Goal: Task Accomplishment & Management: Manage account settings

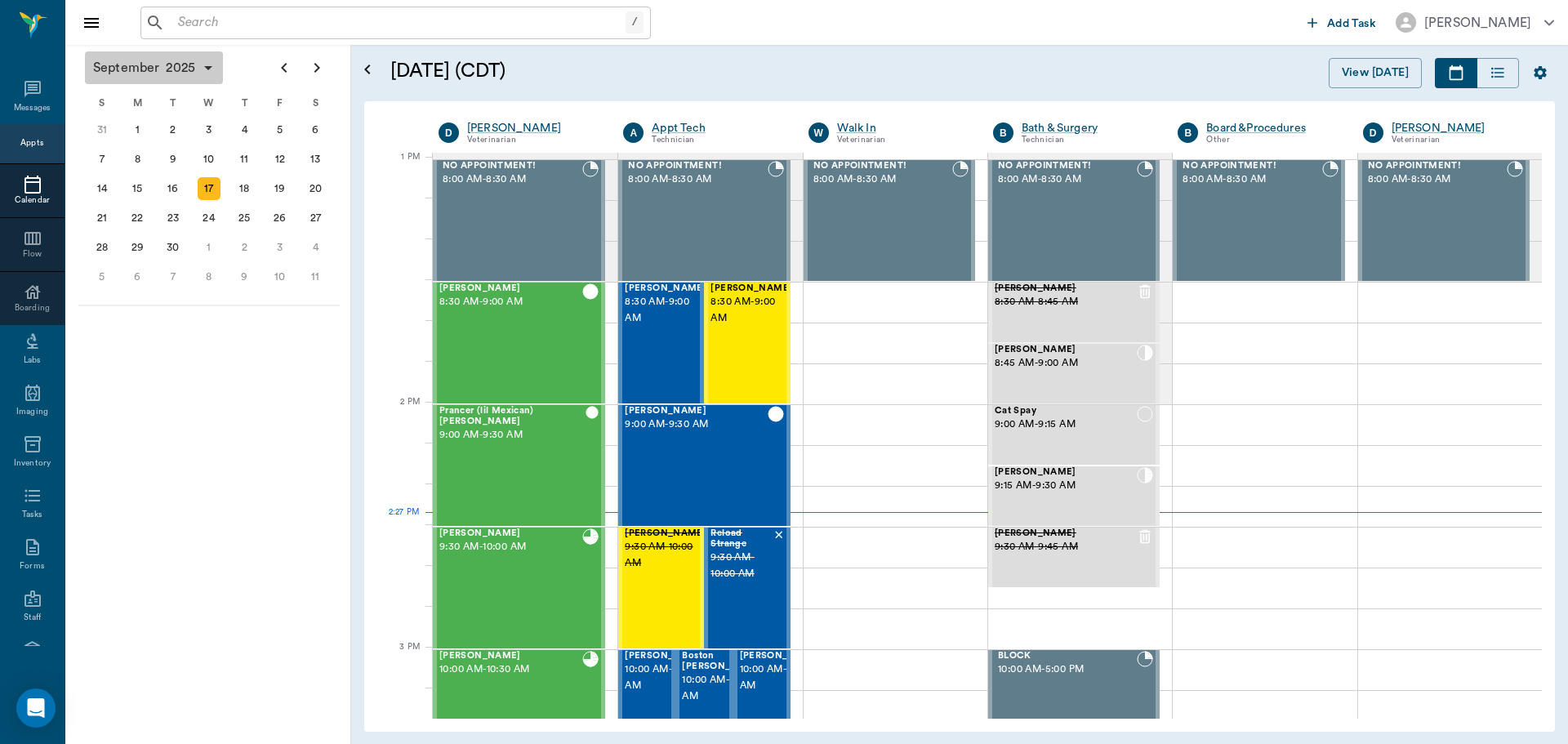
scroll to position [1228, 0]
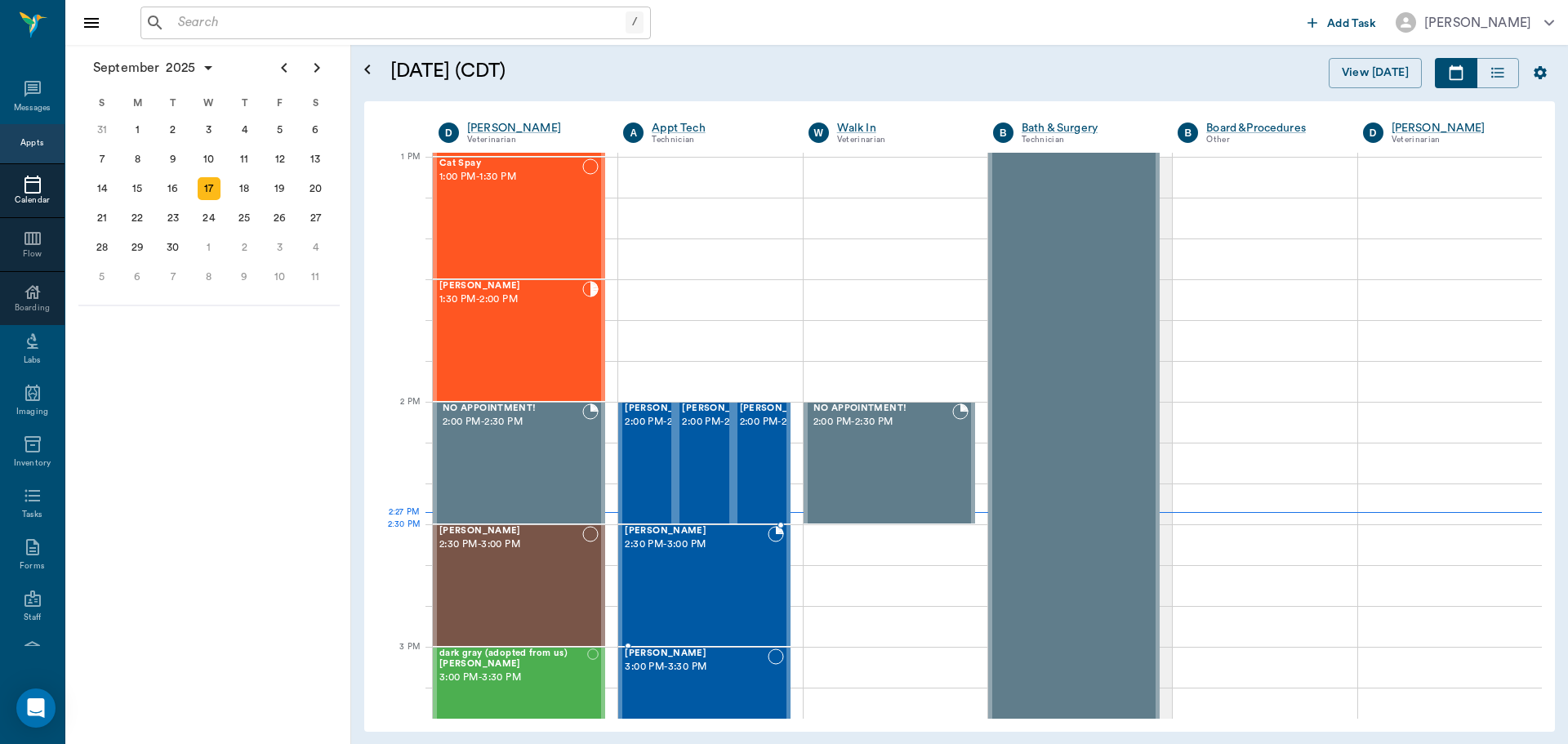
click at [721, 562] on div "Reece Moore 2:30 PM - 3:00 PM" at bounding box center [696, 585] width 142 height 119
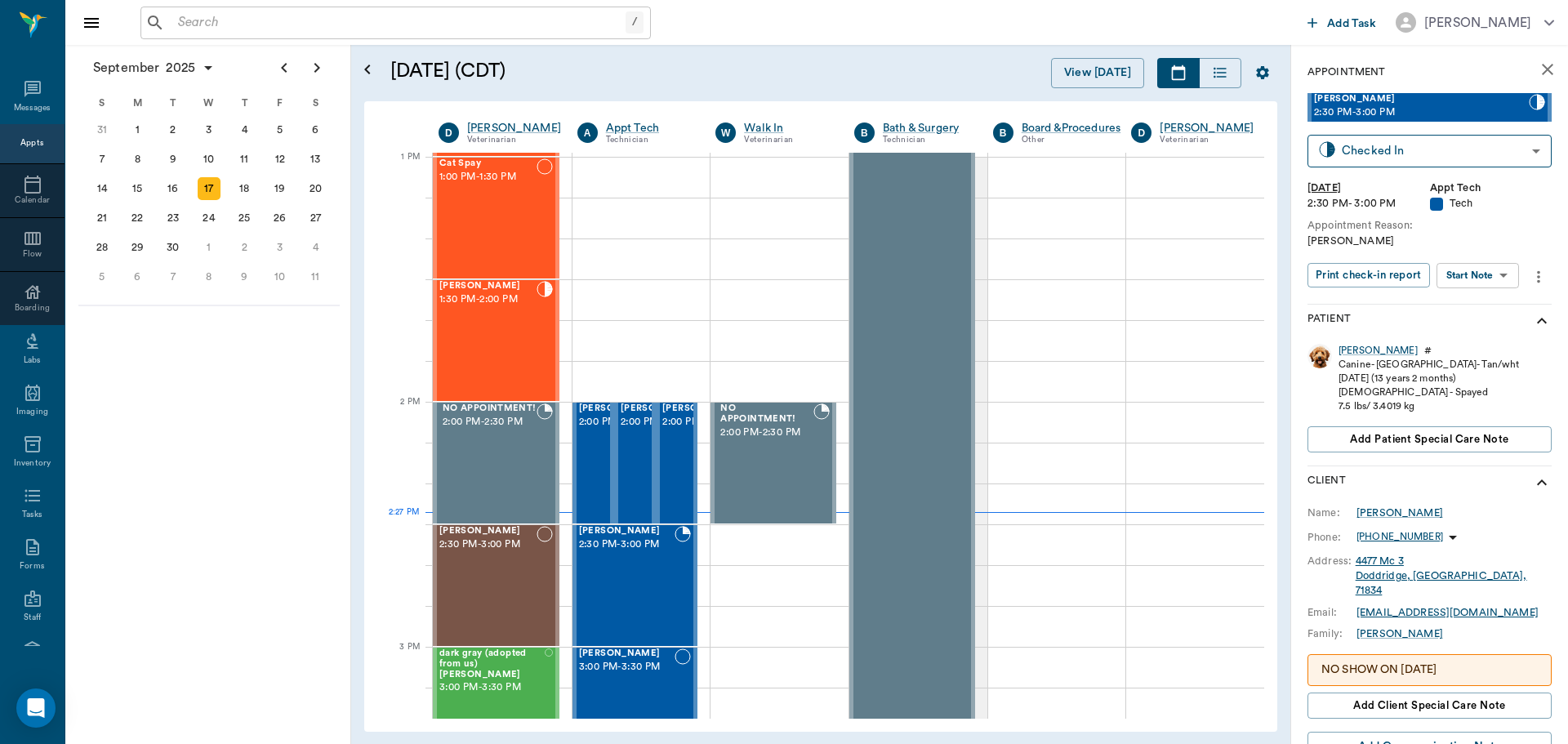
click at [1501, 290] on div "Print check-in report Start Note Start Note ​" at bounding box center [1415, 277] width 218 height 28
click at [1492, 283] on body "/ ​ Add Task Dr. Bert Ellsworth Nectar Messages Appts Calendar Flow Boarding La…" at bounding box center [784, 372] width 1568 height 744
click at [1482, 310] on button "Start SOAP" at bounding box center [1458, 309] width 55 height 19
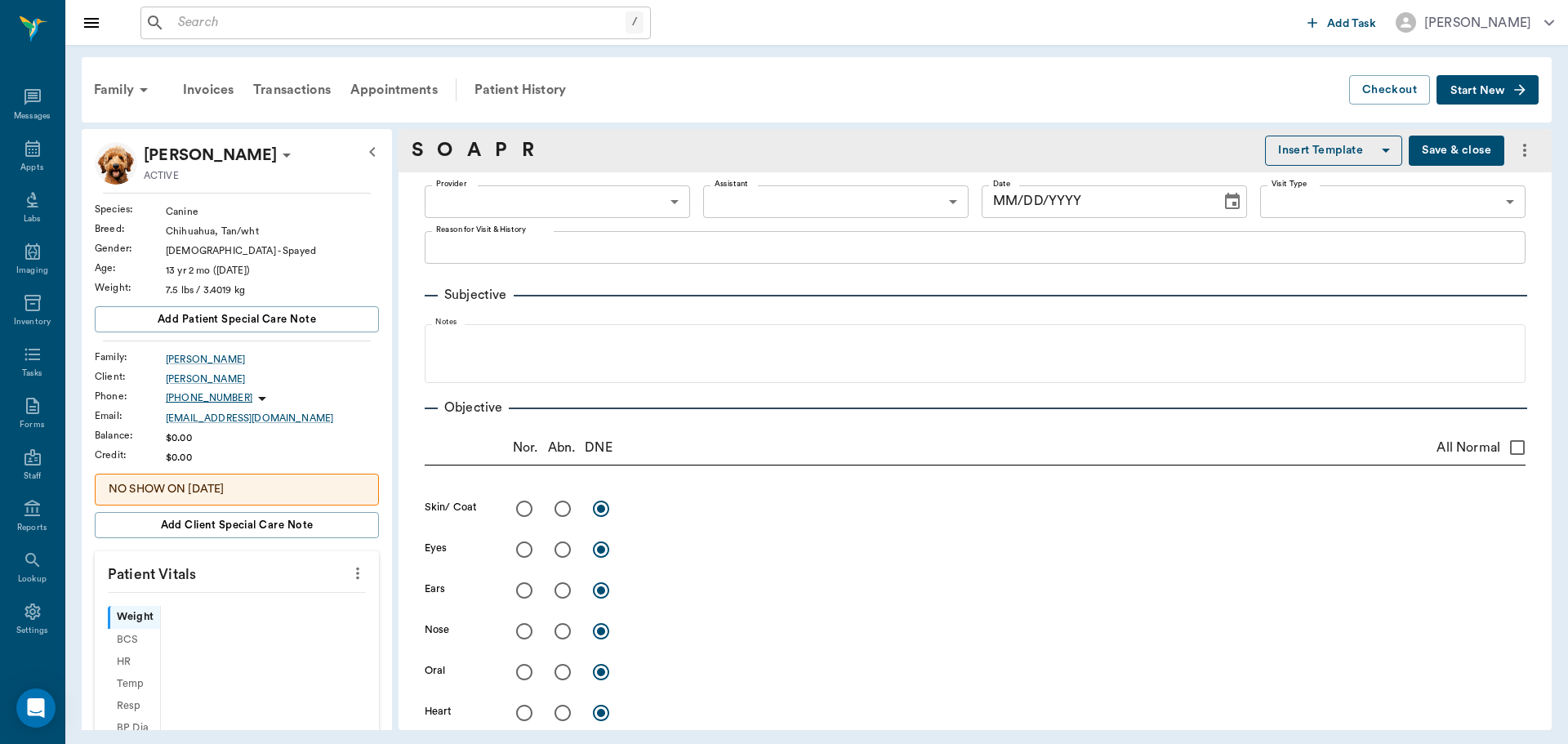
type input "63ec2f075fda476ae8351a4c"
type input "65d2be4f46e3a538d89b8c1a"
type textarea "RV Christy"
type input "[DATE]"
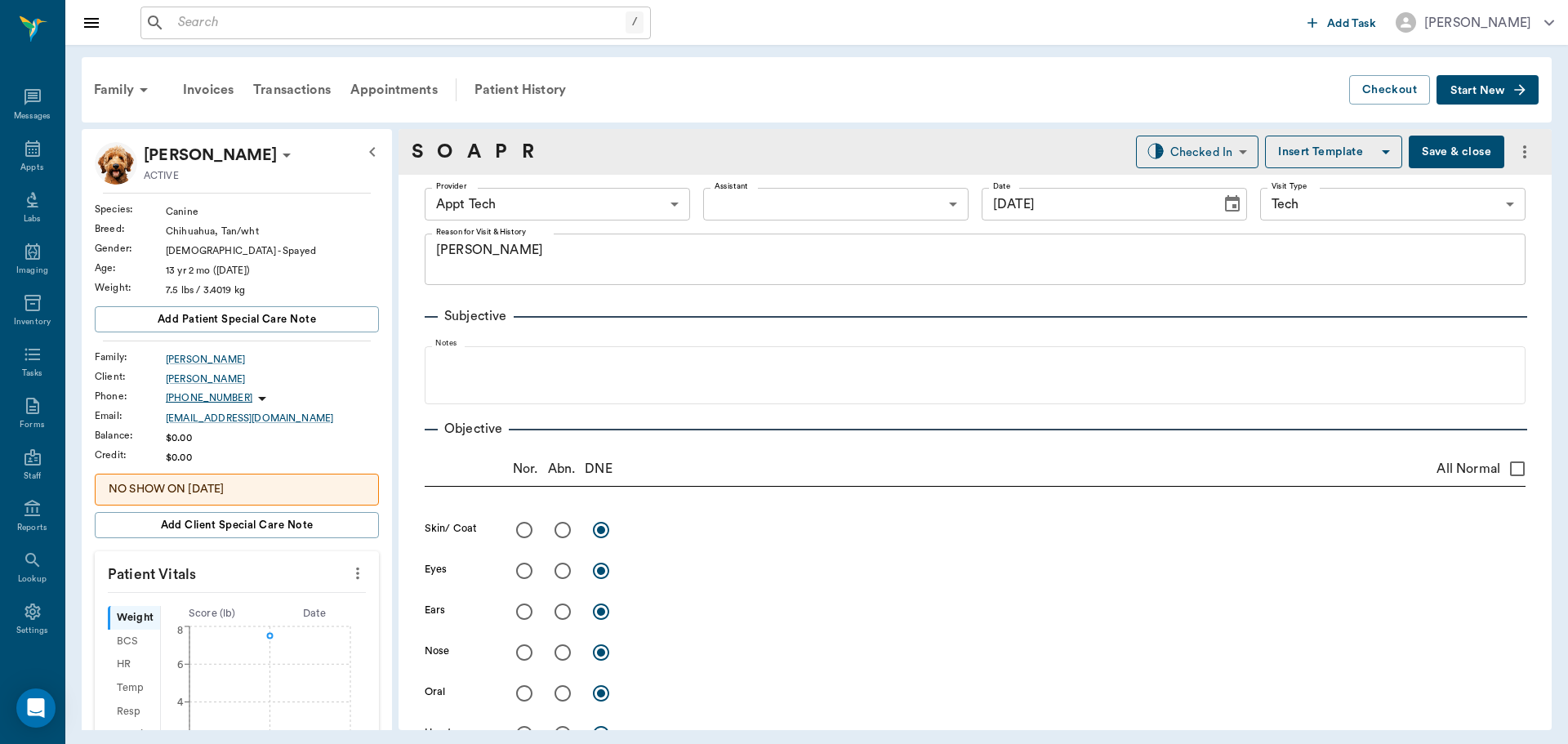
click at [348, 582] on icon "more" at bounding box center [357, 573] width 18 height 20
click at [327, 595] on span "Enter Vitals" at bounding box center [276, 602] width 137 height 17
click at [282, 627] on input "text" at bounding box center [236, 622] width 142 height 33
type input "4"
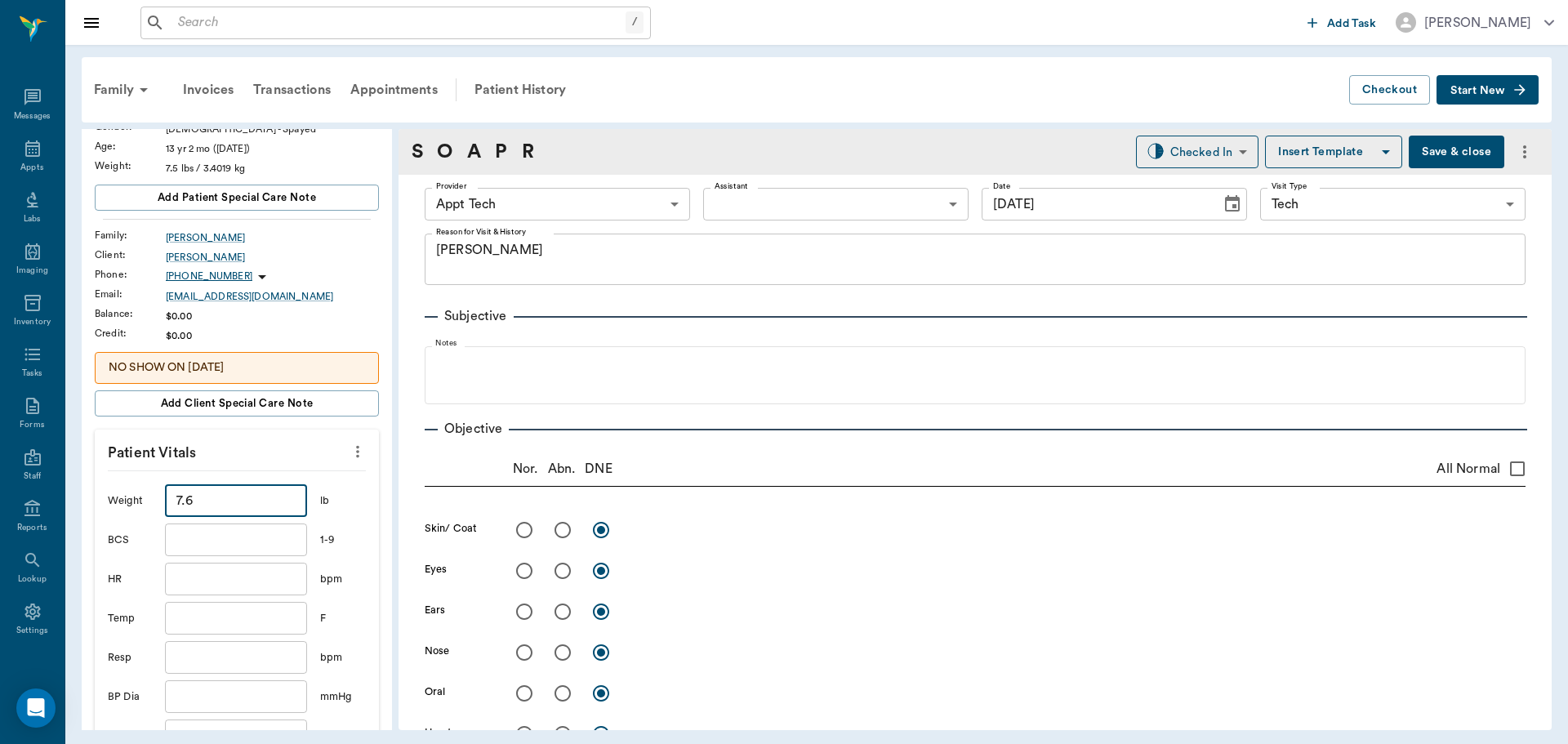
scroll to position [327, 0]
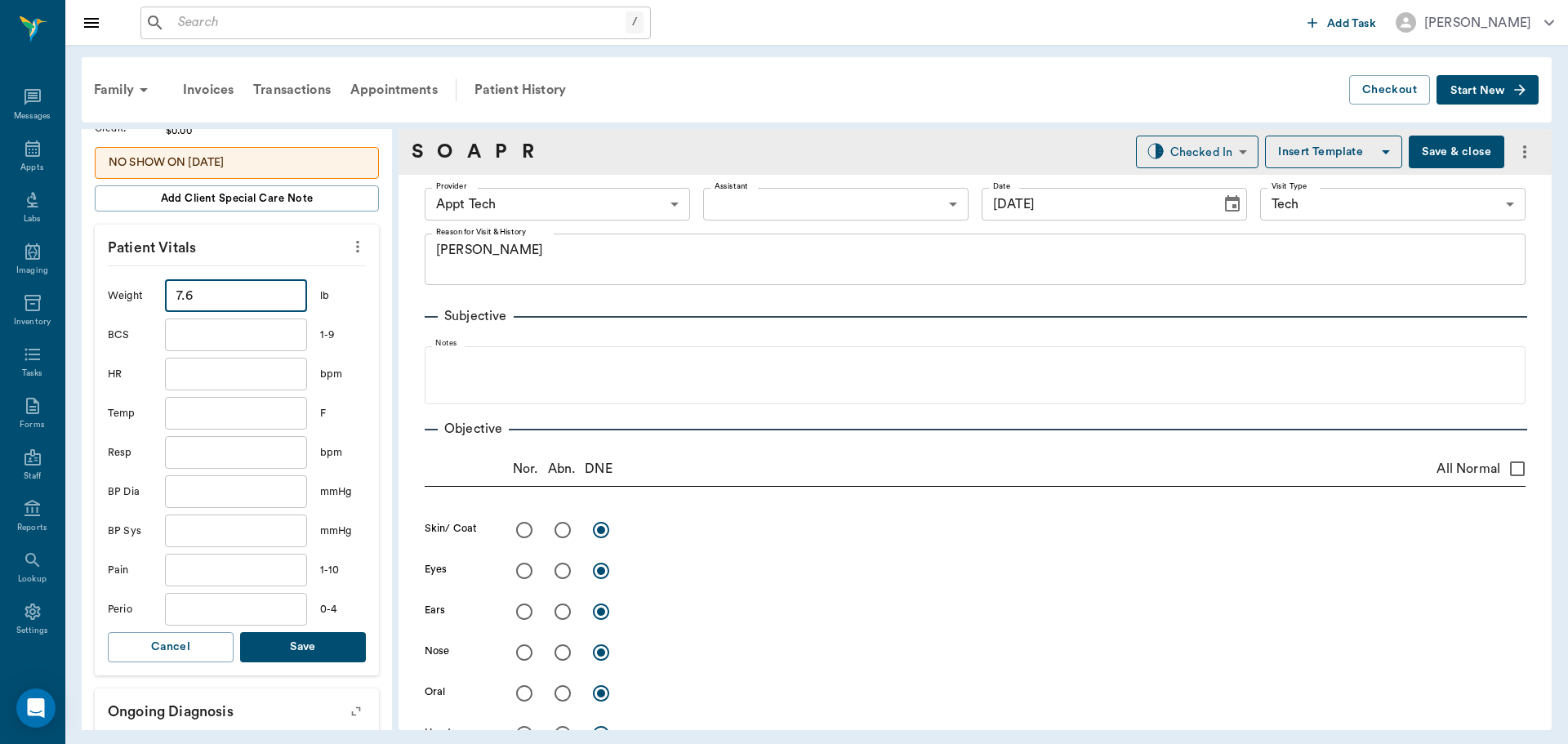
type input "7.6"
click at [310, 654] on button "Save" at bounding box center [303, 647] width 126 height 30
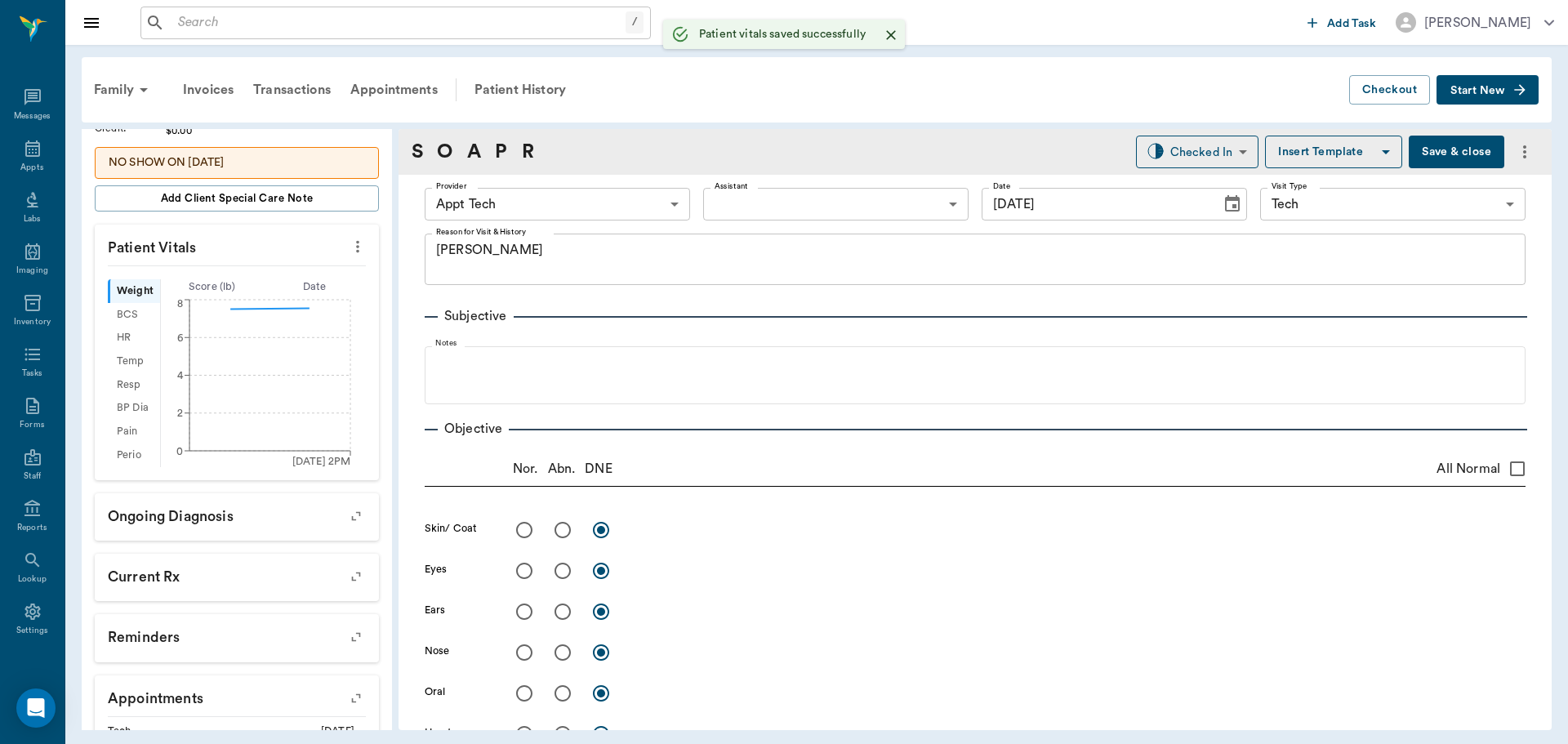
click at [506, 201] on body "/ ​ Add Task Dr. Bert Ellsworth Nectar Messages Appts Labs Imaging Inventory Ta…" at bounding box center [784, 372] width 1568 height 744
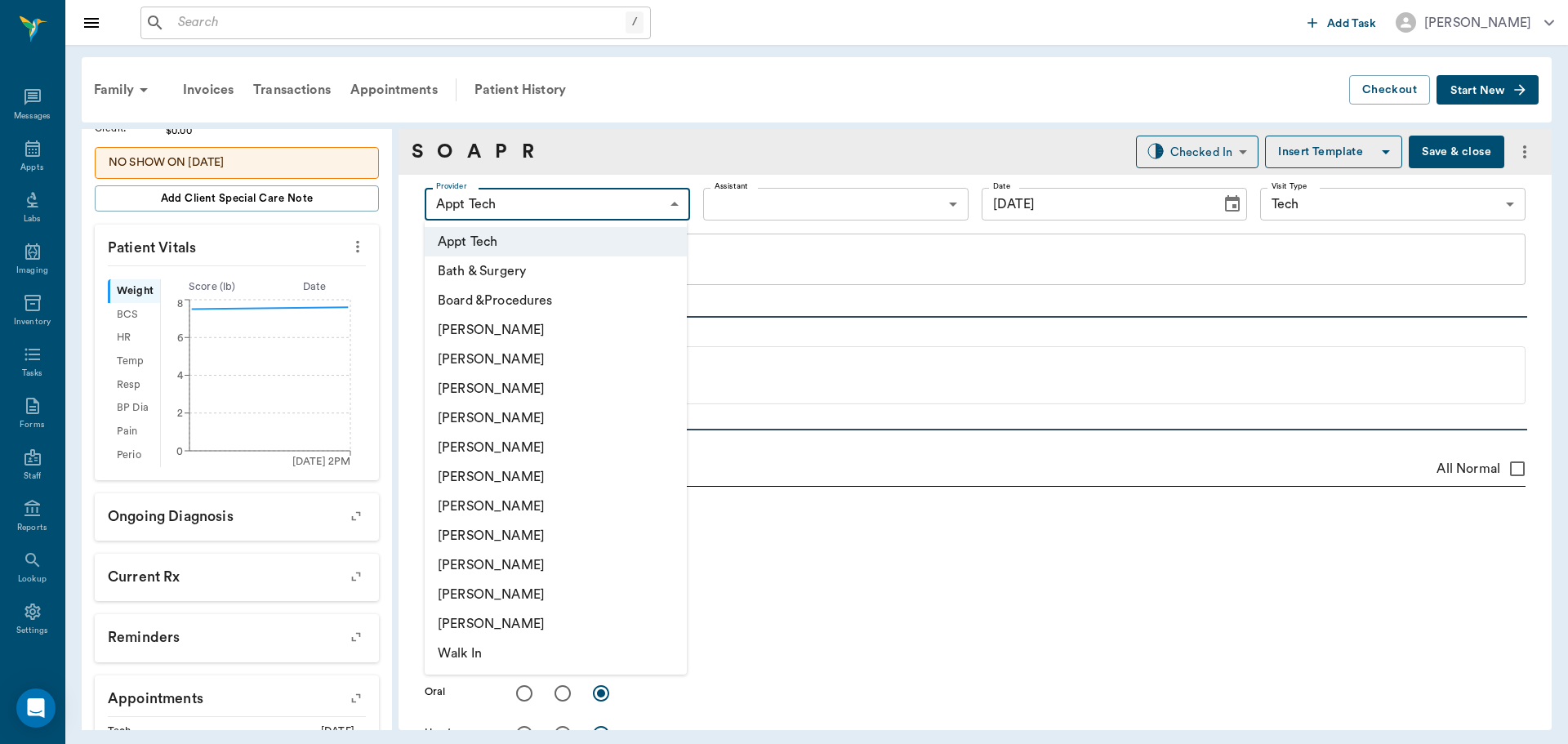
click at [550, 499] on li "[PERSON_NAME]" at bounding box center [555, 506] width 262 height 29
type input "682b670d8bdc6f7f8feef3db"
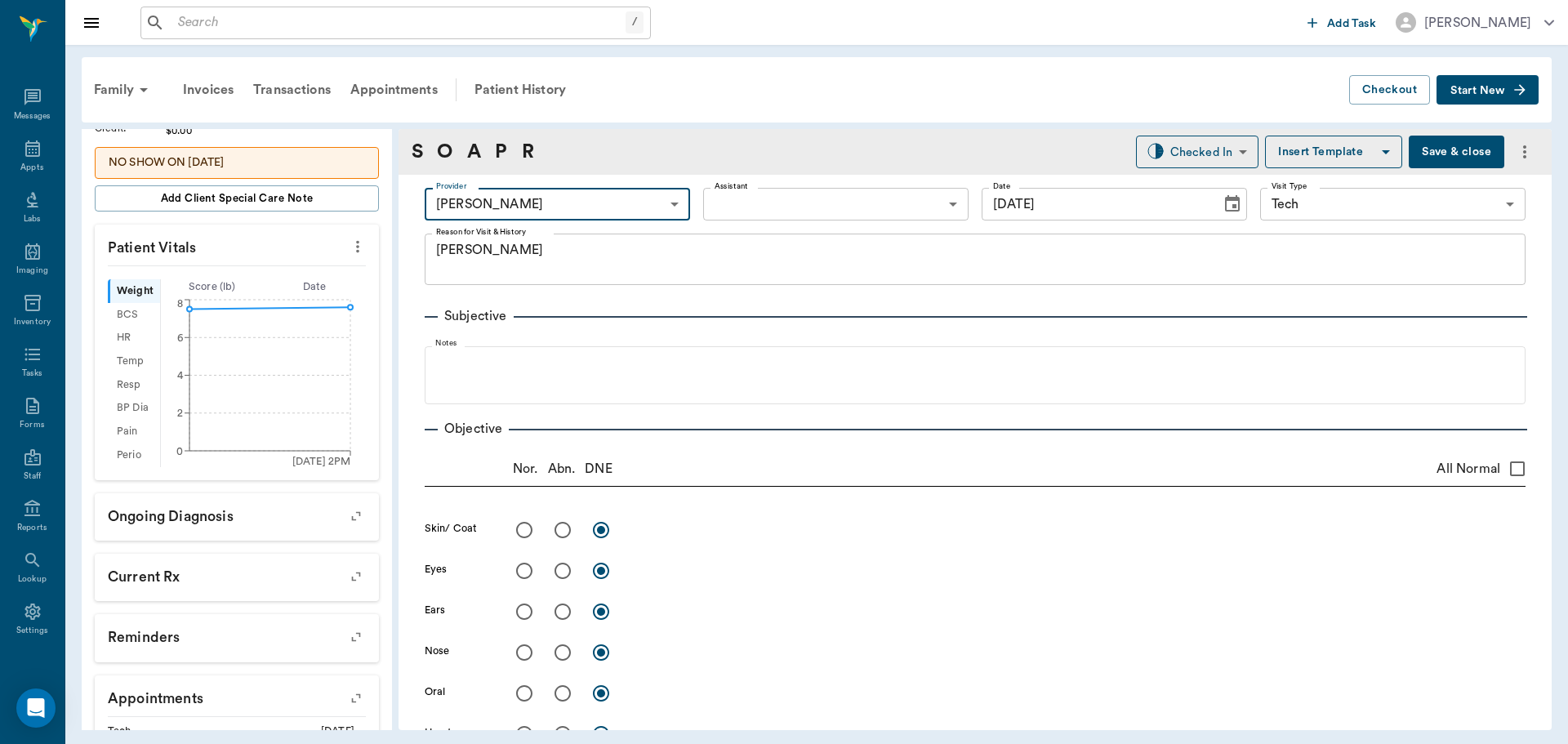
click at [748, 205] on body "/ ​ Add Task Dr. Bert Ellsworth Nectar Messages Appts Labs Imaging Inventory Ta…" at bounding box center [784, 372] width 1568 height 744
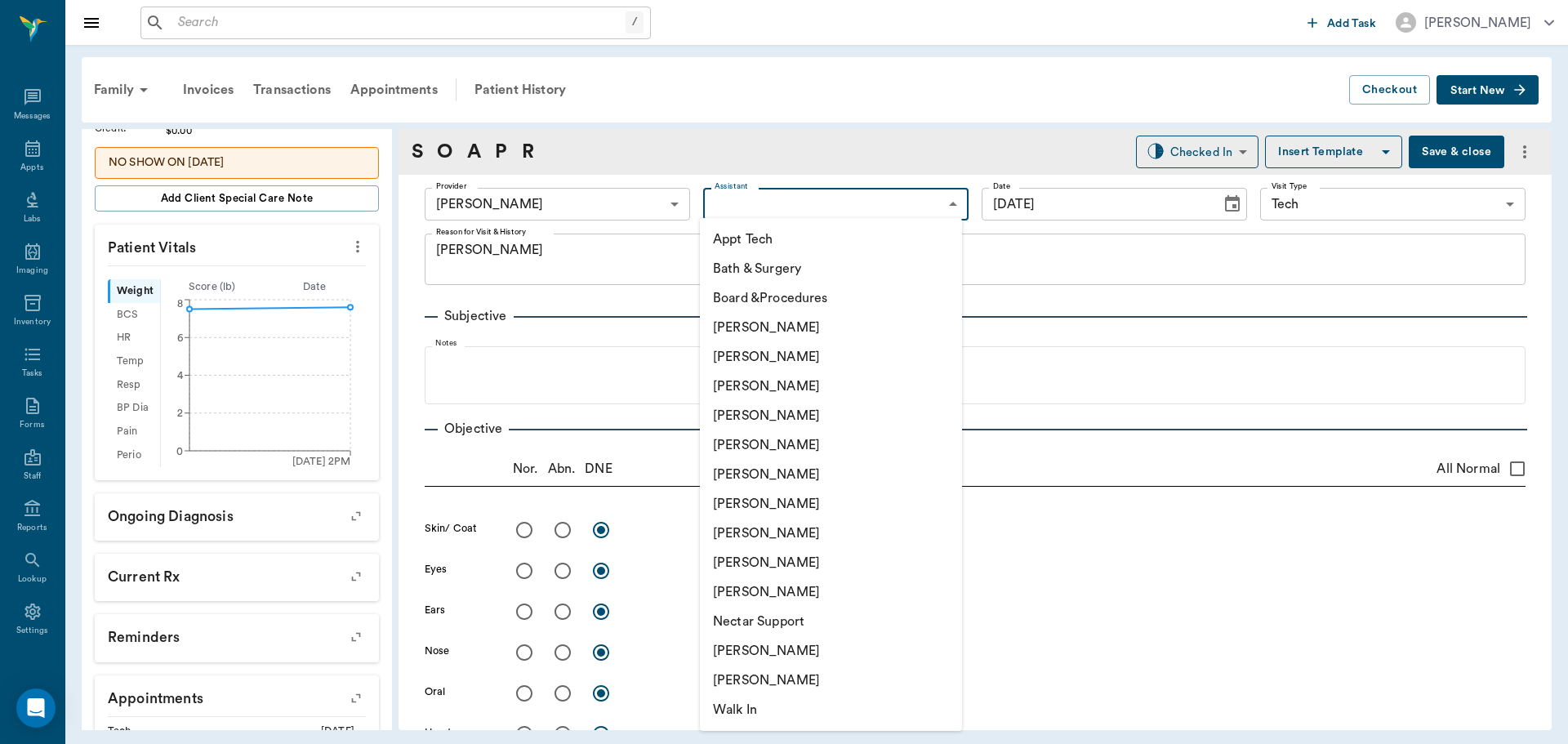
click at [750, 237] on li "Appt Tech" at bounding box center [831, 239] width 262 height 29
type input "63ec2f075fda476ae8351a4c"
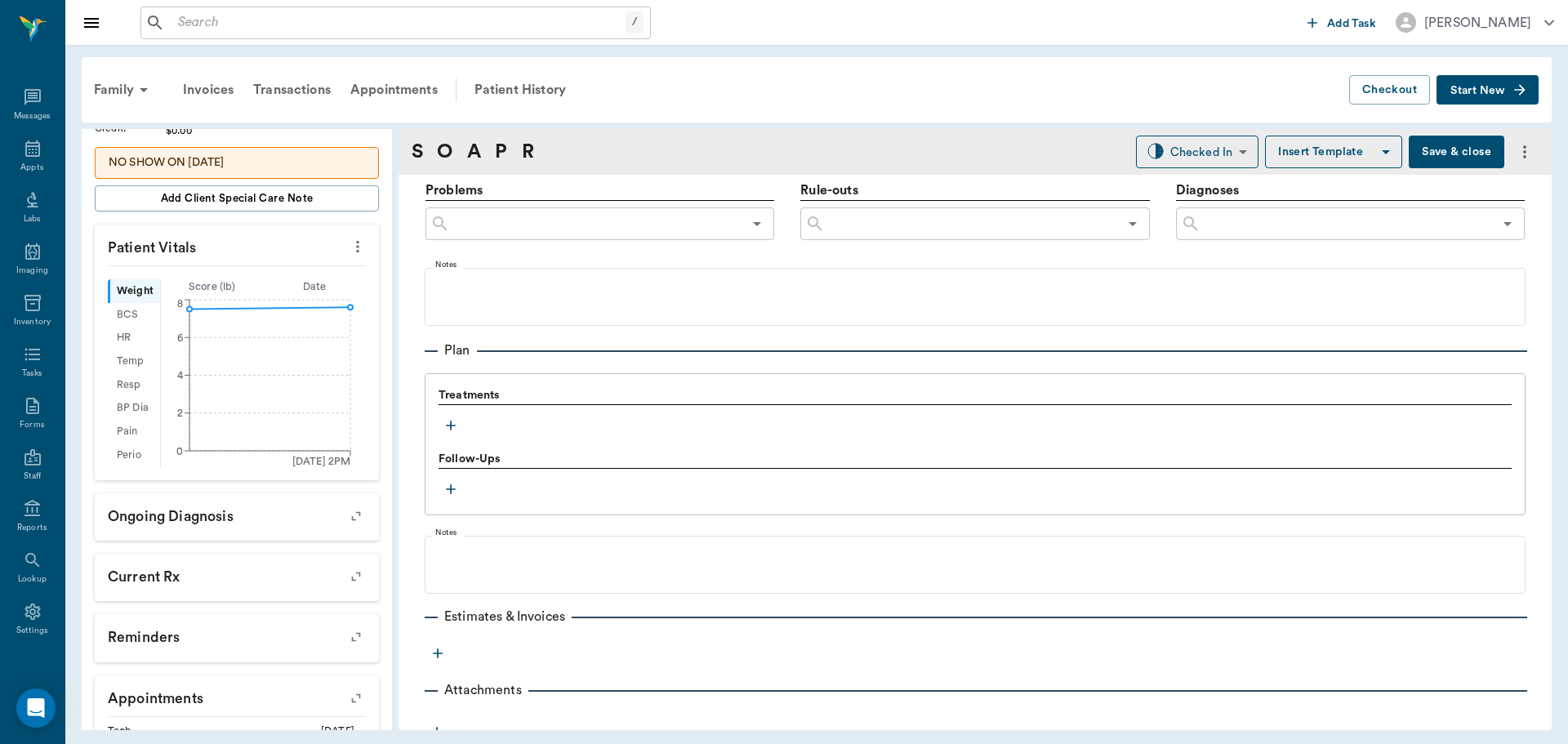
scroll to position [980, 0]
click at [449, 422] on icon "button" at bounding box center [450, 422] width 16 height 16
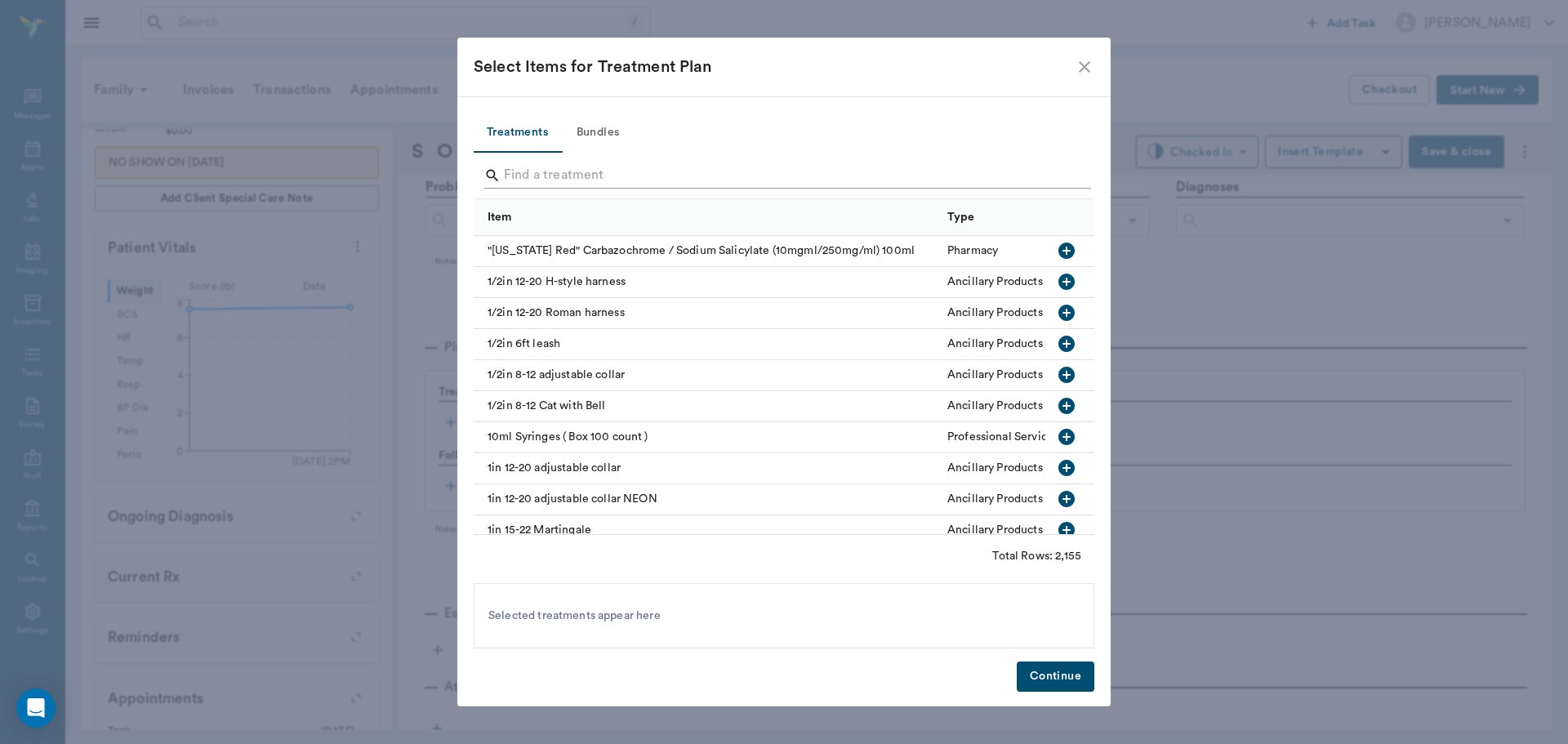
click at [589, 179] on input "Search" at bounding box center [785, 175] width 563 height 26
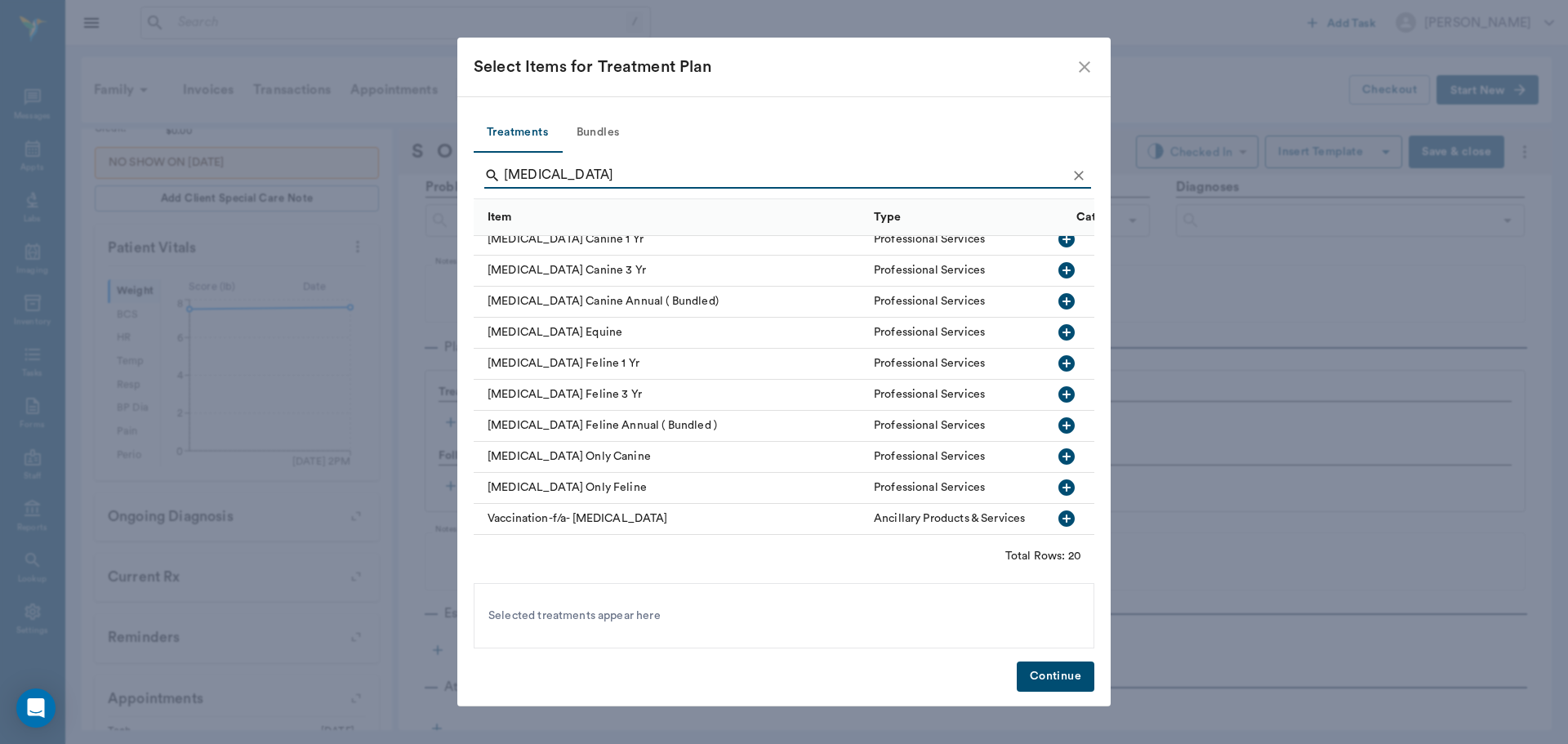
scroll to position [334, 0]
type input "rabies"
click at [1057, 447] on icon "button" at bounding box center [1066, 456] width 20 height 20
click at [1064, 673] on button "Continue" at bounding box center [1055, 677] width 78 height 30
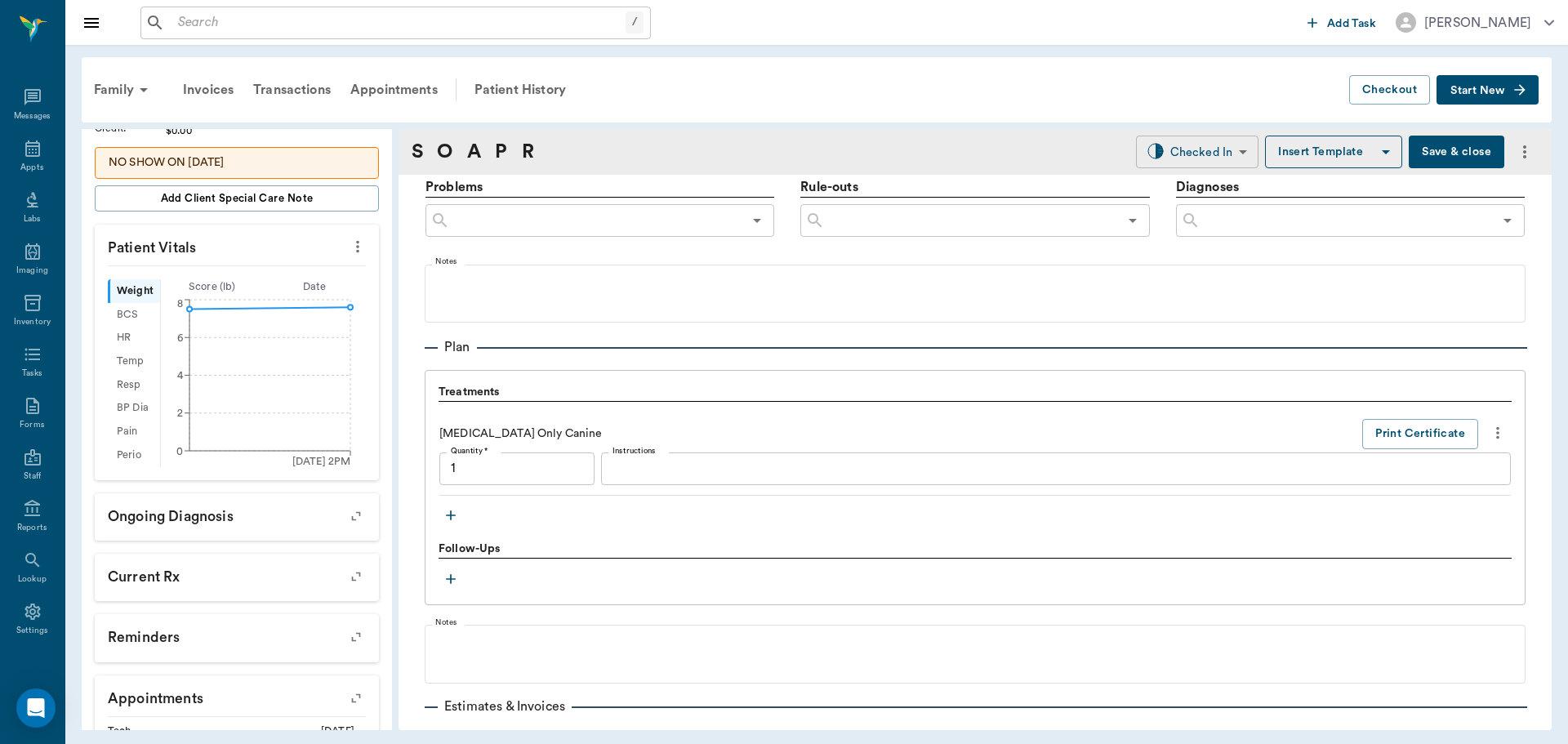
click at [1188, 142] on body "/ ​ Add Task Dr. Bert Ellsworth Nectar Messages Appts Labs Imaging Inventory Ta…" at bounding box center [784, 372] width 1568 height 744
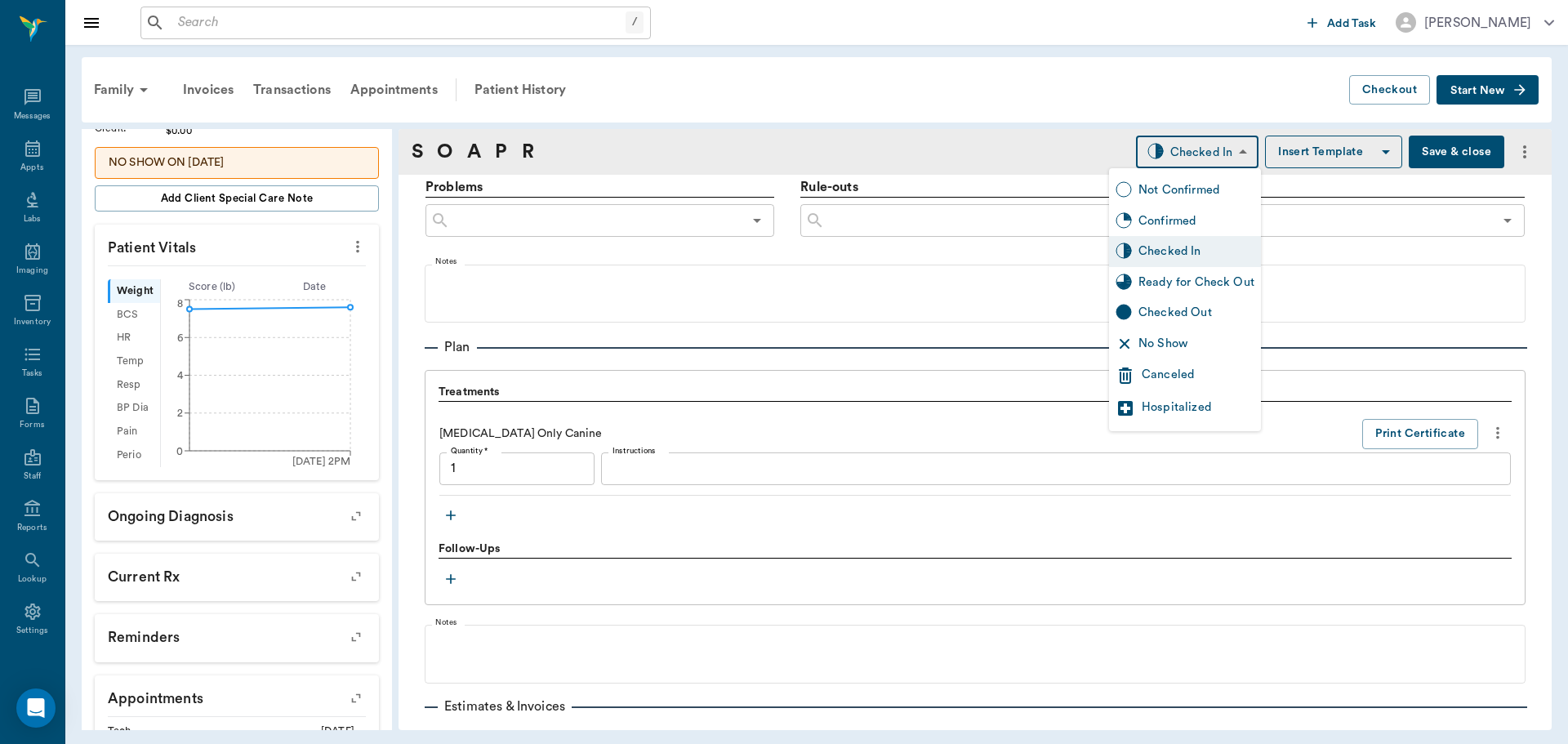
type input "1.00"
click at [1196, 285] on div "Ready for Check Out" at bounding box center [1196, 282] width 116 height 18
type input "READY_TO_CHECKOUT"
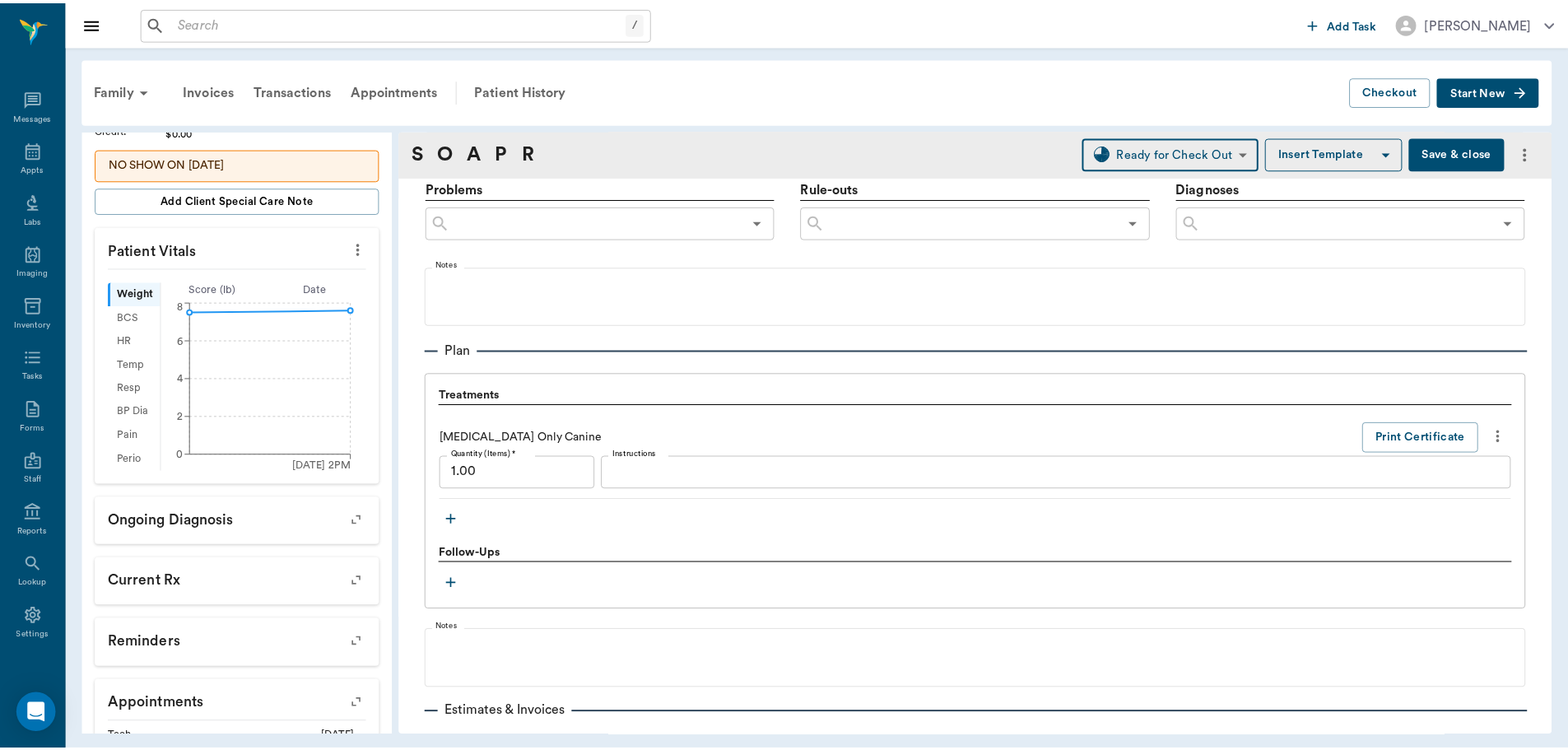
scroll to position [1114, 0]
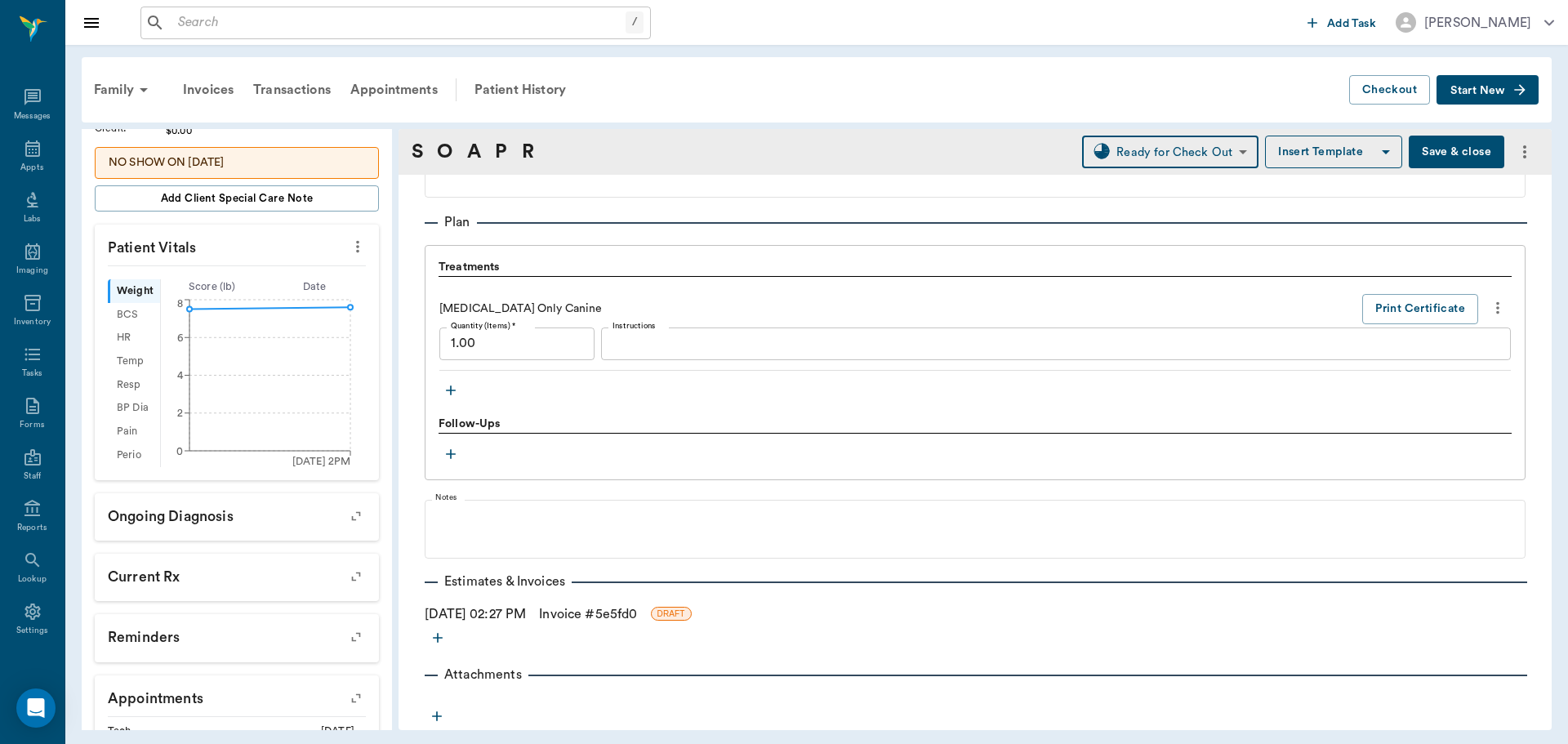
click at [588, 614] on link "Invoice # 5e5fd0" at bounding box center [587, 614] width 98 height 20
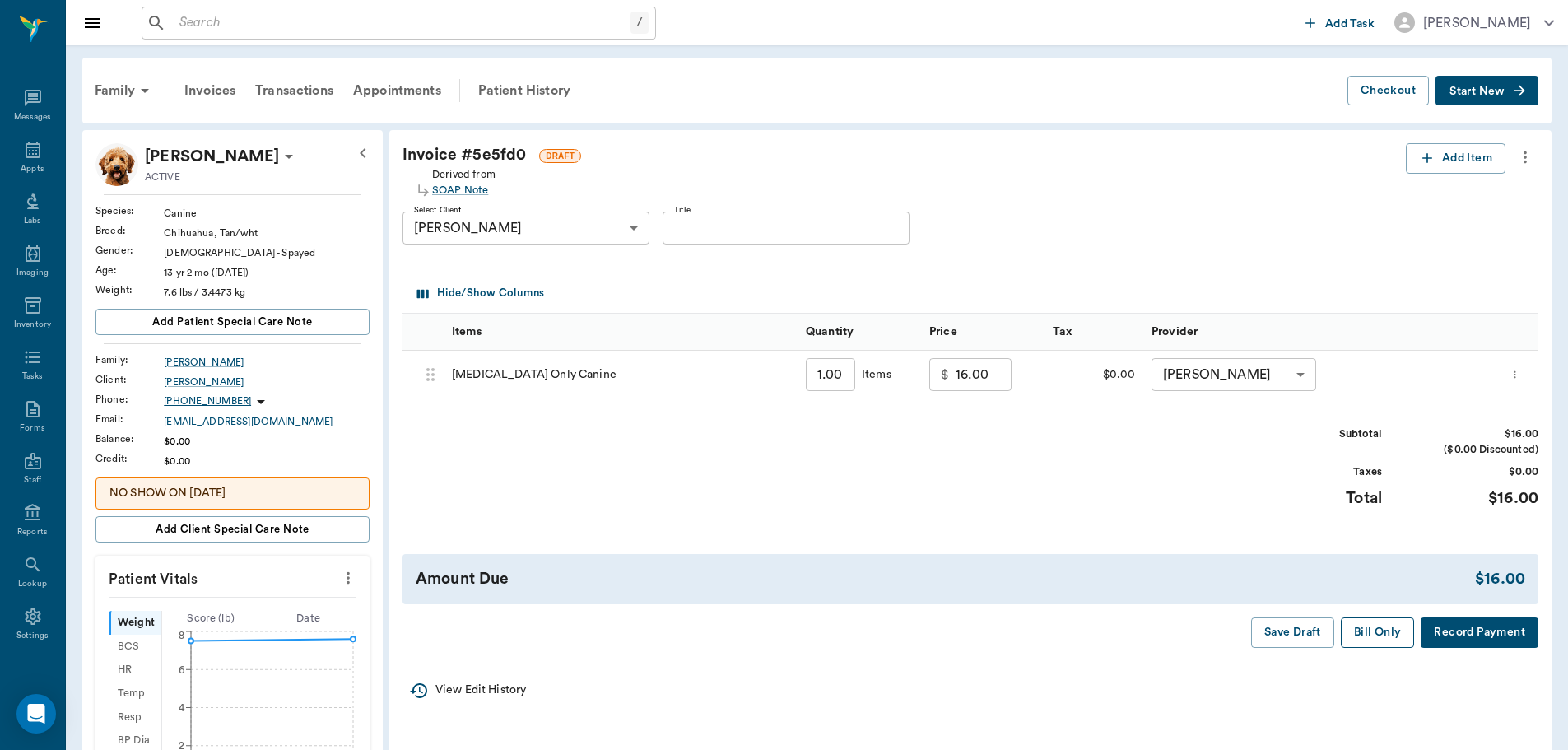
click at [1397, 639] on button "Bill Only" at bounding box center [1378, 633] width 74 height 30
click at [37, 171] on div "Appts" at bounding box center [32, 169] width 23 height 12
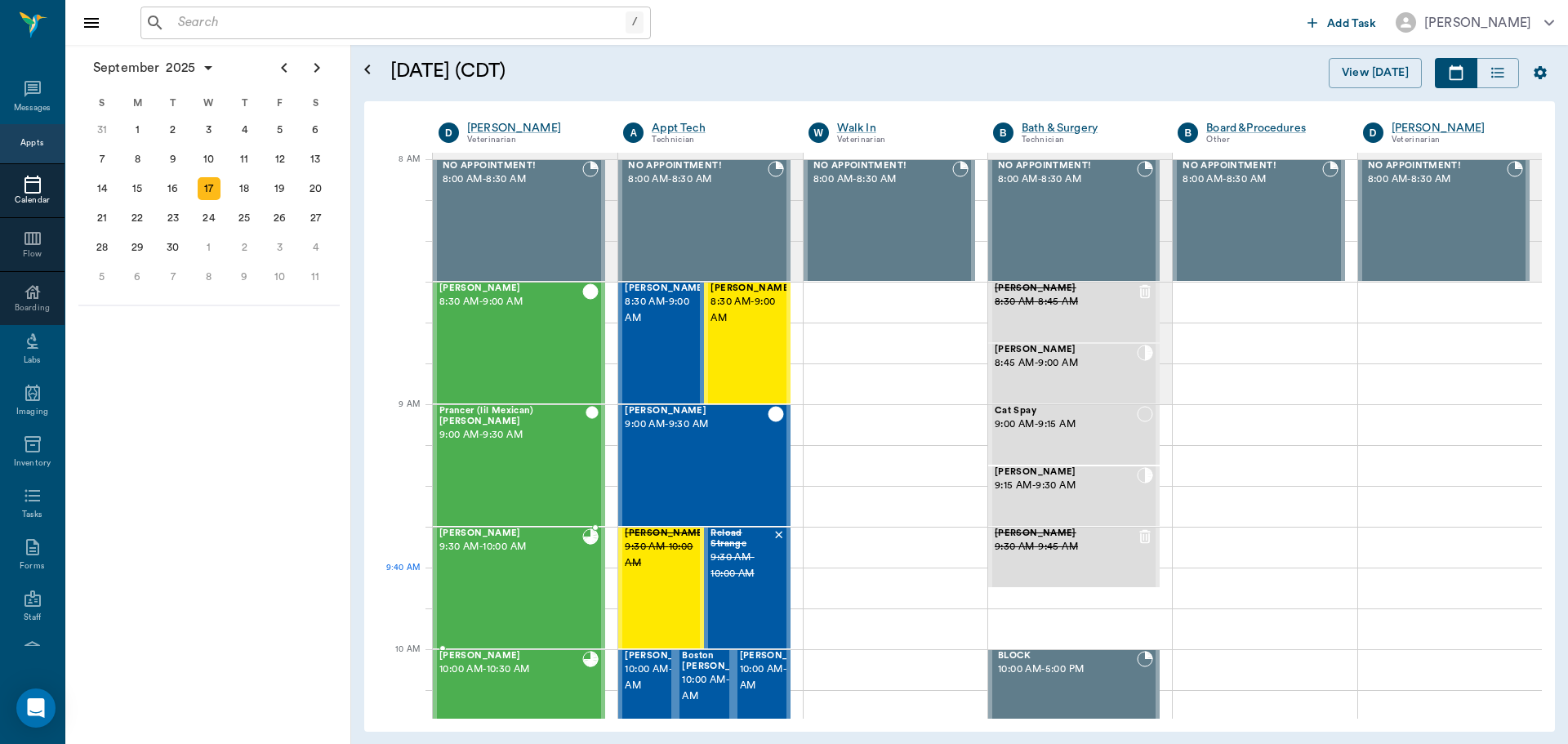
click at [493, 594] on div "Gus Jones 9:30 AM - 10:00 AM" at bounding box center [510, 588] width 143 height 119
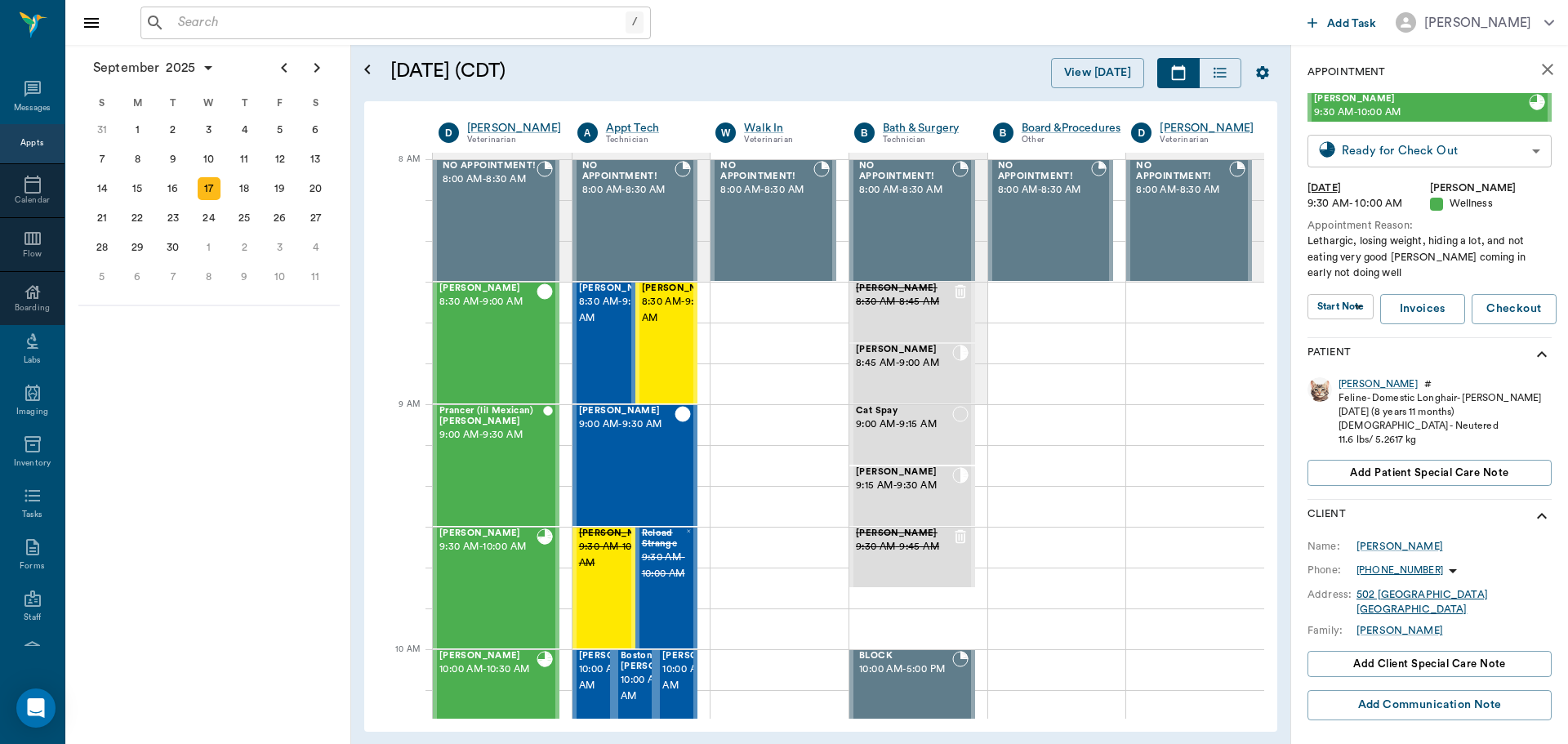
click at [1424, 143] on body "/ ​ Add Task Dr. Bert Ellsworth Nectar Messages Appts Calendar Flow Boarding La…" at bounding box center [784, 372] width 1568 height 744
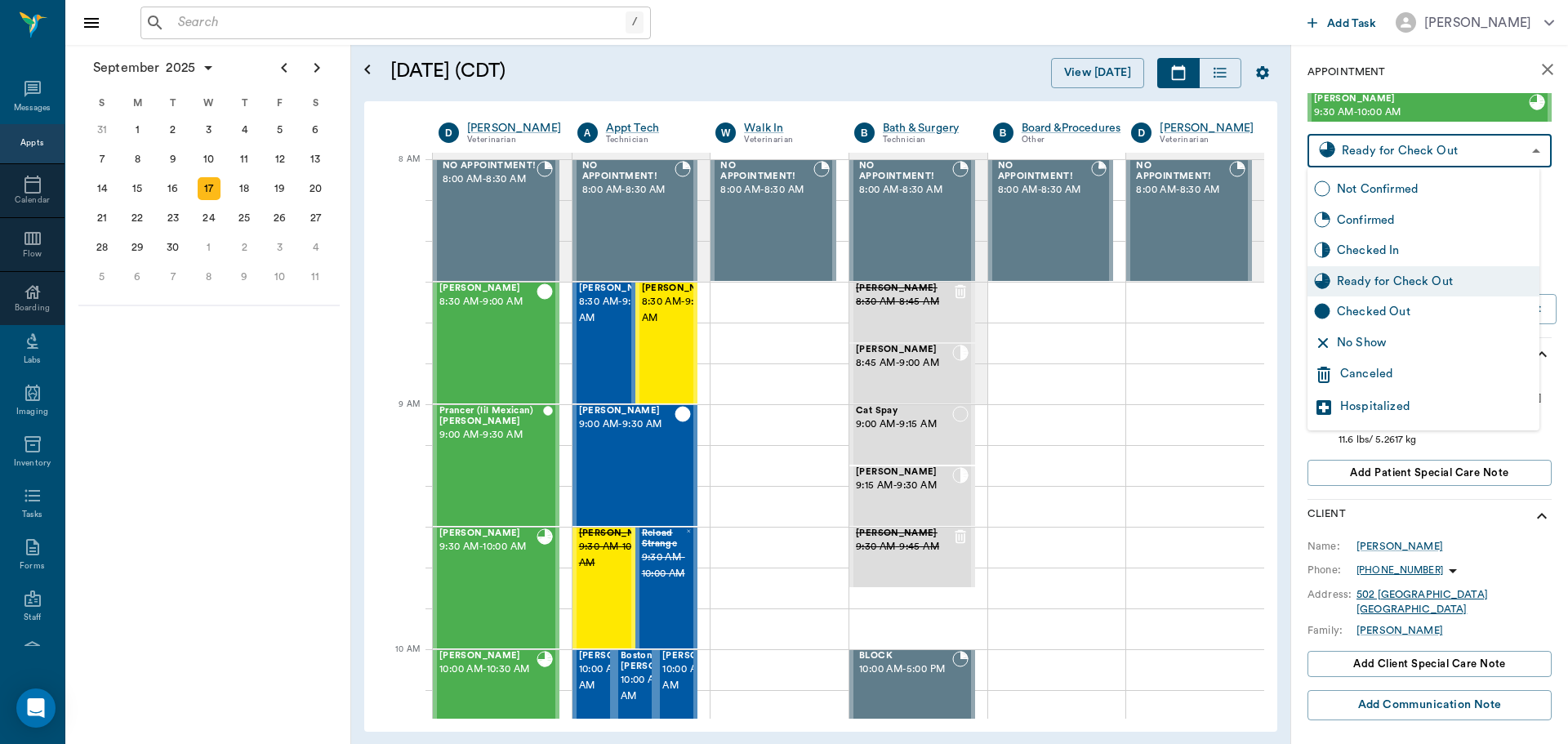
click at [1436, 306] on div "Checked Out" at bounding box center [1434, 311] width 196 height 18
type input "CHECKED_OUT"
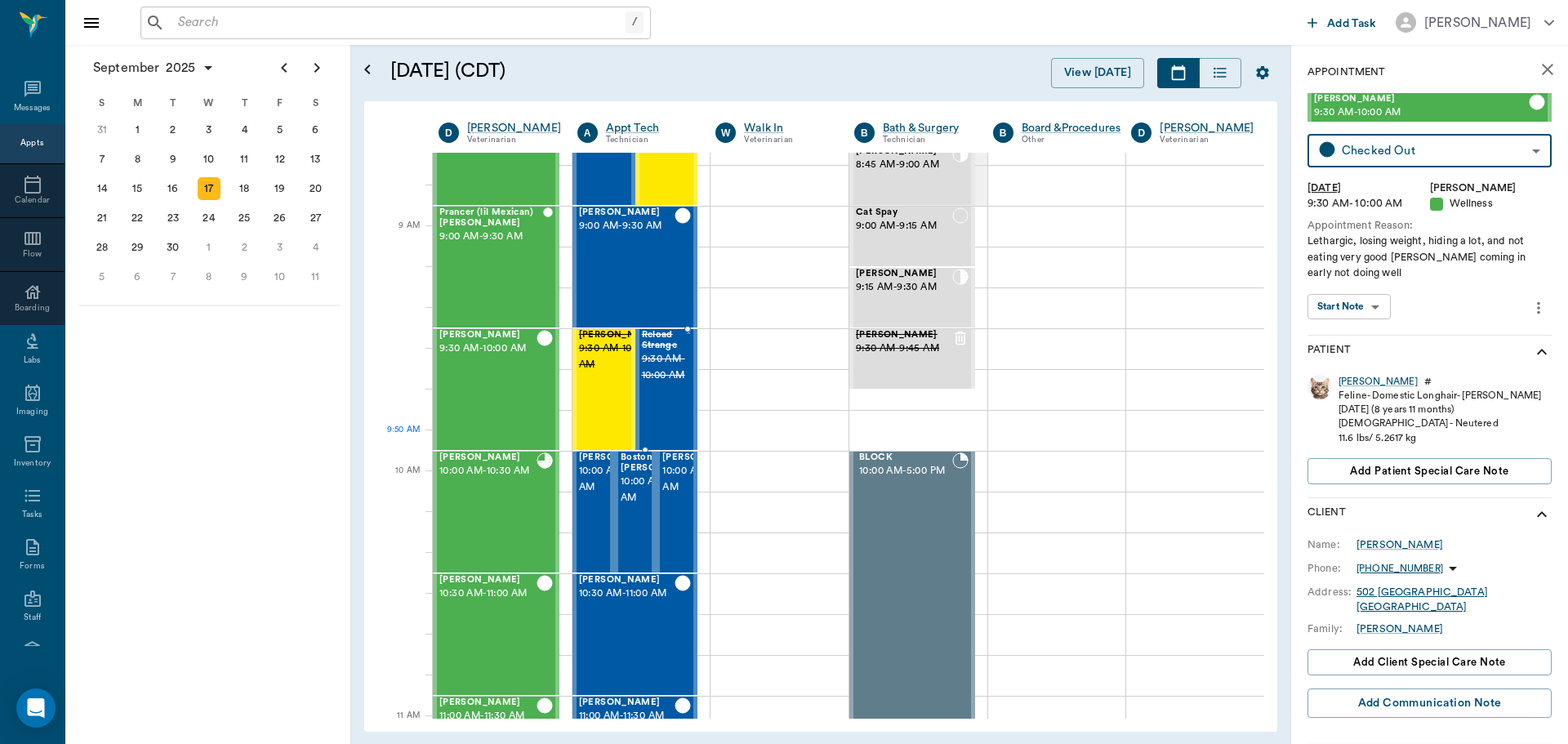
scroll to position [245, 0]
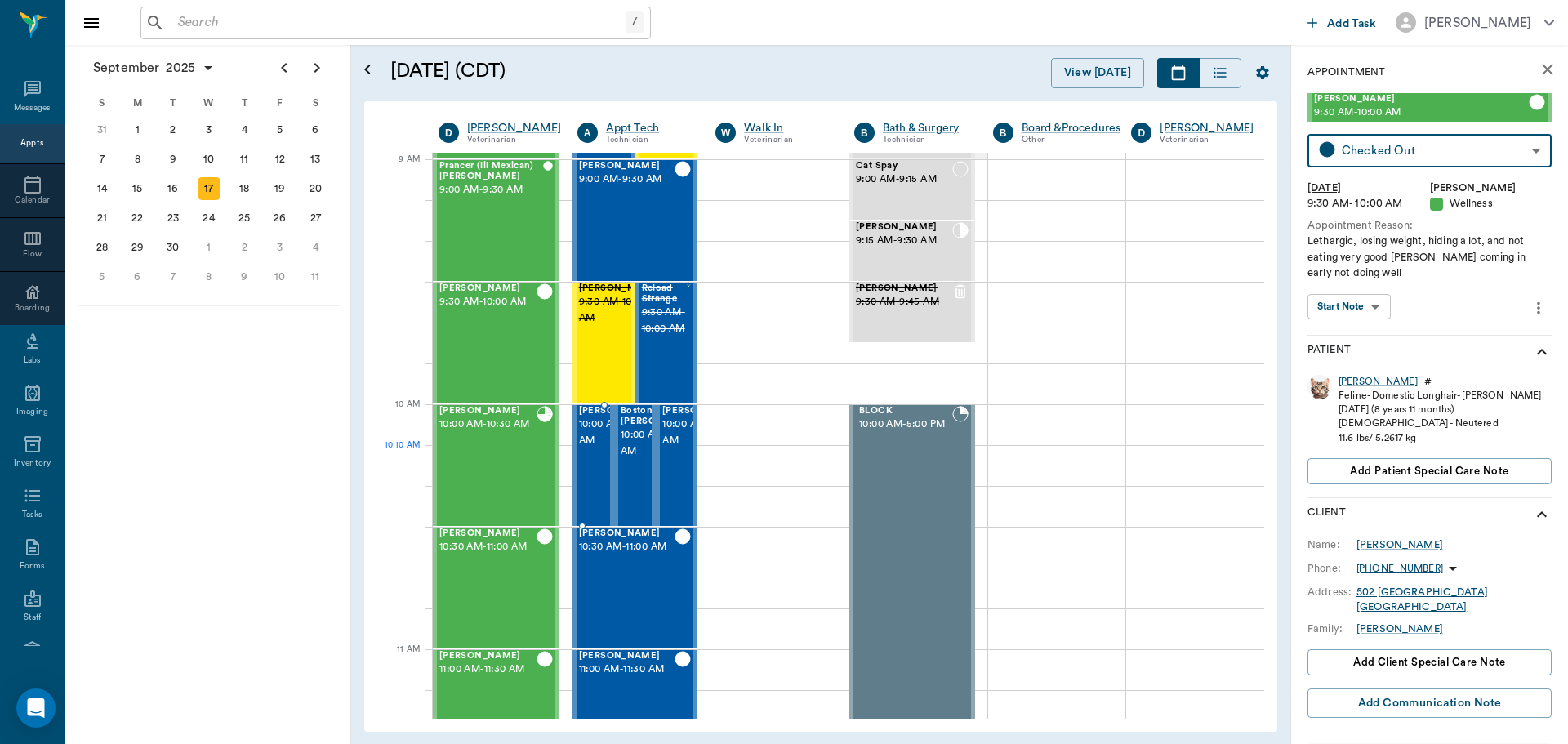
click at [603, 449] on span "10:00 AM - 10:30 AM" at bounding box center [619, 433] width 81 height 33
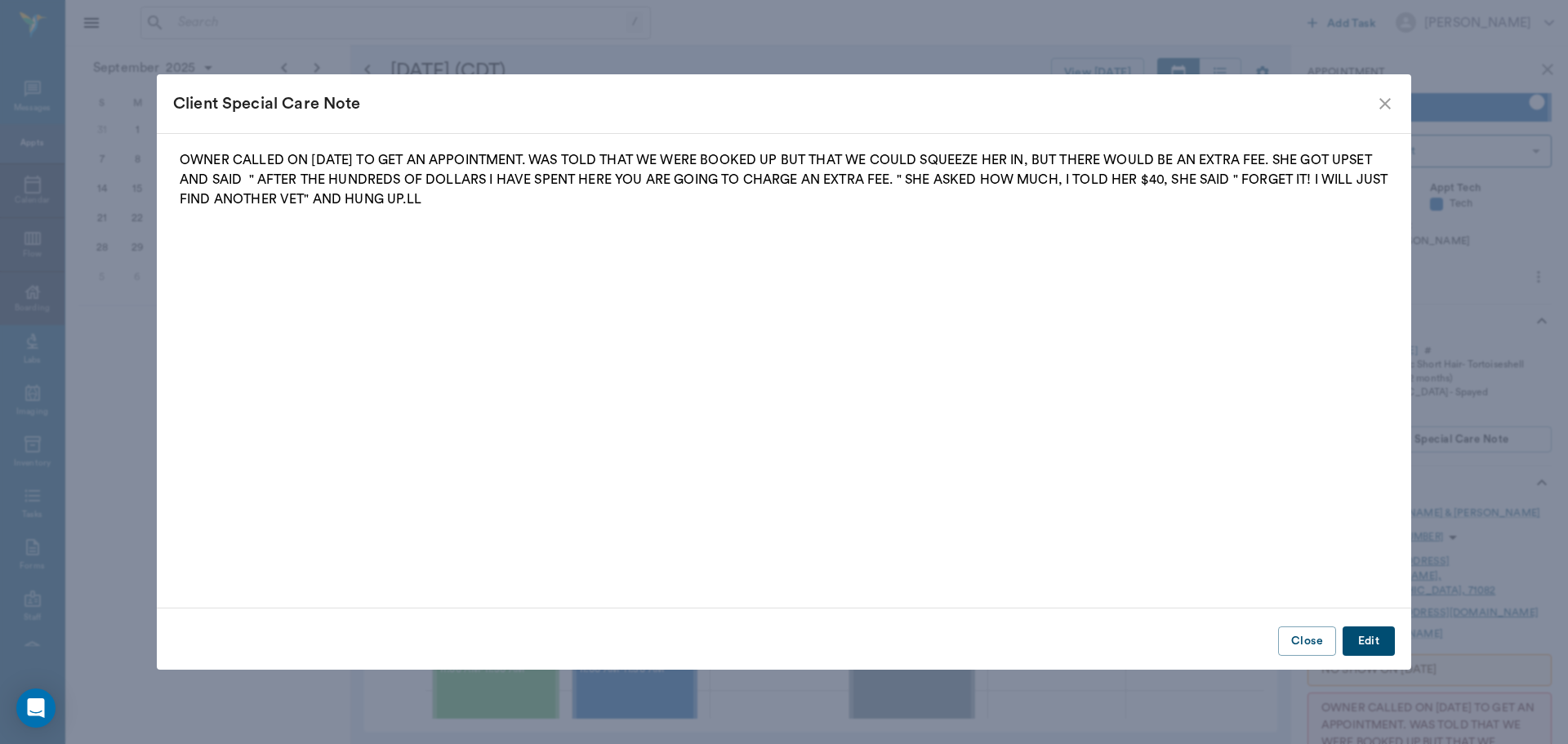
click at [1383, 101] on icon "close" at bounding box center [1384, 103] width 20 height 20
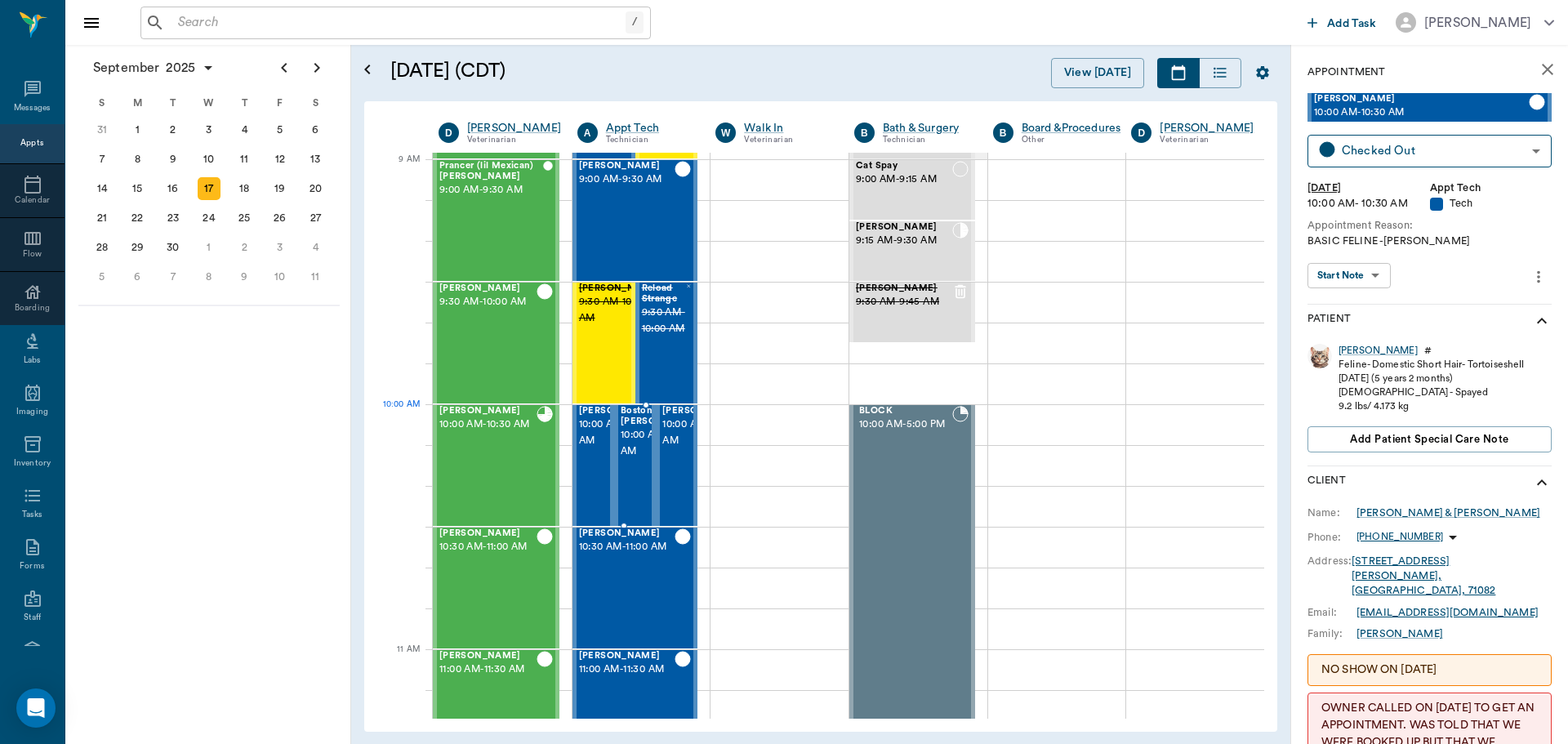
click at [643, 437] on span "10:00 AM - 10:30 AM" at bounding box center [660, 443] width 81 height 33
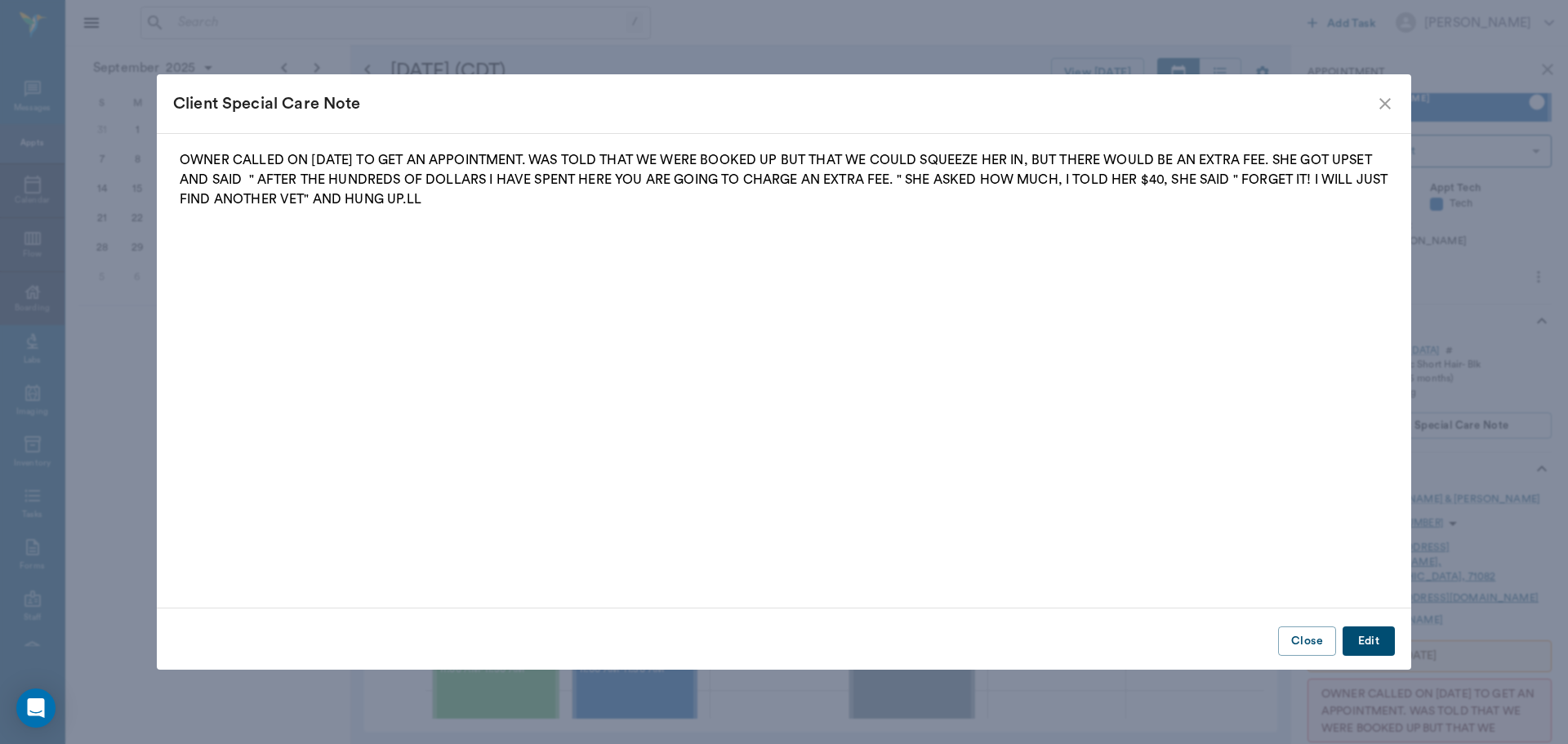
click at [1377, 96] on icon "close" at bounding box center [1384, 103] width 20 height 20
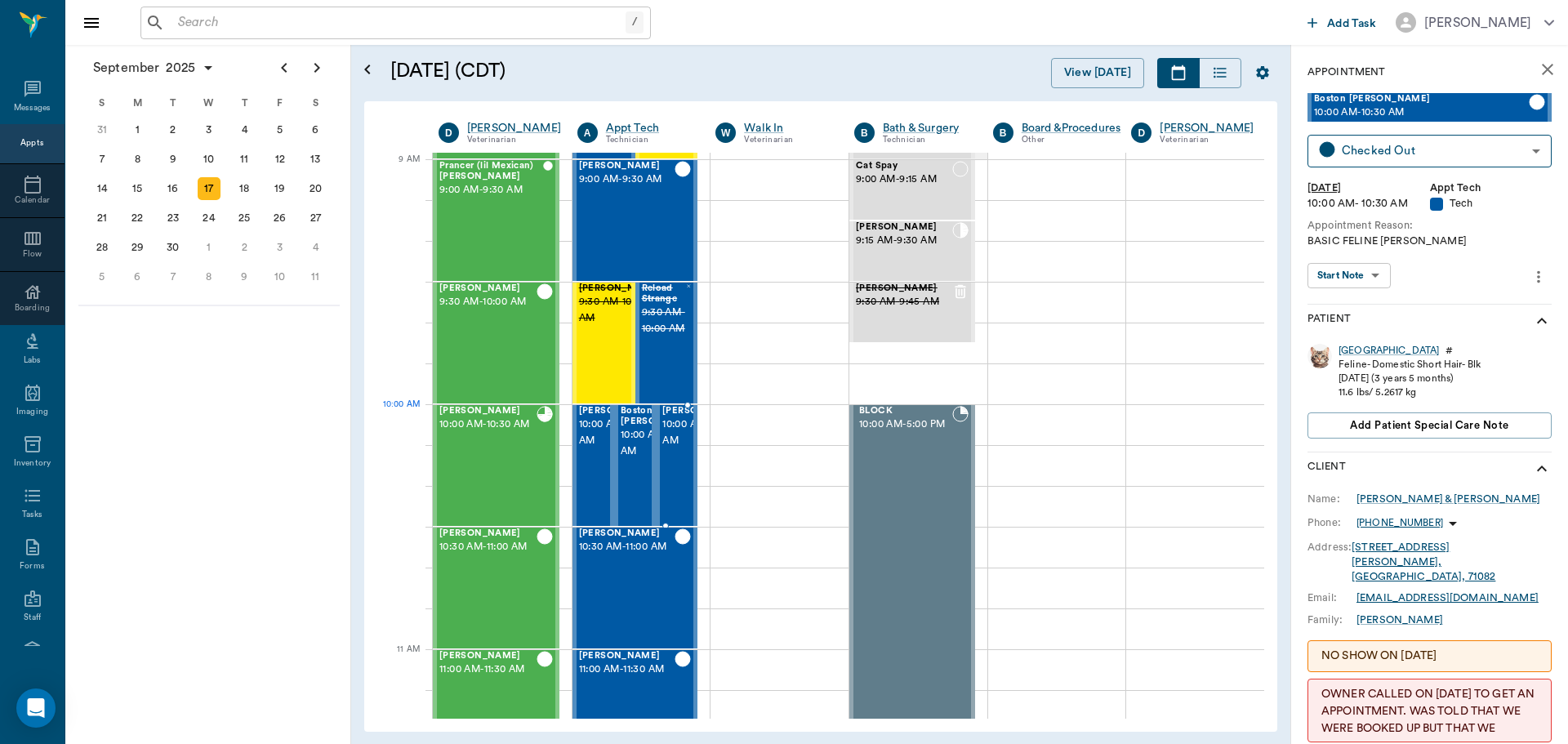
click at [672, 417] on span "[PERSON_NAME]" at bounding box center [703, 410] width 81 height 10
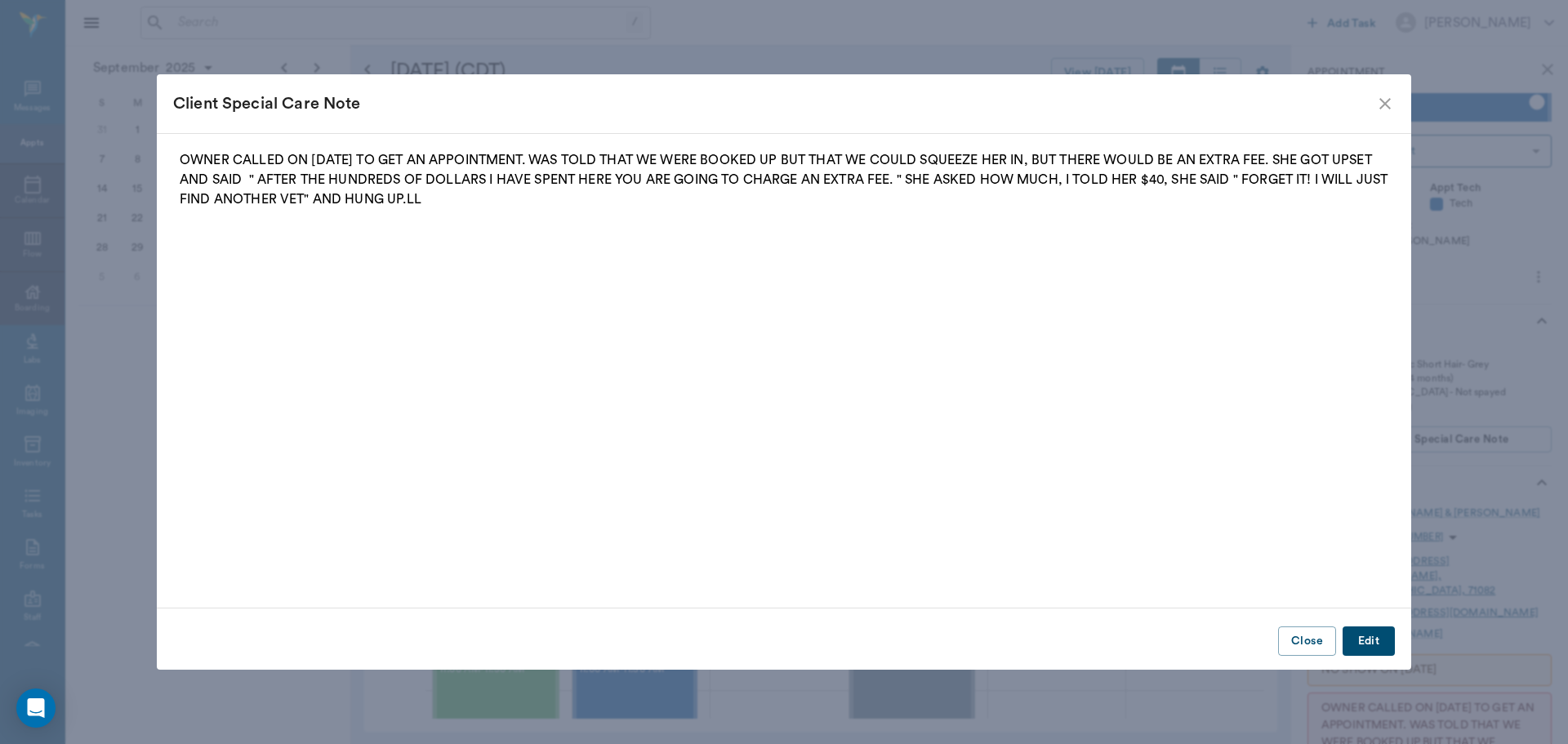
click at [1388, 102] on icon "close" at bounding box center [1384, 103] width 20 height 20
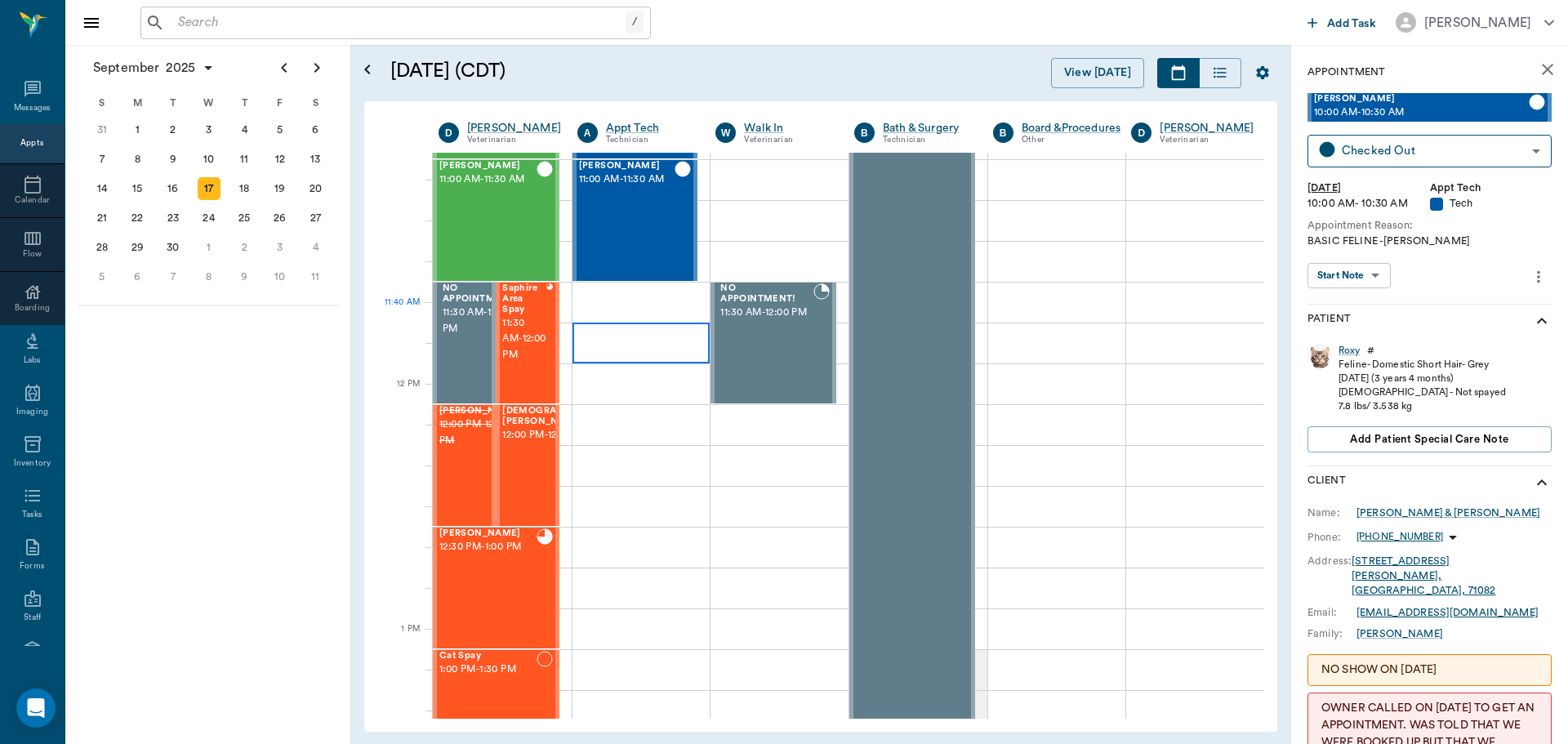
scroll to position [899, 0]
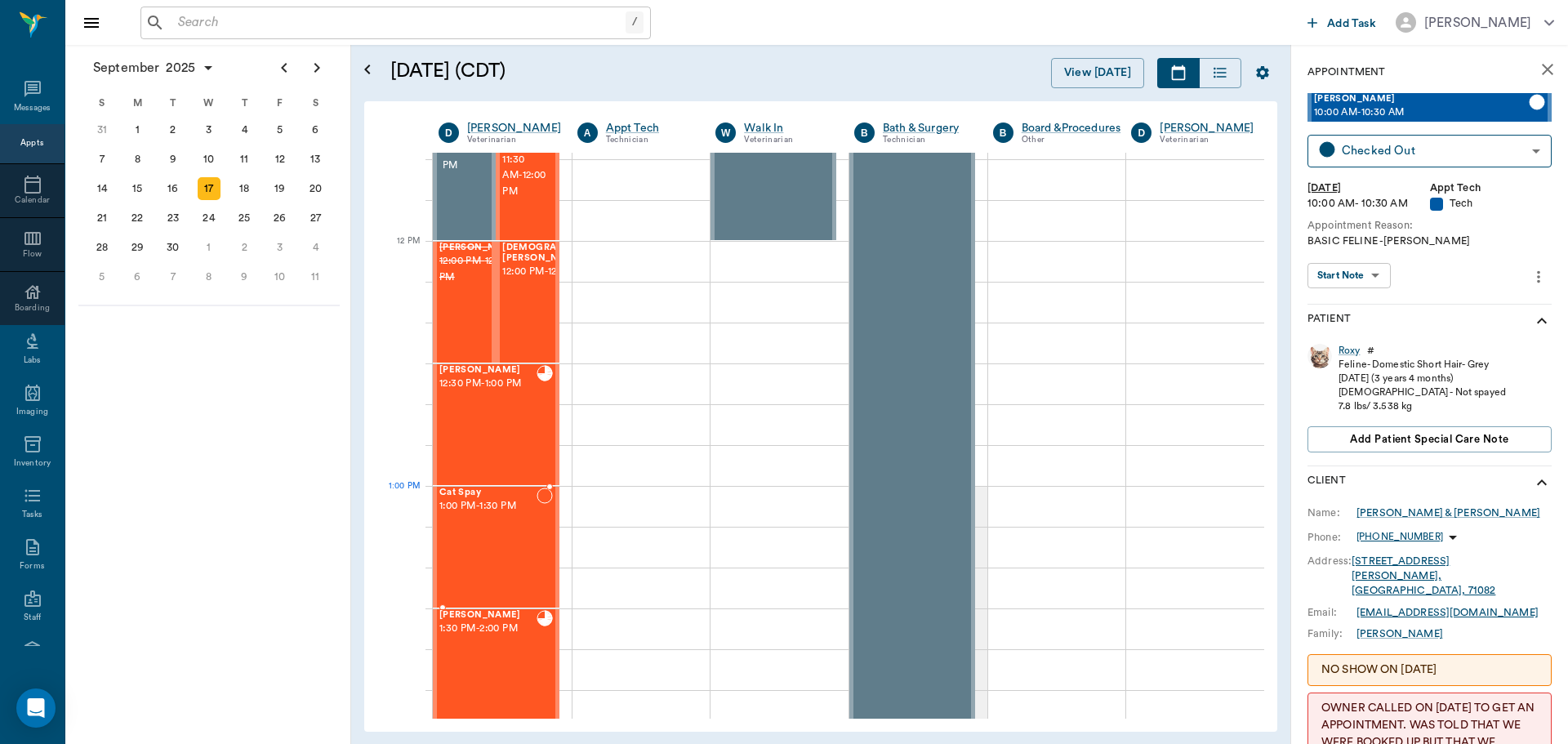
click at [505, 522] on div "Cat Spay 1:00 PM - 1:30 PM" at bounding box center [488, 546] width 97 height 119
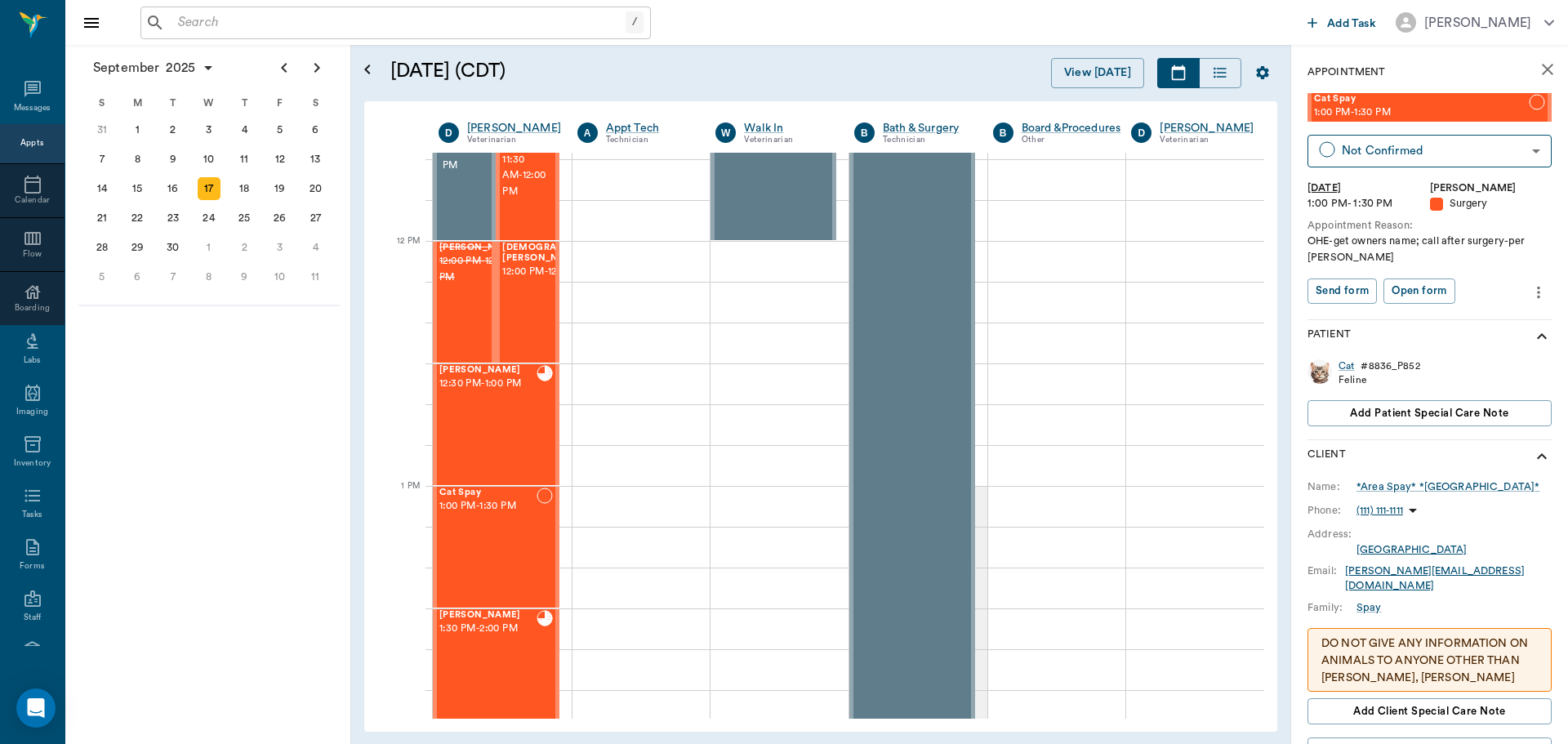
click at [1441, 162] on body "/ ​ Add Task Dr. Bert Ellsworth Nectar Messages Appts Calendar Flow Boarding La…" at bounding box center [784, 372] width 1568 height 744
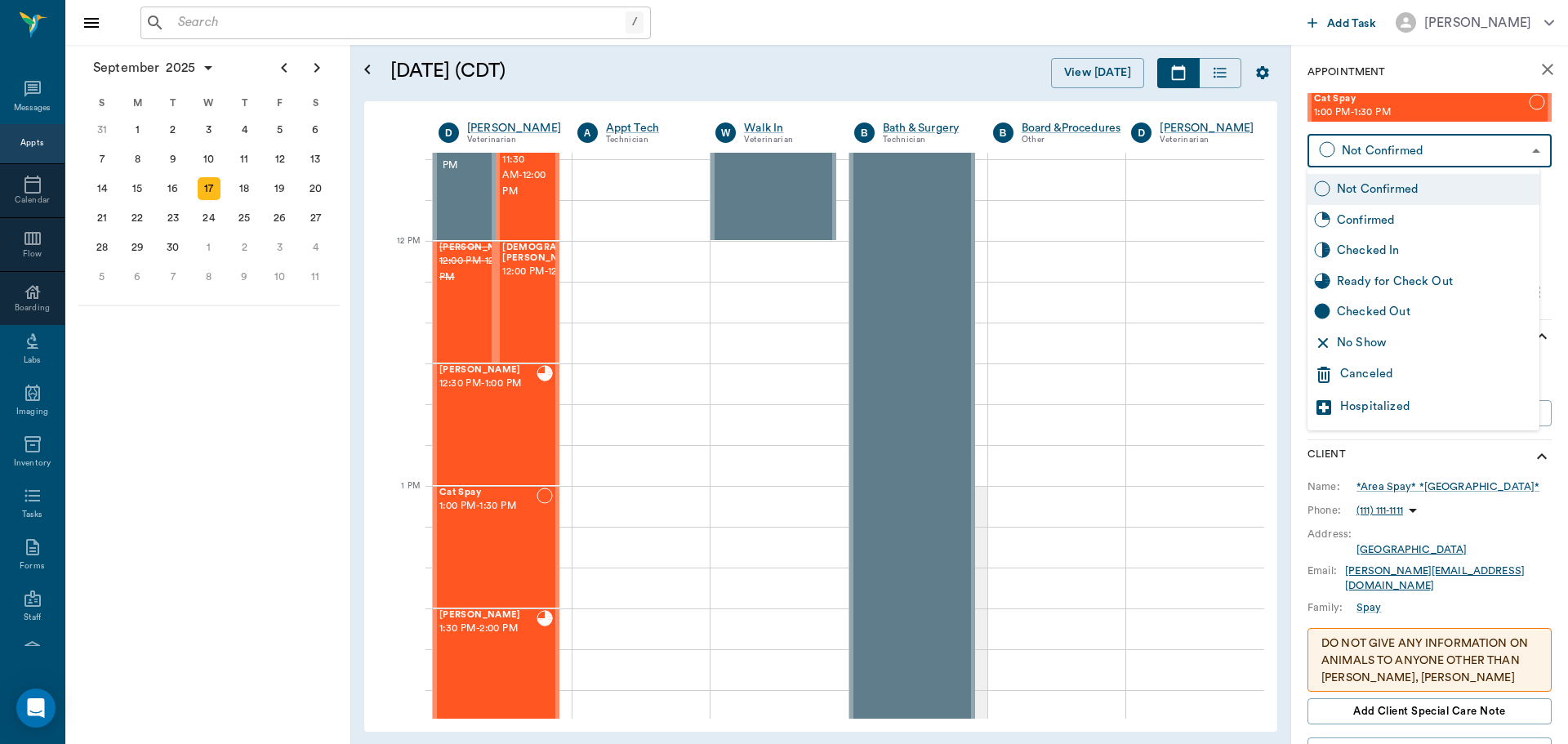
click at [1377, 340] on div "No Show" at bounding box center [1434, 342] width 196 height 18
type input "NO_SHOW"
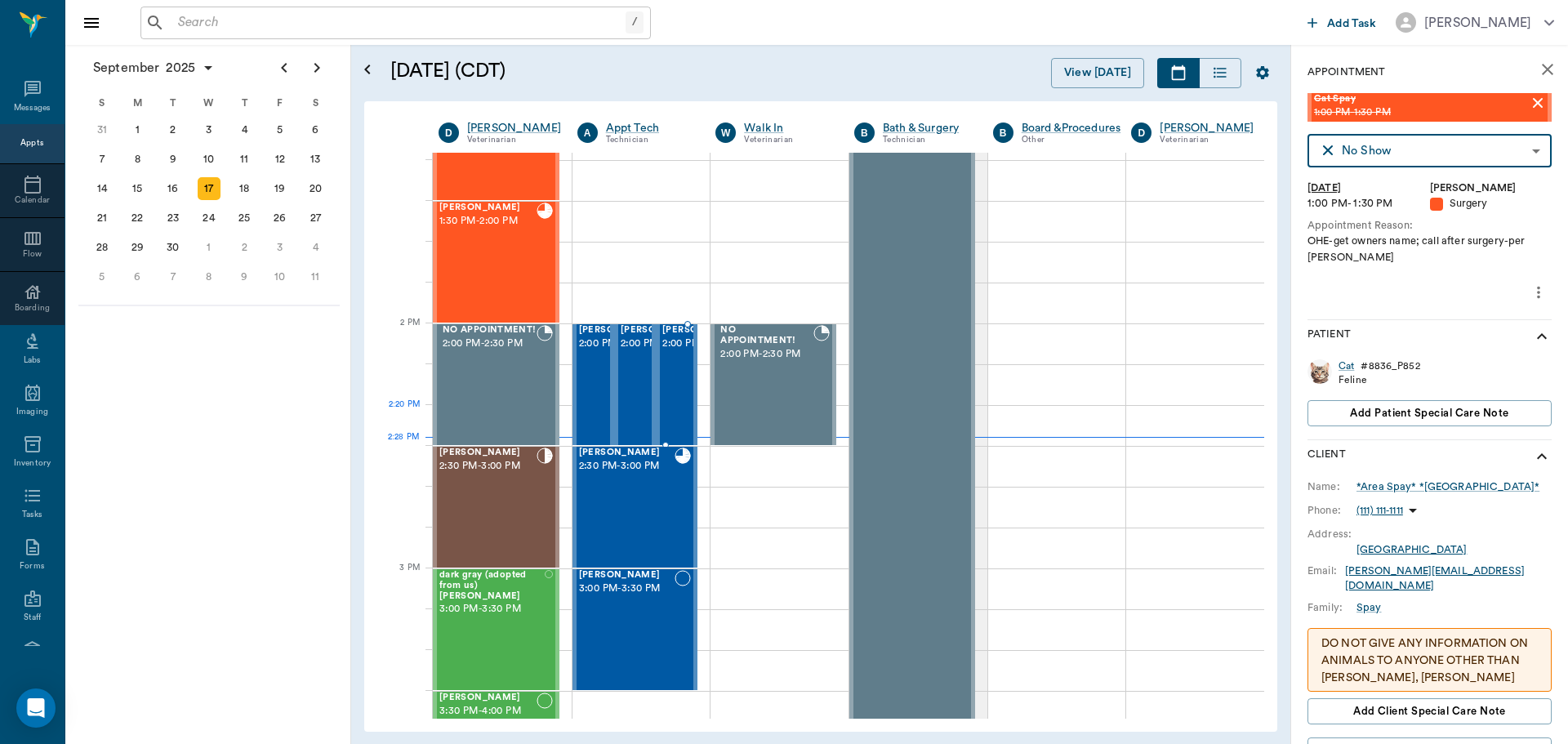
scroll to position [1307, 0]
click at [575, 379] on div "Trixie Richardson 2:00 PM - 2:30 PM" at bounding box center [593, 383] width 41 height 121
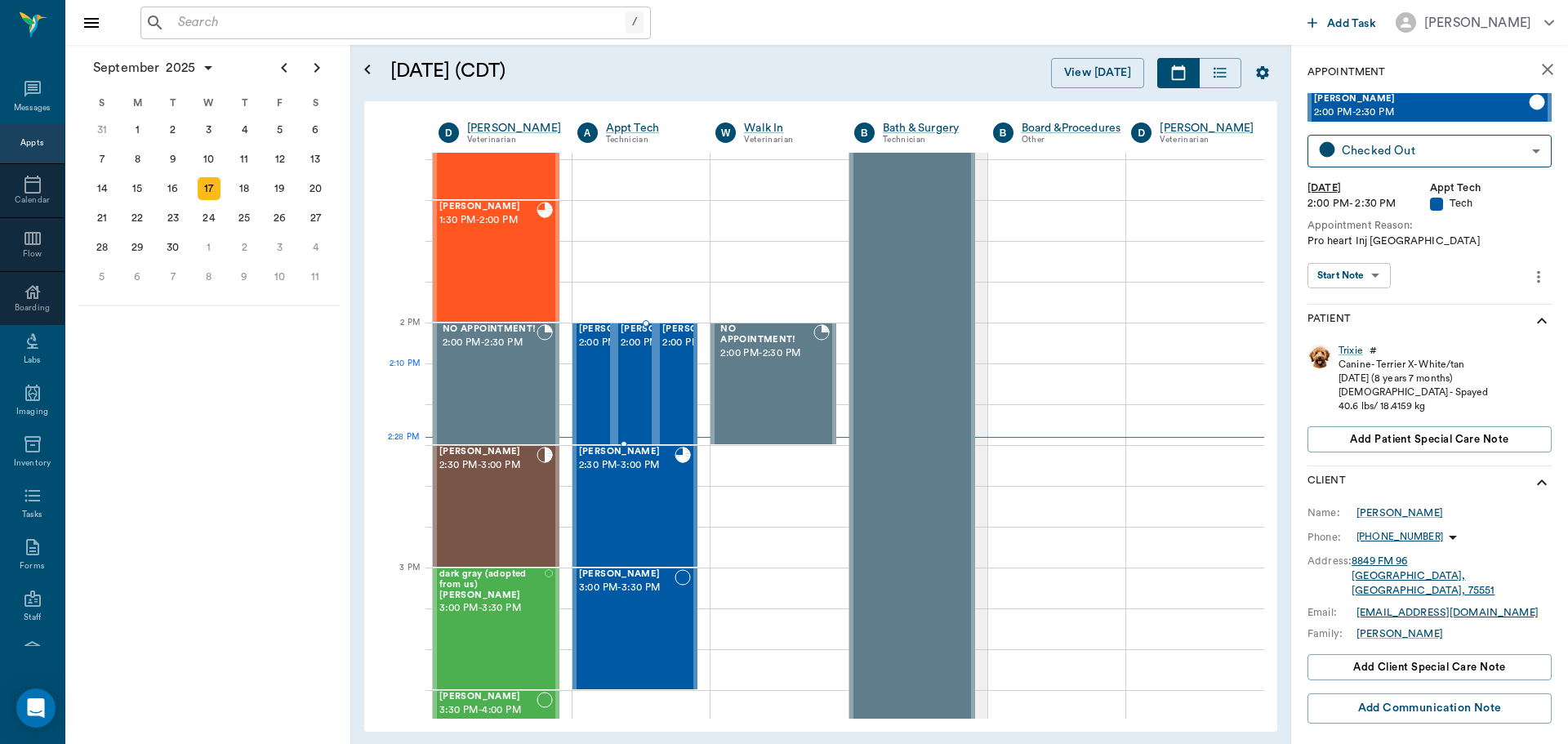
click at [620, 351] on span "2:00 PM - 2:30 PM" at bounding box center [660, 342] width 81 height 16
click at [669, 351] on span "2:00 PM - 2:30 PM" at bounding box center [703, 342] width 81 height 16
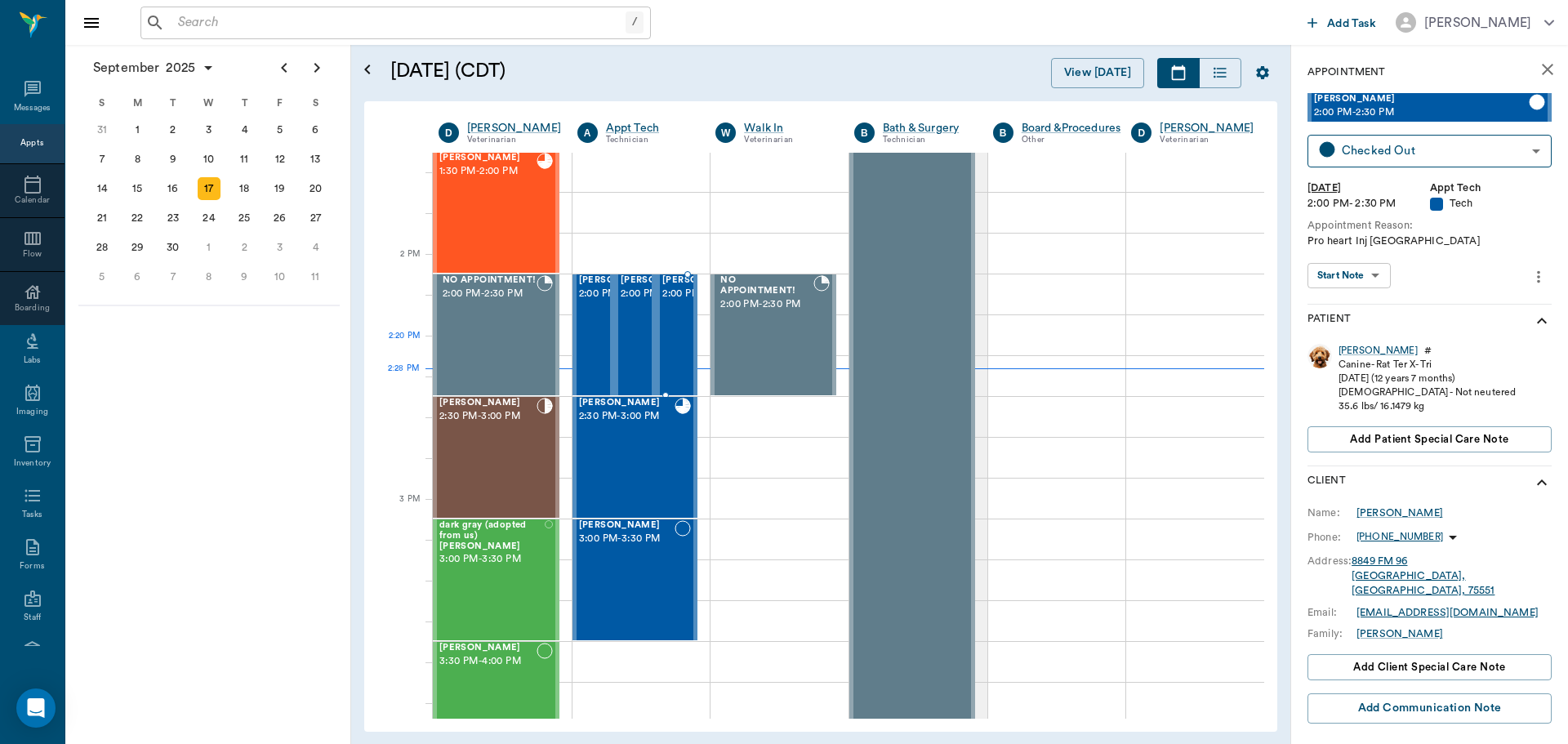
scroll to position [1470, 0]
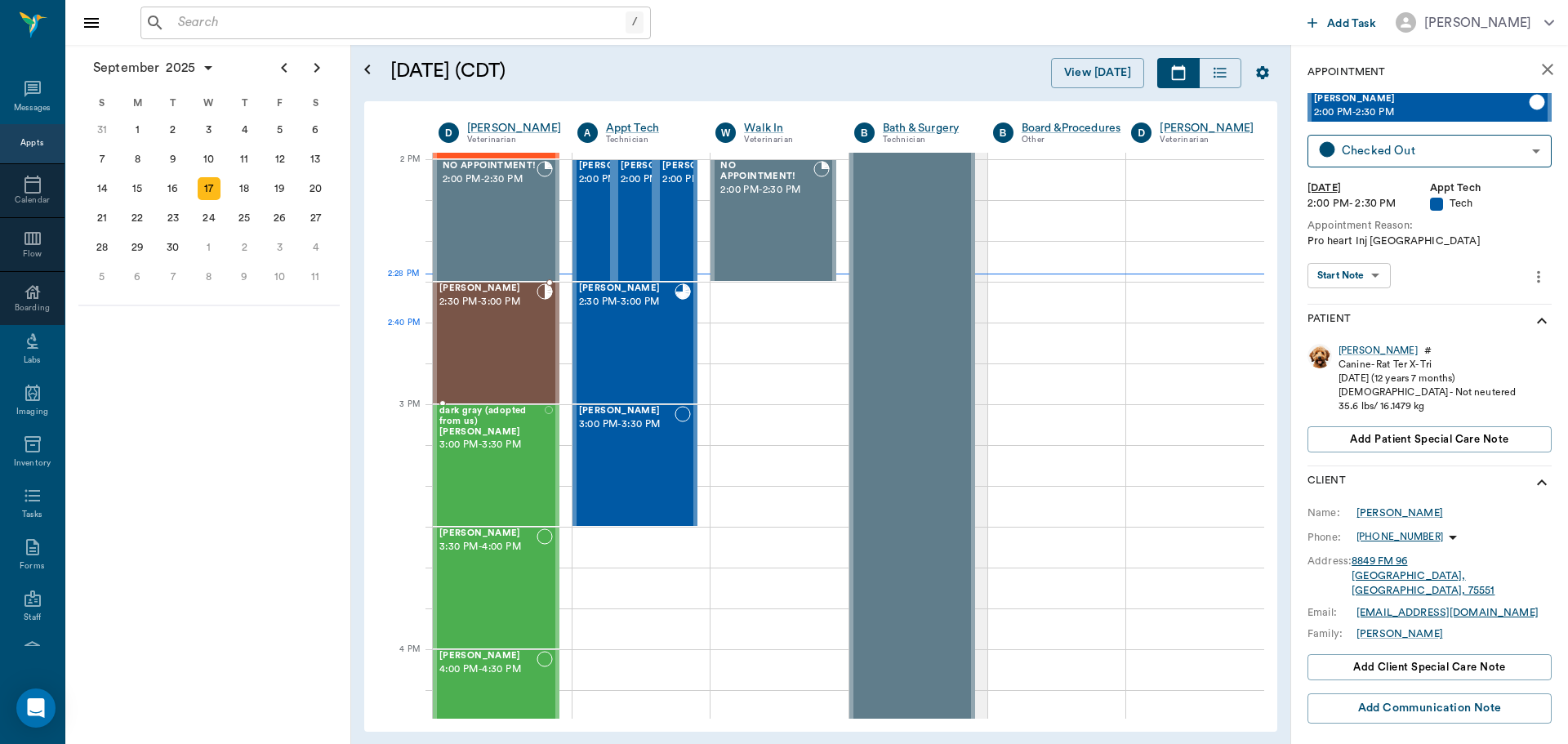
click at [488, 348] on div "Tiny Buckley 2:30 PM - 3:00 PM" at bounding box center [488, 342] width 97 height 119
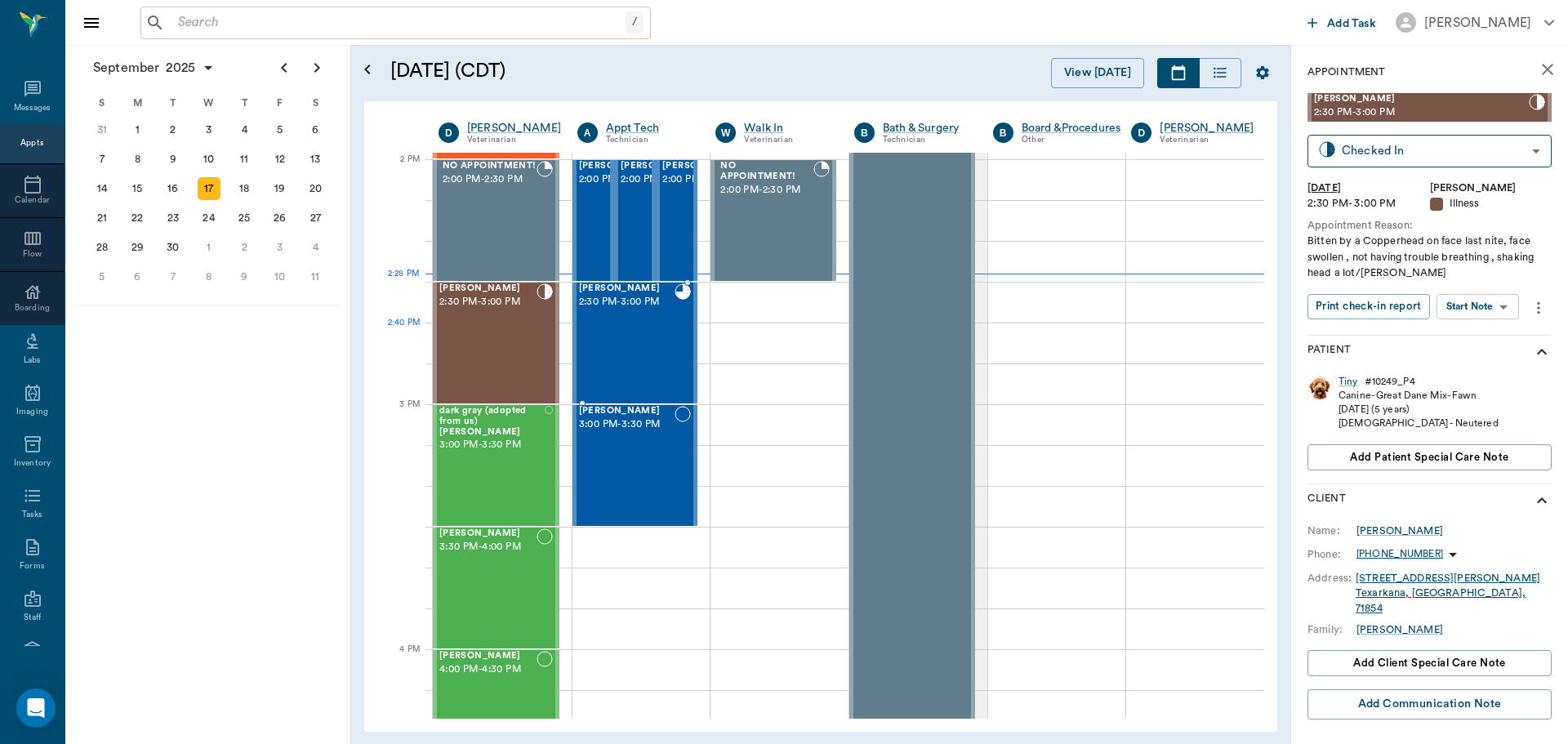
click at [618, 327] on div "Reece Moore 2:30 PM - 3:00 PM" at bounding box center [627, 342] width 96 height 119
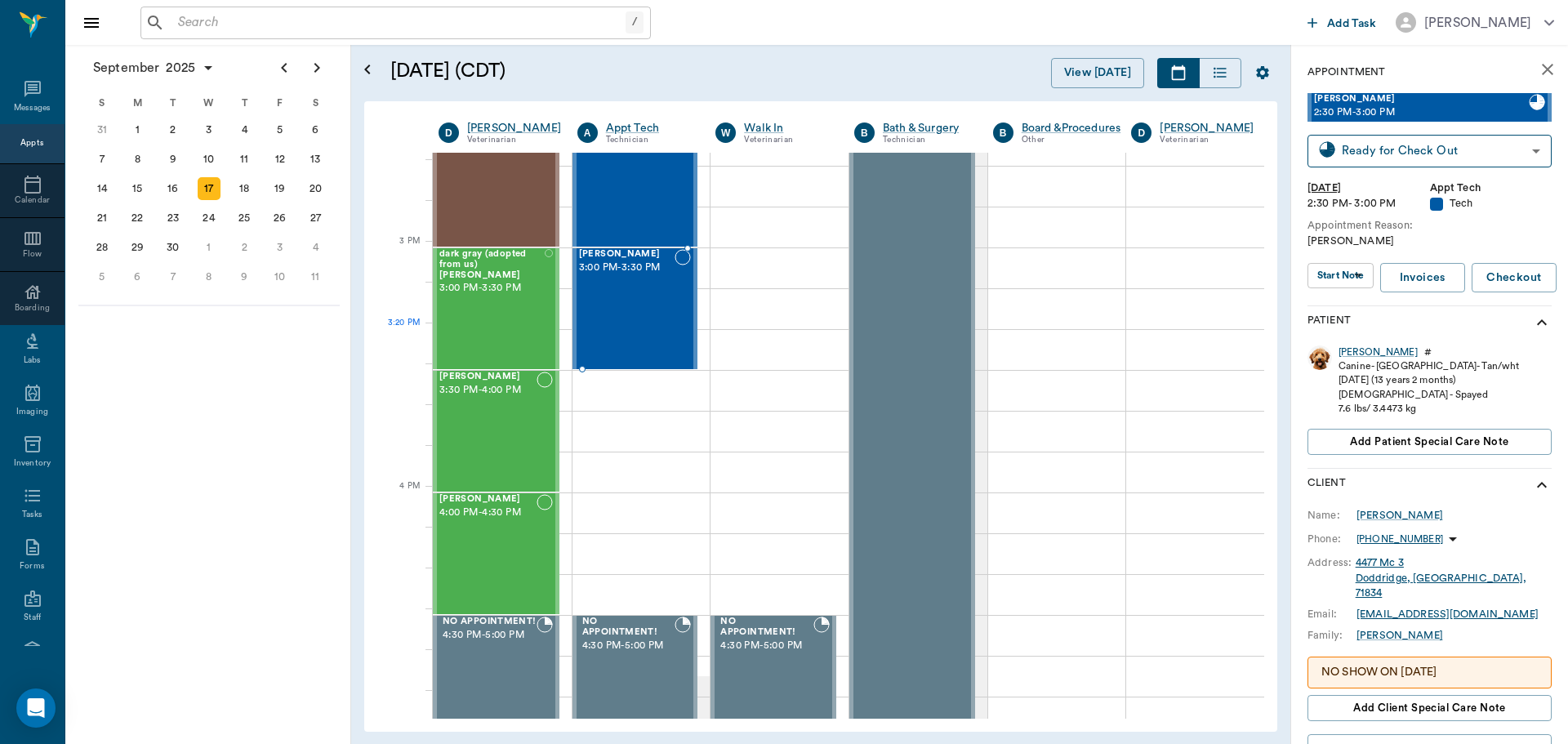
scroll to position [1633, 0]
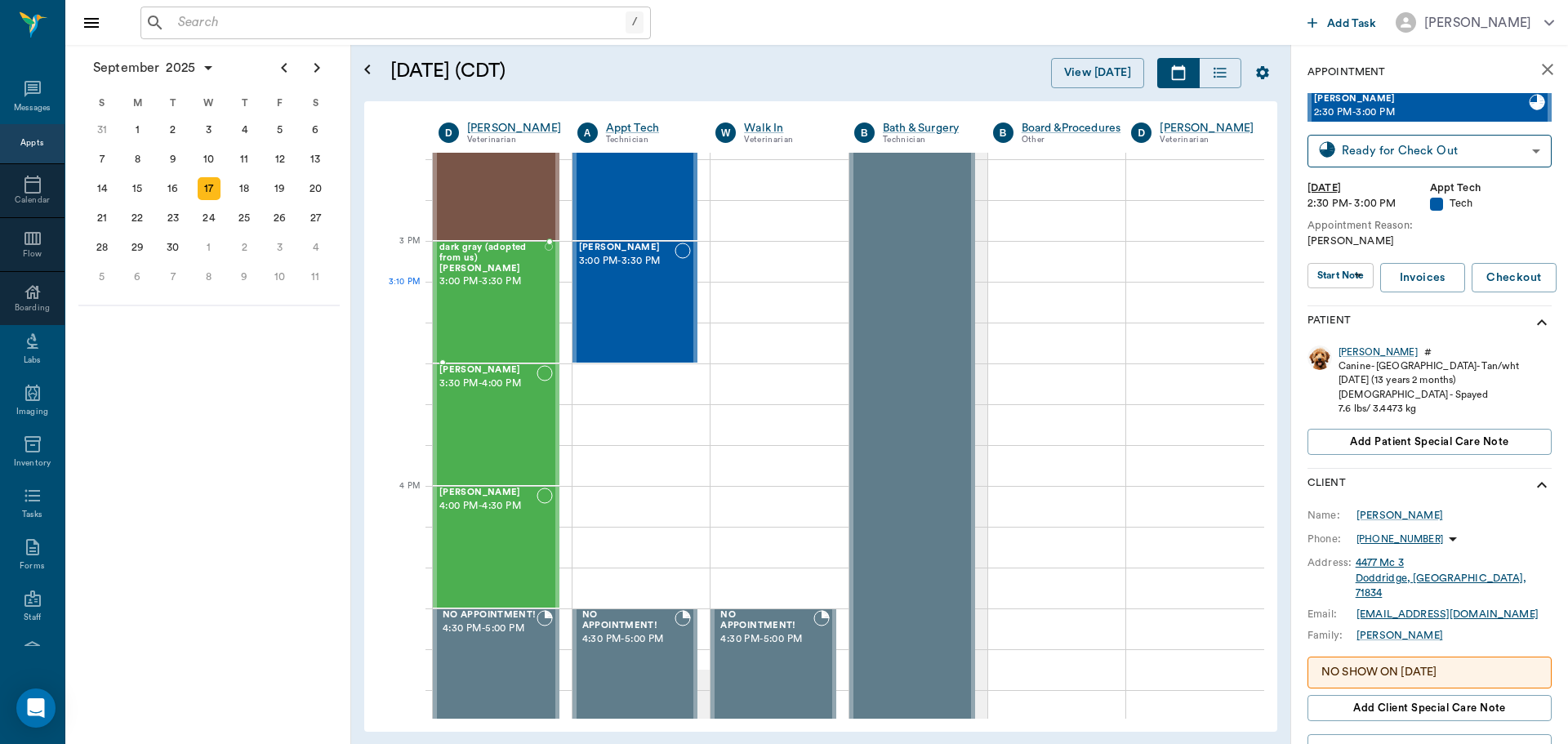
click at [525, 320] on div "dark gray (adopted from us) Bergt 3:00 PM - 3:30 PM" at bounding box center [492, 302] width 105 height 119
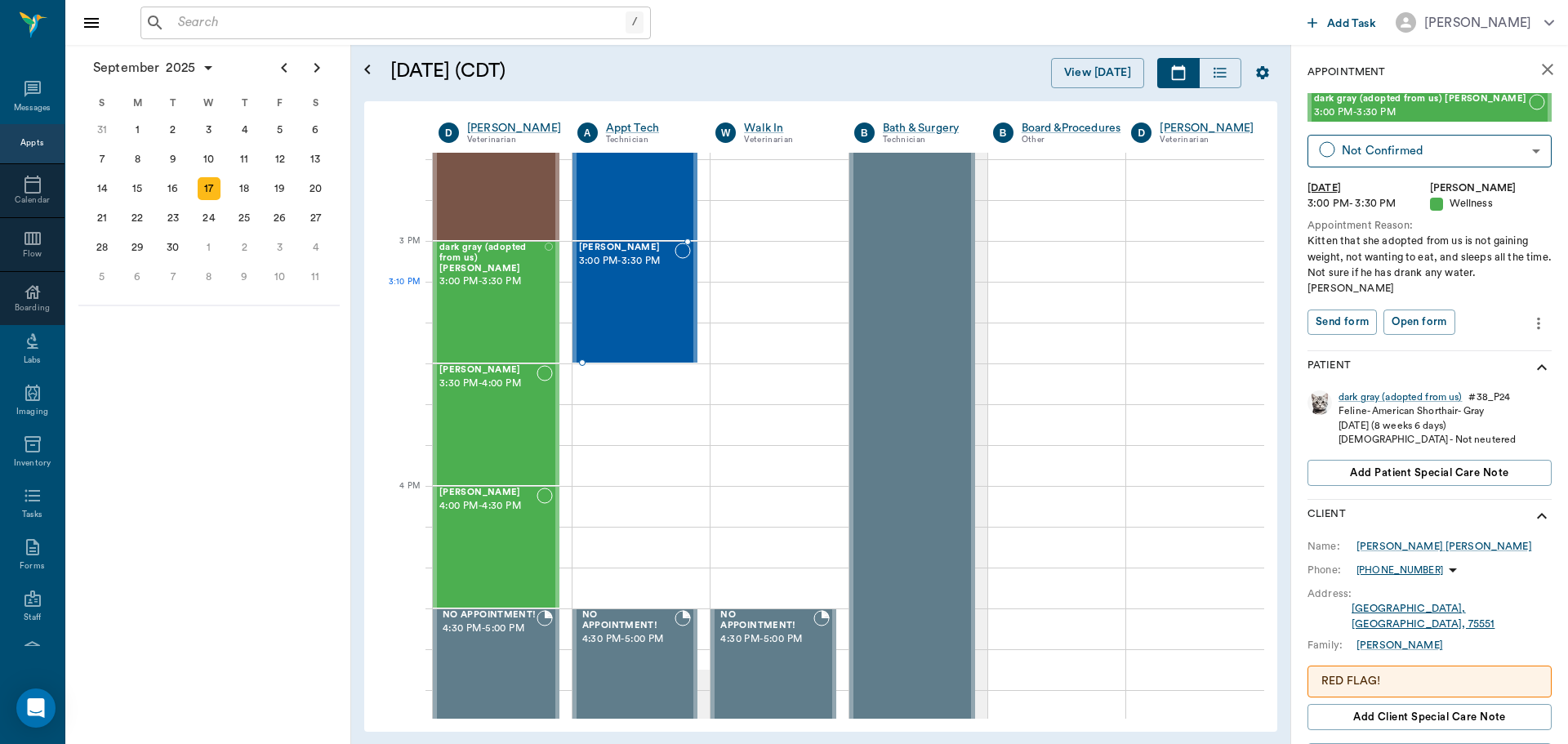
click at [622, 314] on div "Jerry Cash 3:00 PM - 3:30 PM" at bounding box center [627, 302] width 96 height 119
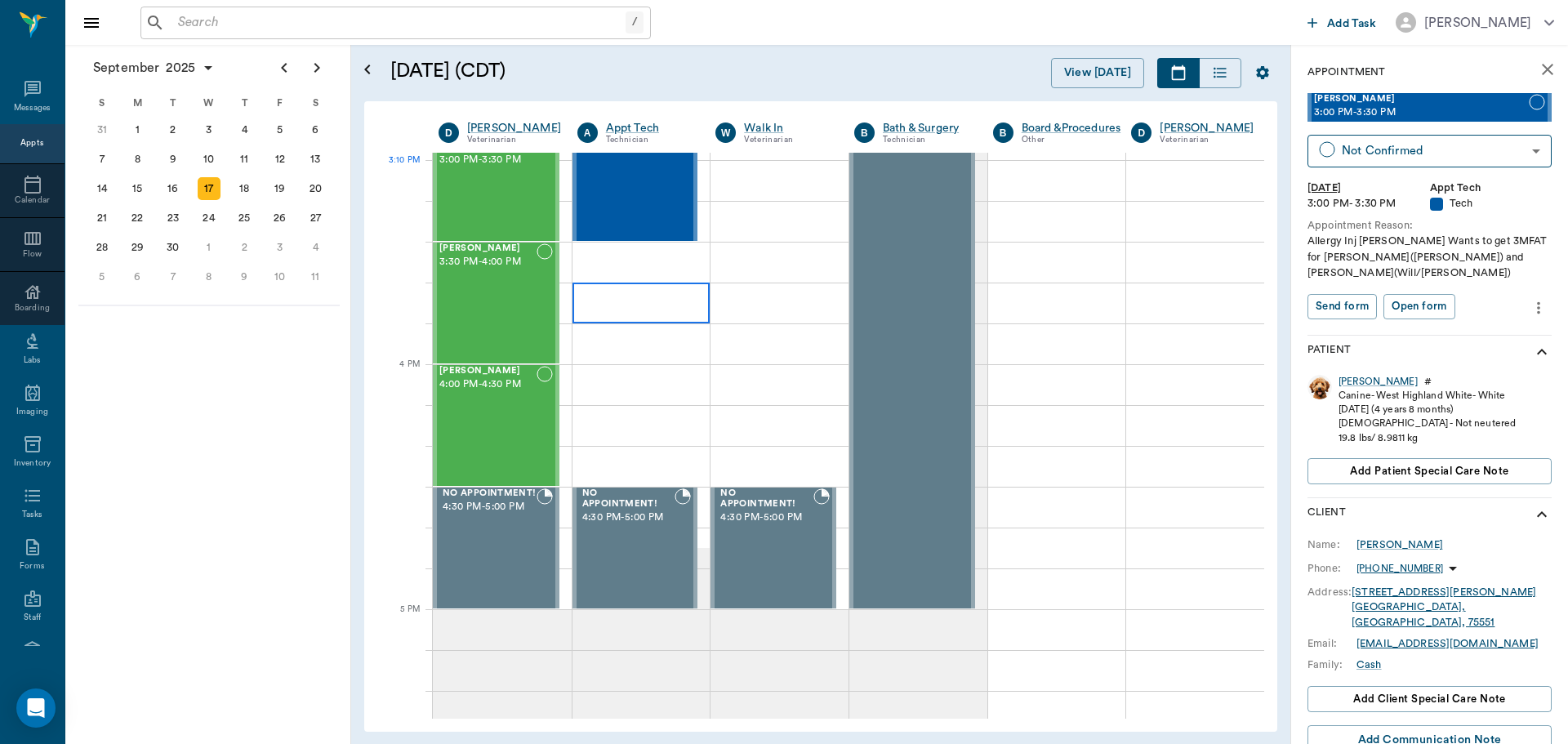
scroll to position [1797, 0]
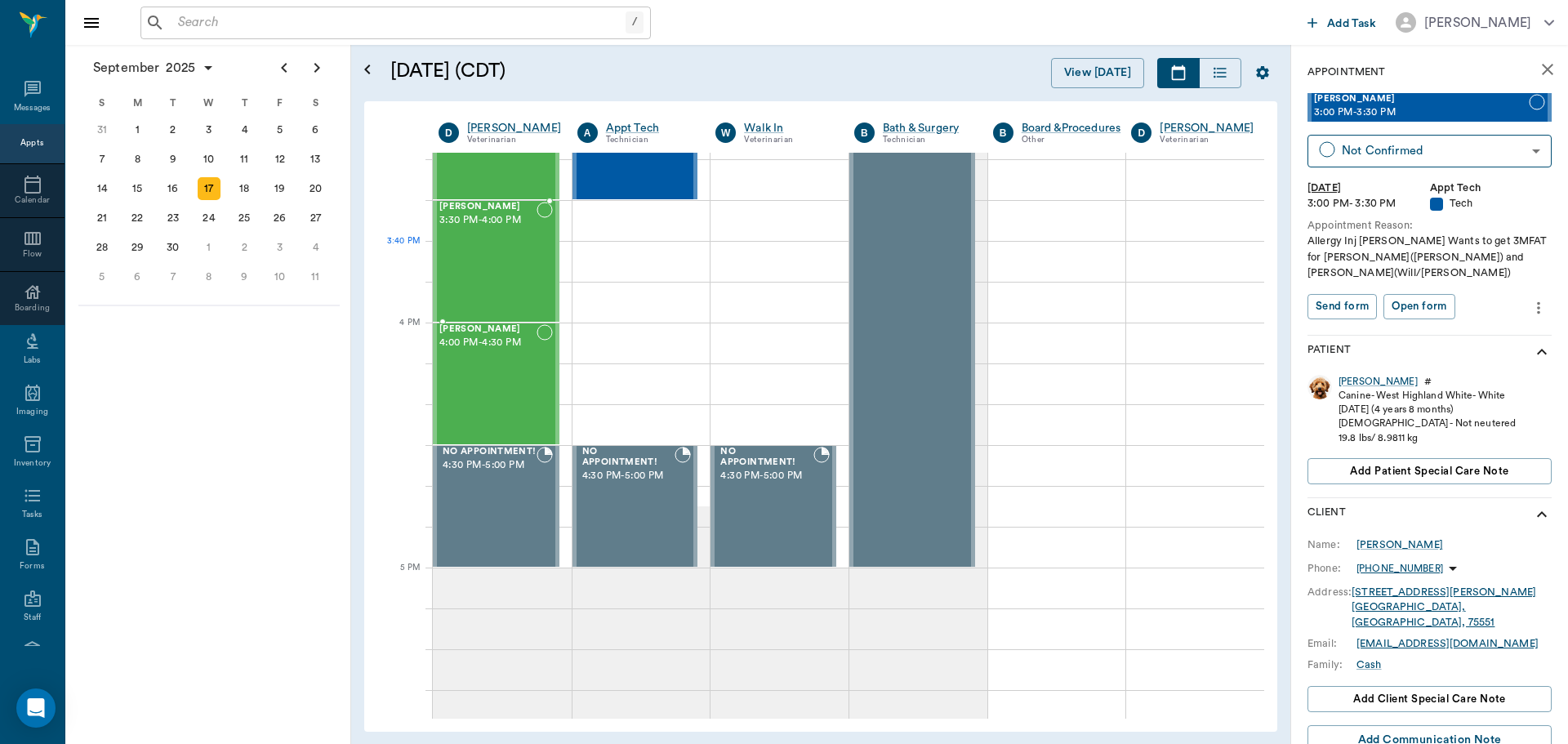
click at [486, 250] on div "[PERSON_NAME] 3:30 PM - 4:00 PM" at bounding box center [488, 260] width 97 height 119
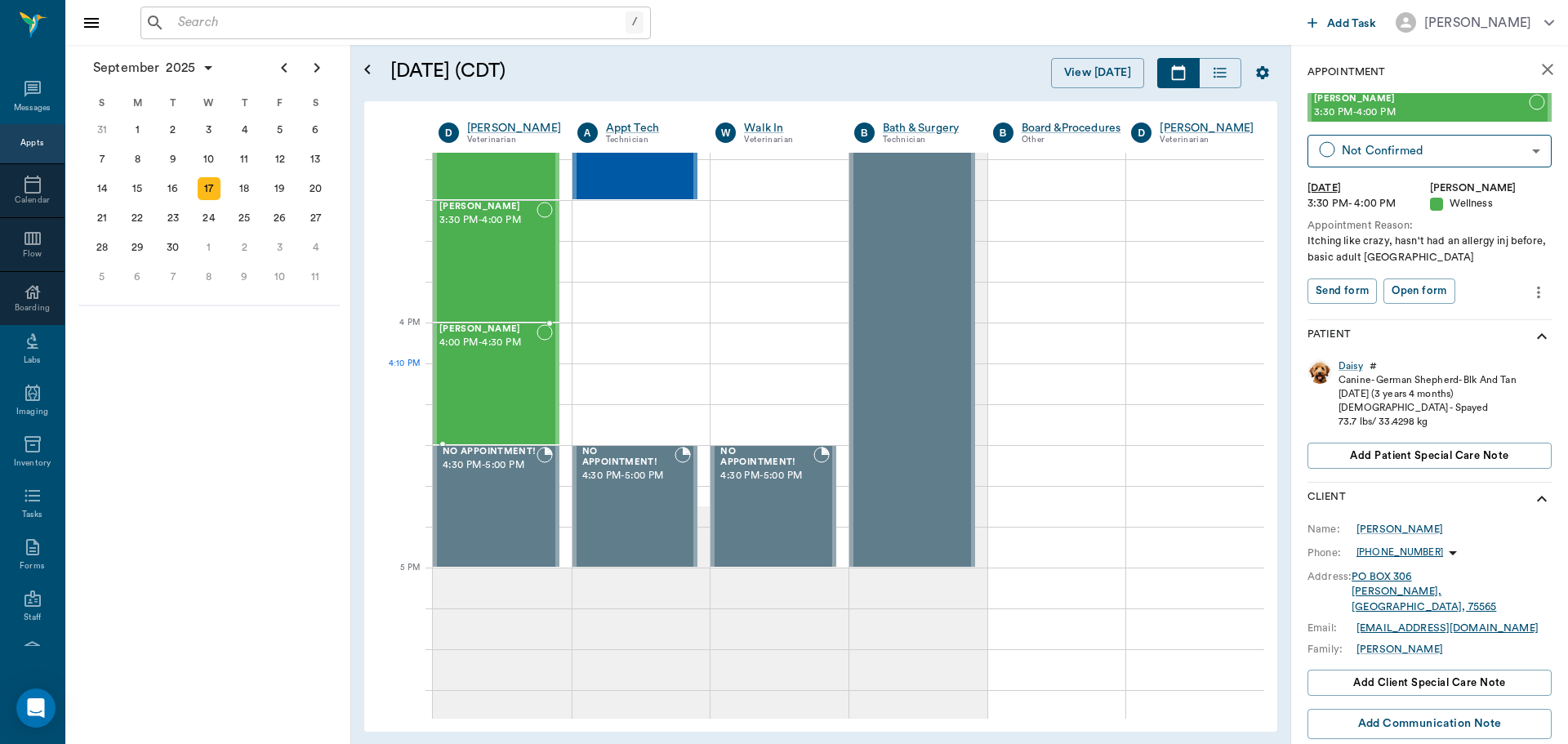
click at [496, 388] on div "Beni Mahon 4:00 PM - 4:30 PM" at bounding box center [488, 383] width 97 height 119
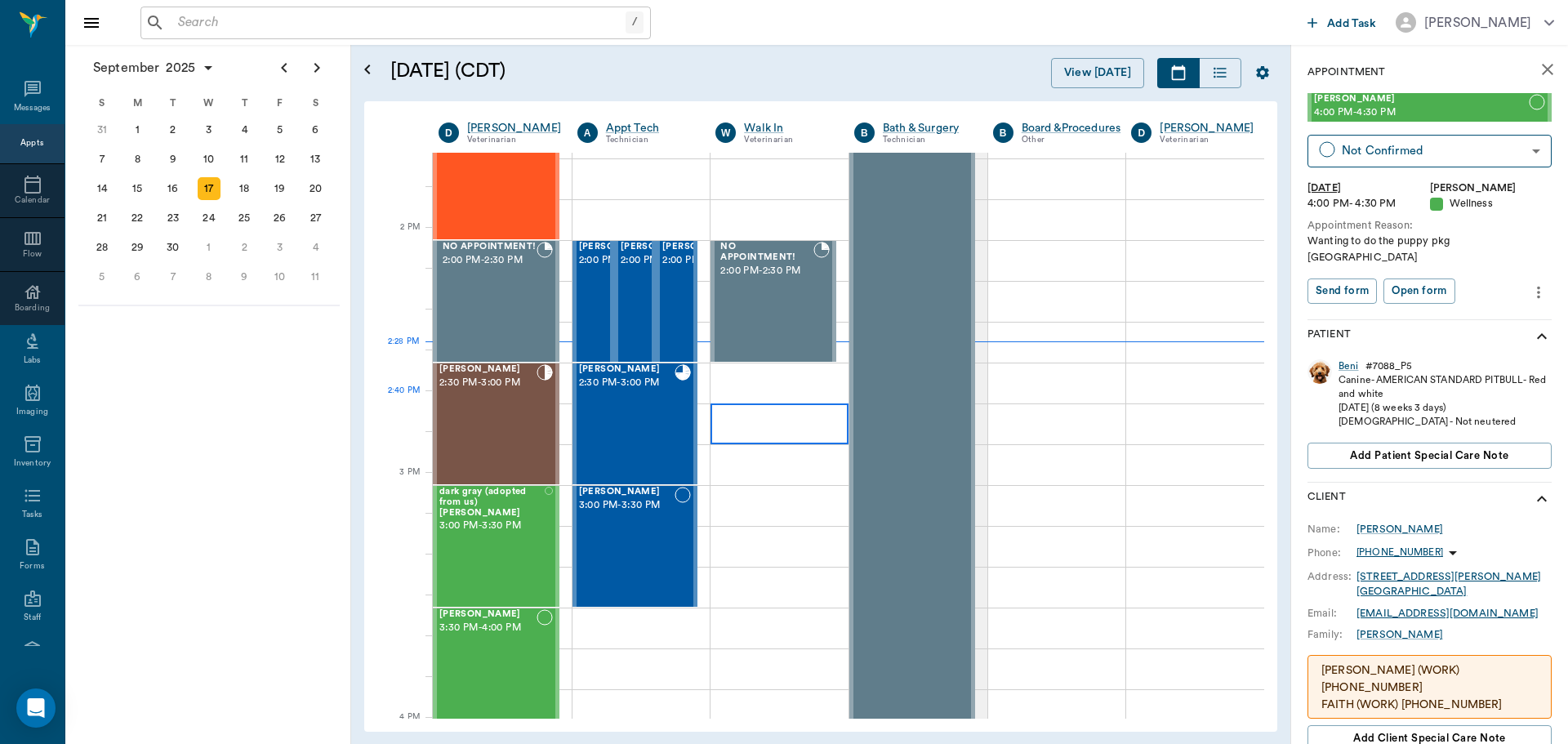
scroll to position [1389, 0]
click at [655, 528] on div "Jerry Cash 3:00 PM - 3:30 PM" at bounding box center [627, 546] width 96 height 119
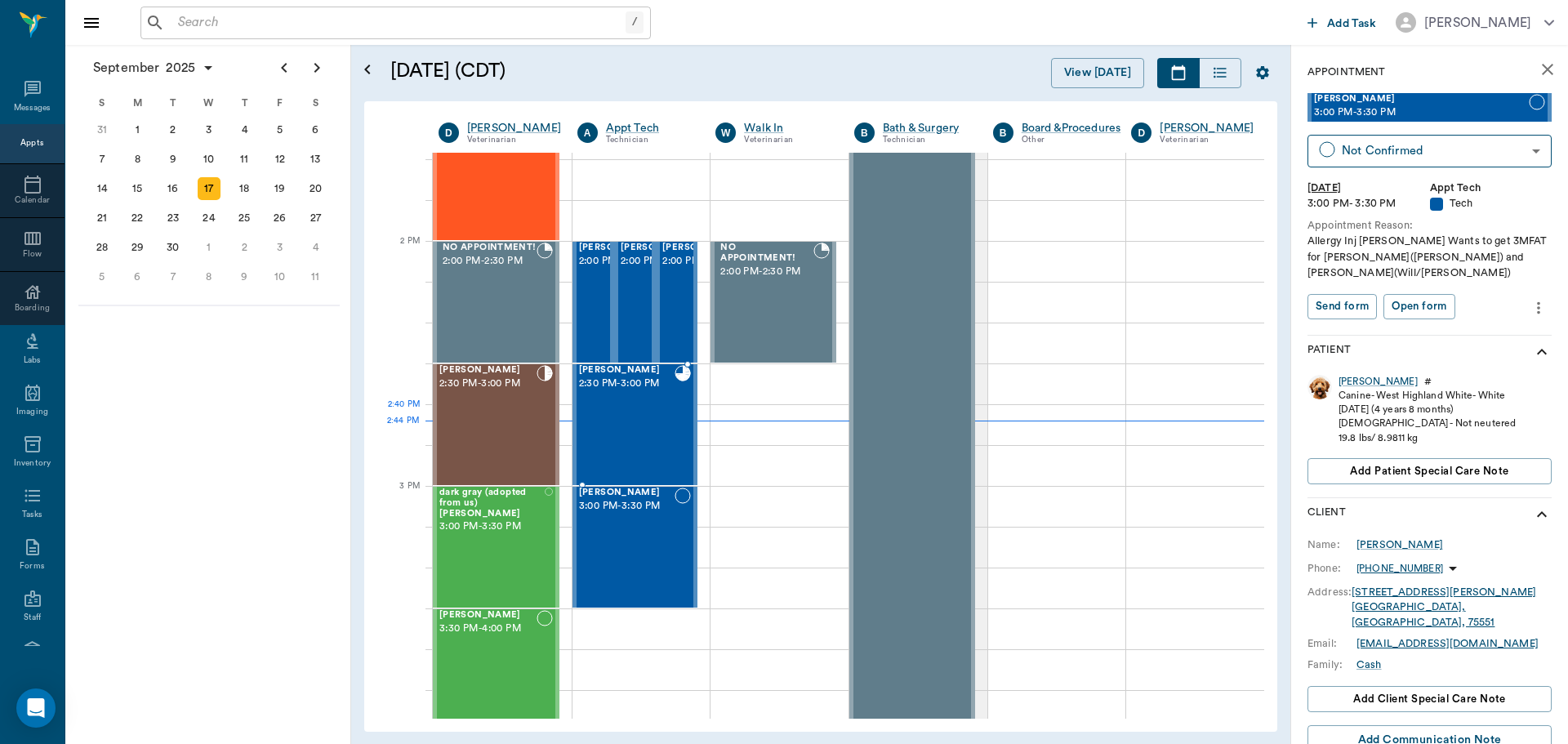
click at [637, 442] on div "Reece Moore 2:30 PM - 3:00 PM" at bounding box center [627, 424] width 96 height 119
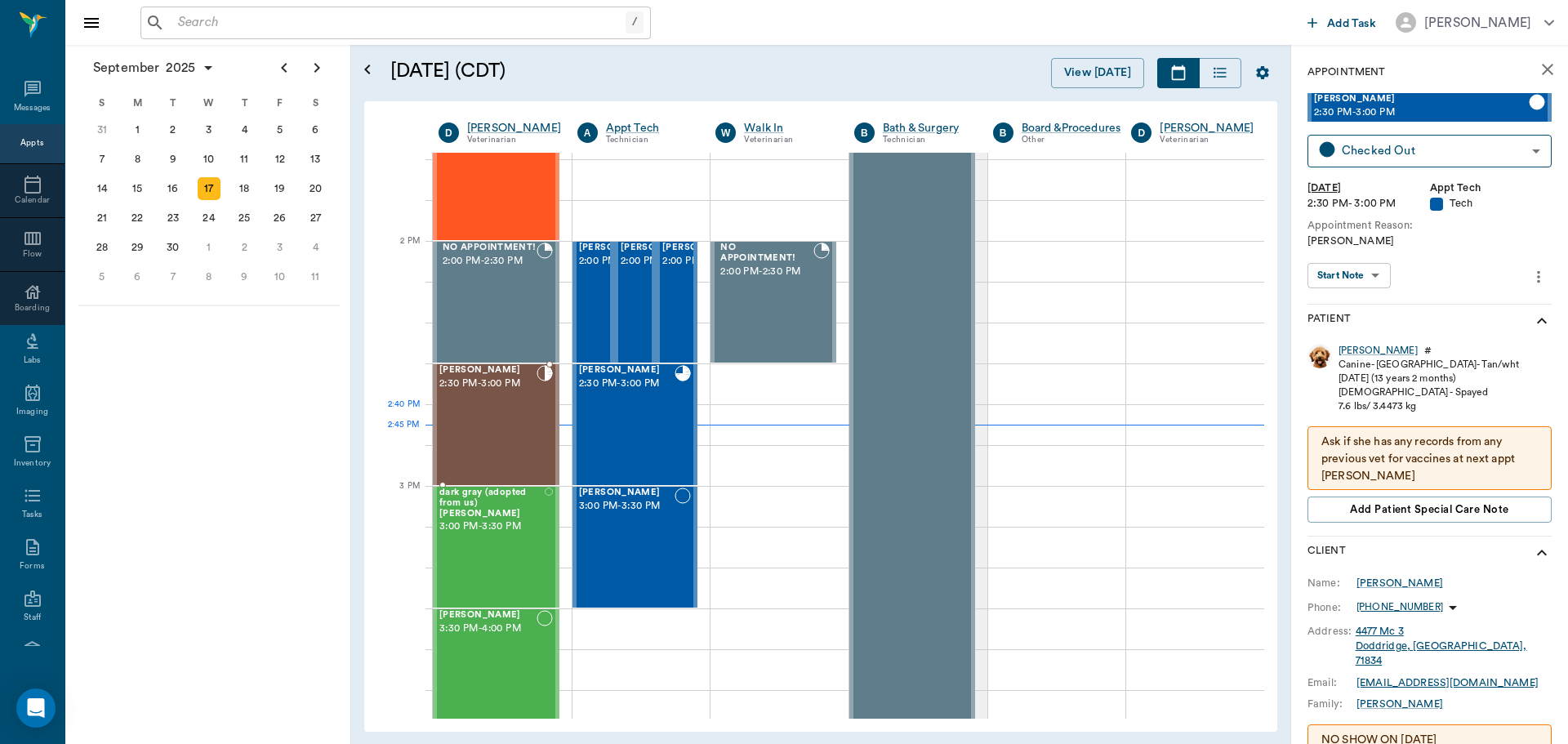
click at [496, 410] on div "Tiny Buckley 2:30 PM - 3:00 PM" at bounding box center [488, 424] width 97 height 119
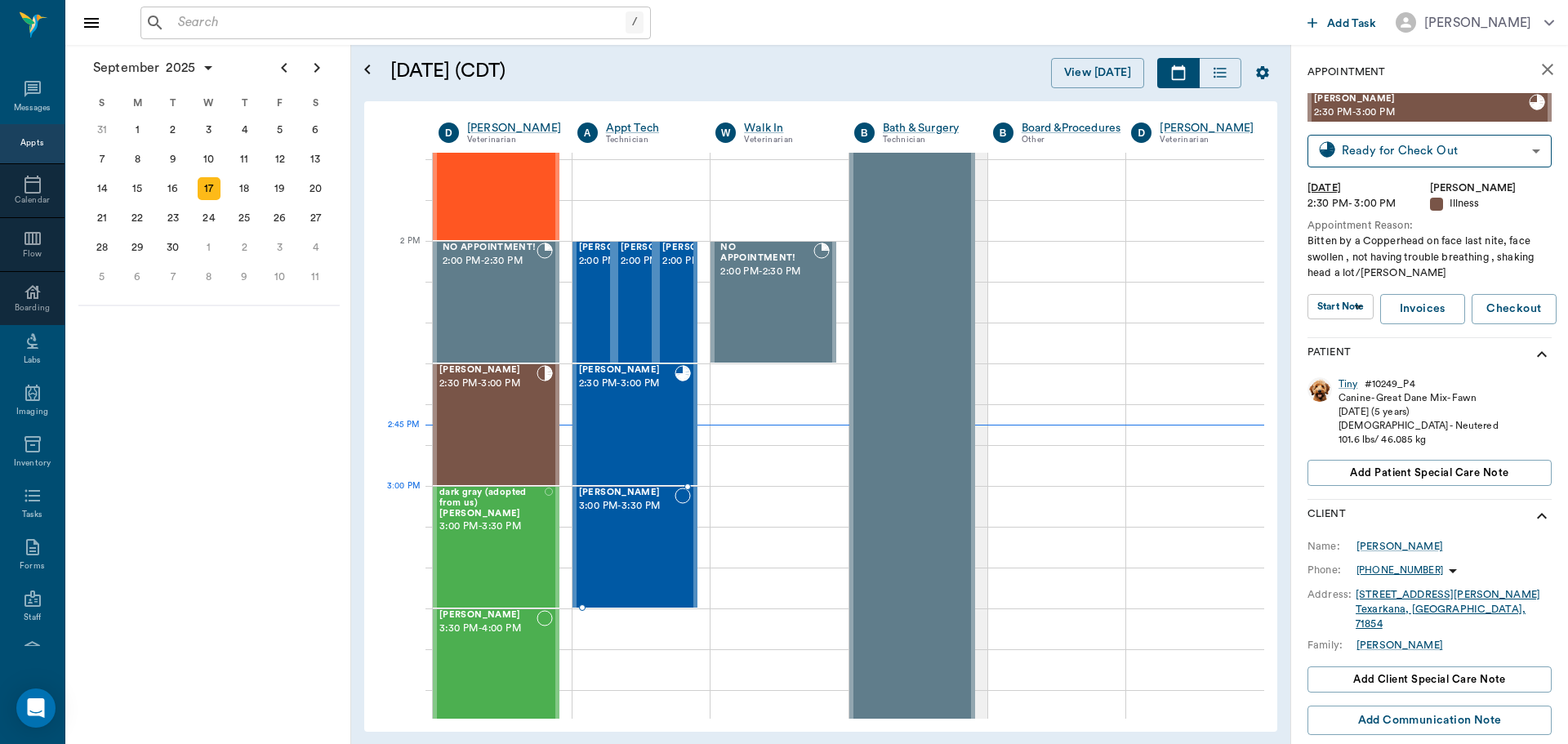
click at [605, 505] on span "3:00 PM - 3:30 PM" at bounding box center [627, 506] width 96 height 16
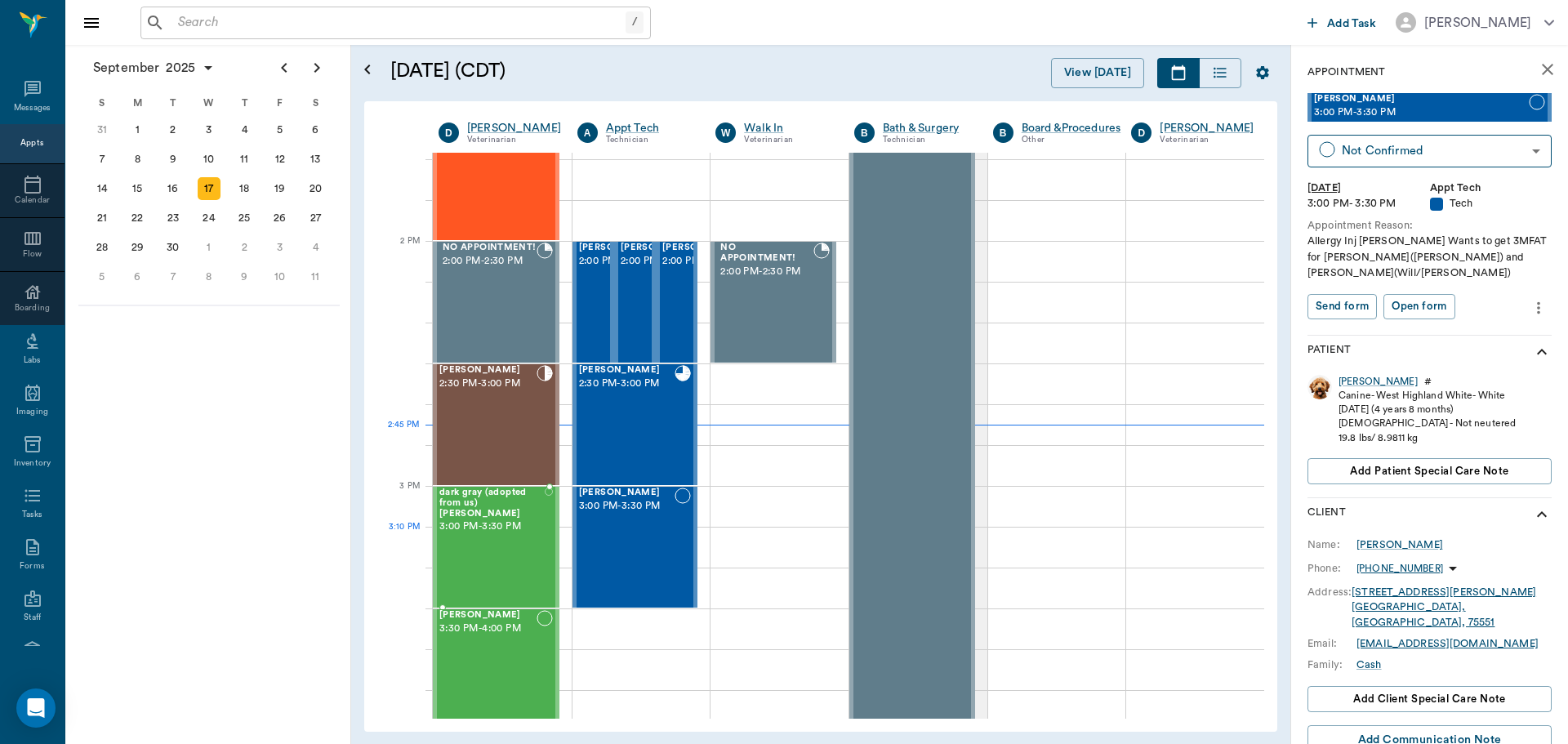
click at [493, 544] on div "dark gray (adopted from us) Bergt 3:00 PM - 3:30 PM" at bounding box center [492, 546] width 105 height 119
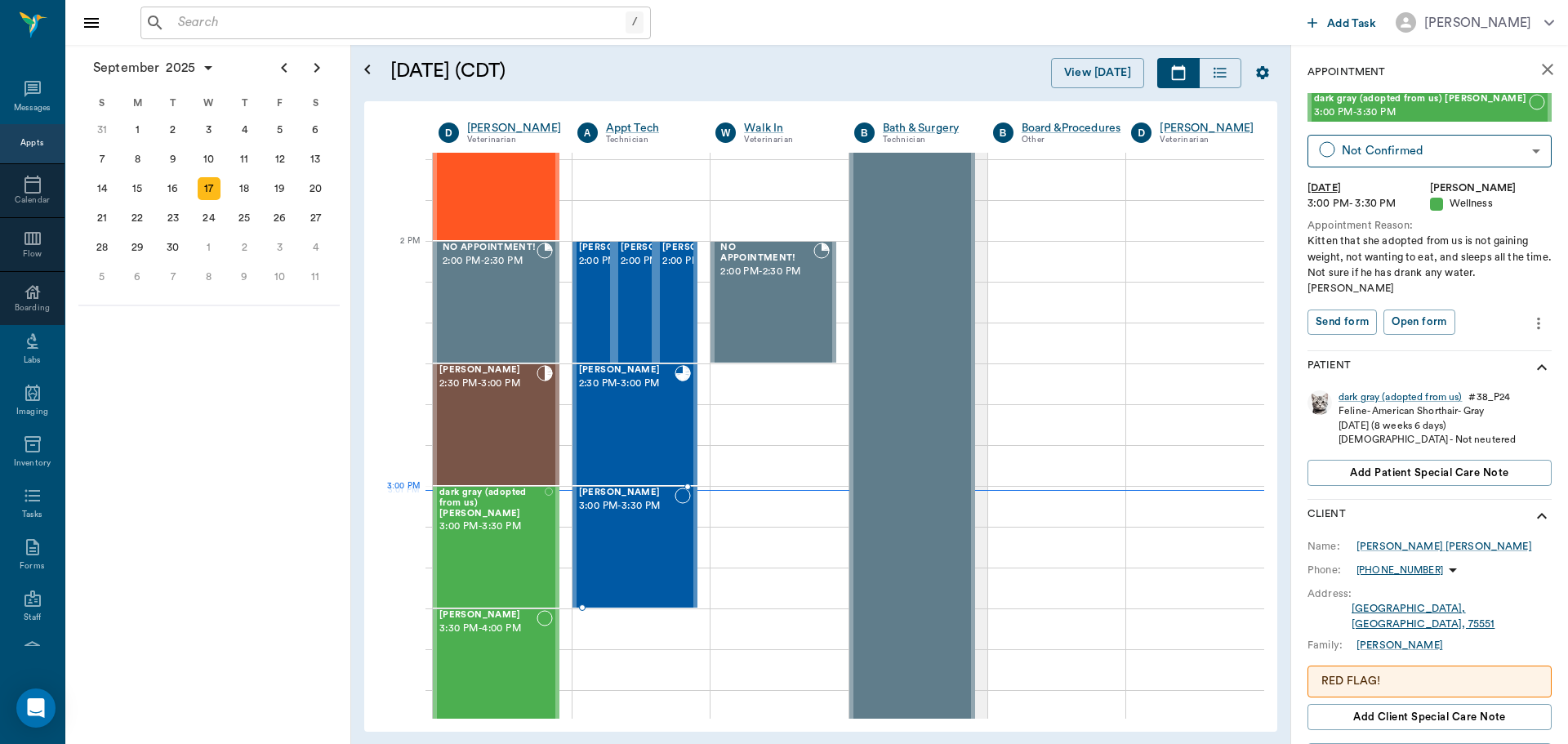
click at [629, 519] on div "Jerry Cash 3:00 PM - 3:30 PM" at bounding box center [627, 546] width 96 height 119
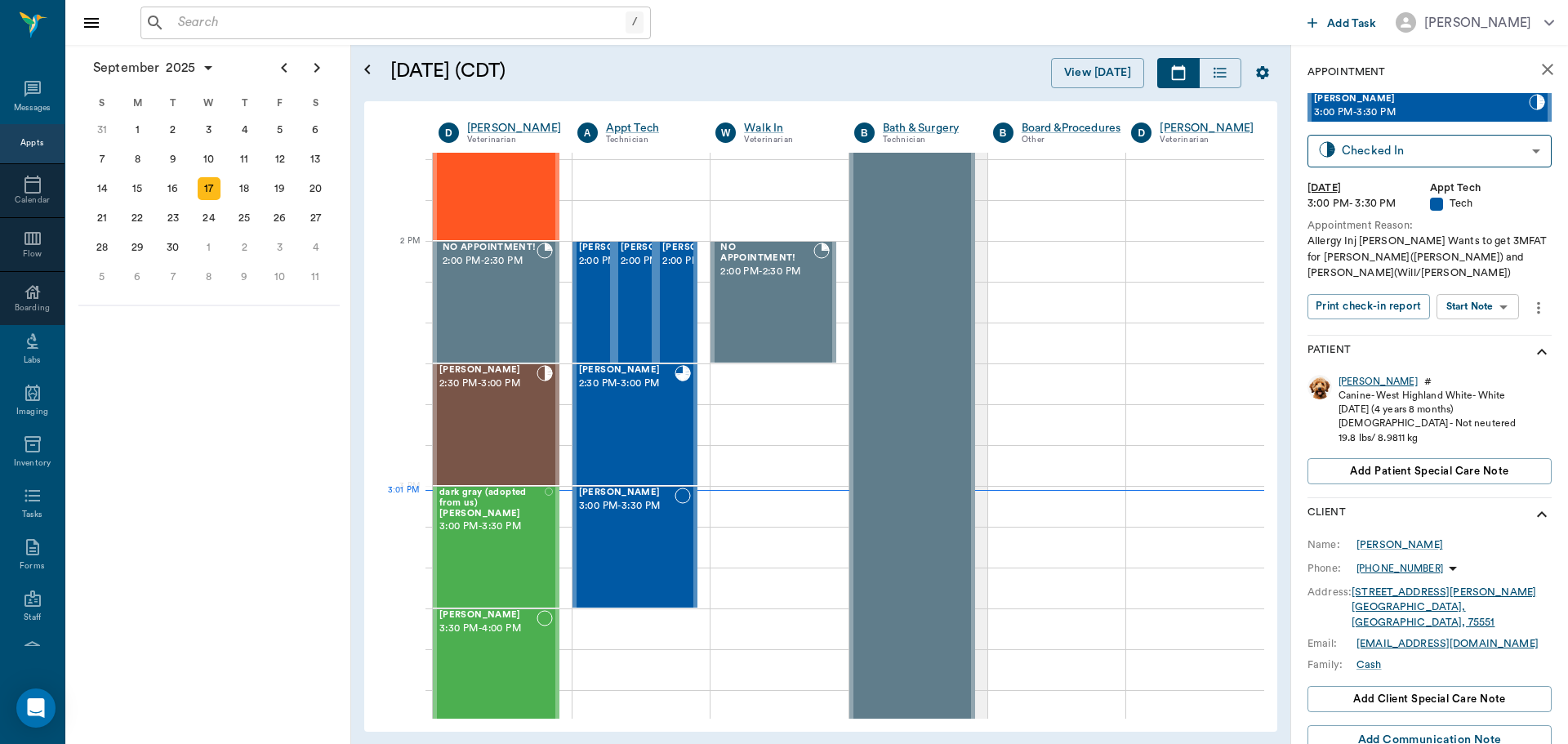
click at [1357, 383] on div "[PERSON_NAME]" at bounding box center [1378, 381] width 80 height 14
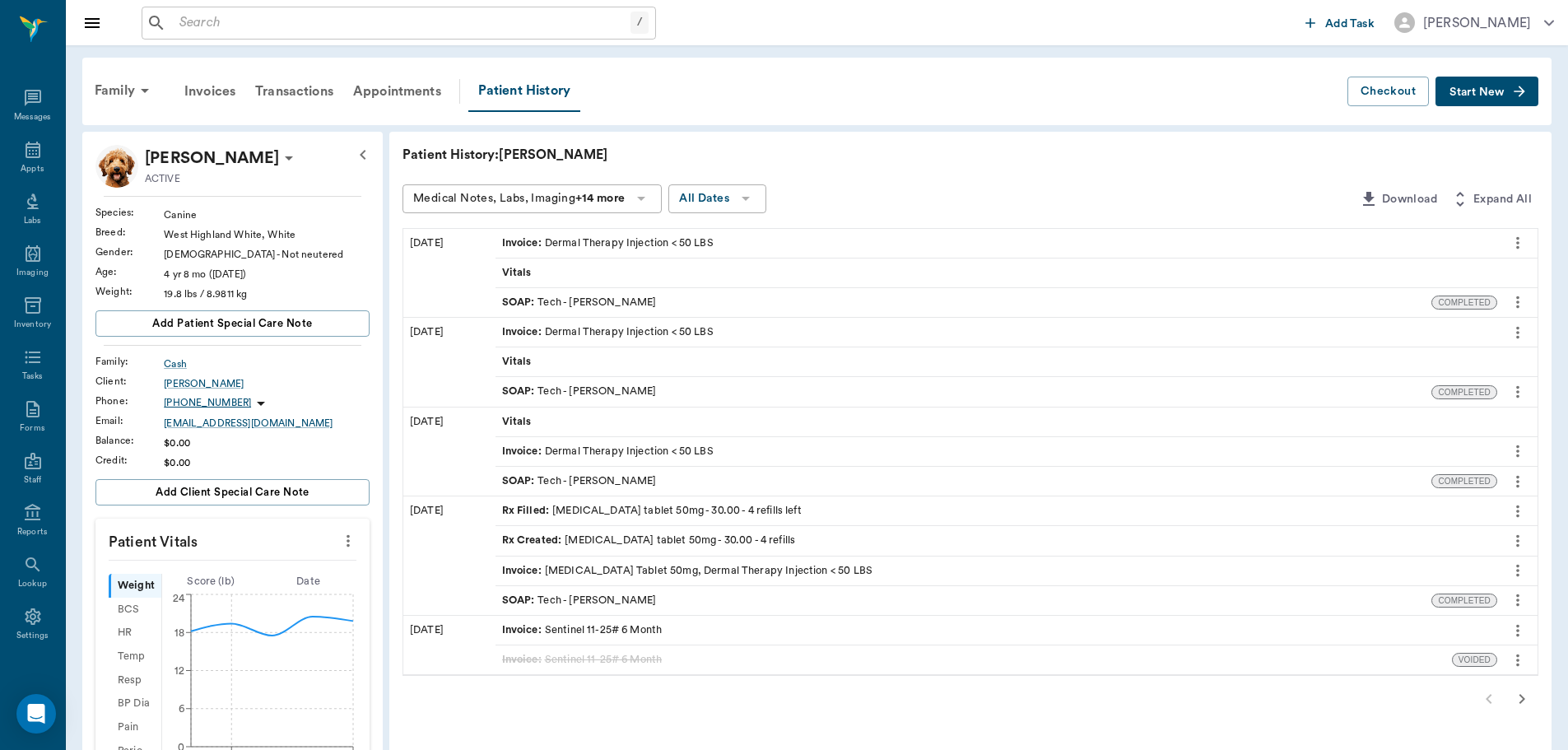
click at [633, 303] on div "SOAP : Tech - [PERSON_NAME]" at bounding box center [580, 302] width 155 height 16
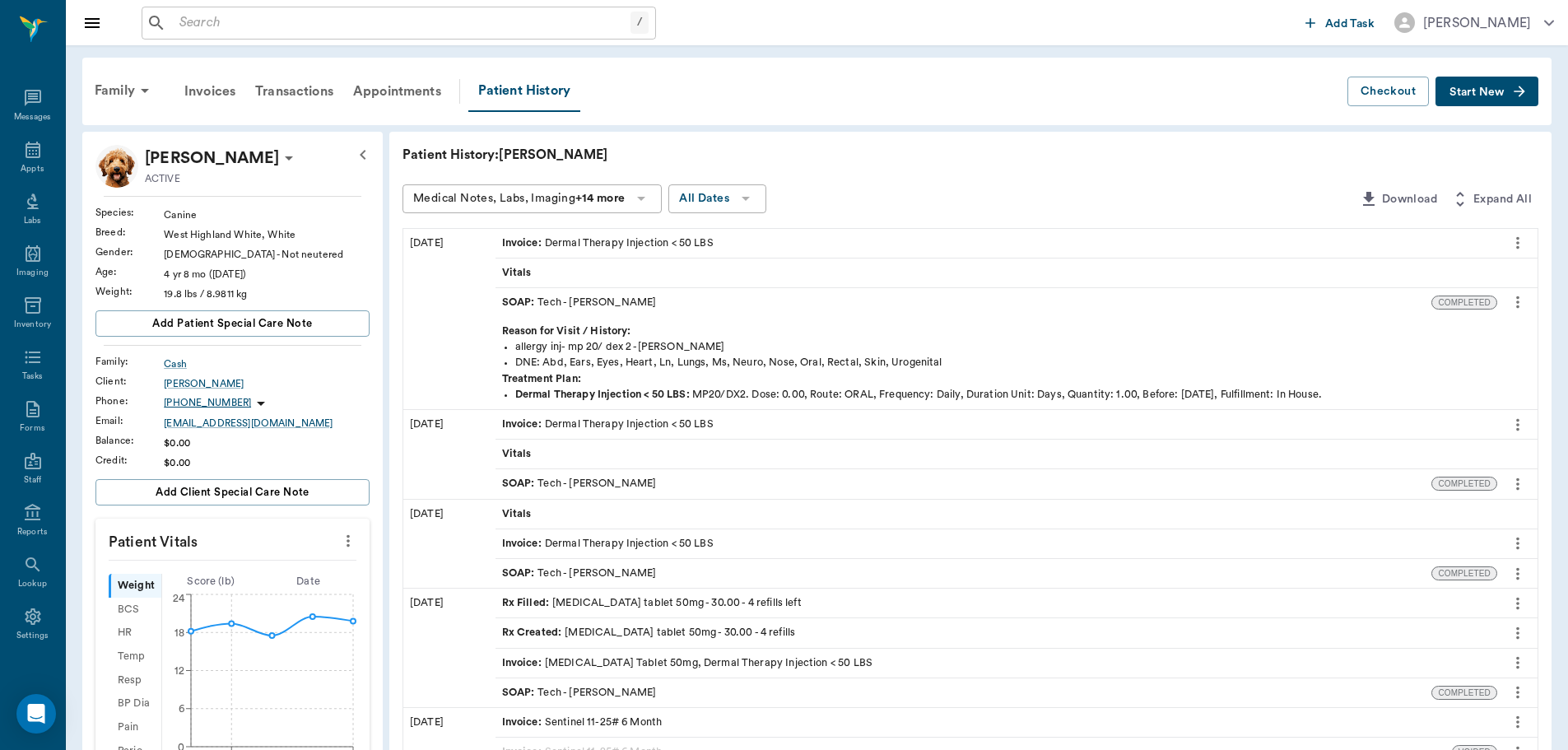
click at [459, 16] on input "text" at bounding box center [401, 23] width 458 height 23
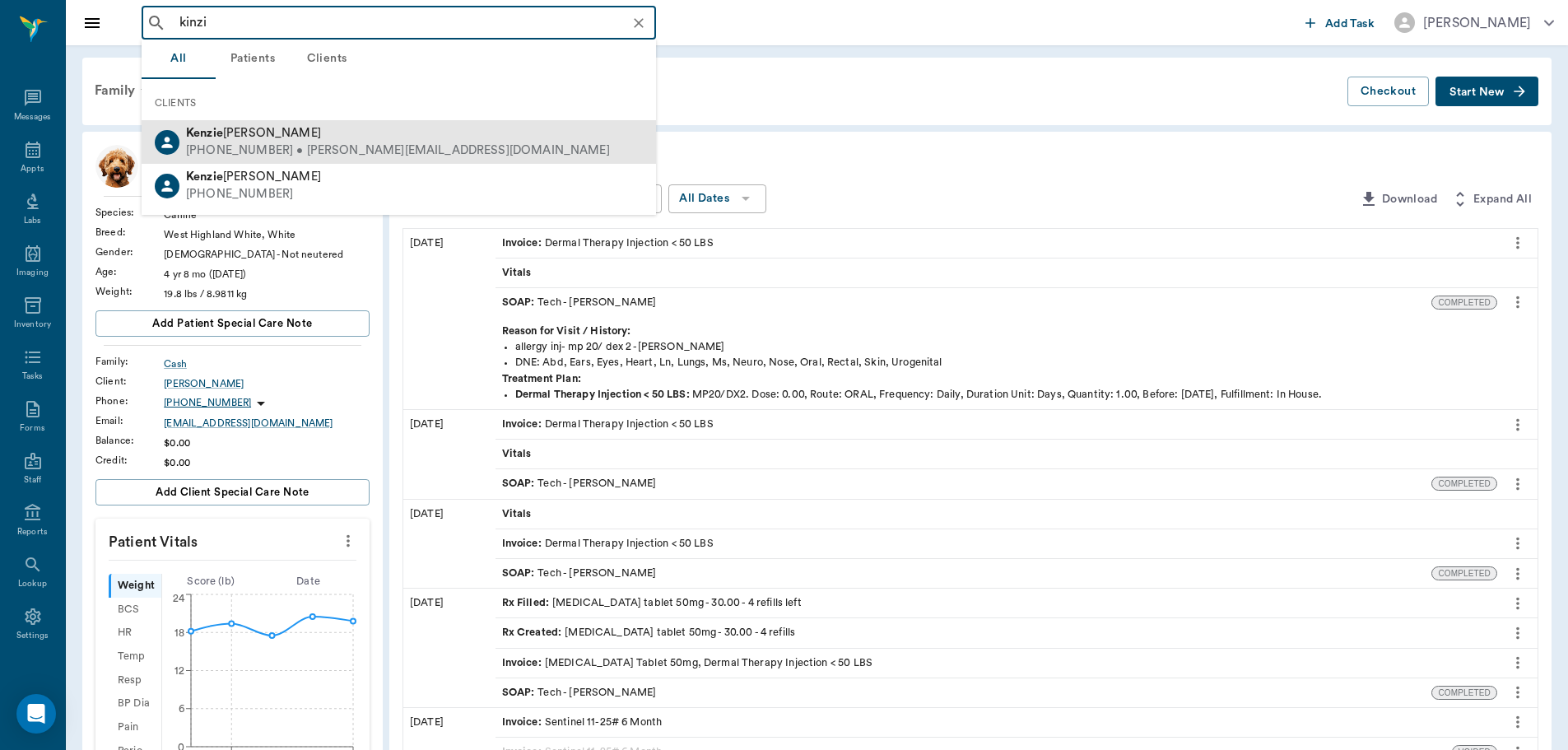
click at [455, 137] on div "Kenzie Laduke (903) 559-8823 • LYNN.KENZIE@icloud.com" at bounding box center [399, 142] width 515 height 43
type input "kinzi"
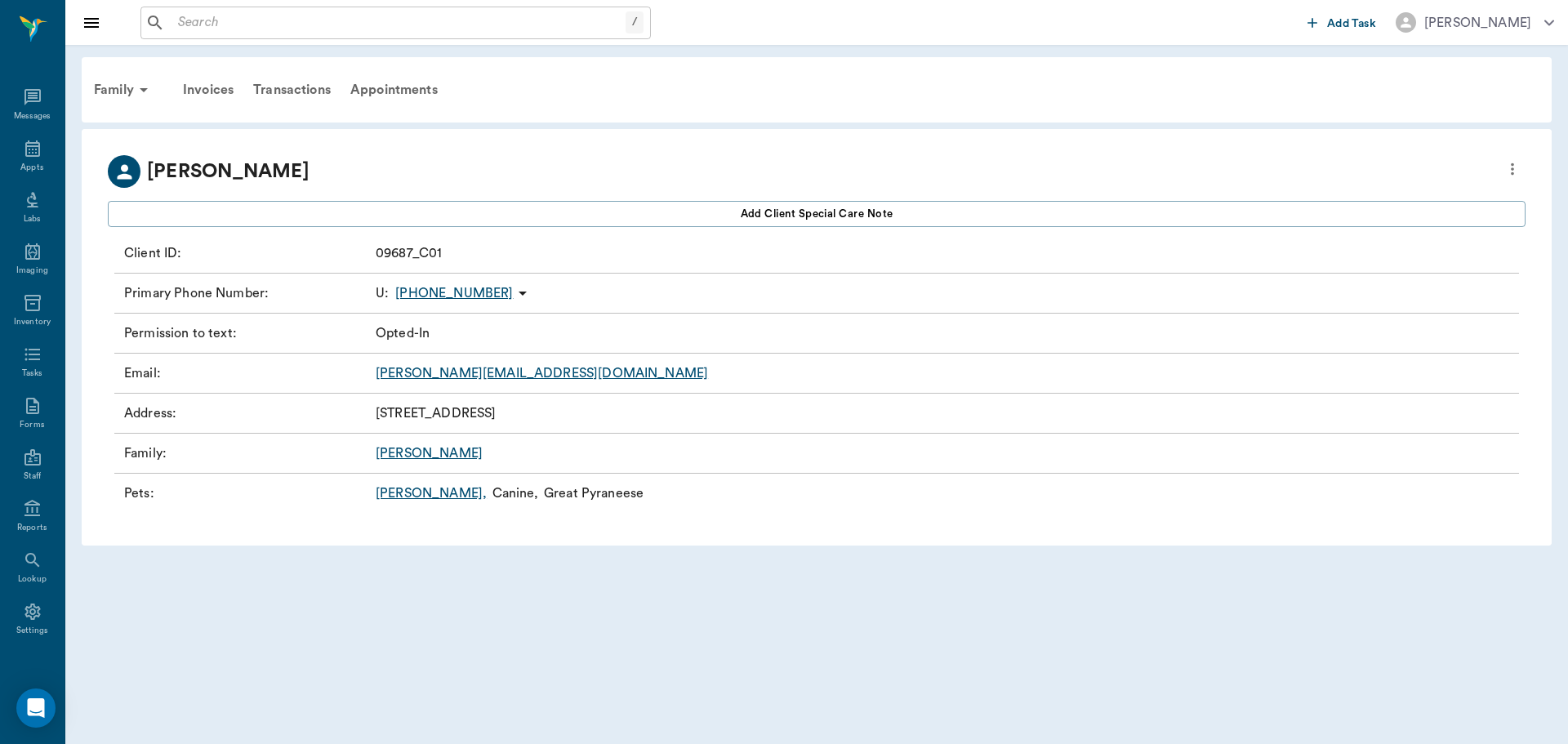
click at [392, 493] on link "Gus ," at bounding box center [431, 493] width 111 height 20
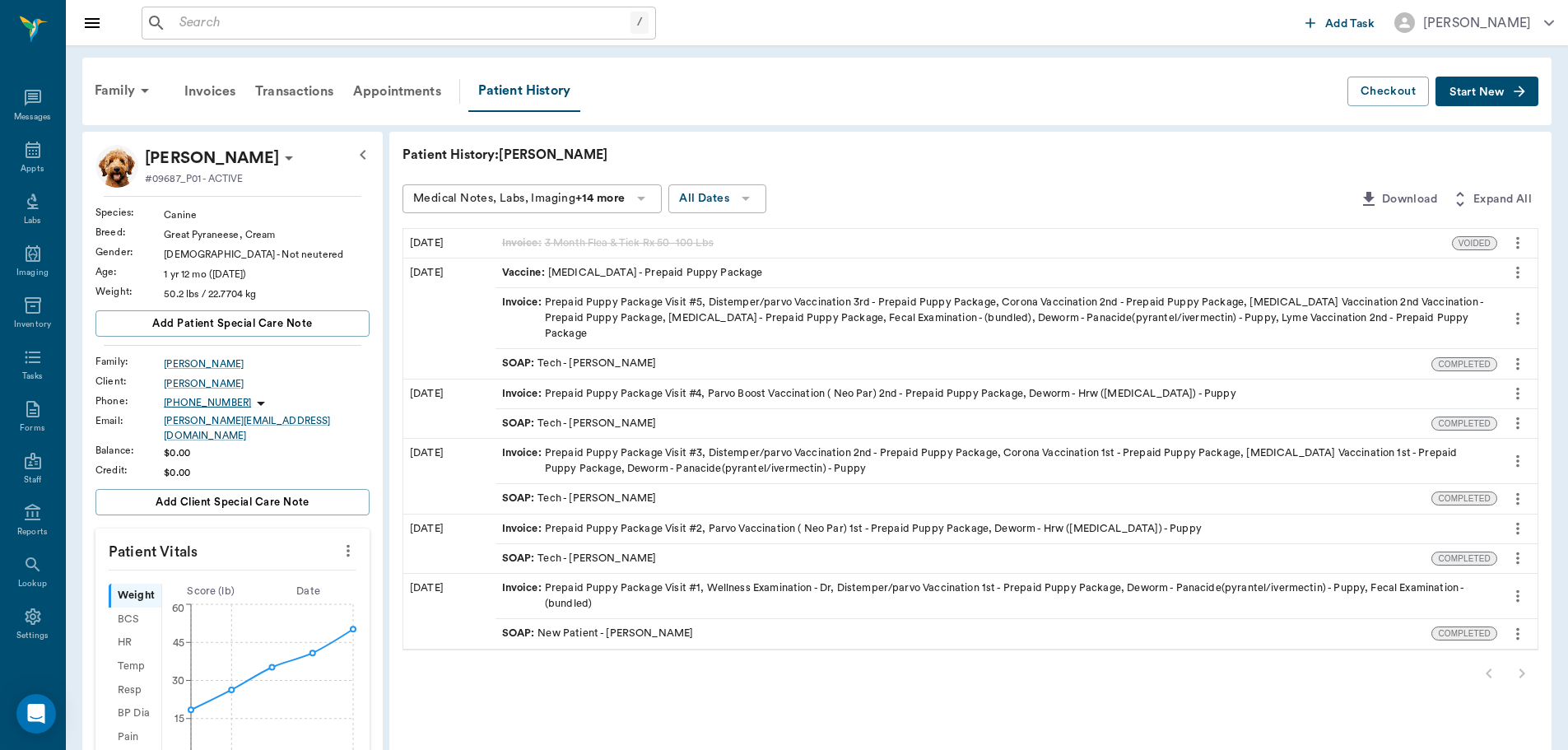
click at [1525, 94] on icon "button" at bounding box center [1519, 91] width 16 height 16
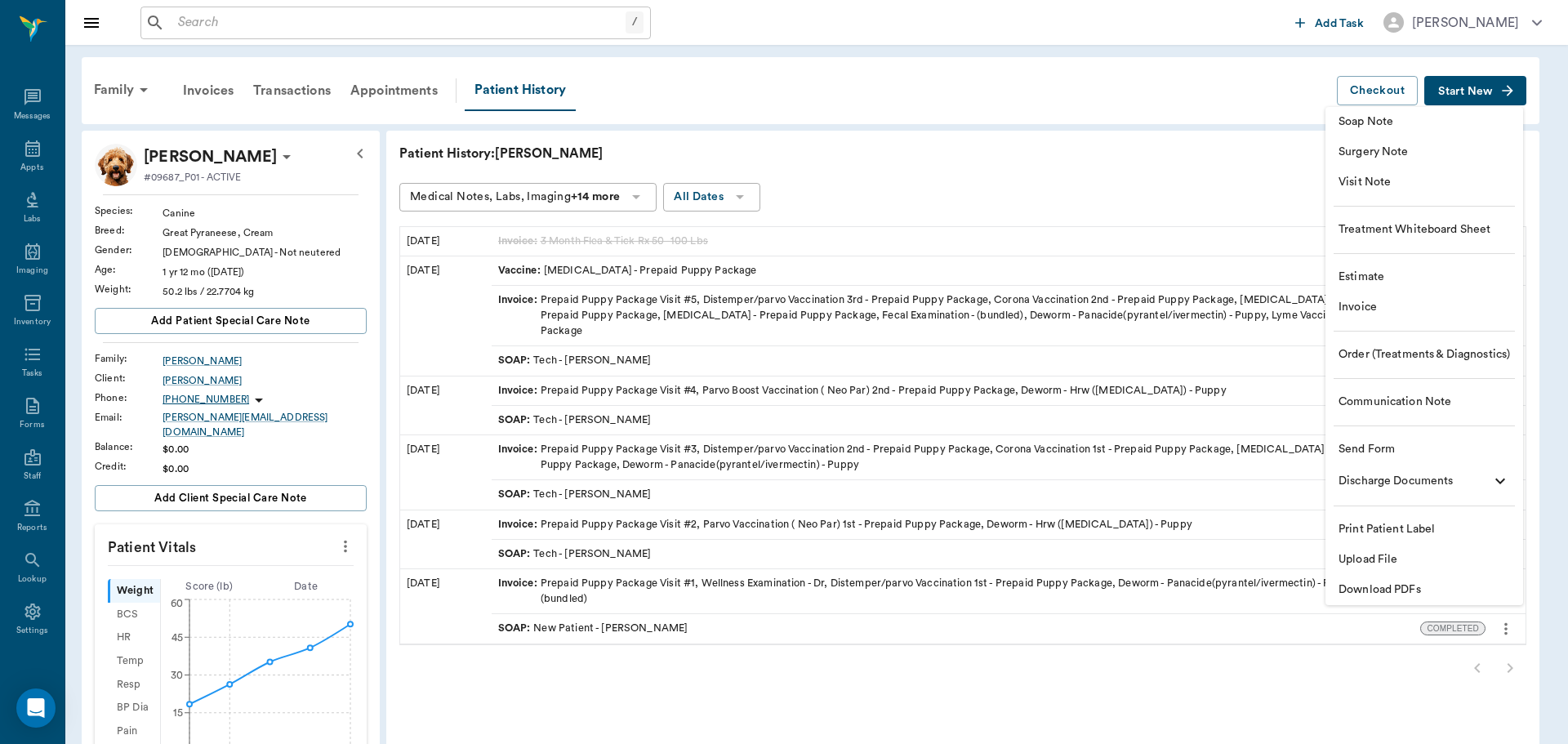
click at [1413, 121] on span "Soap Note" at bounding box center [1424, 122] width 171 height 17
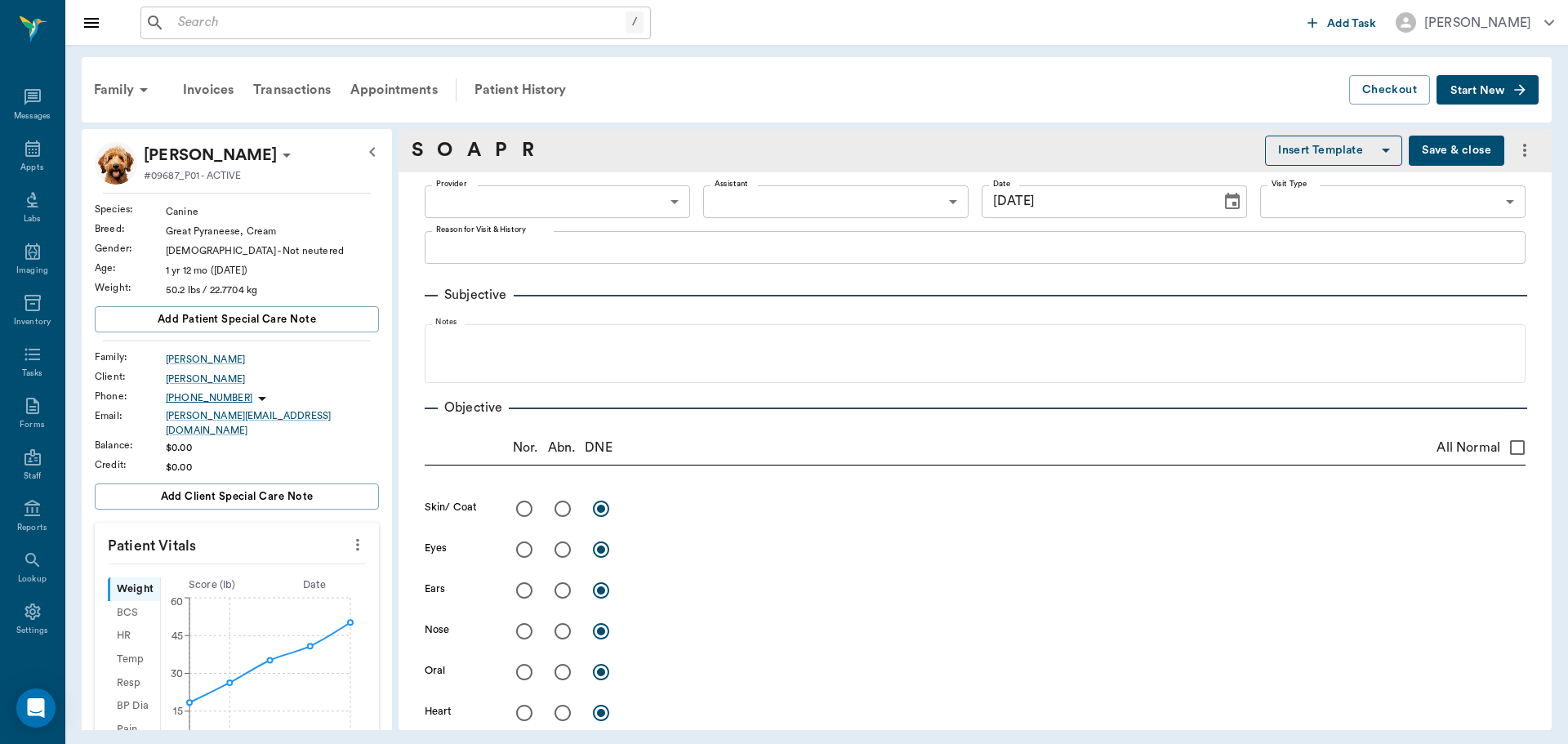
type input "[DATE]"
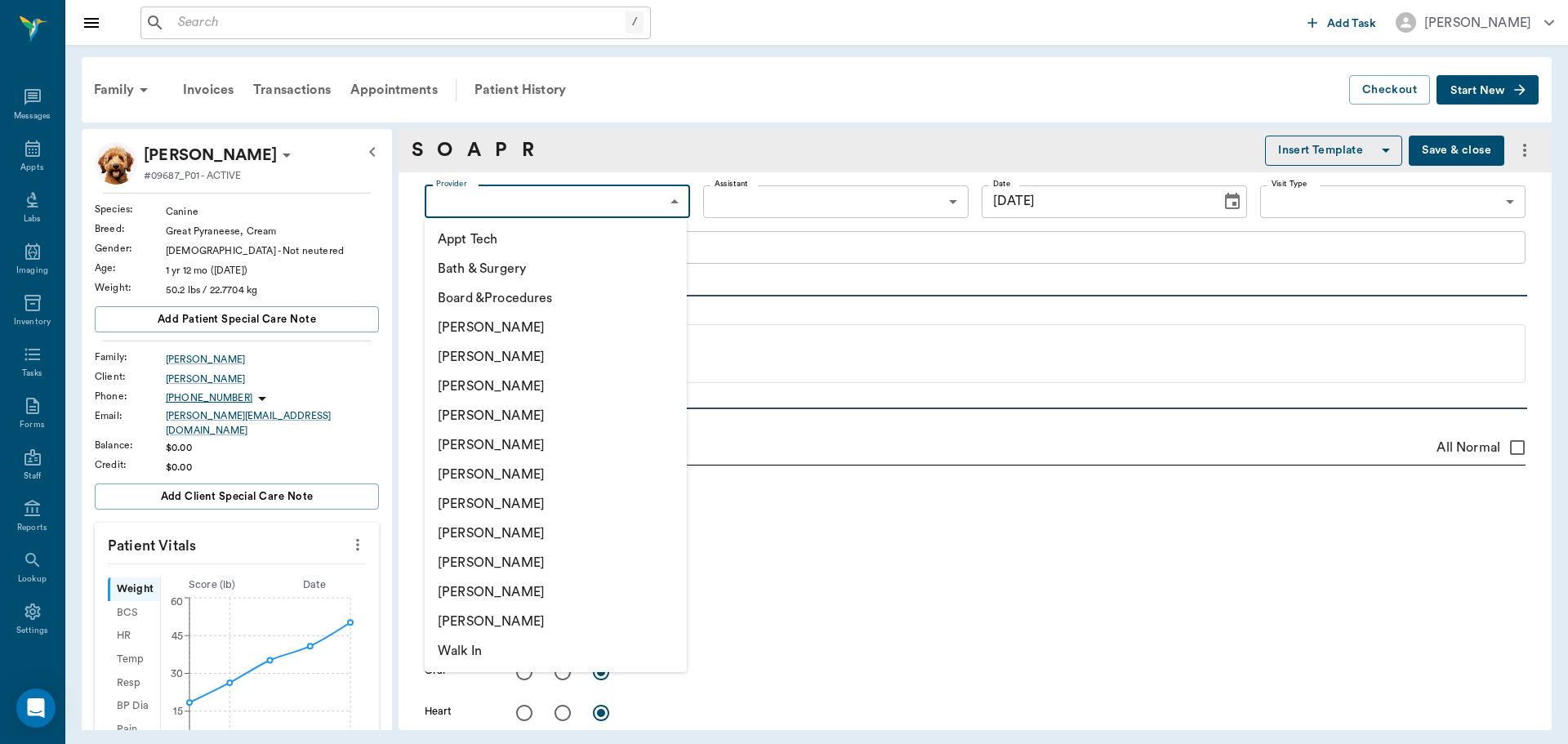
click at [583, 207] on body "/ ​ Add Task Dr. Bert Ellsworth Nectar Messages Appts Labs Imaging Inventory Ta…" at bounding box center [784, 372] width 1568 height 744
click at [563, 498] on li "[PERSON_NAME]" at bounding box center [555, 503] width 262 height 29
type input "682b670d8bdc6f7f8feef3db"
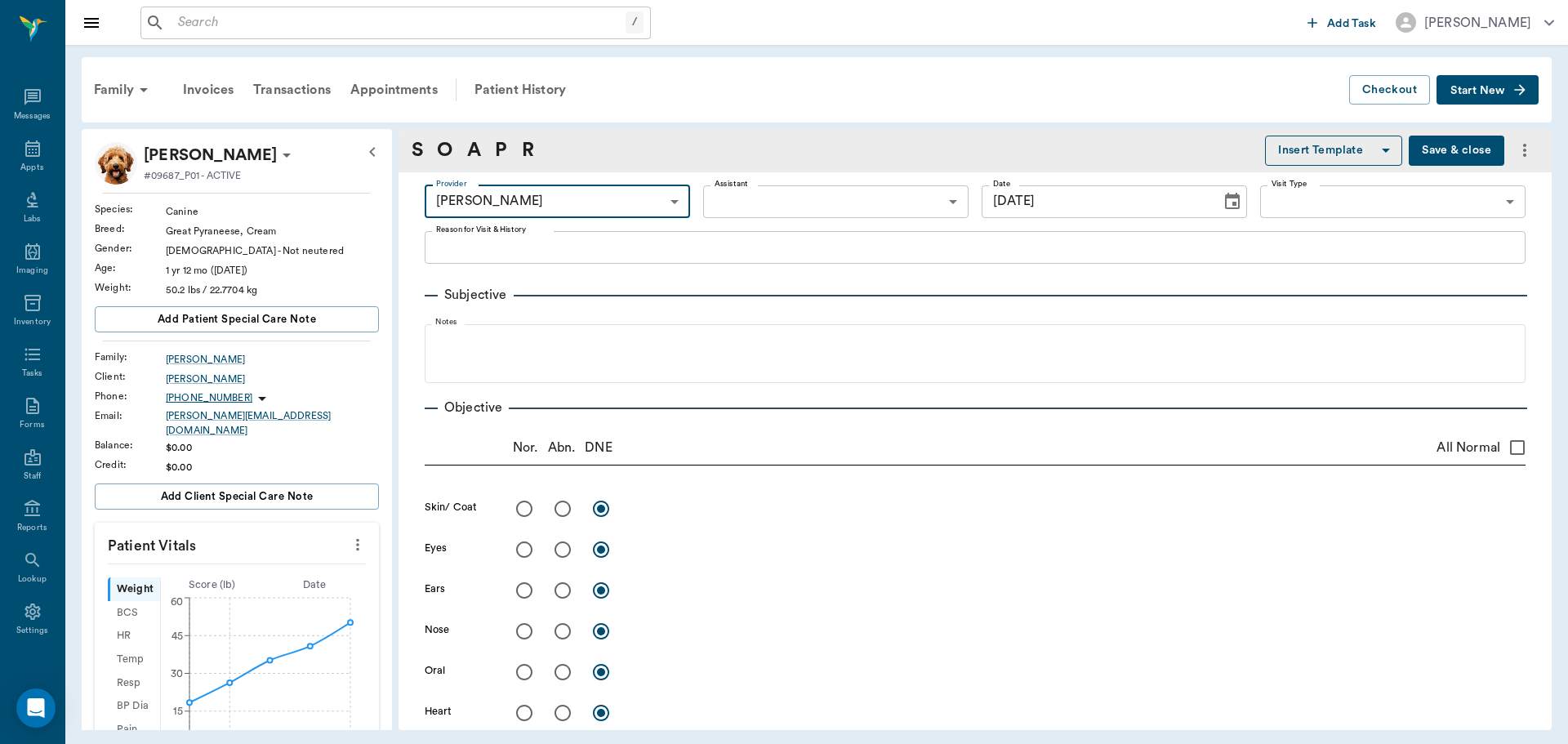
click at [659, 253] on textarea "Reason for Visit & History" at bounding box center [974, 247] width 1078 height 19
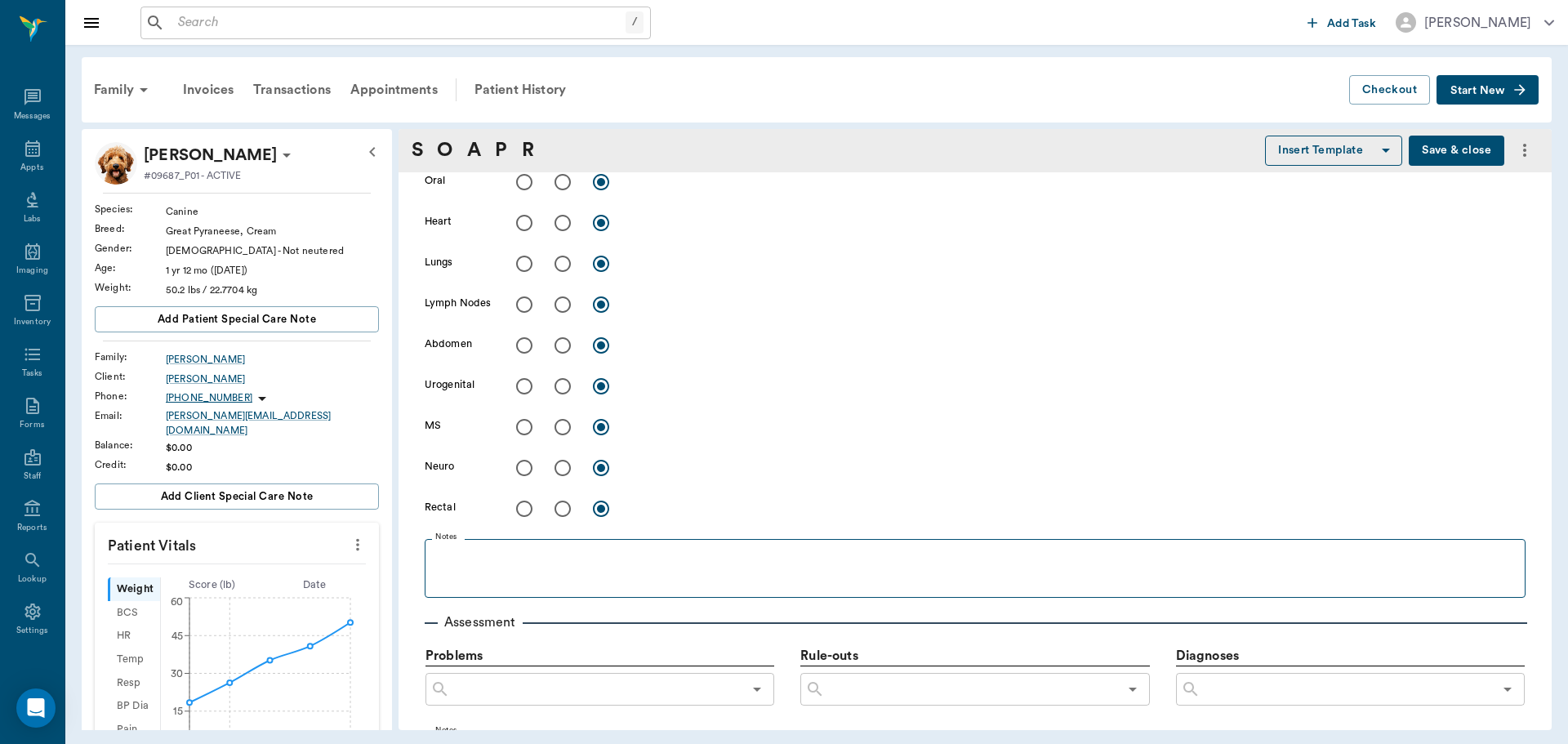
scroll to position [817, 0]
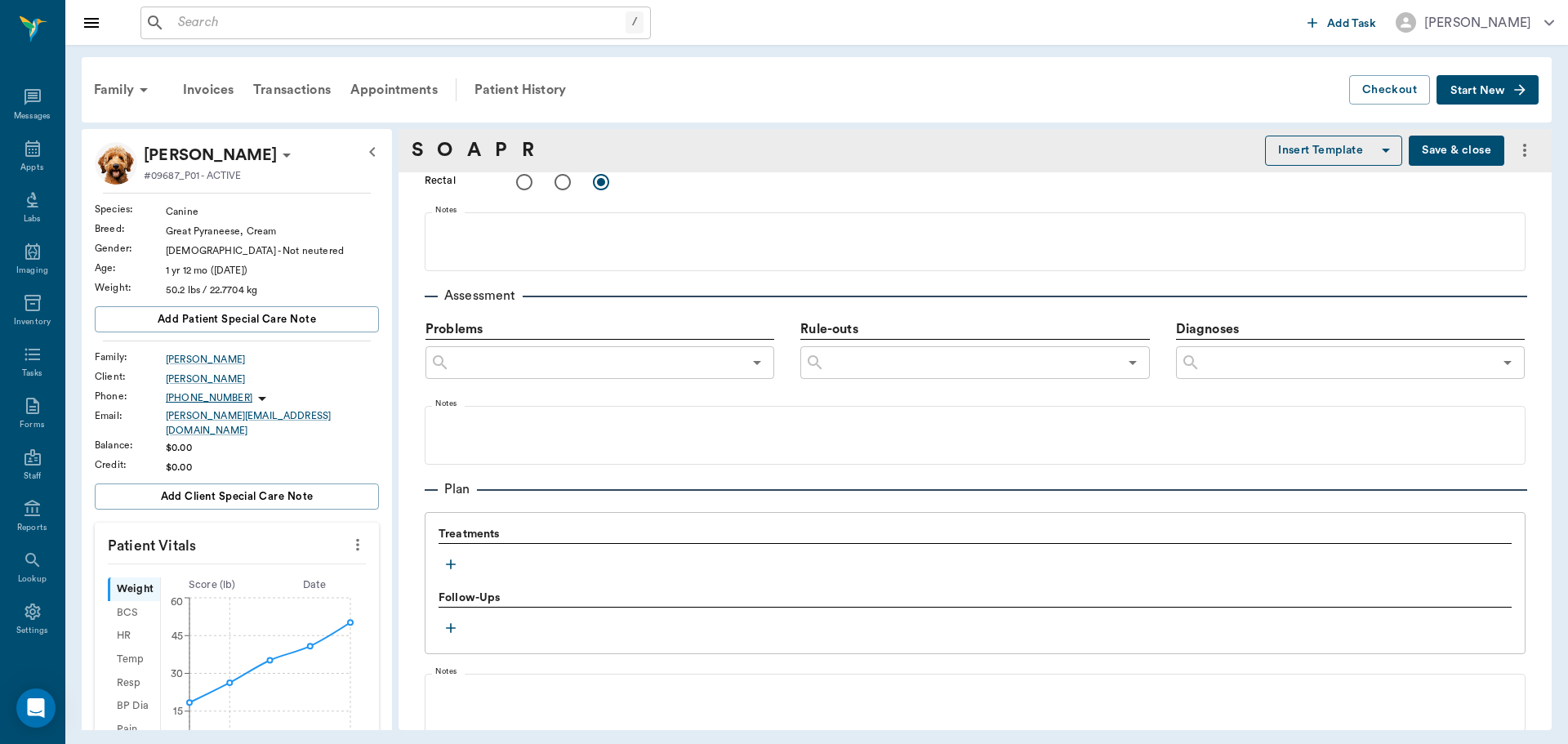
type textarea "3MFAT"
click at [451, 567] on icon "button" at bounding box center [450, 564] width 16 height 16
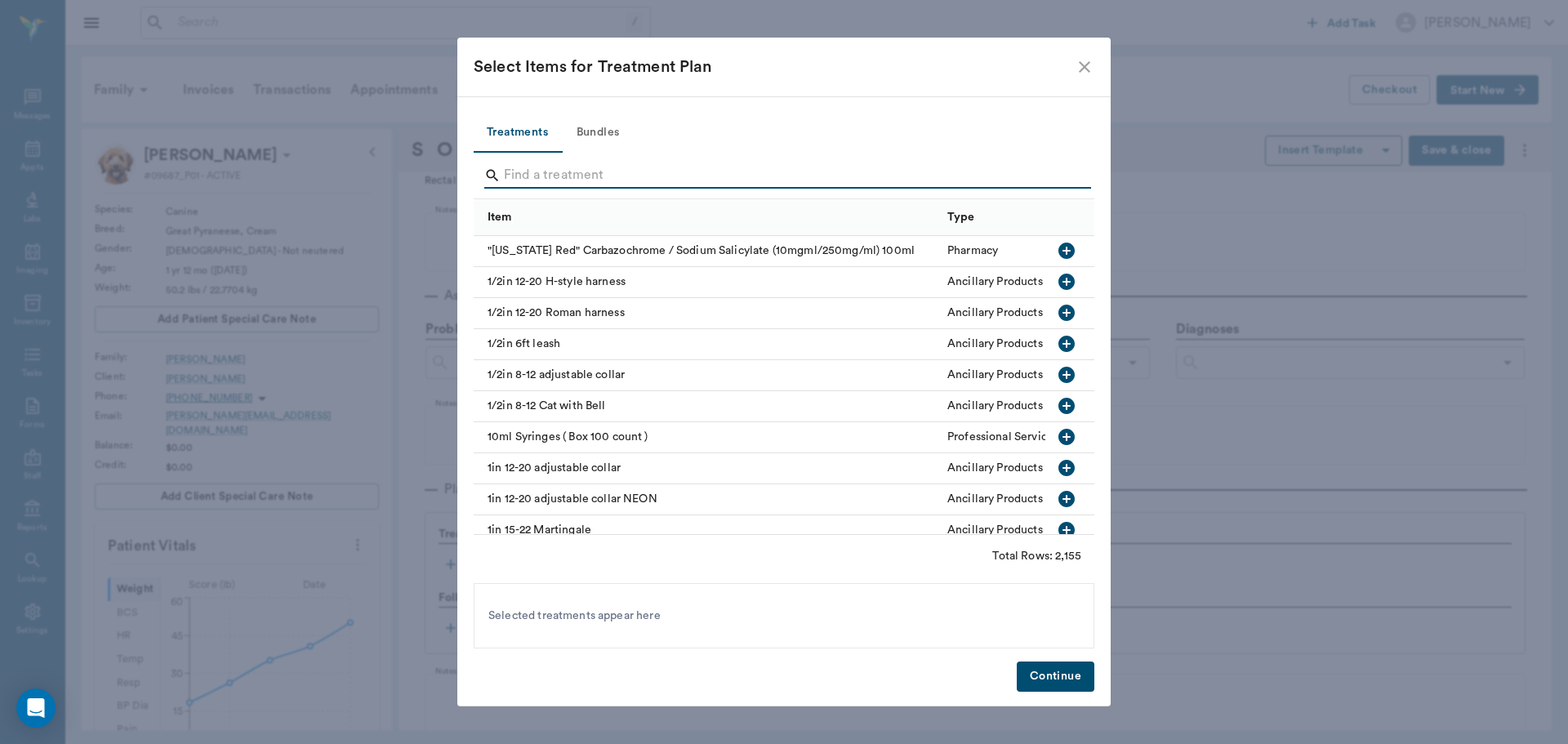
click at [603, 182] on input "Search" at bounding box center [785, 175] width 563 height 26
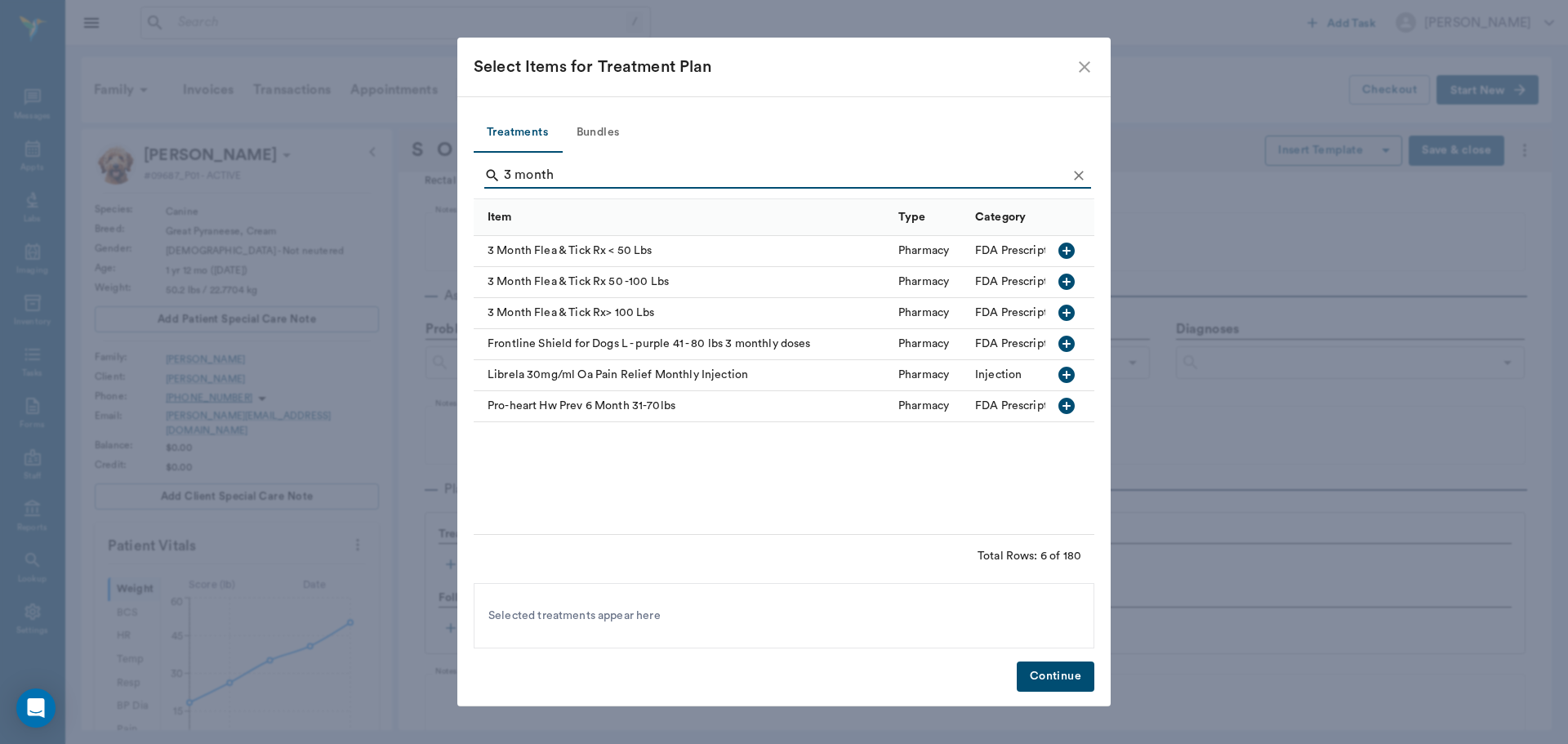
type input "3 month"
click at [1070, 285] on icon "button" at bounding box center [1066, 281] width 16 height 16
click at [1039, 671] on button "Continue" at bounding box center [1055, 677] width 78 height 30
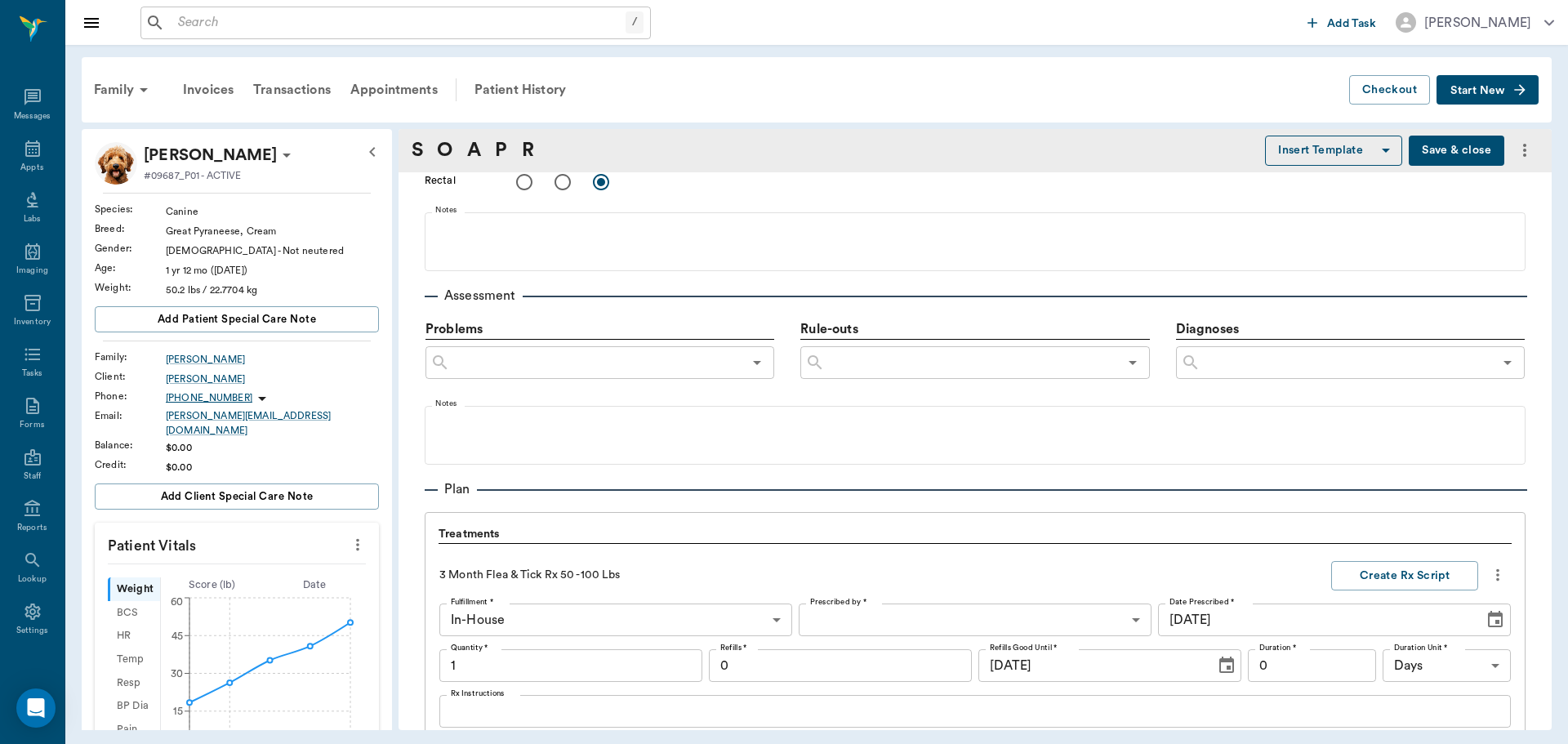
scroll to position [1145, 0]
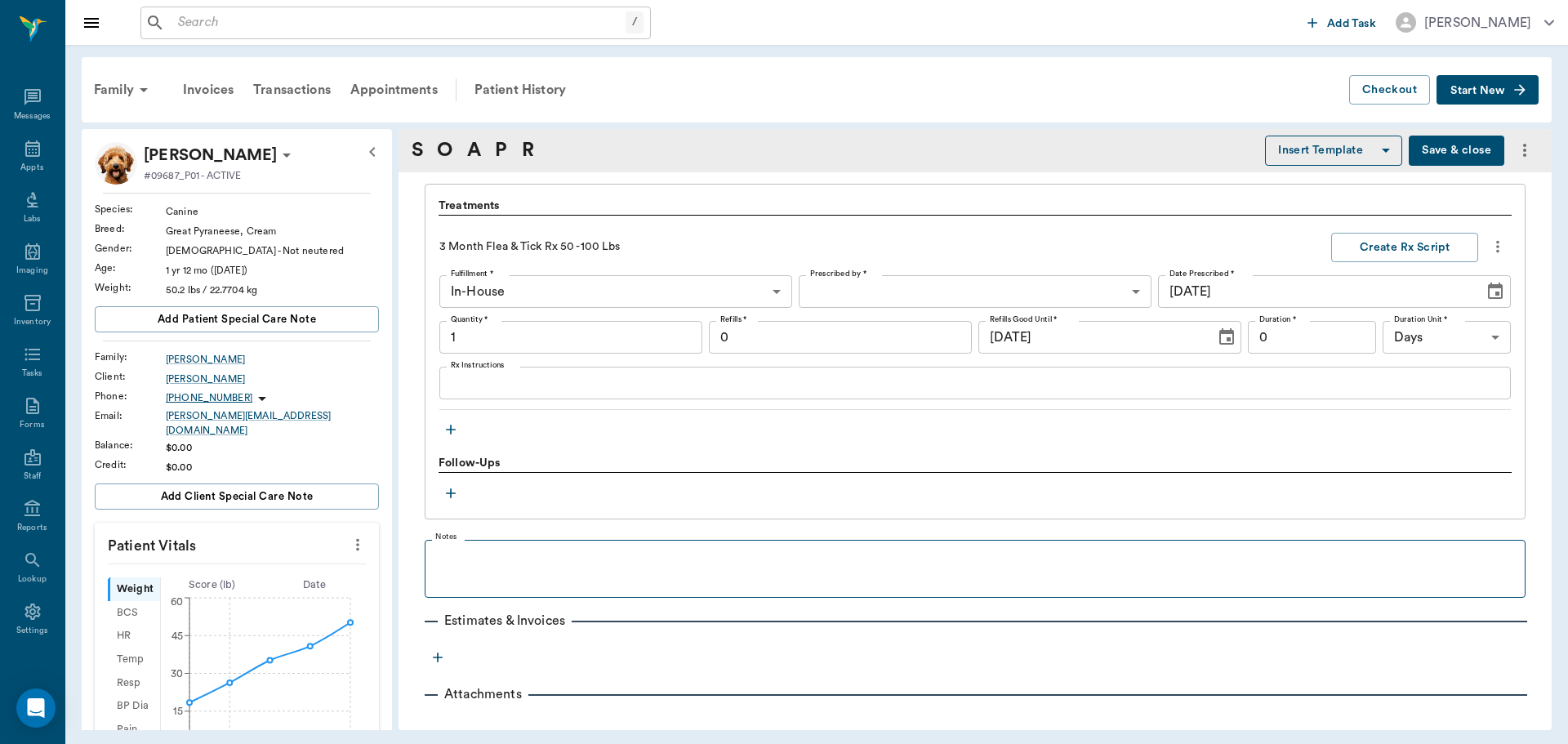
type input "1.00"
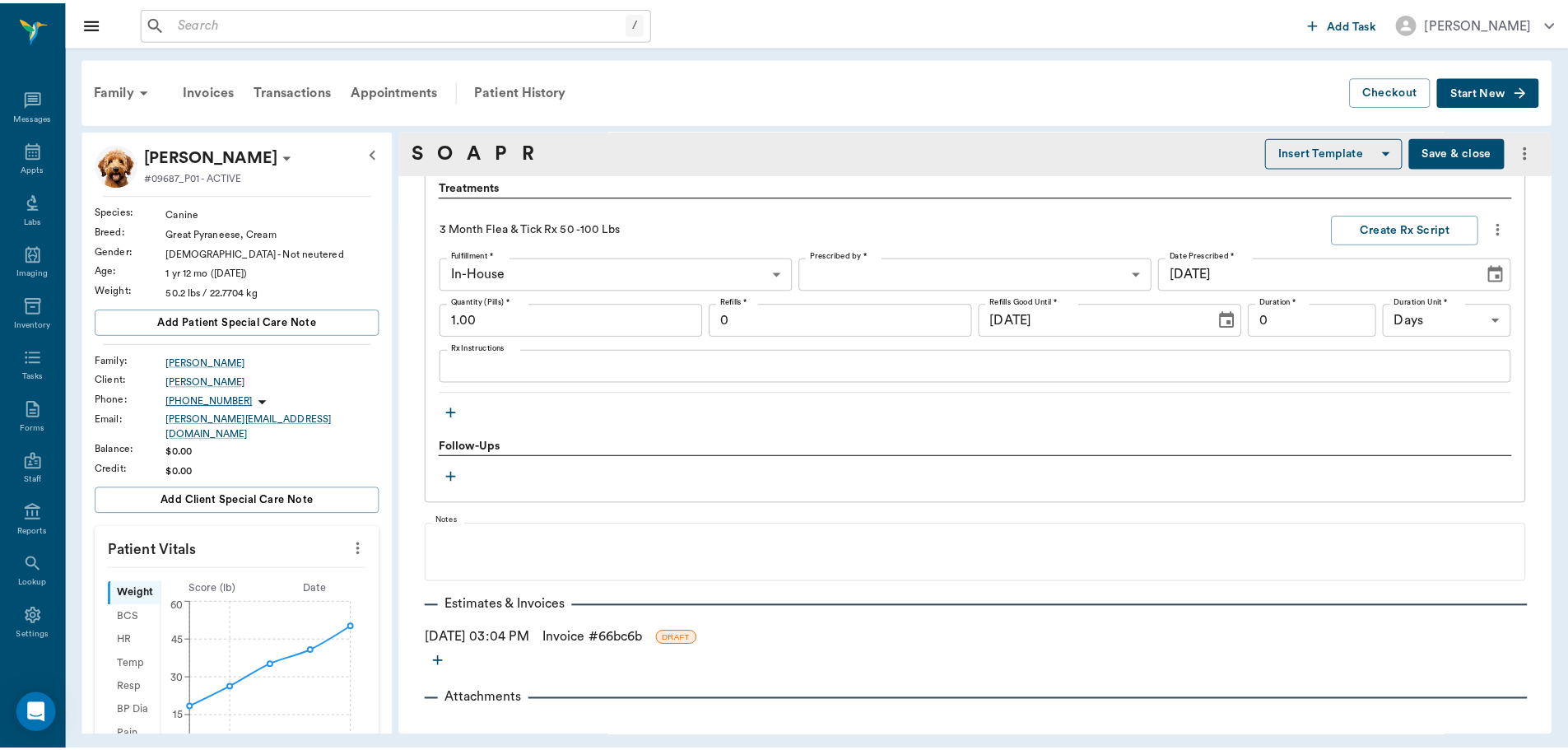
scroll to position [1194, 0]
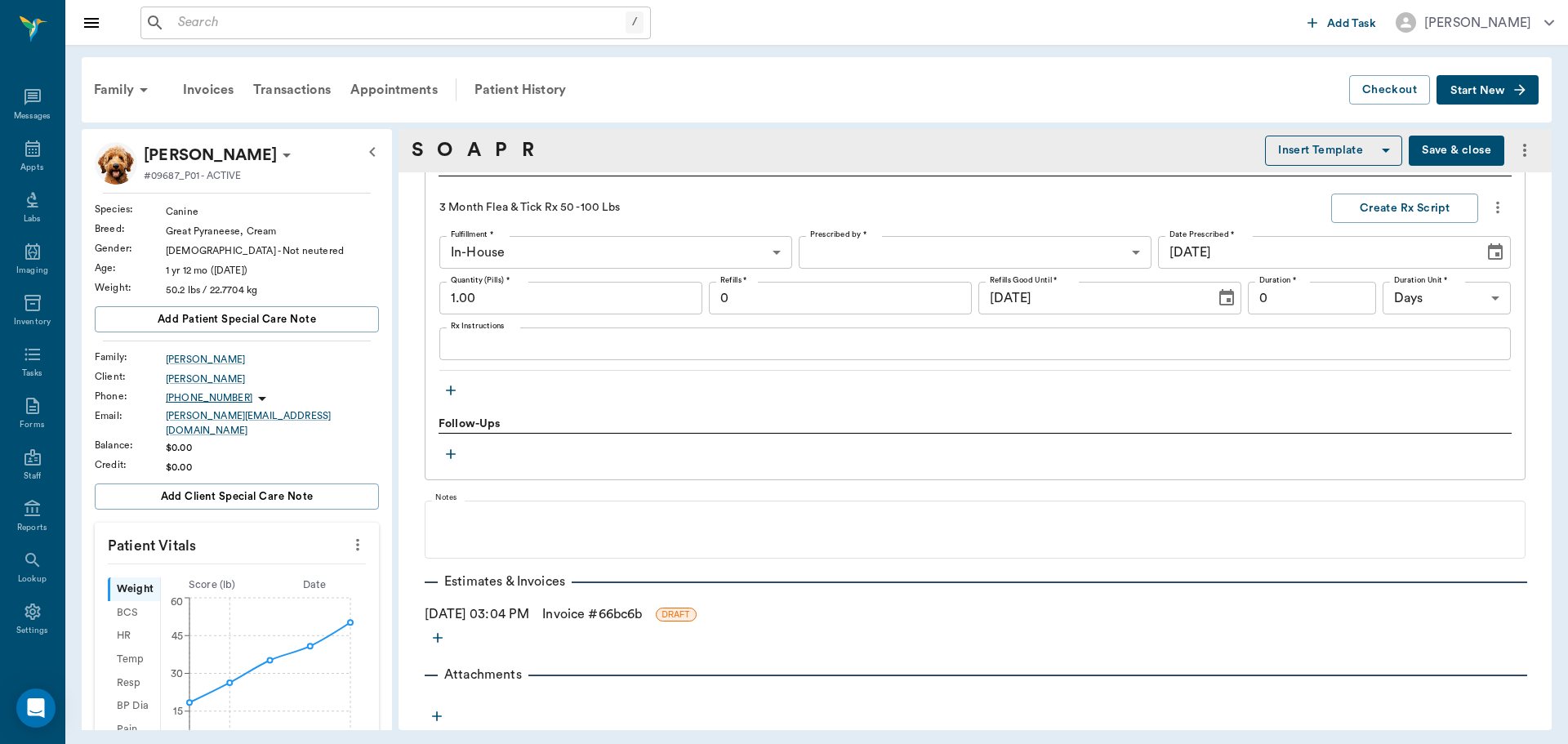
click at [585, 616] on link "Invoice # 66bc6b" at bounding box center [592, 614] width 99 height 20
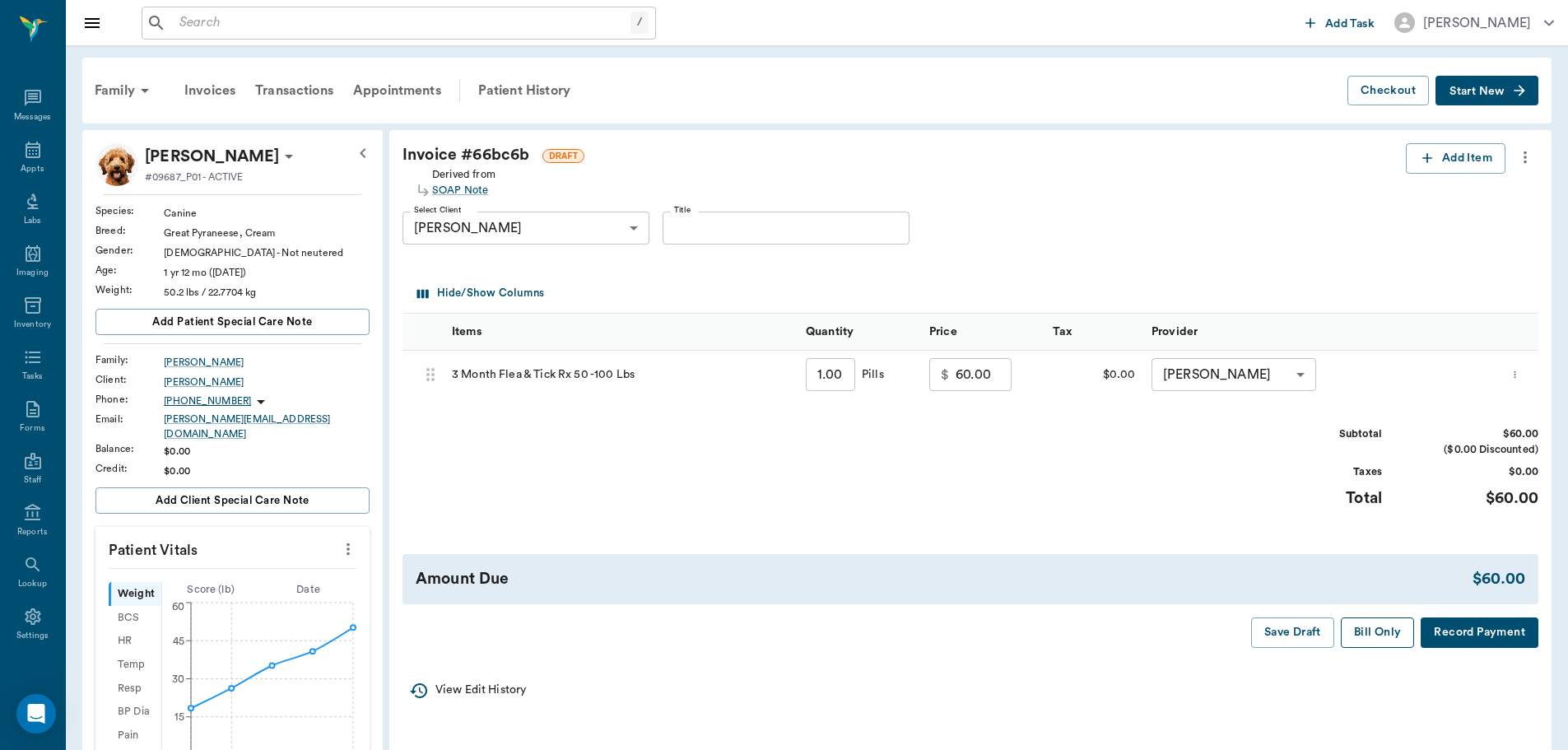
click at [1391, 639] on button "Bill Only" at bounding box center [1378, 633] width 74 height 30
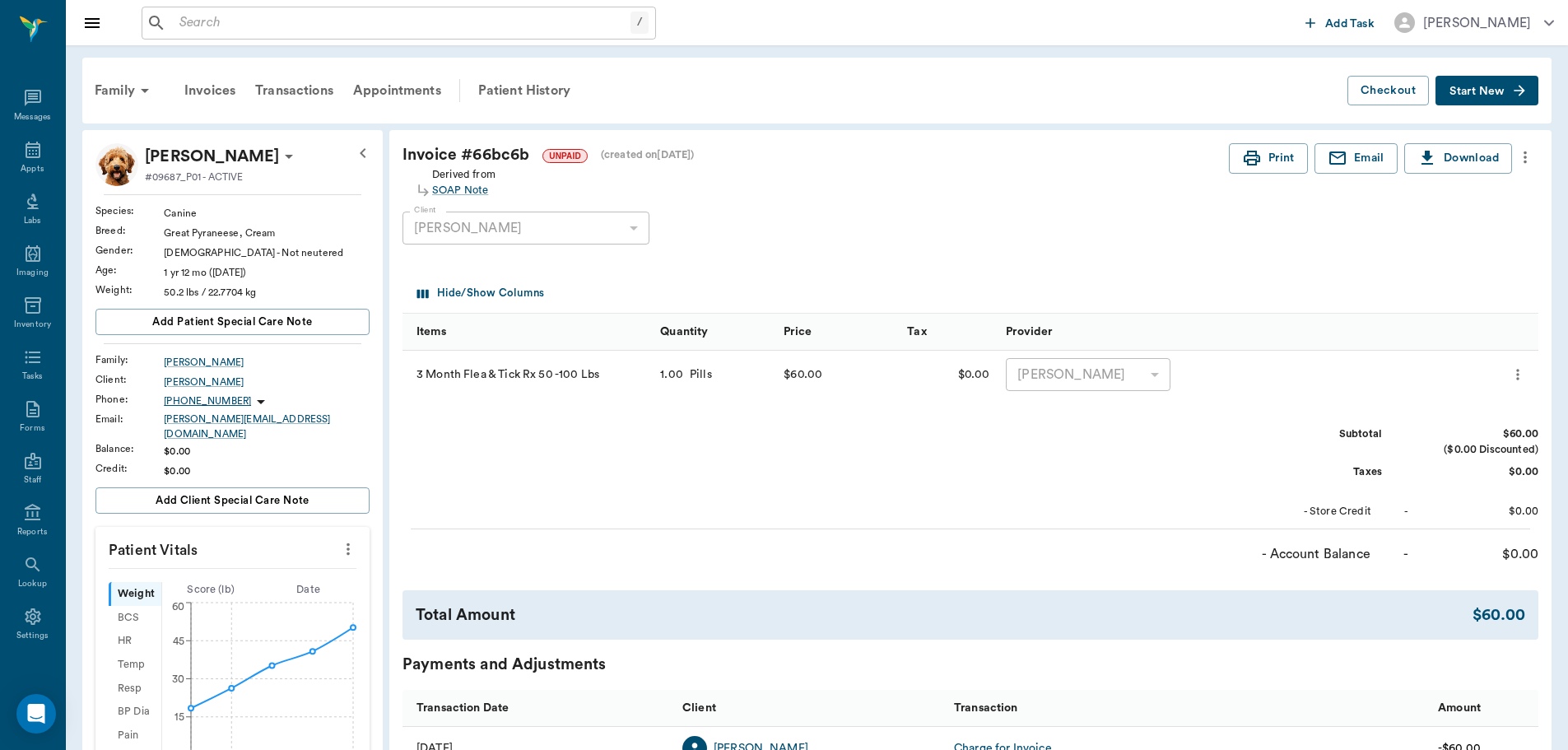
click at [297, 34] on input "text" at bounding box center [401, 23] width 458 height 23
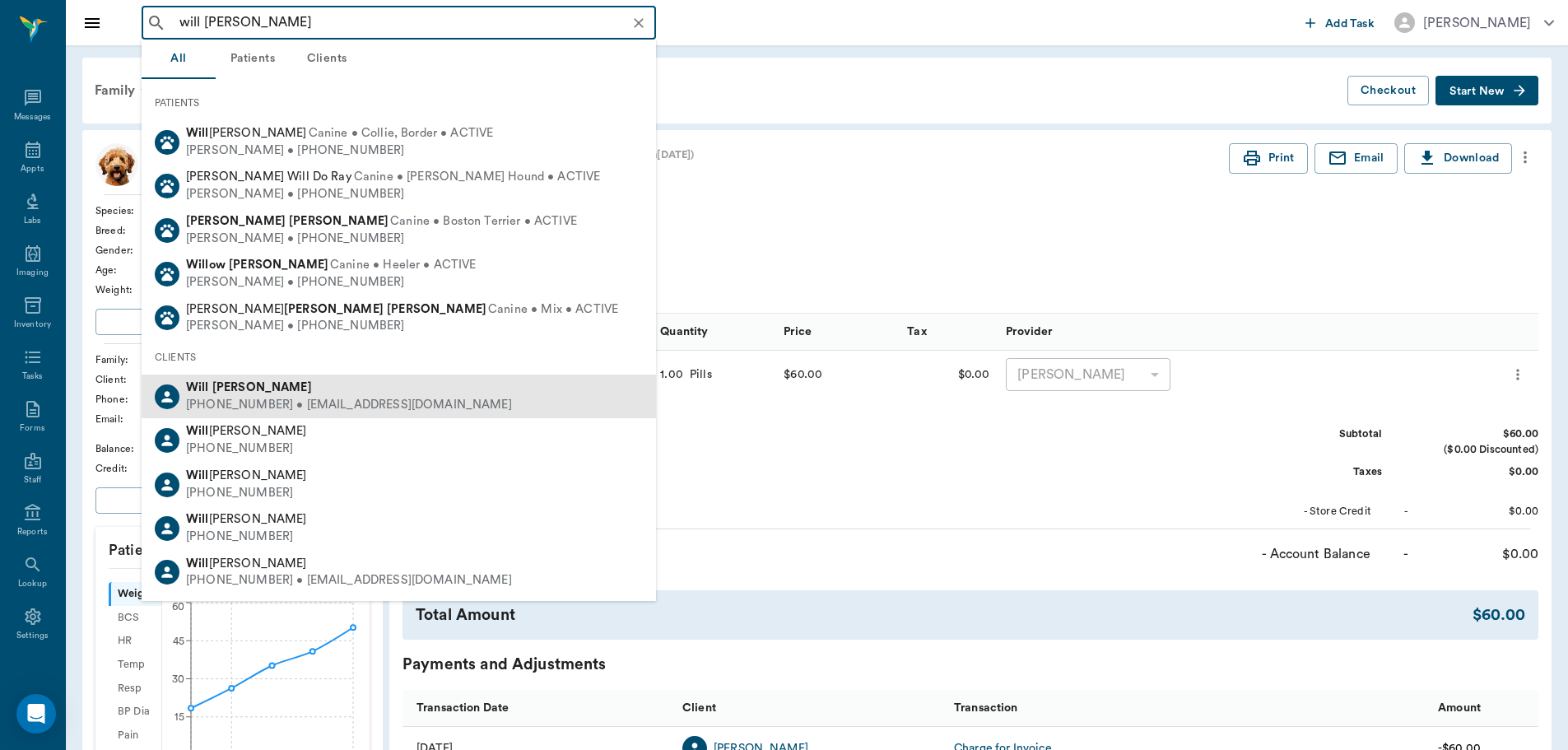
click at [331, 402] on div "[PHONE_NUMBER] • [EMAIL_ADDRESS][DOMAIN_NAME]" at bounding box center [349, 405] width 326 height 17
type input "will laduke"
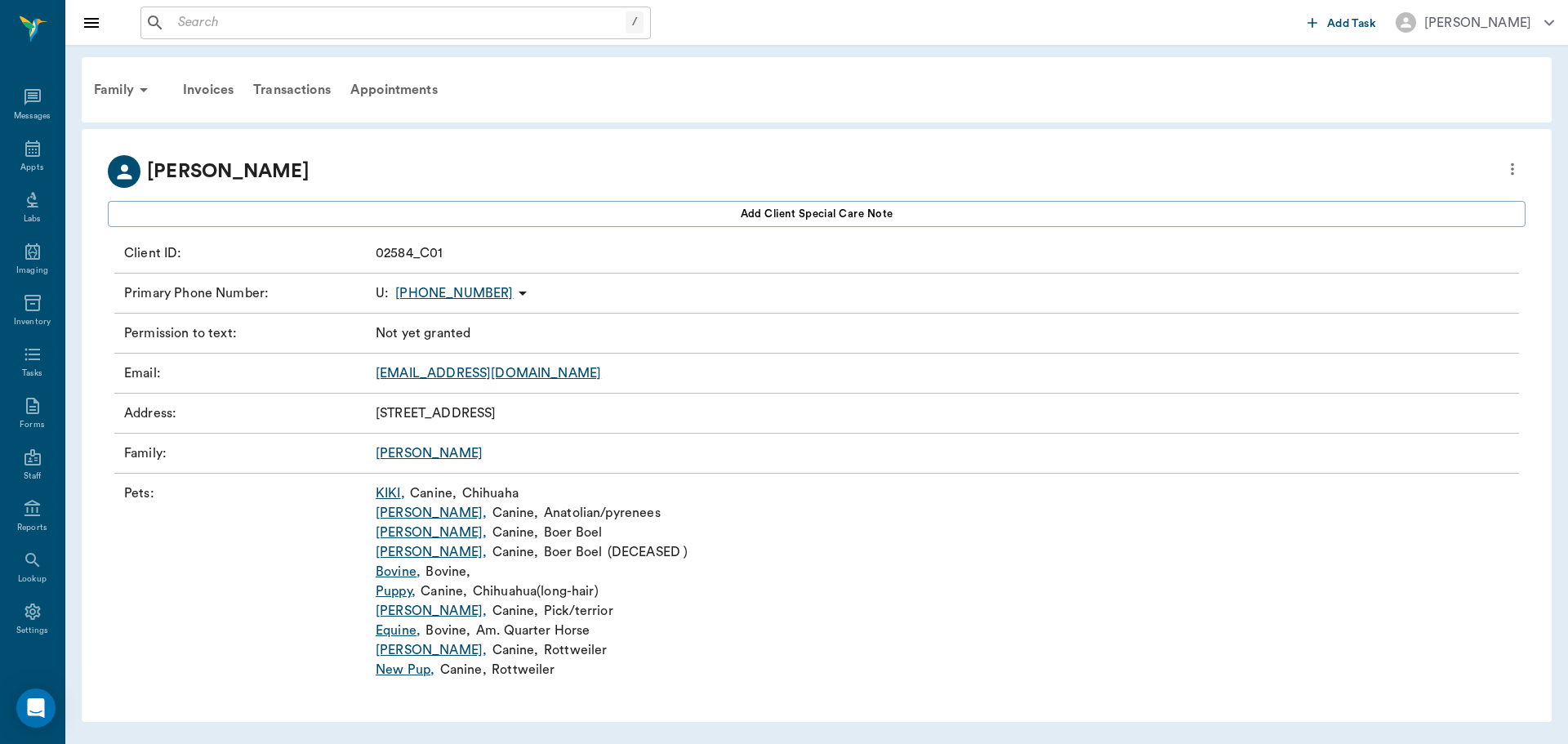
click at [219, 14] on input "text" at bounding box center [398, 22] width 454 height 22
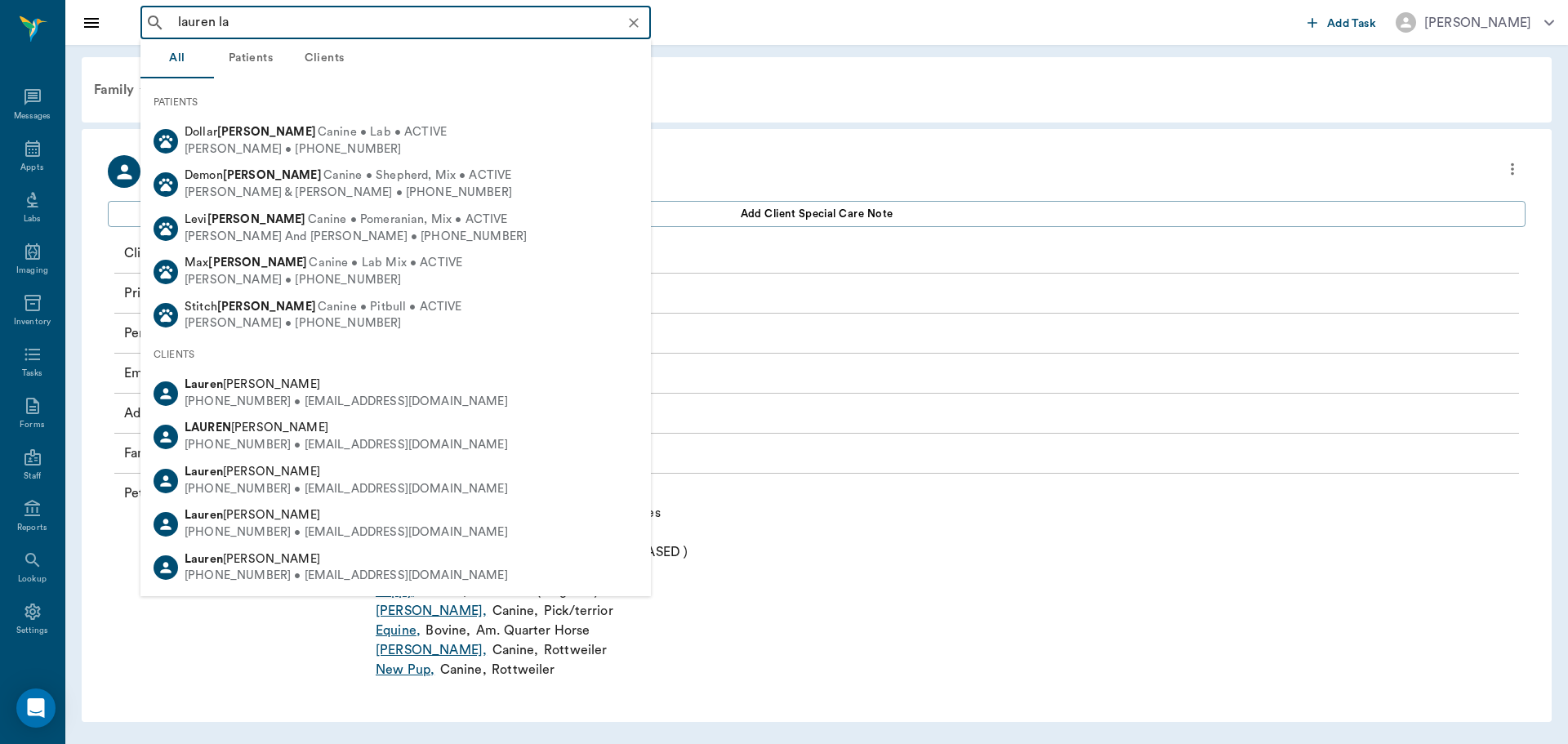
type input "lauren lad"
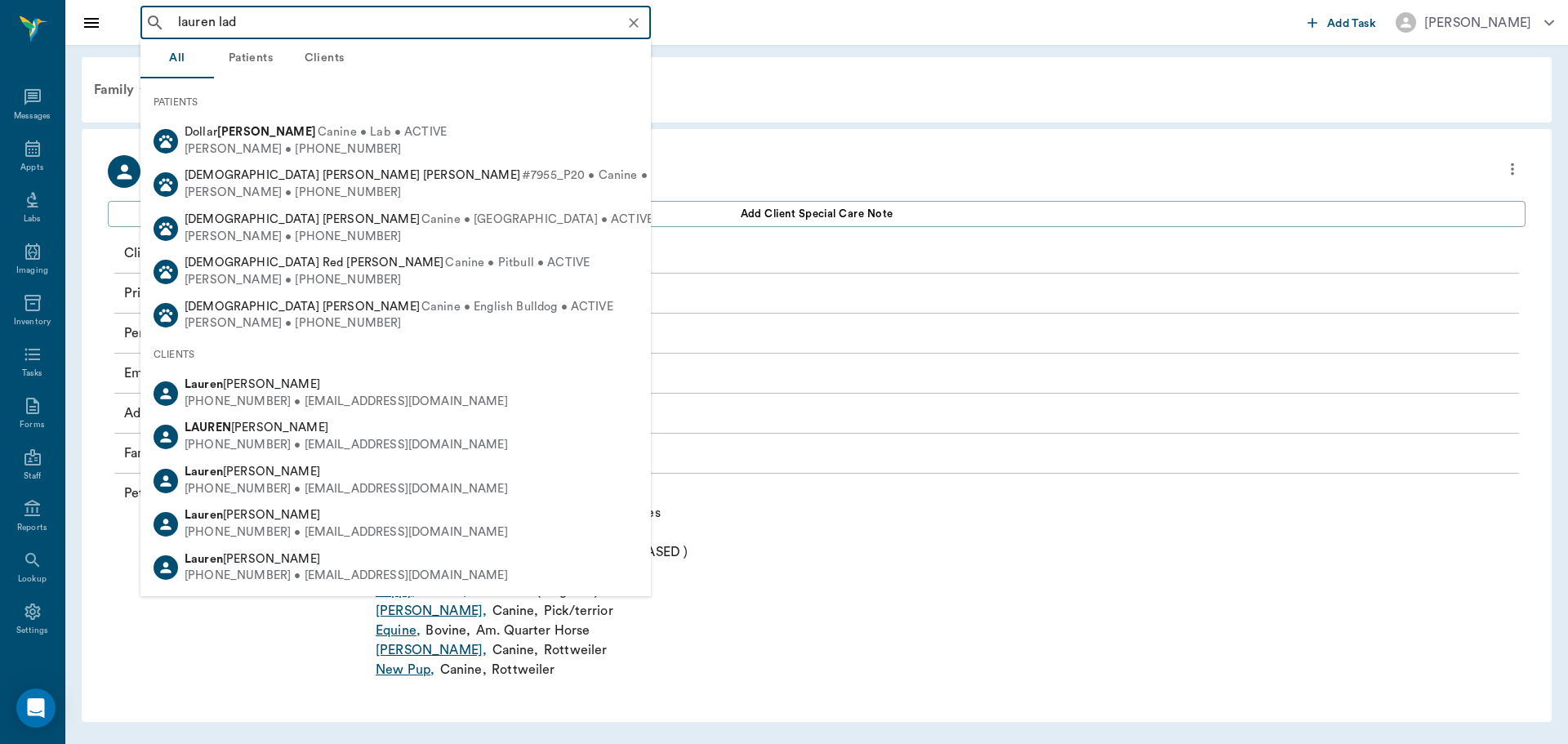
click at [632, 23] on icon "Clear" at bounding box center [633, 22] width 9 height 9
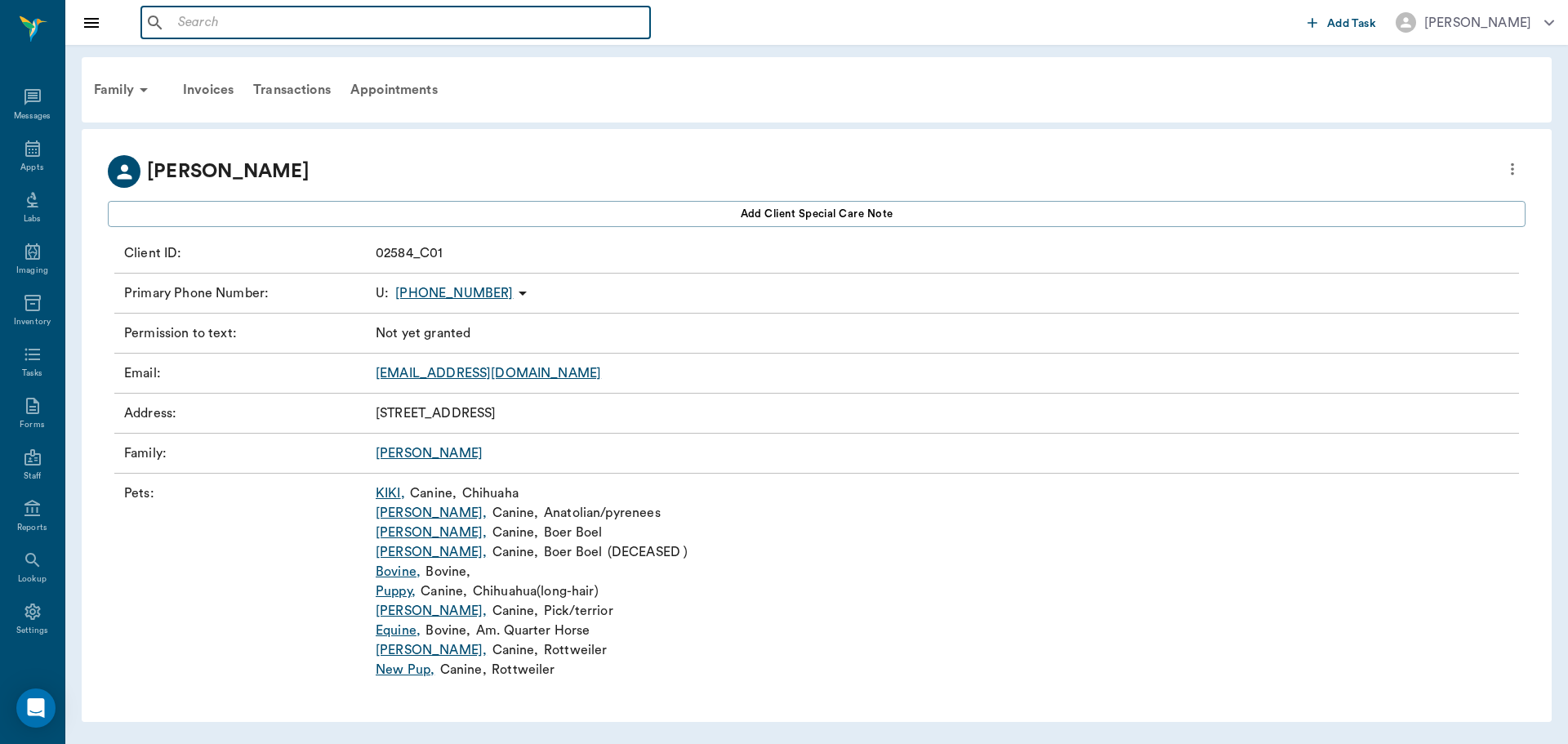
click at [588, 34] on input "text" at bounding box center [407, 22] width 472 height 22
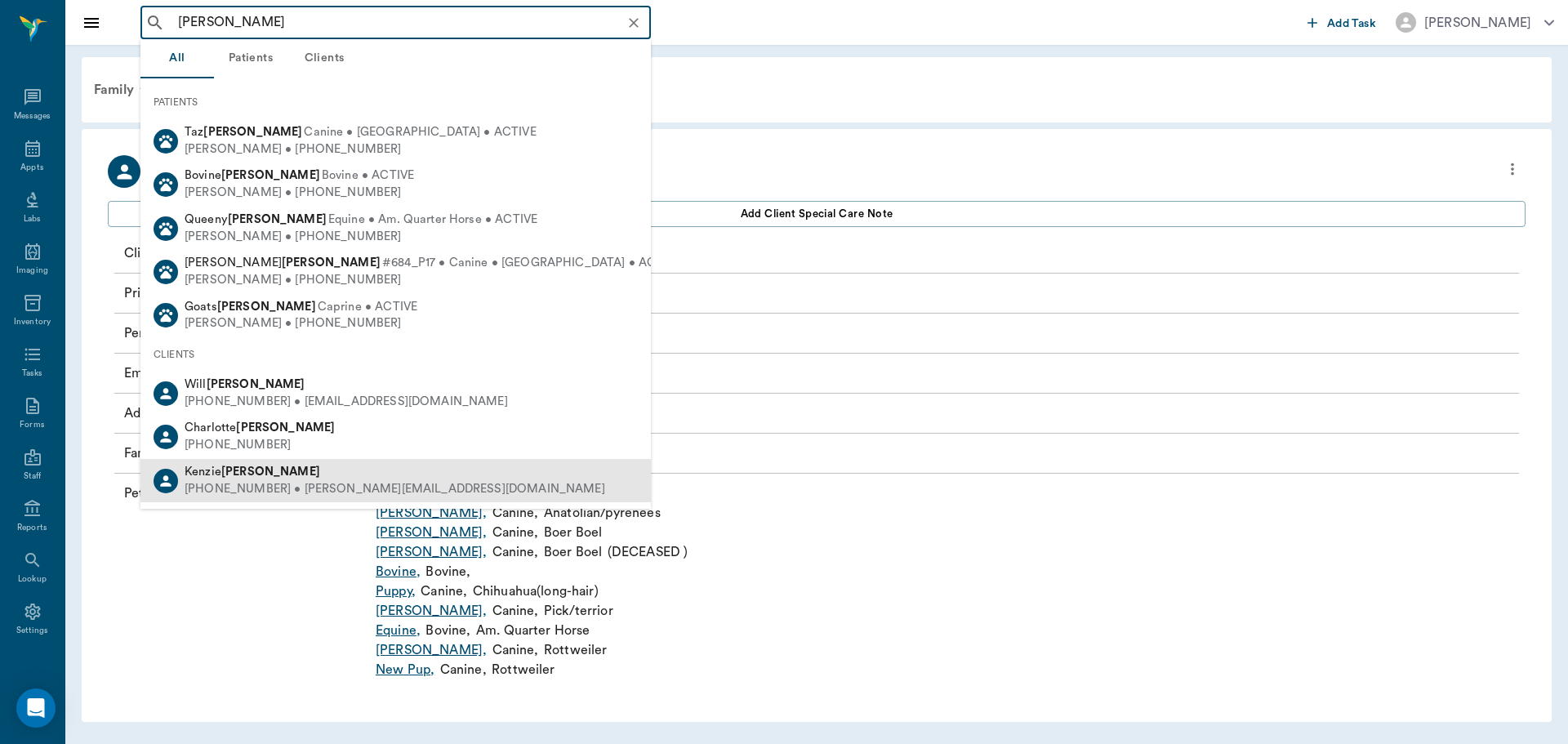
click at [357, 485] on div "[PHONE_NUMBER] • [PERSON_NAME][EMAIL_ADDRESS][DOMAIN_NAME]" at bounding box center [394, 489] width 421 height 17
type input "LaDuke"
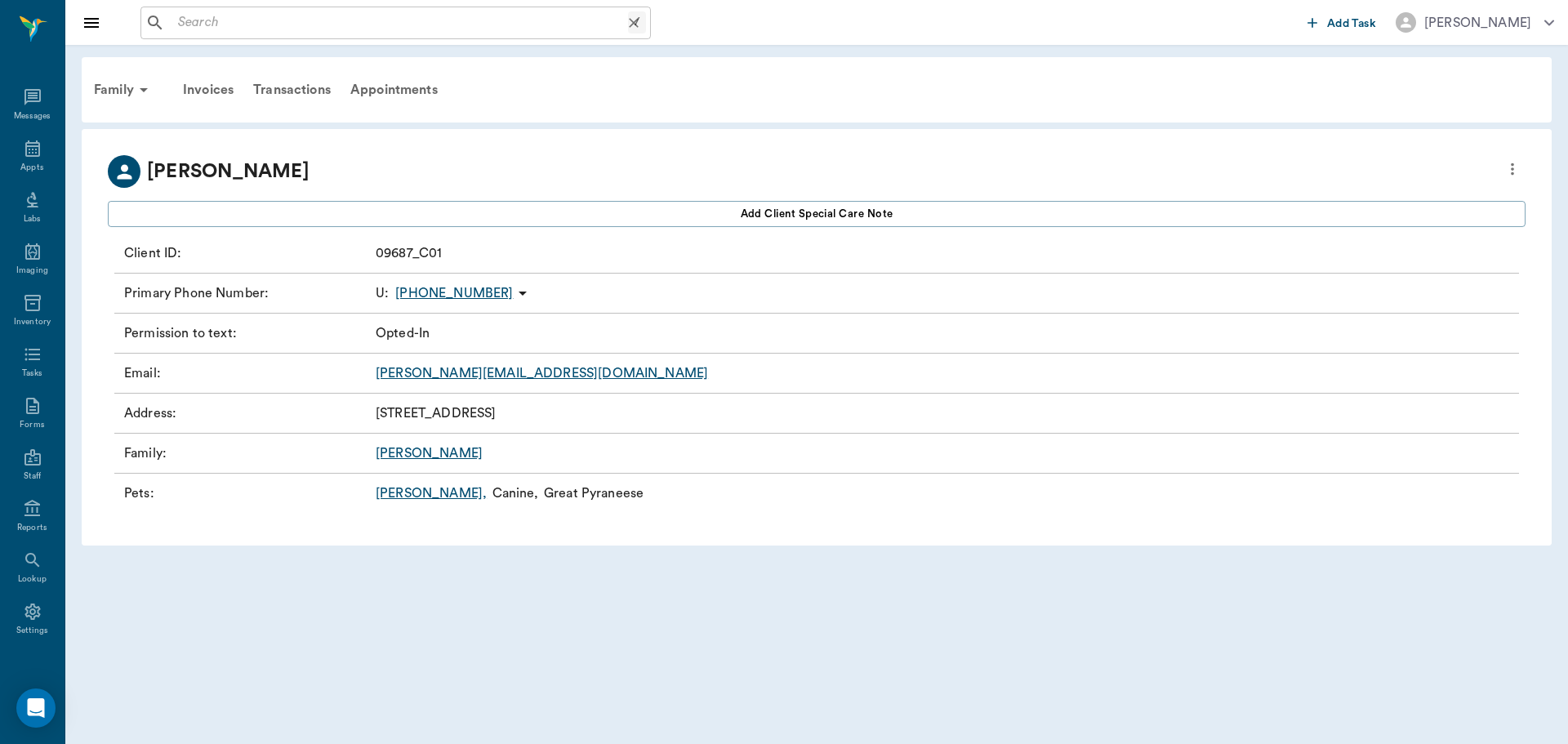
click at [299, 19] on input "text" at bounding box center [399, 22] width 456 height 22
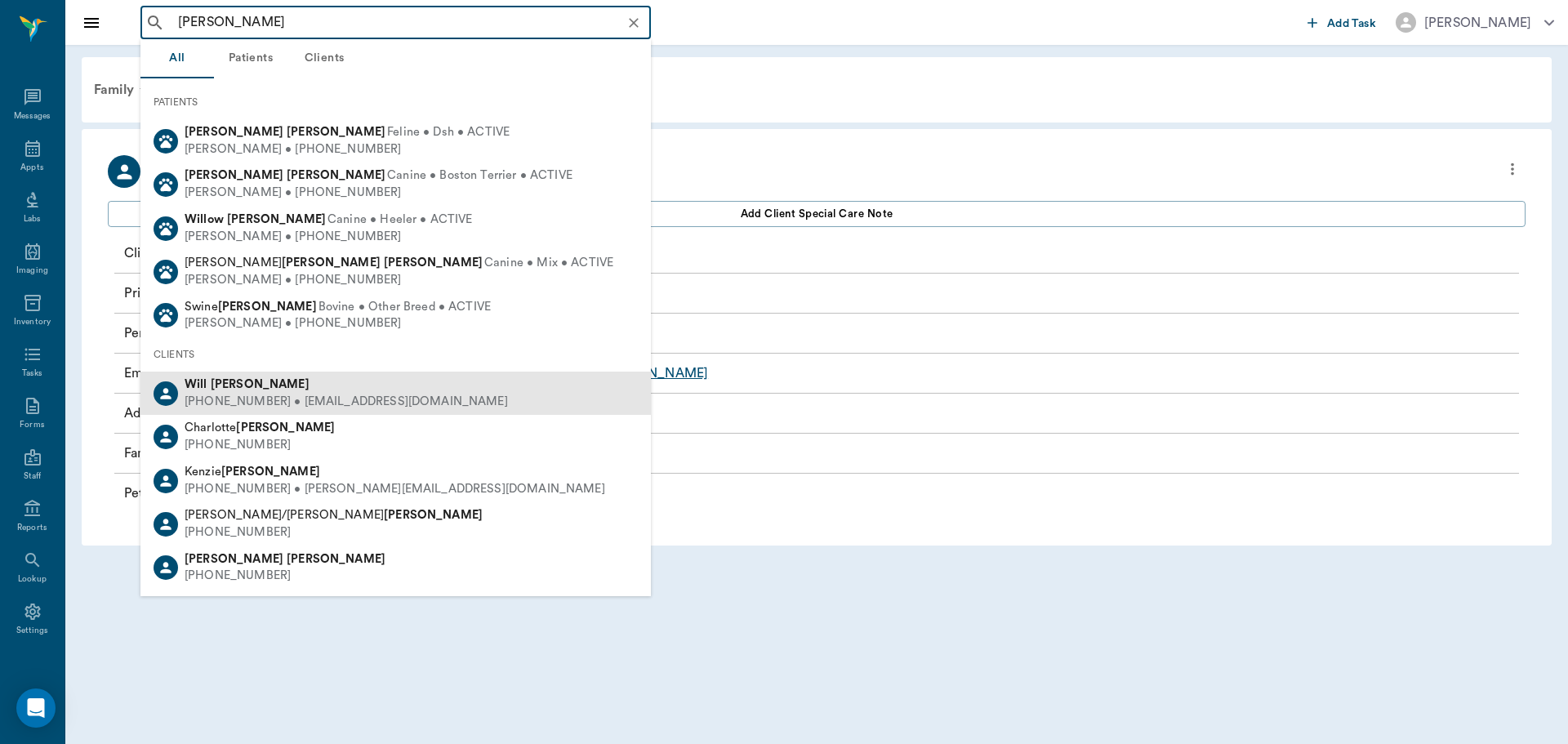
click at [303, 397] on div "[PHONE_NUMBER] • [EMAIL_ADDRESS][DOMAIN_NAME]" at bounding box center [346, 402] width 323 height 17
type input "wil laduke"
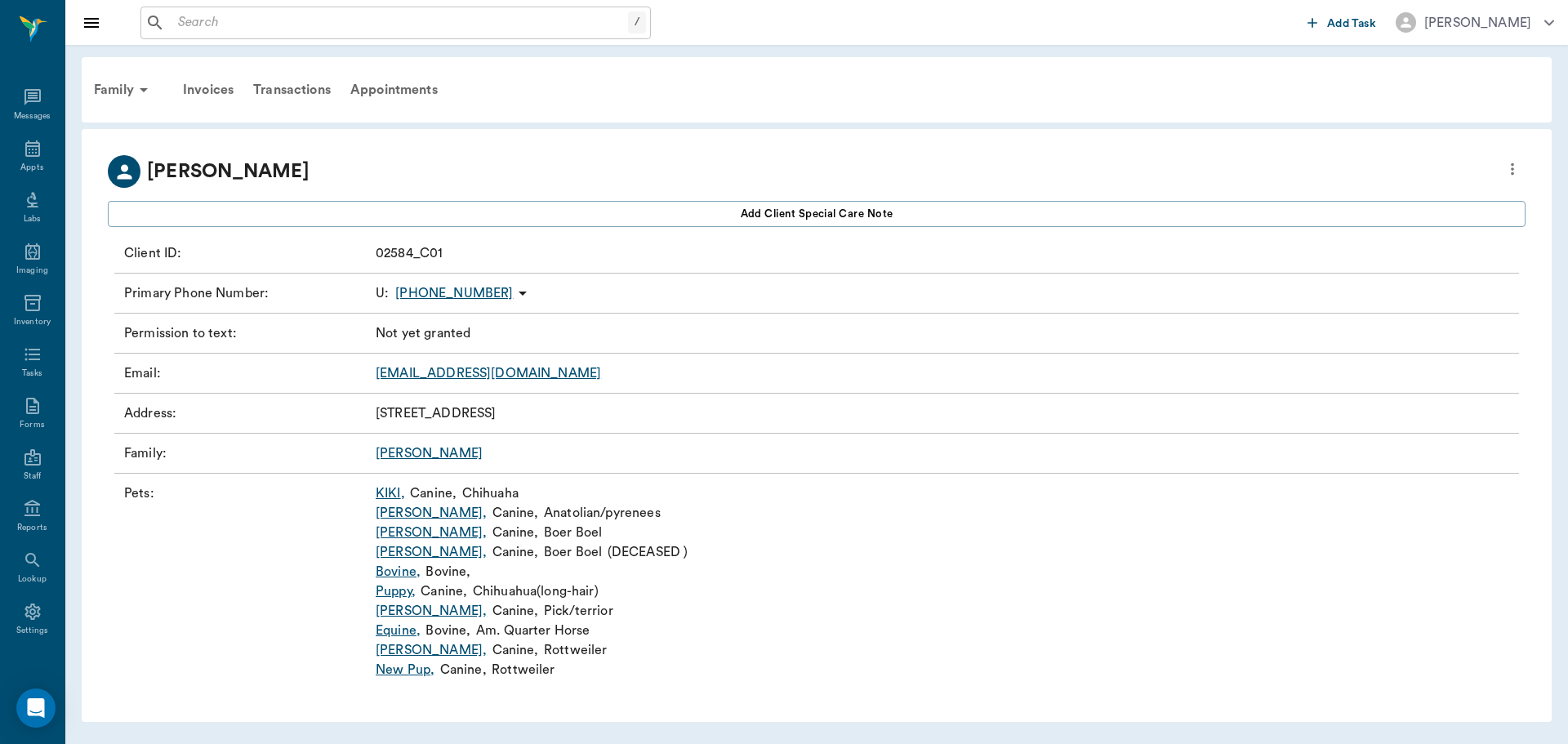
click at [270, 3] on div "/ ​ Add Task Dr. Bert Ellsworth" at bounding box center [817, 22] width 1502 height 45
click at [270, 26] on input "text" at bounding box center [399, 22] width 456 height 22
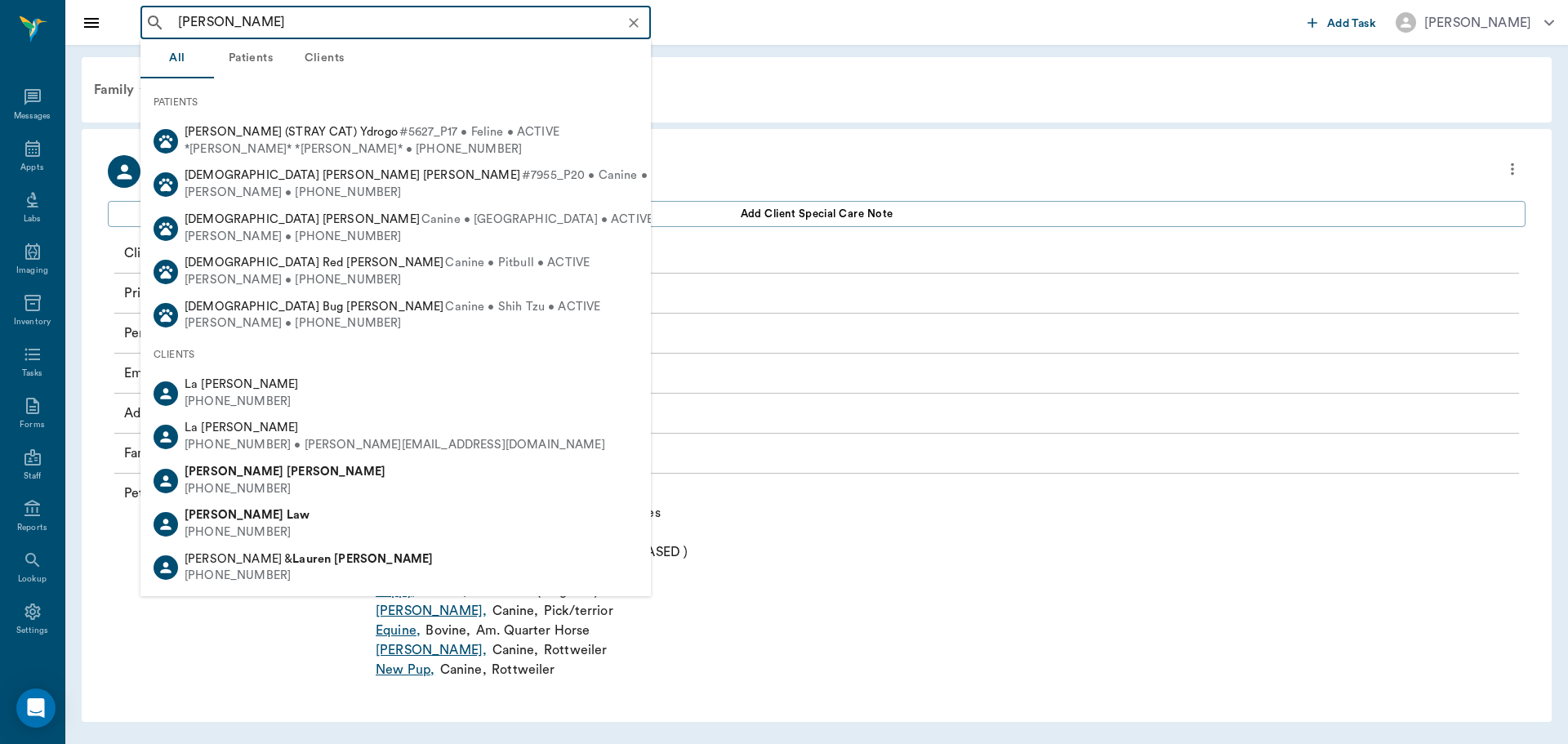
type input "lauren laduke"
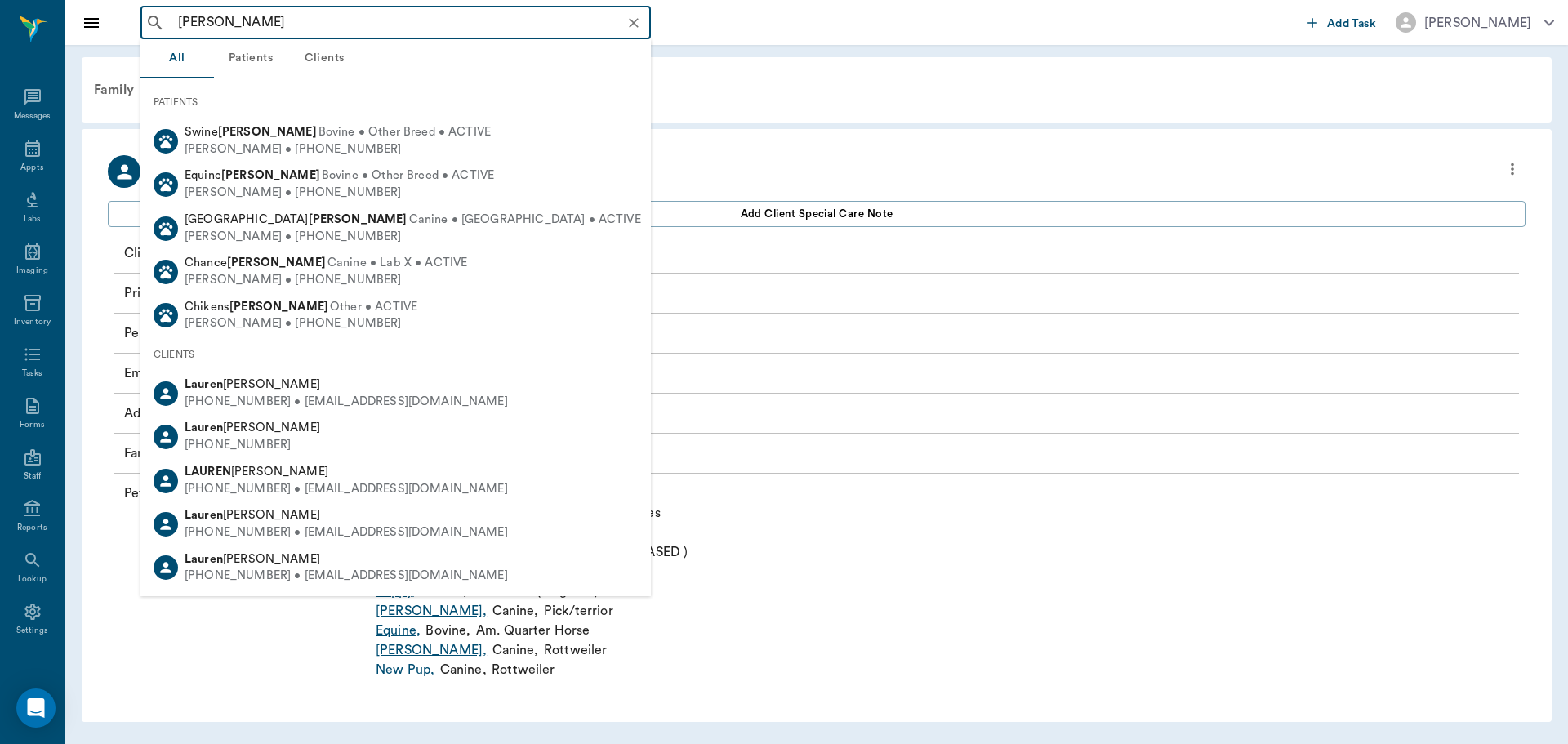
click at [637, 26] on icon "Clear" at bounding box center [633, 22] width 9 height 9
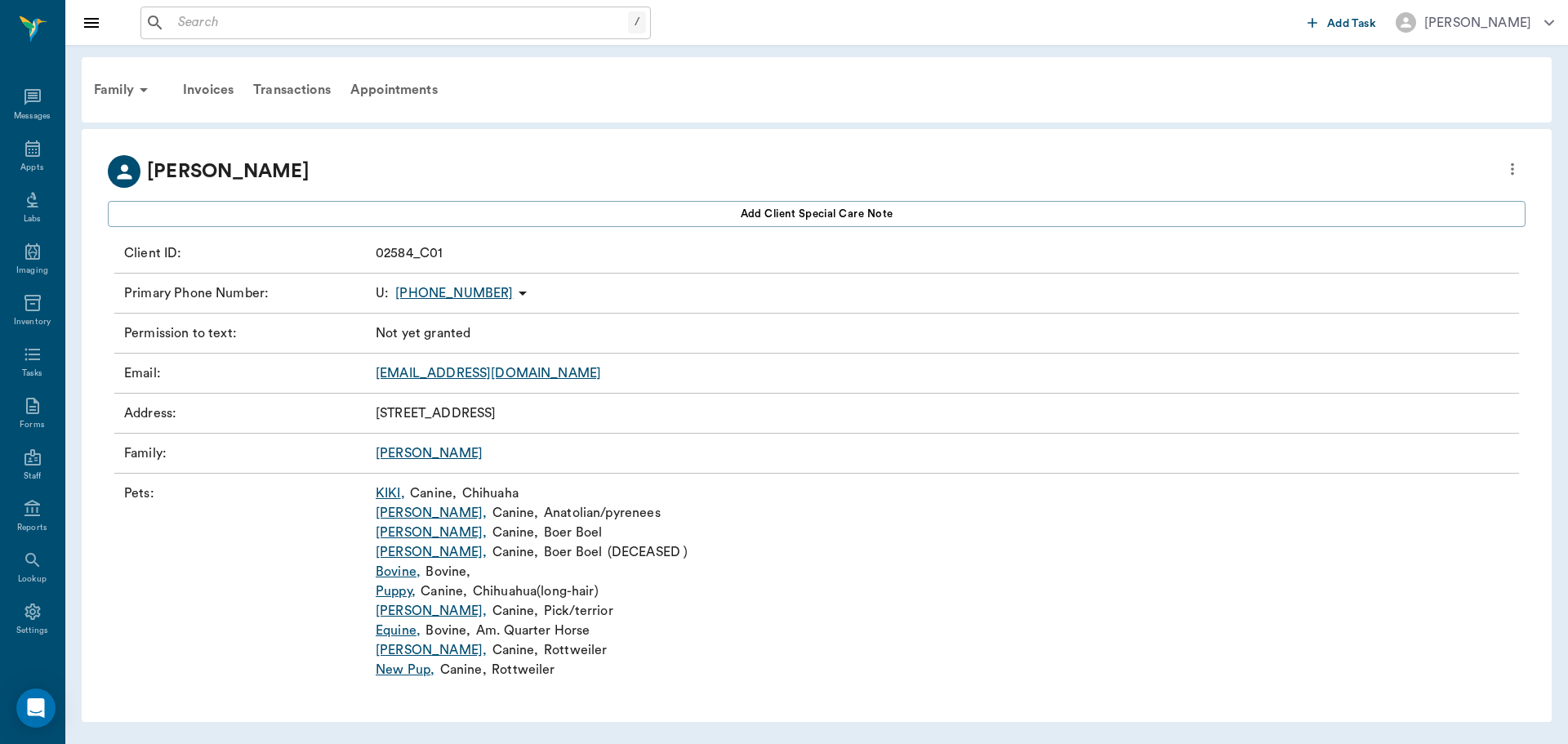
click at [422, 550] on link "SAMPSON ," at bounding box center [431, 552] width 111 height 20
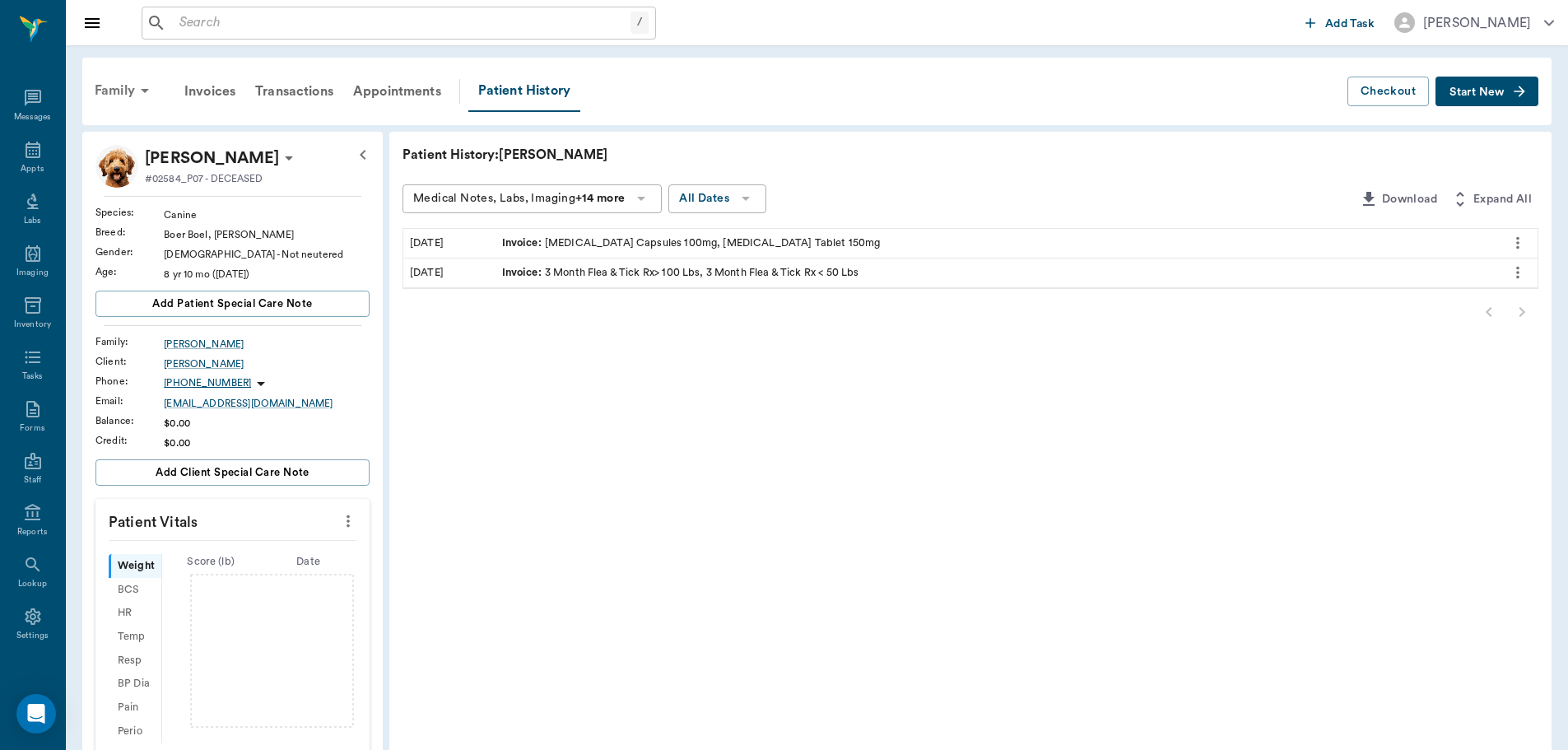
click at [115, 91] on div "Family" at bounding box center [125, 91] width 80 height 40
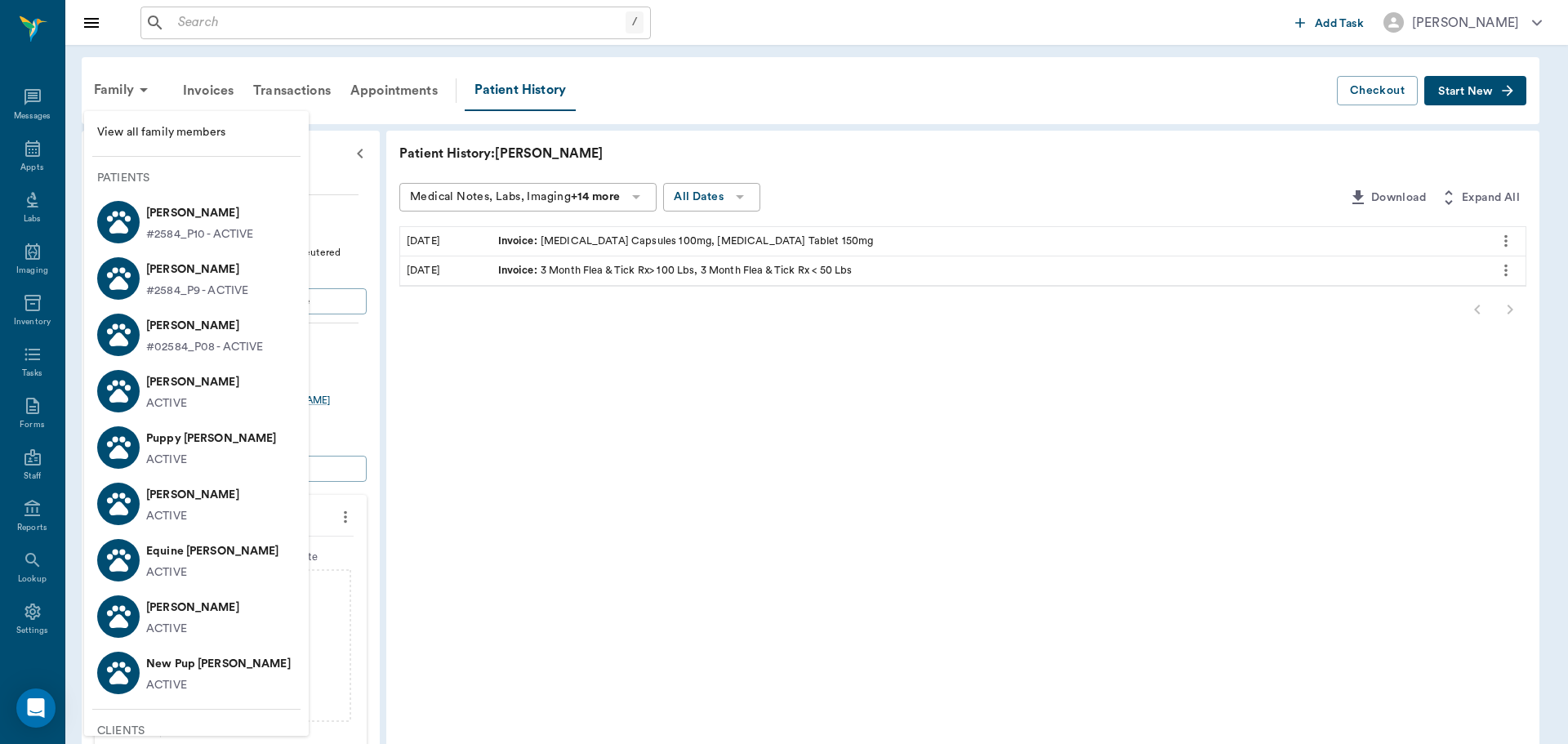
click at [235, 322] on p "[PERSON_NAME]" at bounding box center [205, 326] width 118 height 26
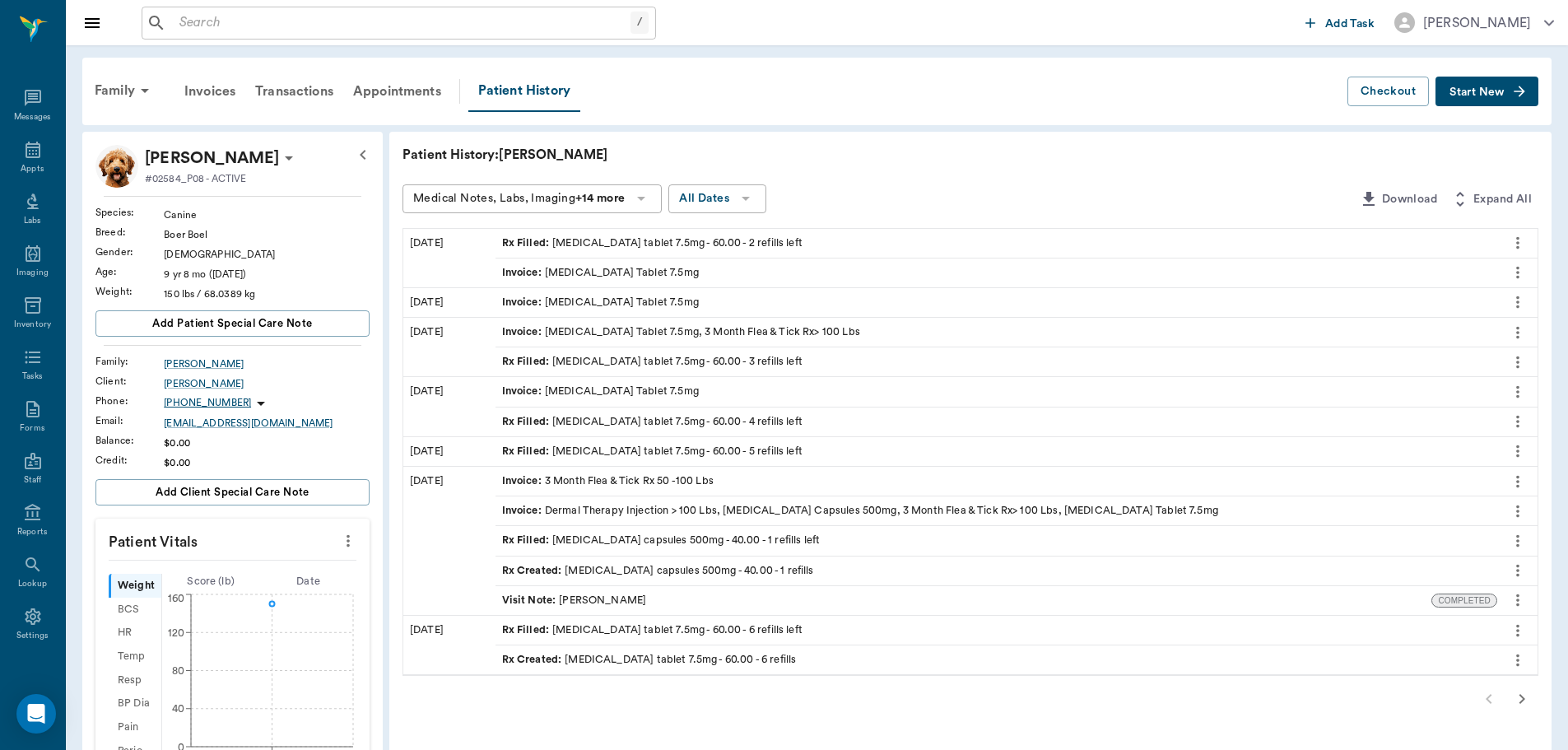
click at [1485, 80] on button "Start New" at bounding box center [1487, 92] width 103 height 30
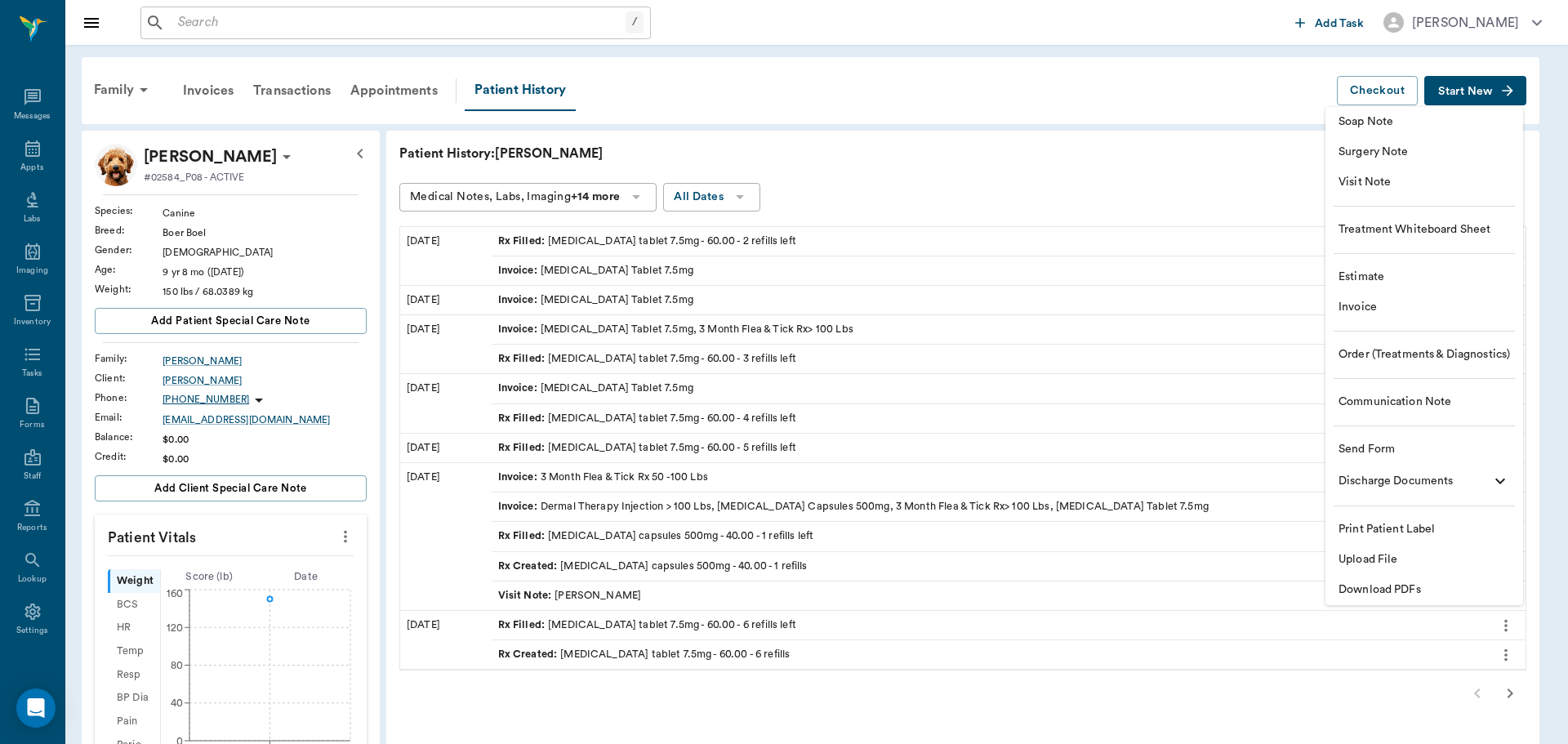
click at [1447, 128] on span "Soap Note" at bounding box center [1424, 122] width 171 height 17
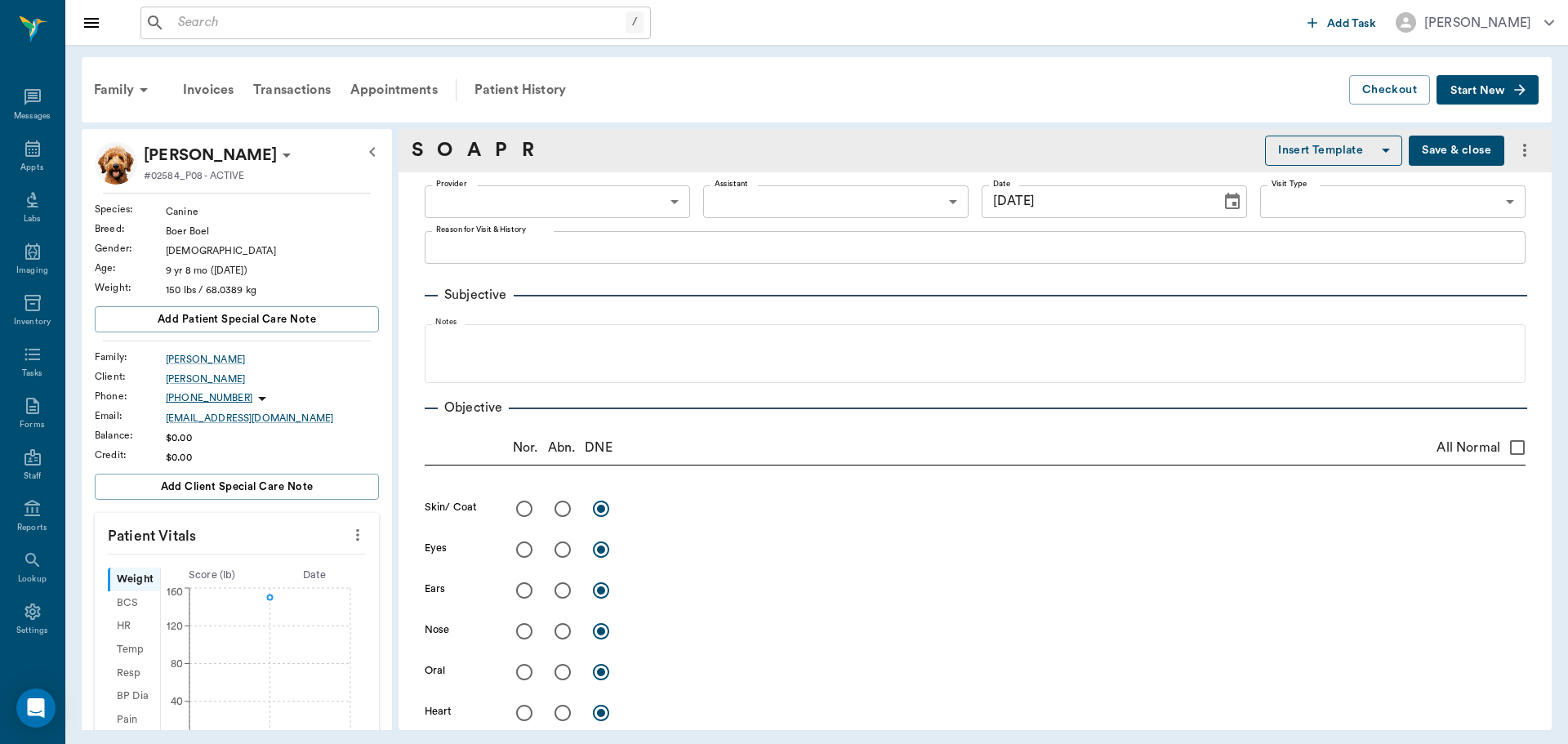
type input "[DATE]"
click at [556, 213] on body "/ ​ Add Task Dr. Bert Ellsworth Nectar Messages Appts Labs Imaging Inventory Ta…" at bounding box center [784, 372] width 1568 height 744
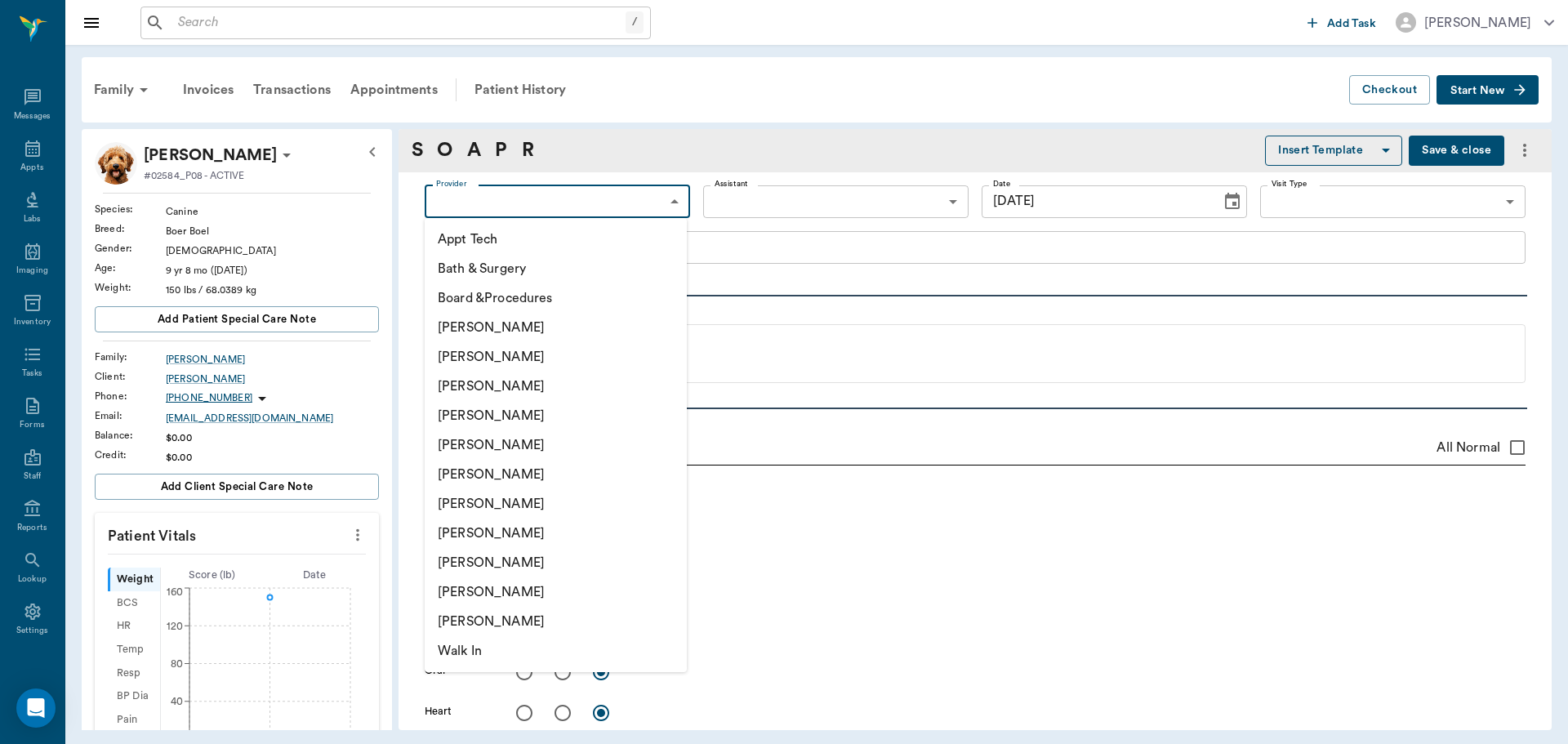
click at [524, 499] on li "[PERSON_NAME]" at bounding box center [555, 503] width 262 height 29
type input "682b670d8bdc6f7f8feef3db"
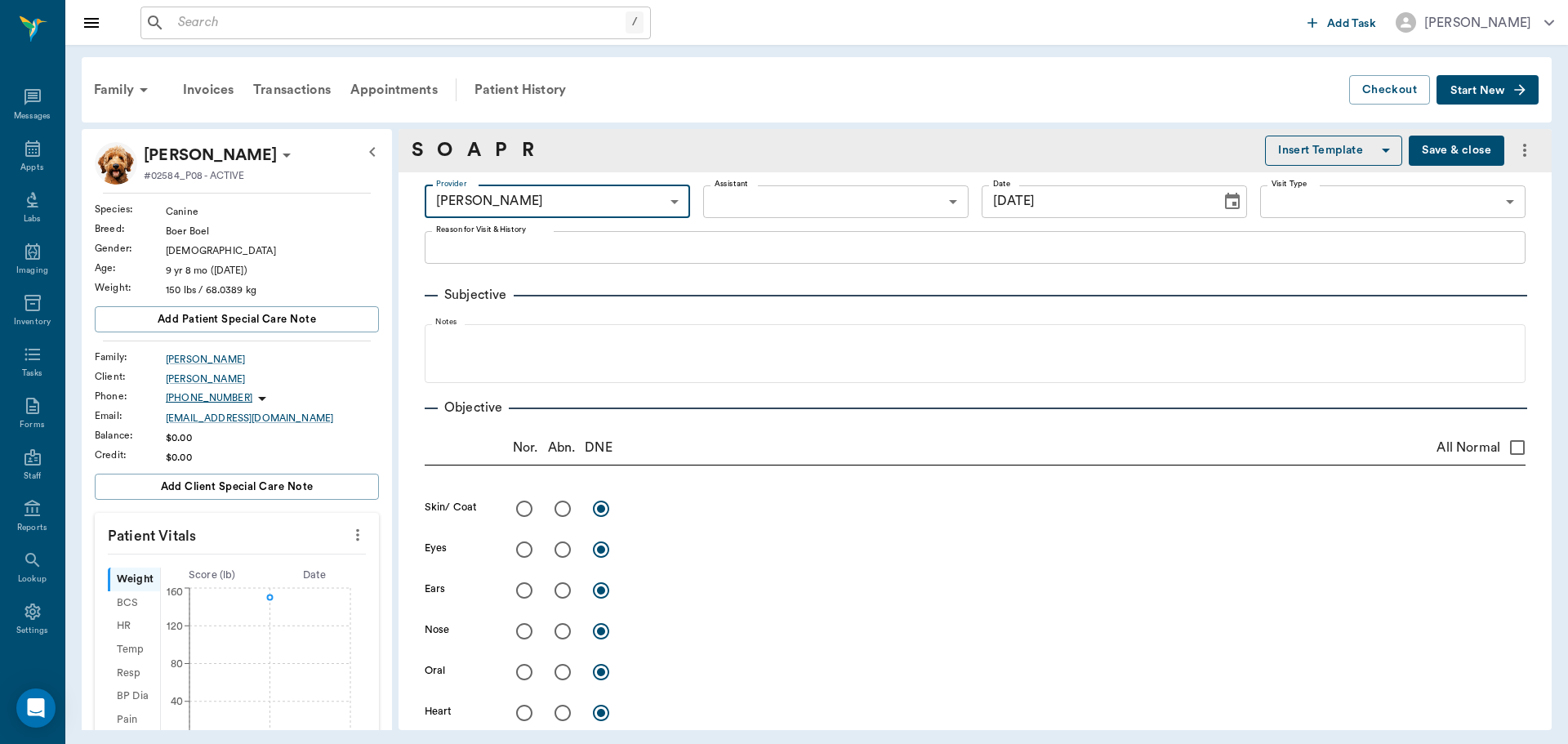
click at [576, 259] on div "x Reason for Visit & History" at bounding box center [974, 247] width 1101 height 33
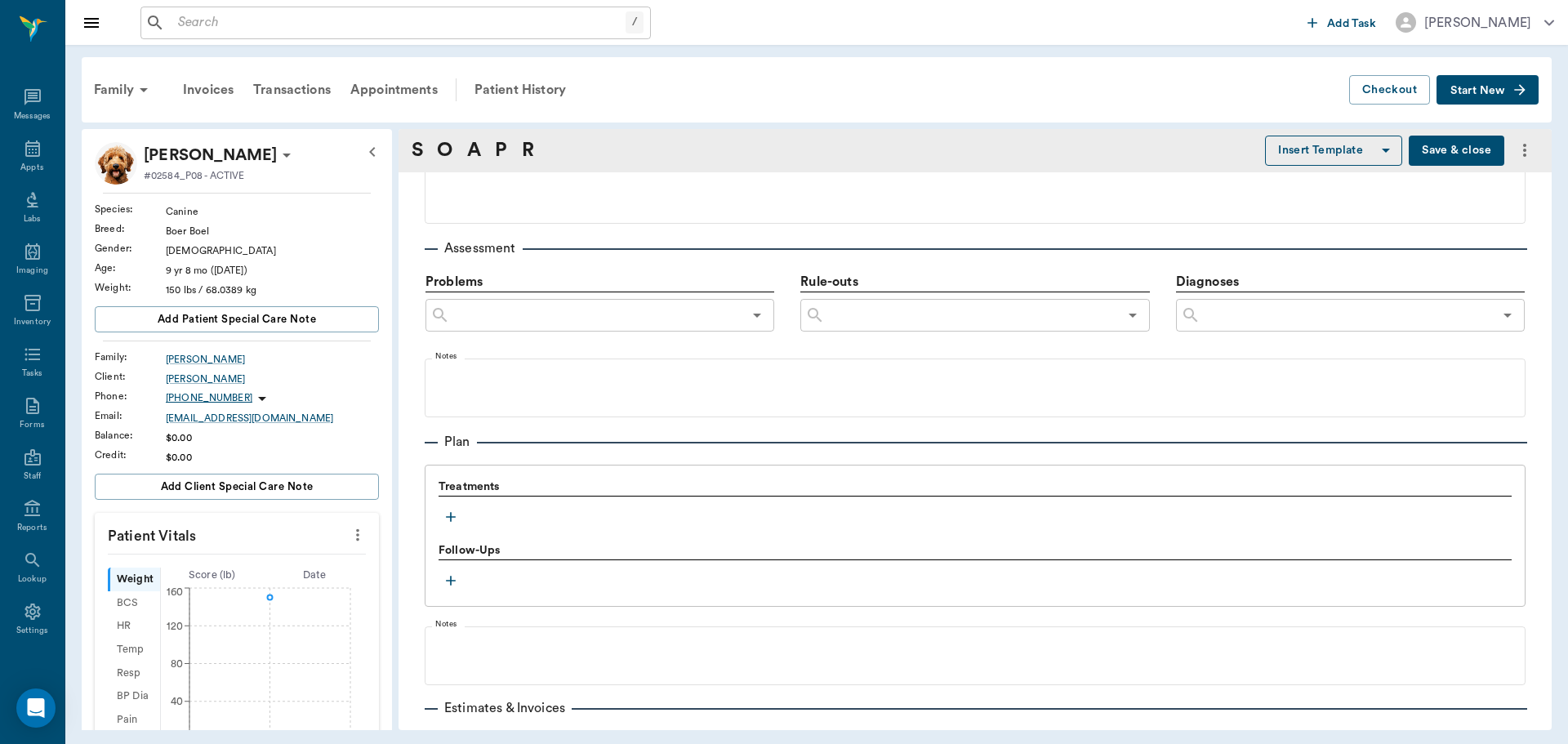
scroll to position [971, 0]
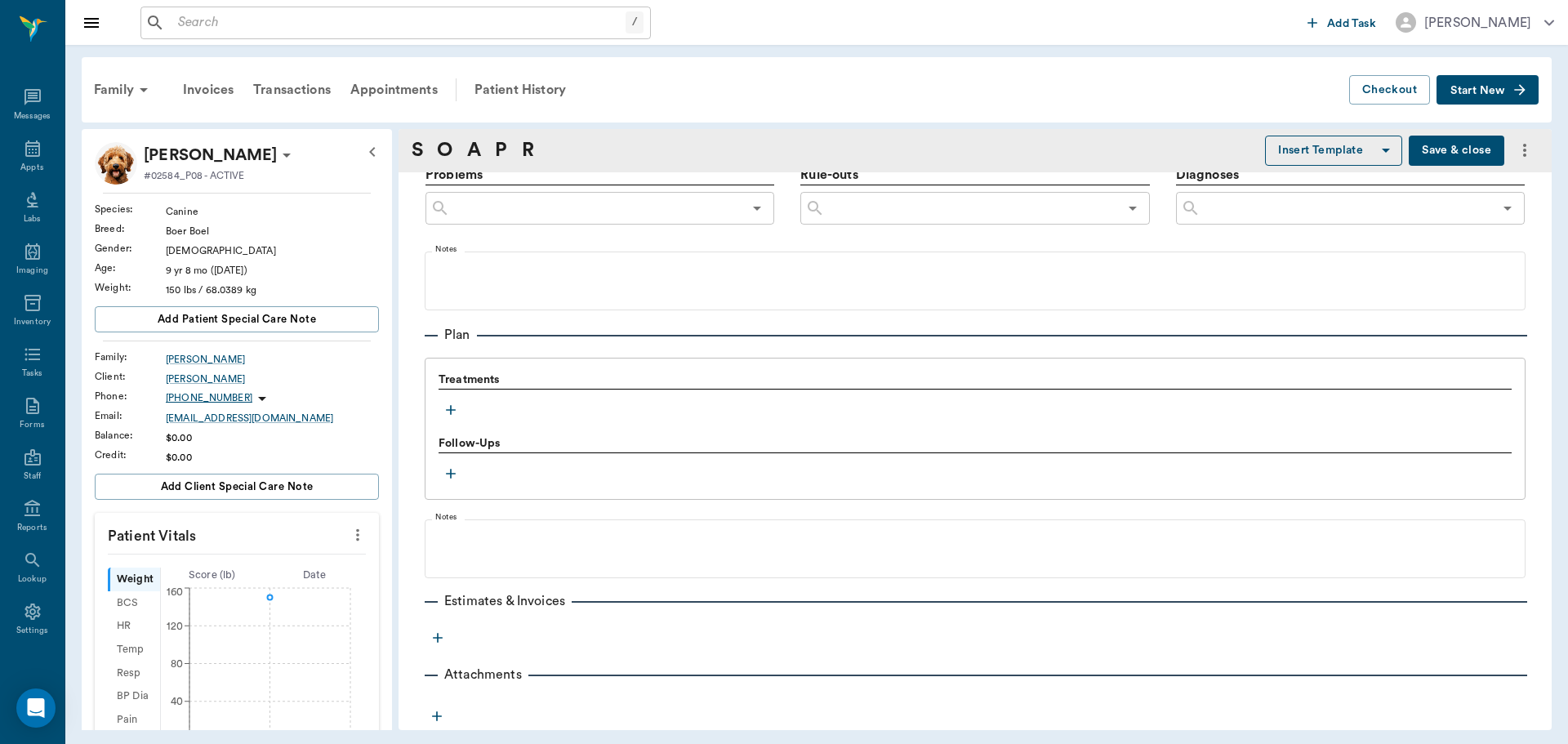
type textarea "3MFAT"
click at [454, 409] on icon "button" at bounding box center [450, 409] width 16 height 16
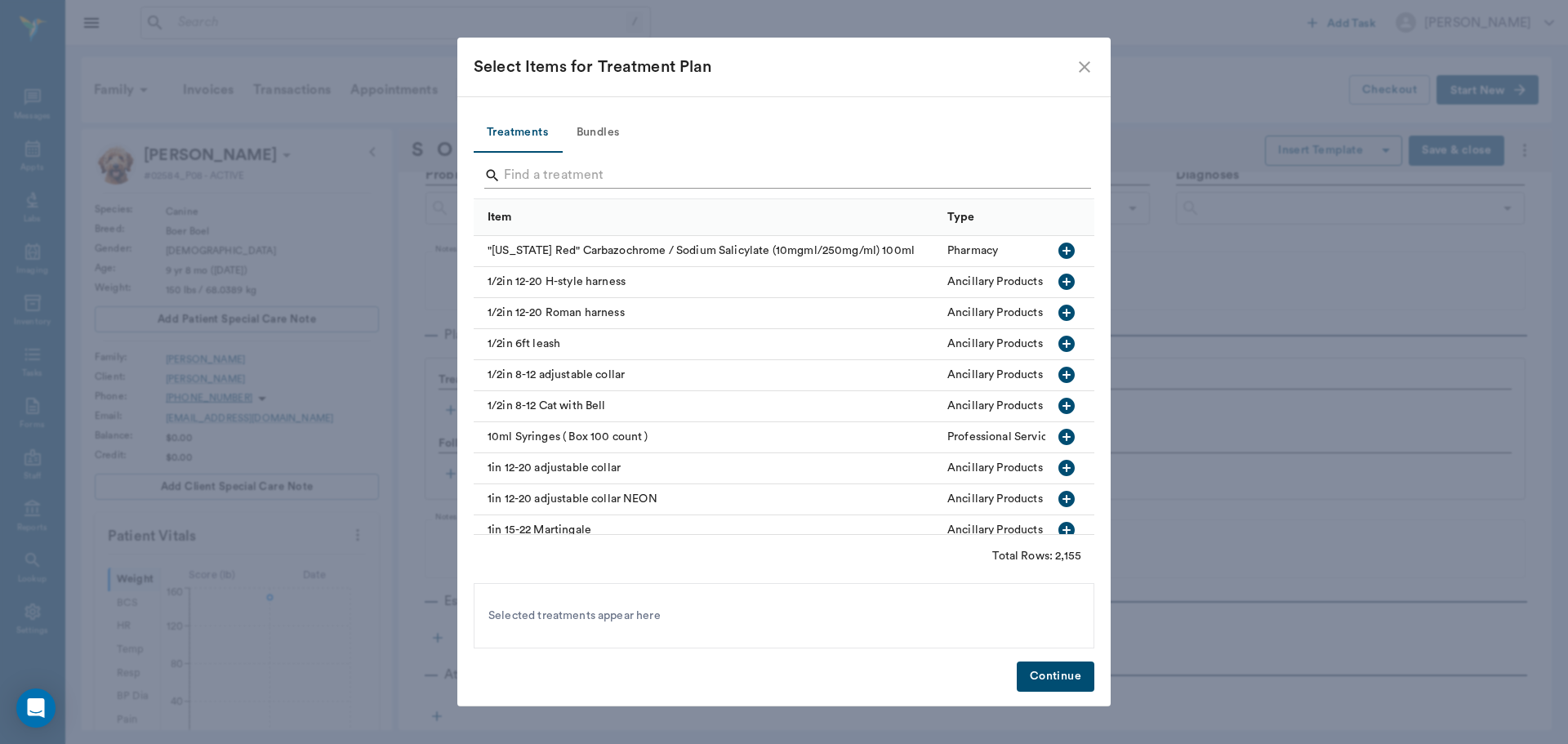
click at [518, 169] on input "Search" at bounding box center [785, 175] width 563 height 26
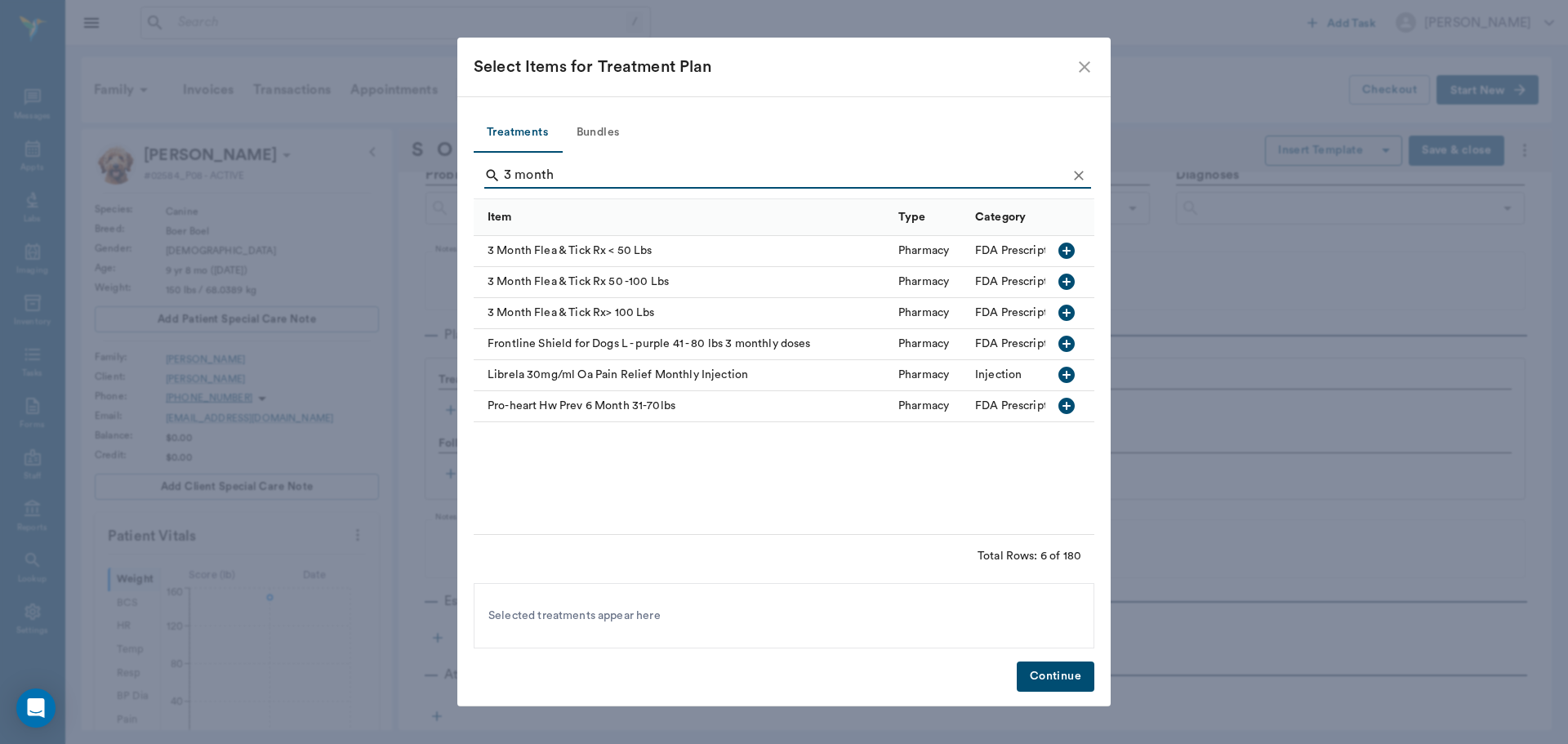
type input "3 month"
drag, startPoint x: 1068, startPoint y: 308, endPoint x: 1065, endPoint y: 319, distance: 11.4
click at [1069, 308] on icon "button" at bounding box center [1066, 312] width 16 height 16
drag, startPoint x: 1044, startPoint y: 679, endPoint x: 1047, endPoint y: 616, distance: 63.1
click at [1045, 679] on button "Continue" at bounding box center [1055, 677] width 78 height 30
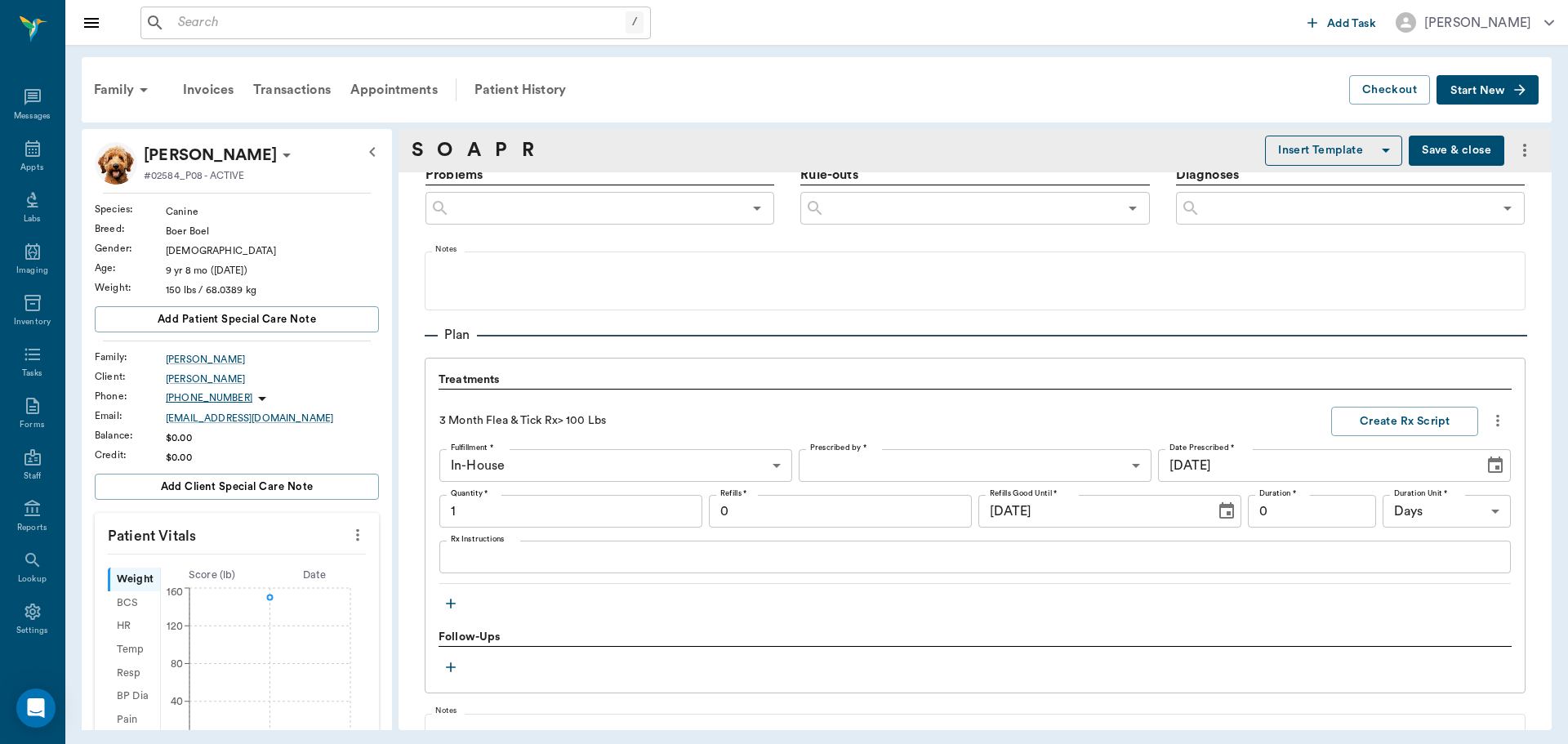
type input "1.00"
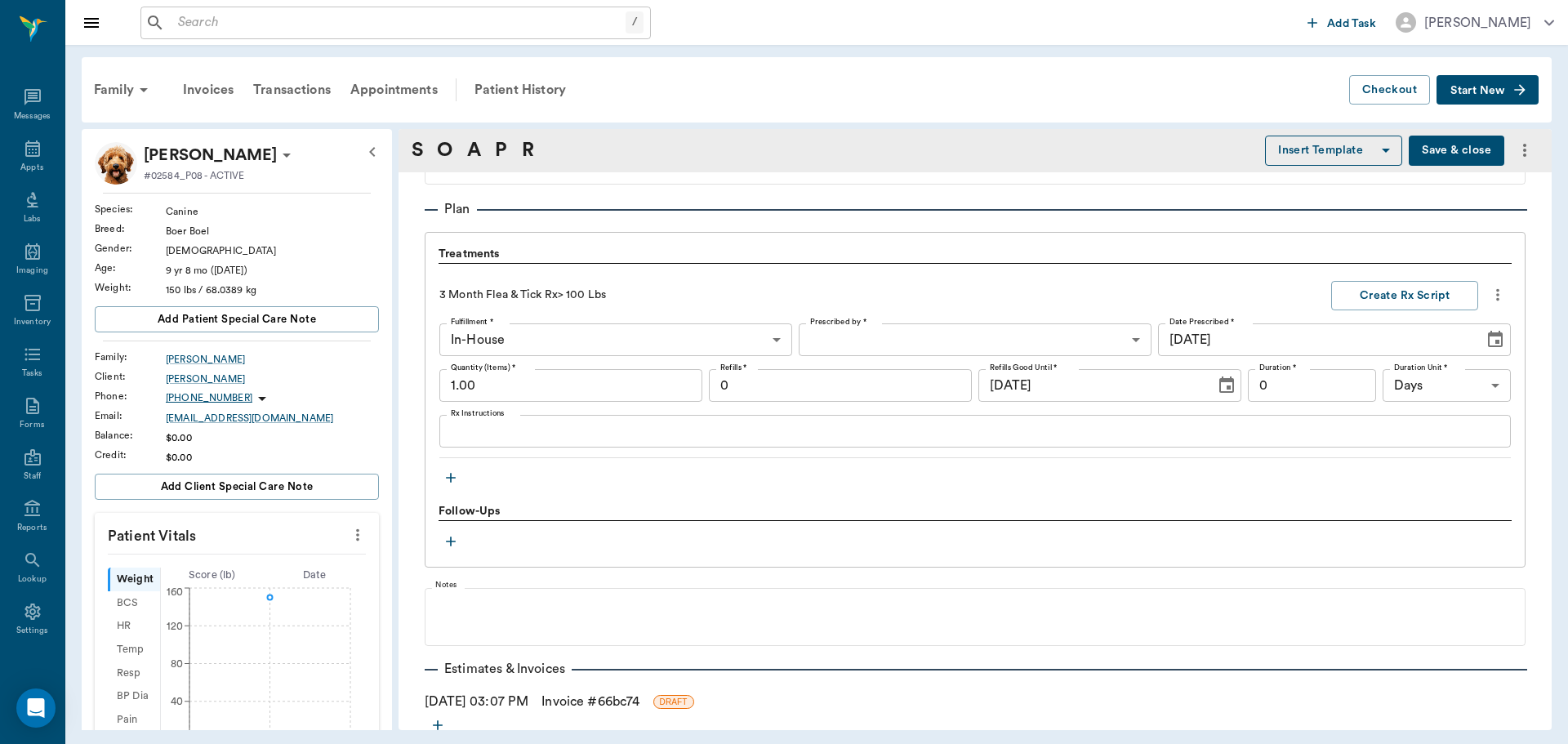
scroll to position [1184, 0]
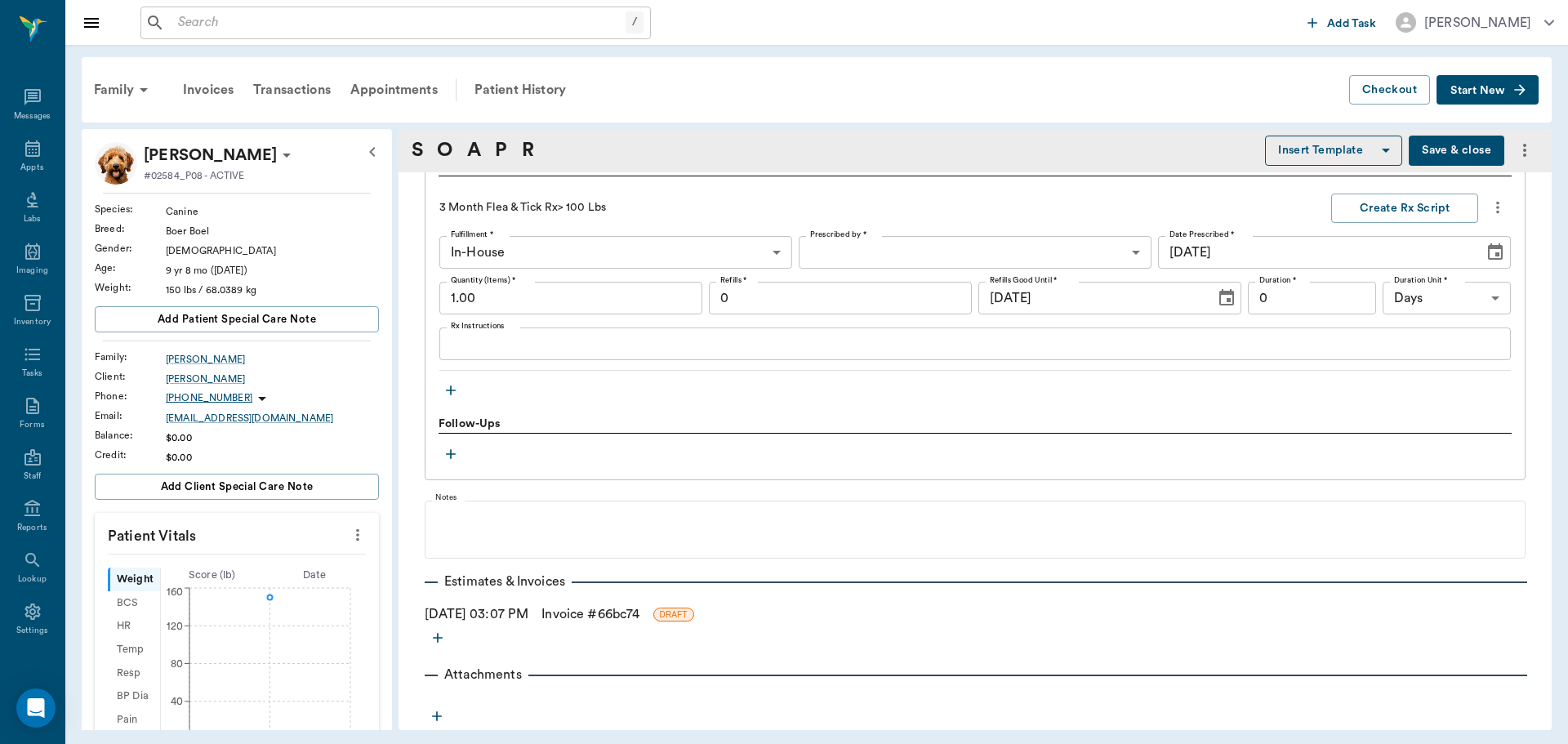
click at [571, 614] on link "Invoice # 66bc74" at bounding box center [590, 614] width 98 height 20
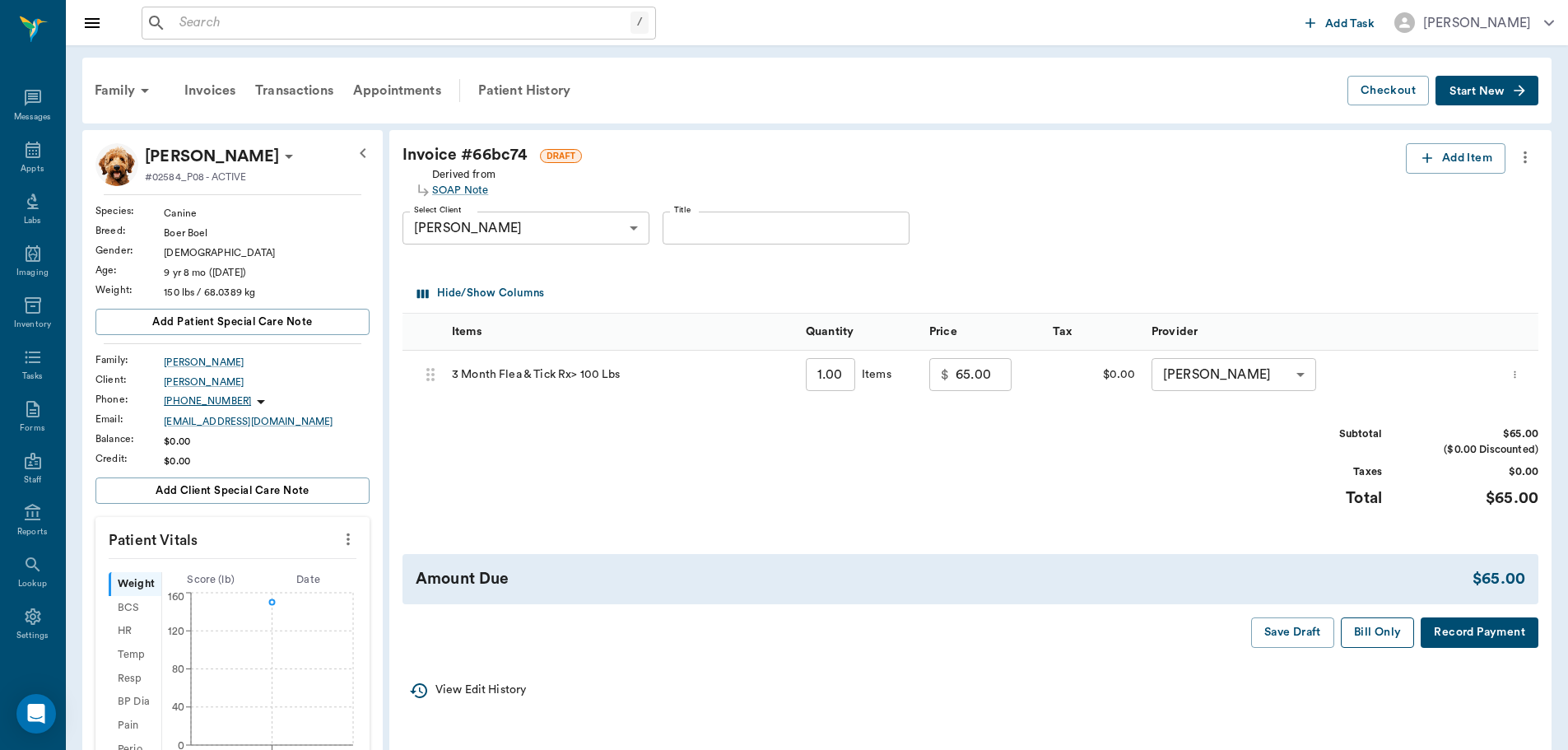
click at [1389, 639] on button "Bill Only" at bounding box center [1378, 633] width 74 height 30
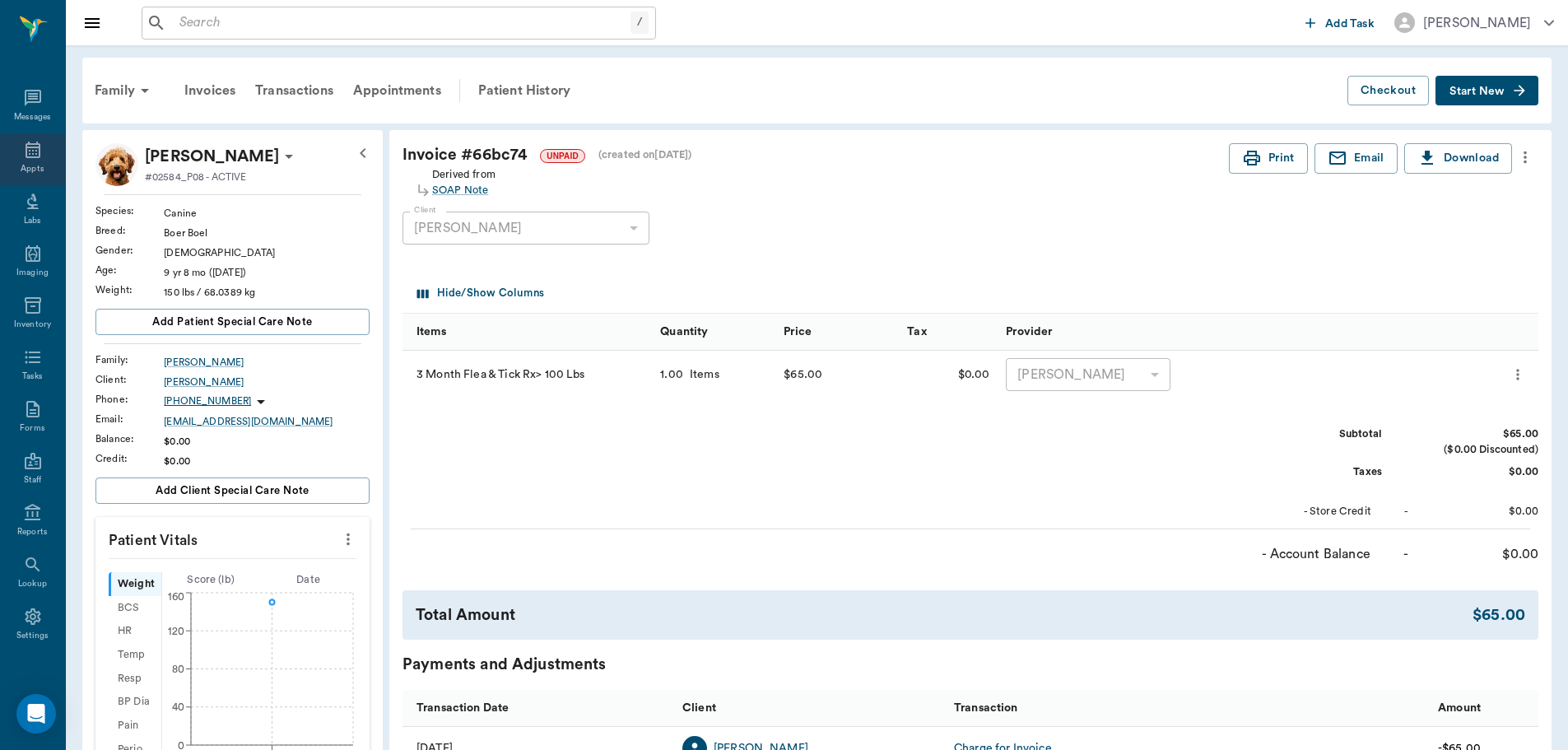
click at [29, 155] on icon at bounding box center [32, 149] width 20 height 20
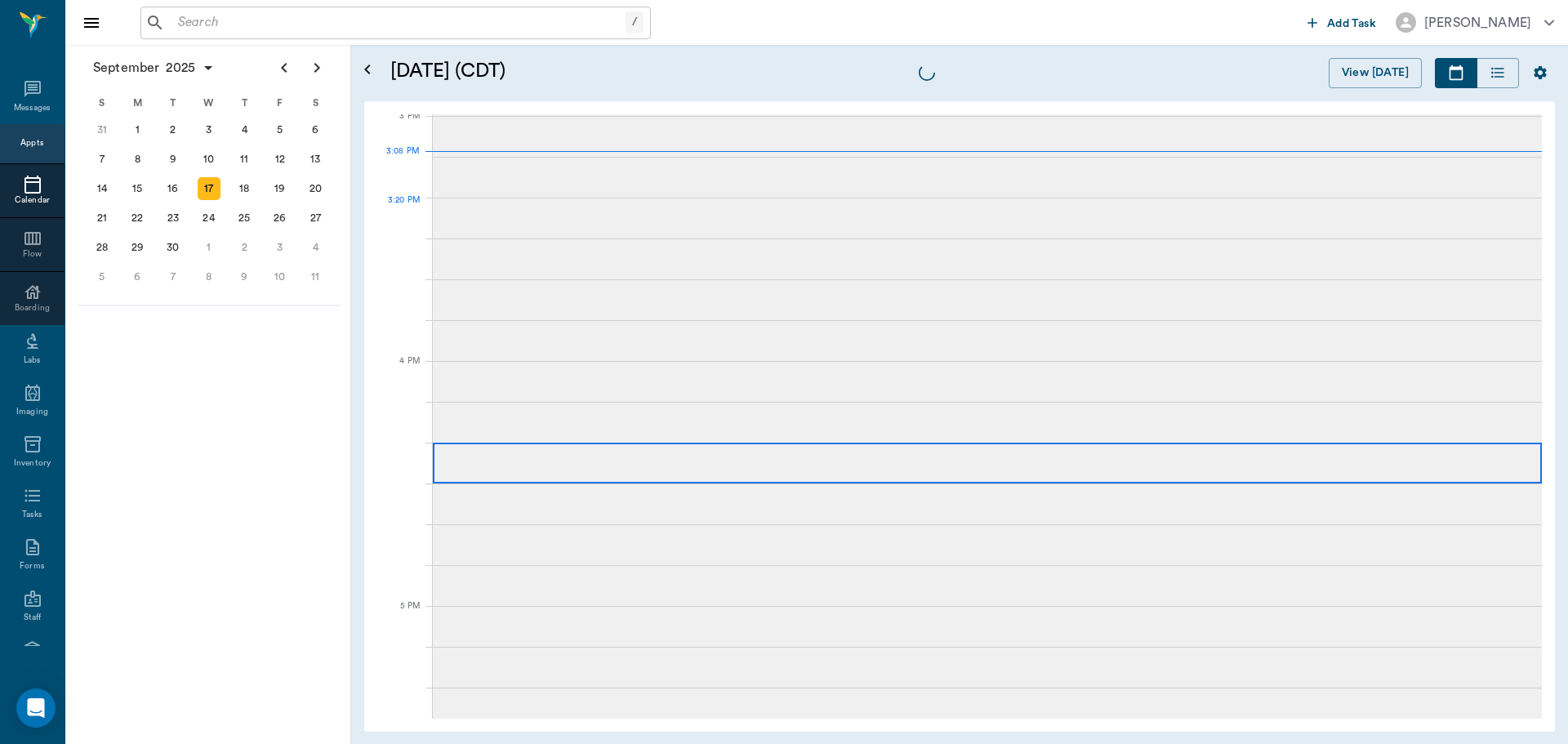
scroll to position [1717, 0]
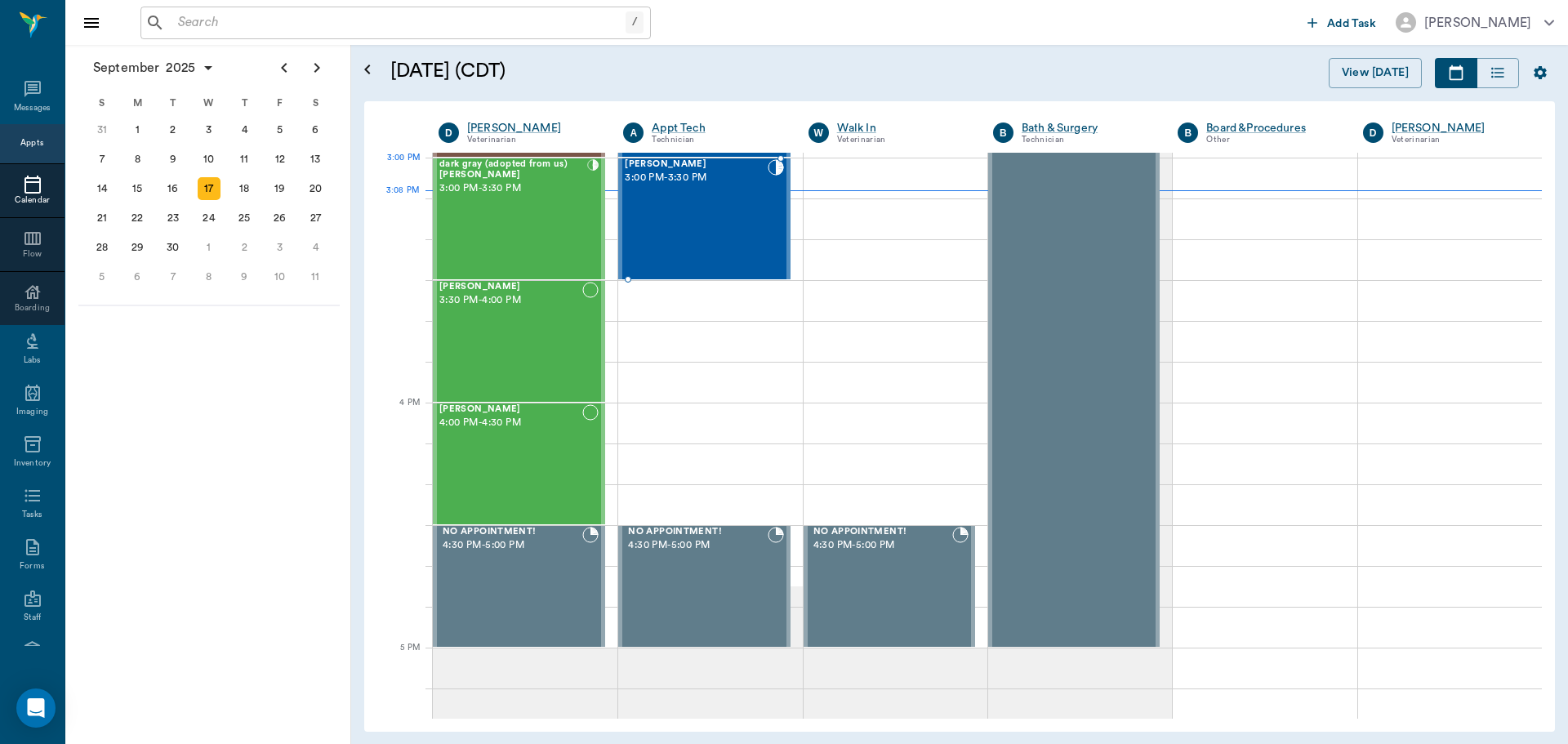
click at [751, 197] on div "Jerry Cash 3:00 PM - 3:30 PM" at bounding box center [696, 218] width 142 height 119
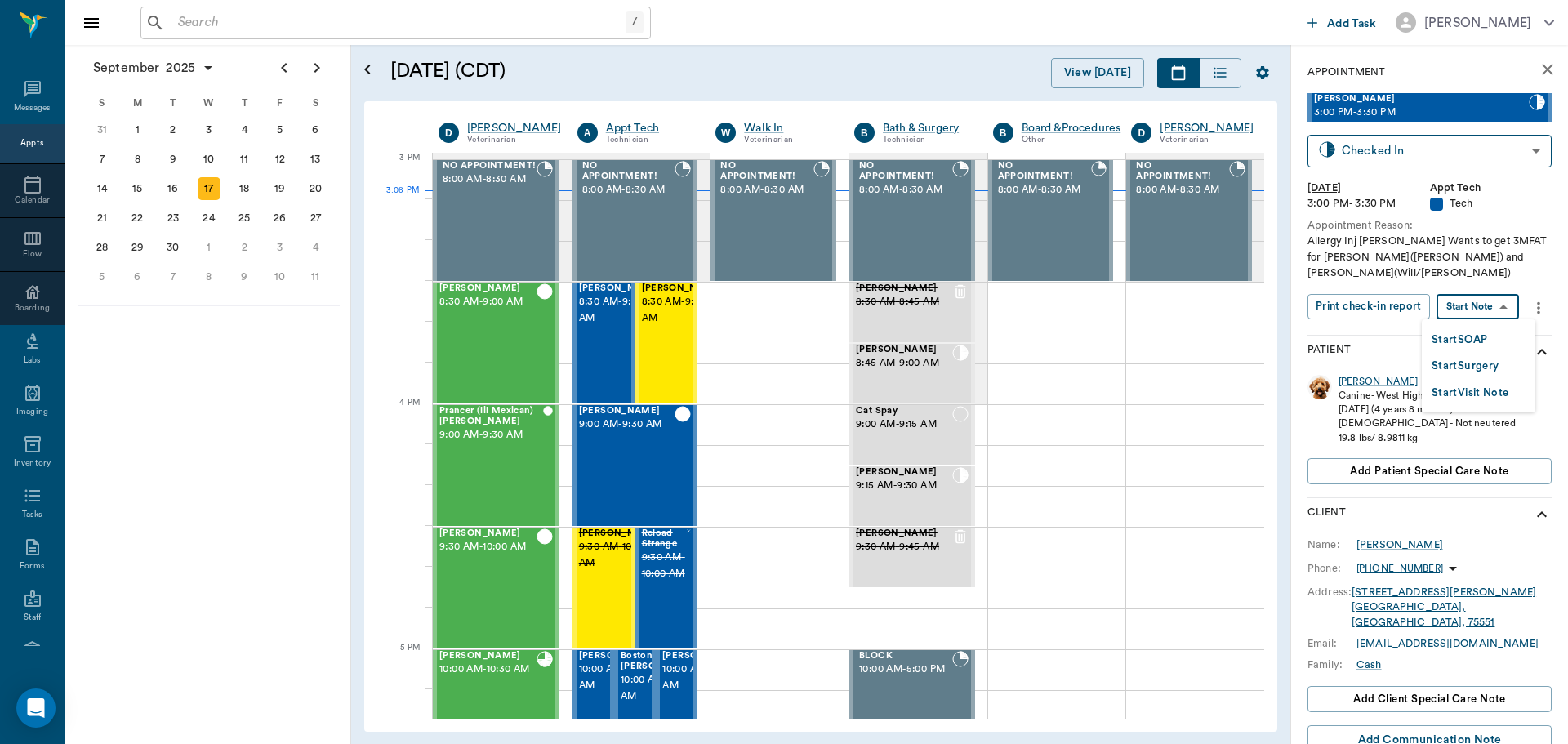
click at [1495, 302] on body "/ ​ Add Task [PERSON_NAME] Nectar Messages Appts Calendar Flow Boarding Labs Im…" at bounding box center [784, 372] width 1568 height 744
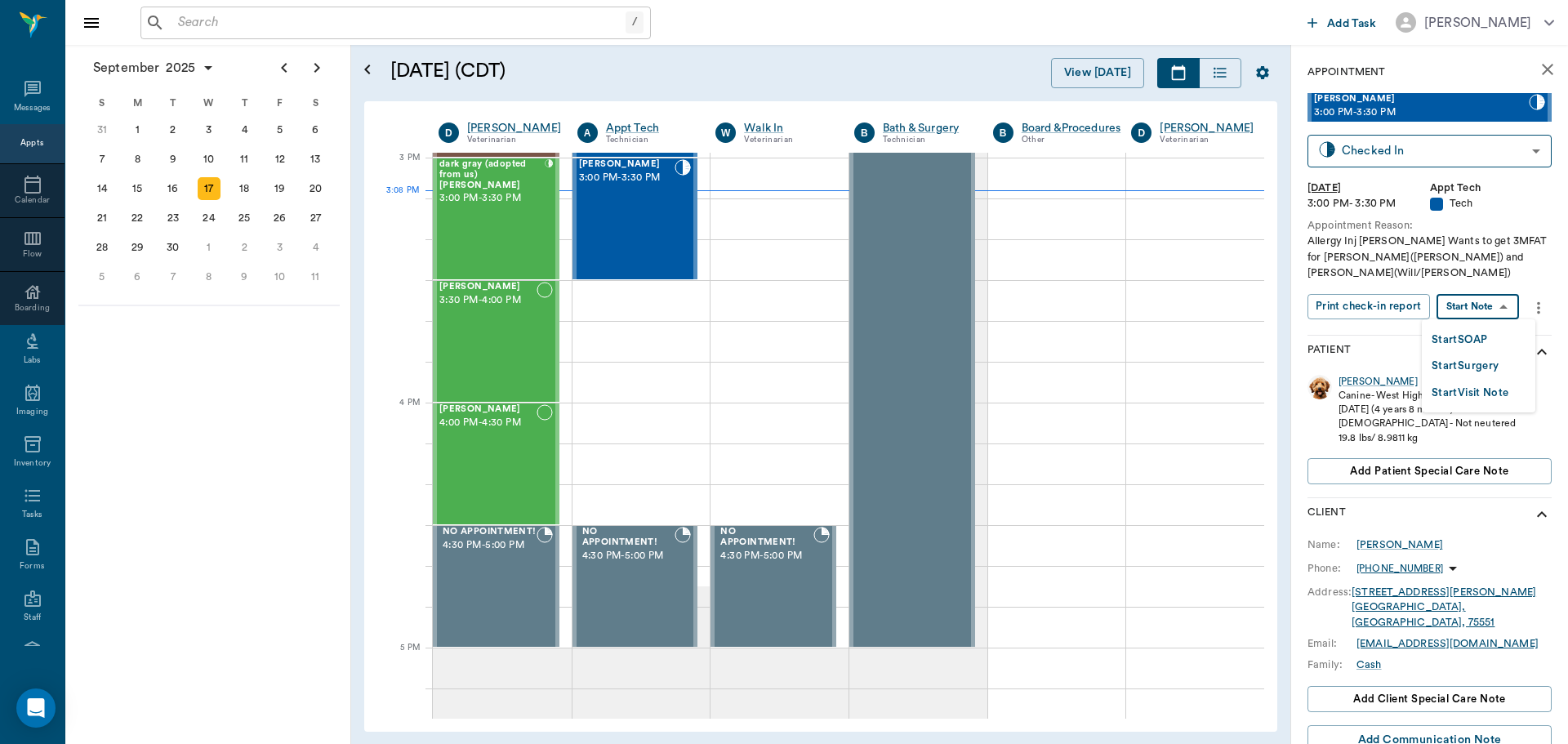
click at [1479, 334] on button "Start SOAP" at bounding box center [1458, 340] width 55 height 19
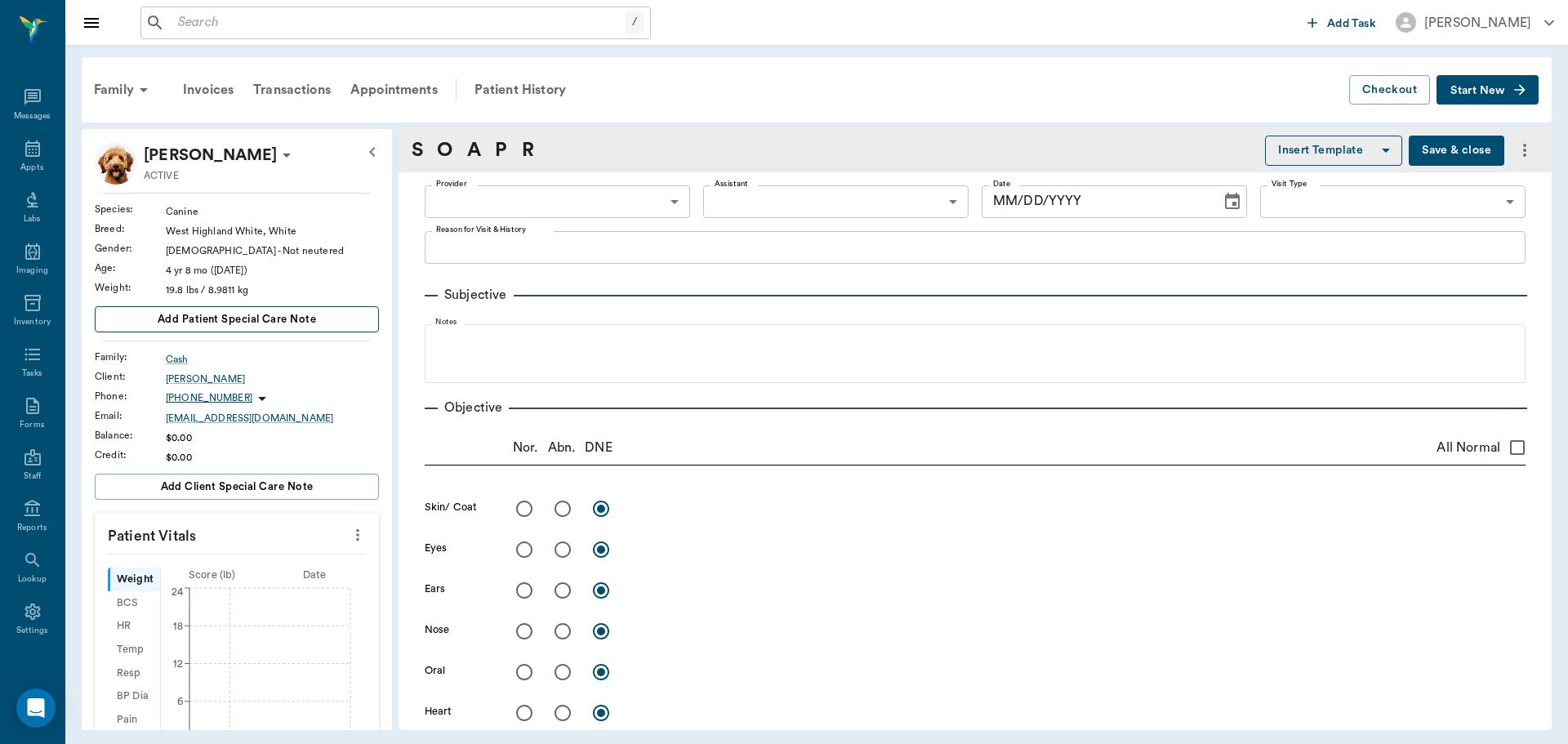
type input "63ec2f075fda476ae8351a4c"
type input "65d2be4f46e3a538d89b8c1a"
type textarea "Allergy Inj [PERSON_NAME] Wants to get 3MFAT for [PERSON_NAME]([PERSON_NAME]) a…"
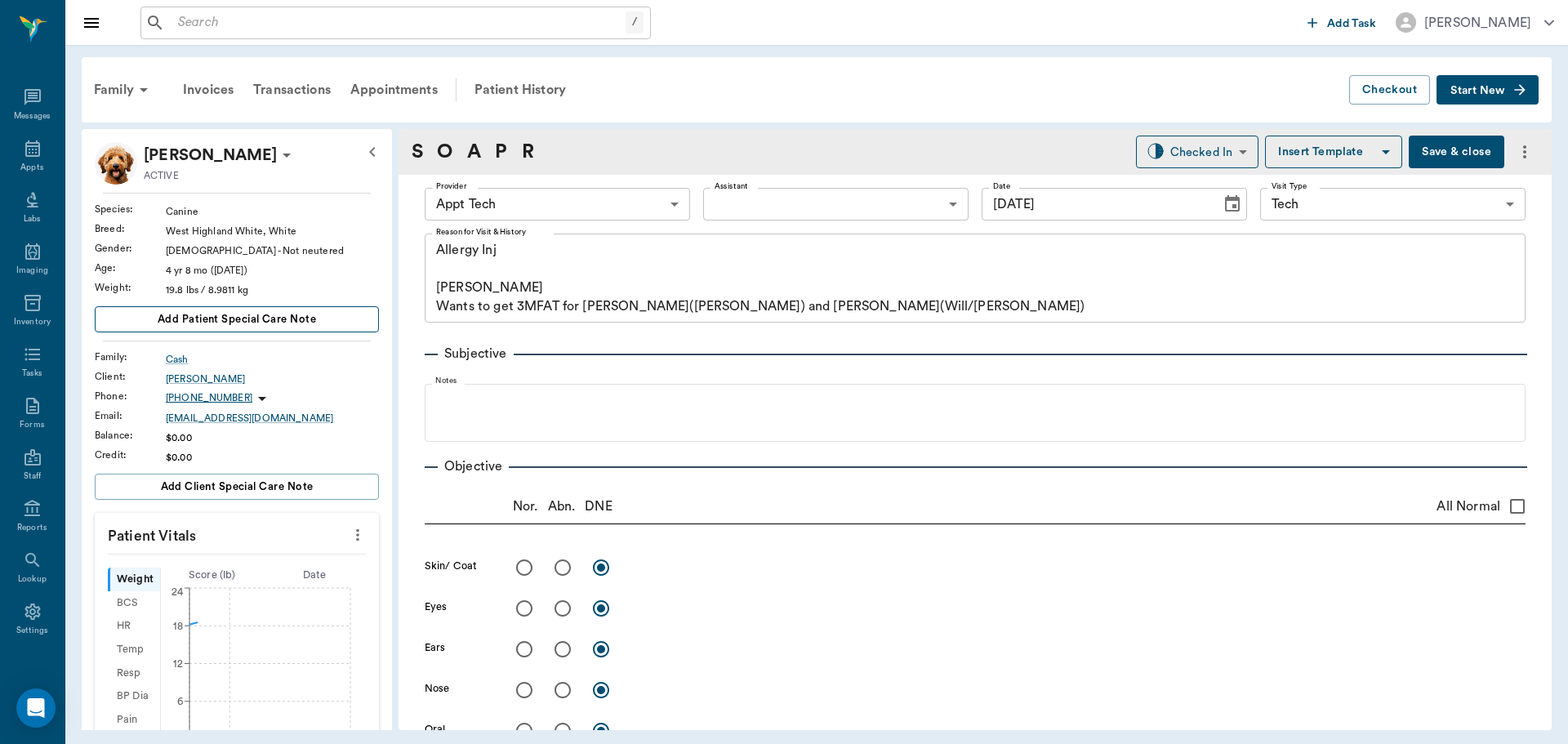
type input "[DATE]"
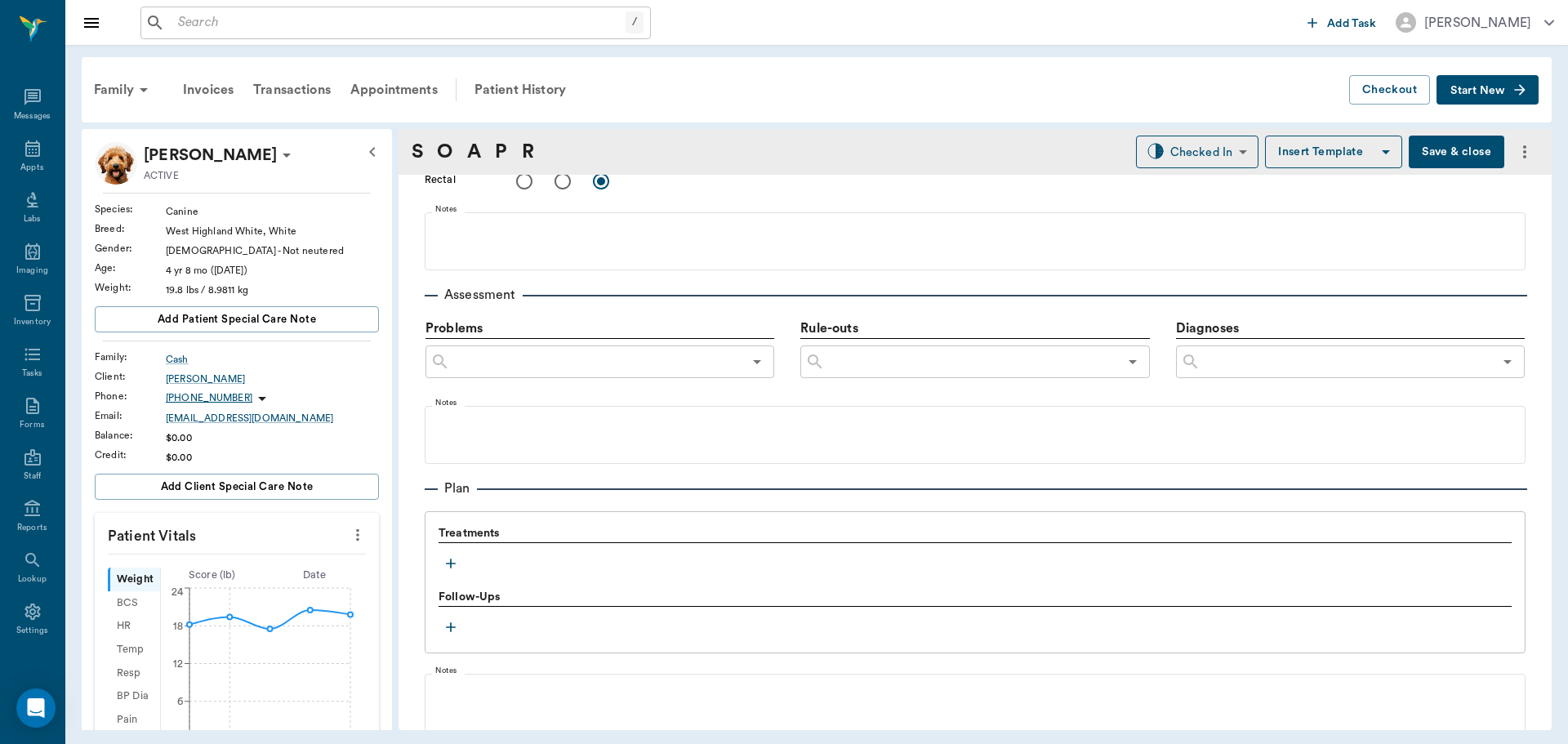
scroll to position [1030, 0]
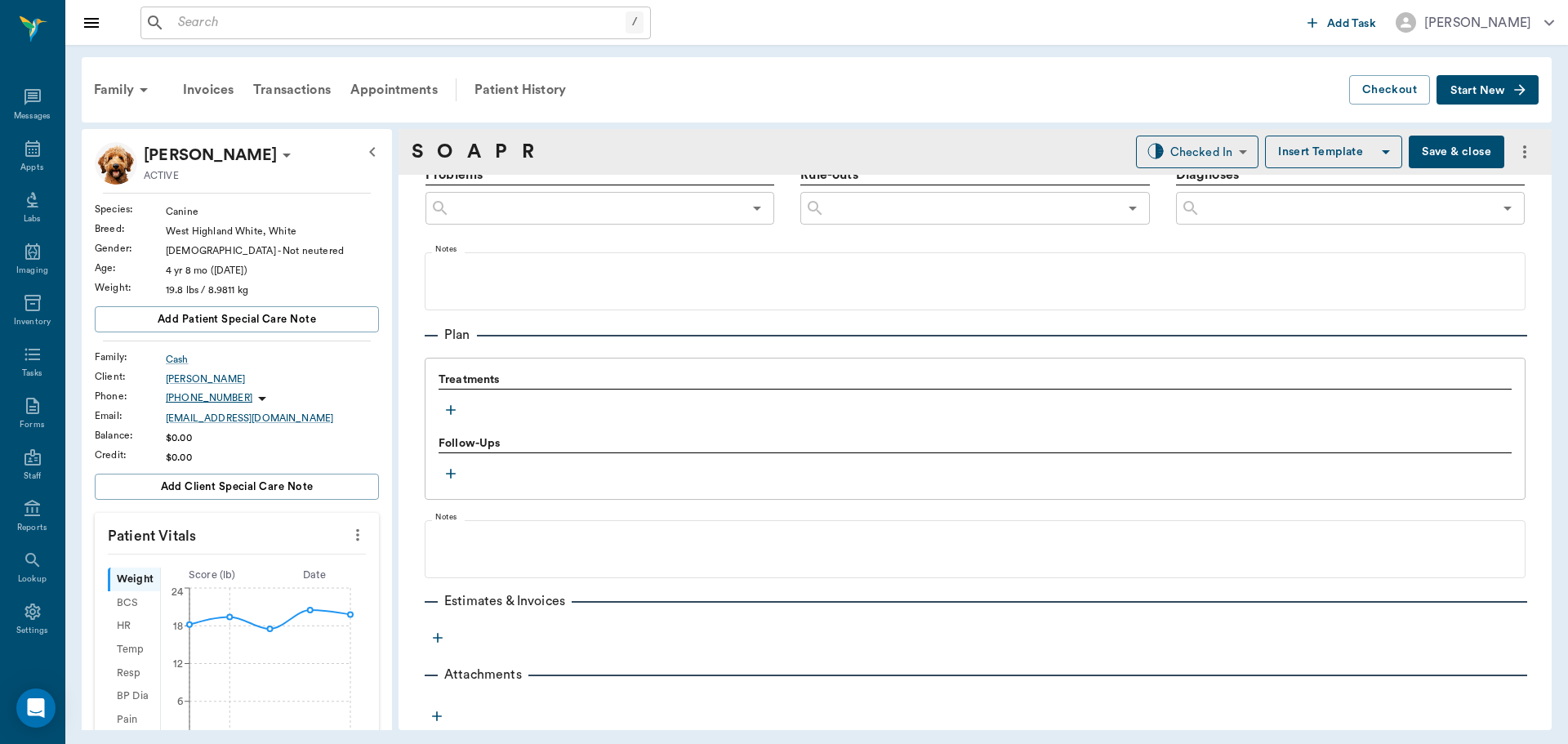
click at [454, 409] on icon "button" at bounding box center [450, 409] width 16 height 16
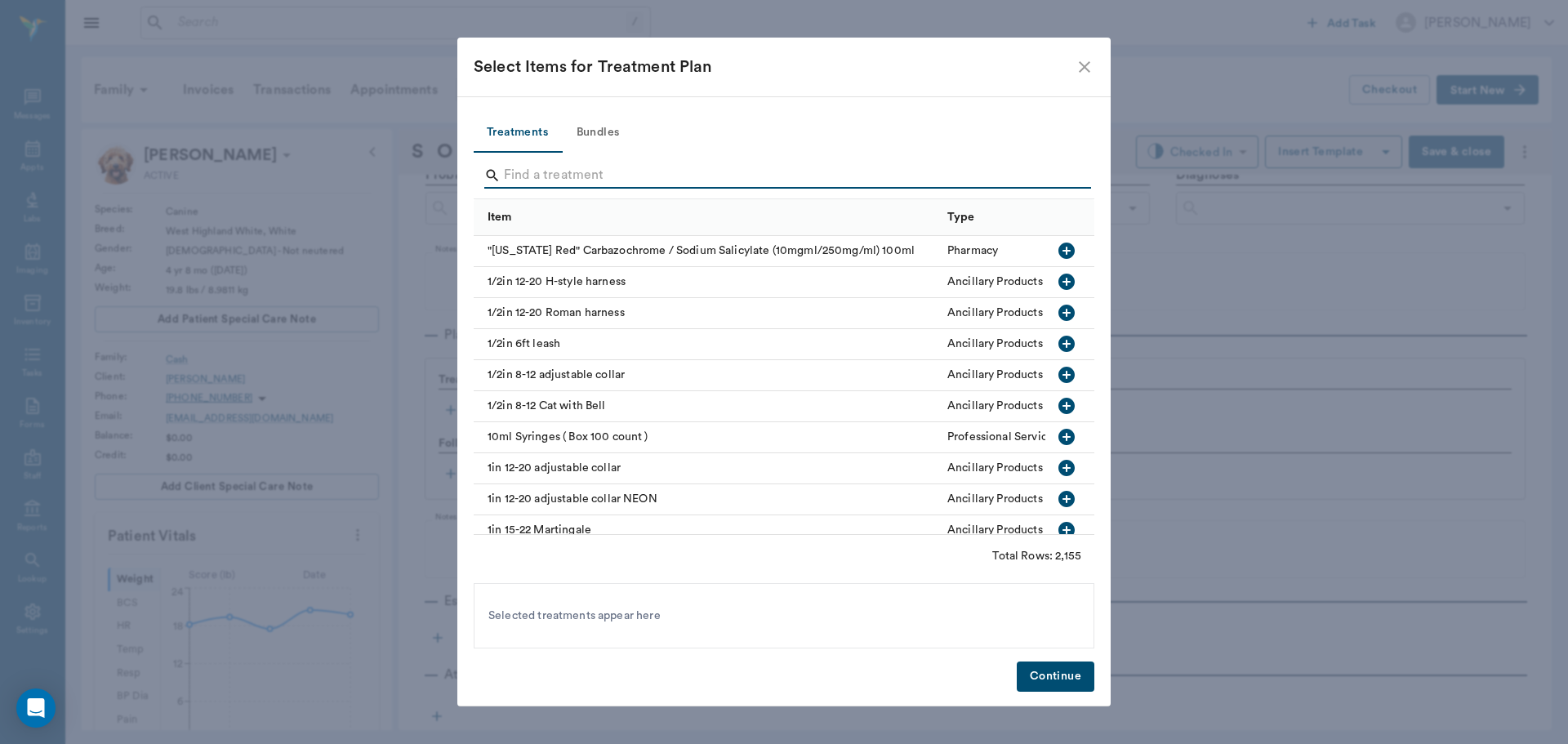
click at [568, 169] on input "Search" at bounding box center [785, 175] width 563 height 26
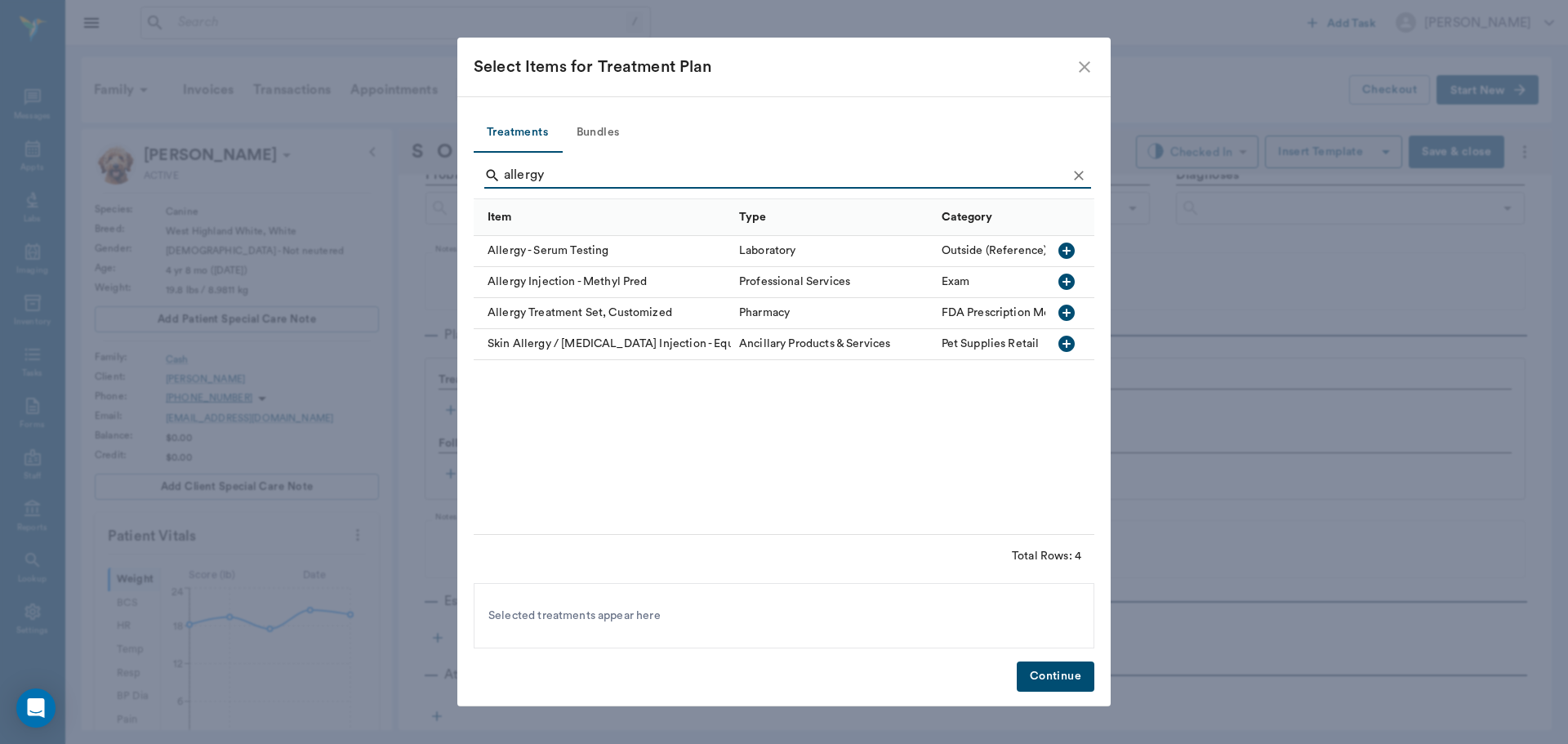
type input "allergy"
click at [1059, 282] on icon "button" at bounding box center [1066, 281] width 16 height 16
click at [1043, 677] on button "Continue" at bounding box center [1055, 677] width 78 height 30
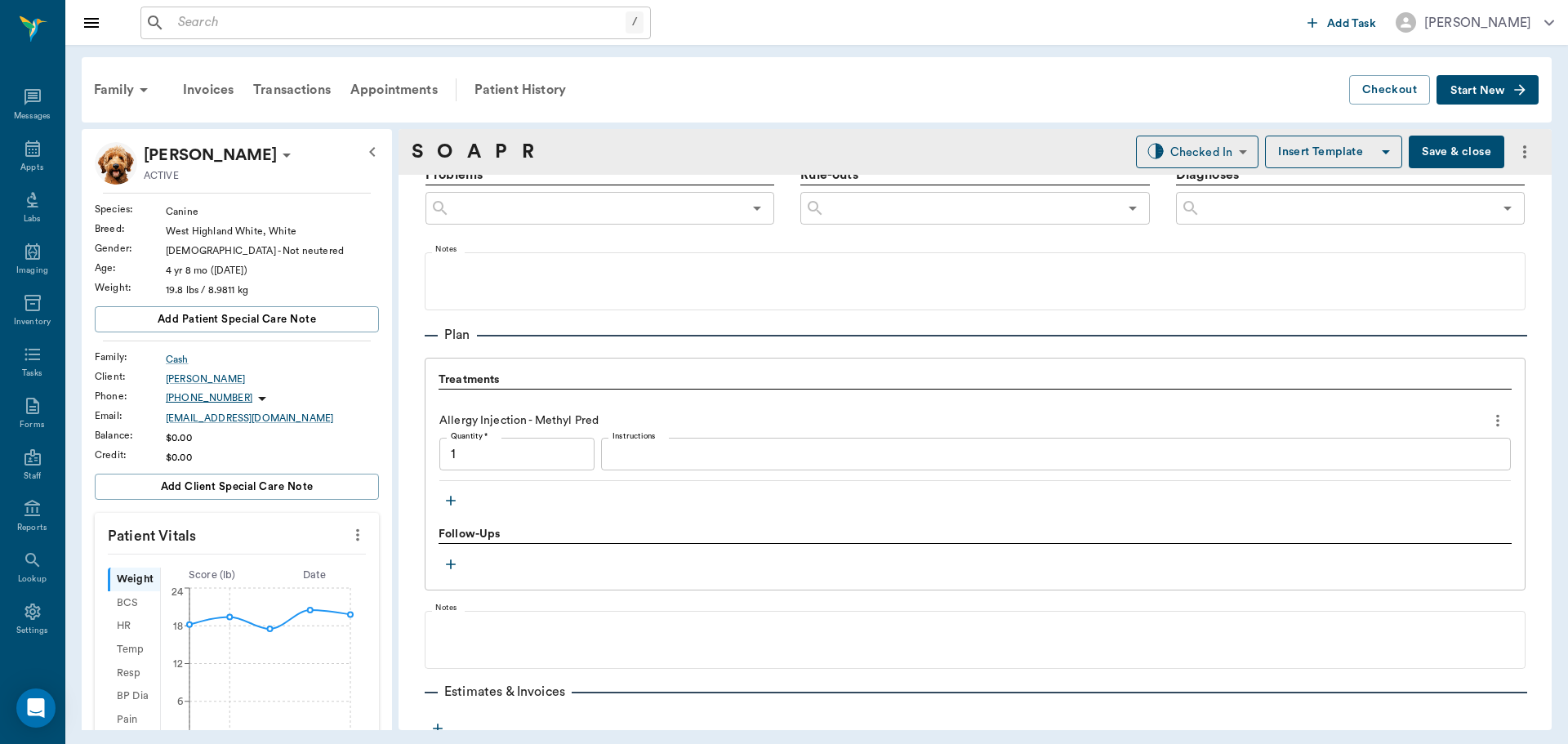
type input "1.00"
click at [626, 455] on textarea "Instructions" at bounding box center [1056, 454] width 887 height 19
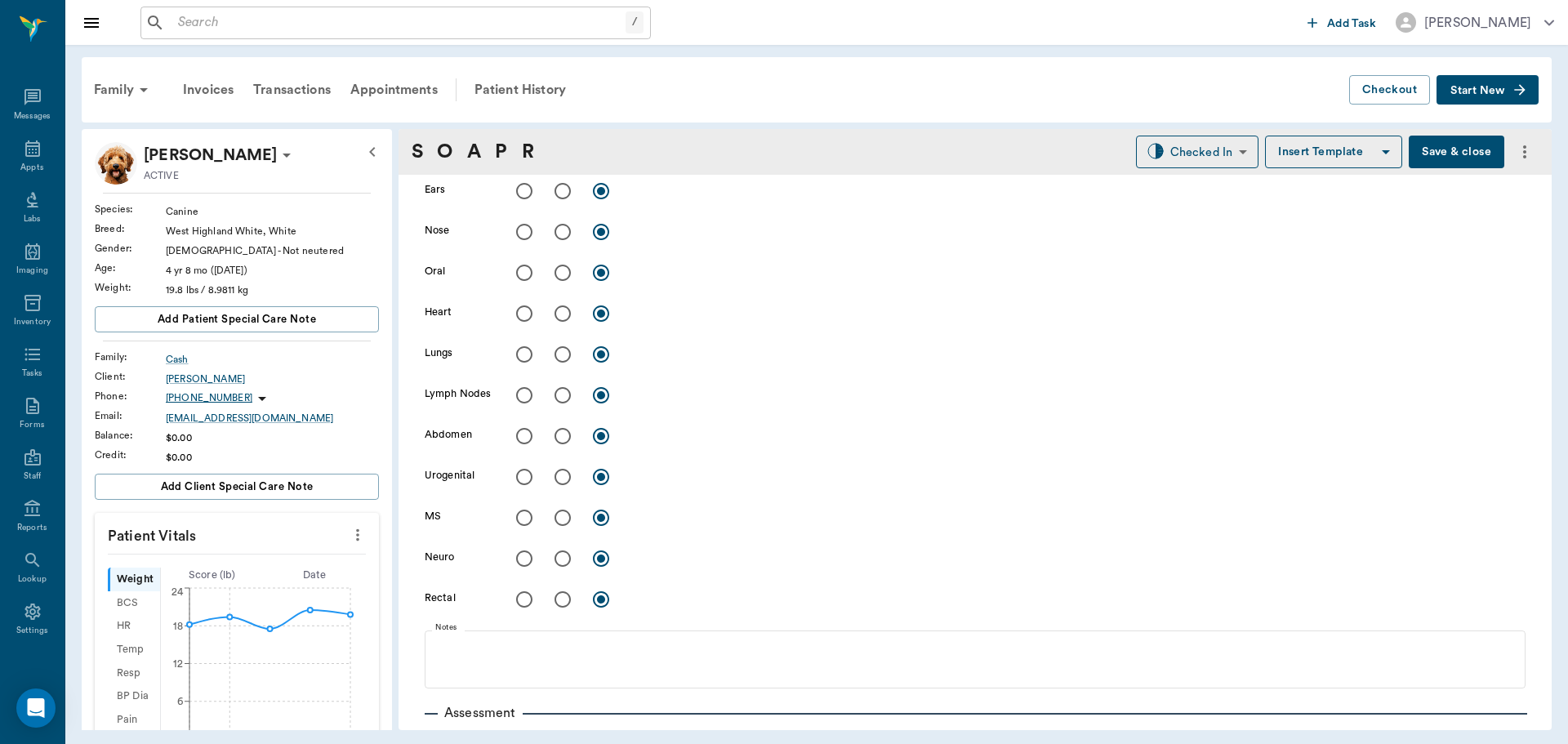
scroll to position [0, 0]
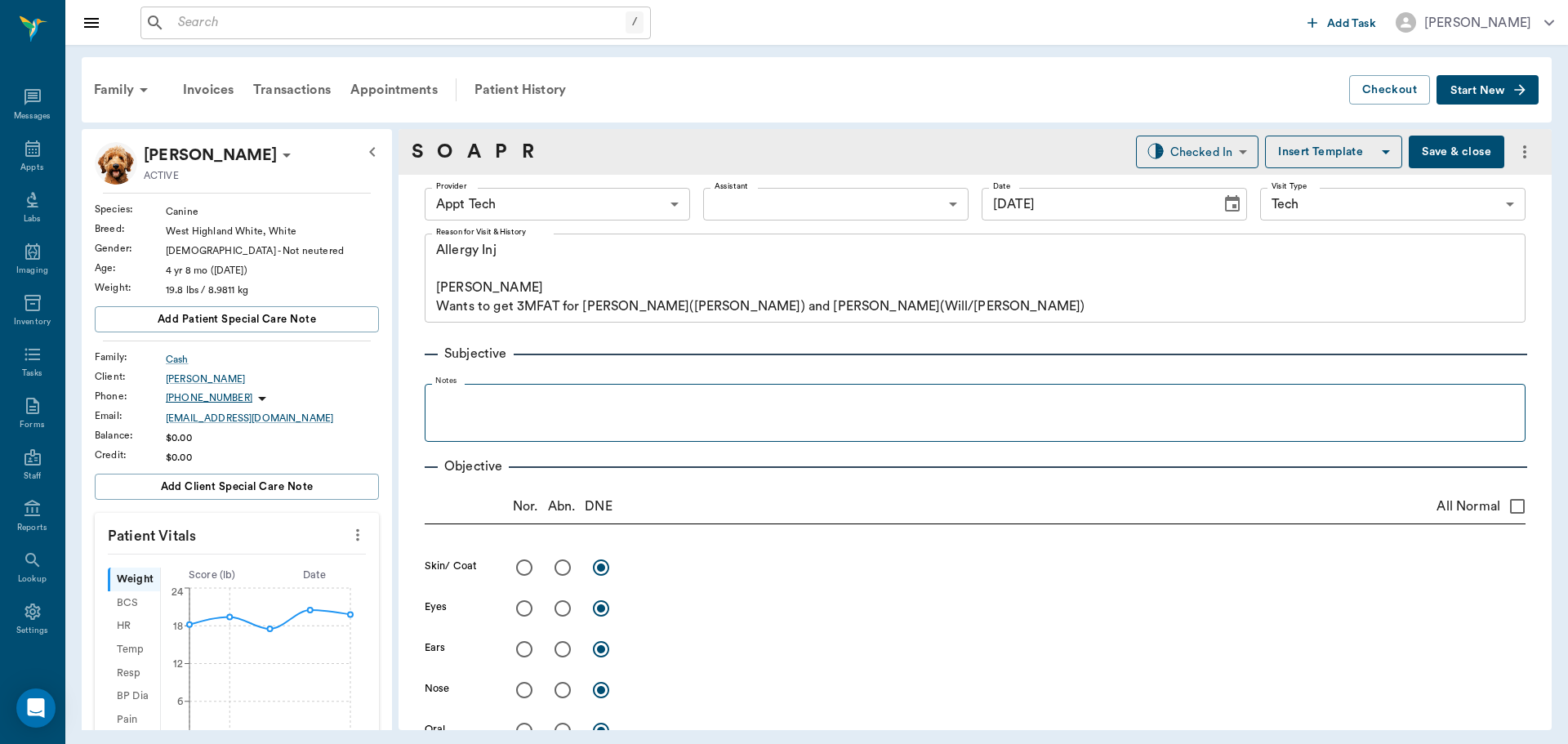
type textarea "mp20/dex2"
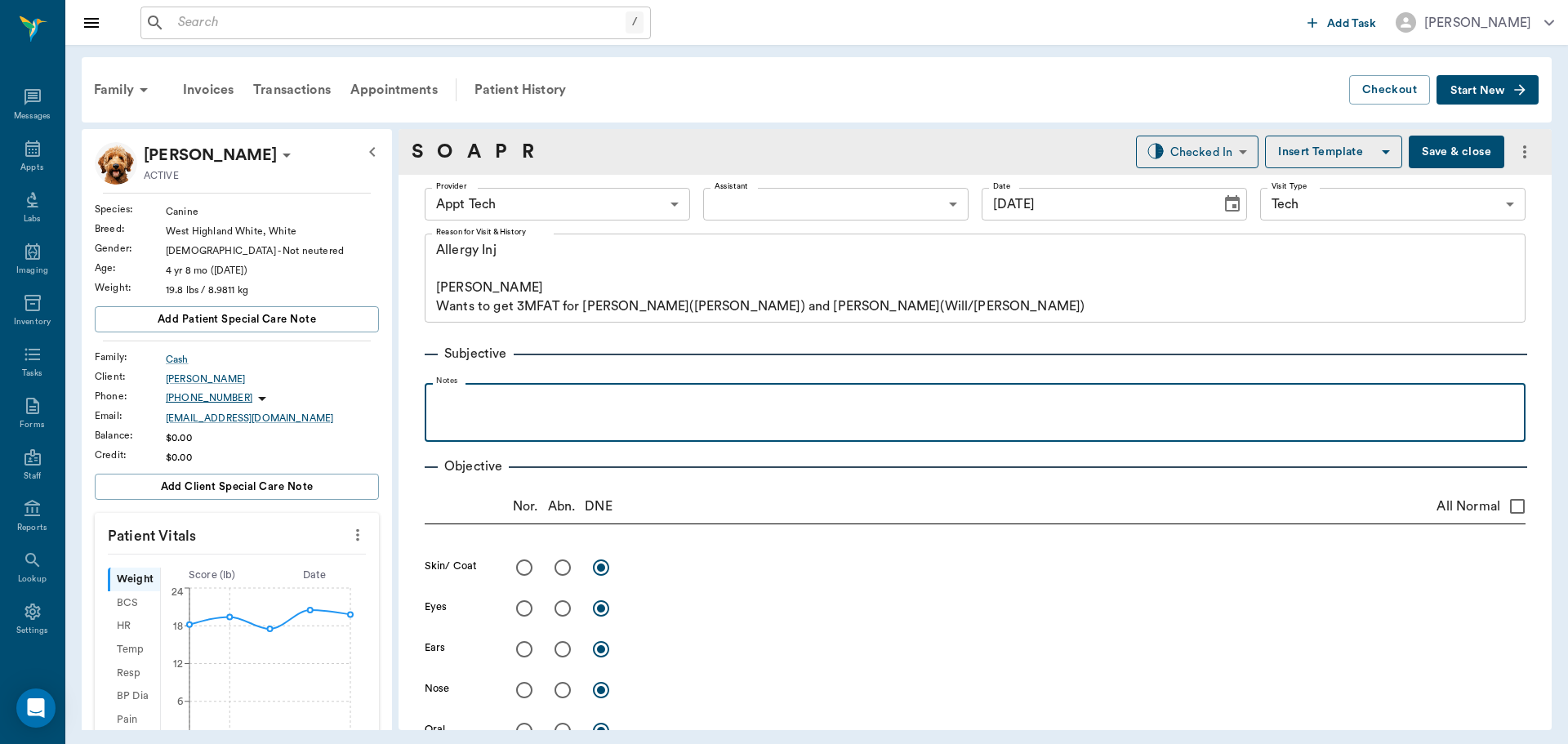
click at [595, 407] on p at bounding box center [975, 401] width 1085 height 20
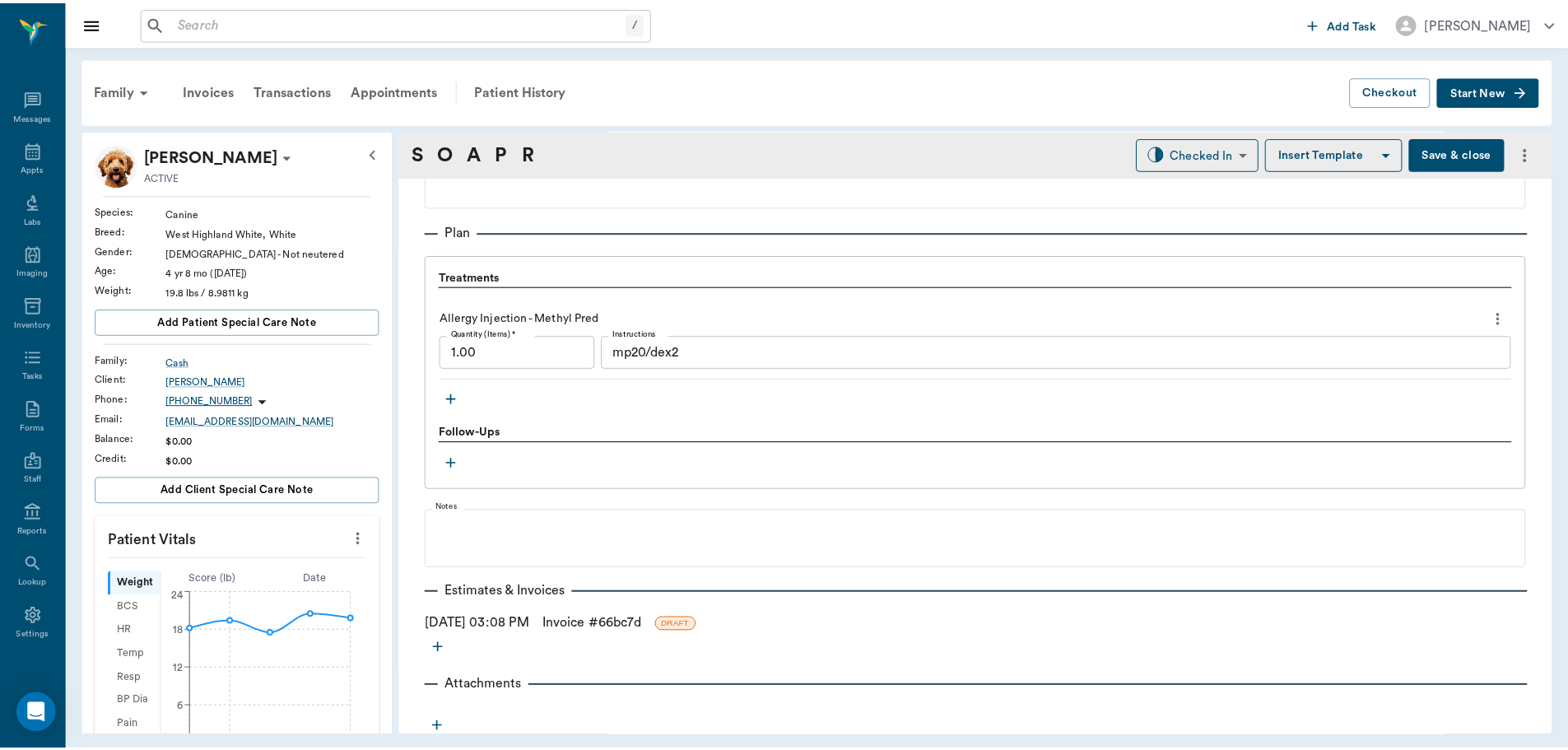
scroll to position [1150, 0]
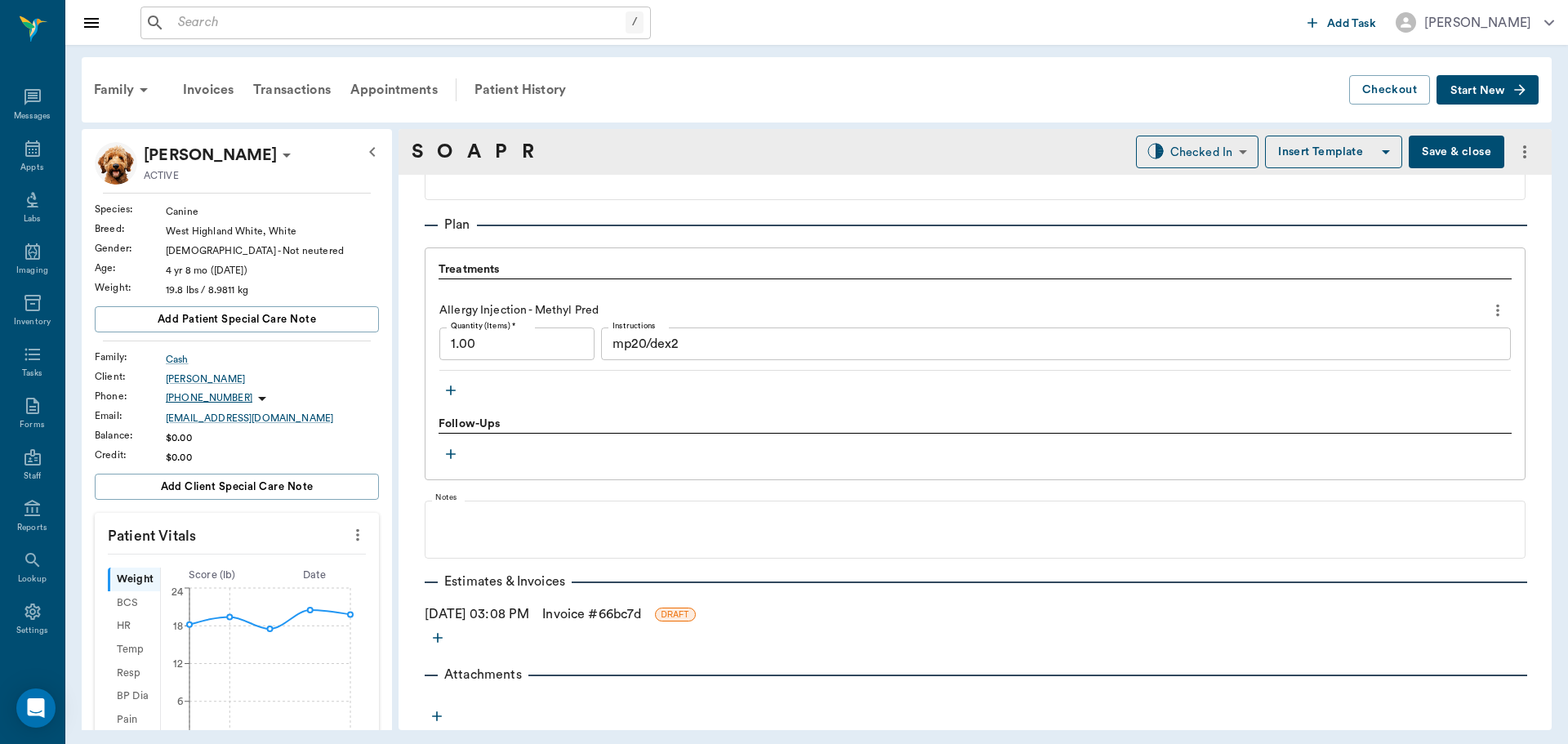
click at [622, 610] on link "Invoice # 66bc7d" at bounding box center [591, 614] width 98 height 20
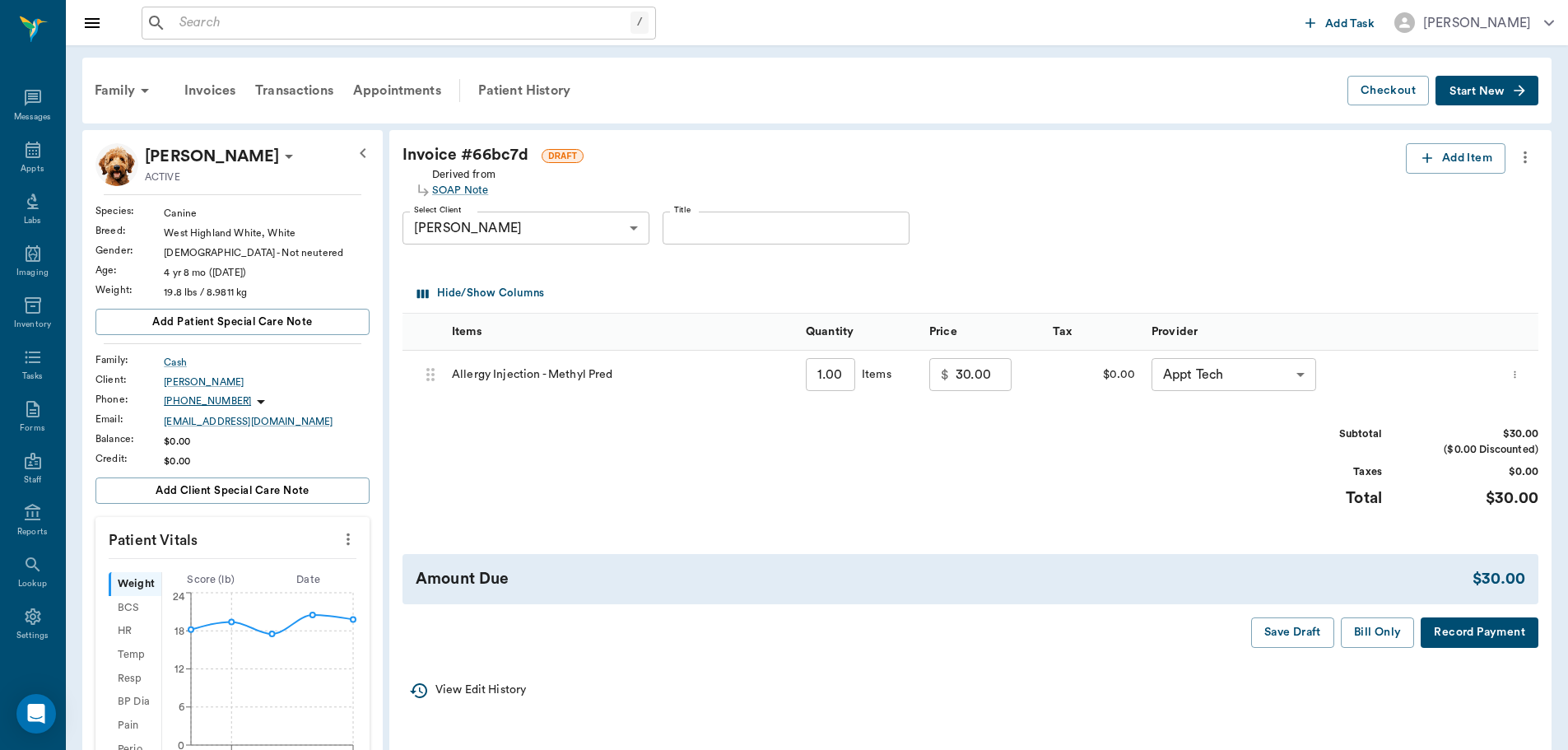
scroll to position [82, 0]
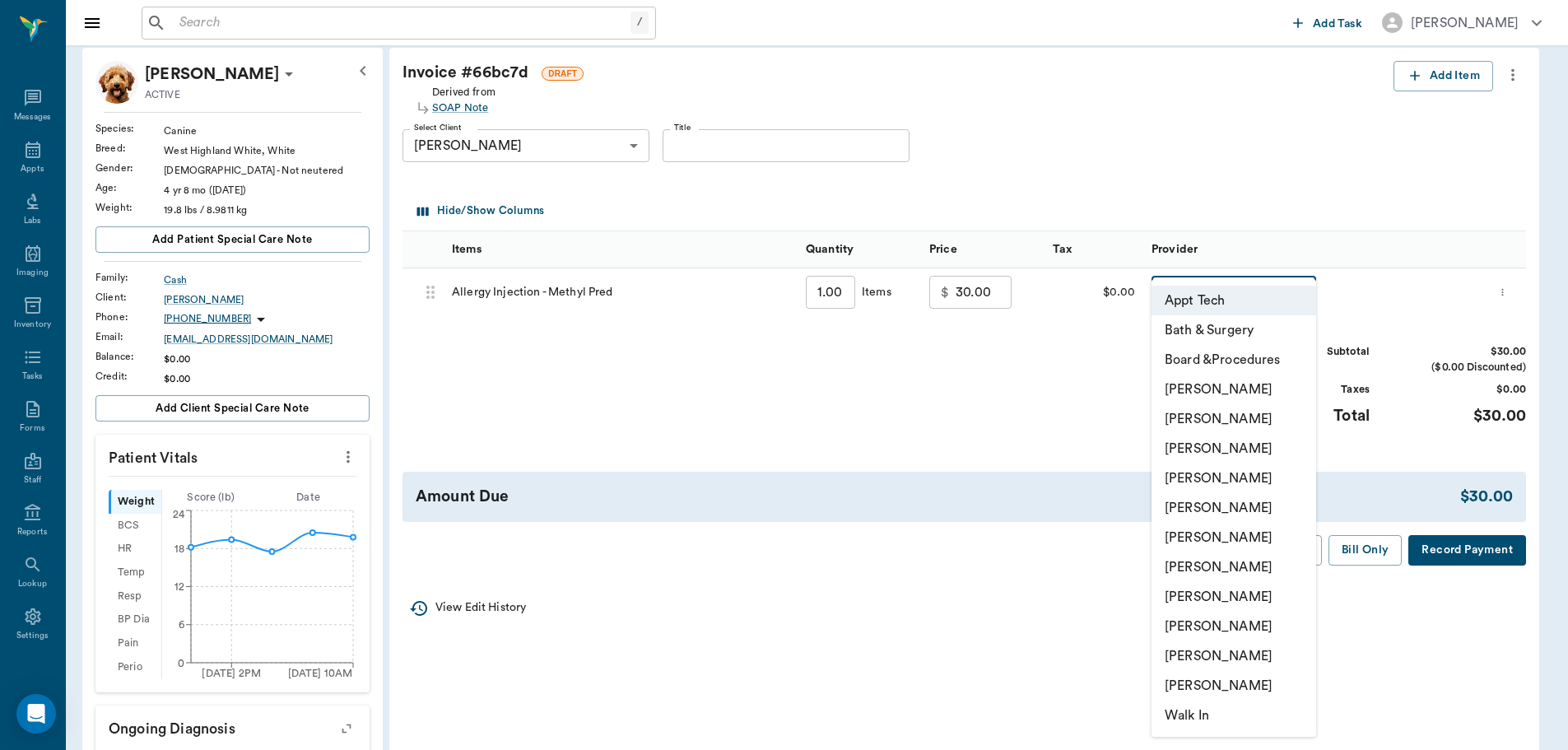
click at [1246, 293] on body "/ ​ Add Task [PERSON_NAME] Nectar Messages Appts Labs Imaging Inventory Tasks F…" at bounding box center [784, 486] width 1568 height 1138
click at [1252, 446] on li "[PERSON_NAME]" at bounding box center [1234, 448] width 164 height 29
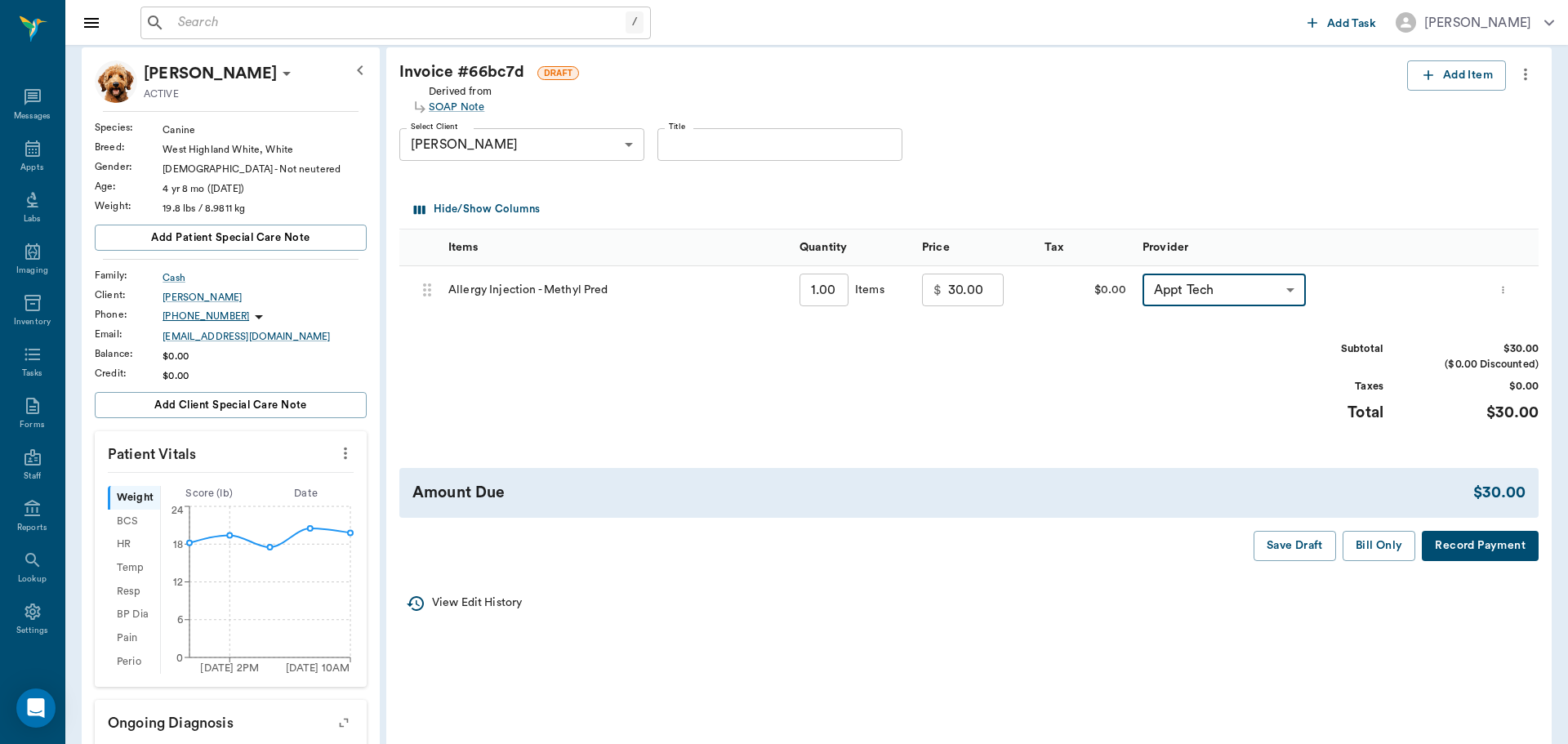
type input "none-642ef10e332a41444de2bad1"
click at [1378, 549] on button "Bill Only" at bounding box center [1367, 546] width 73 height 30
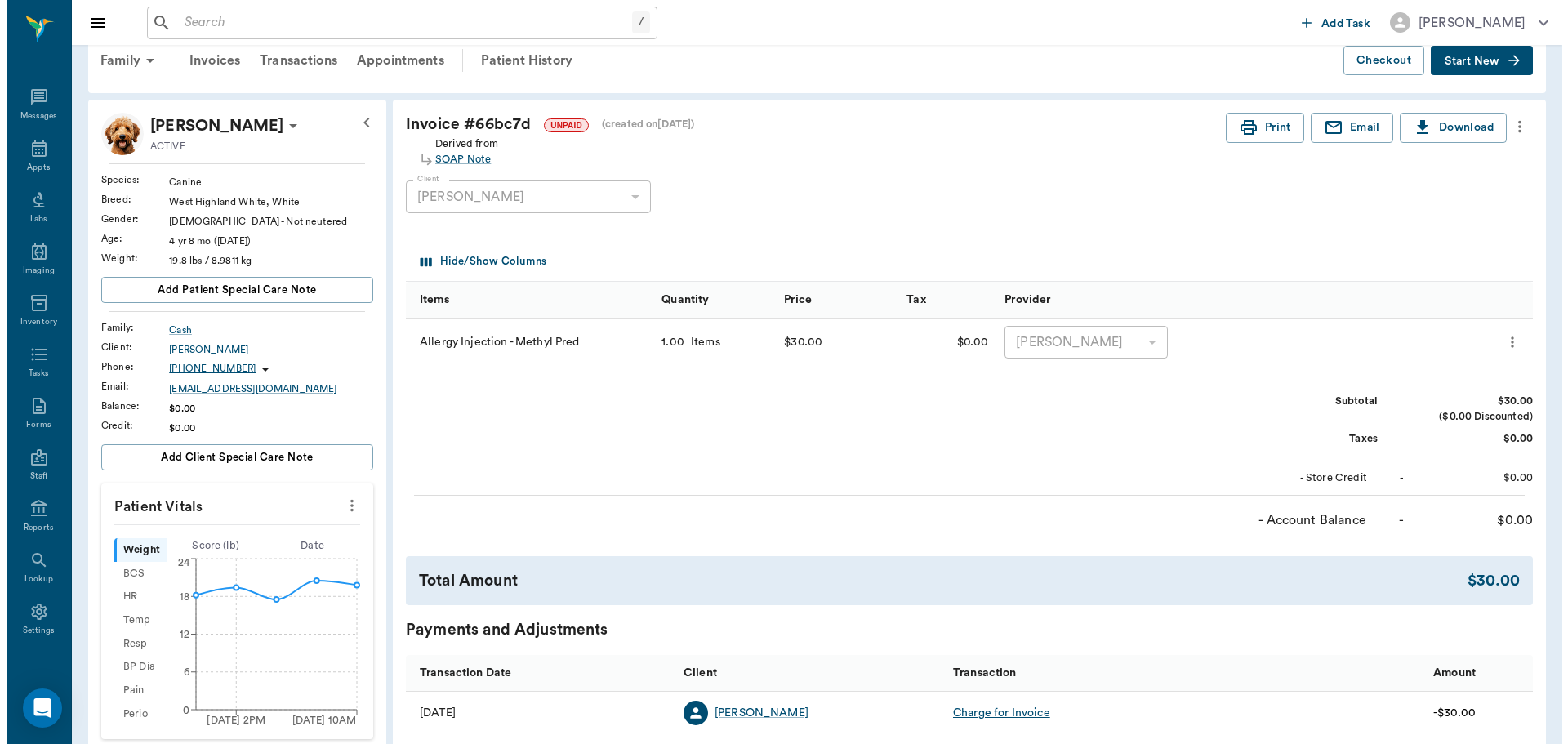
scroll to position [0, 0]
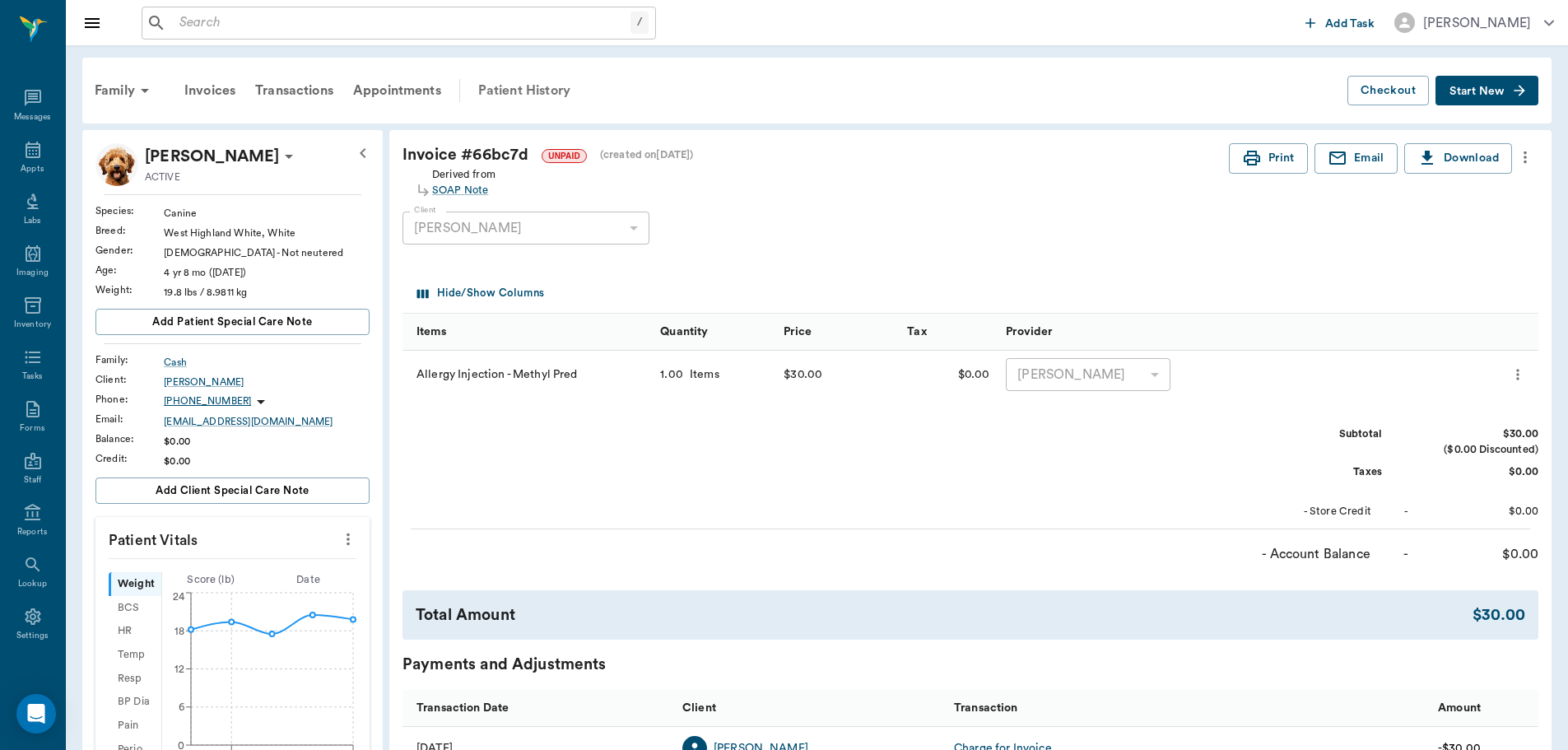
click at [565, 92] on div "Patient History" at bounding box center [524, 91] width 112 height 40
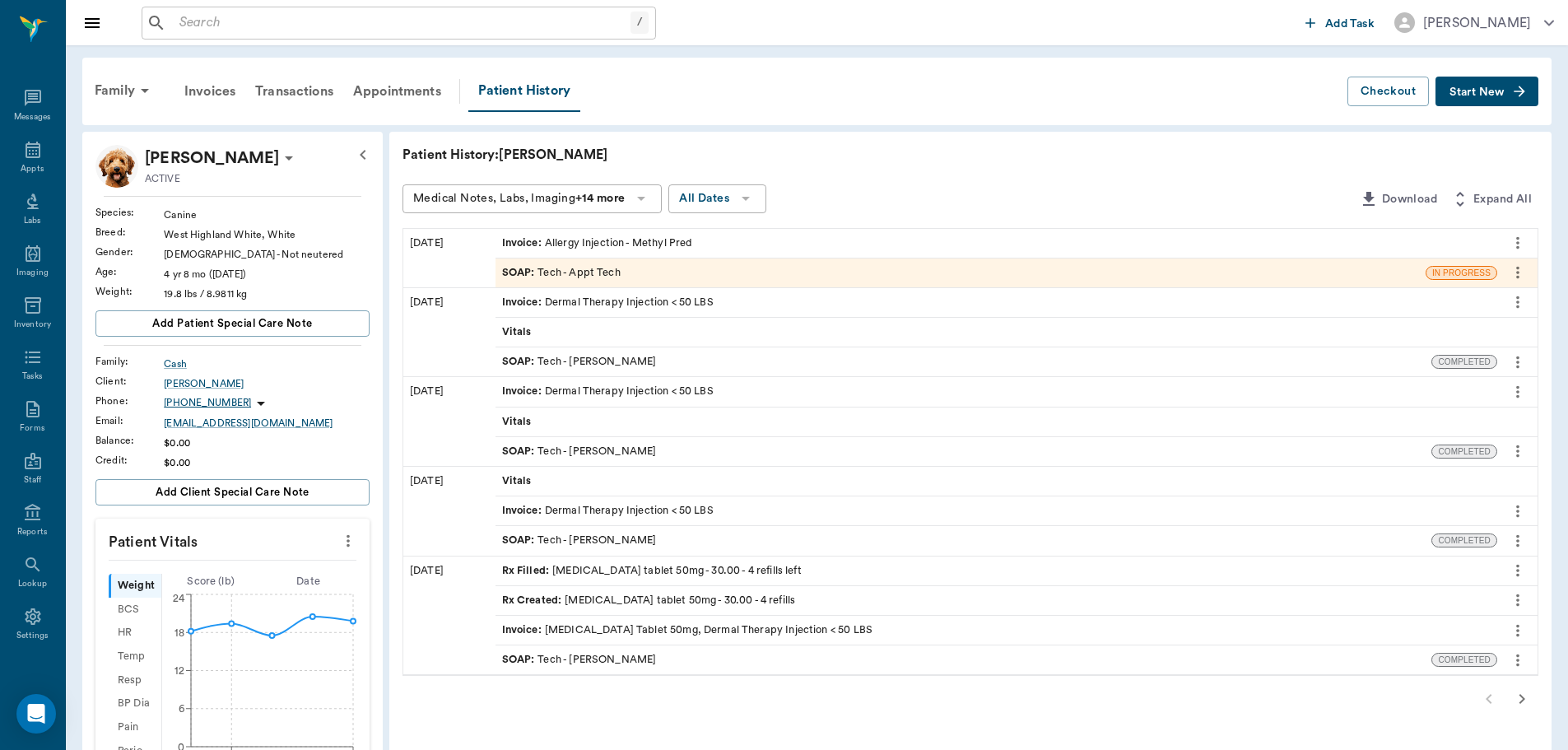
click at [632, 264] on div "SOAP : Tech - Appt Tech" at bounding box center [961, 273] width 930 height 29
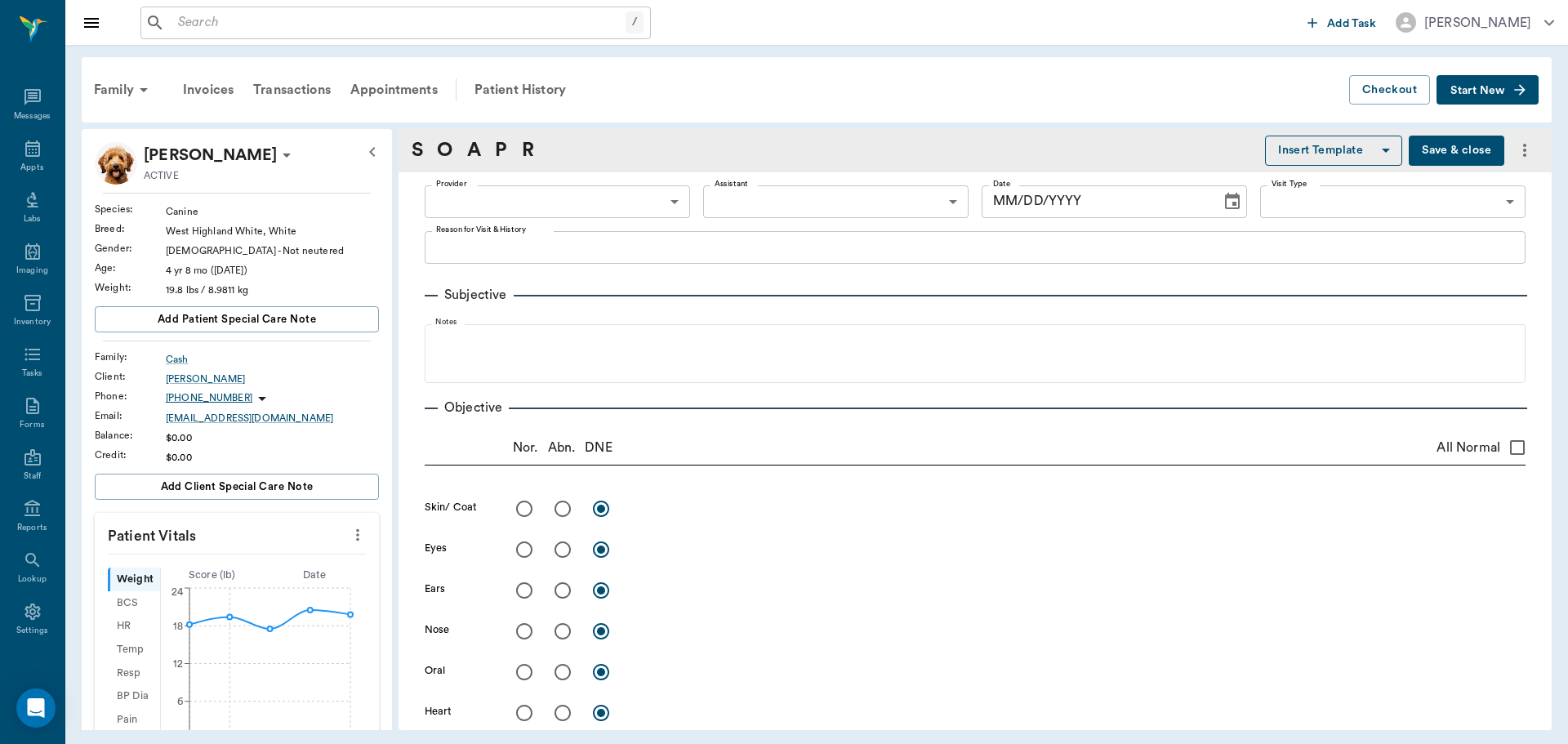
type input "63ec2f075fda476ae8351a4c"
type input "65d2be4f46e3a538d89b8c1a"
type textarea "Allergy Inj [PERSON_NAME] Wants to get 3MFAT for [PERSON_NAME]([PERSON_NAME]) a…"
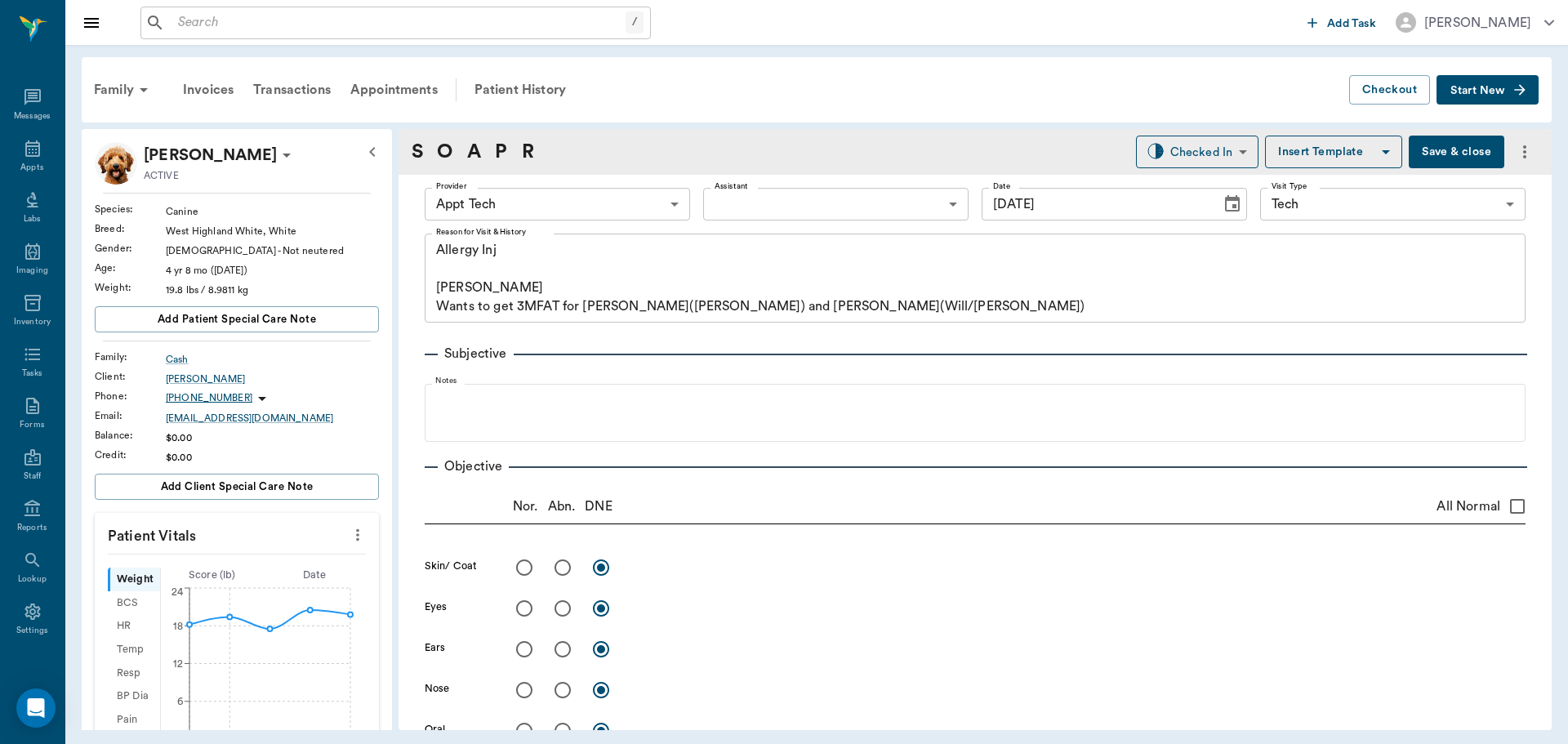
type input "[DATE]"
click at [599, 201] on body "/ ​ Add Task [PERSON_NAME] Nectar Messages Appts Labs Imaging Inventory Tasks F…" at bounding box center [784, 372] width 1568 height 744
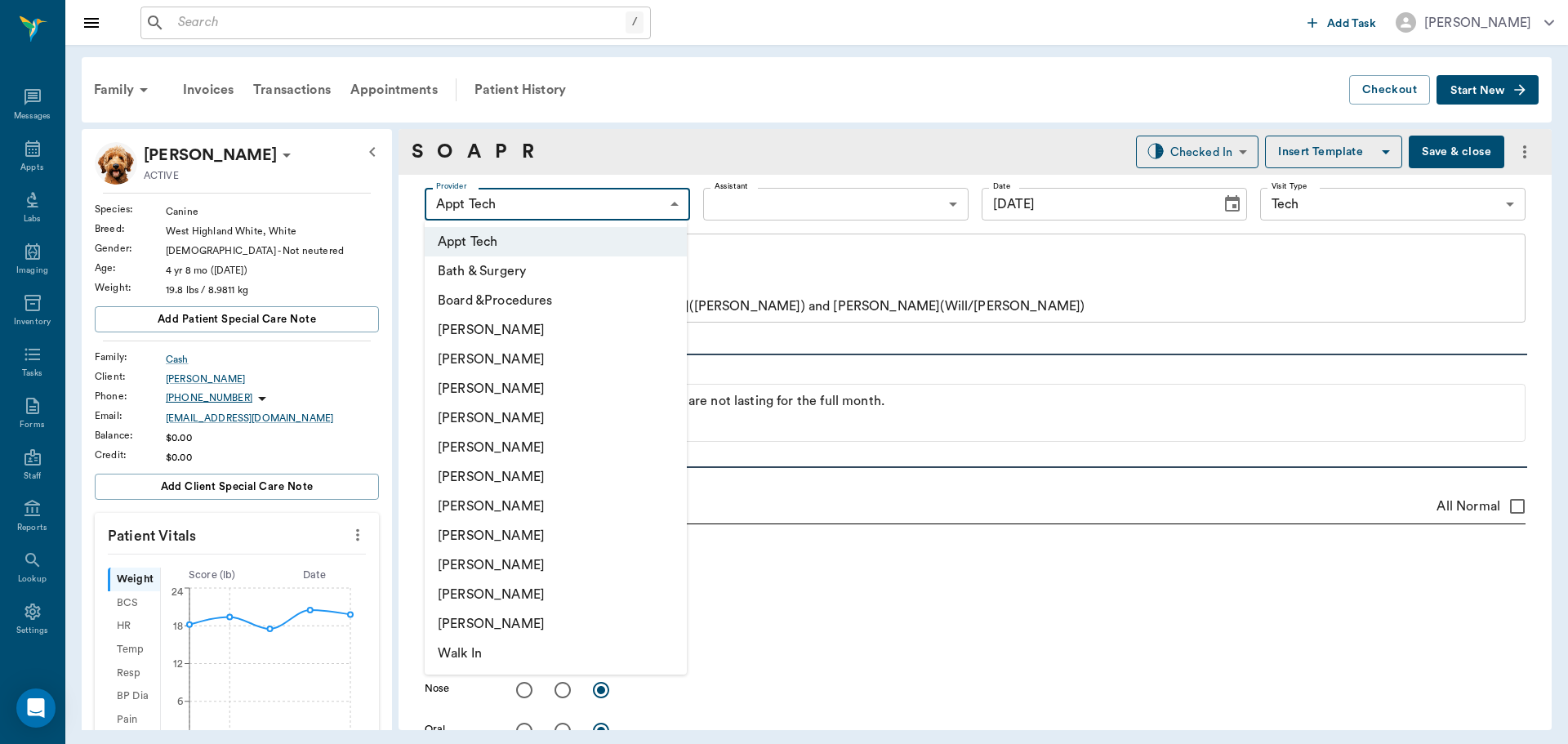
click at [550, 376] on li "[PERSON_NAME]" at bounding box center [555, 388] width 262 height 29
type input "642ef10e332a41444de2bad1"
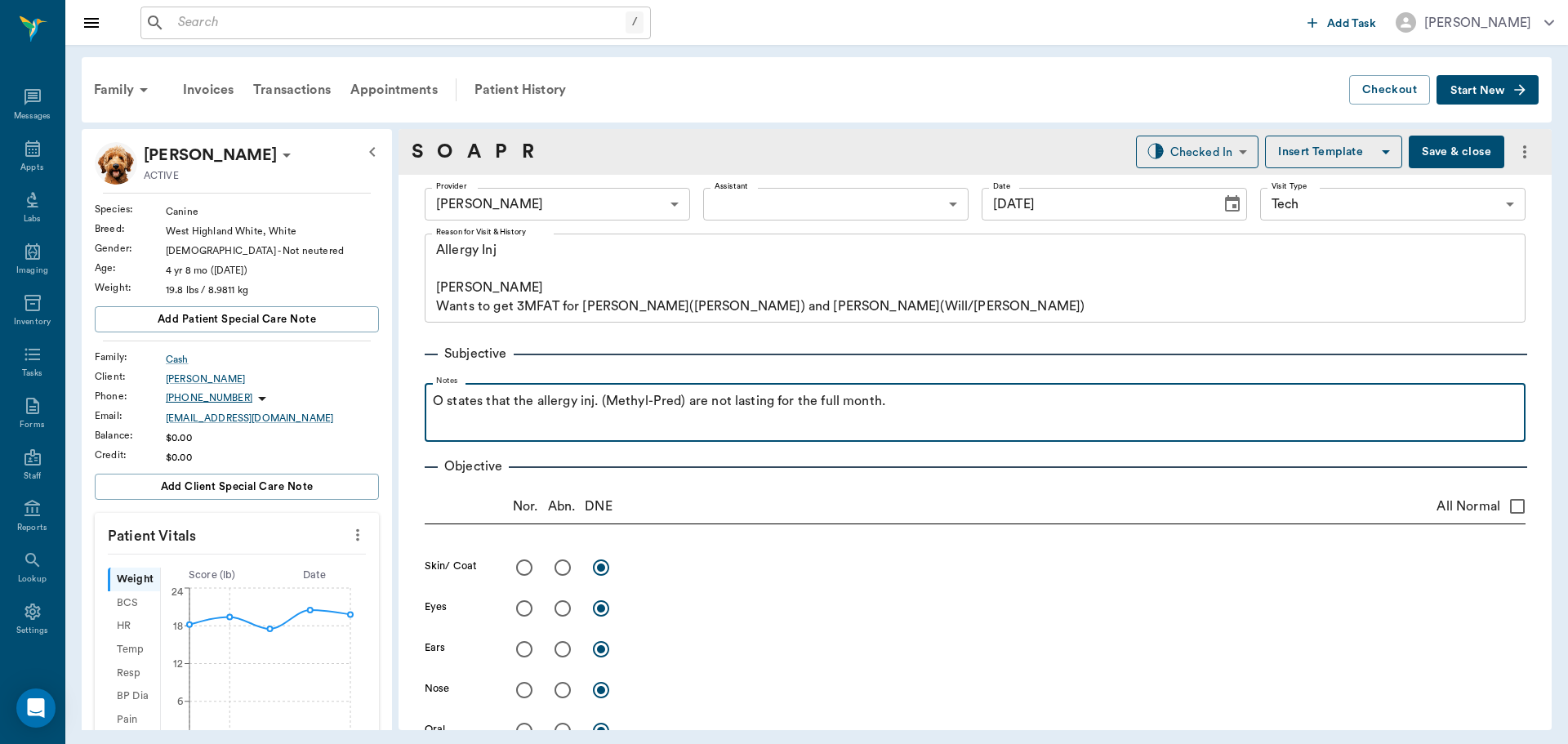
click at [934, 404] on p "O states that the allergy inj. (Methyl-Pred) are not lasting for the full month." at bounding box center [975, 401] width 1085 height 20
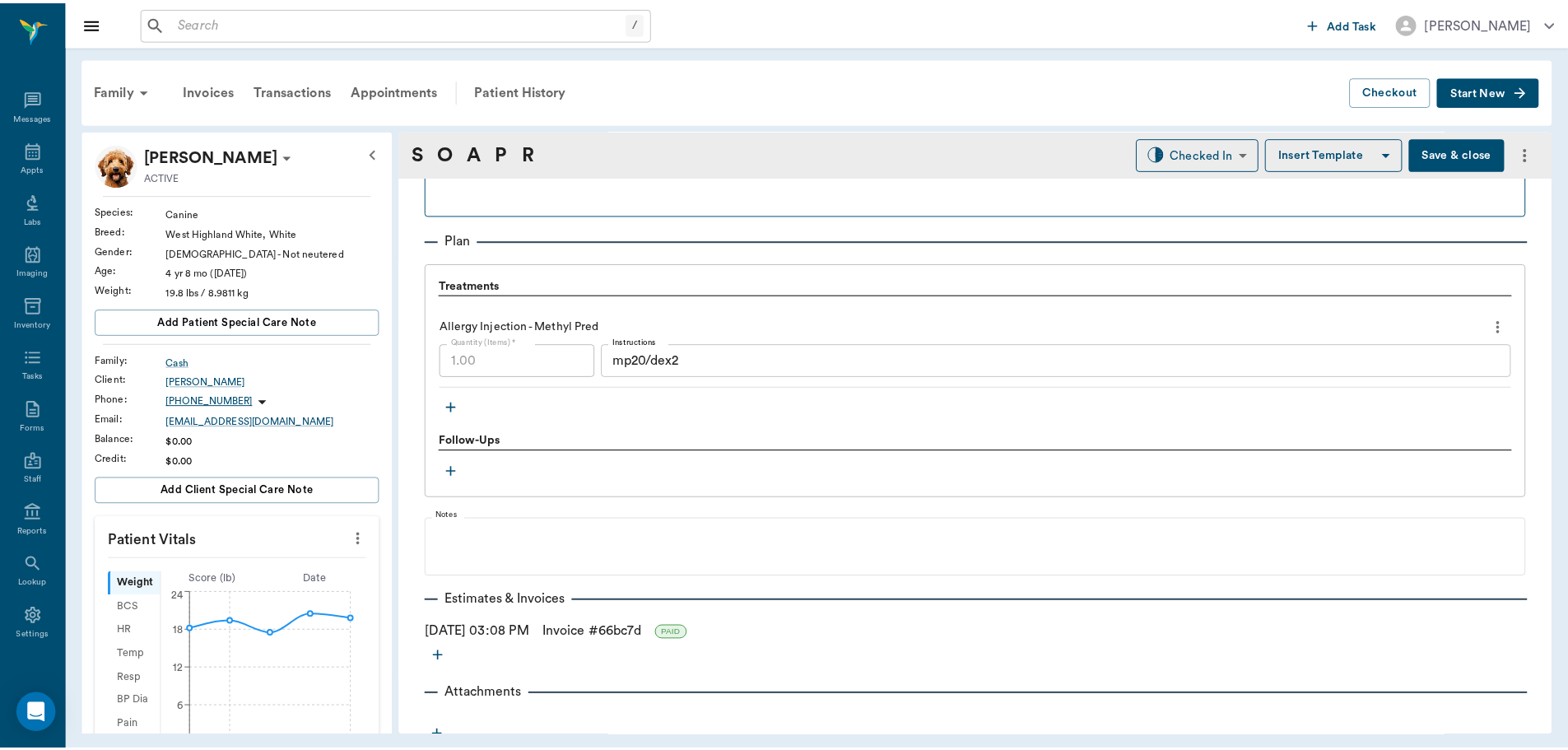
scroll to position [1150, 0]
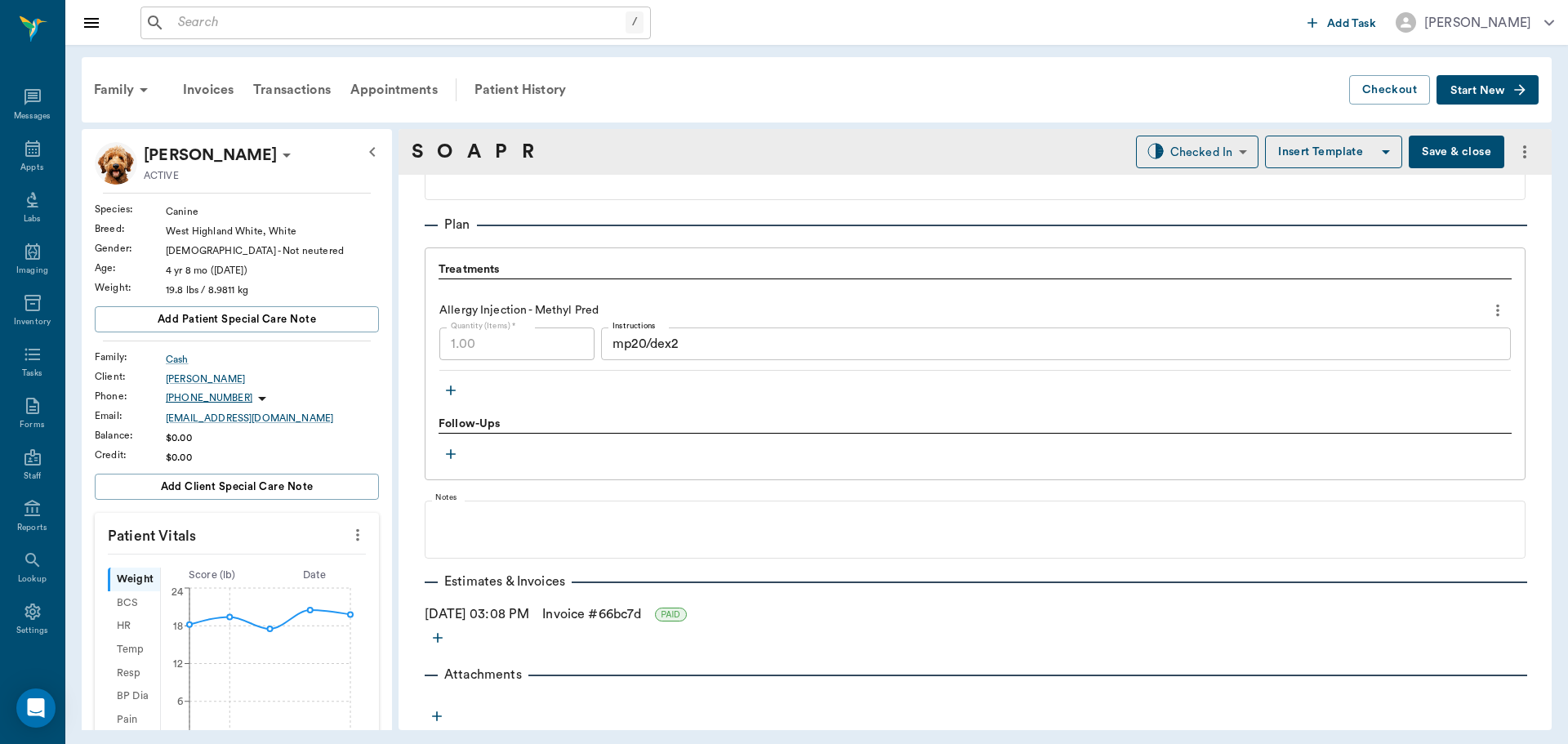
click at [1460, 155] on button "Save & close" at bounding box center [1457, 152] width 96 height 33
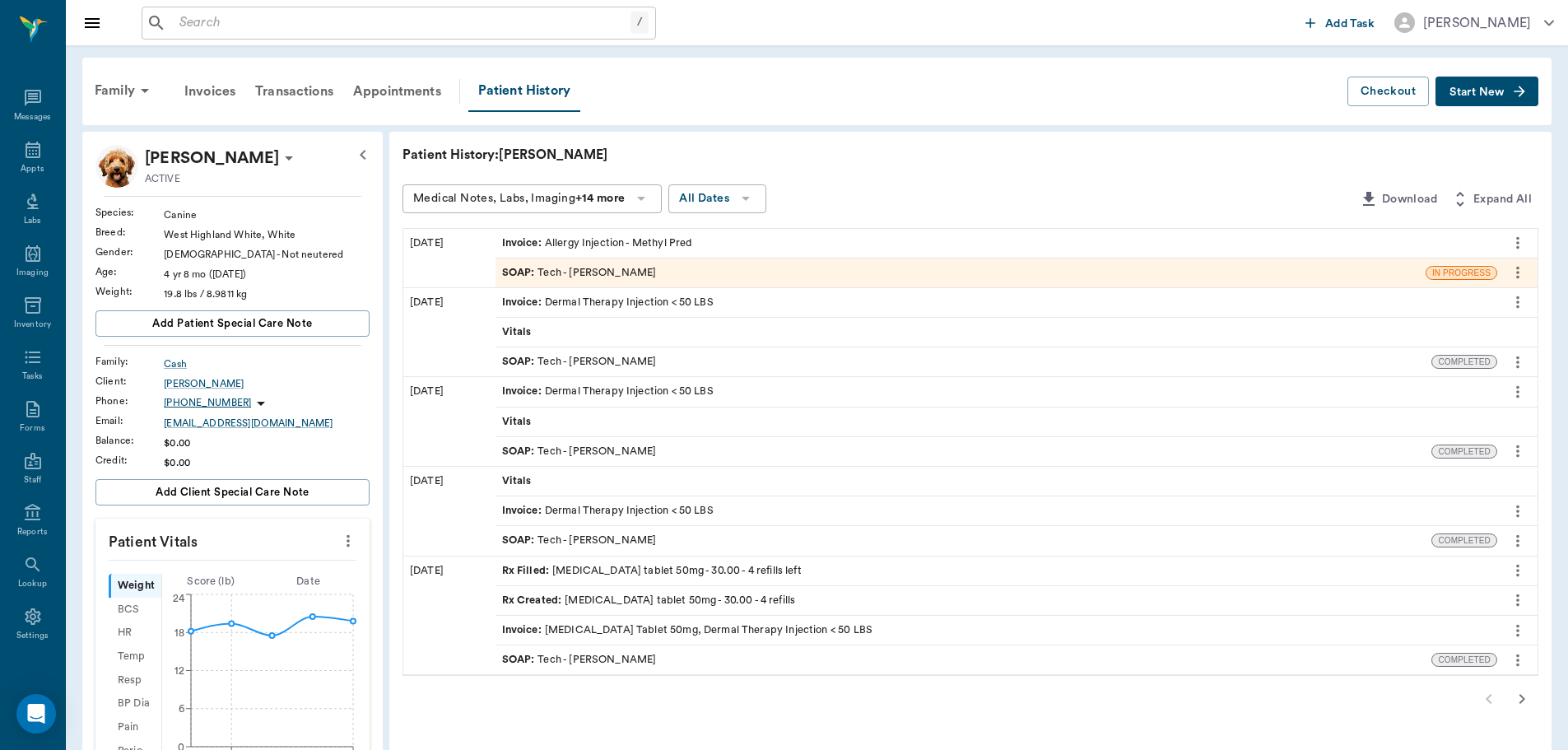
click at [620, 460] on div "SOAP : Tech - [PERSON_NAME]" at bounding box center [964, 452] width 937 height 29
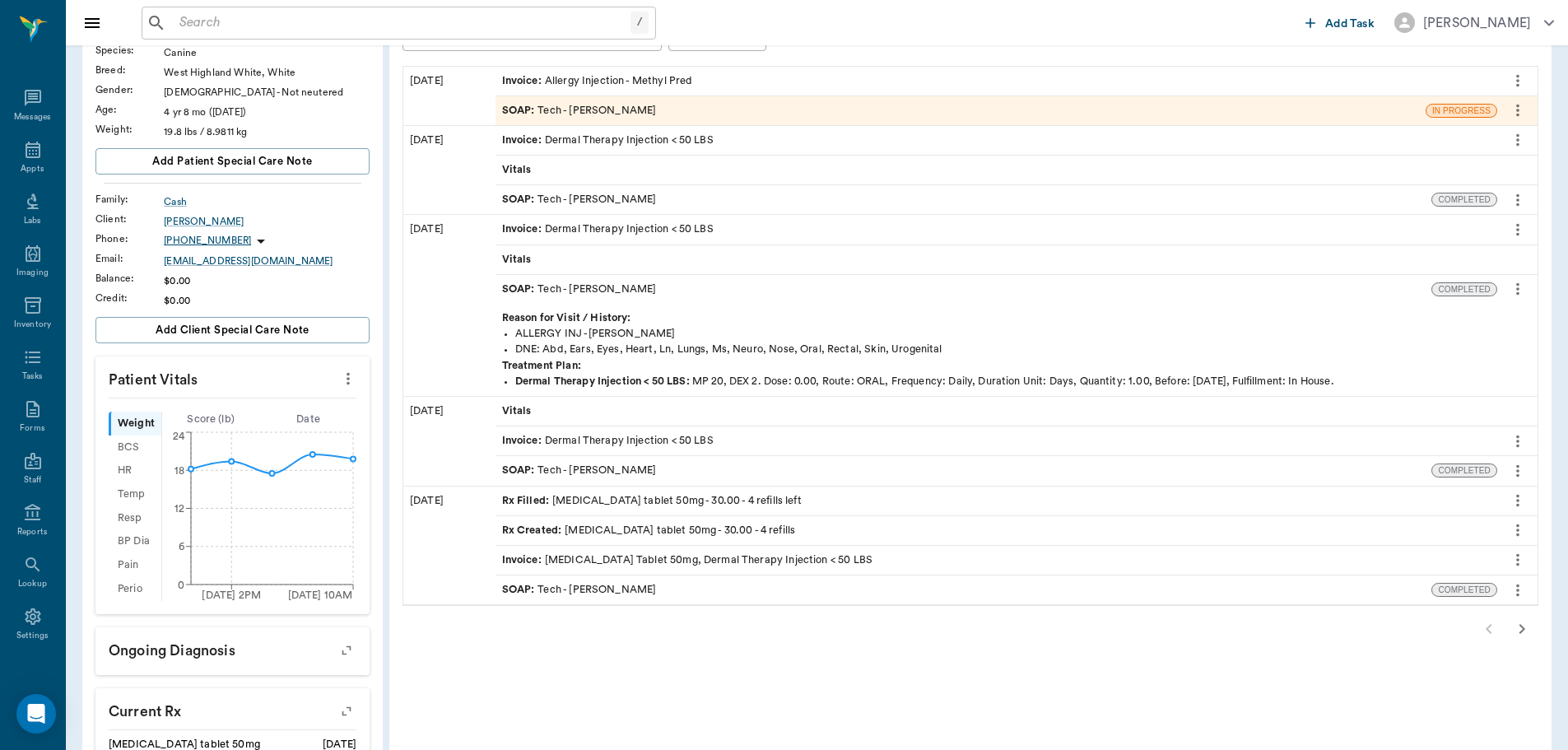
scroll to position [164, 0]
click at [593, 472] on div "SOAP : Tech - [PERSON_NAME]" at bounding box center [580, 468] width 155 height 16
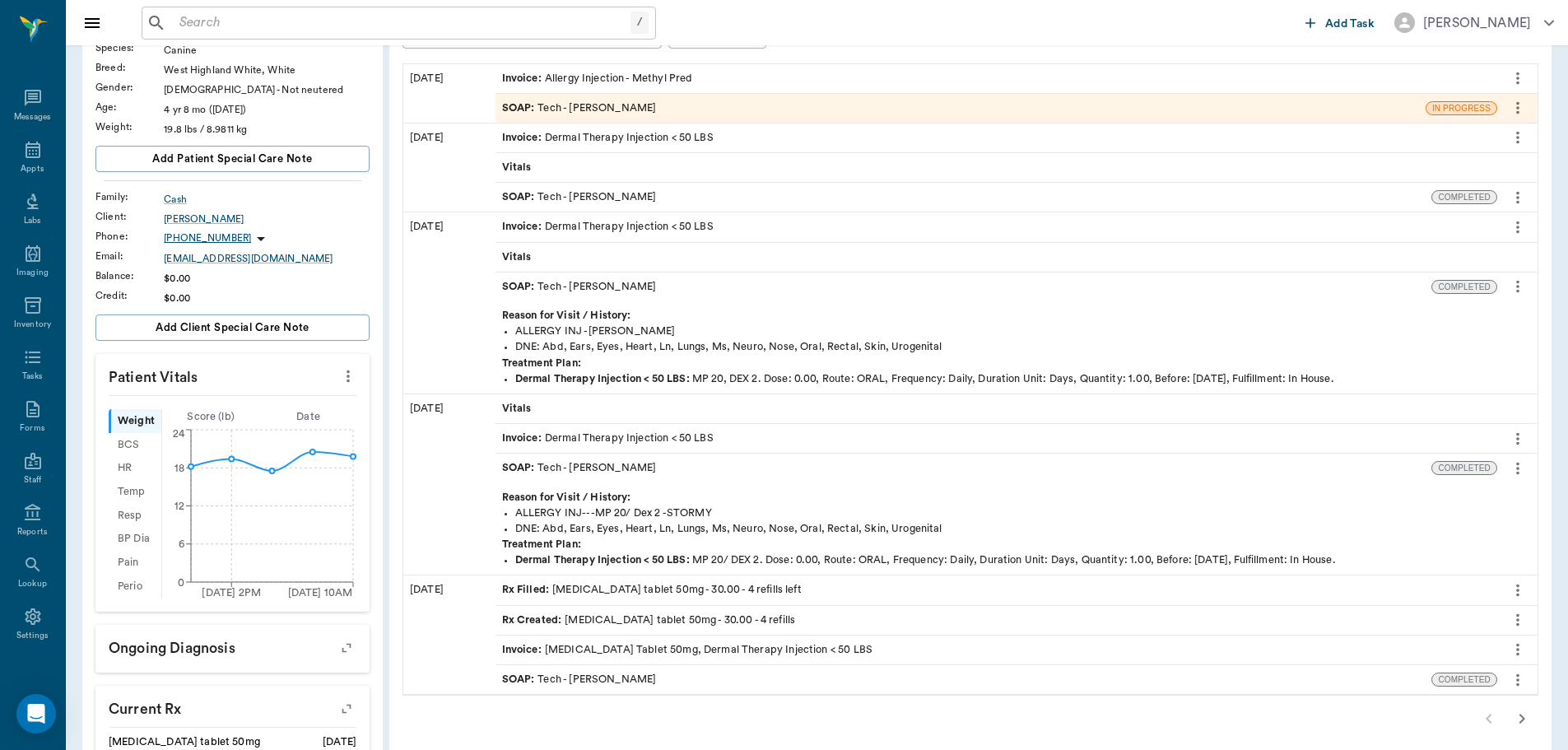
scroll to position [247, 0]
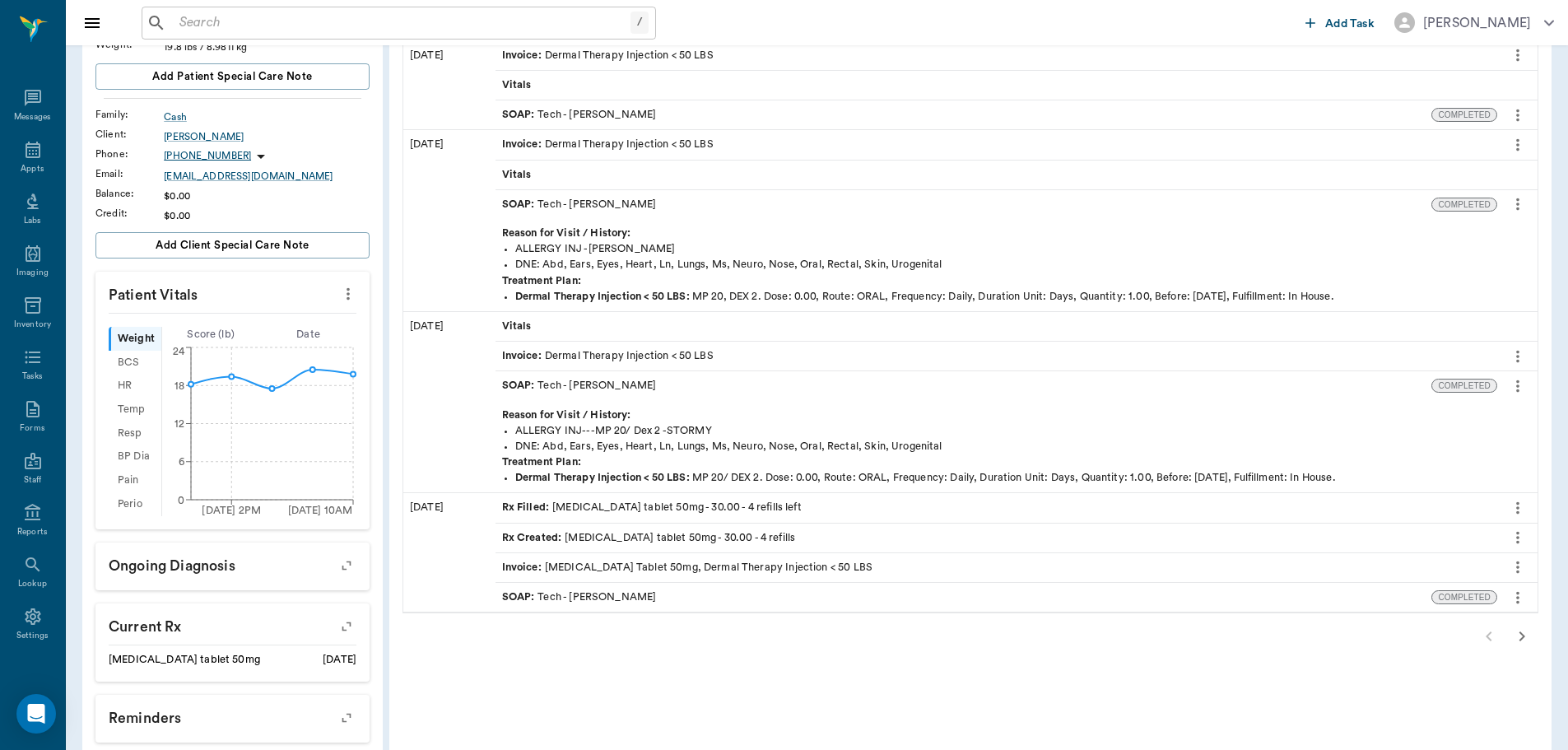
click at [636, 605] on div "SOAP : Tech - [PERSON_NAME]" at bounding box center [580, 597] width 155 height 16
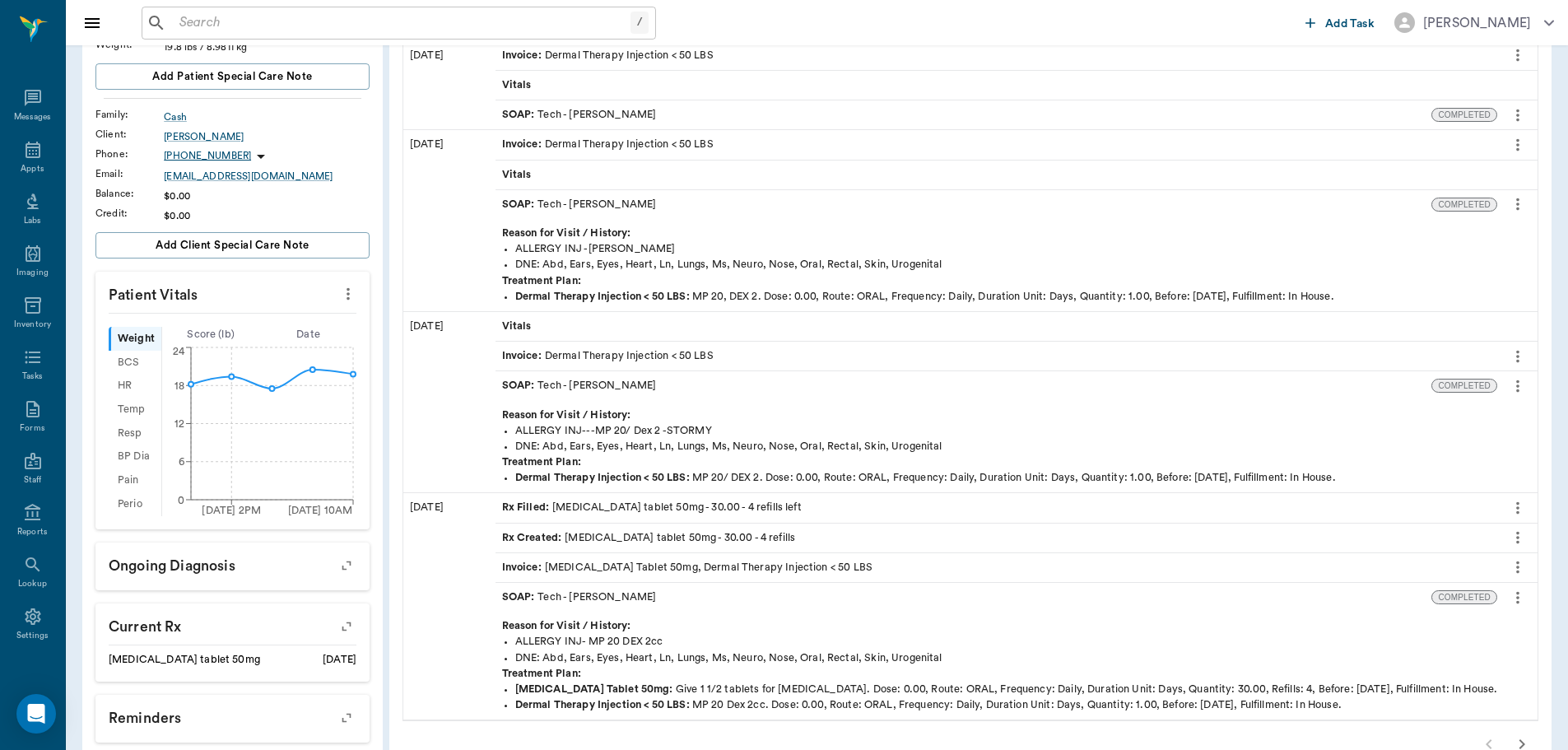
scroll to position [330, 0]
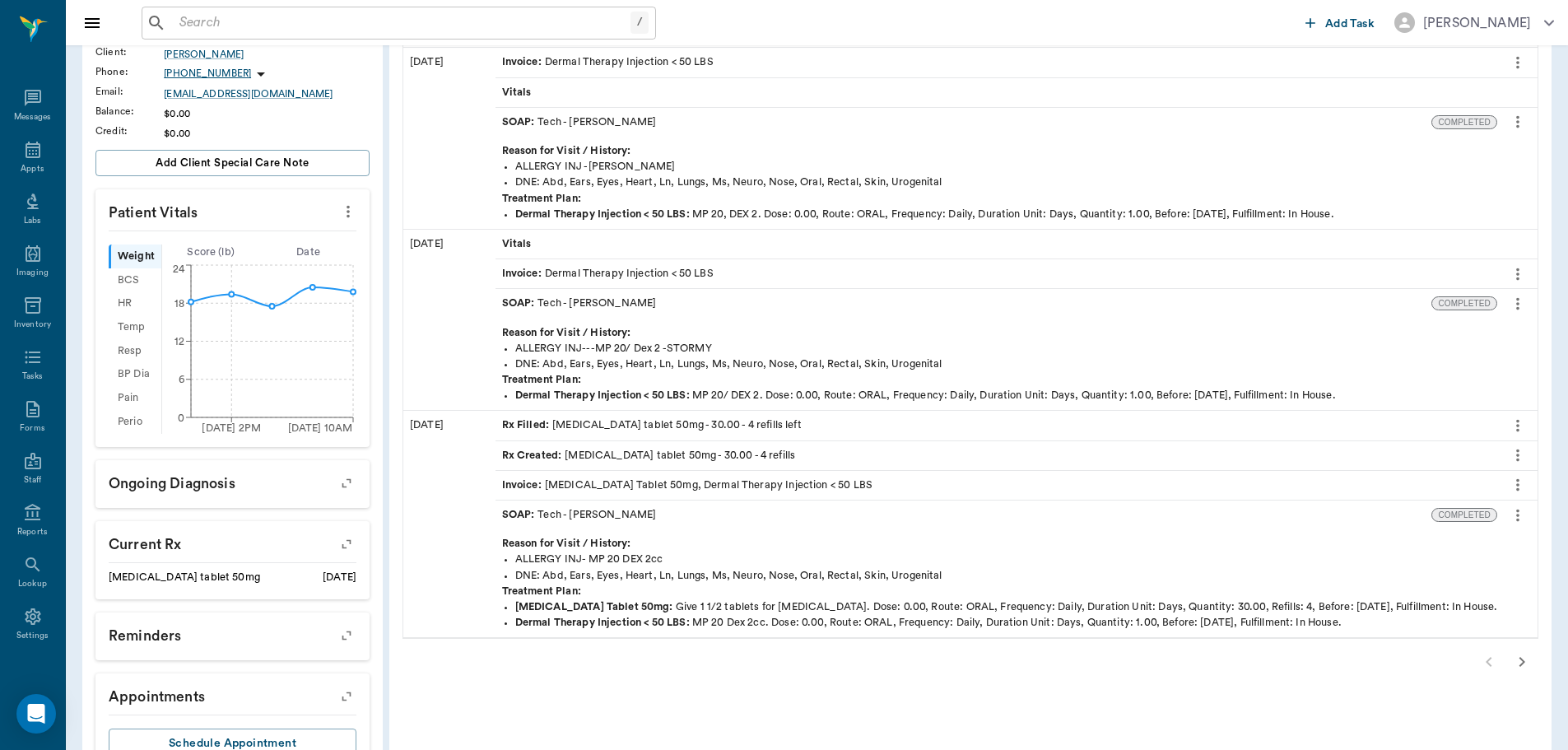
click at [1525, 670] on icon "button" at bounding box center [1522, 661] width 20 height 20
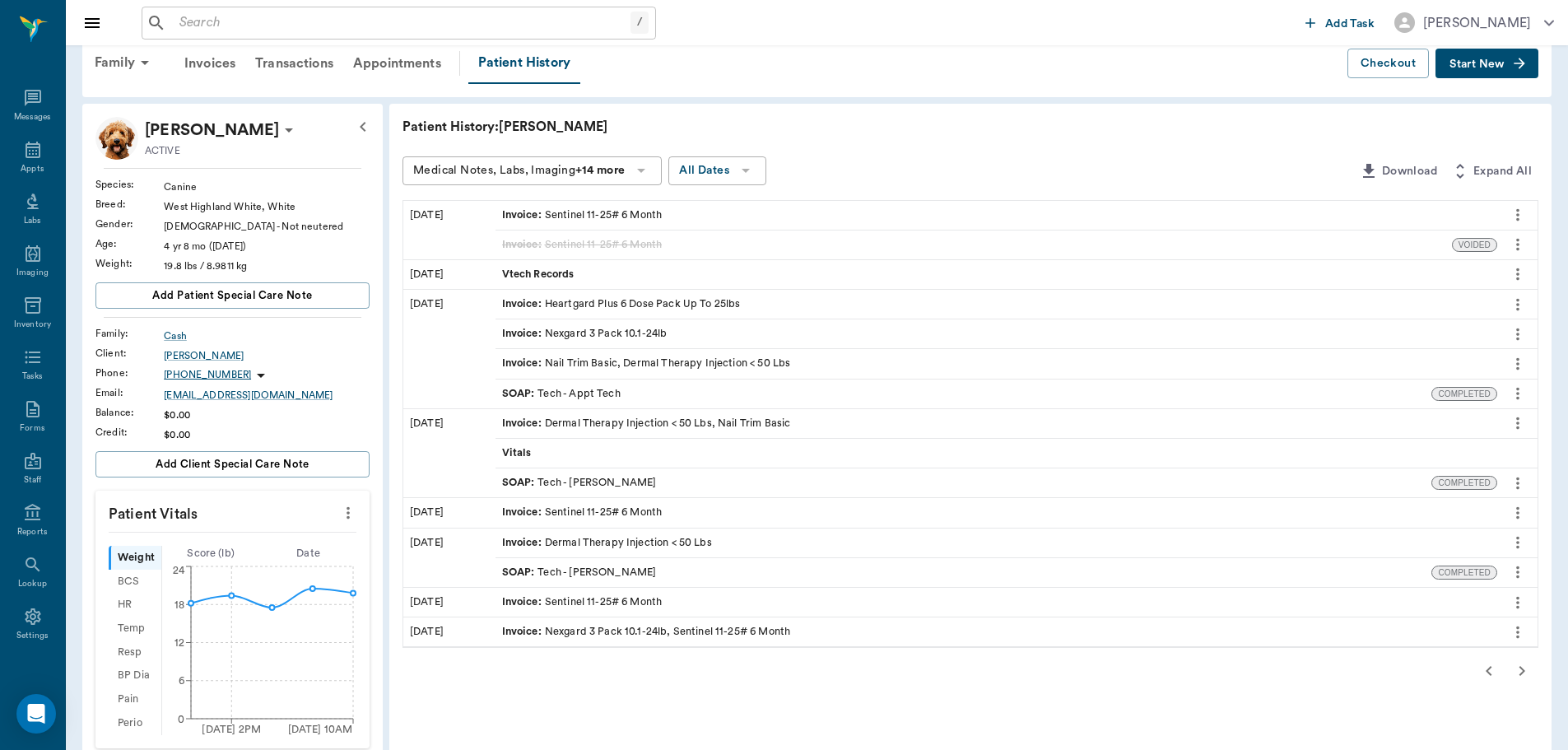
scroll to position [0, 0]
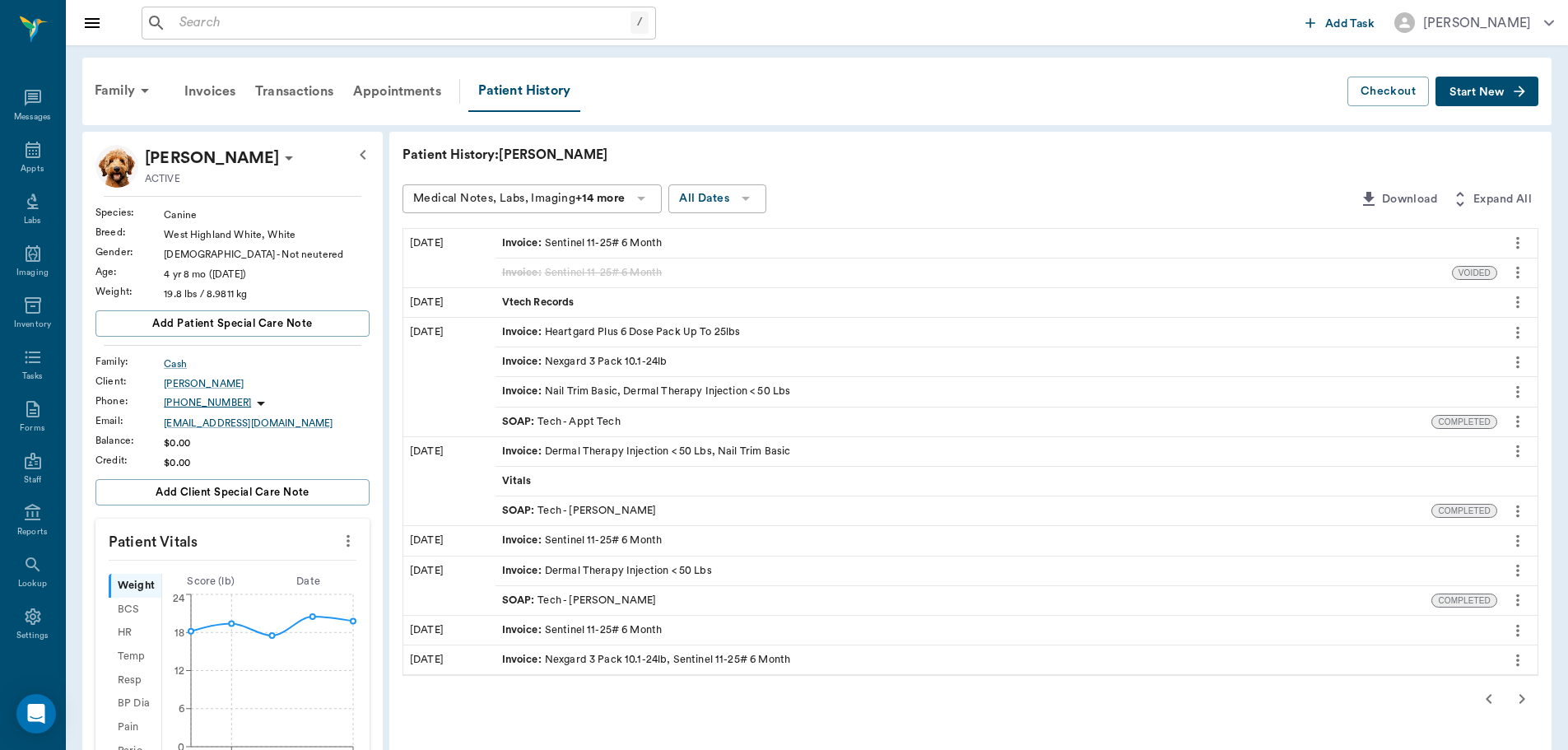
click at [654, 426] on div "SOAP : Tech - Appt Tech" at bounding box center [964, 421] width 937 height 29
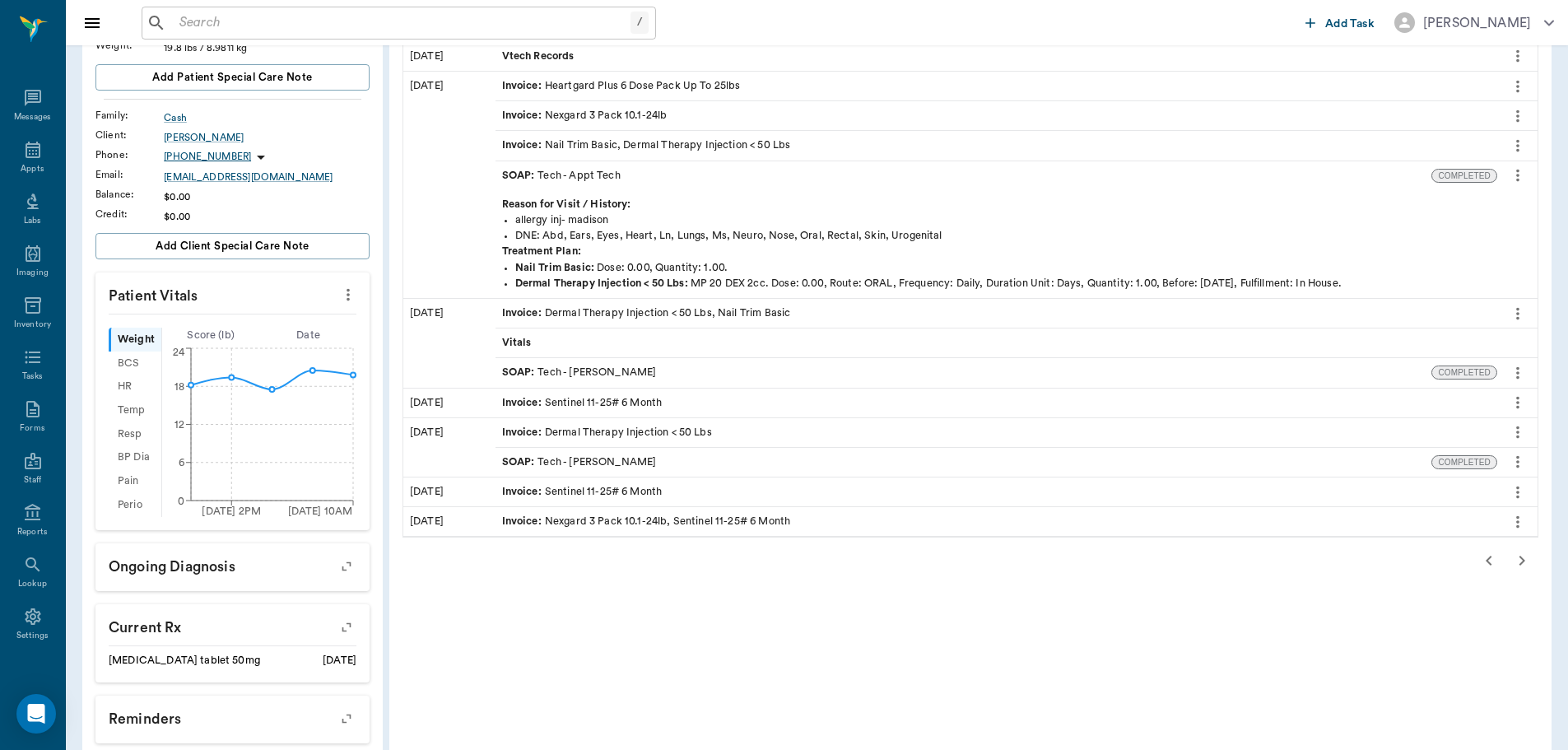
scroll to position [247, 0]
click at [649, 371] on div "SOAP : Tech - [PERSON_NAME]" at bounding box center [964, 371] width 937 height 29
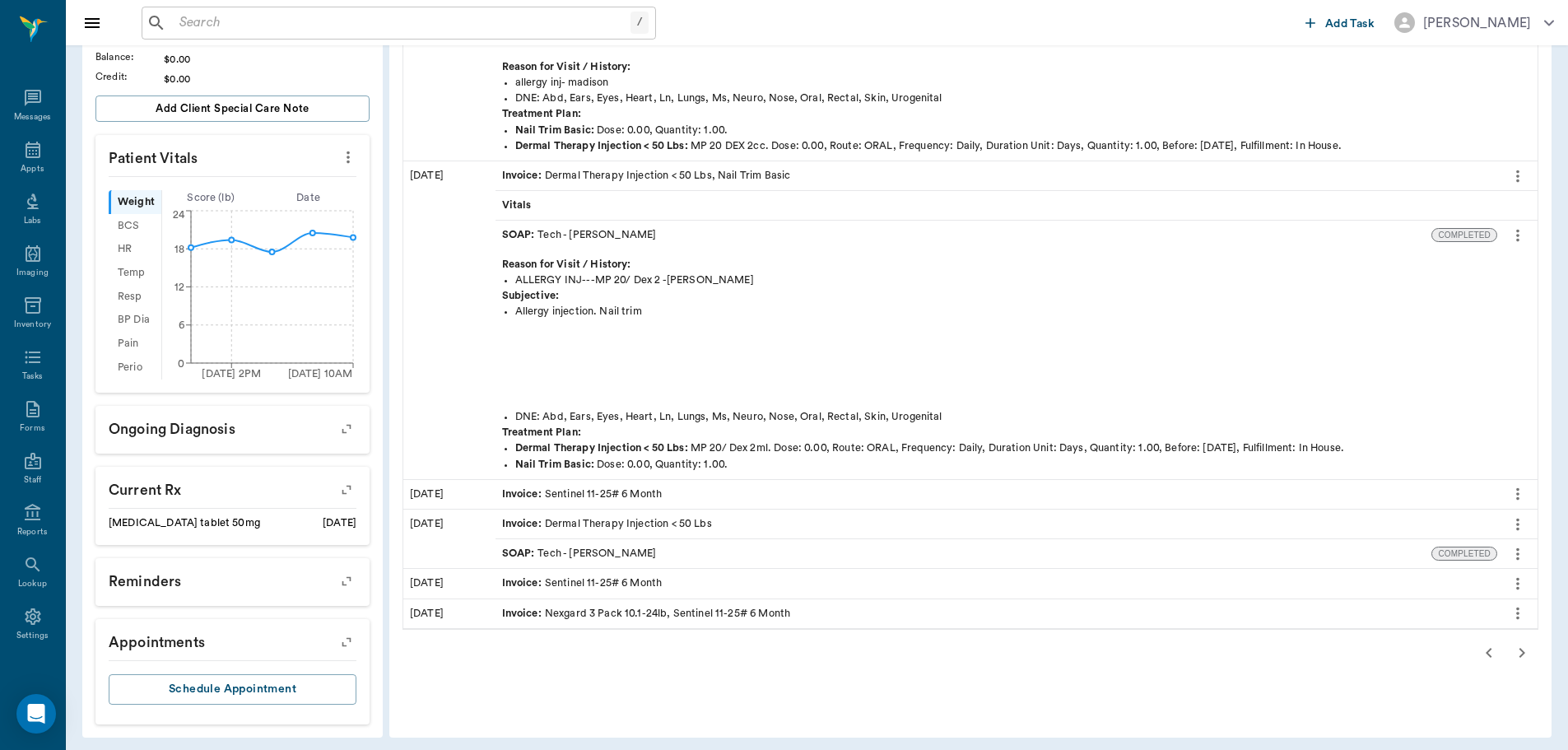
scroll to position [390, 0]
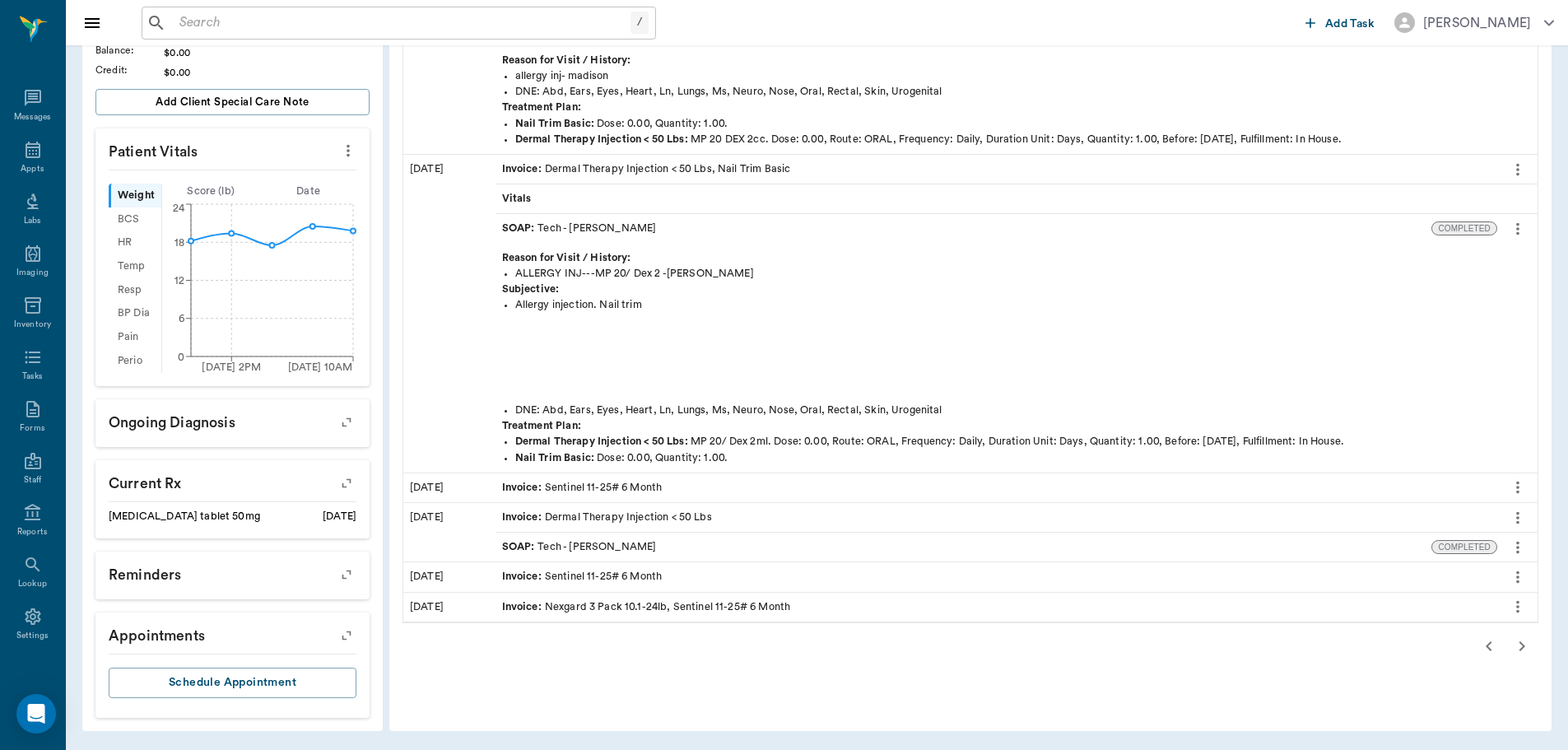
click at [671, 543] on div "SOAP : Tech - [PERSON_NAME]" at bounding box center [964, 547] width 937 height 29
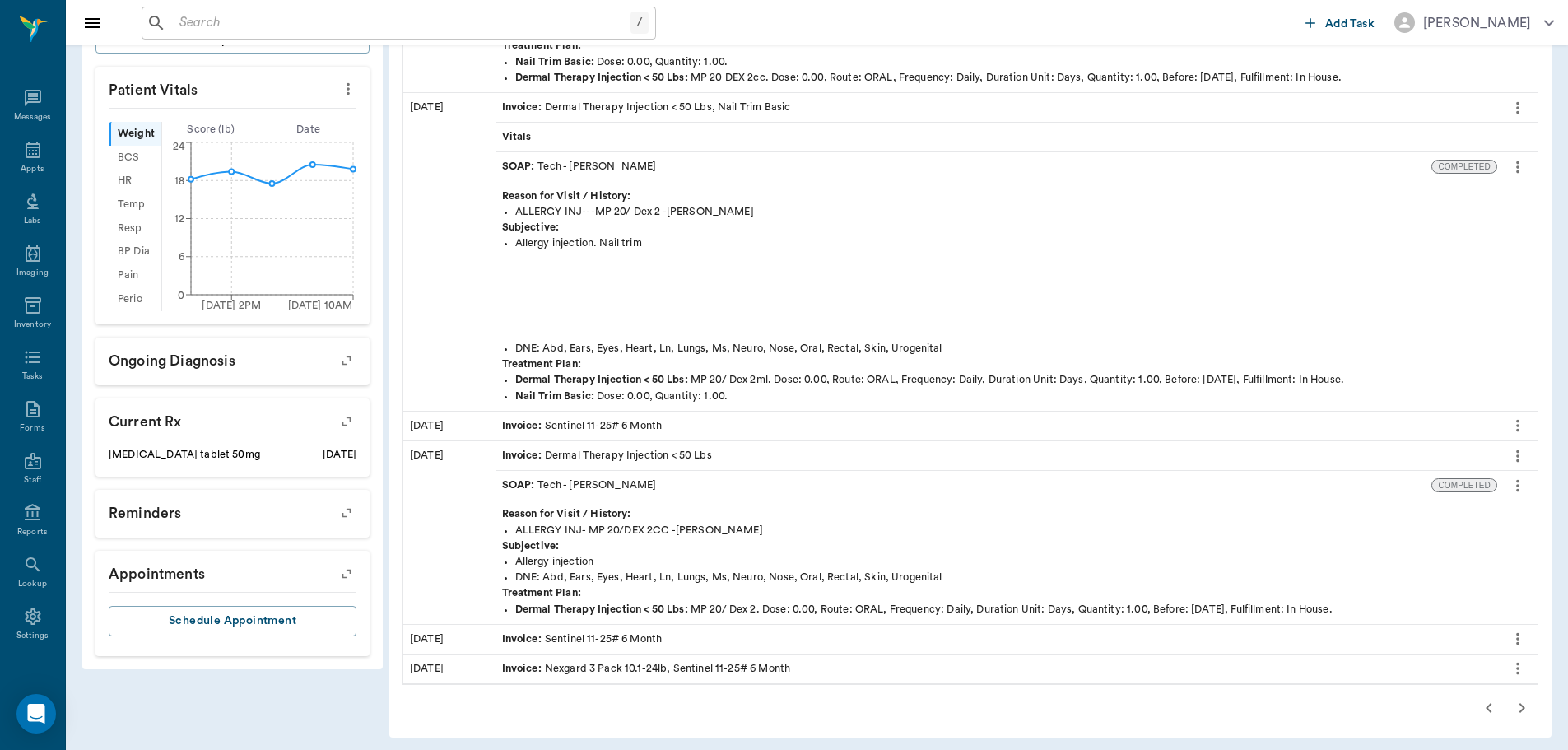
scroll to position [459, 0]
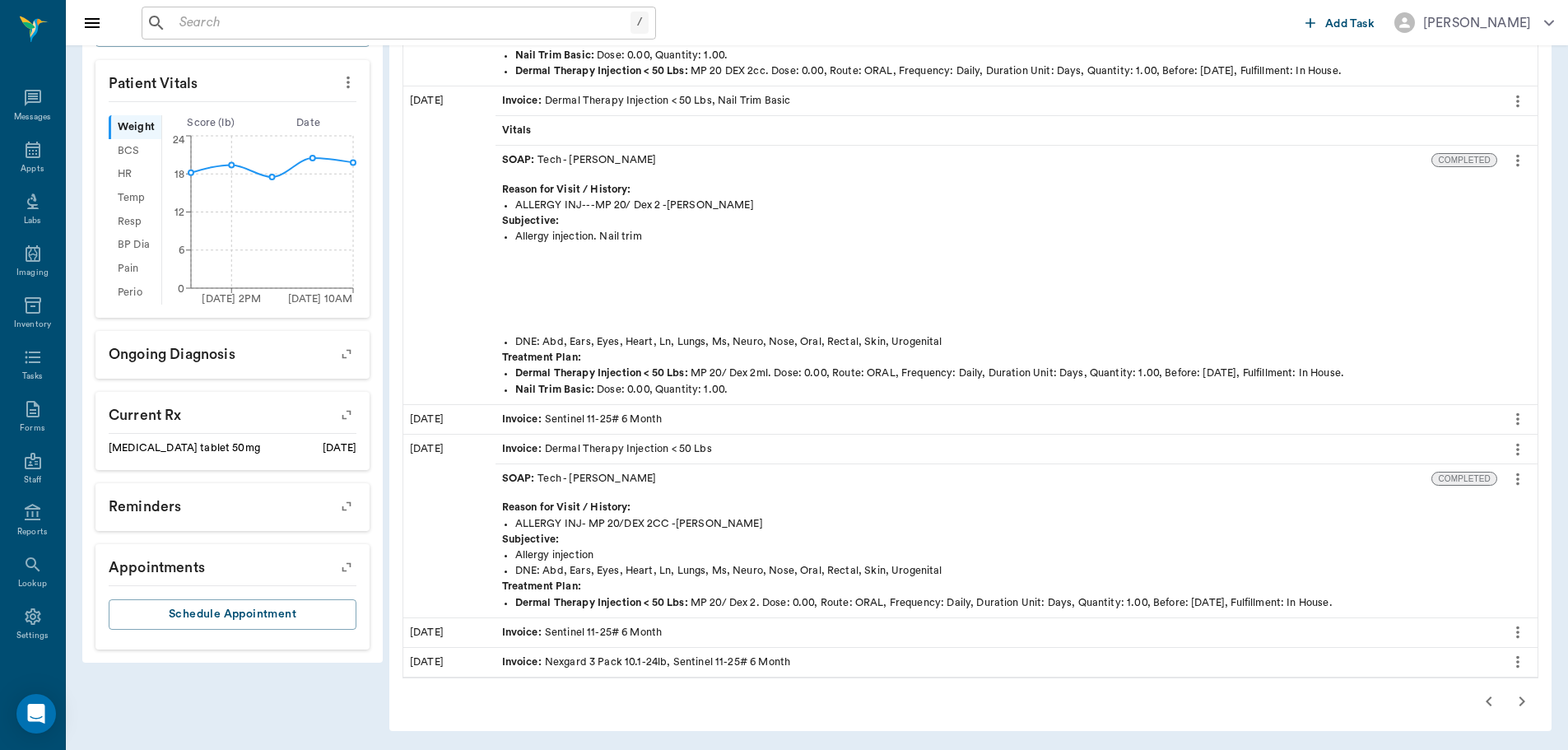
click at [1525, 701] on icon "button" at bounding box center [1522, 701] width 20 height 20
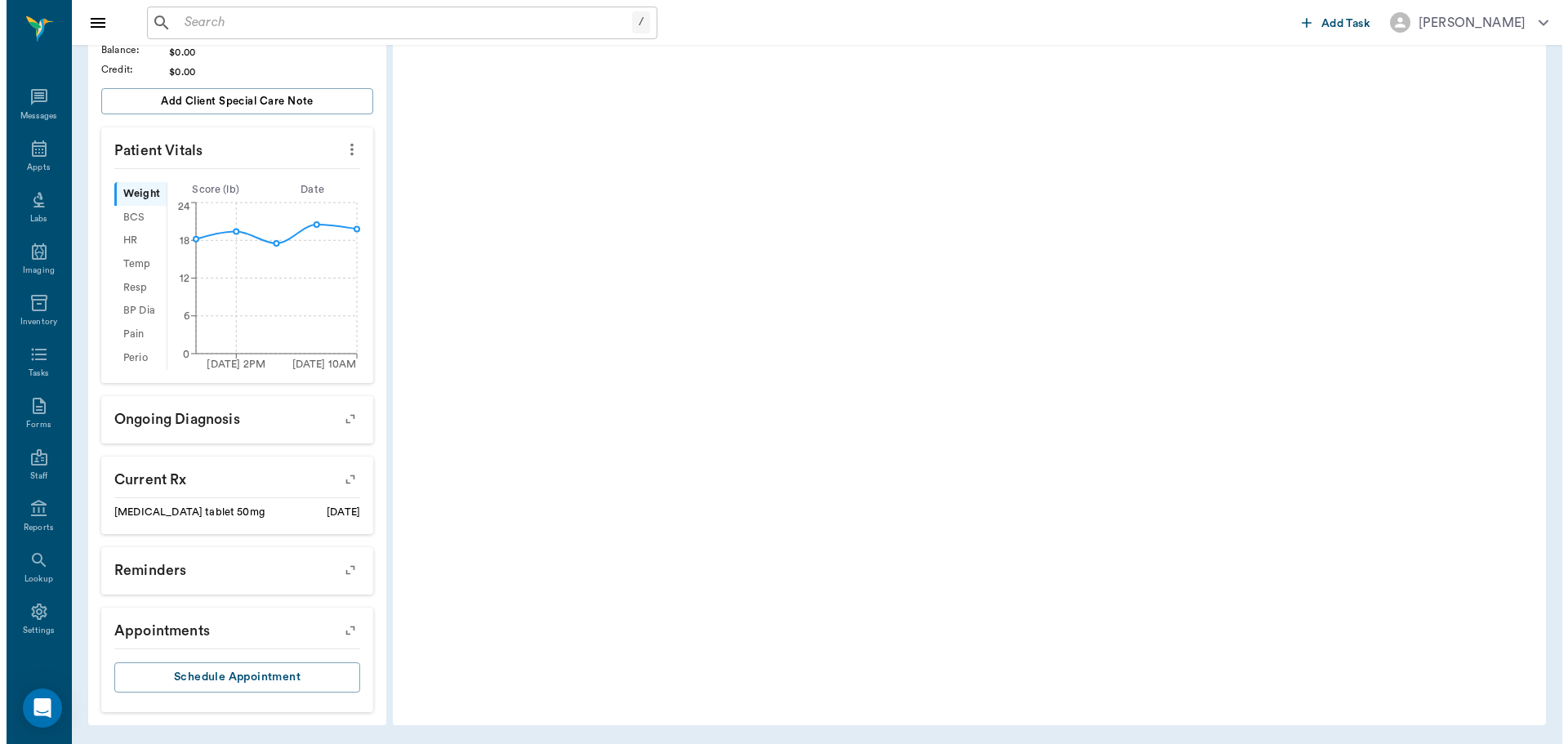
scroll to position [0, 0]
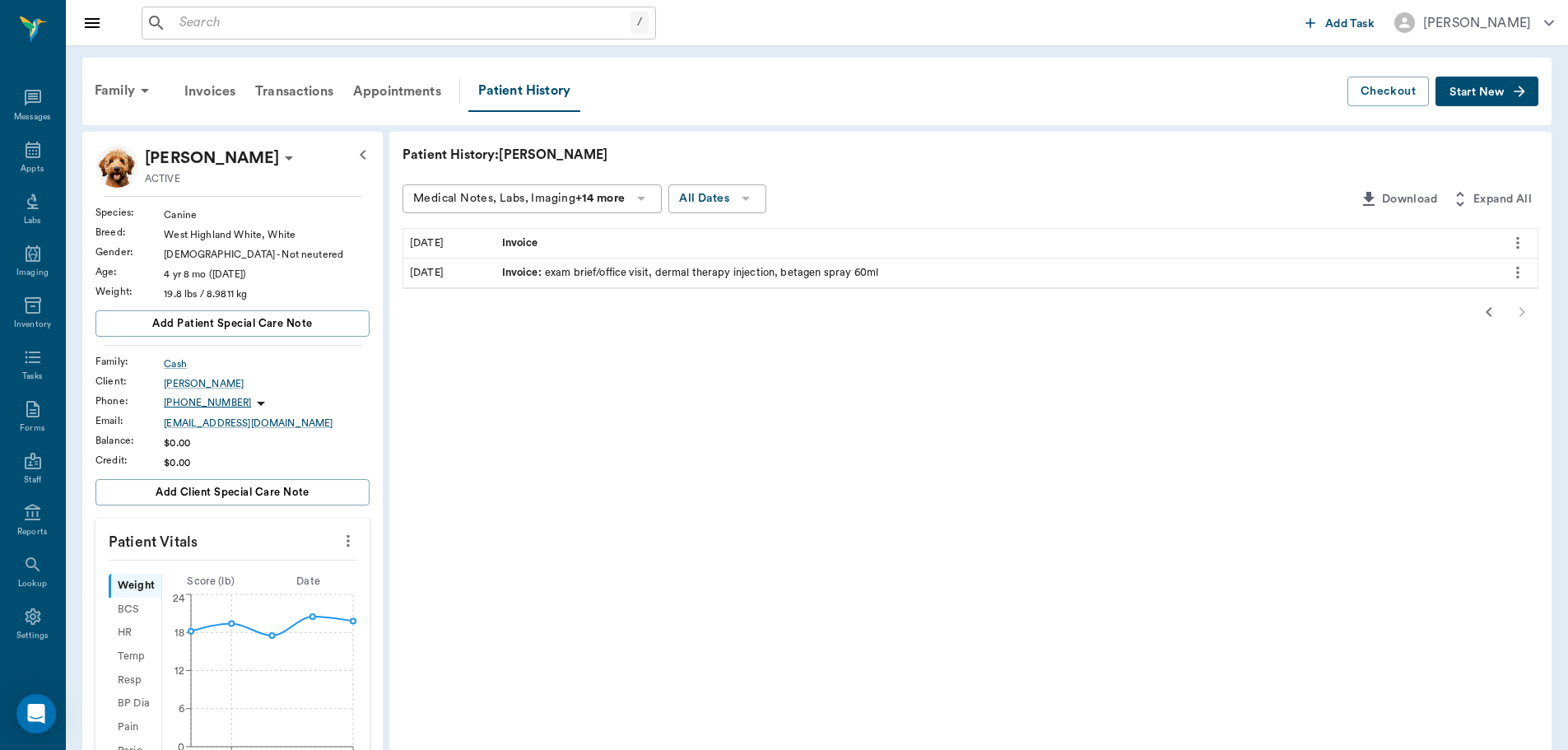
click at [1490, 310] on icon "button" at bounding box center [1489, 312] width 6 height 9
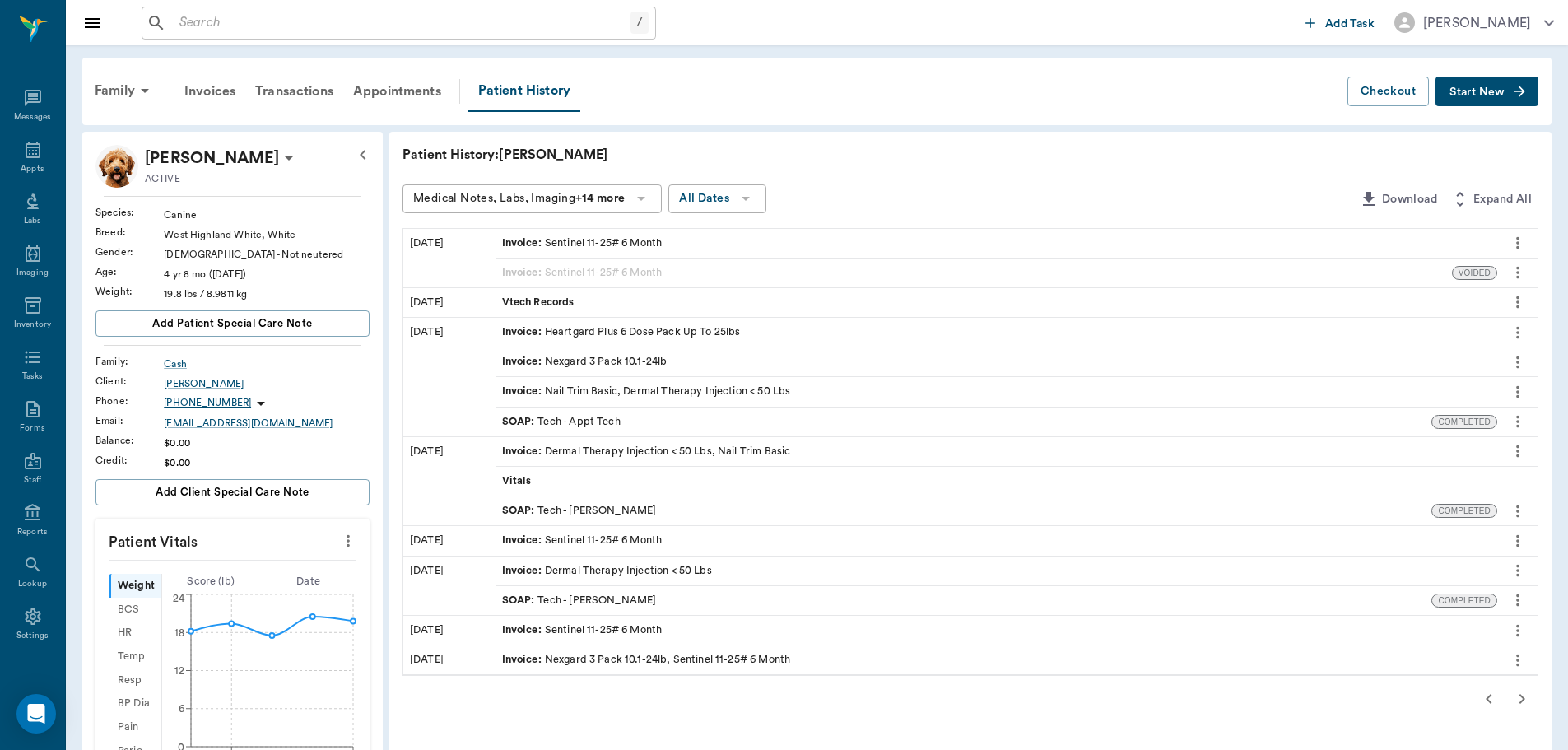
click at [1486, 704] on icon "button" at bounding box center [1489, 699] width 20 height 20
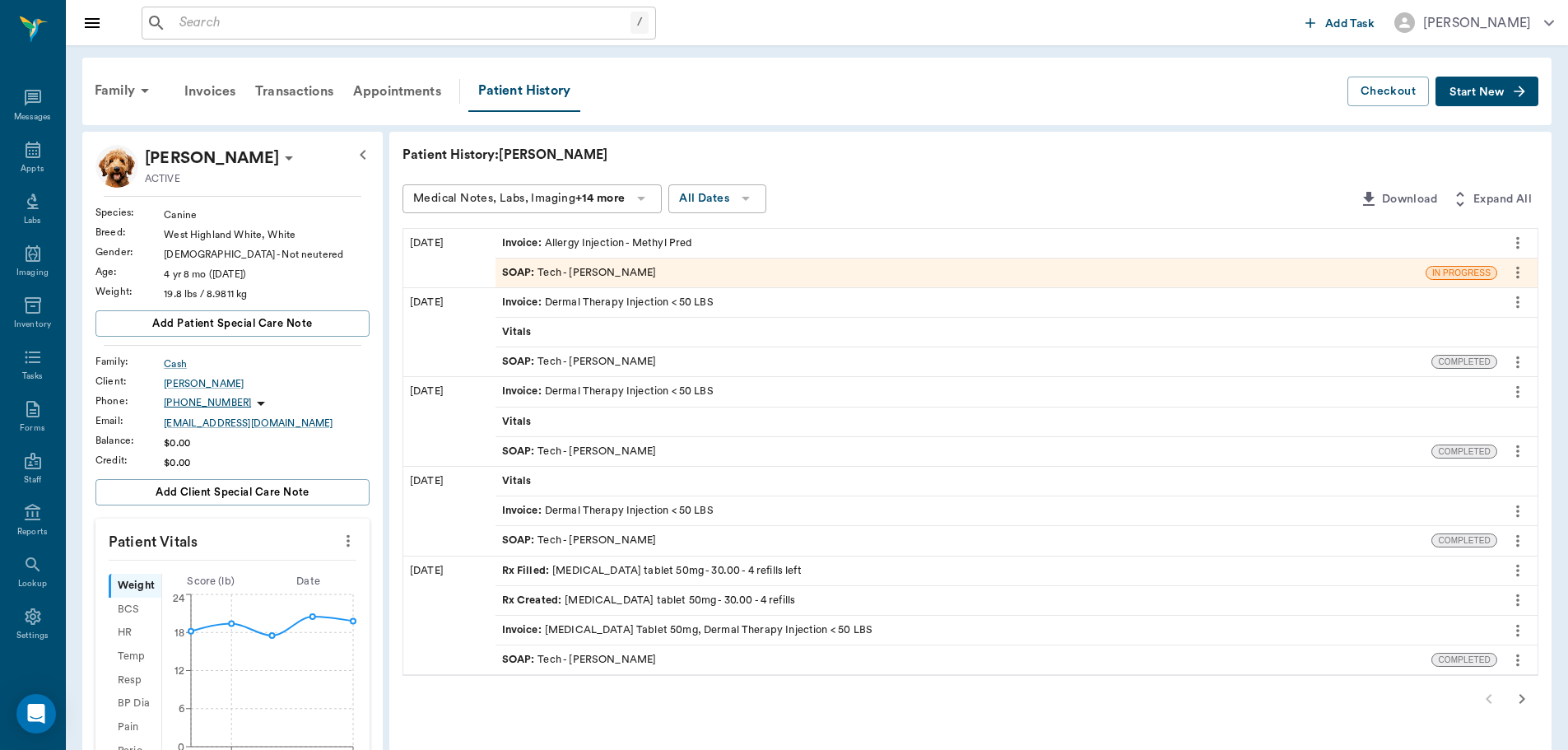
click at [585, 271] on div "SOAP : Tech - [PERSON_NAME]" at bounding box center [580, 273] width 155 height 16
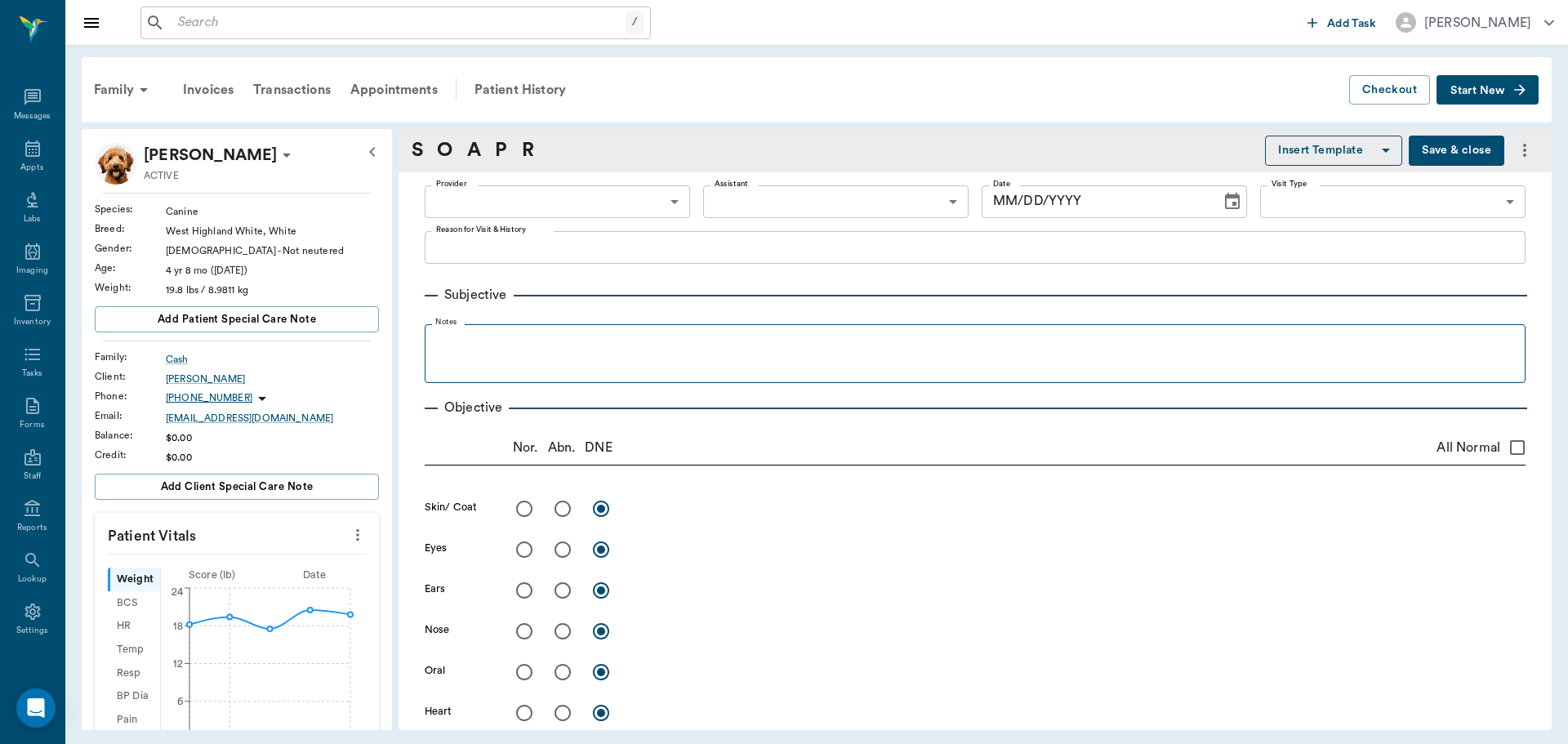
type input "642ef10e332a41444de2bad1"
type input "65d2be4f46e3a538d89b8c1a"
type textarea "Allergy Inj [PERSON_NAME] Wants to get 3MFAT for [PERSON_NAME]([PERSON_NAME]) a…"
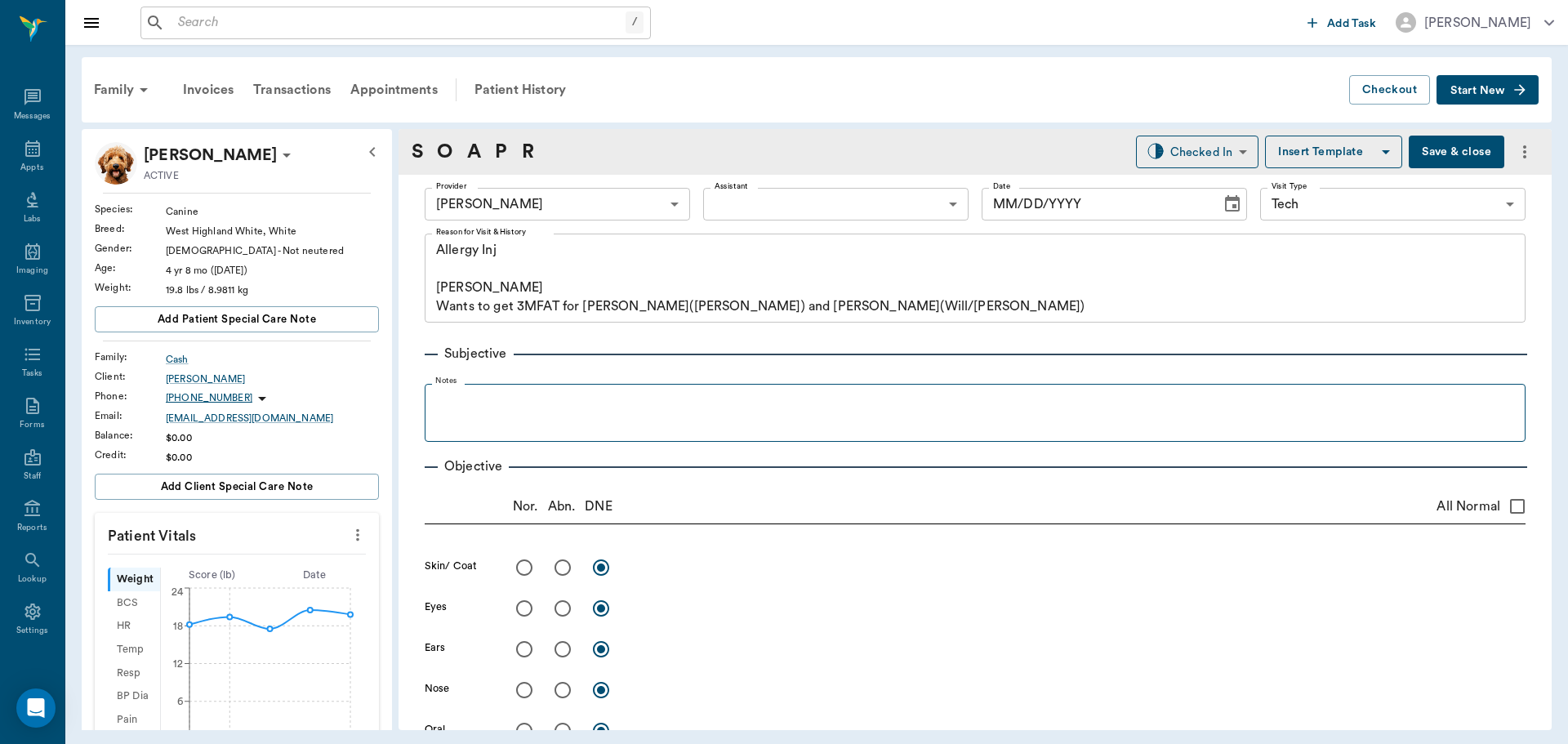
type input "[DATE]"
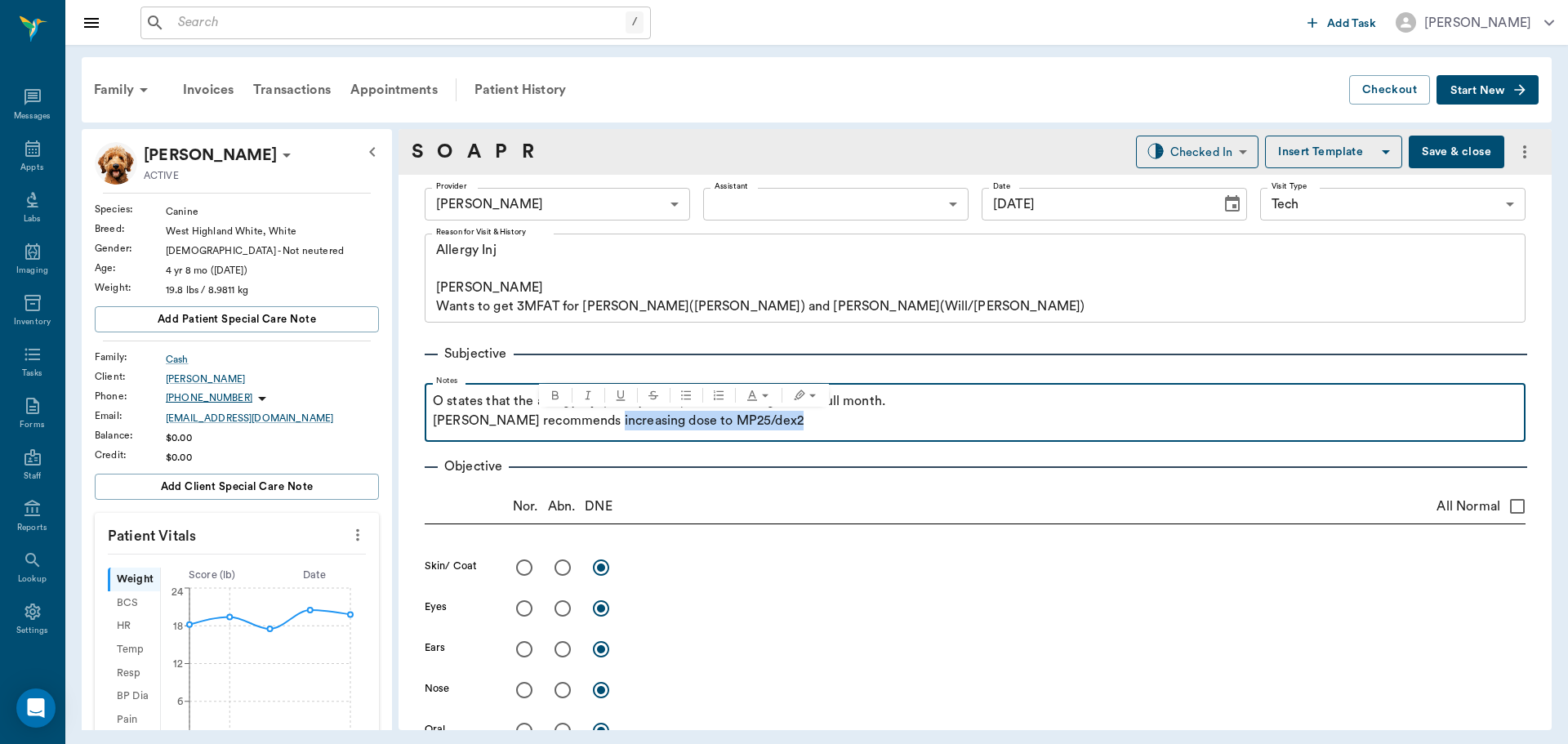
drag, startPoint x: 801, startPoint y: 430, endPoint x: 595, endPoint y: 426, distance: 206.0
click at [595, 426] on p "[PERSON_NAME] recommends increasing dose to MP25/dex2" at bounding box center [975, 420] width 1085 height 20
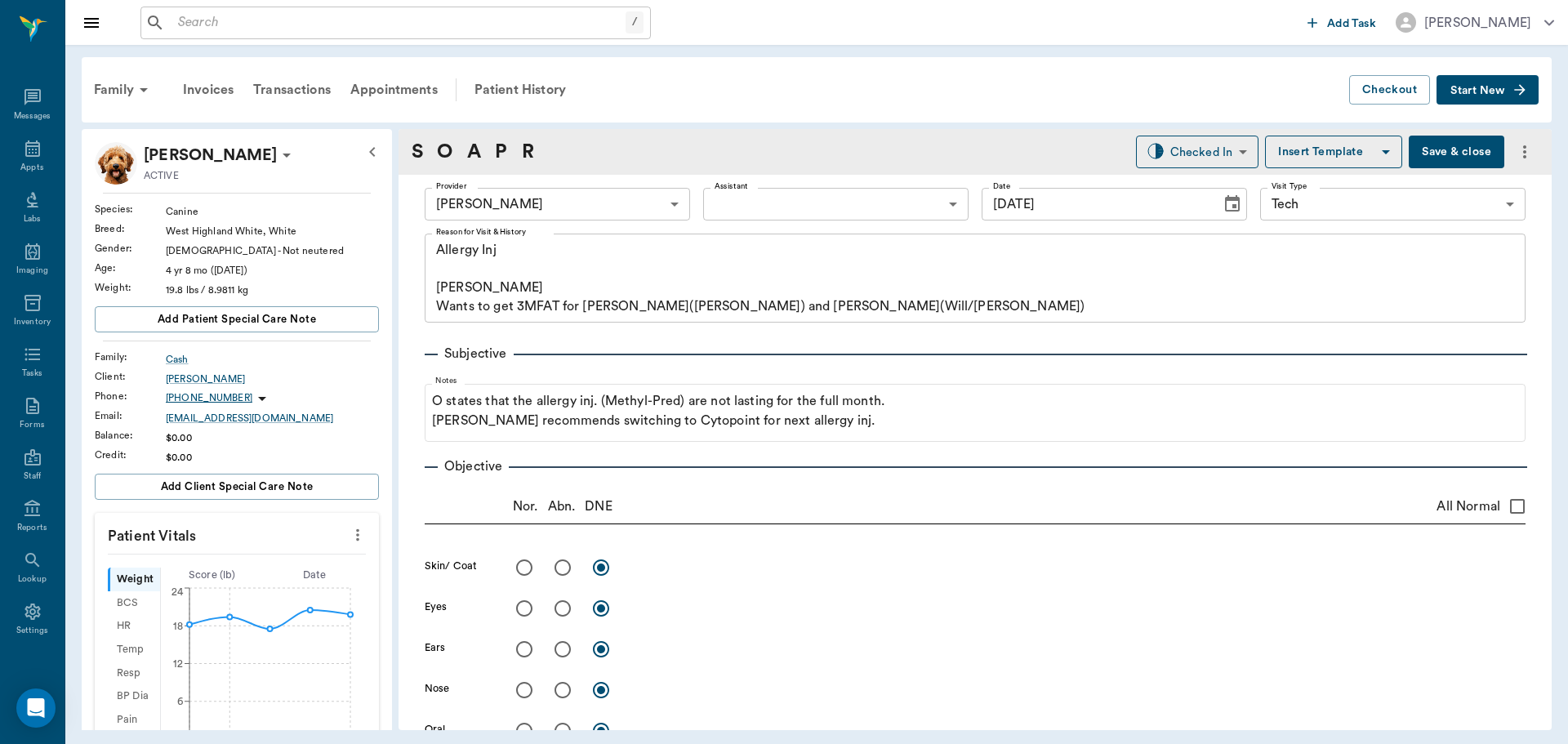
click at [1436, 162] on button "Save & close" at bounding box center [1457, 152] width 96 height 33
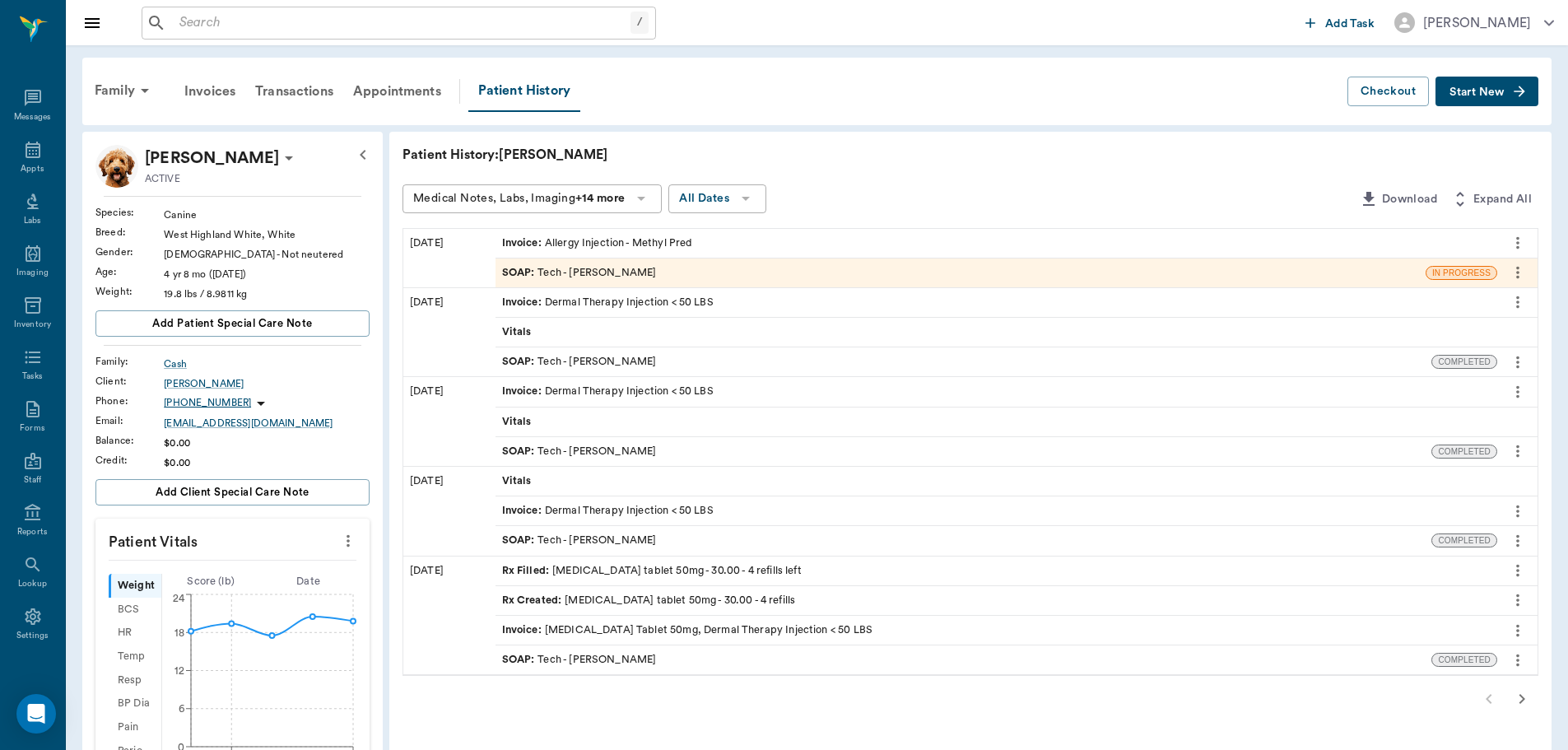
click at [387, 26] on input "text" at bounding box center [401, 23] width 458 height 23
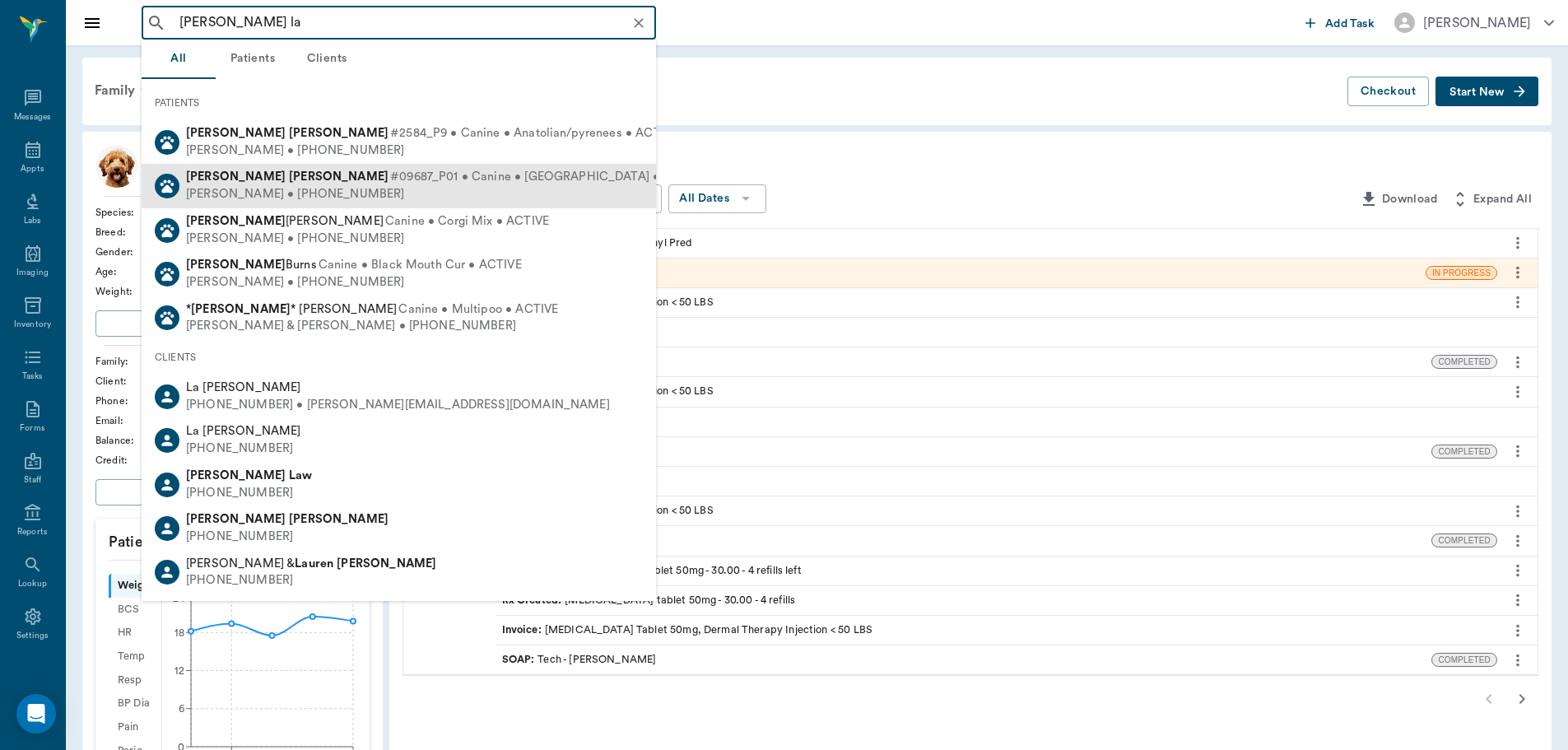
click at [414, 179] on span "#09687_P01 • Canine • [GEOGRAPHIC_DATA] • ACTIVE" at bounding box center [548, 178] width 315 height 17
type input "[PERSON_NAME] la"
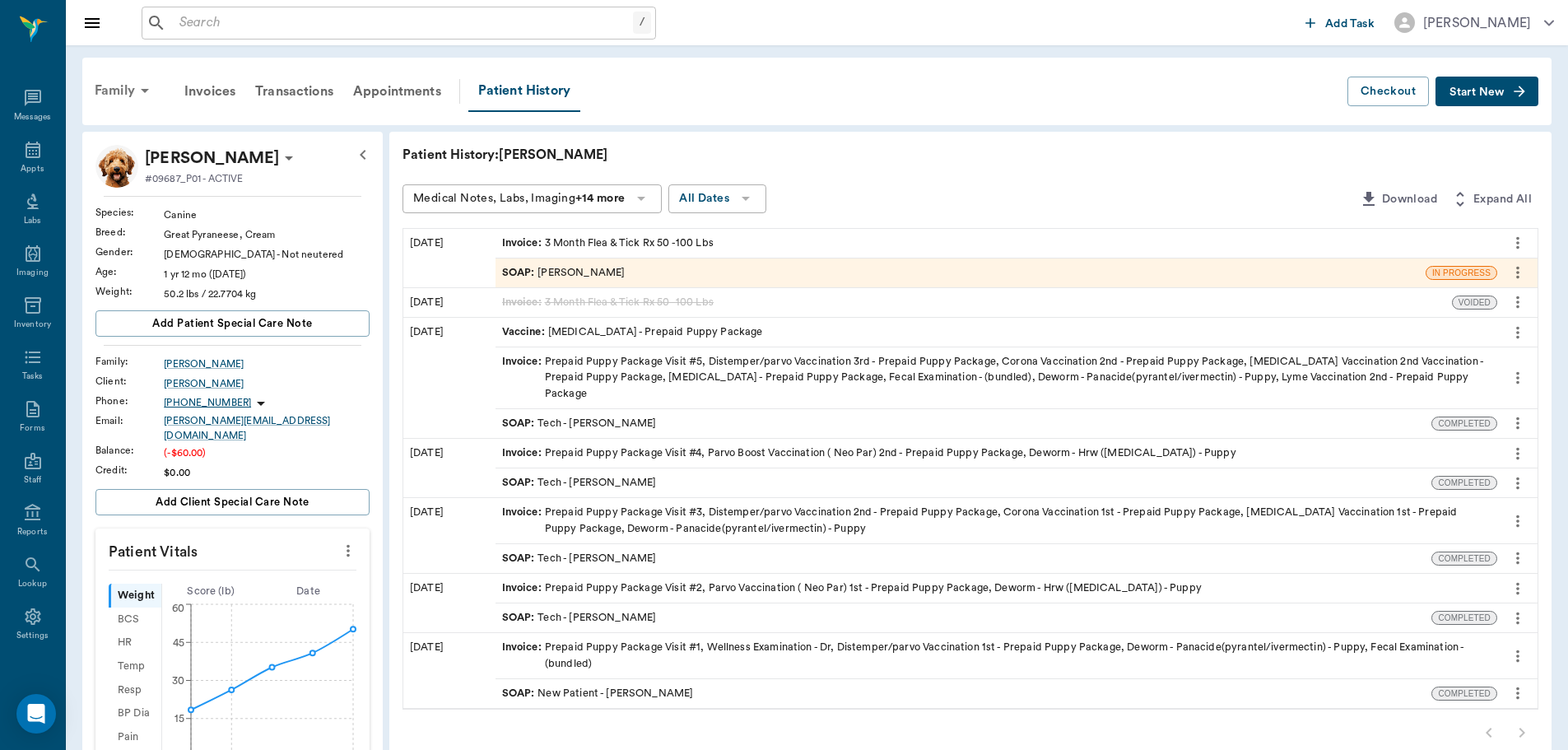
click at [133, 93] on div "Family" at bounding box center [125, 91] width 80 height 40
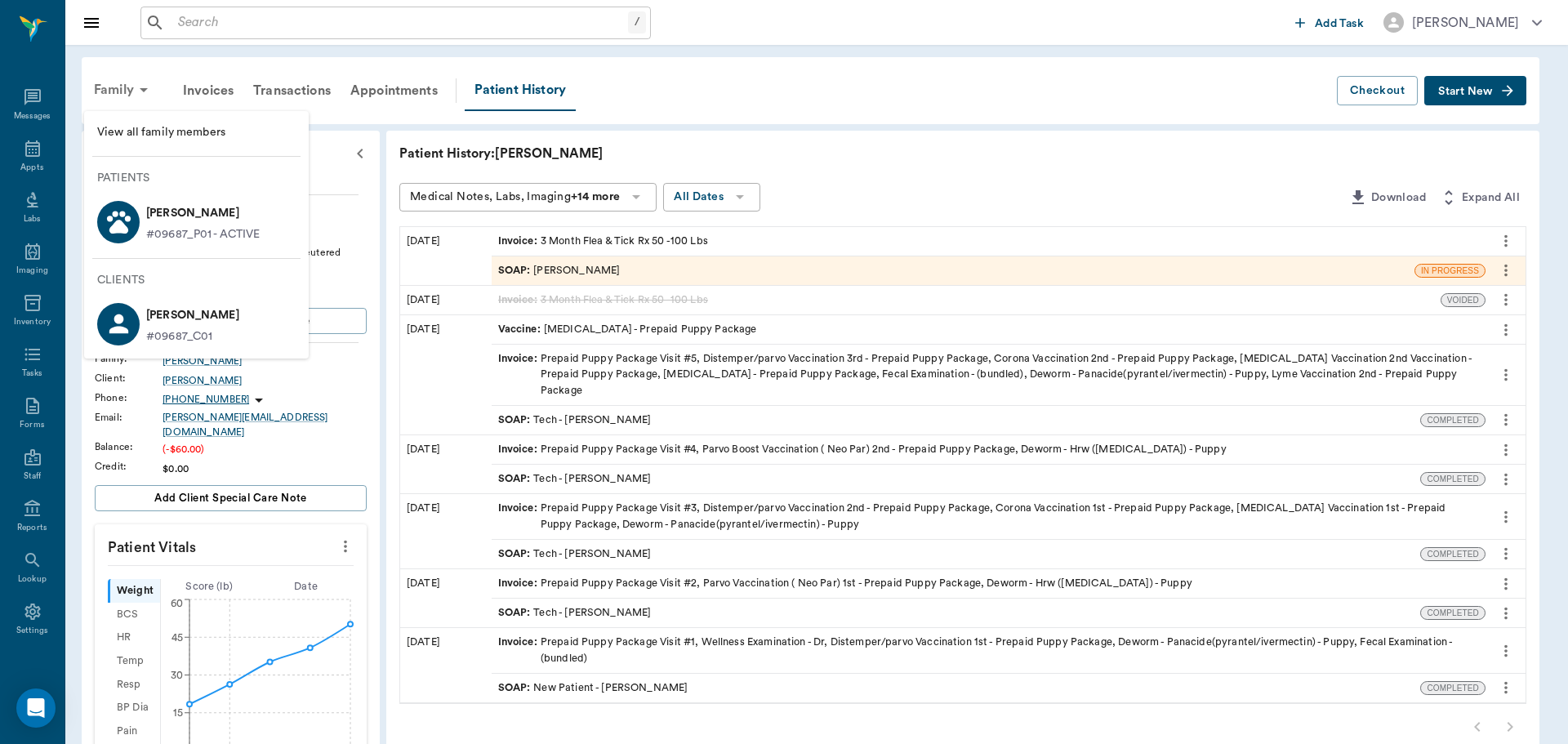
click at [132, 92] on div at bounding box center [784, 372] width 1568 height 744
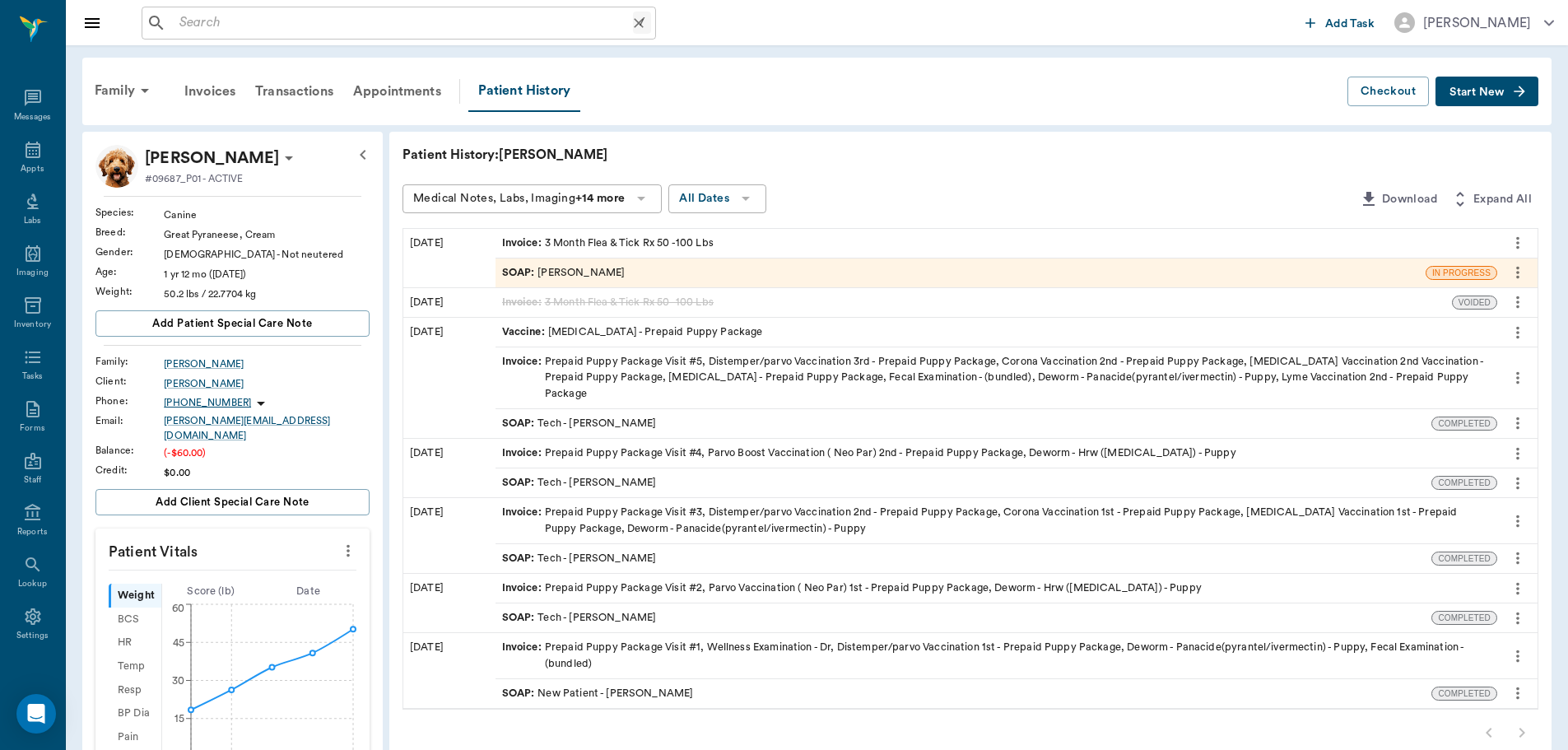
click at [511, 27] on input "text" at bounding box center [402, 23] width 460 height 23
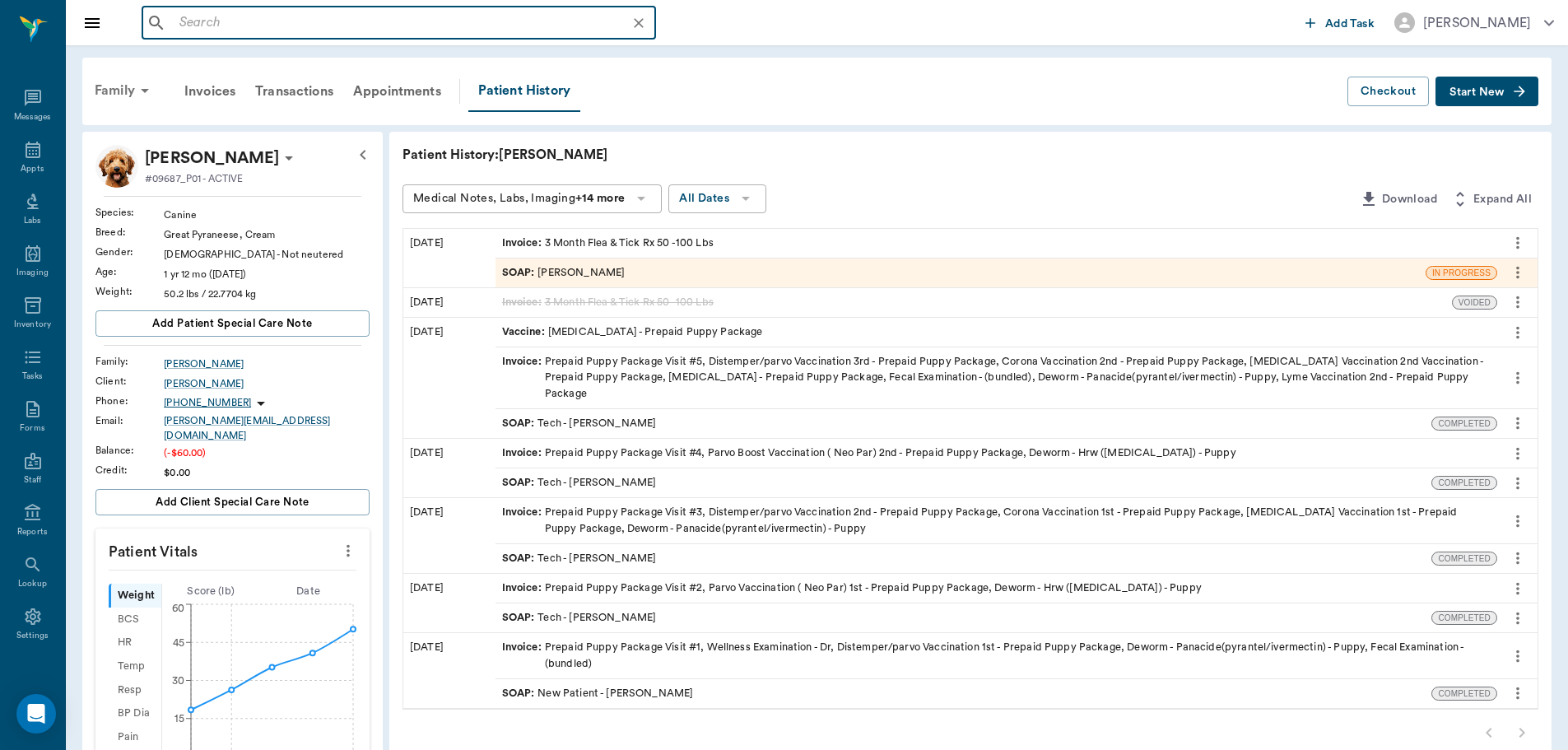
click at [138, 89] on icon at bounding box center [145, 90] width 20 height 20
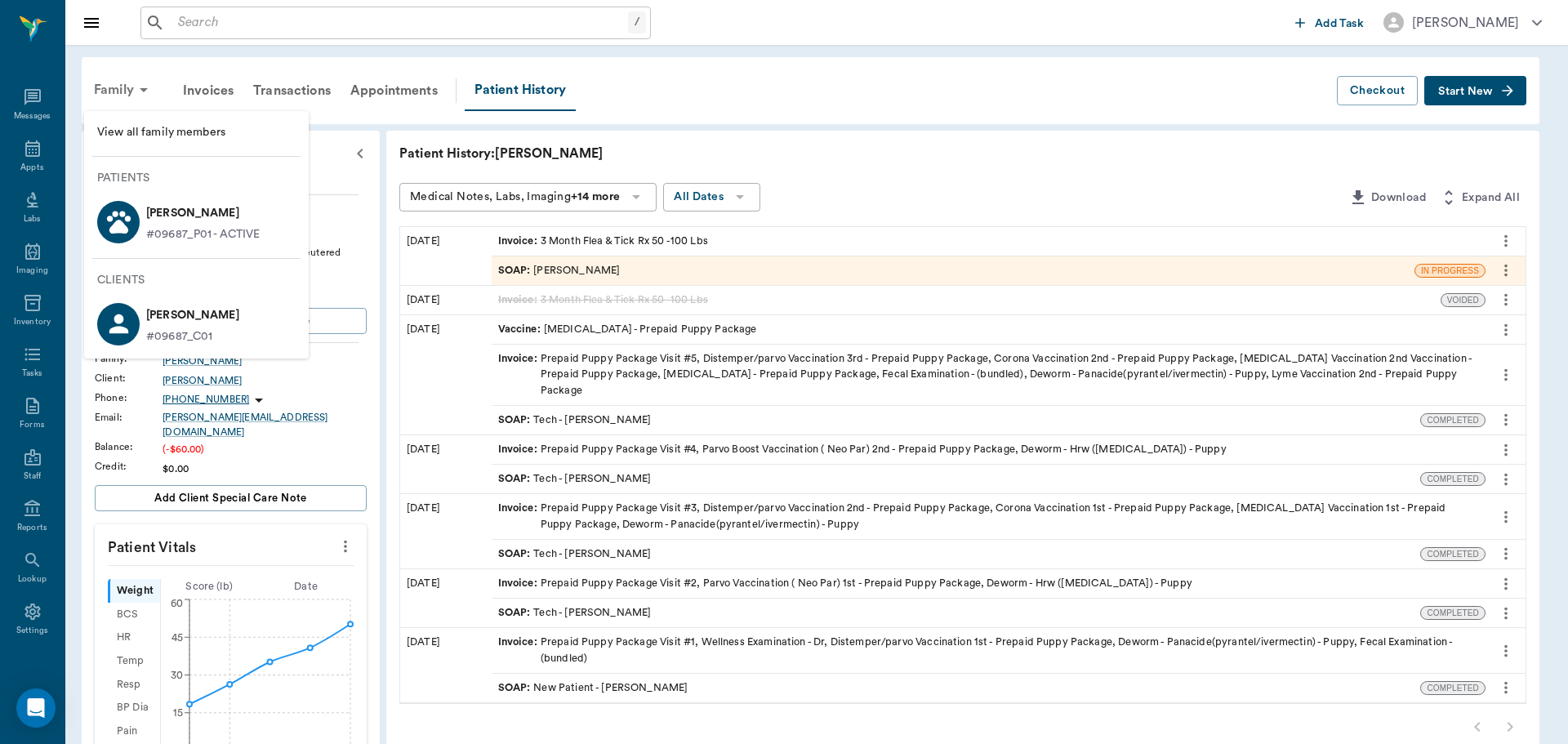
click at [137, 88] on div at bounding box center [784, 372] width 1568 height 744
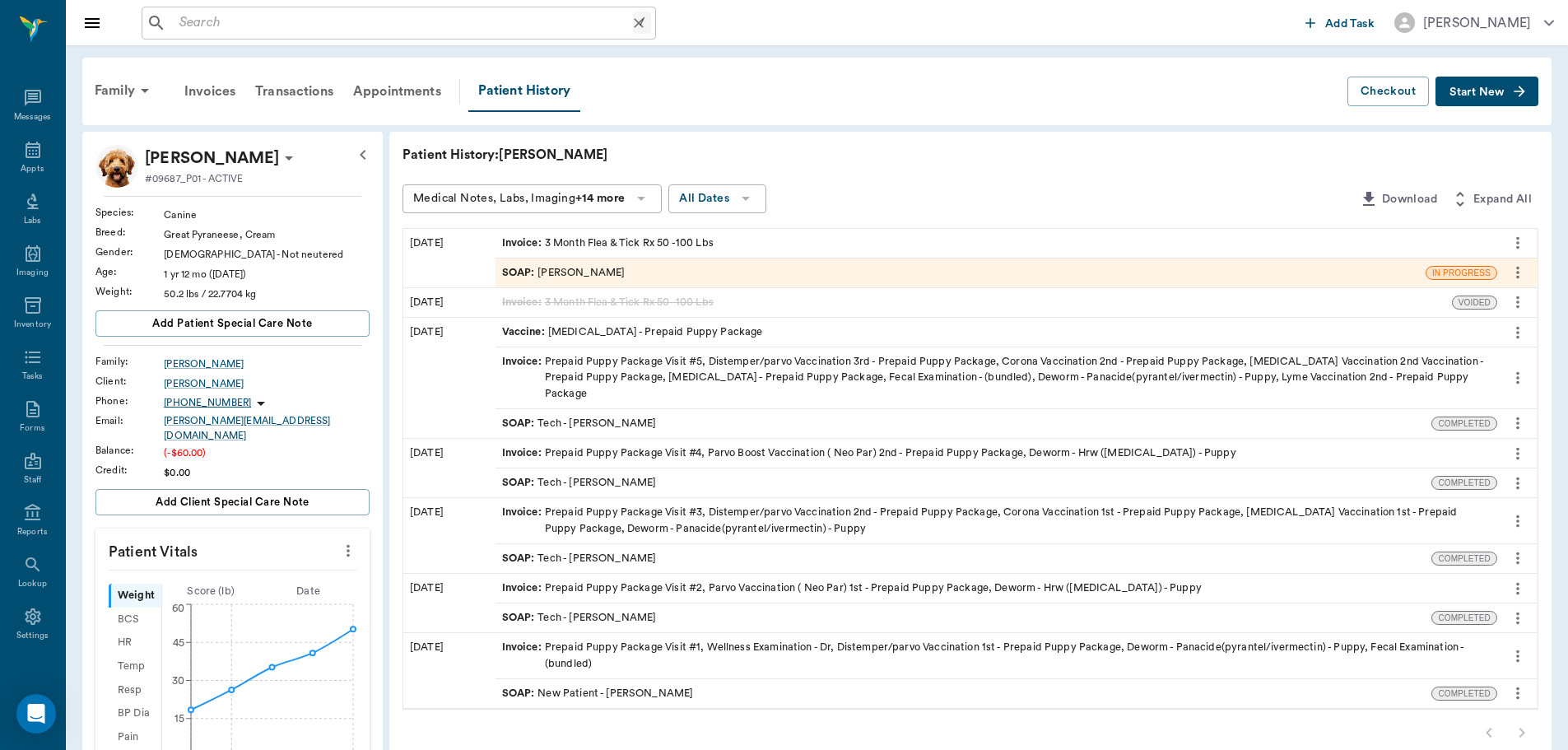
click at [349, 26] on input "text" at bounding box center [402, 23] width 460 height 23
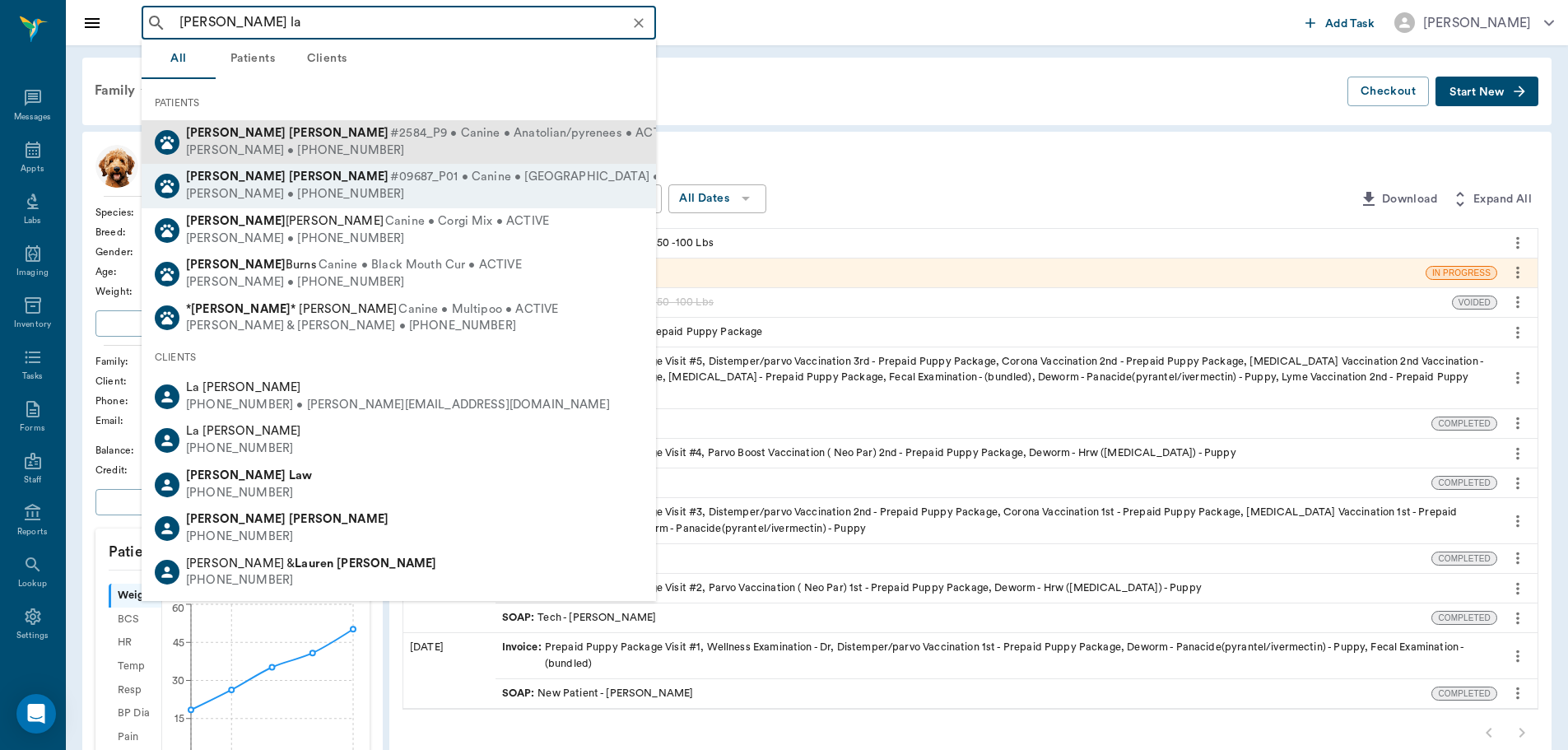
click at [410, 140] on span "#2584_P9 • Canine • Anatolian/pyrenees • ACTIVE" at bounding box center [534, 133] width 288 height 17
type input "[PERSON_NAME] la"
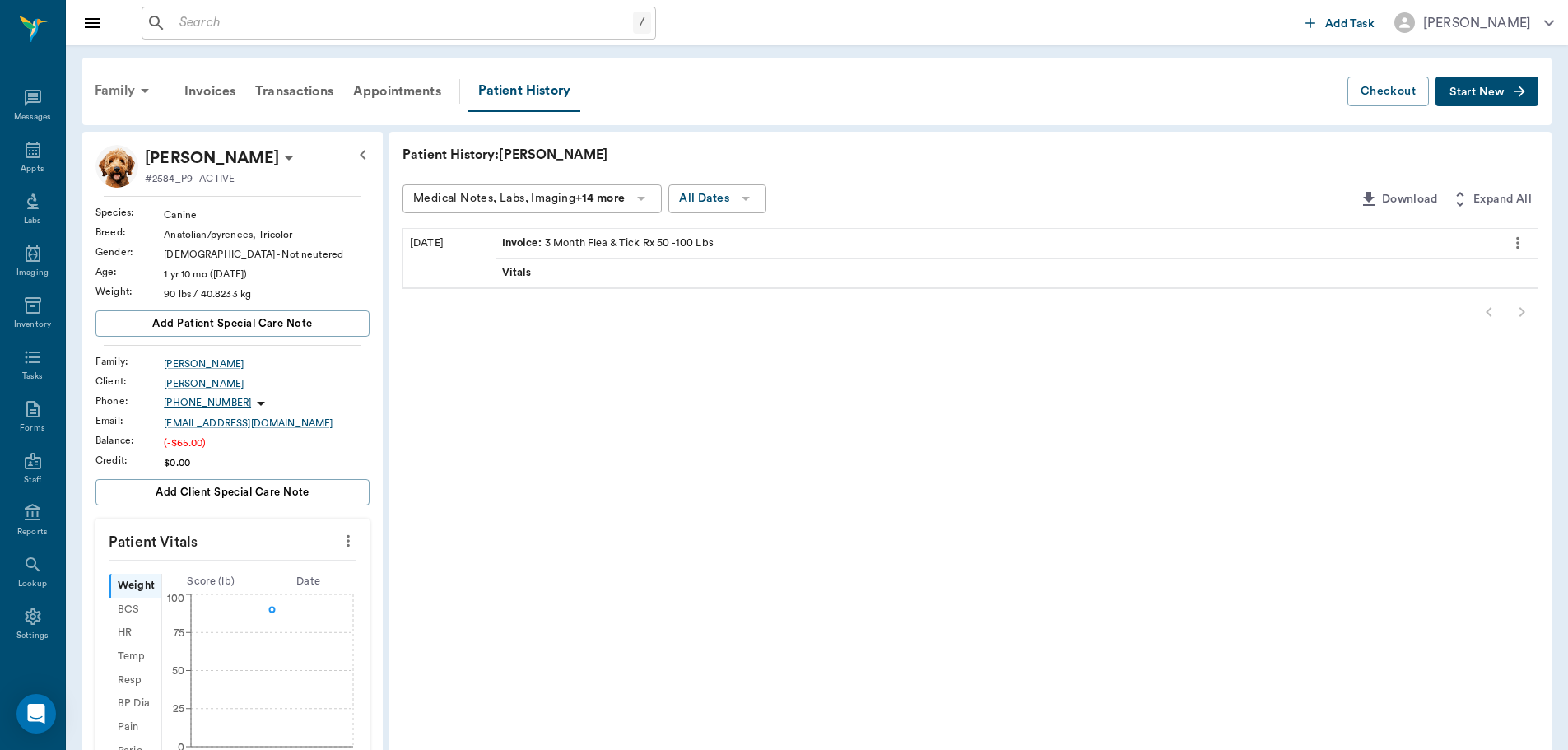
click at [131, 87] on div "Family" at bounding box center [125, 91] width 80 height 40
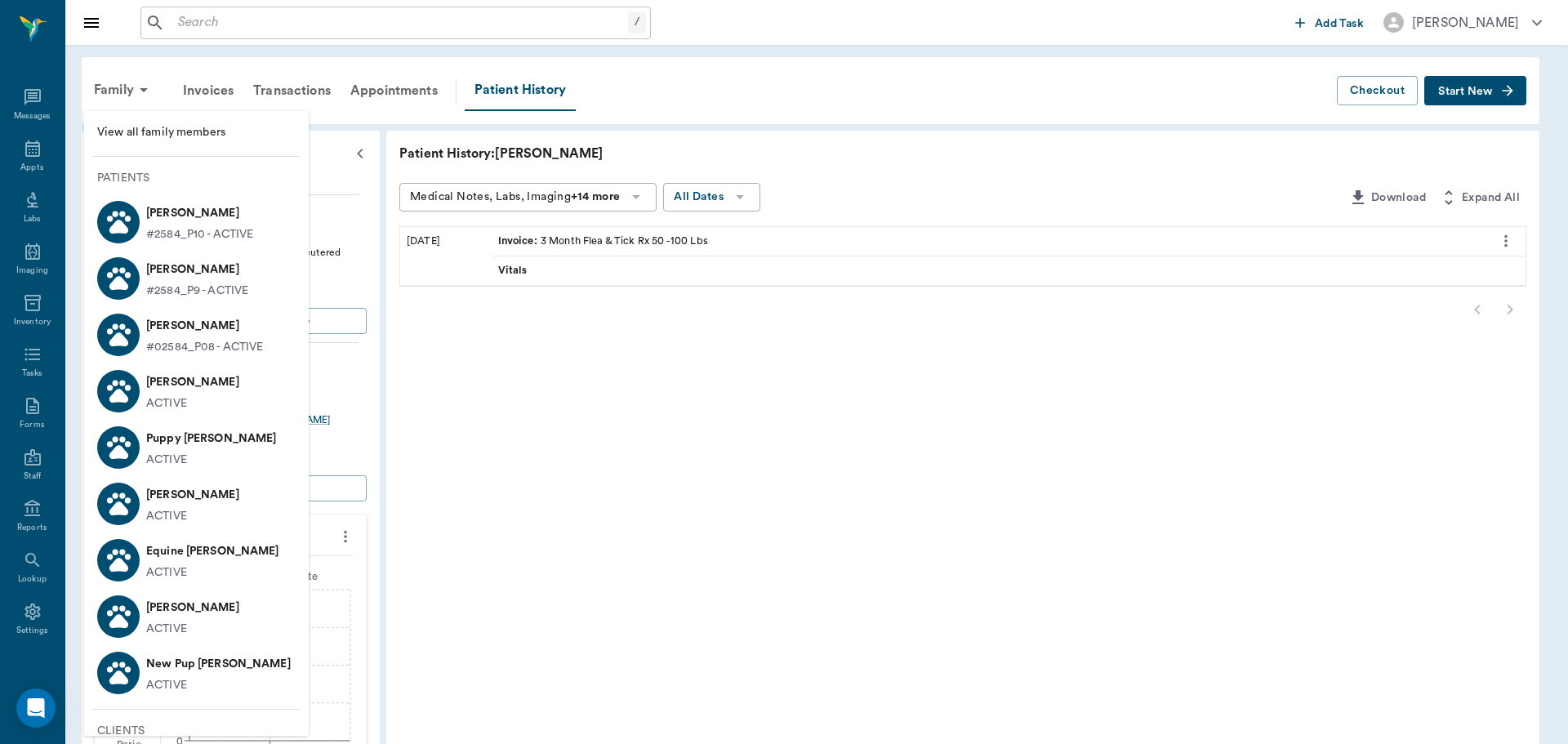
click at [333, 23] on div at bounding box center [784, 372] width 1568 height 744
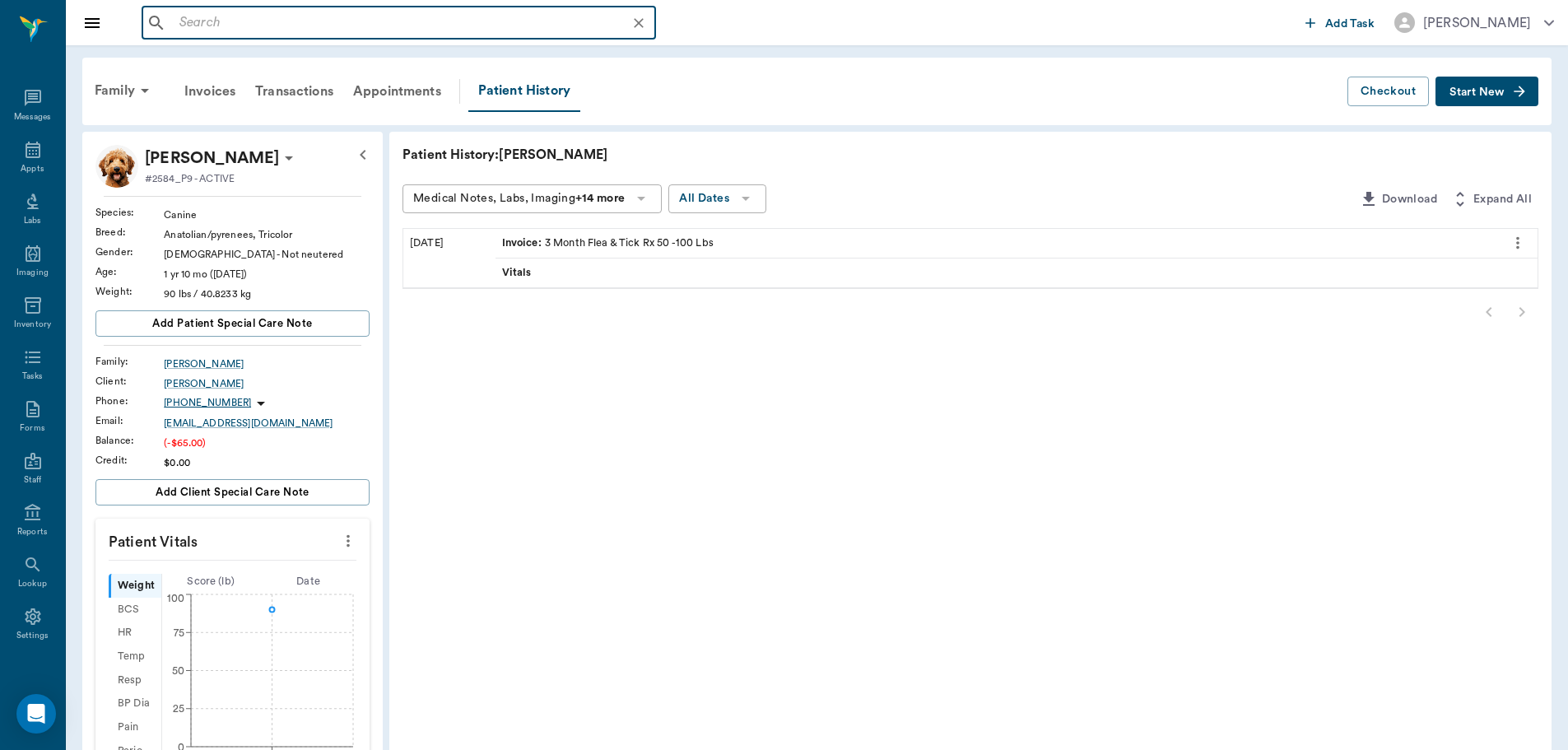
click at [334, 24] on input "text" at bounding box center [412, 23] width 478 height 23
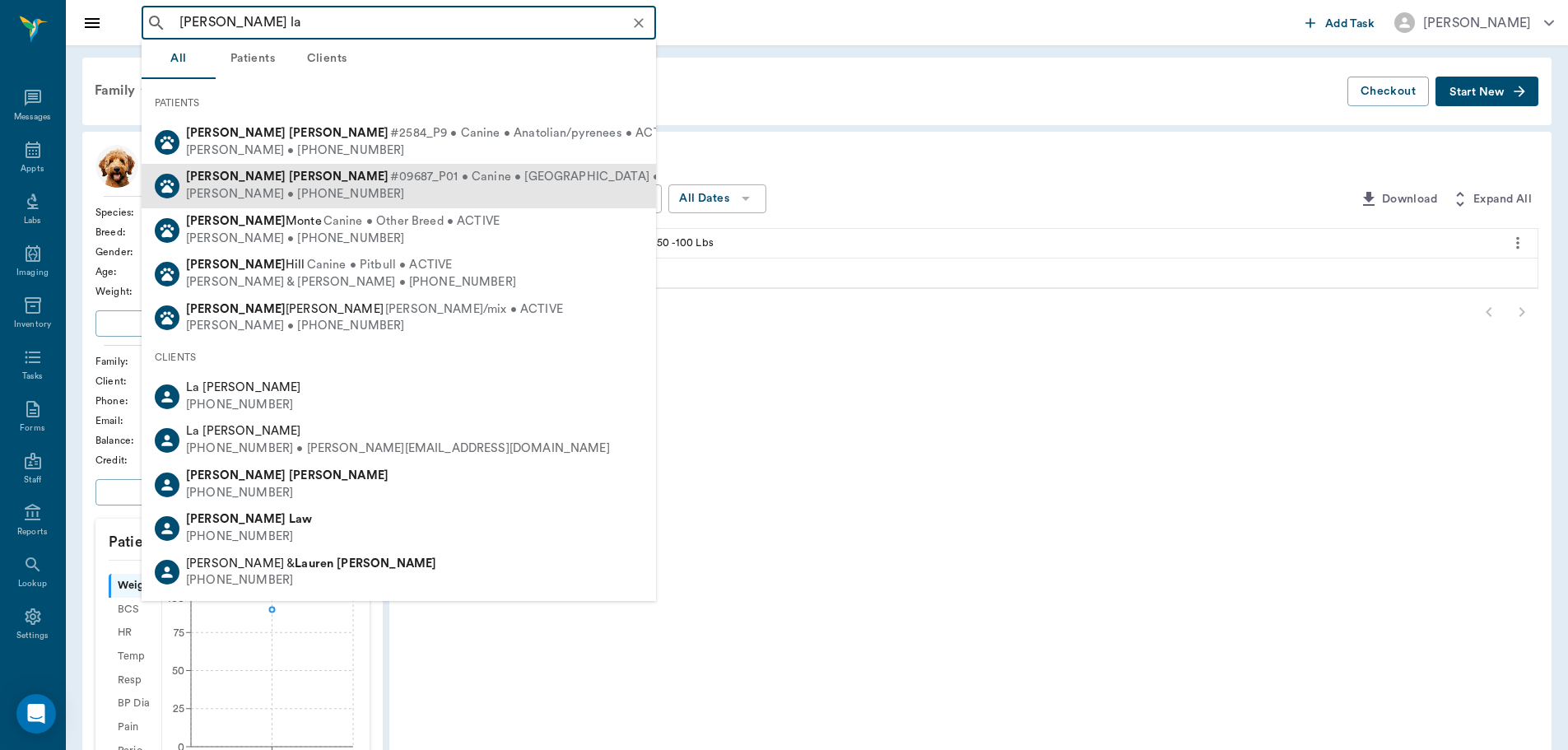
click at [382, 189] on div "[PERSON_NAME] • [PHONE_NUMBER]" at bounding box center [446, 195] width 520 height 17
type input "[PERSON_NAME] la"
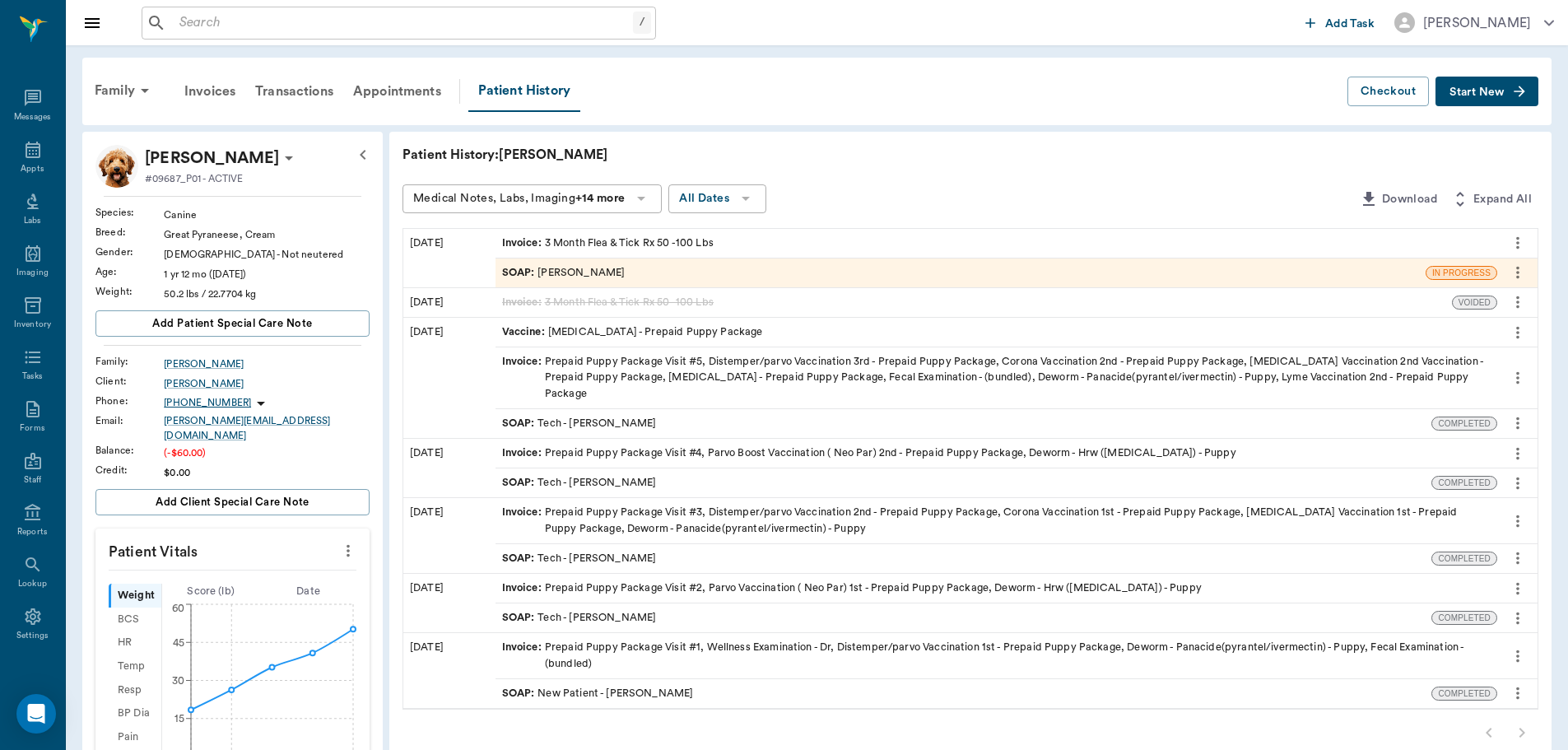
click at [1518, 254] on button "more" at bounding box center [1518, 243] width 26 height 28
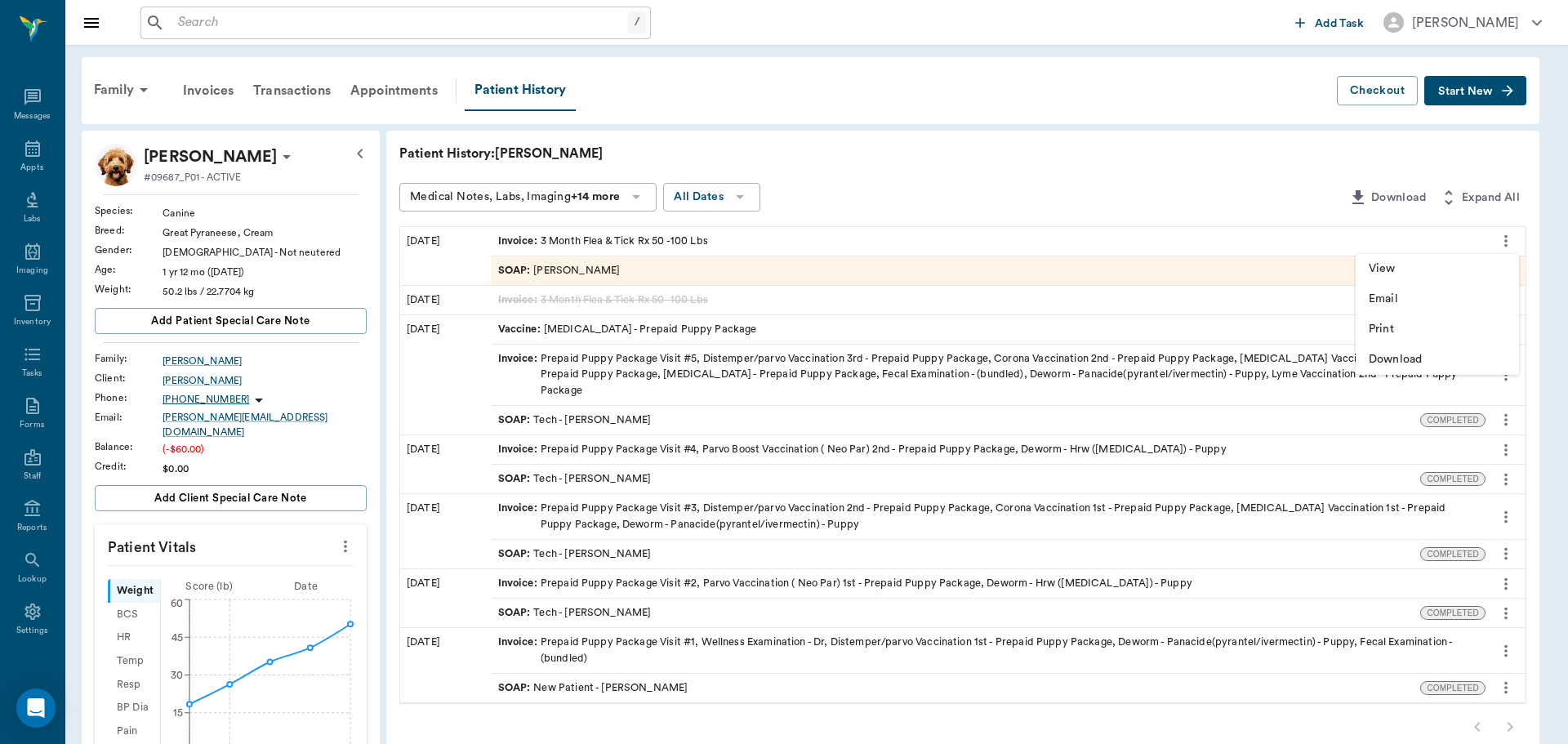
click at [1145, 251] on div at bounding box center [784, 372] width 1568 height 744
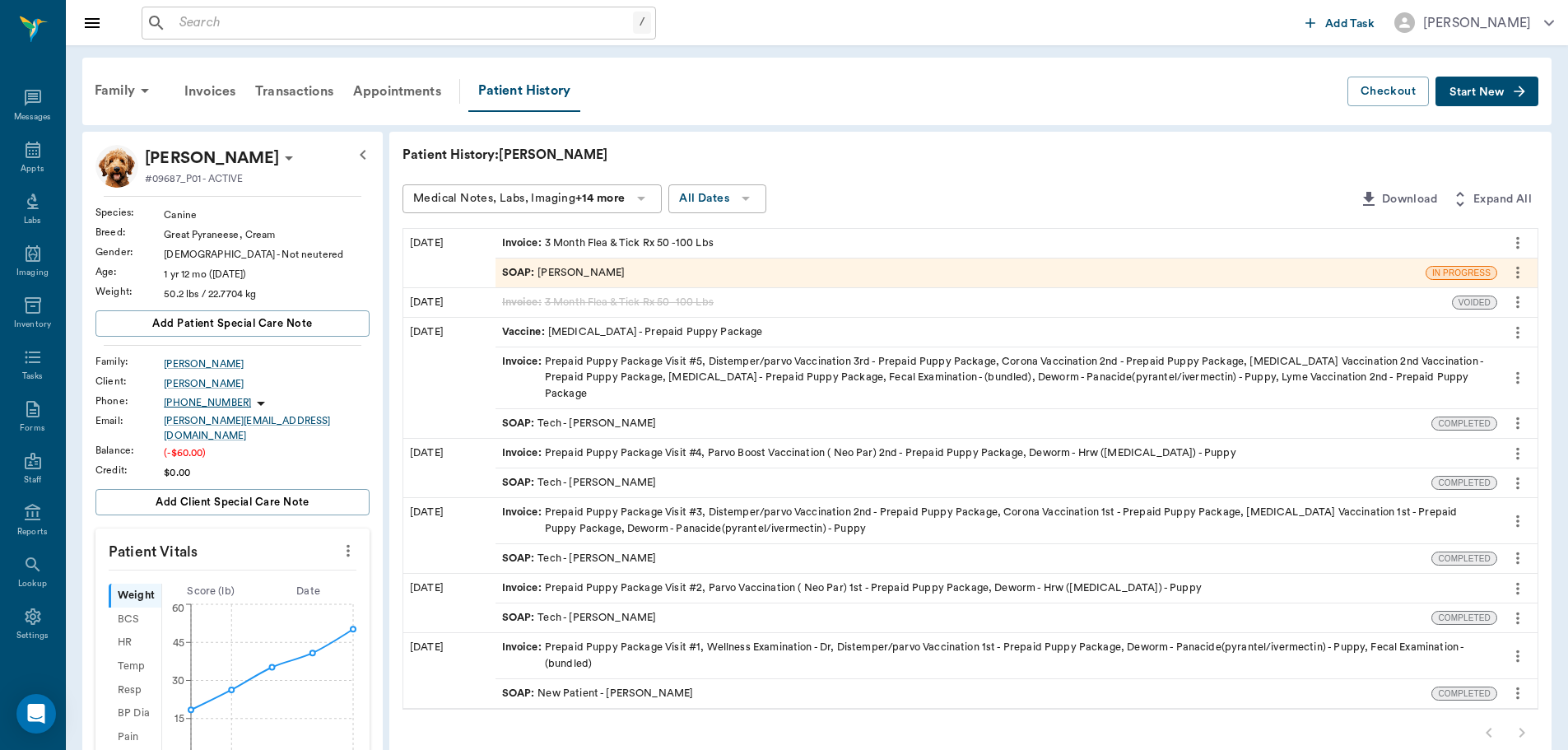
click at [1165, 242] on div "Invoice : 3 Month Flea & Tick Rx 50 -100 Lbs" at bounding box center [997, 243] width 1002 height 29
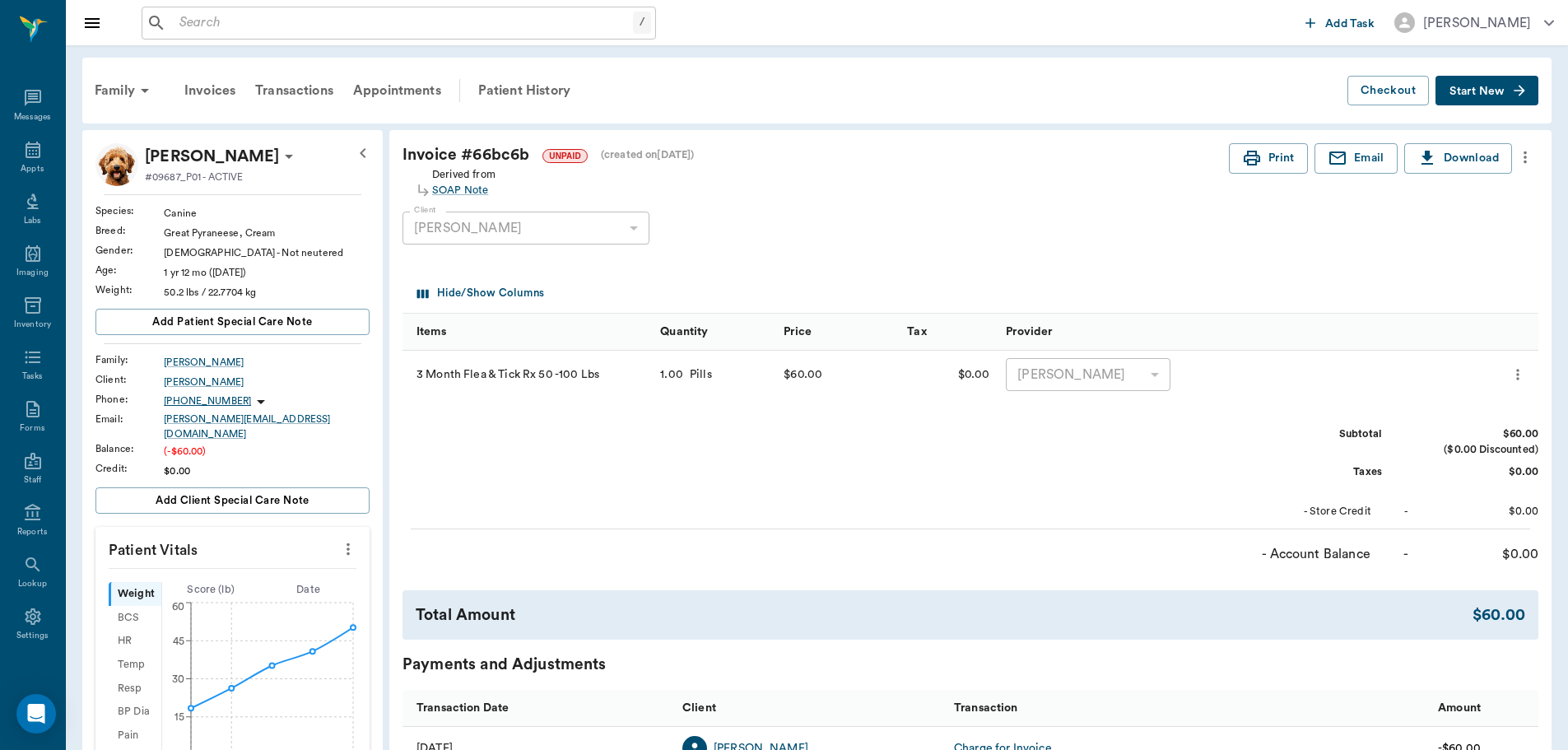
click at [1527, 151] on icon "more" at bounding box center [1525, 157] width 18 height 20
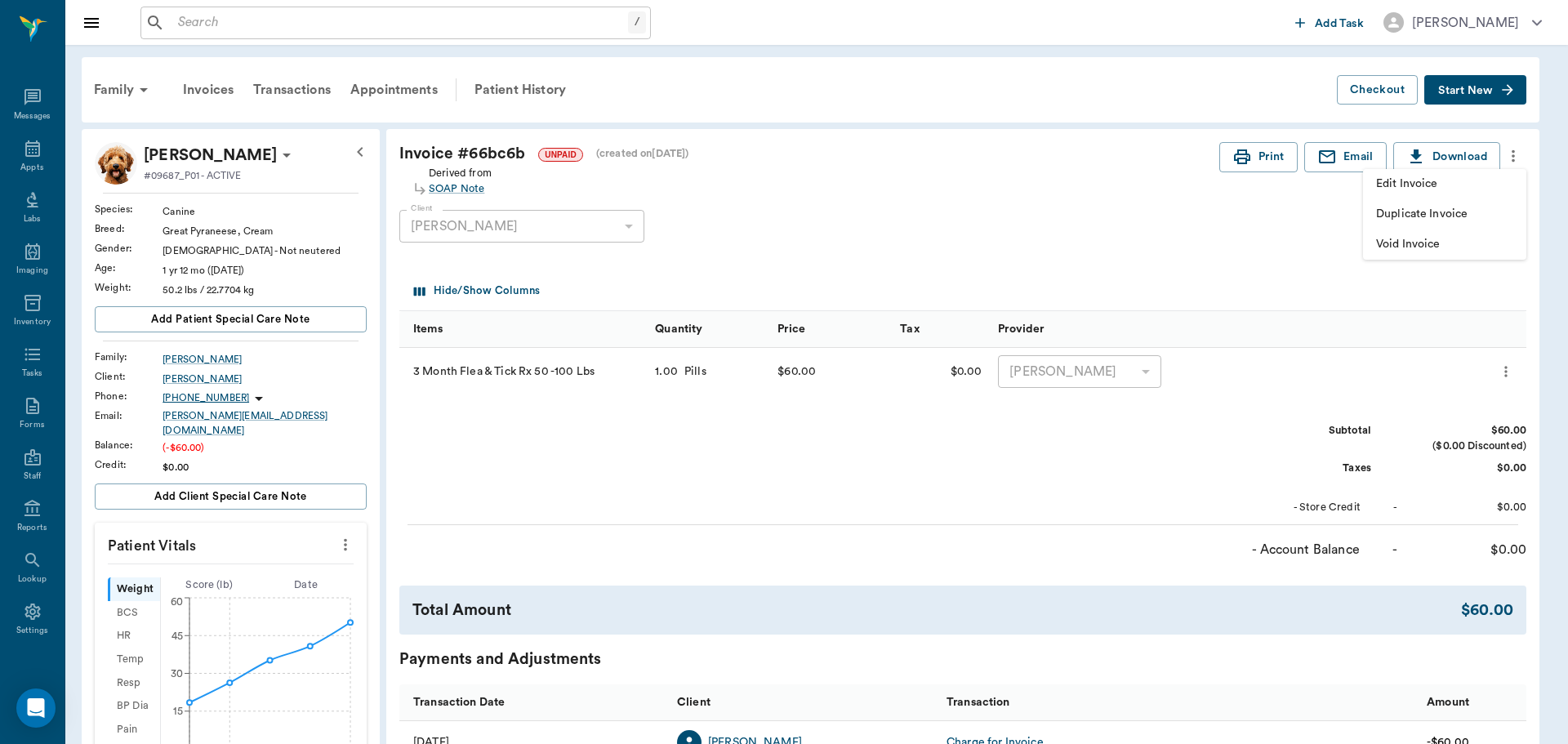
click at [1434, 242] on span "Void Invoice" at bounding box center [1444, 245] width 137 height 17
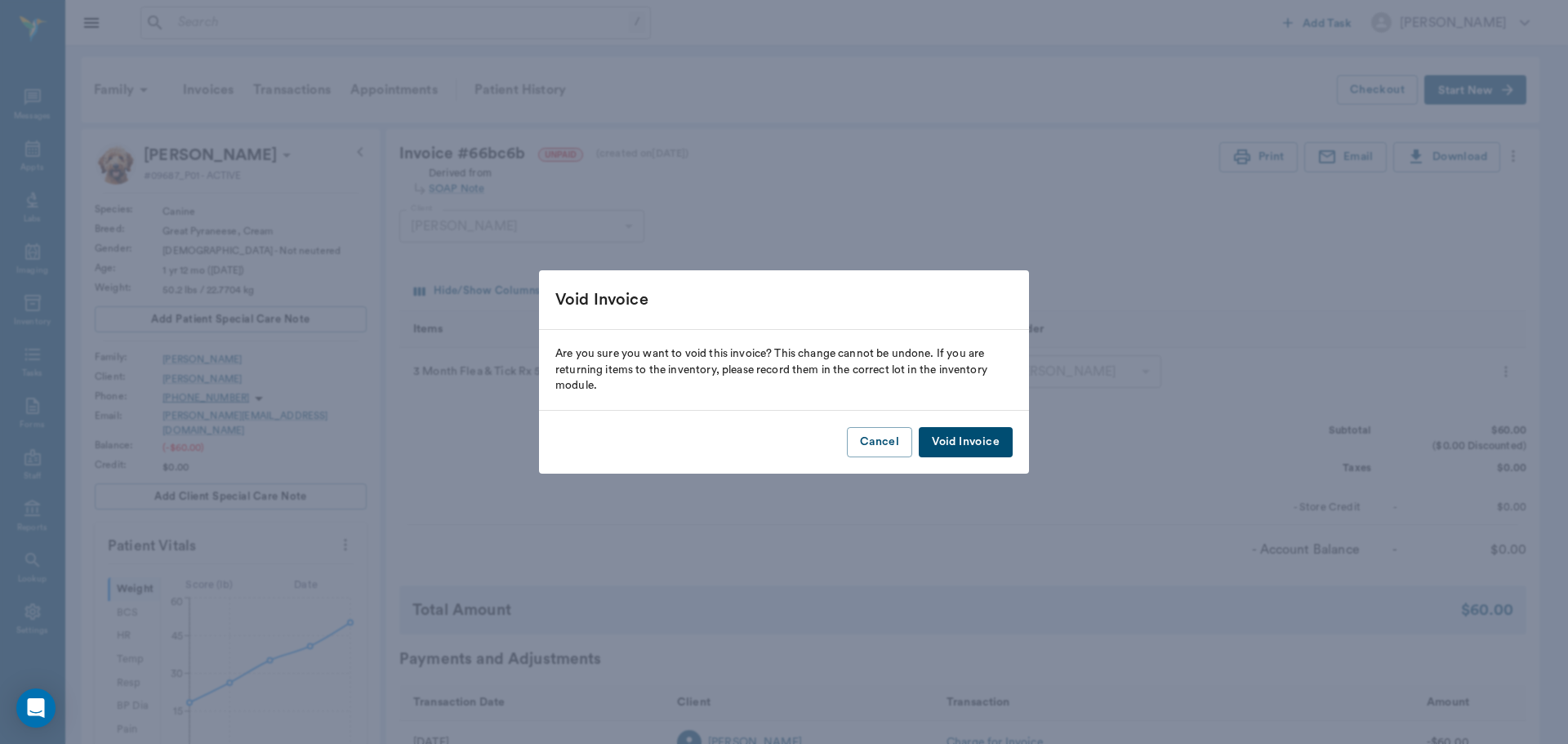
click at [980, 447] on button "Void Invoice" at bounding box center [966, 442] width 94 height 30
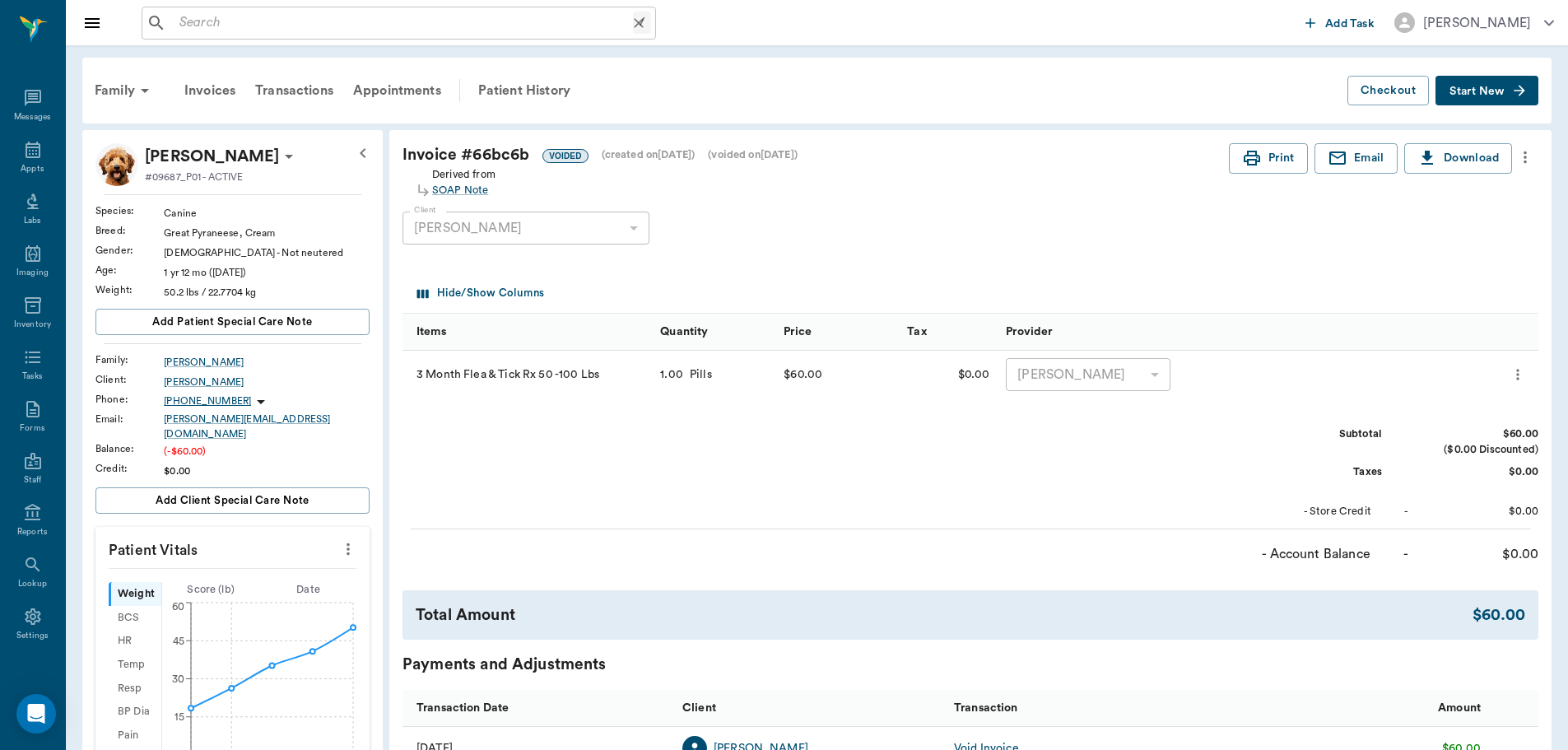
click at [315, 19] on input "text" at bounding box center [402, 23] width 460 height 23
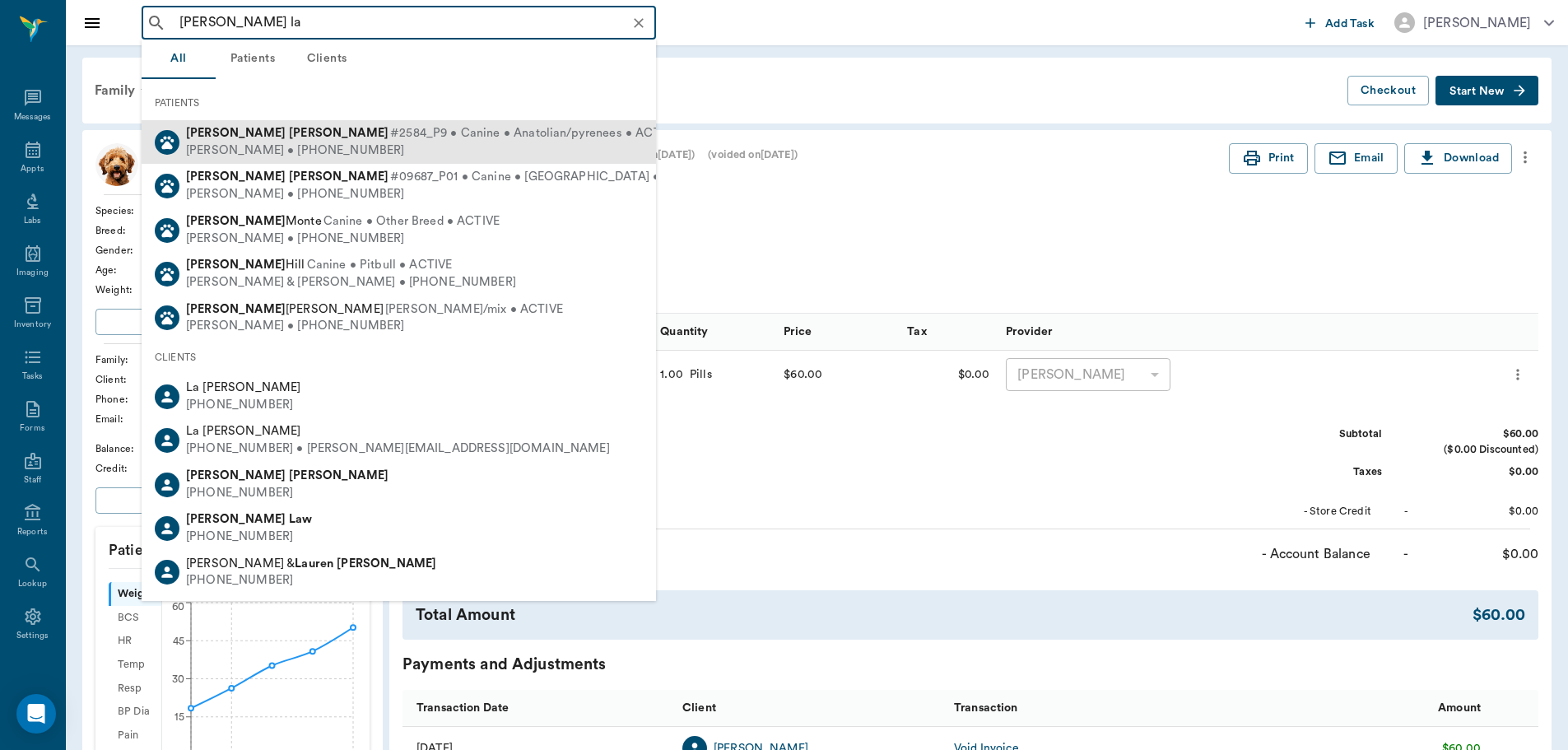
click at [435, 143] on div "[PERSON_NAME] • [PHONE_NUMBER]" at bounding box center [432, 151] width 492 height 17
type input "[PERSON_NAME] la"
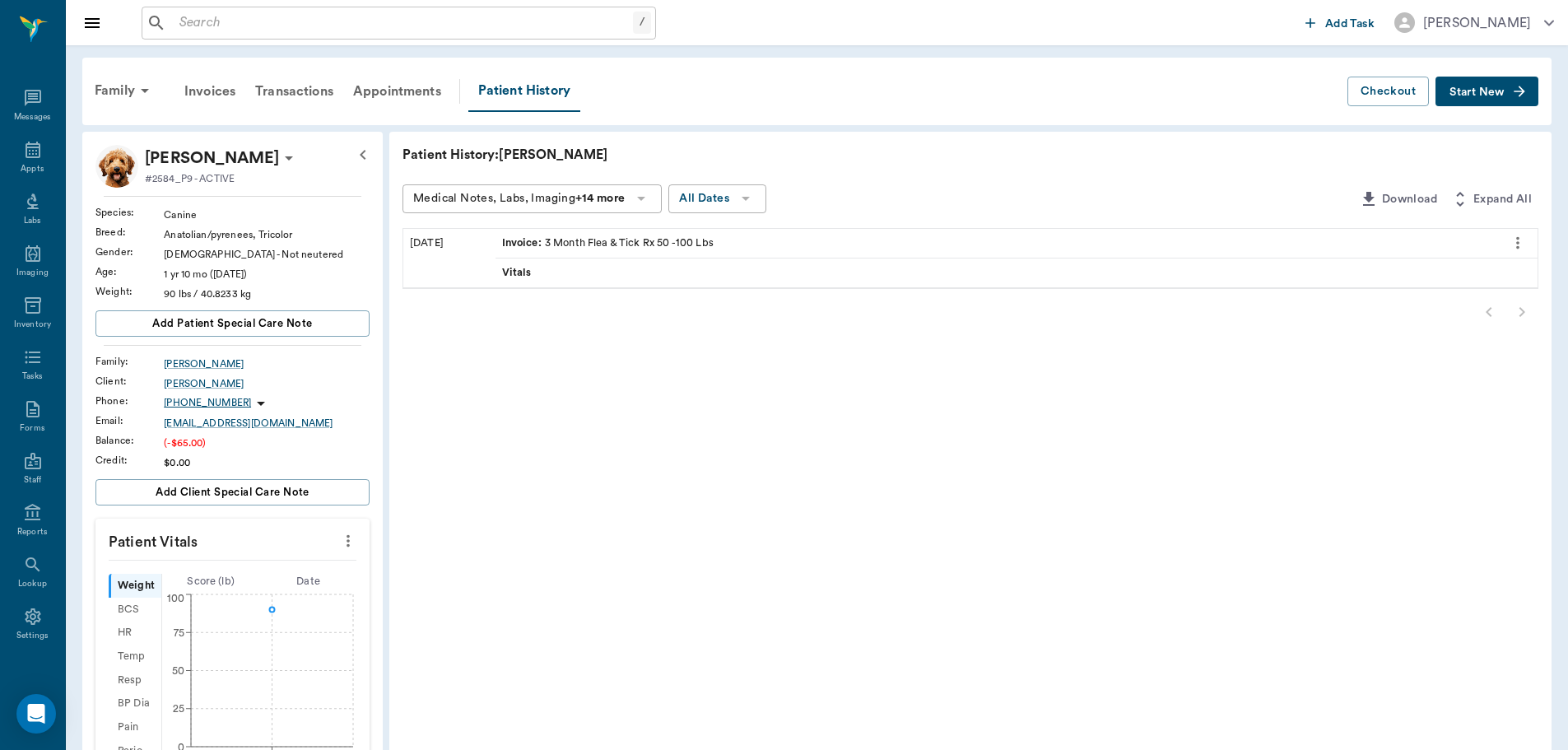
click at [1496, 93] on span "Start New" at bounding box center [1477, 93] width 55 height 0
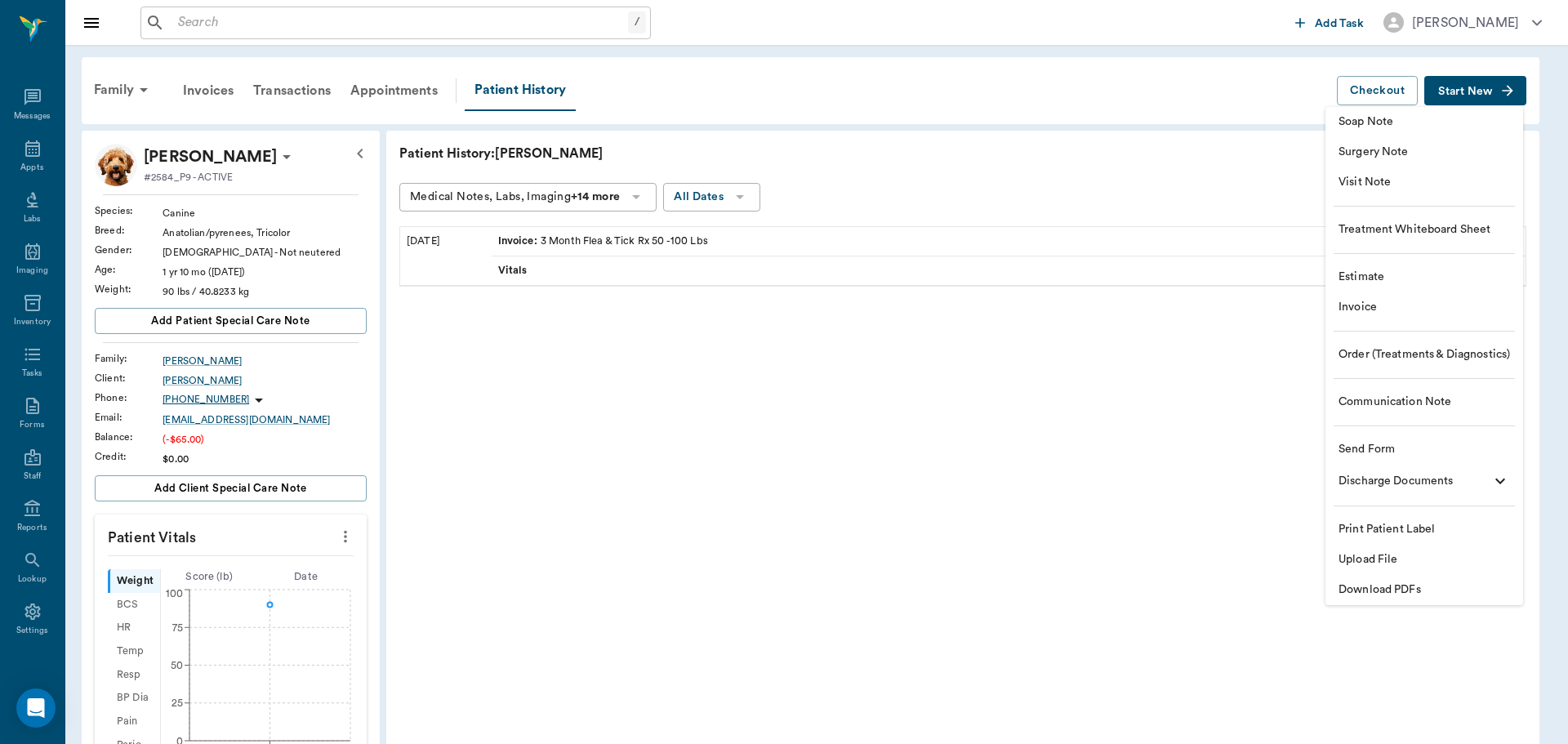
click at [1441, 187] on span "Visit Note" at bounding box center [1424, 183] width 171 height 17
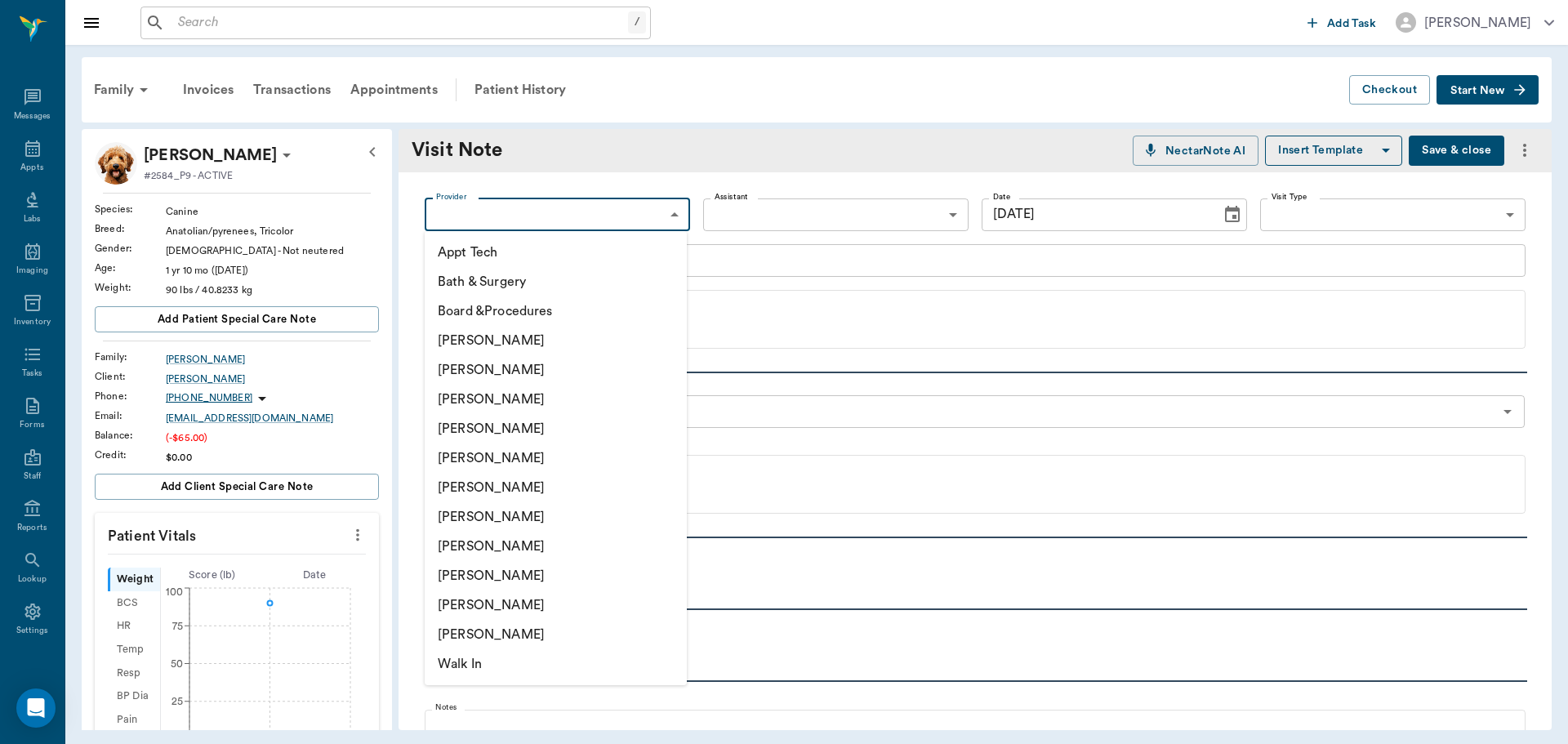
click at [549, 220] on body "/ ​ Add Task [PERSON_NAME] Nectar Messages Appts Labs Imaging Inventory Tasks F…" at bounding box center [784, 372] width 1568 height 744
click at [564, 521] on li "[PERSON_NAME]" at bounding box center [555, 516] width 262 height 29
type input "682b670d8bdc6f7f8feef3db"
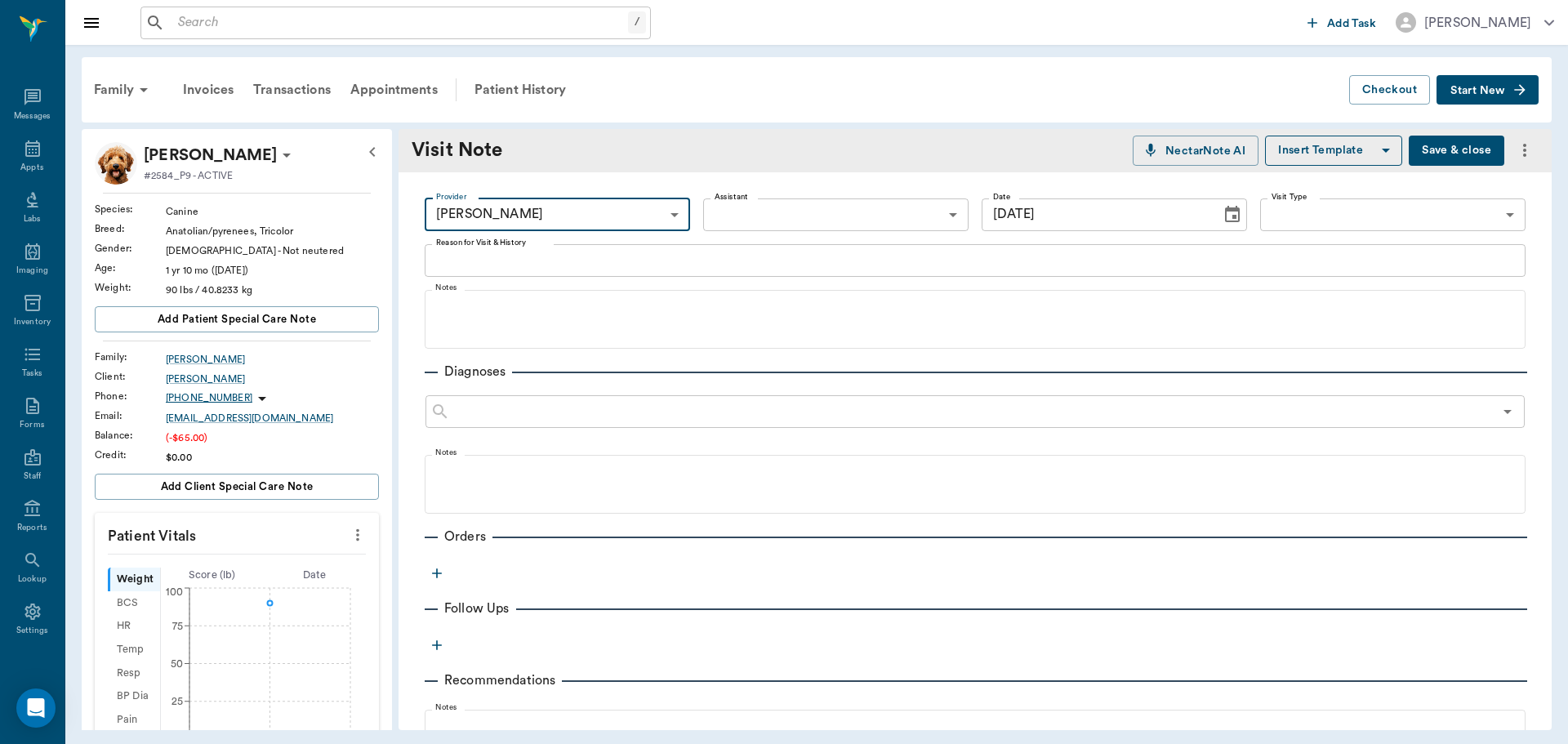
click at [436, 570] on icon "button" at bounding box center [436, 573] width 16 height 16
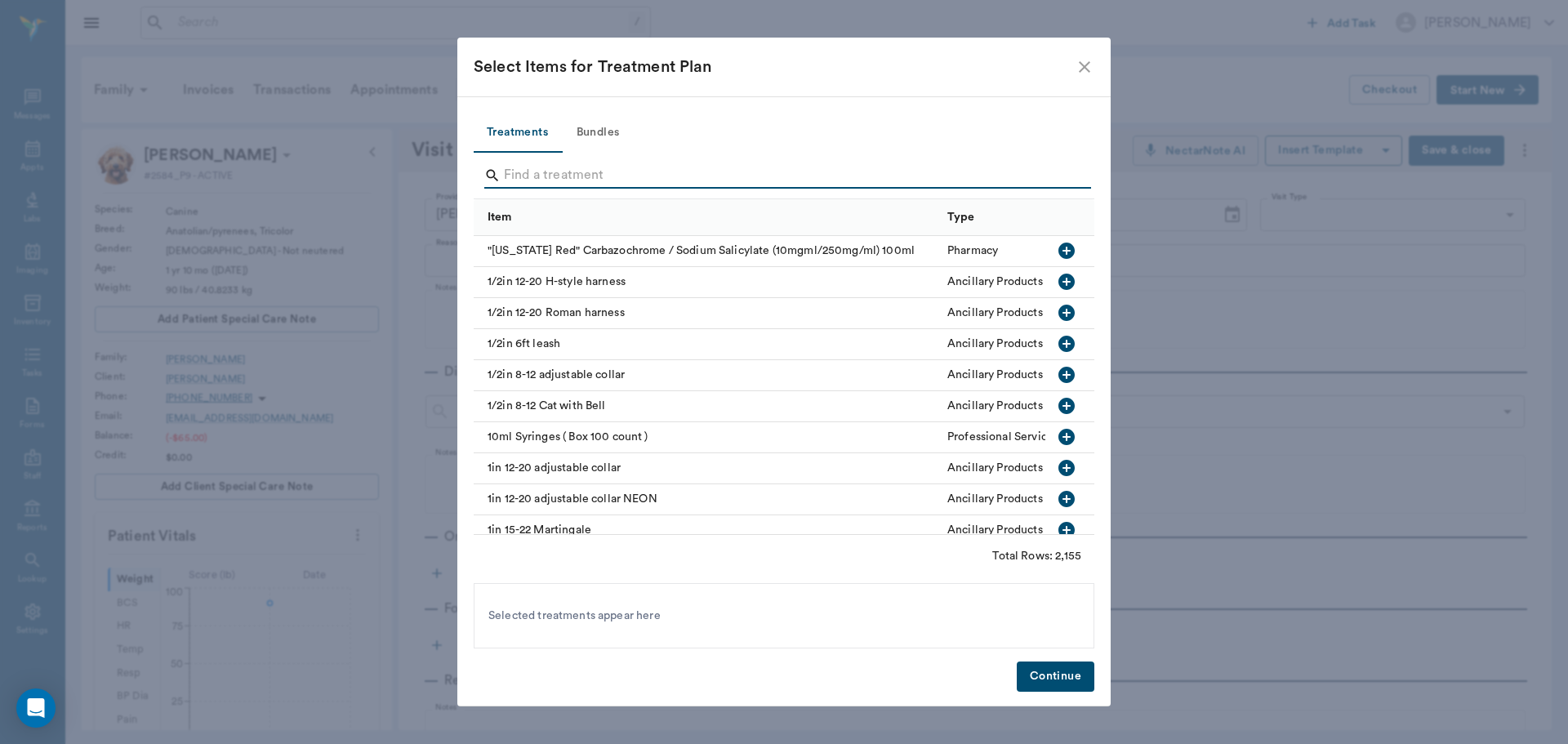
click at [715, 170] on input "Search" at bounding box center [785, 175] width 563 height 26
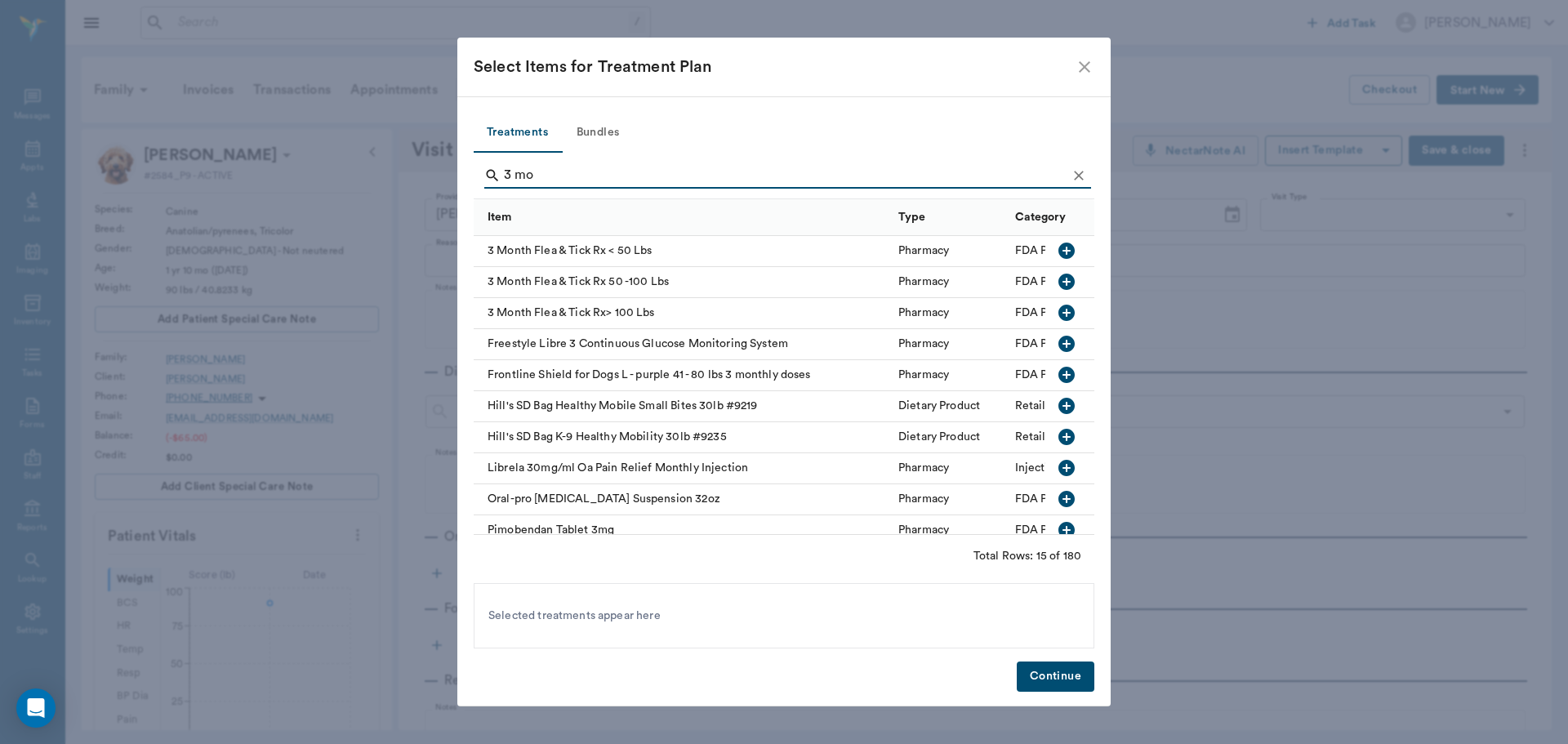
type input "3 mo"
click at [1059, 282] on icon "button" at bounding box center [1066, 281] width 16 height 16
click at [1058, 674] on button "Continue" at bounding box center [1055, 677] width 78 height 30
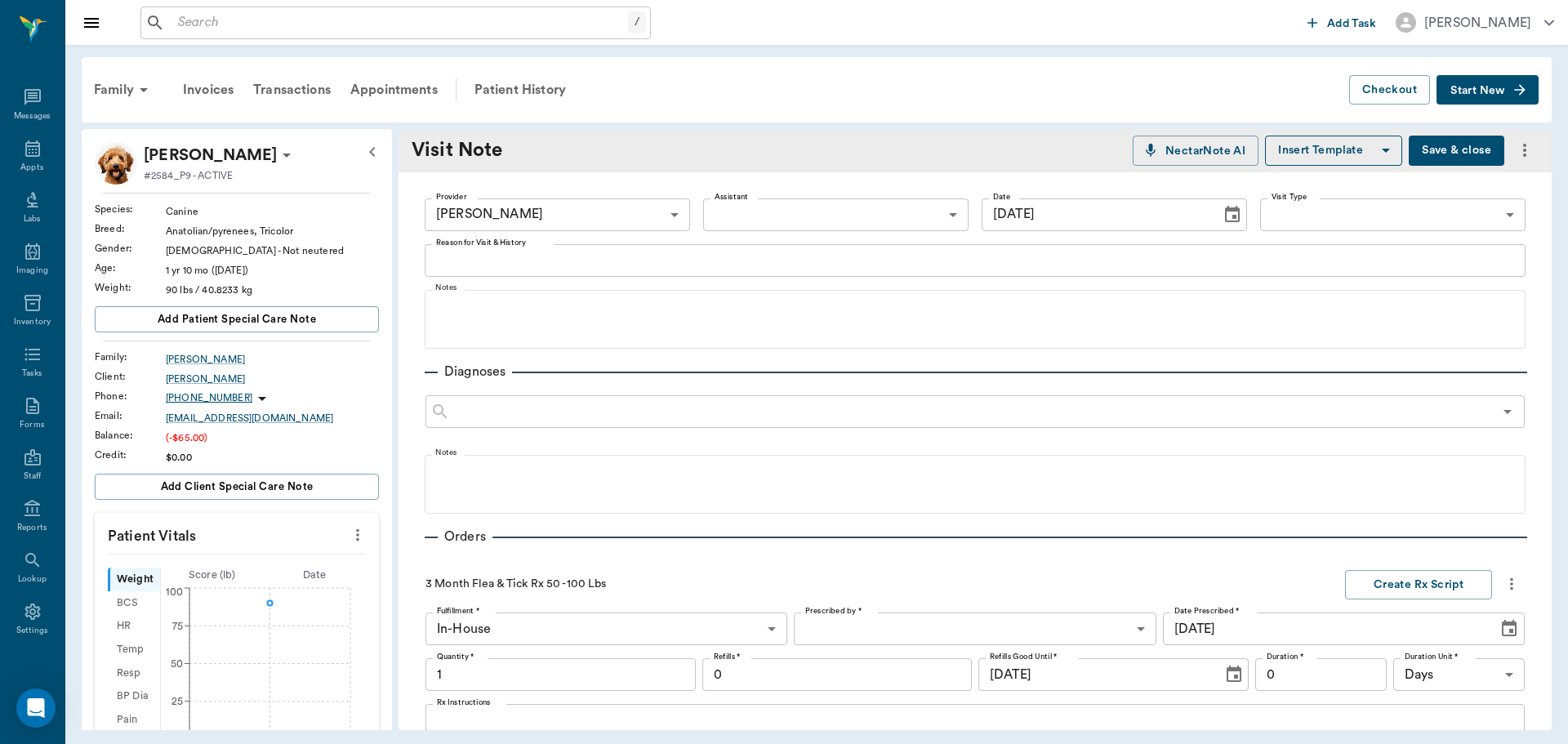
scroll to position [337, 0]
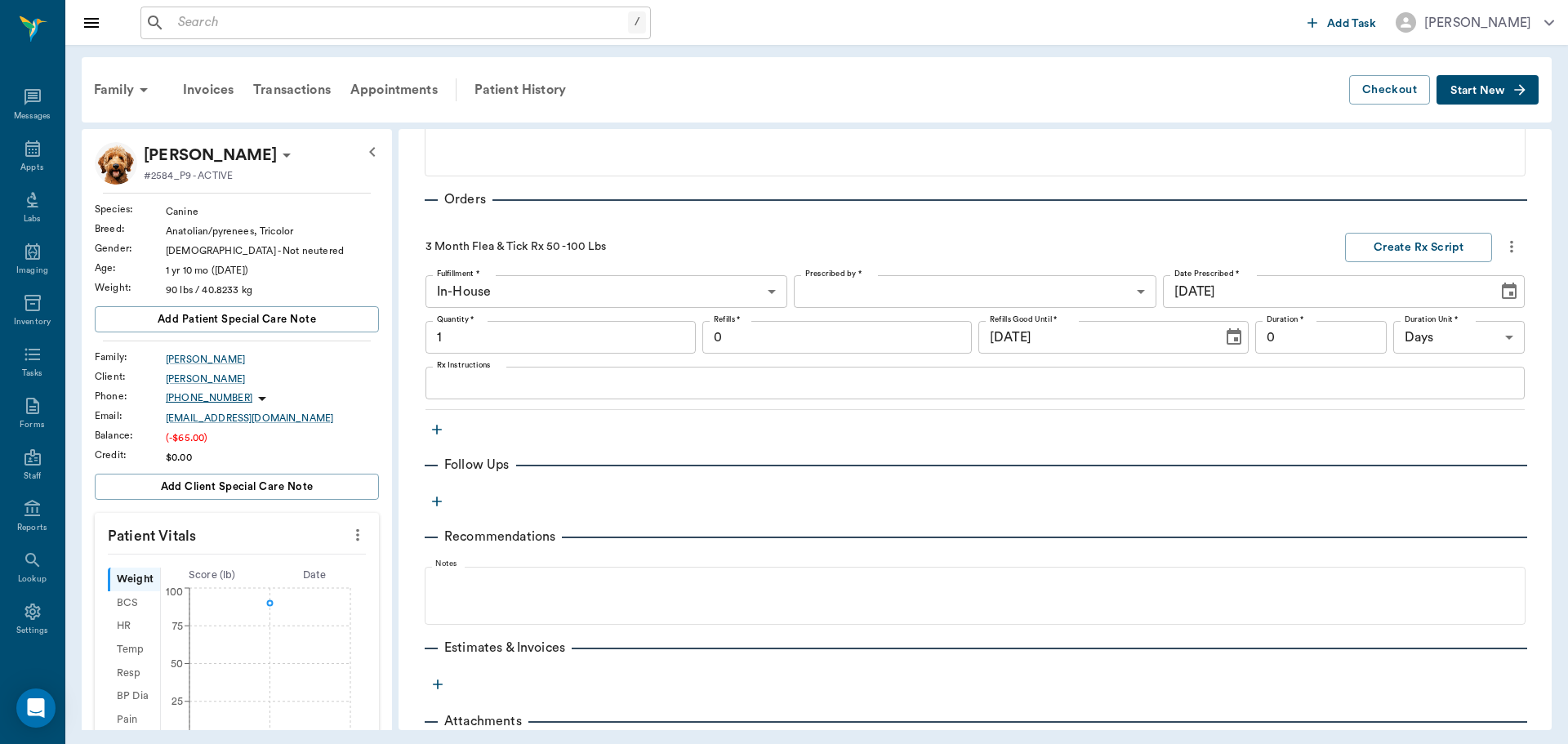
type input "1.00"
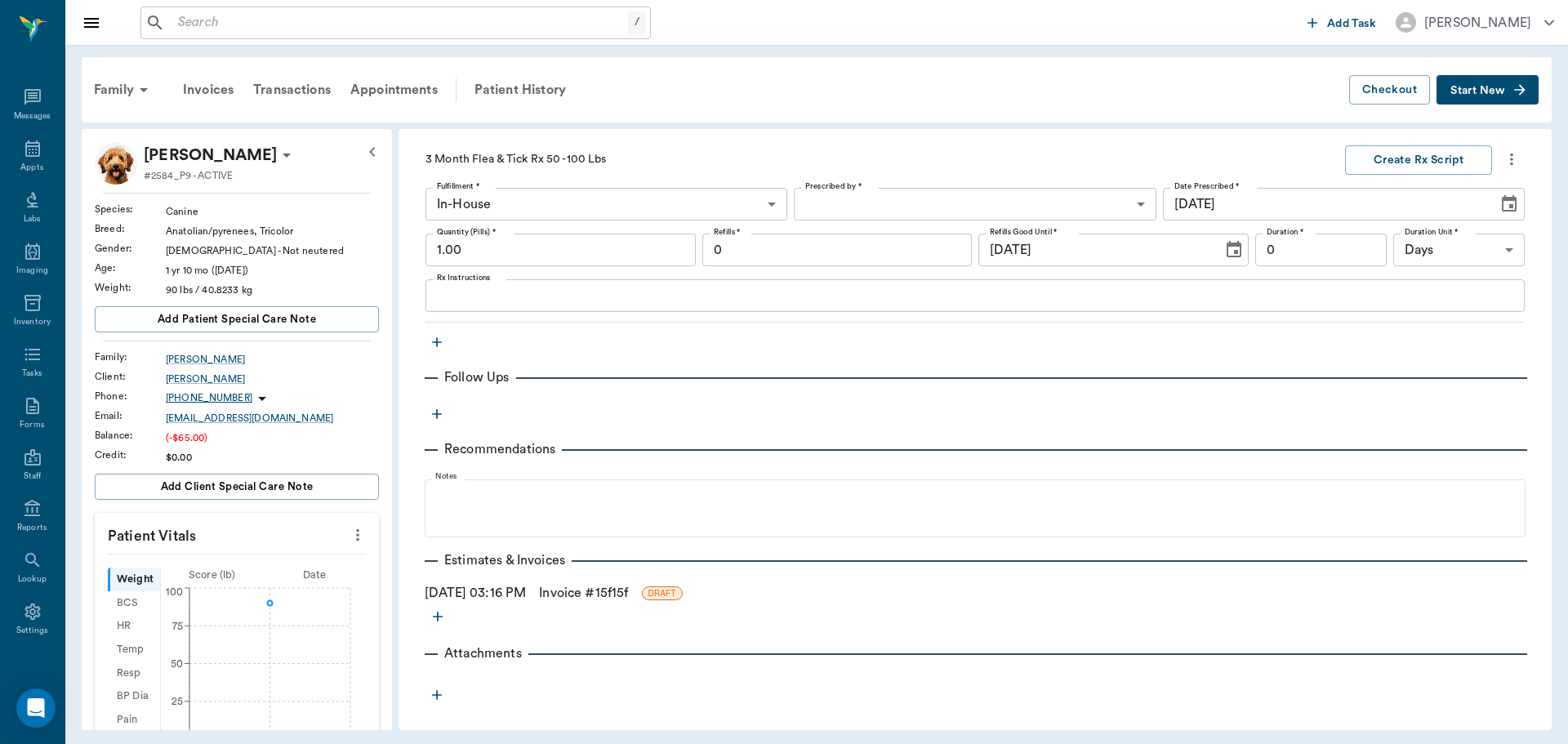
scroll to position [429, 0]
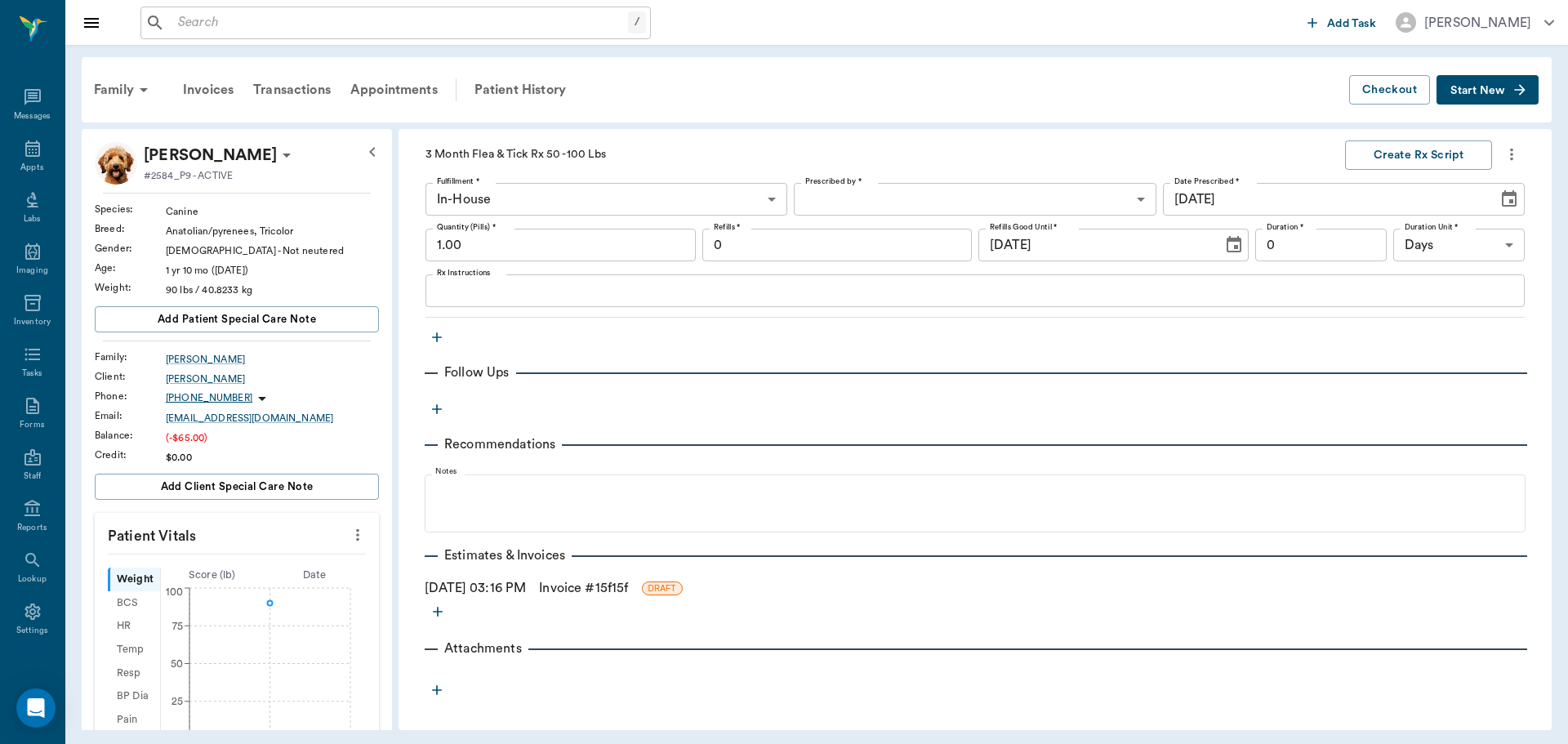
click at [607, 585] on link "Invoice # 15f15f" at bounding box center [583, 588] width 89 height 20
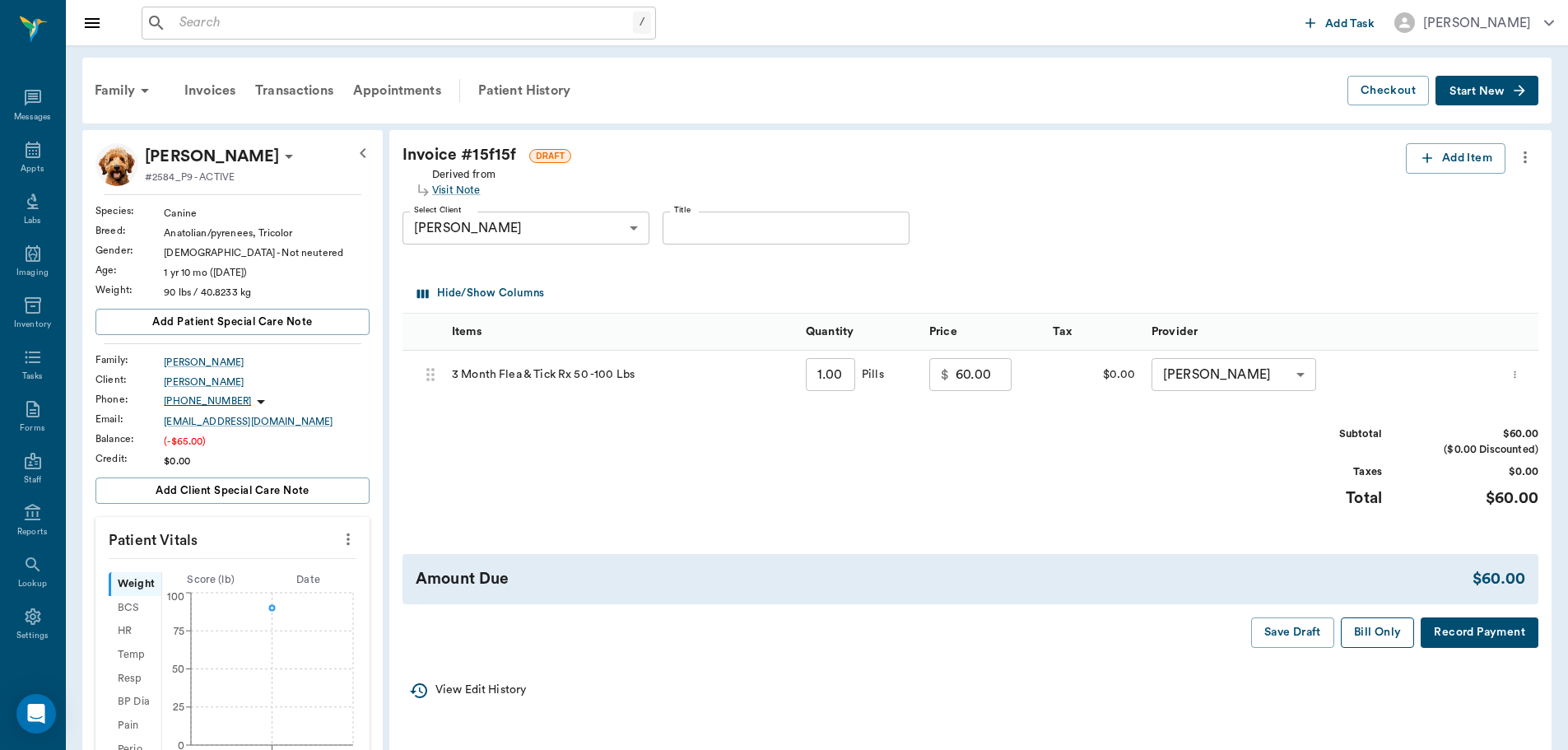
click at [1389, 637] on button "Bill Only" at bounding box center [1378, 633] width 74 height 30
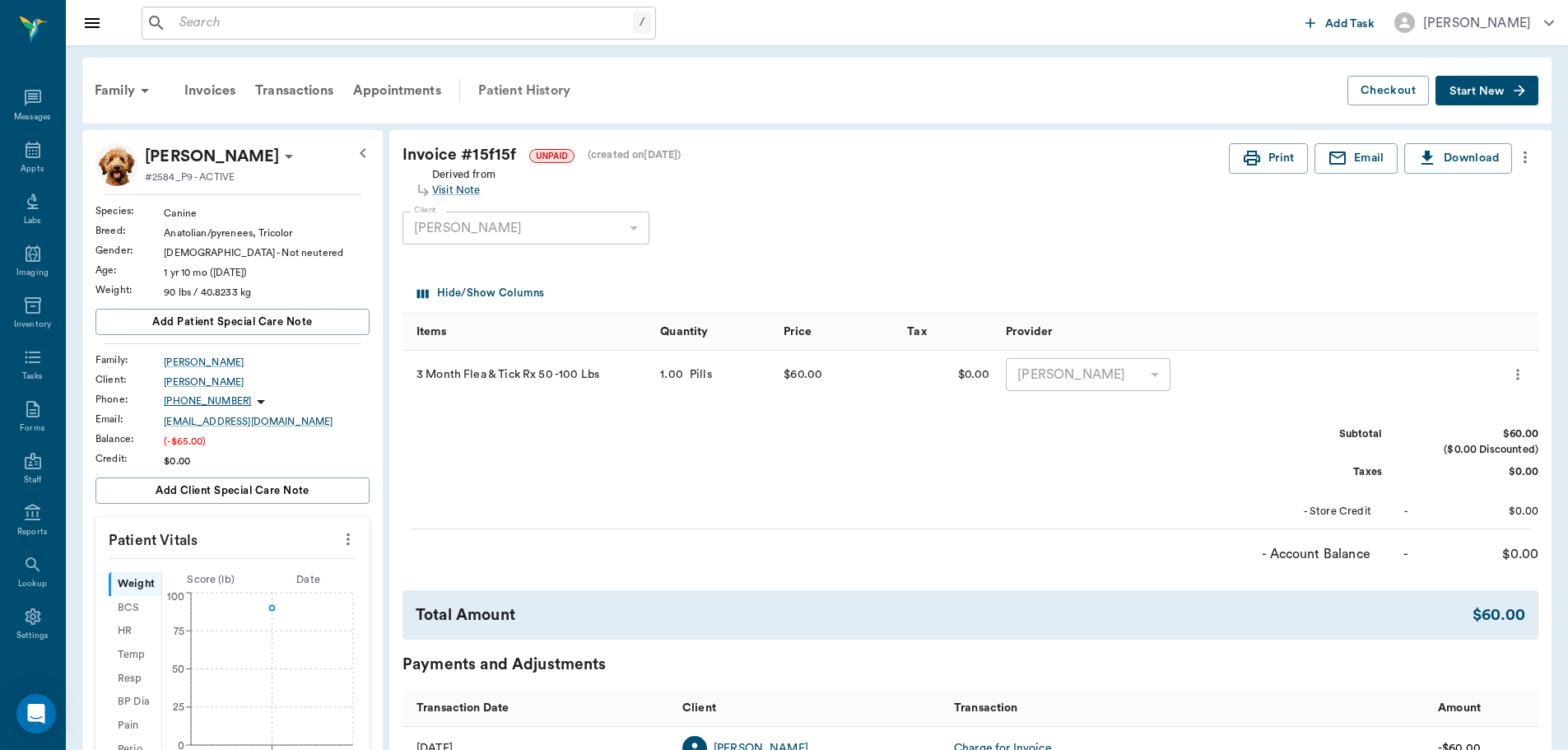
click at [514, 93] on div "Patient History" at bounding box center [524, 91] width 112 height 40
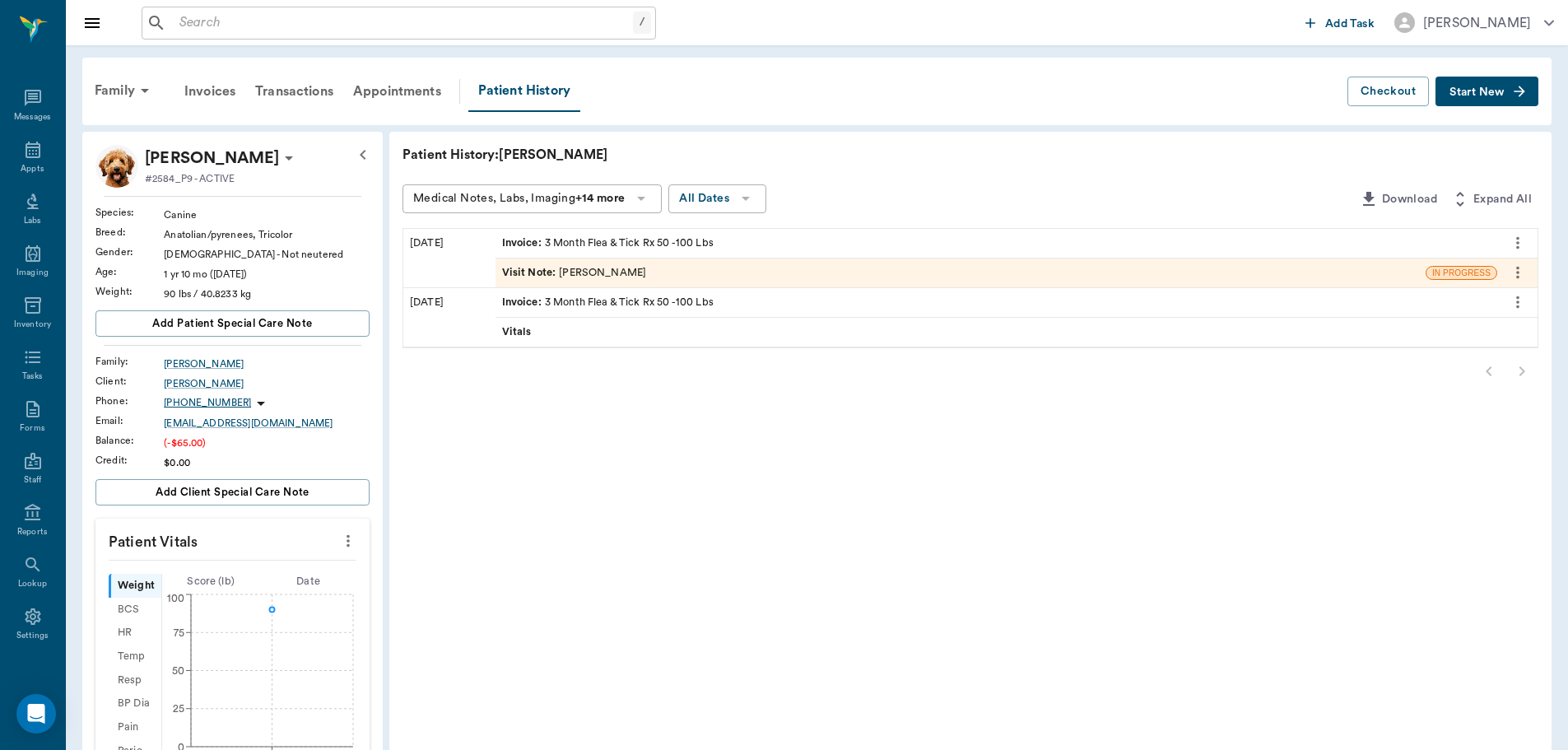
click at [615, 277] on div "Visit Note : [PERSON_NAME]" at bounding box center [574, 273] width 145 height 16
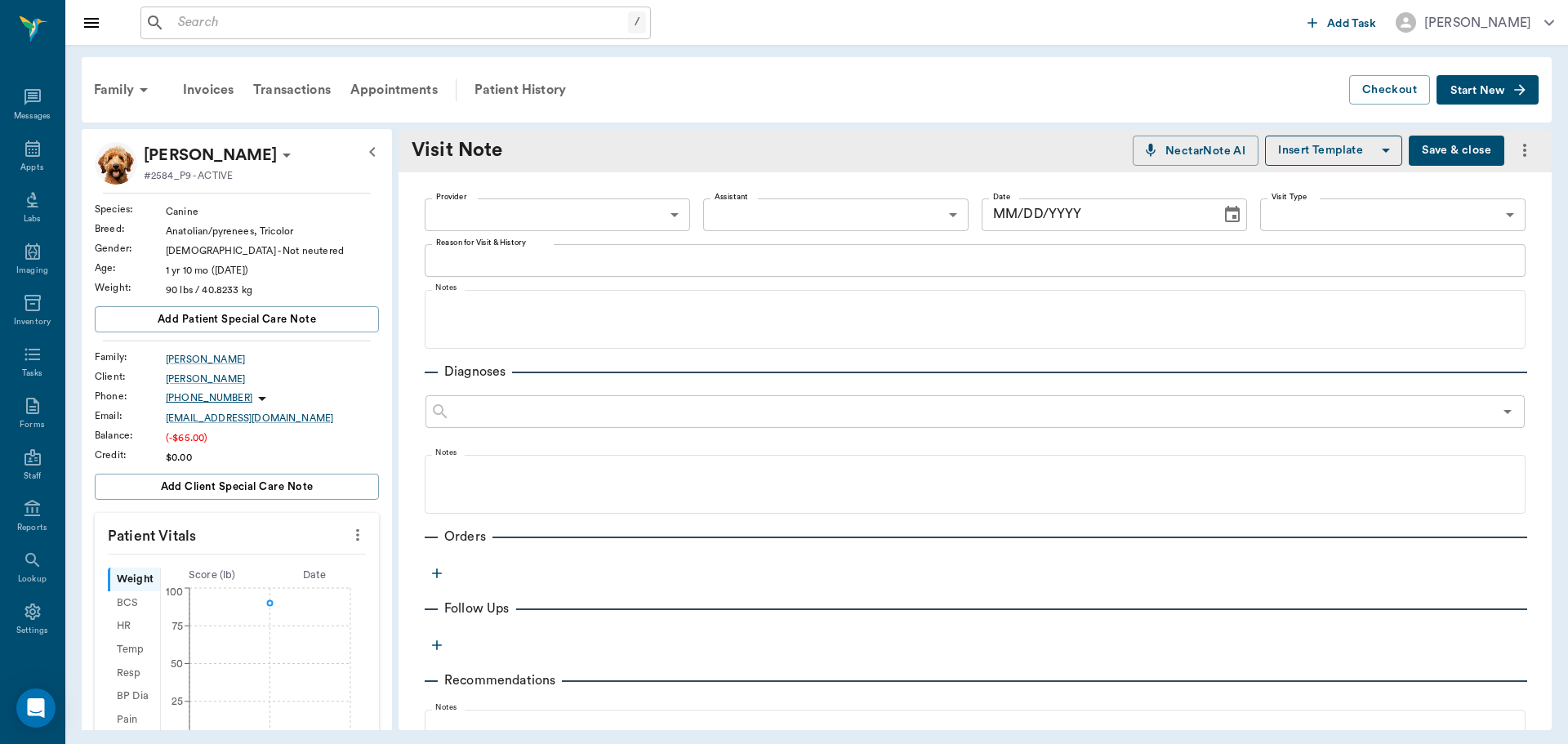
type input "682b670d8bdc6f7f8feef3db"
type input "[DATE]"
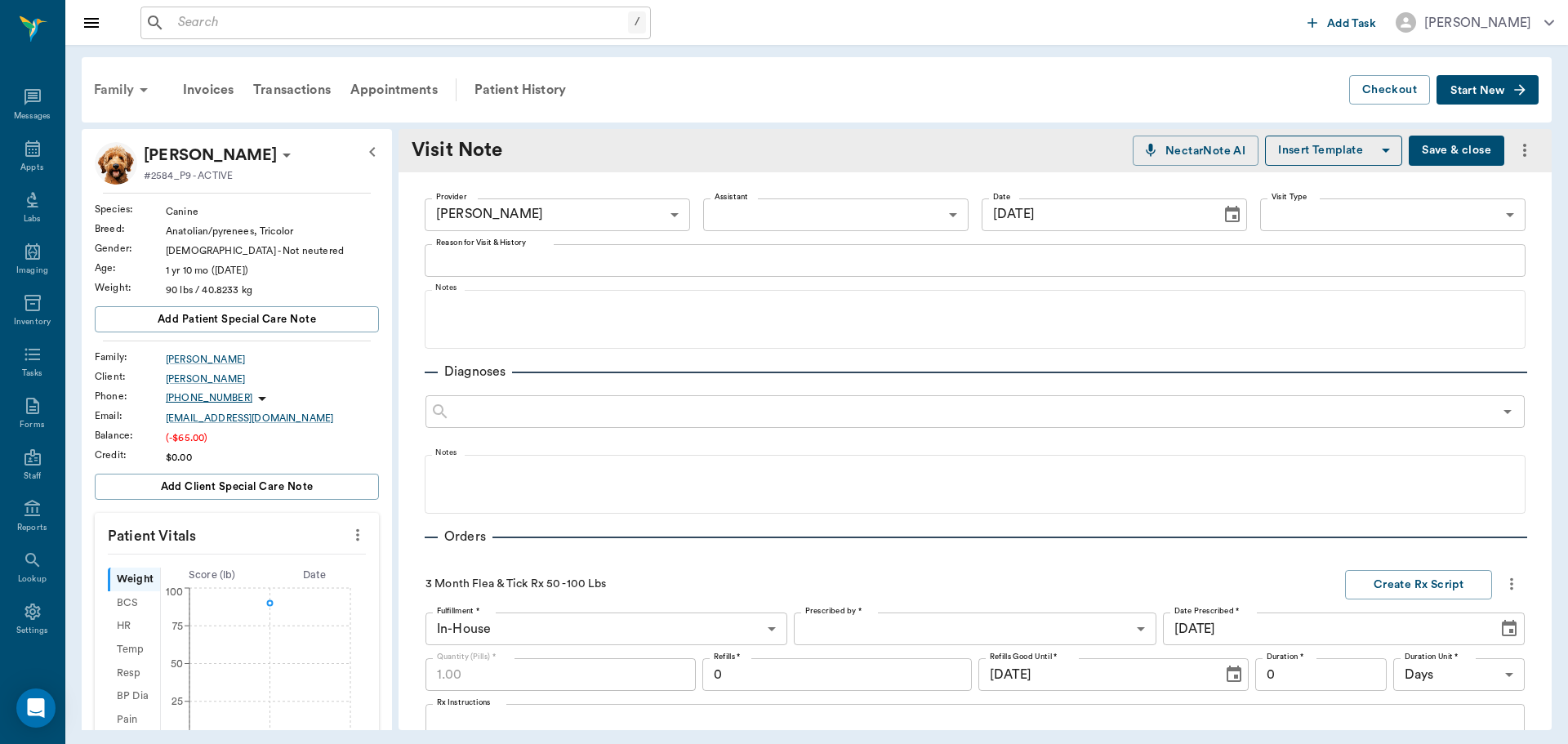
click at [131, 89] on div "Family" at bounding box center [124, 90] width 80 height 39
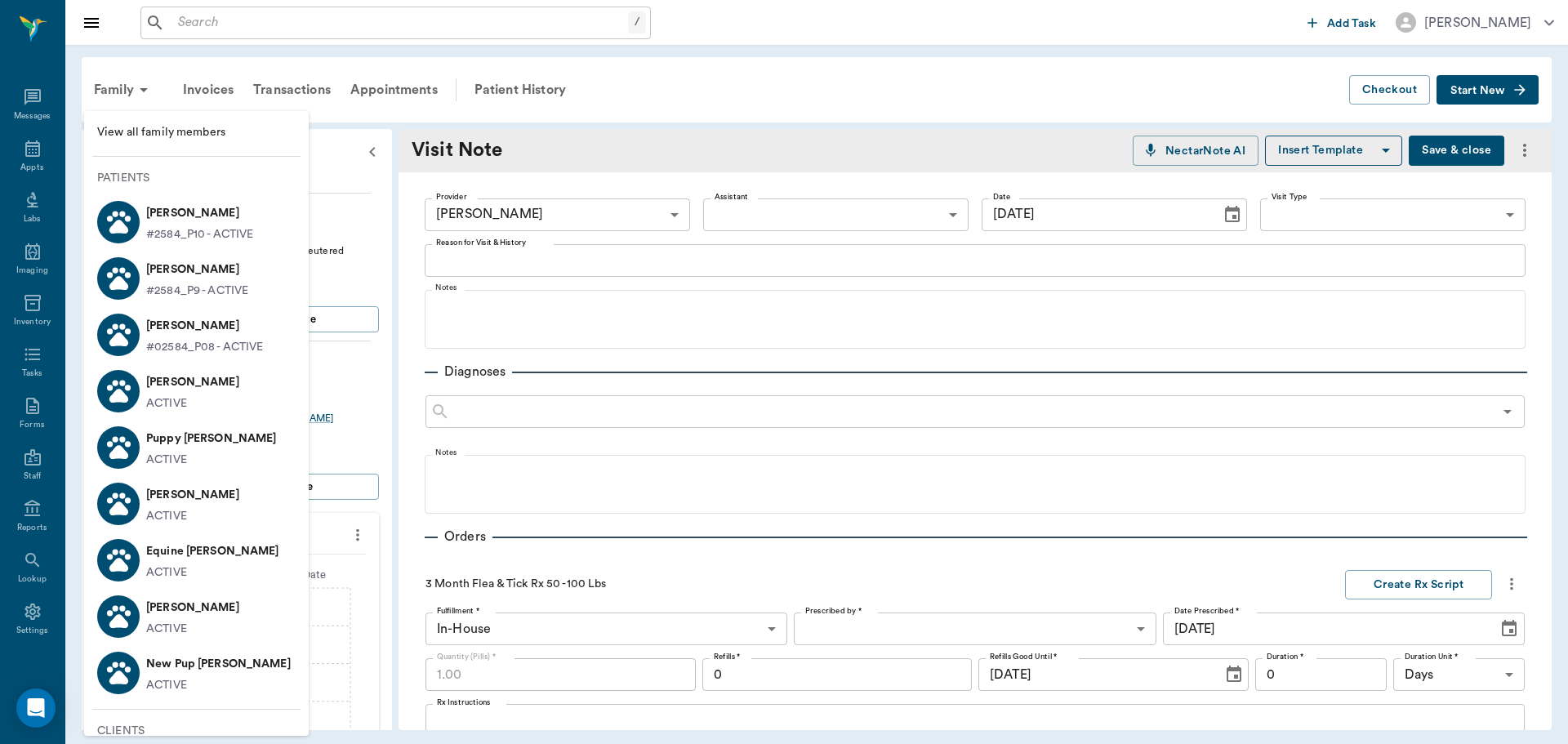
click at [788, 130] on div at bounding box center [784, 372] width 1568 height 744
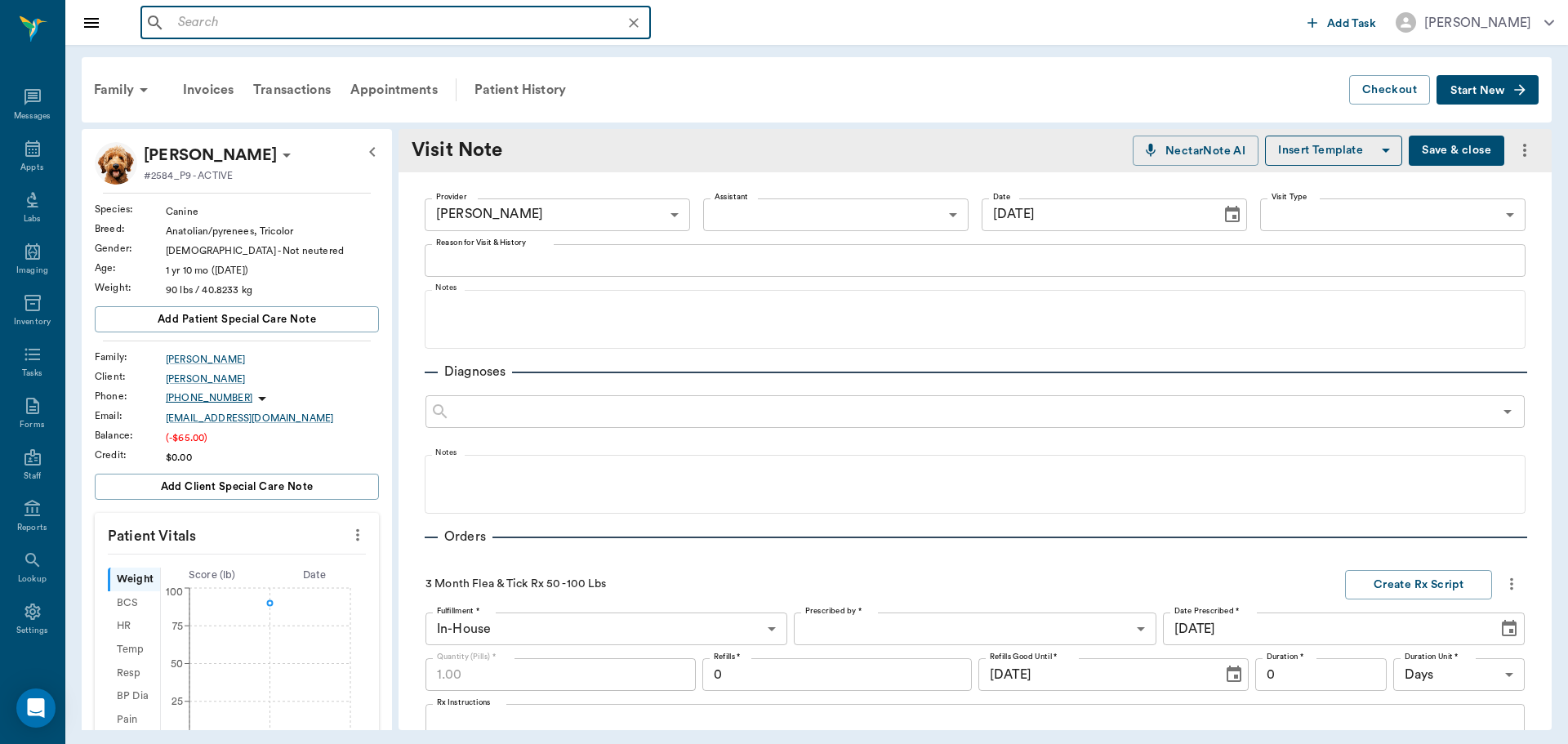
click at [431, 11] on input "text" at bounding box center [408, 22] width 474 height 22
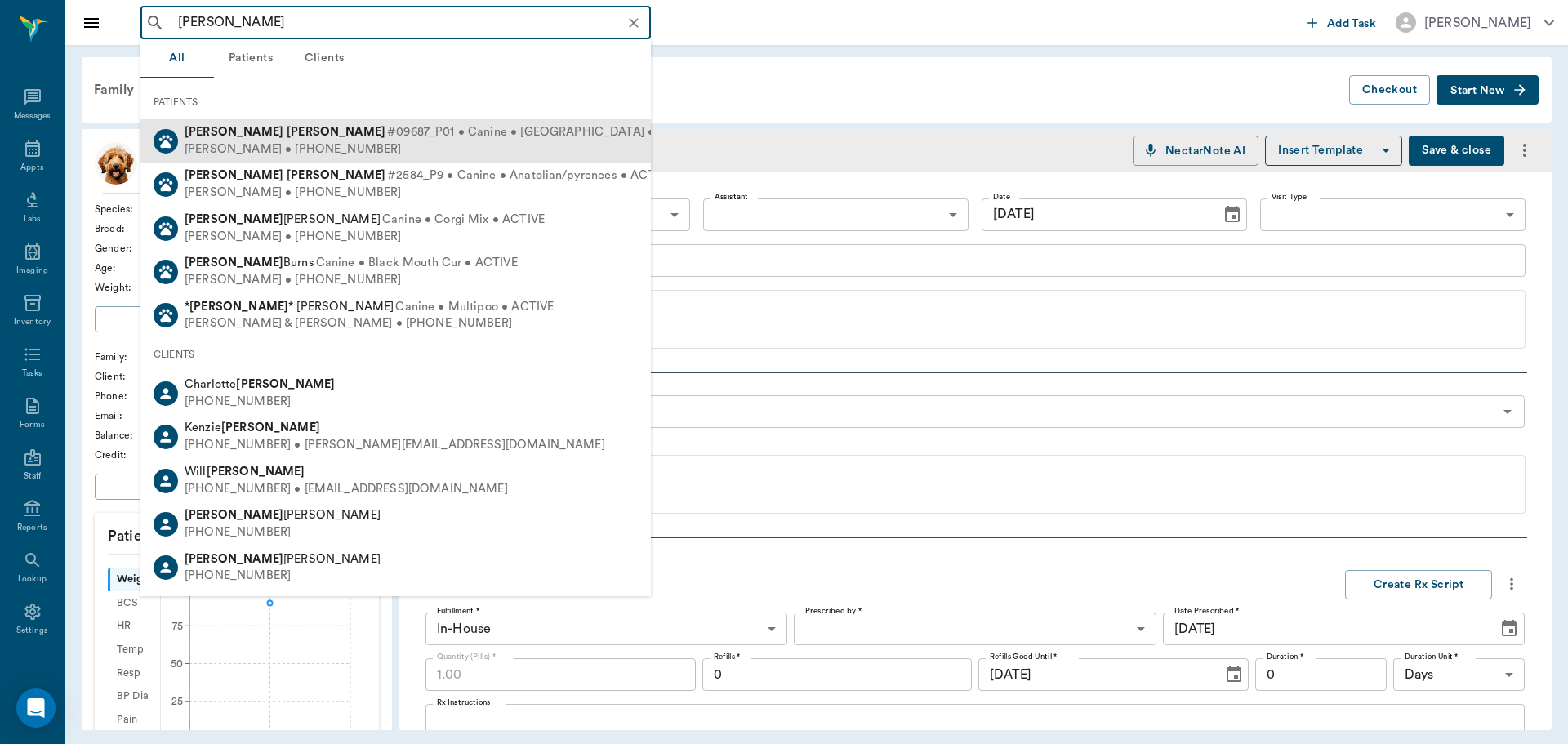
click at [426, 155] on div "[PERSON_NAME] • [PHONE_NUMBER]" at bounding box center [442, 150] width 515 height 17
type input "[PERSON_NAME]"
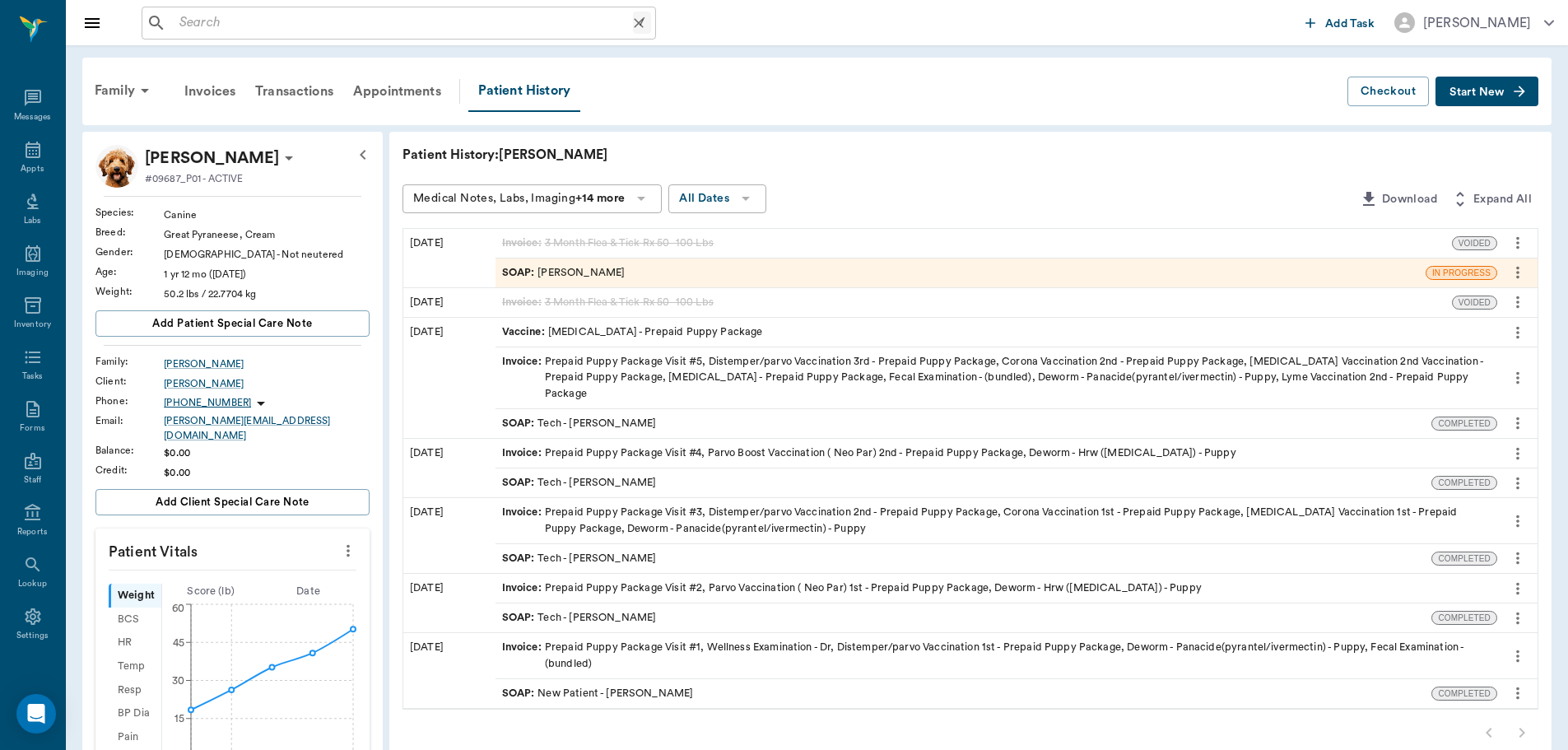
click at [208, 22] on input "text" at bounding box center [402, 23] width 460 height 23
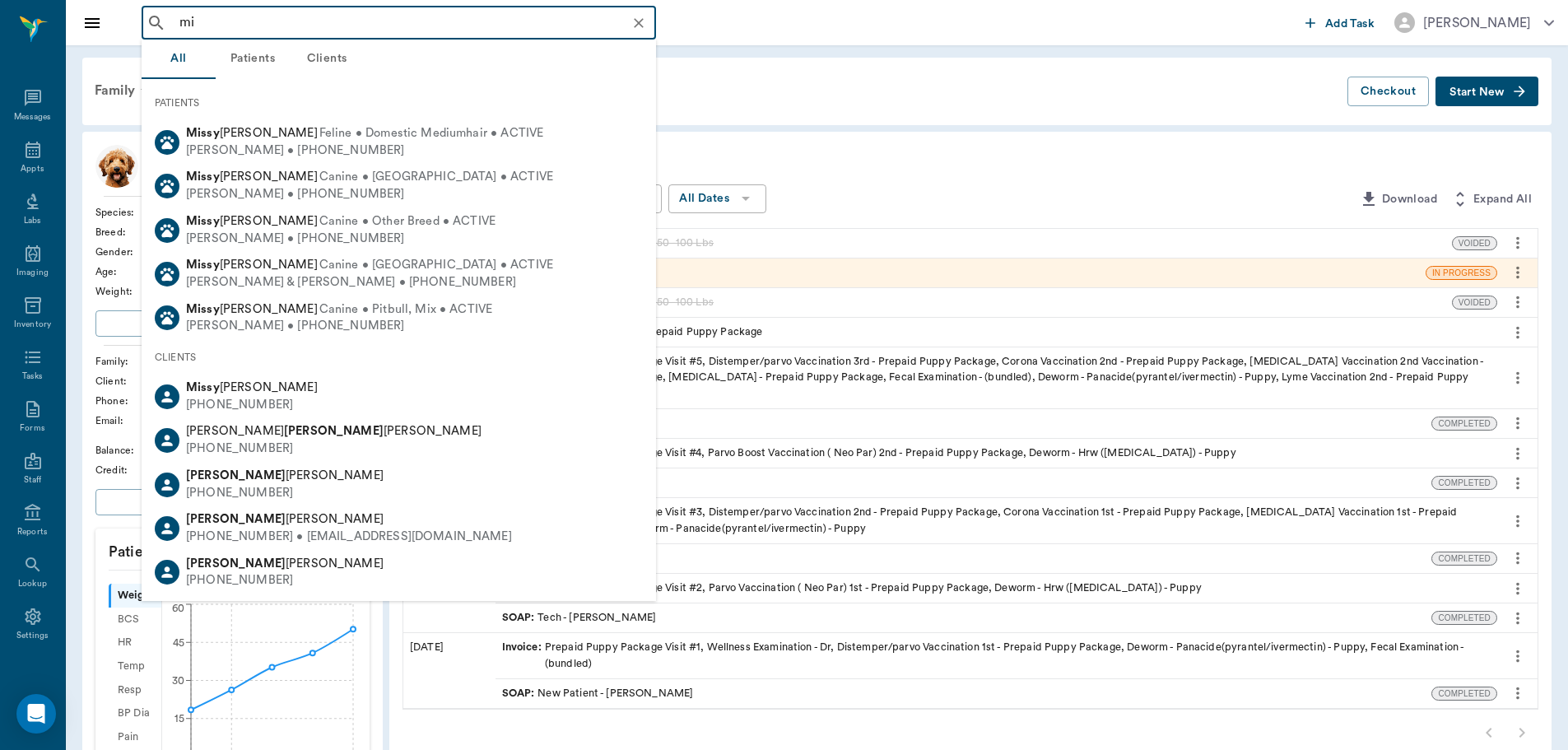
type input "m"
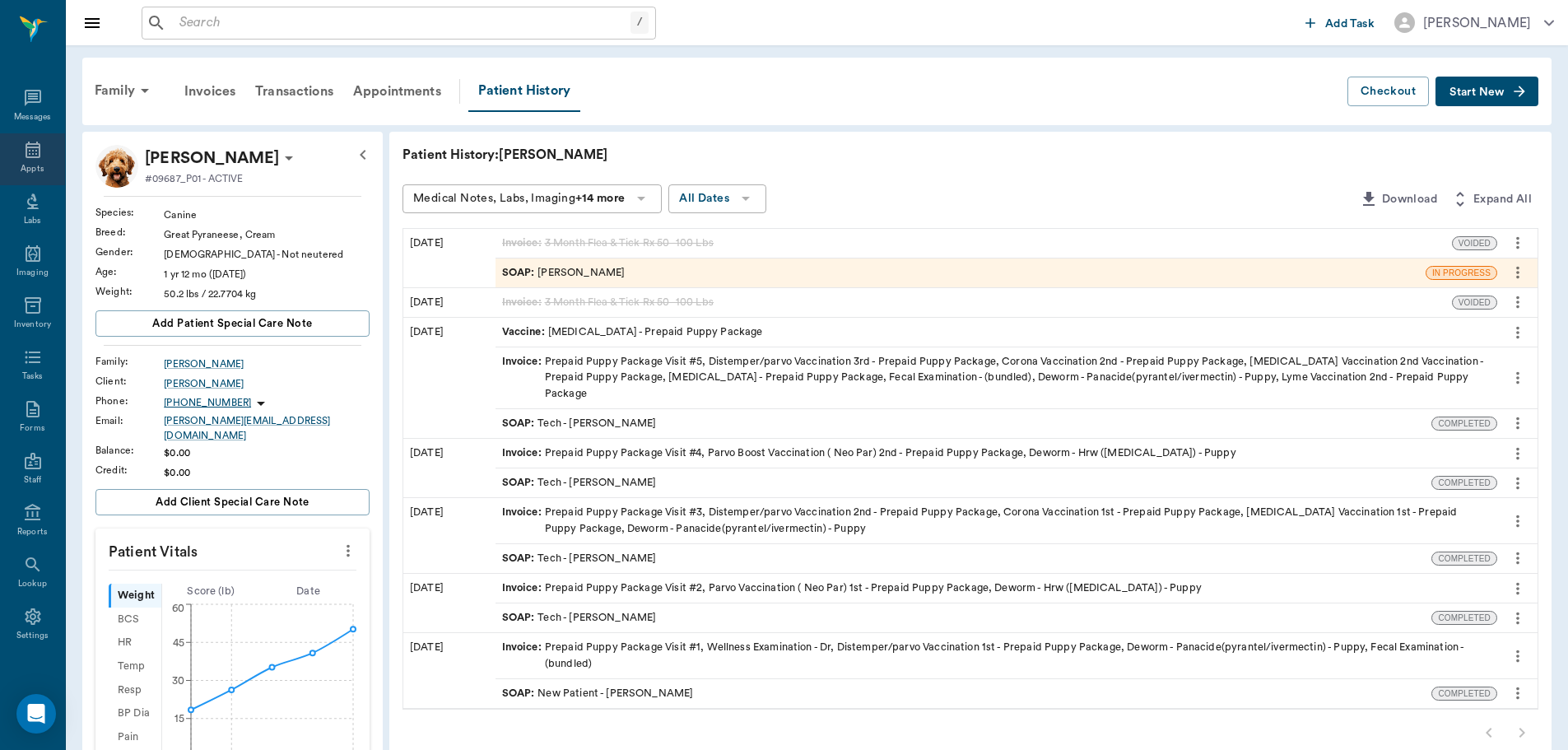
click at [26, 153] on icon at bounding box center [33, 149] width 15 height 16
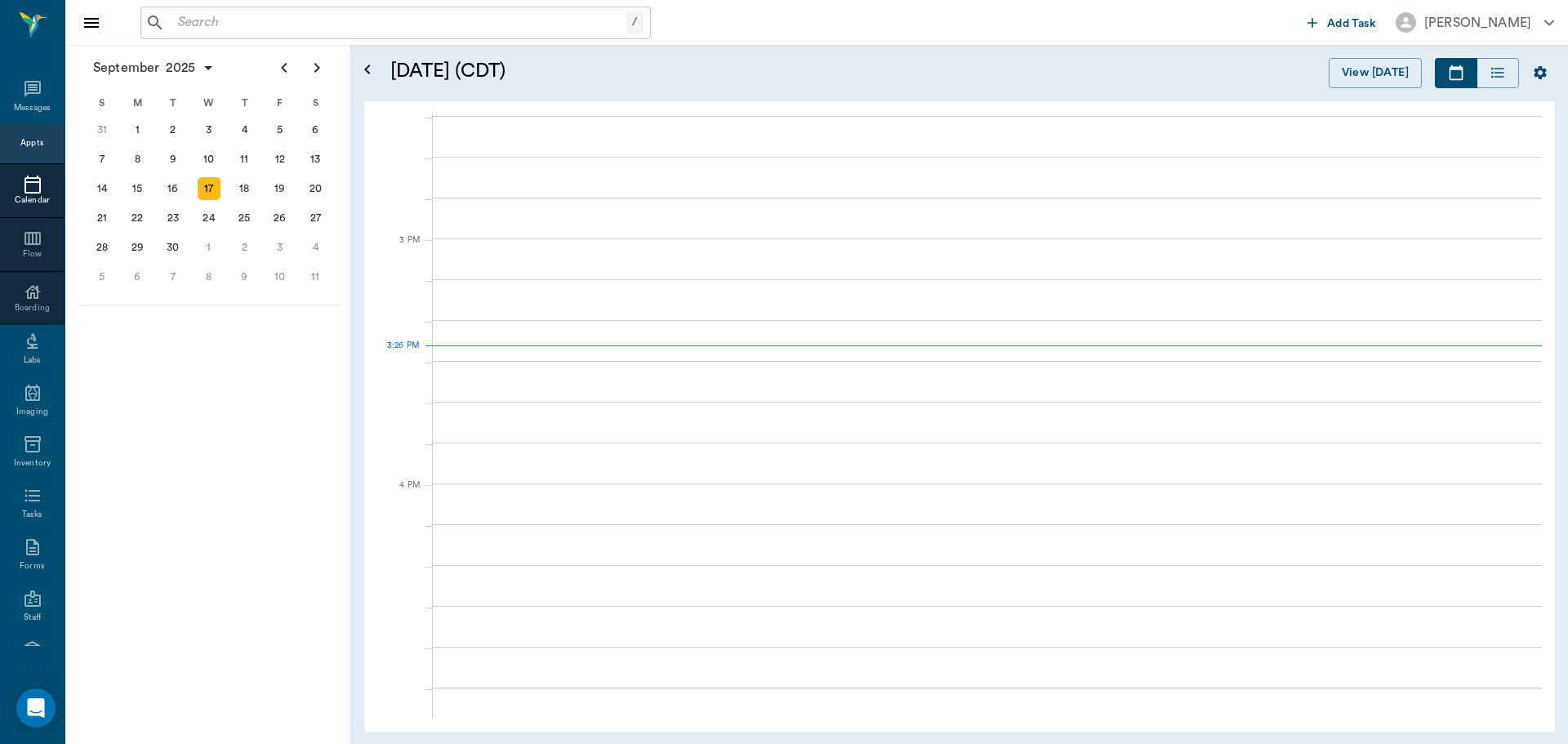
scroll to position [1716, 0]
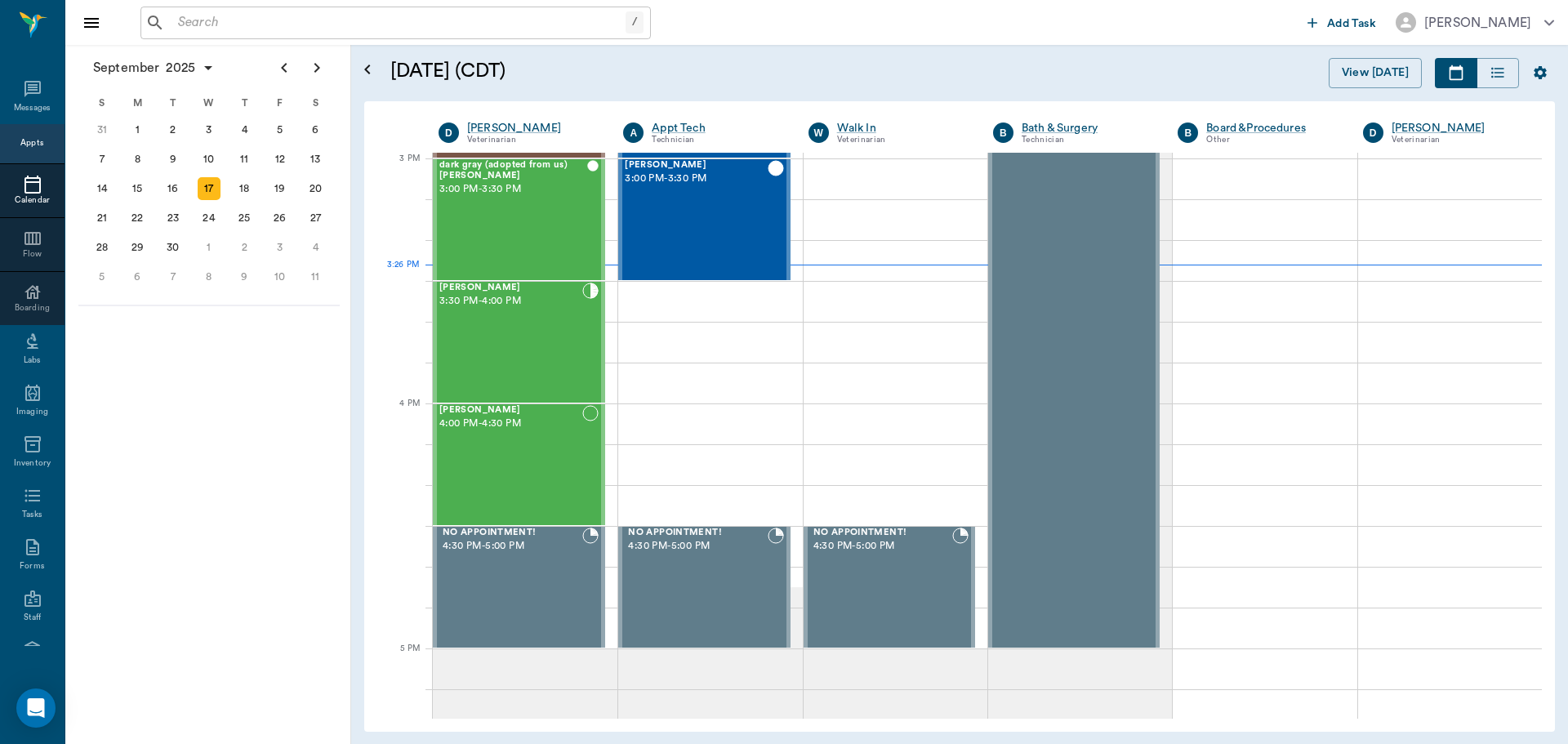
click at [229, 19] on input "text" at bounding box center [398, 22] width 454 height 22
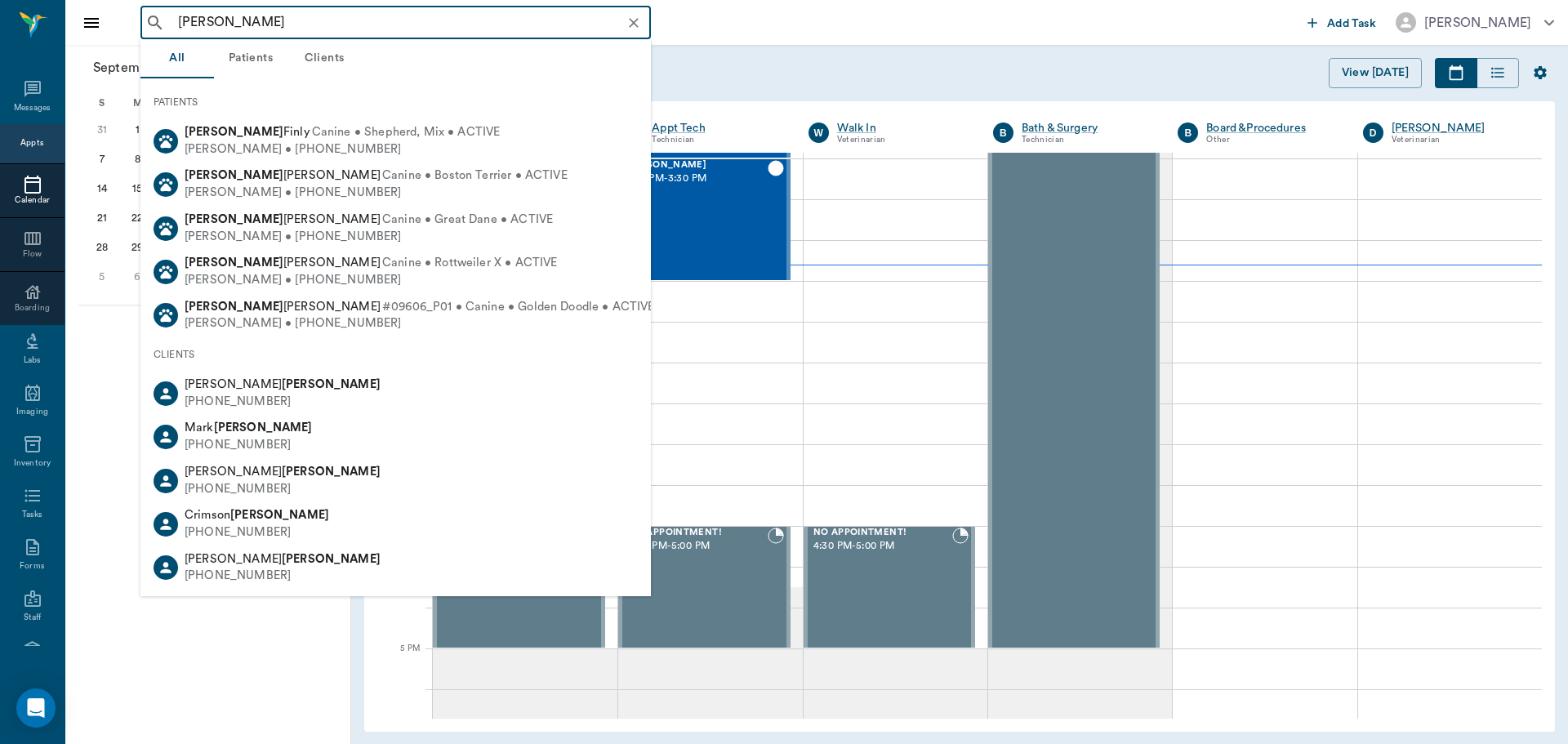
click at [177, 25] on input "[PERSON_NAME]" at bounding box center [408, 22] width 474 height 22
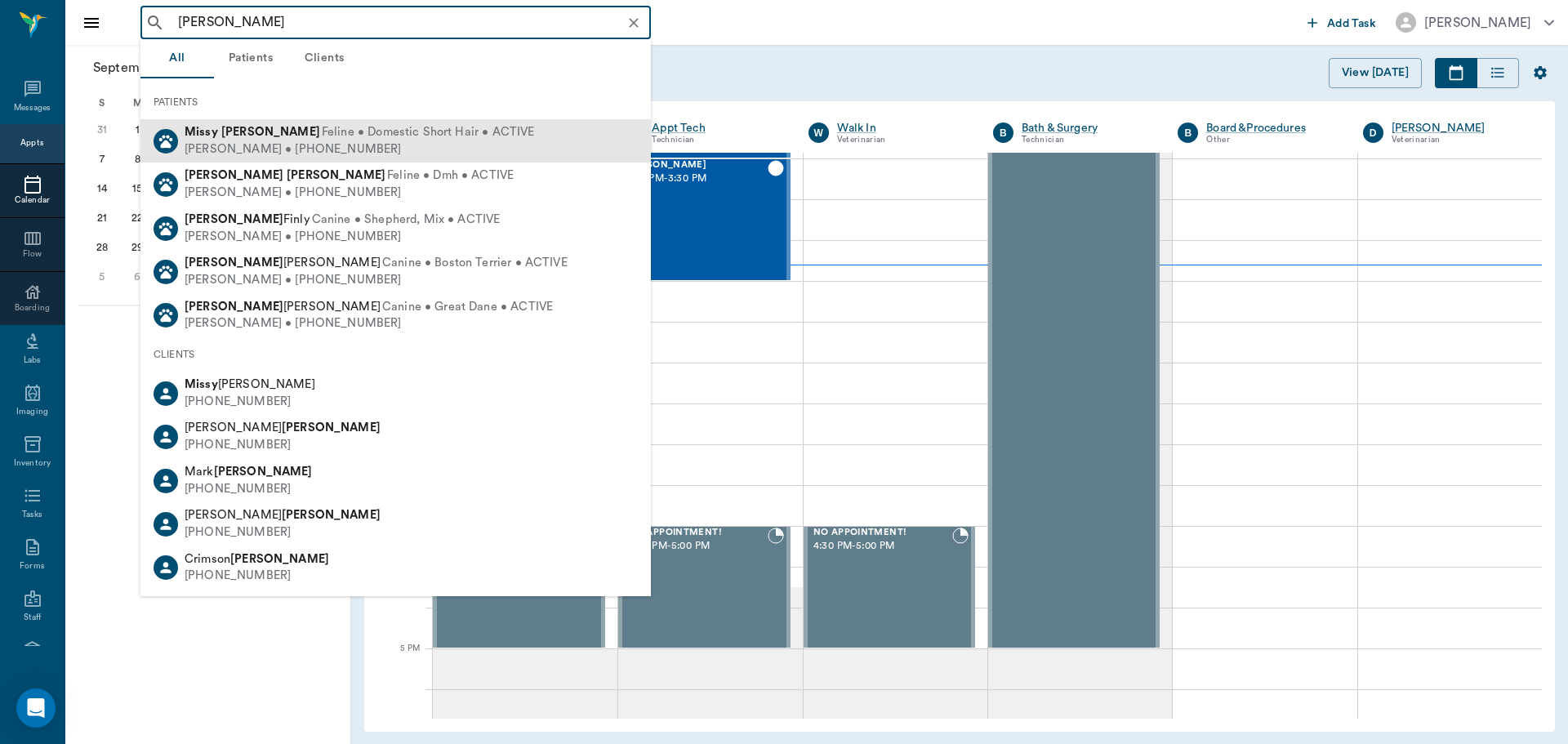
click at [262, 152] on div "[PERSON_NAME] • [PHONE_NUMBER]" at bounding box center [359, 150] width 349 height 17
type input "[PERSON_NAME]"
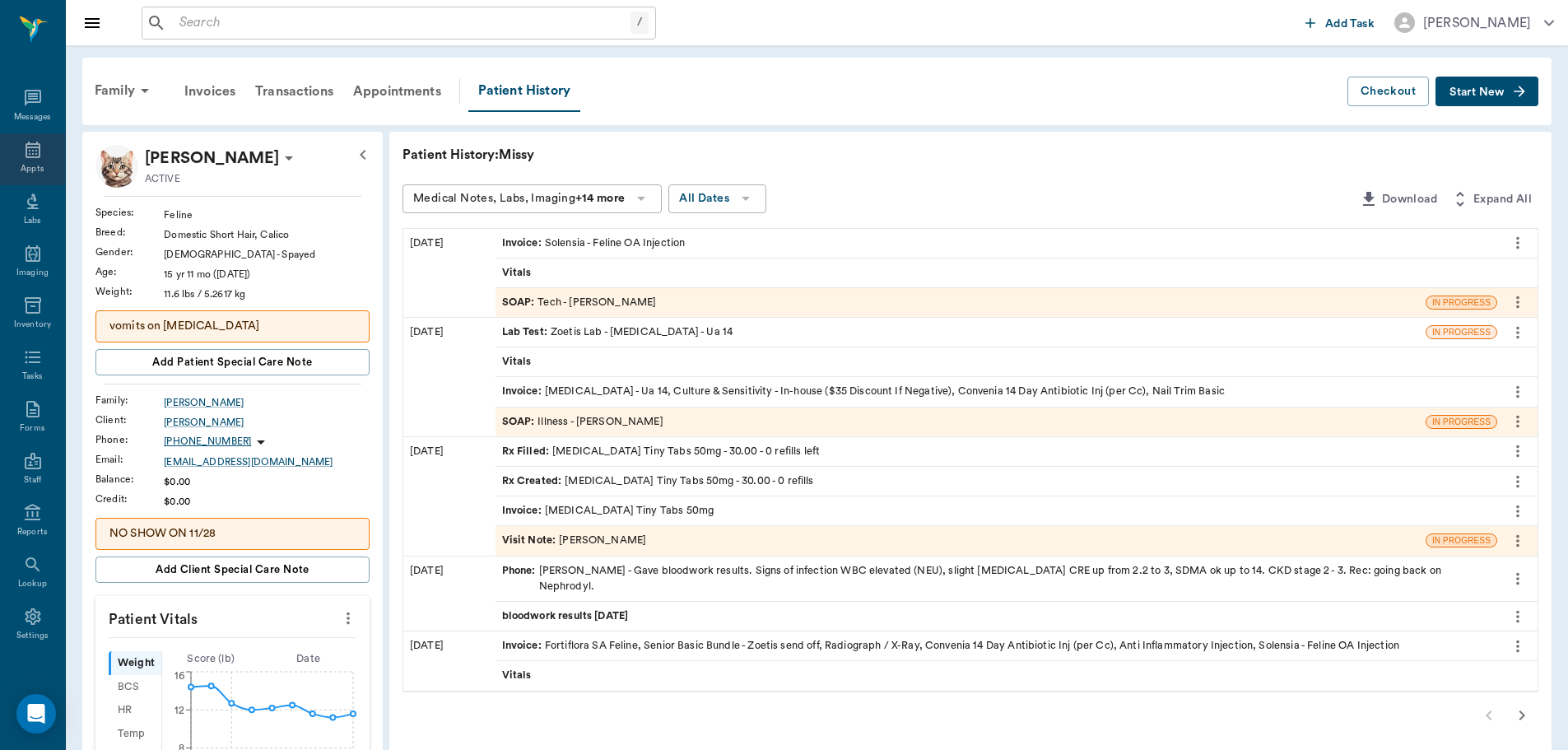
click at [21, 167] on div "Appts" at bounding box center [32, 169] width 23 height 12
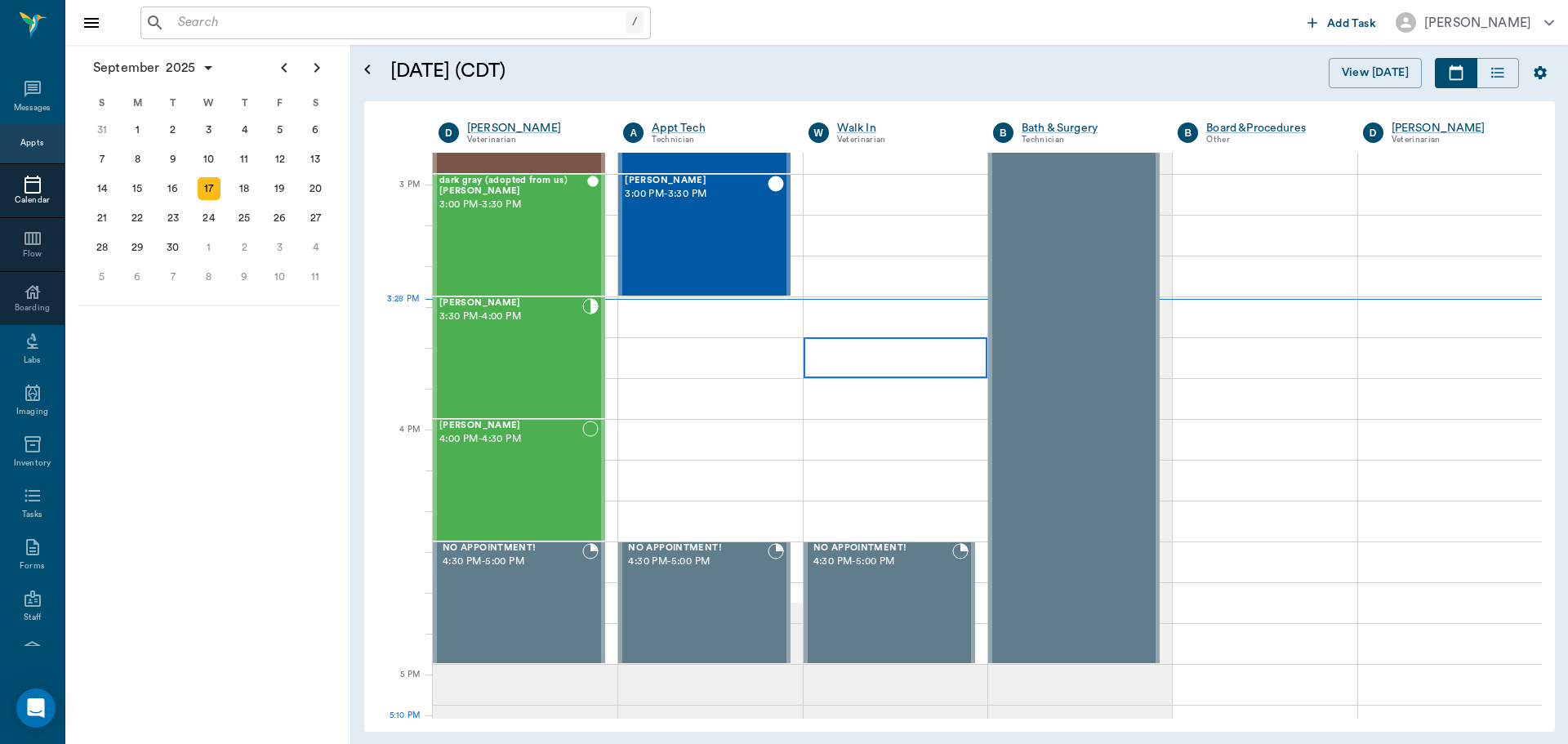
scroll to position [1718, 0]
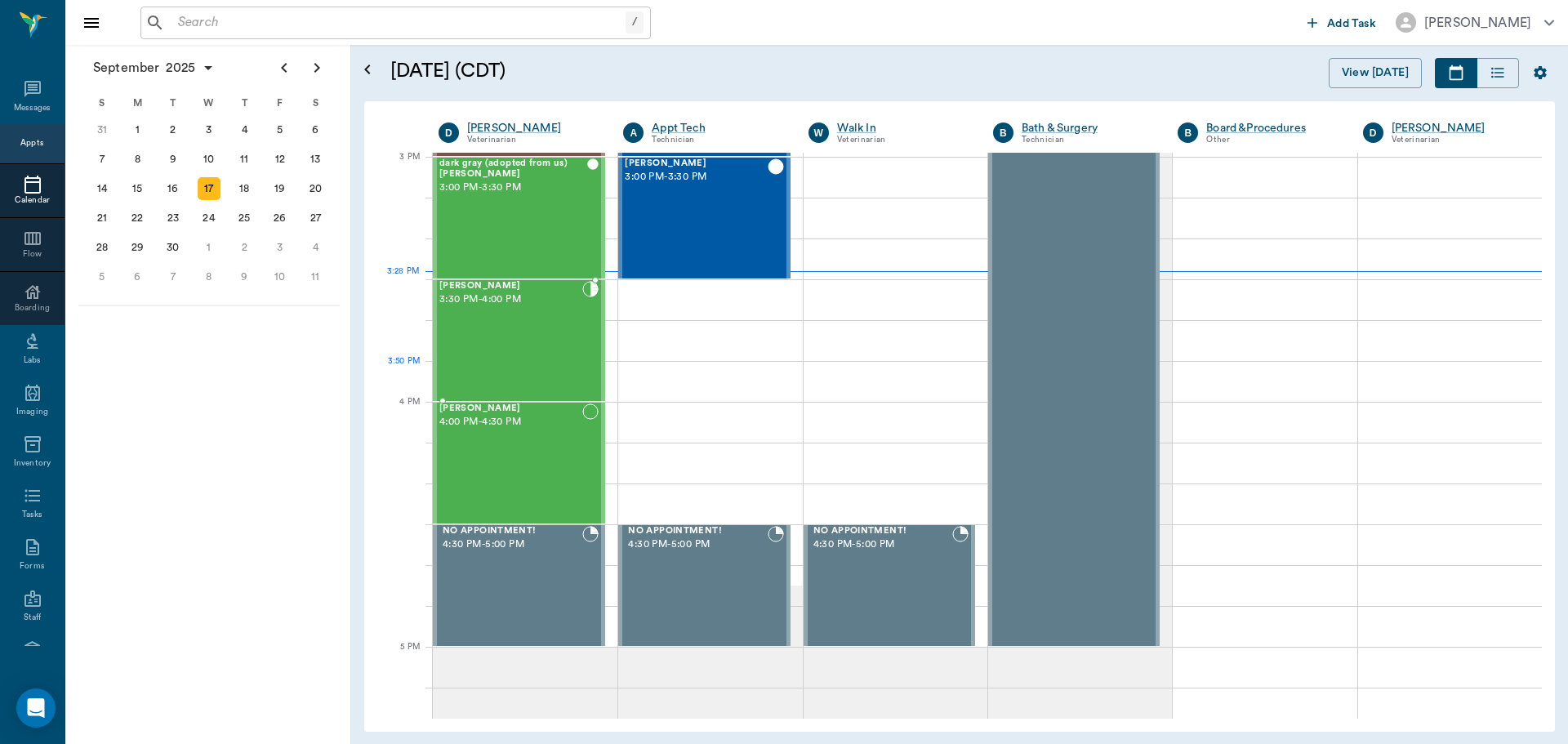
click at [506, 365] on div "[PERSON_NAME] 3:30 PM - 4:00 PM" at bounding box center [510, 340] width 143 height 119
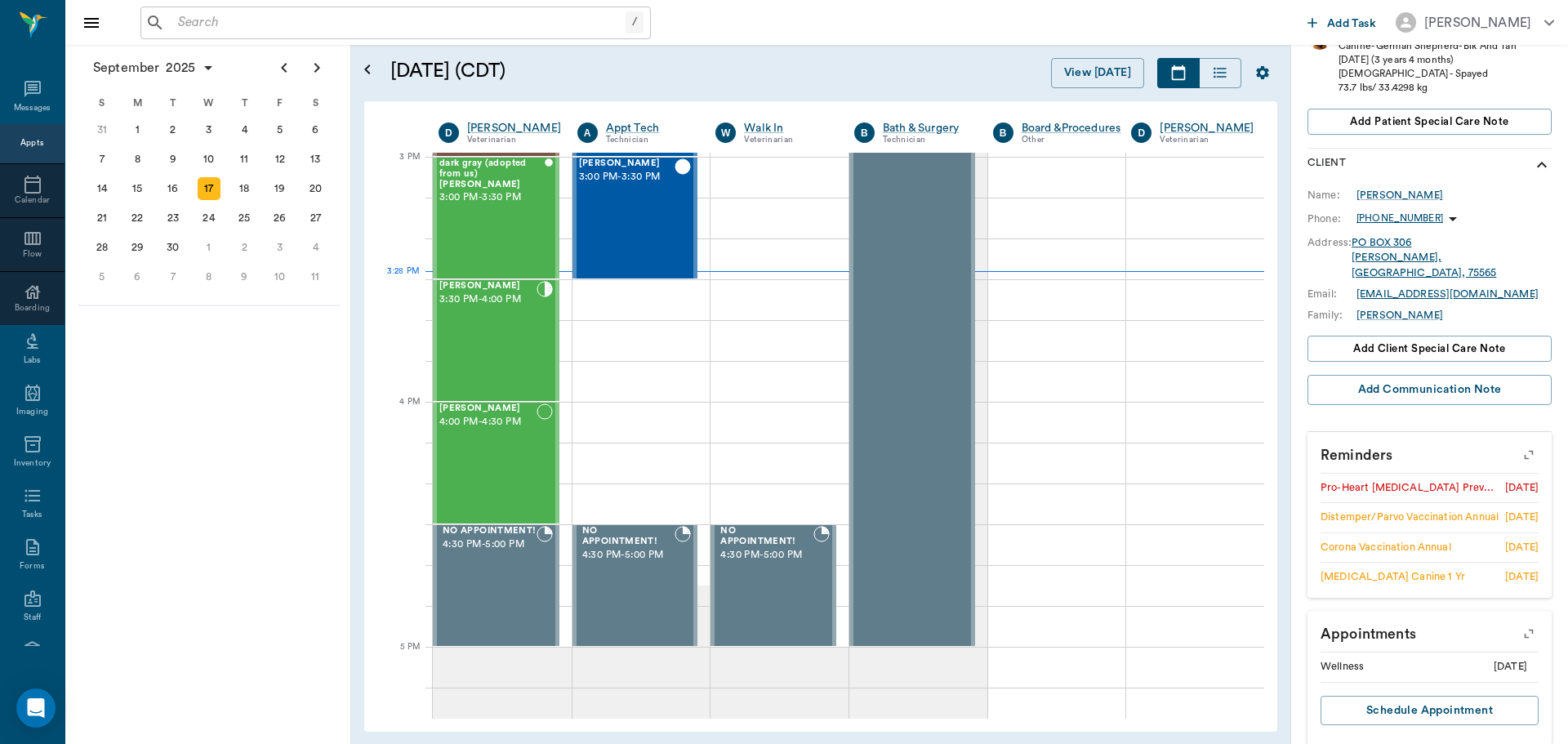
scroll to position [336, 0]
click at [1516, 441] on icon "button" at bounding box center [1528, 453] width 22 height 22
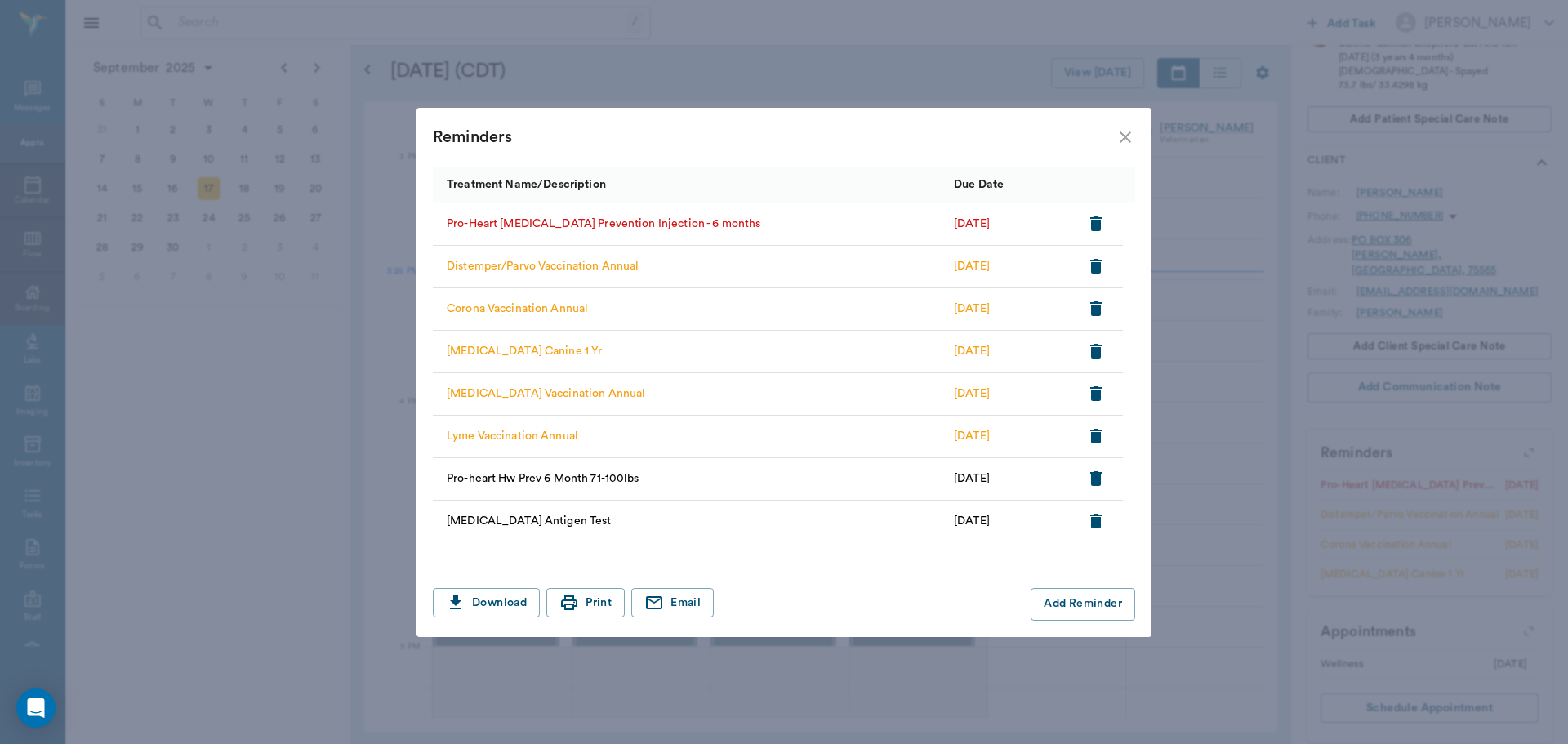
click at [1124, 142] on icon "close" at bounding box center [1125, 137] width 20 height 20
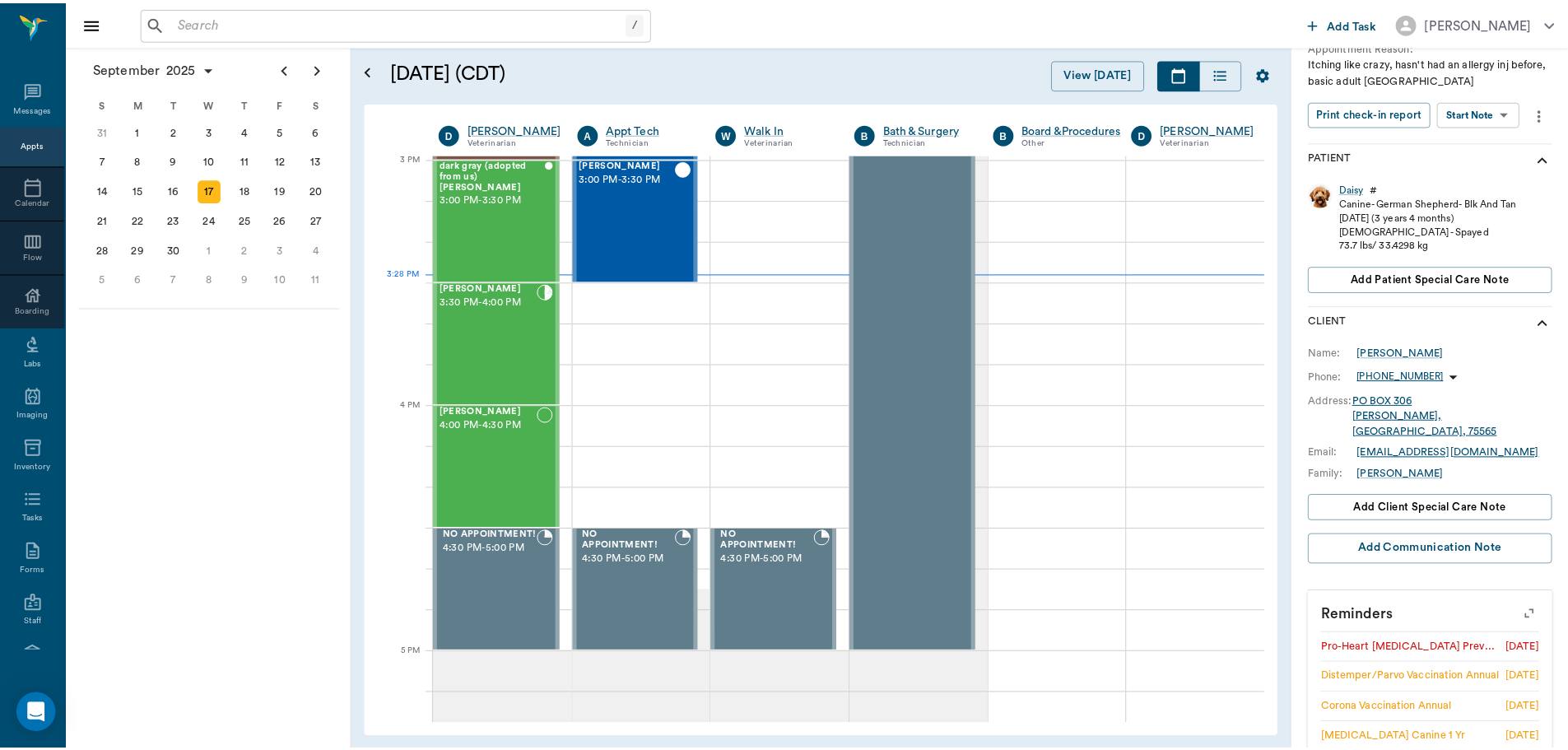
scroll to position [175, 0]
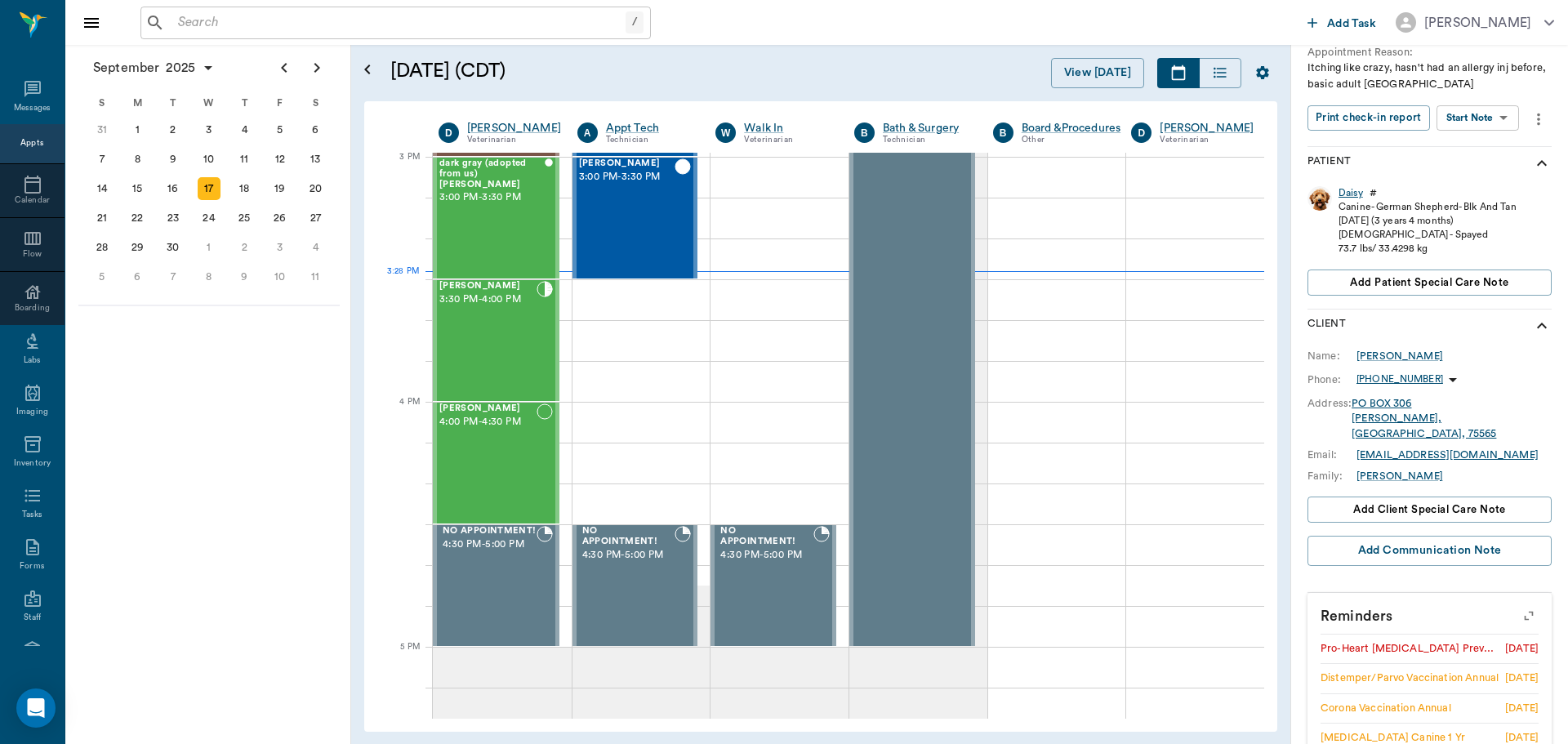
click at [1355, 192] on div "Daisy" at bounding box center [1351, 193] width 24 height 14
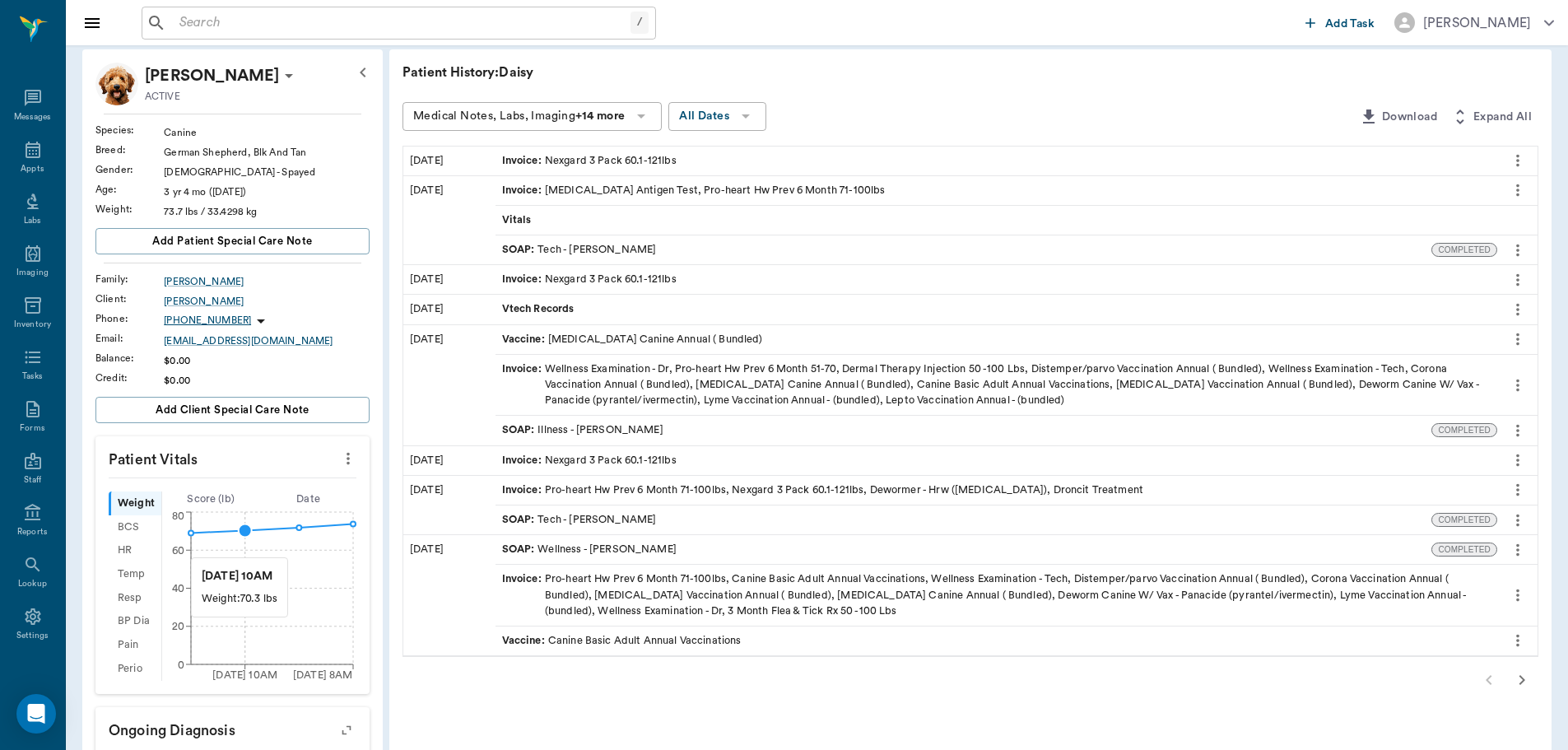
scroll to position [412, 0]
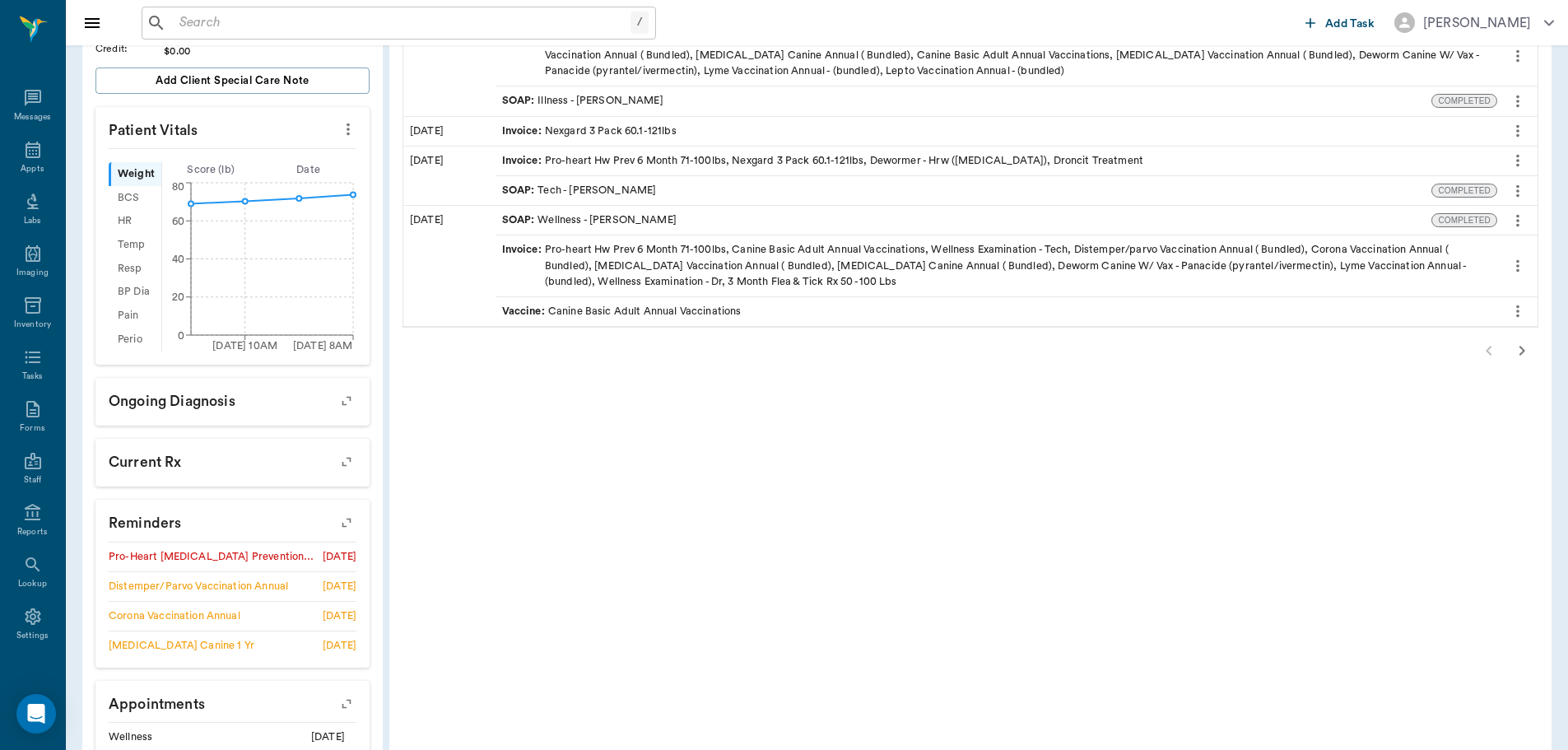
click at [345, 517] on icon "button" at bounding box center [347, 522] width 23 height 23
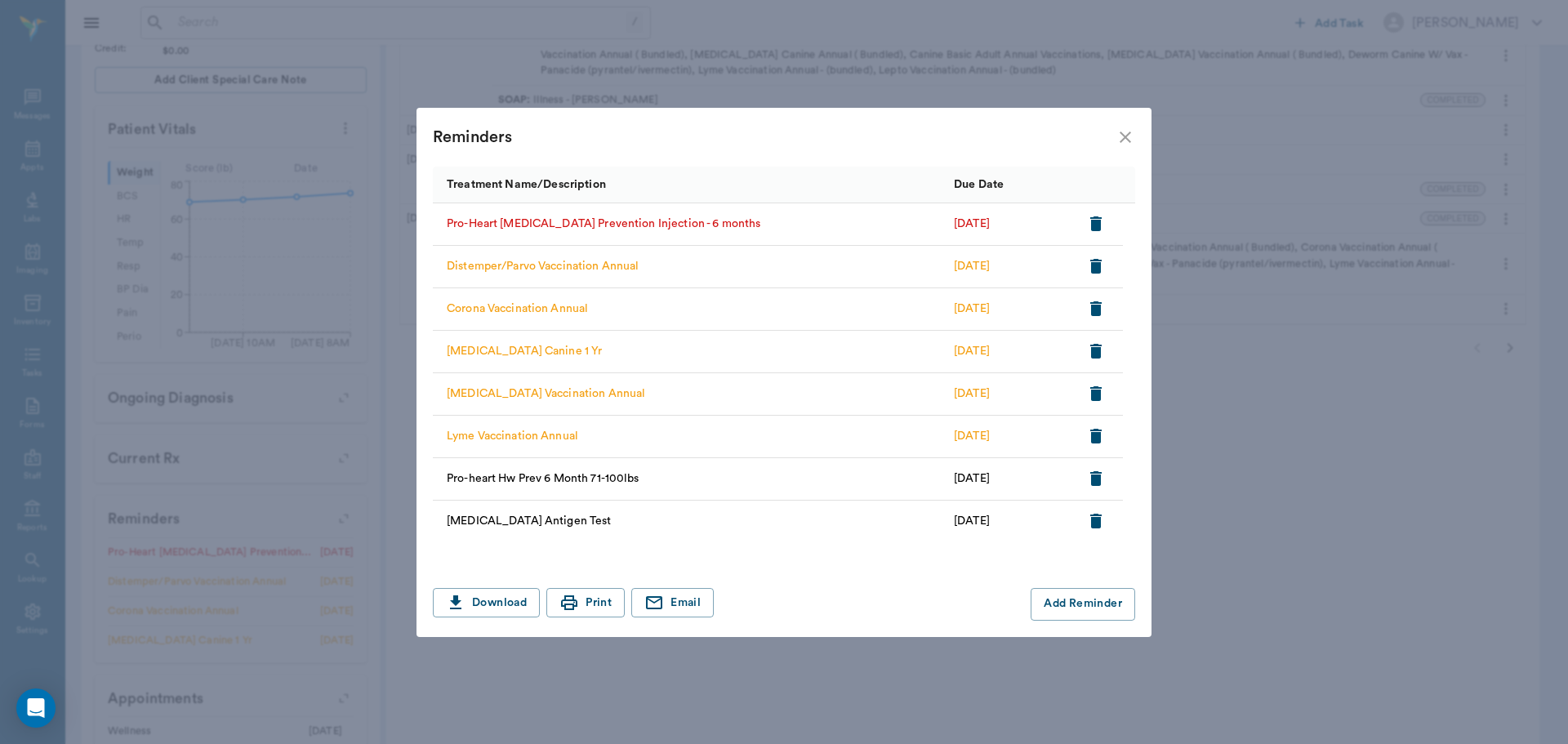
click at [1099, 217] on icon "button" at bounding box center [1096, 224] width 11 height 15
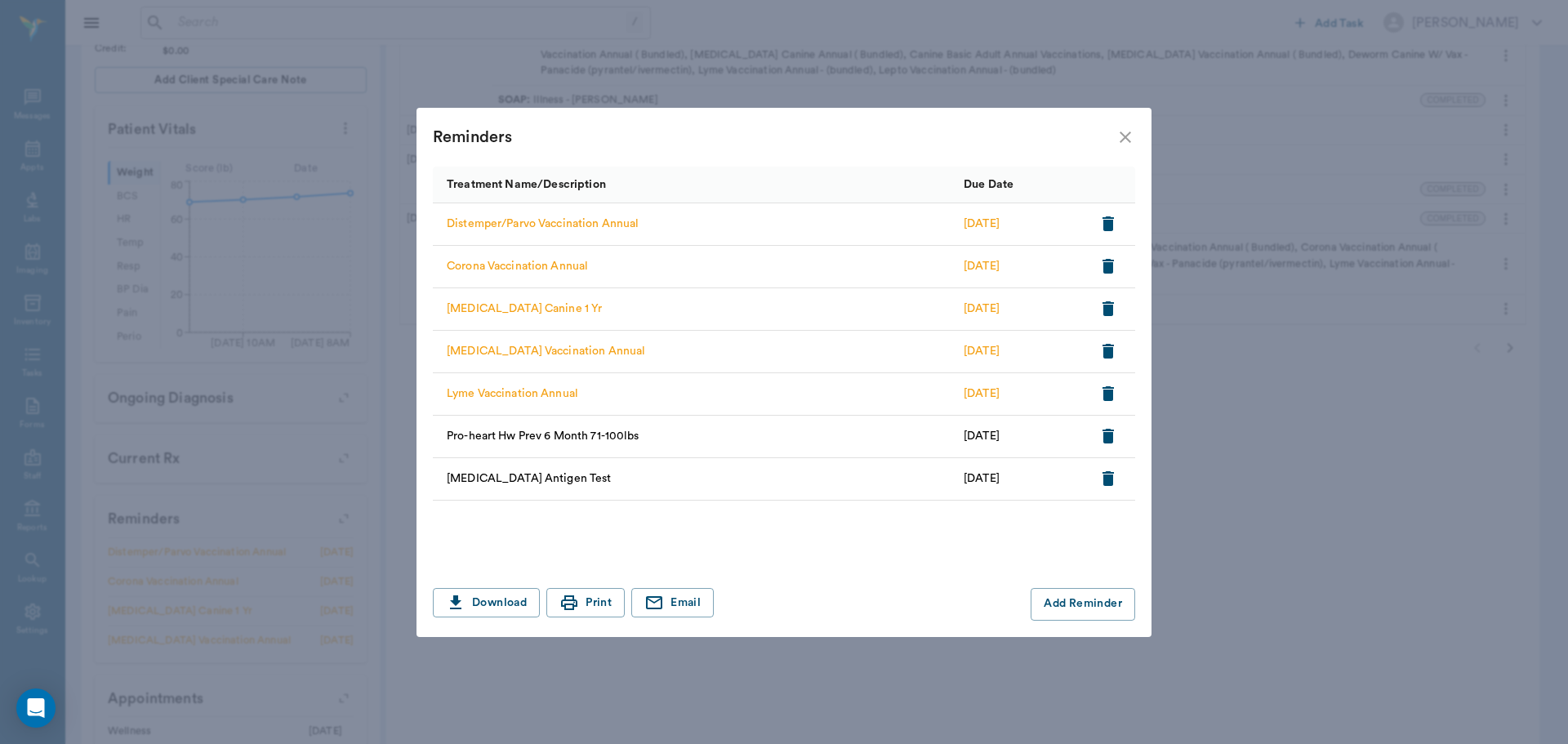
click at [1121, 139] on icon "close" at bounding box center [1125, 137] width 20 height 20
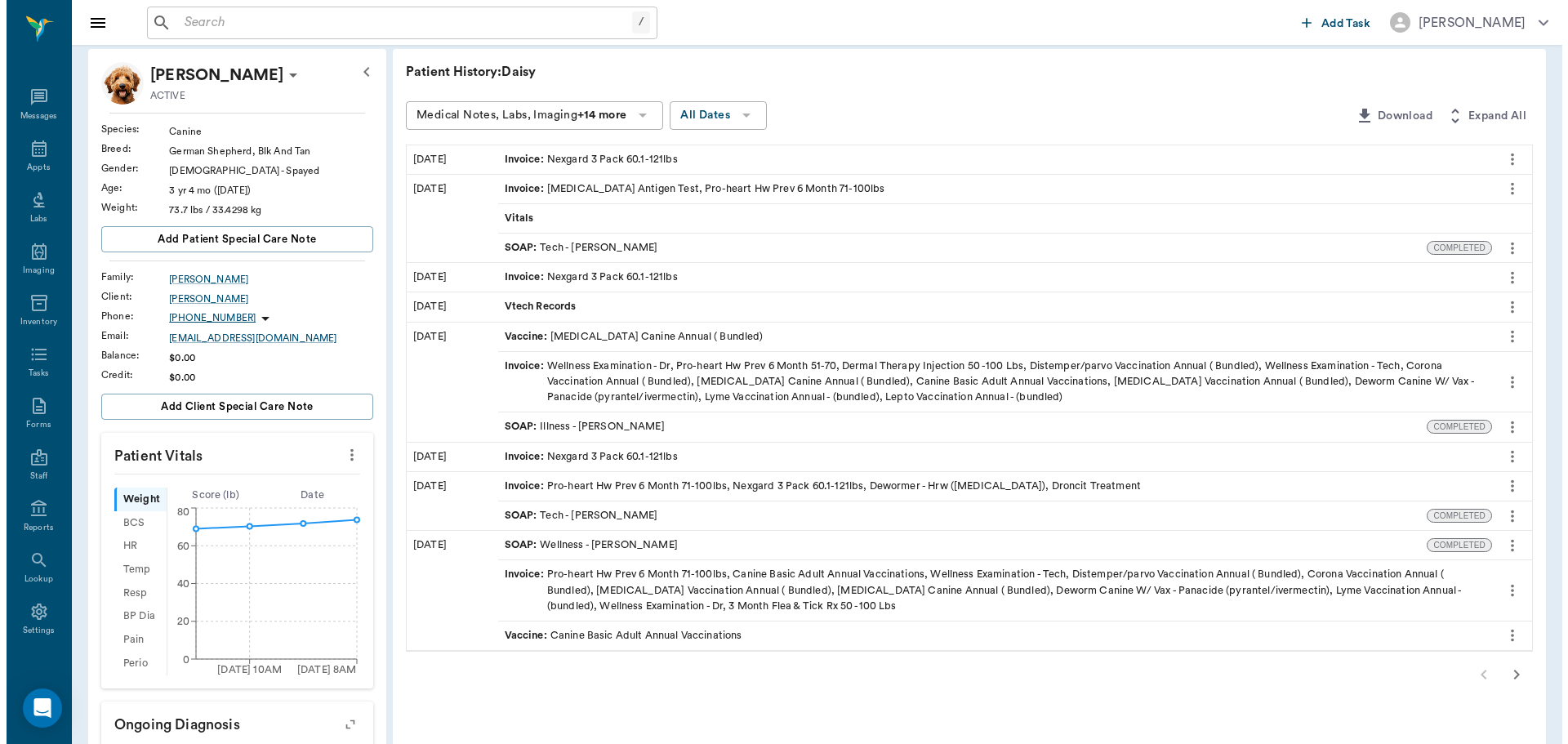
scroll to position [0, 0]
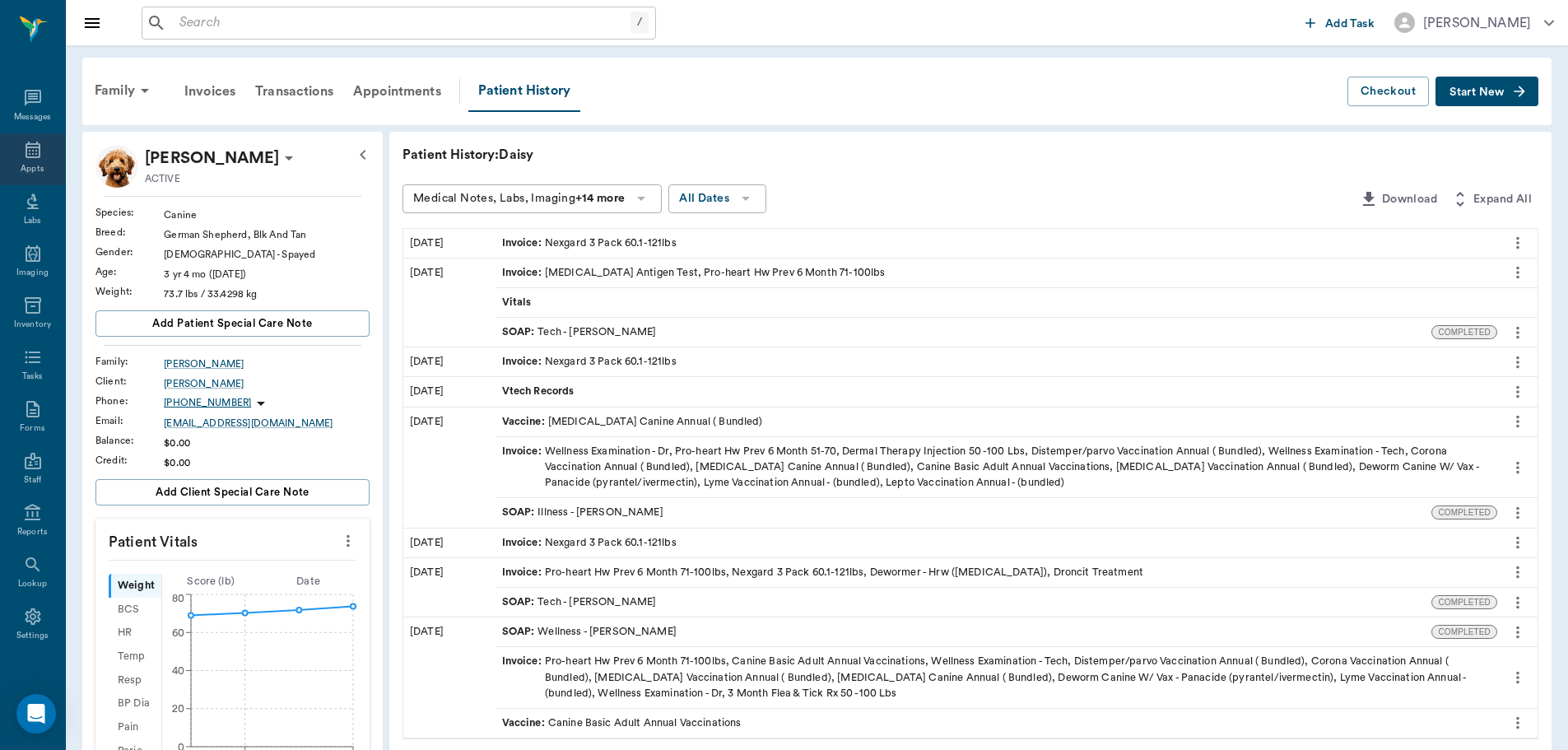
click at [26, 157] on icon at bounding box center [33, 149] width 15 height 16
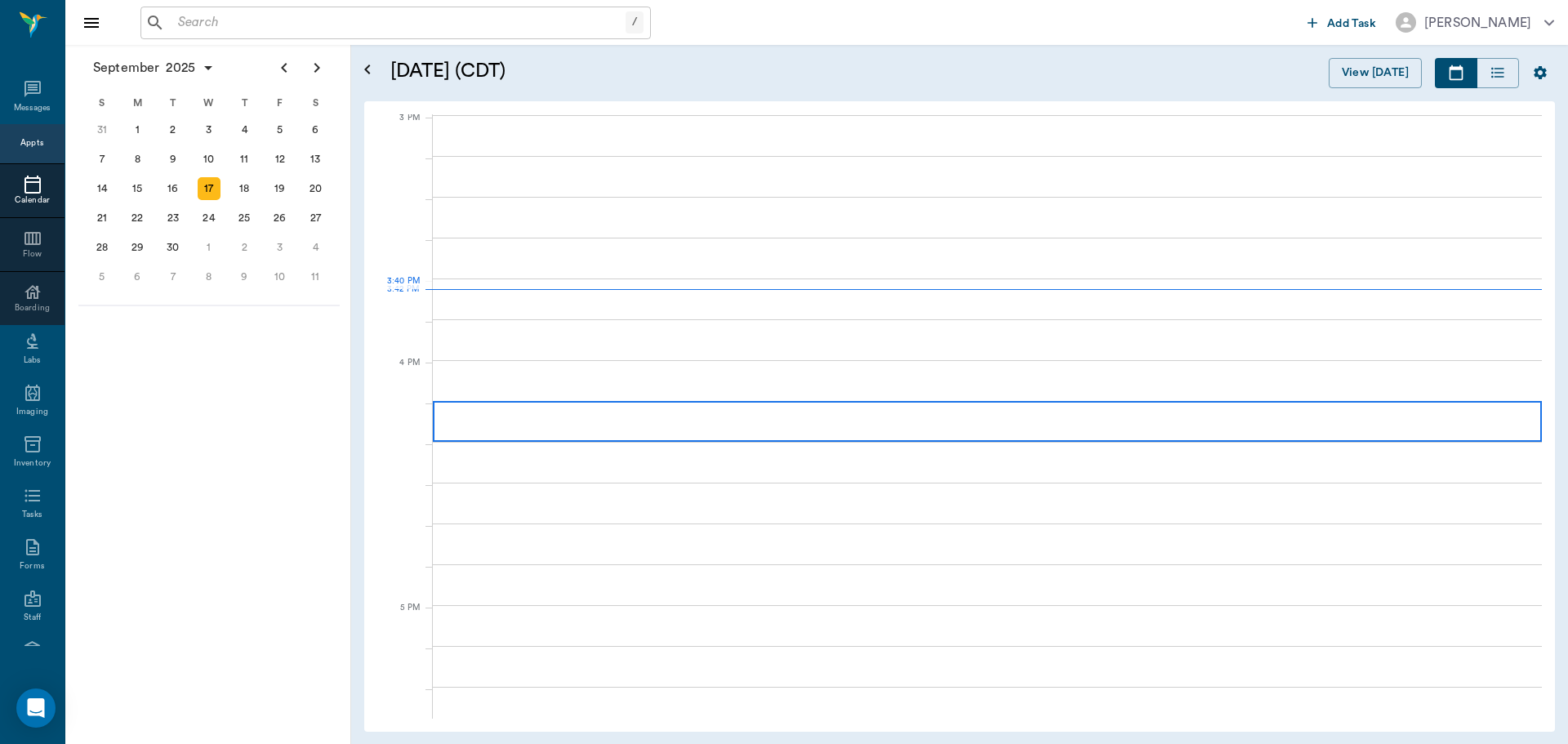
scroll to position [1719, 0]
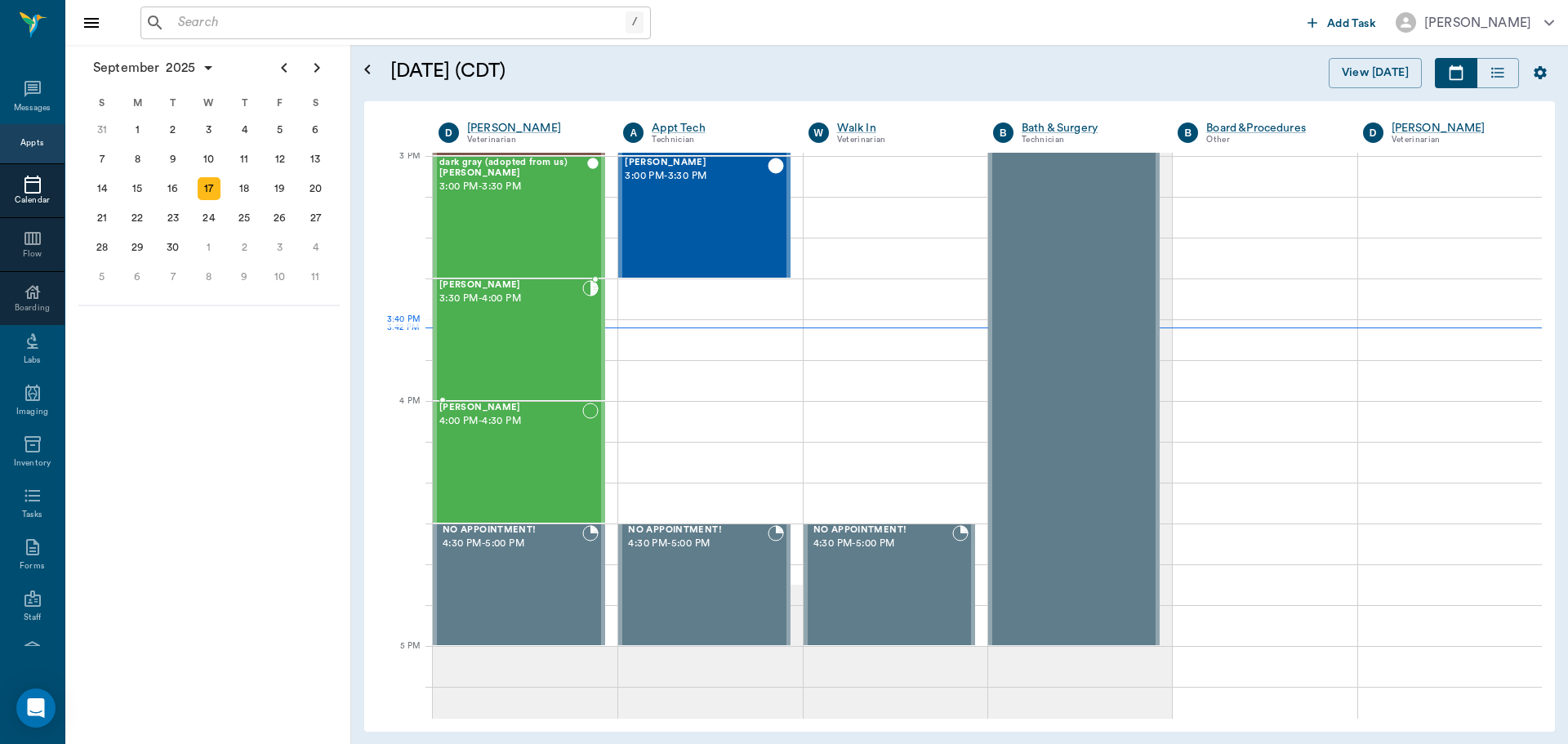
click at [540, 334] on div "[PERSON_NAME] 3:30 PM - 4:00 PM" at bounding box center [510, 339] width 143 height 119
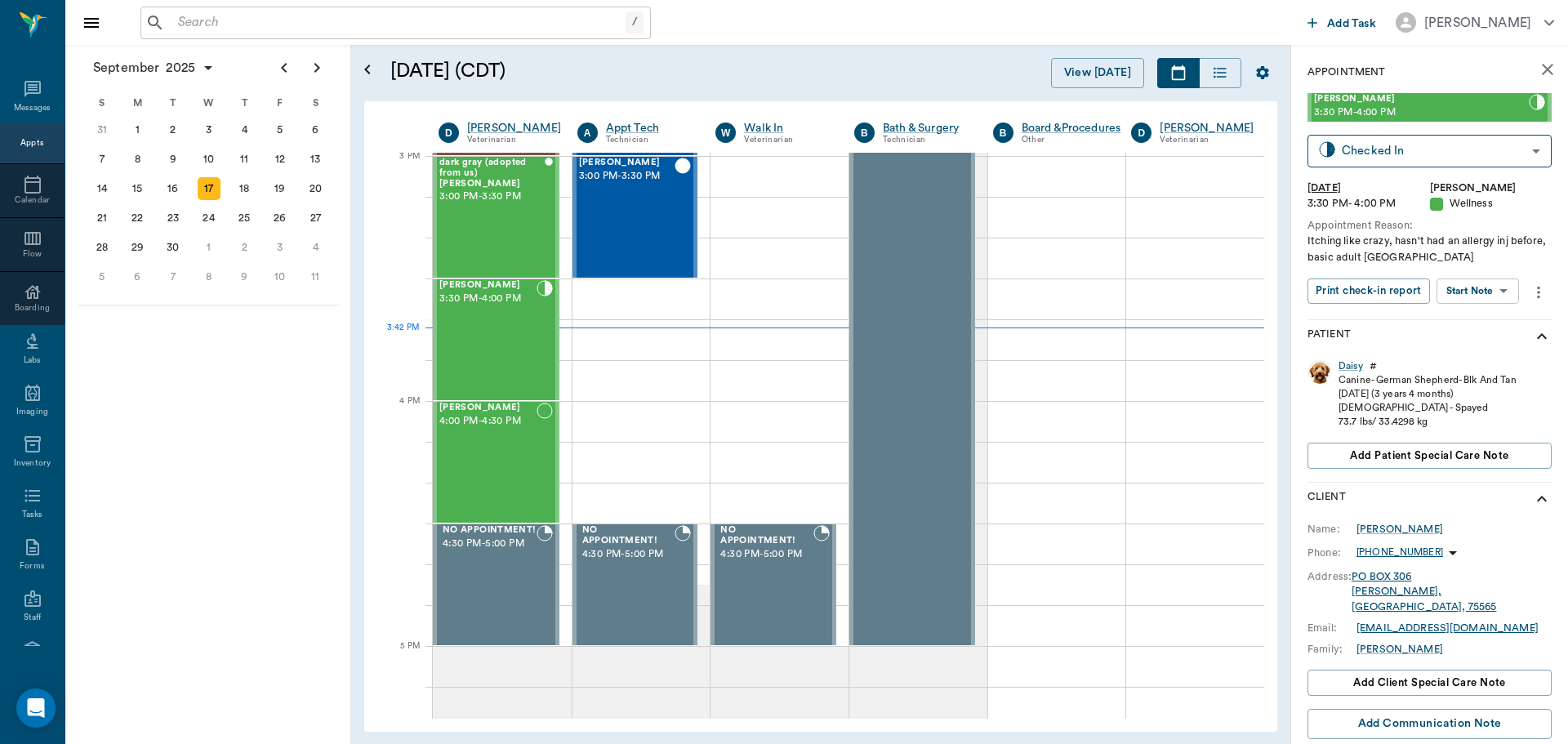
click at [1493, 292] on body "/ ​ Add Task [PERSON_NAME] Nectar Messages Appts Calendar Flow Boarding Labs Im…" at bounding box center [784, 372] width 1568 height 744
click at [1486, 321] on button "Start SOAP" at bounding box center [1458, 324] width 55 height 19
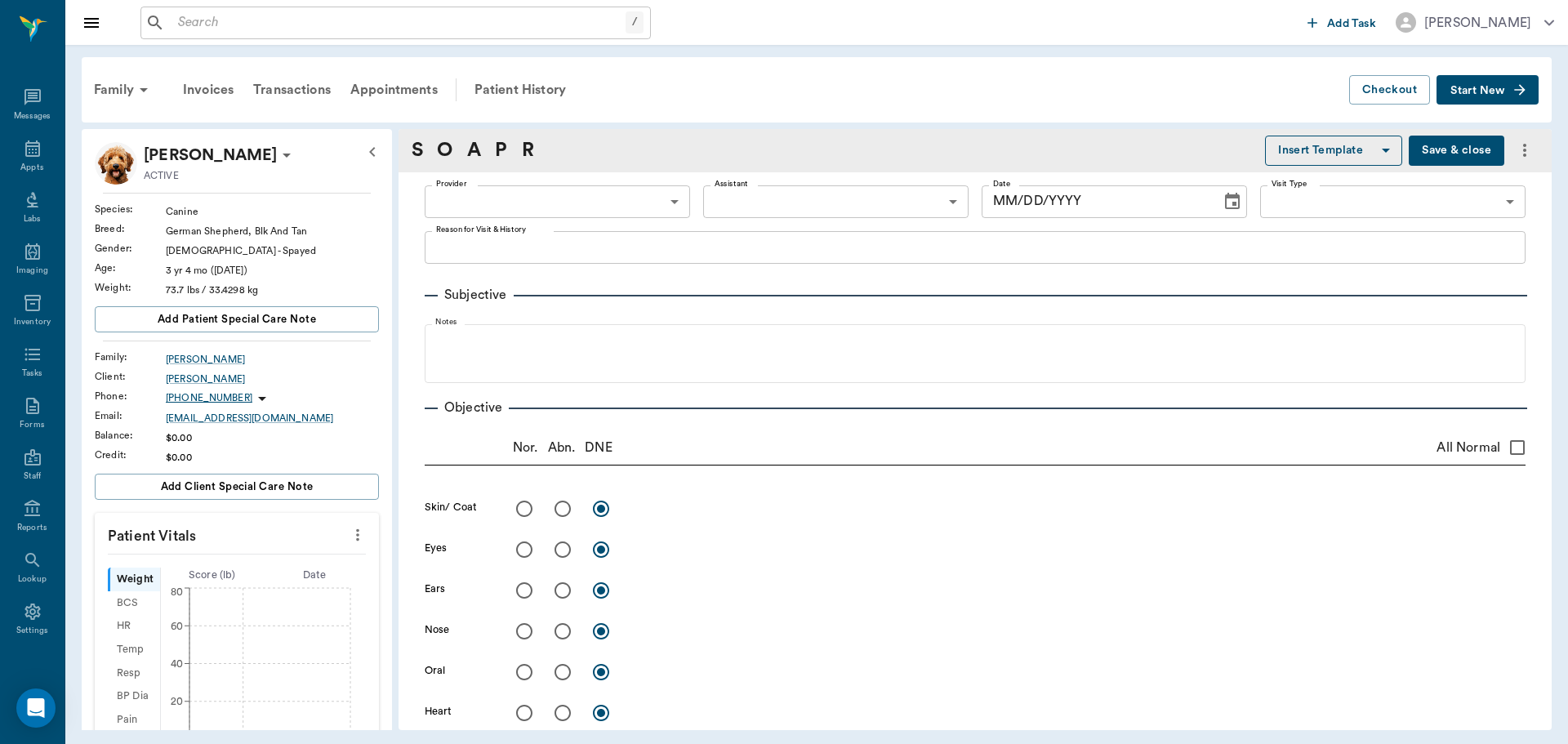
click at [604, 201] on body "/ ​ Add Task [PERSON_NAME] Nectar Messages Appts Labs Imaging Inventory Tasks F…" at bounding box center [784, 372] width 1568 height 744
type input "63ec2f075fda476ae8351a4d"
type input "65d2be4f46e3a538d89b8c14"
type textarea "Itching like crazy, hasn't had an allergy inj before, basic adult [GEOGRAPHIC_D…"
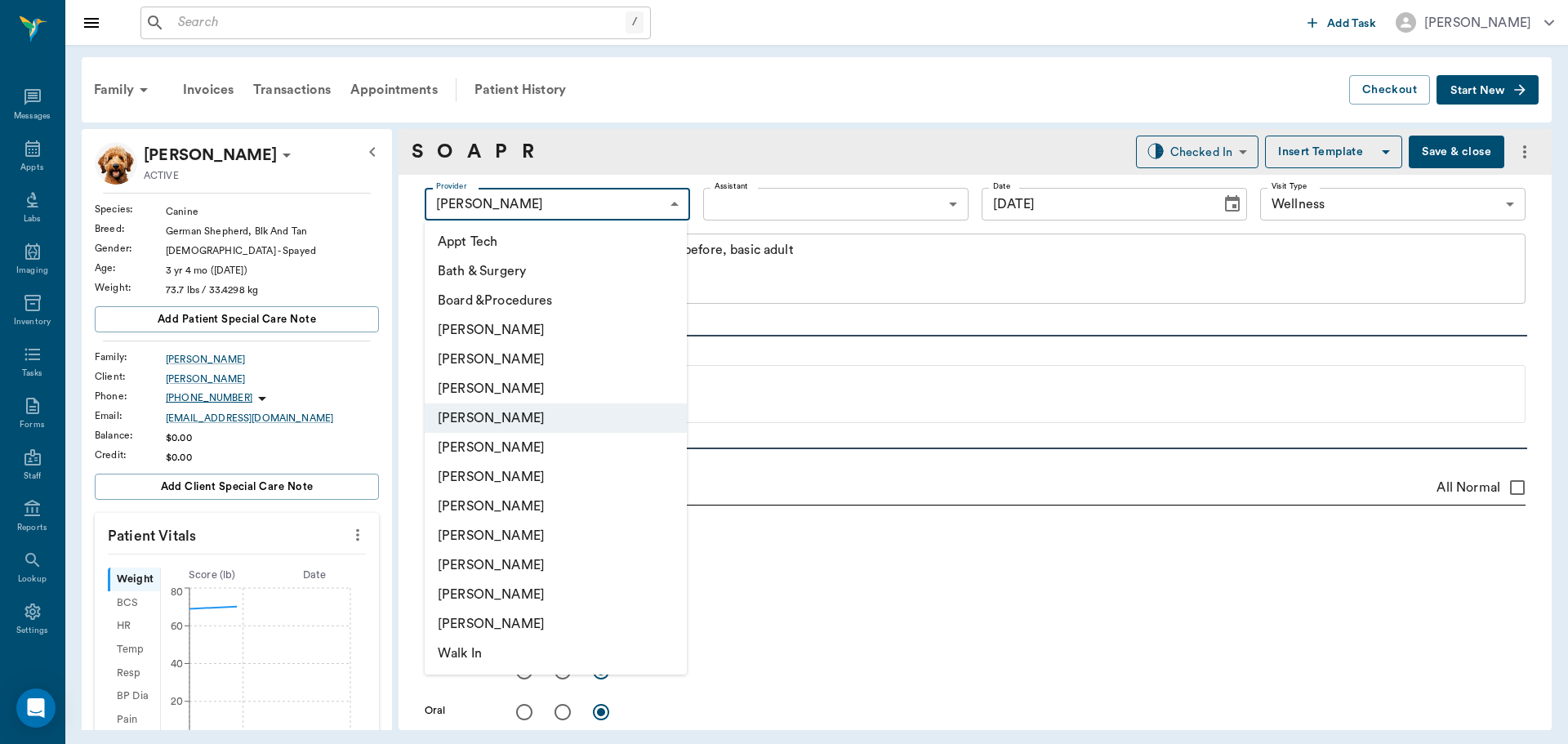
type input "[DATE]"
click at [607, 197] on div at bounding box center [784, 372] width 1568 height 744
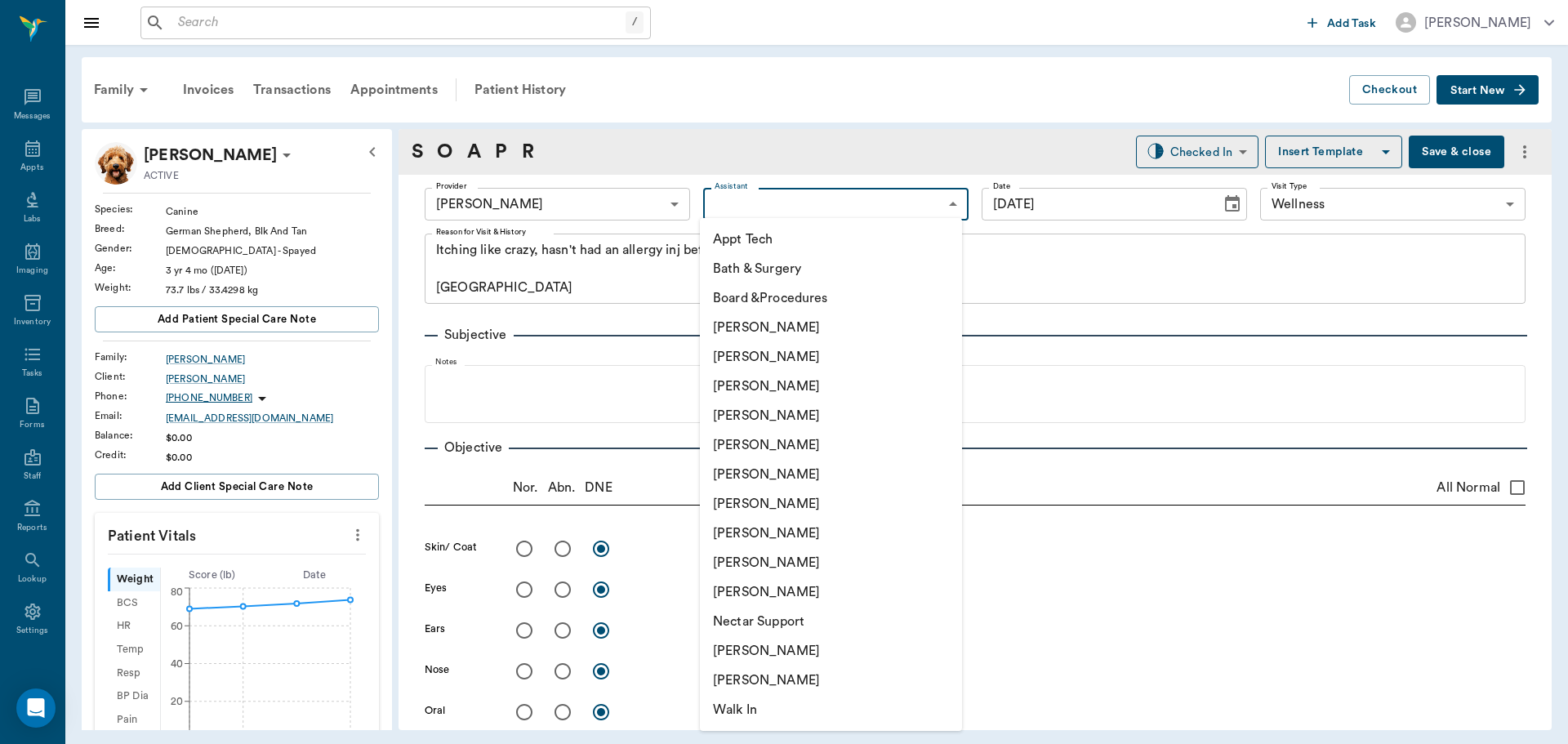
click at [781, 195] on body "/ ​ Add Task [PERSON_NAME] Nectar Messages Appts Labs Imaging Inventory Tasks F…" at bounding box center [784, 372] width 1568 height 744
click at [805, 379] on li "[PERSON_NAME]" at bounding box center [831, 386] width 262 height 29
type input "642ef10e332a41444de2bad1"
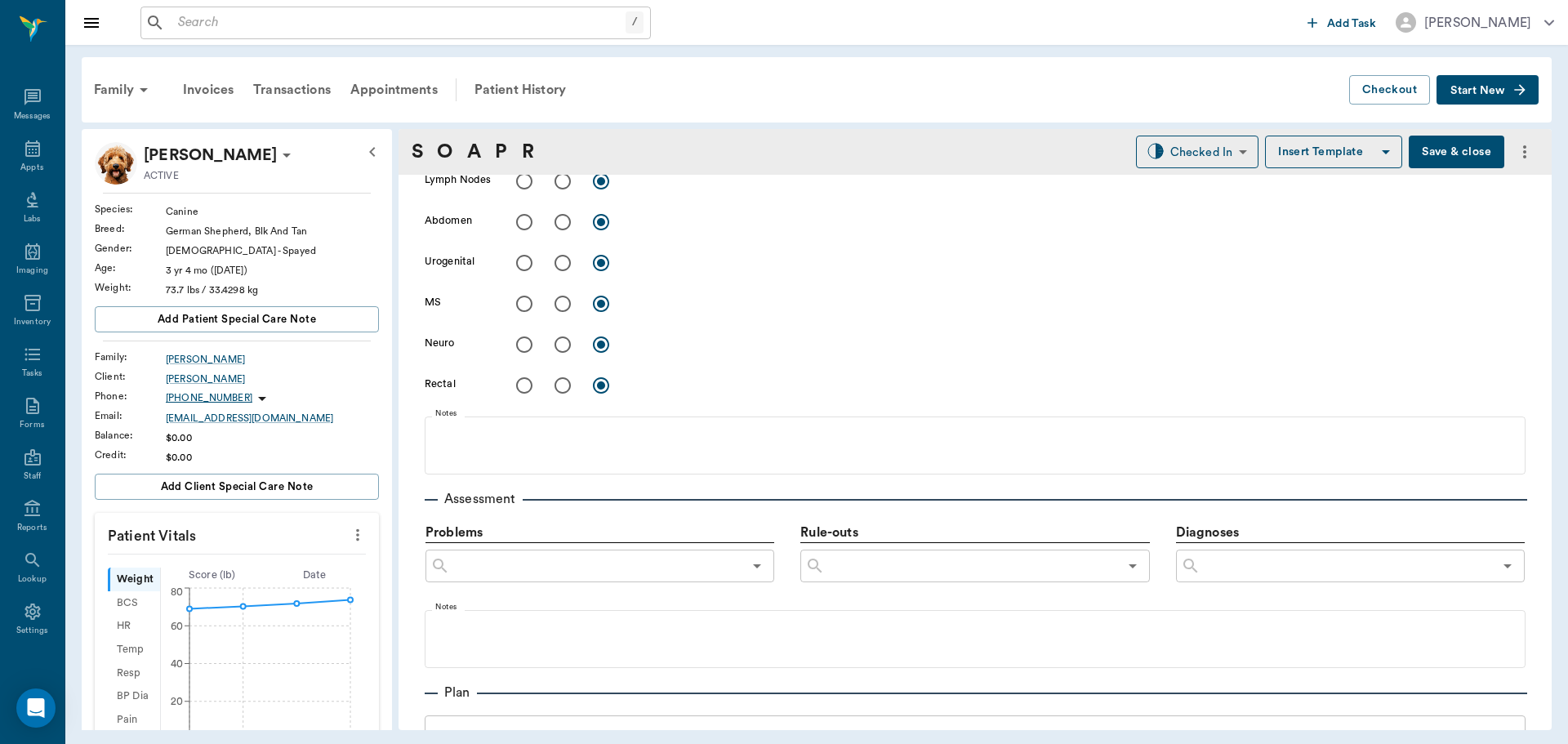
scroll to position [1011, 0]
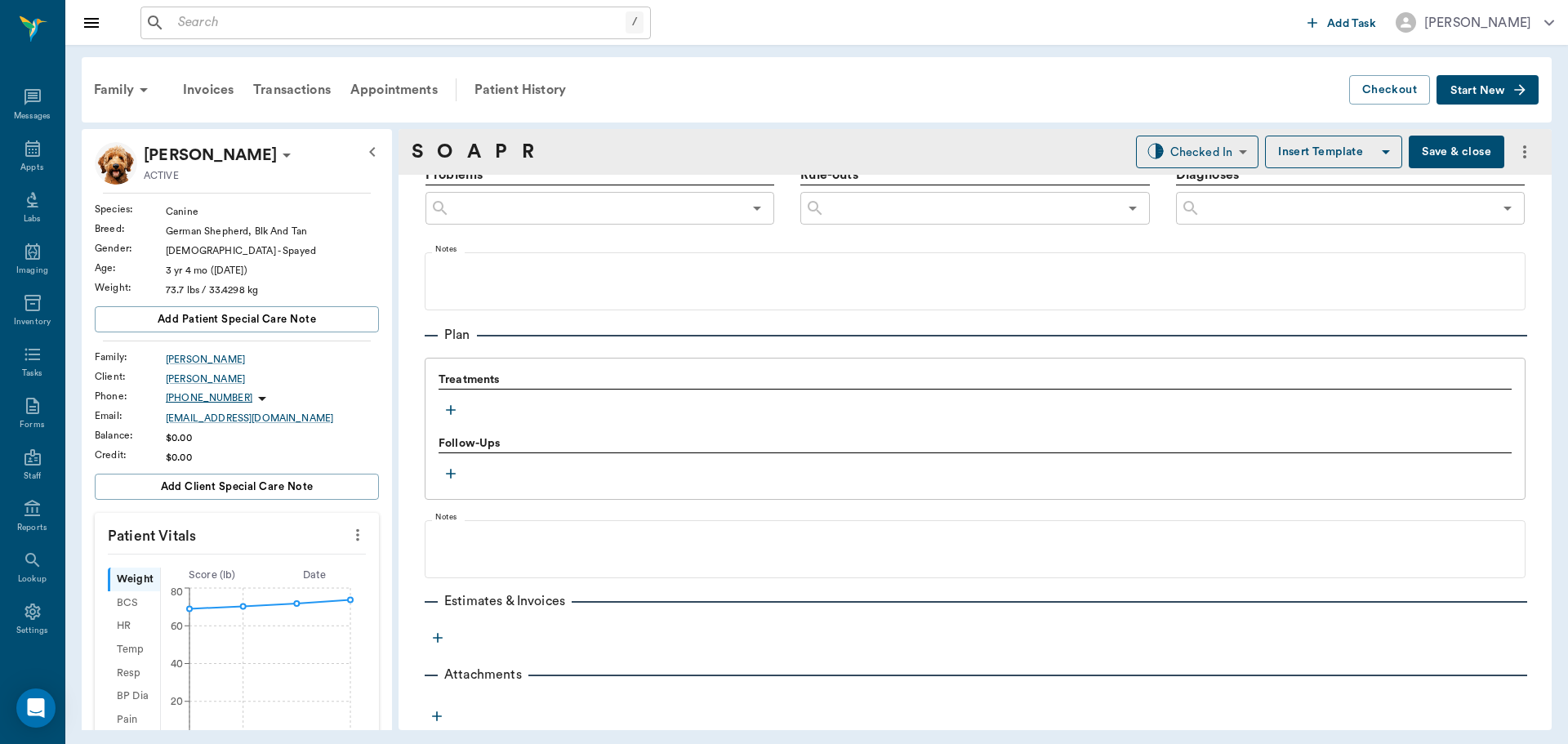
click at [454, 414] on icon "button" at bounding box center [450, 409] width 16 height 16
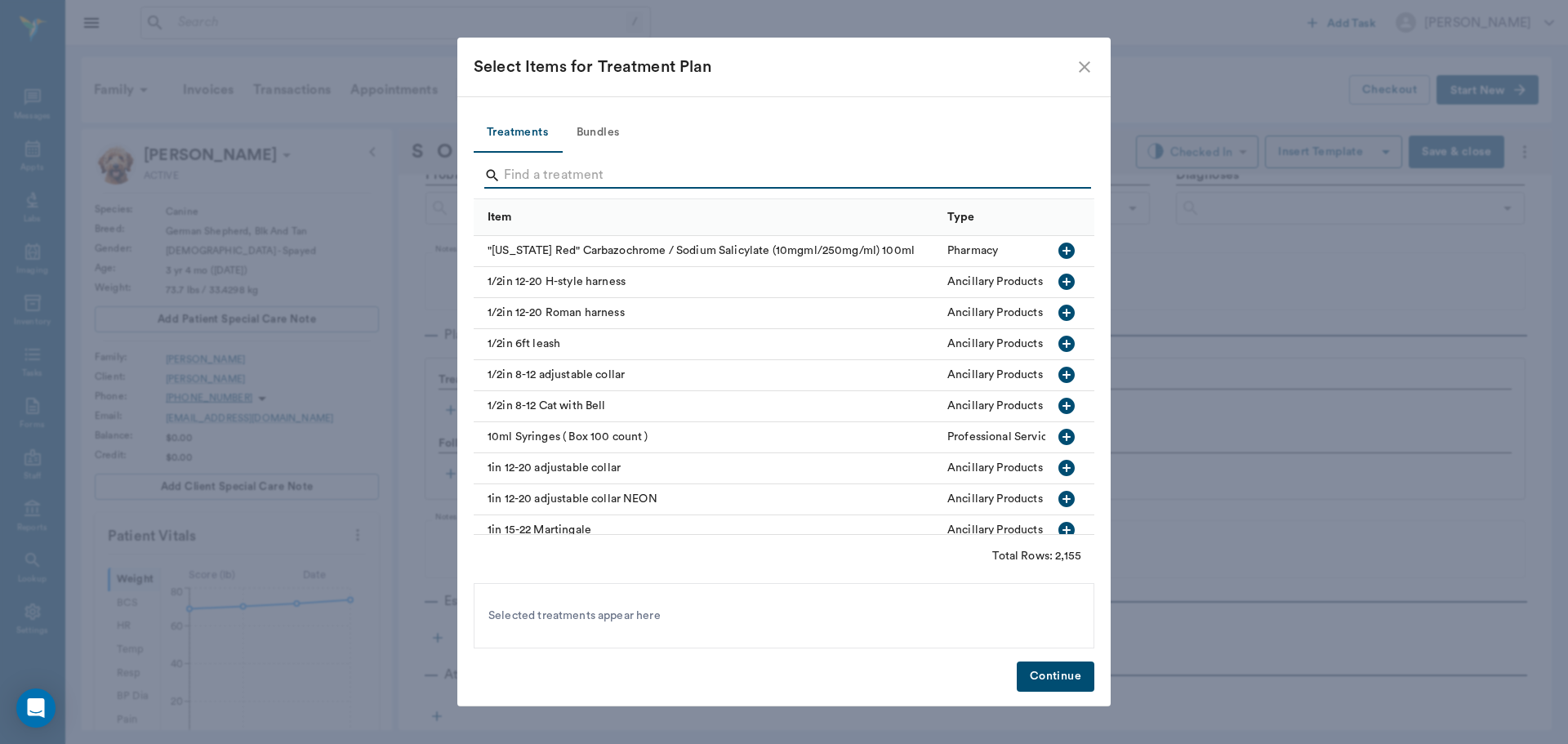
click at [639, 175] on input "Search" at bounding box center [785, 175] width 563 height 26
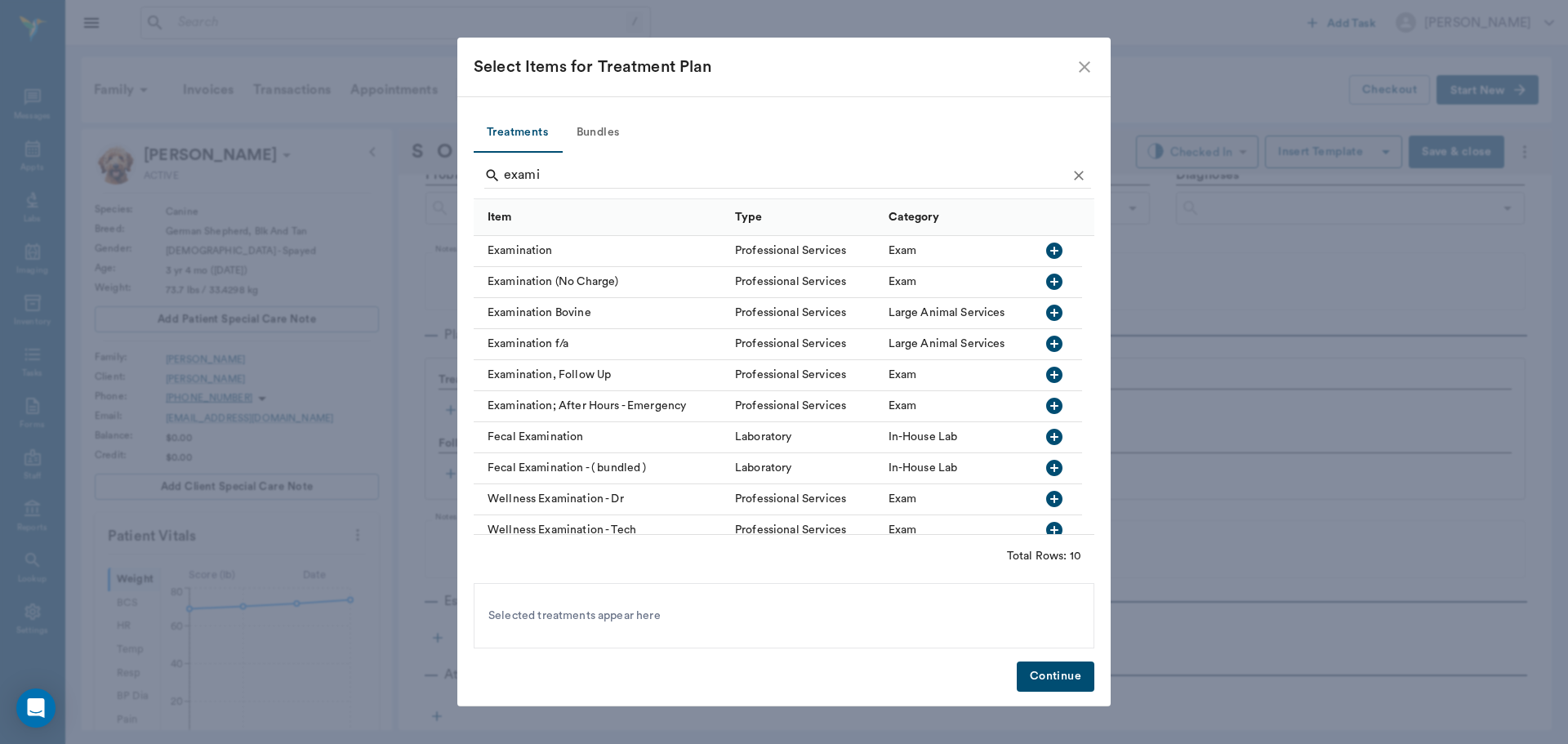
click at [1056, 256] on icon "button" at bounding box center [1054, 250] width 16 height 16
click at [696, 169] on input "exami" at bounding box center [785, 175] width 563 height 26
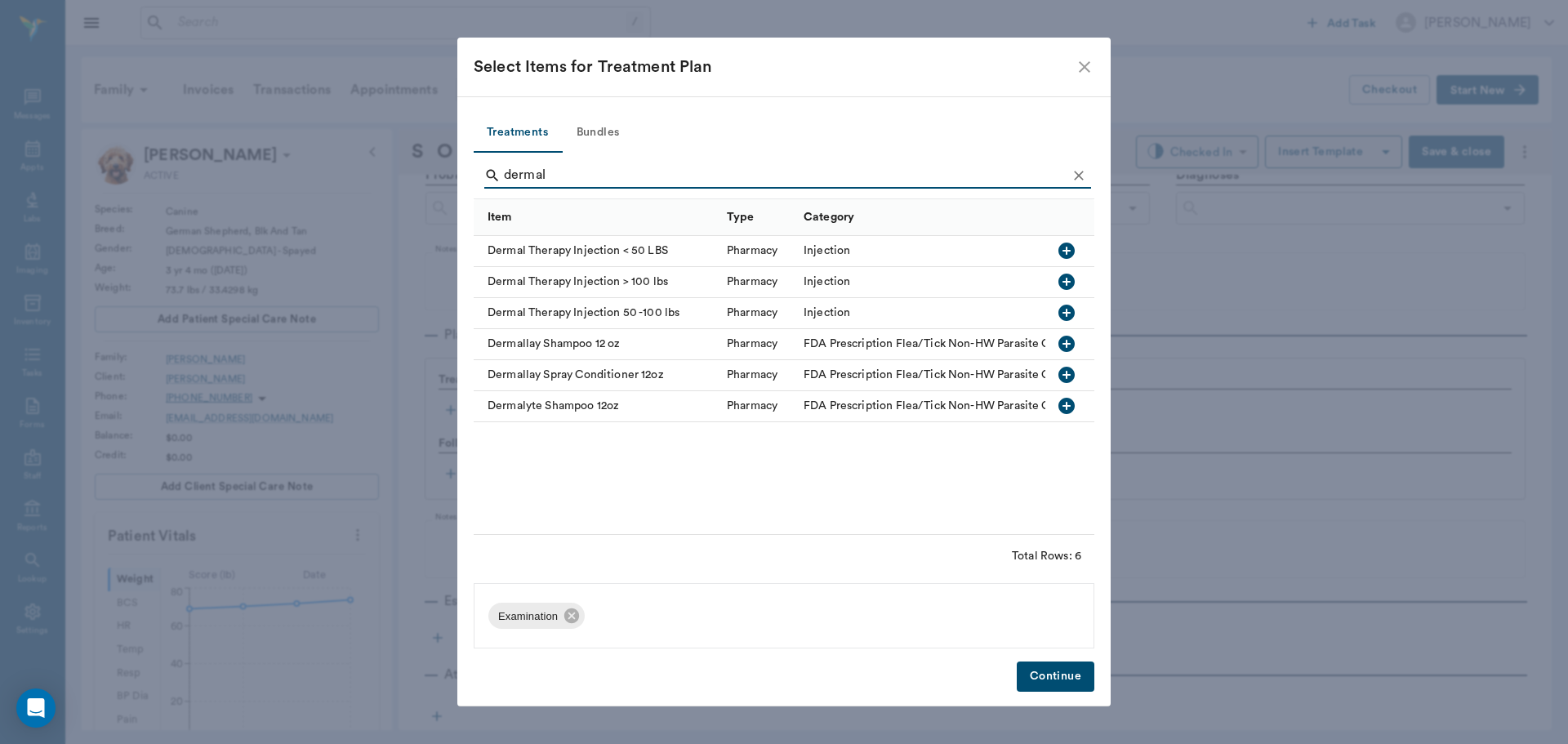
type input "dermal"
click at [1072, 313] on icon "button" at bounding box center [1066, 312] width 16 height 16
click at [598, 139] on button "Bundles" at bounding box center [598, 133] width 73 height 39
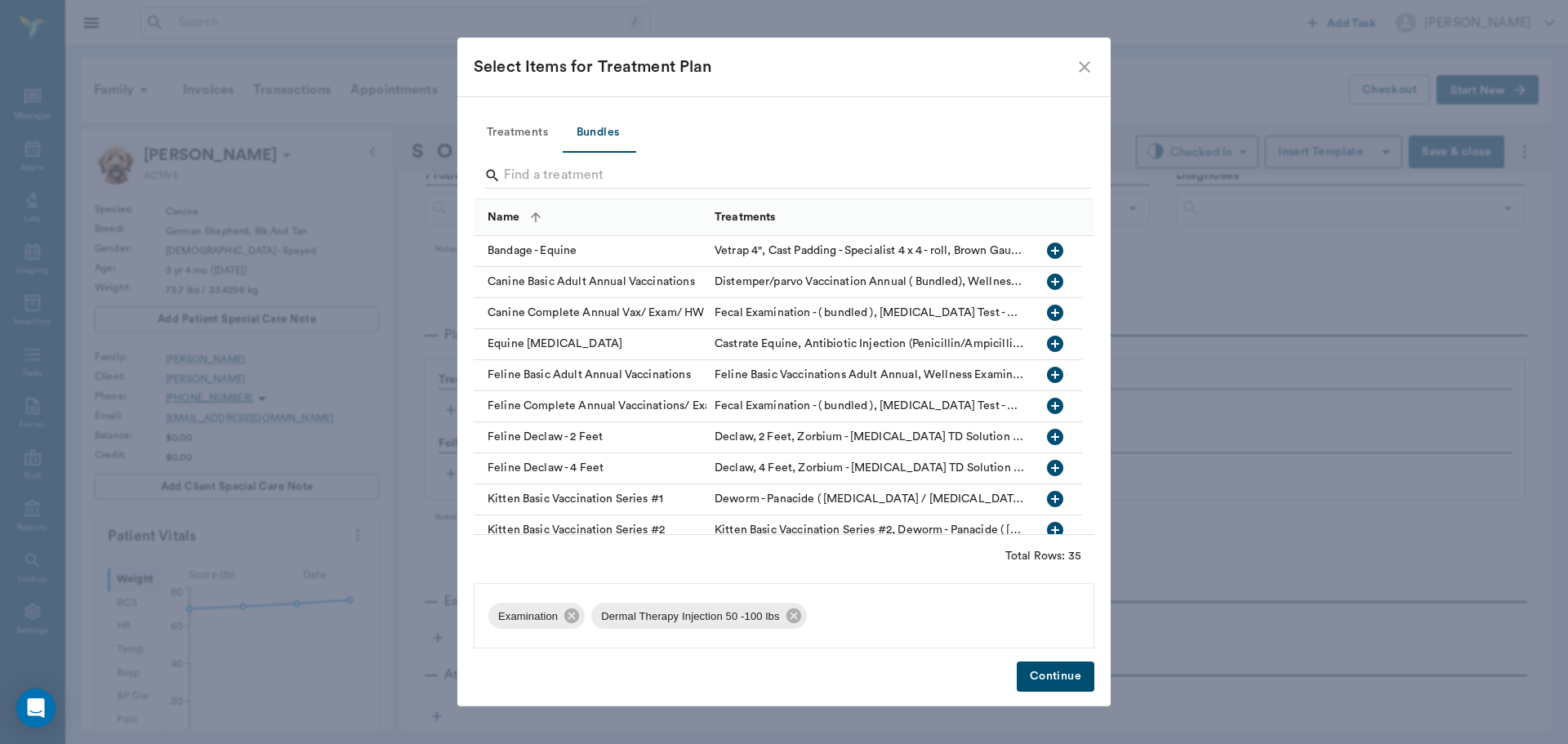
click at [627, 176] on input "Search" at bounding box center [785, 175] width 563 height 26
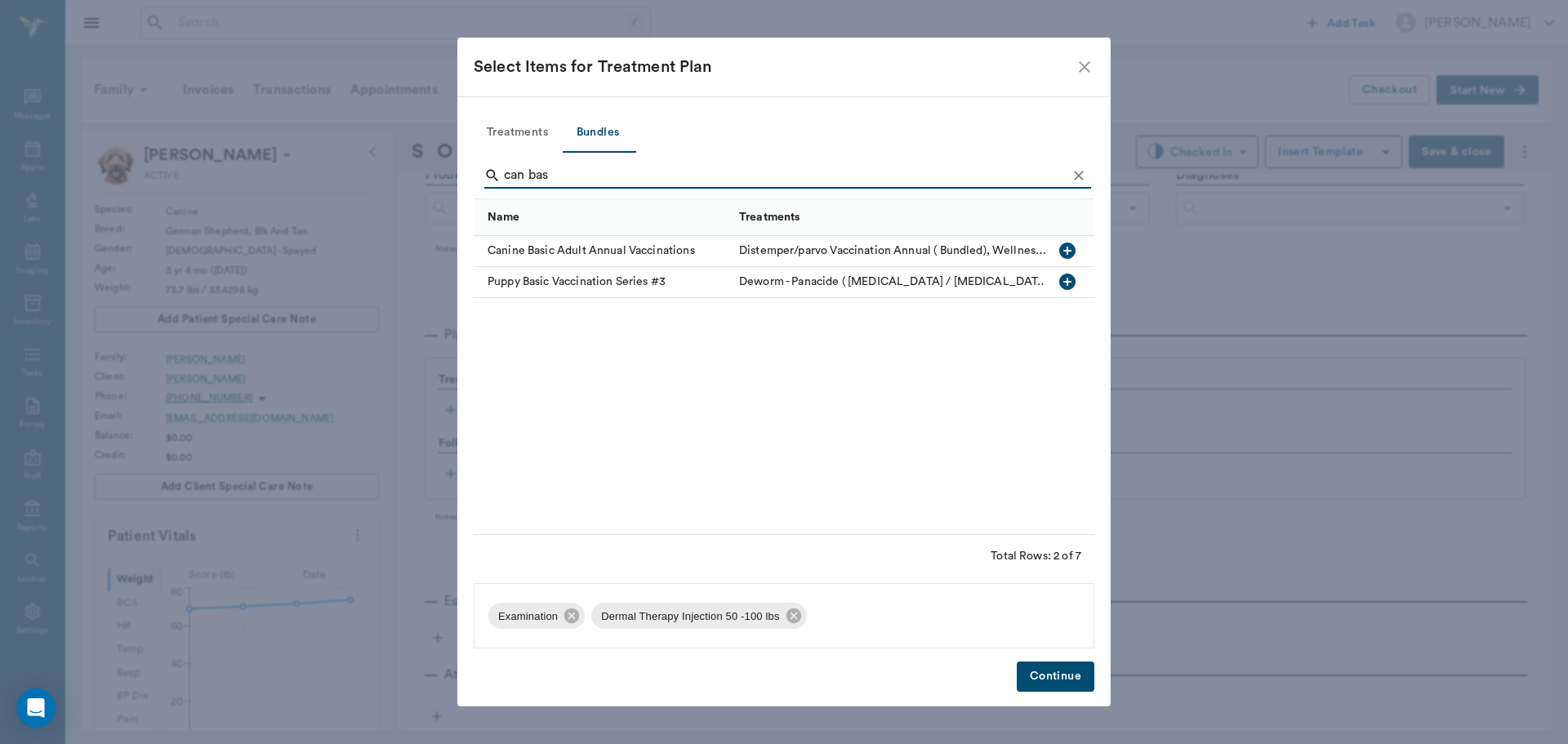
type input "can bas"
click at [1067, 246] on icon "button" at bounding box center [1067, 250] width 16 height 16
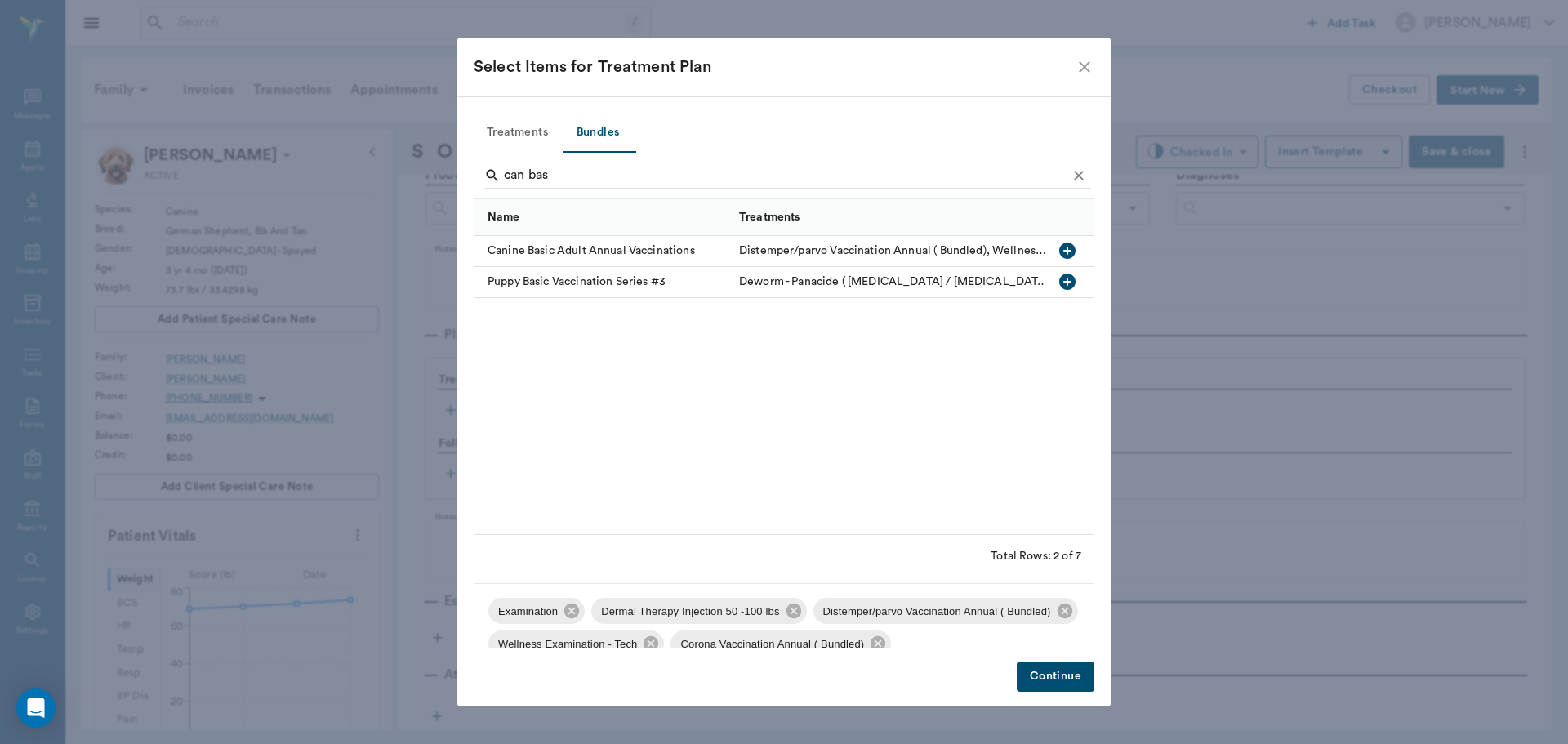
click at [1037, 683] on button "Continue" at bounding box center [1055, 677] width 78 height 30
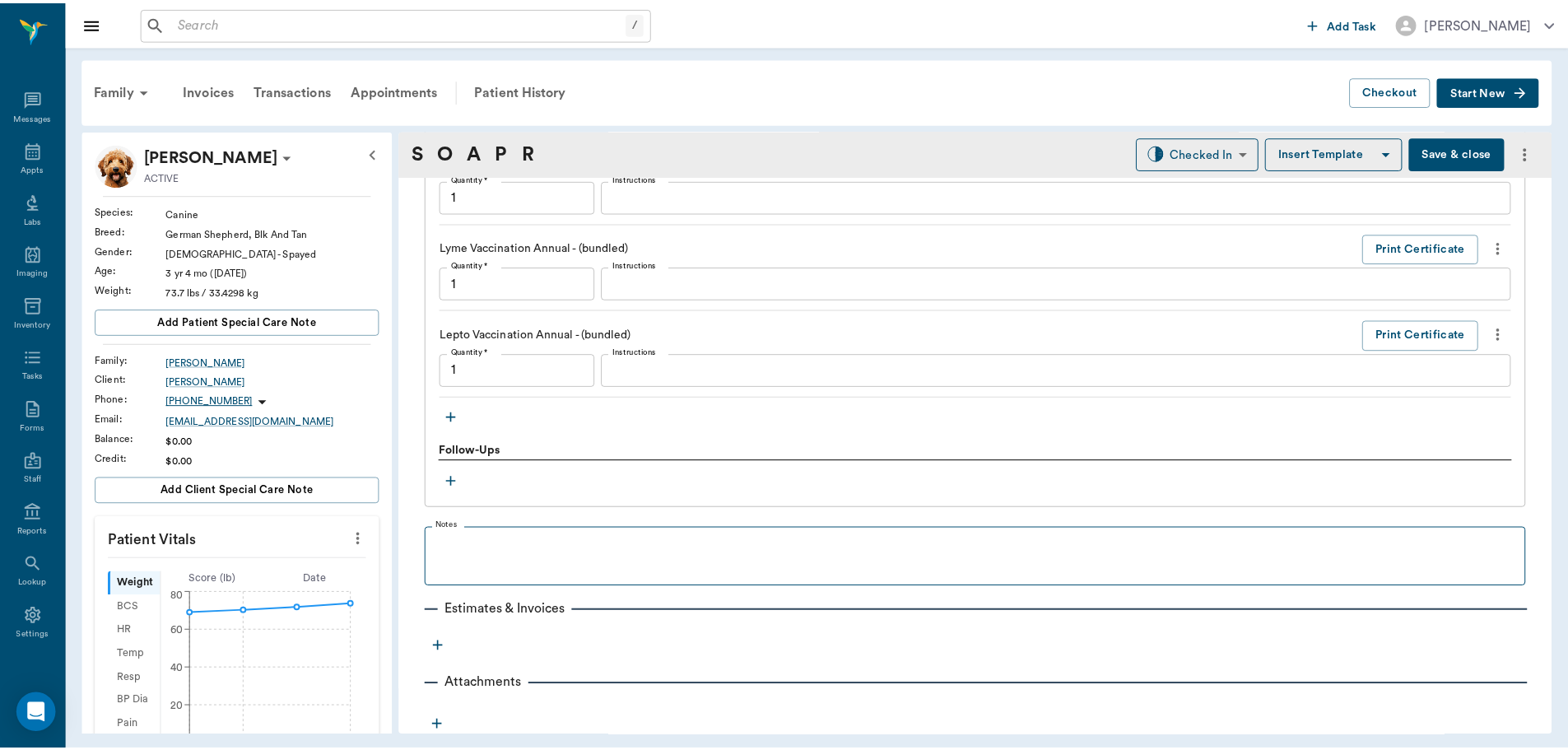
scroll to position [1973, 0]
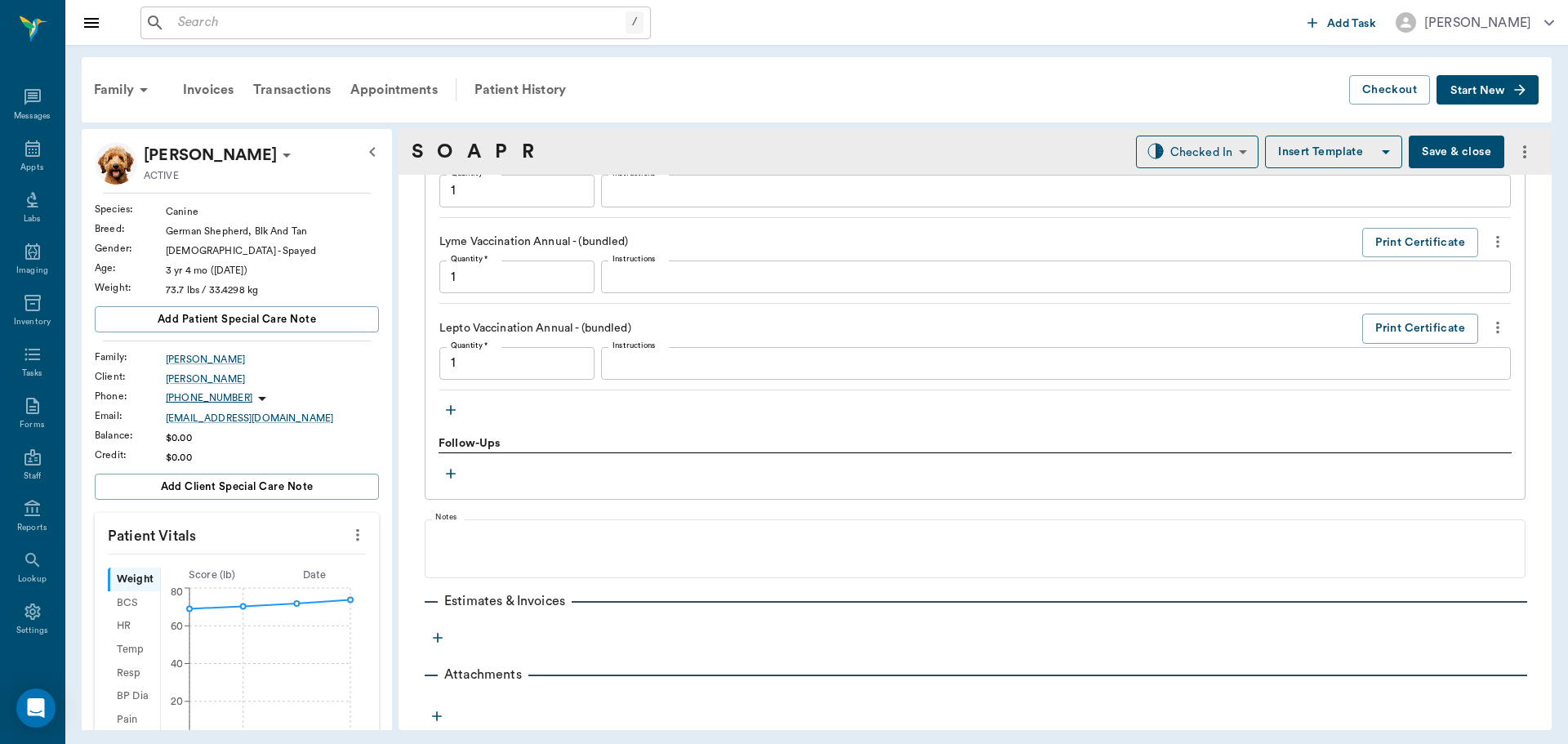
type input "1.00"
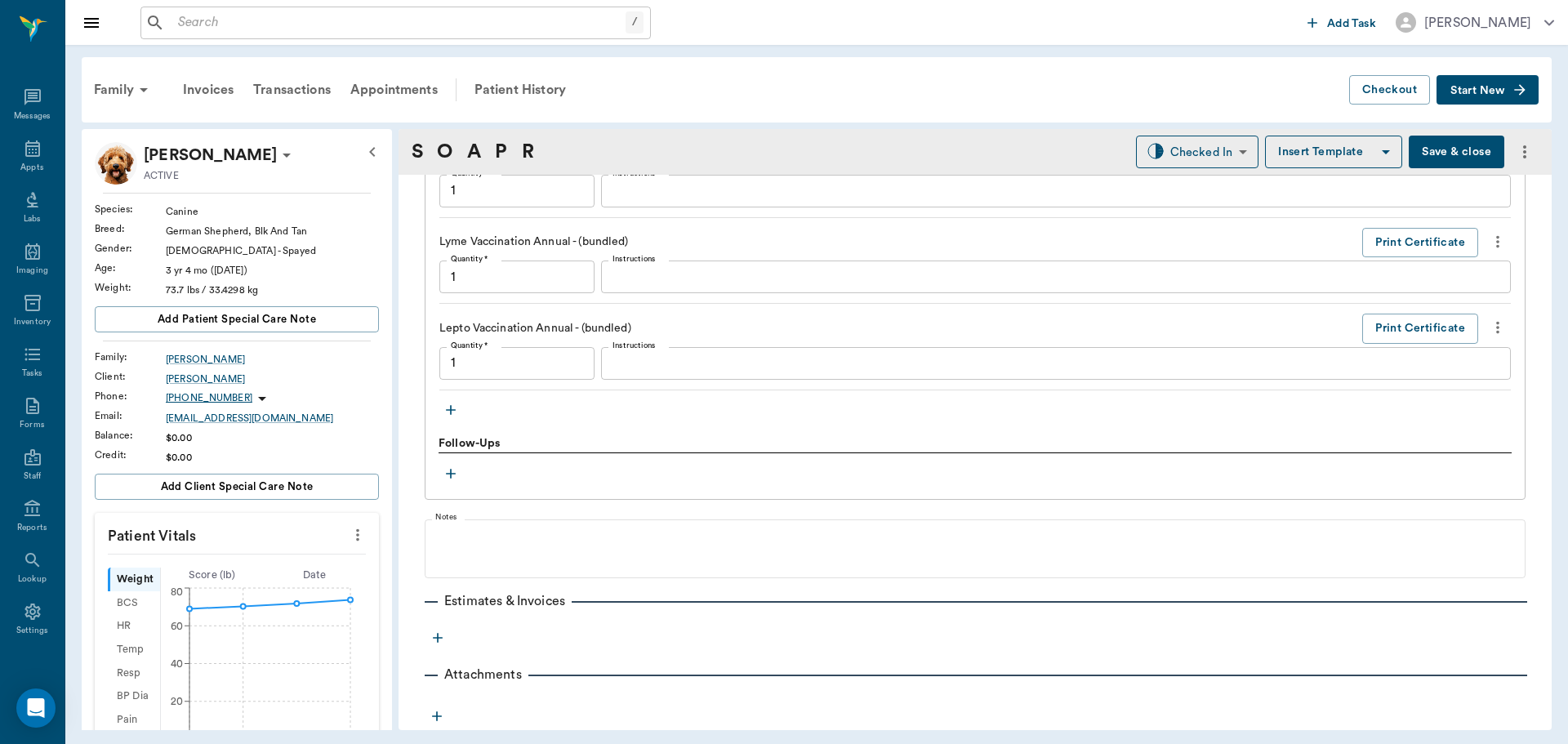
type input "1.00"
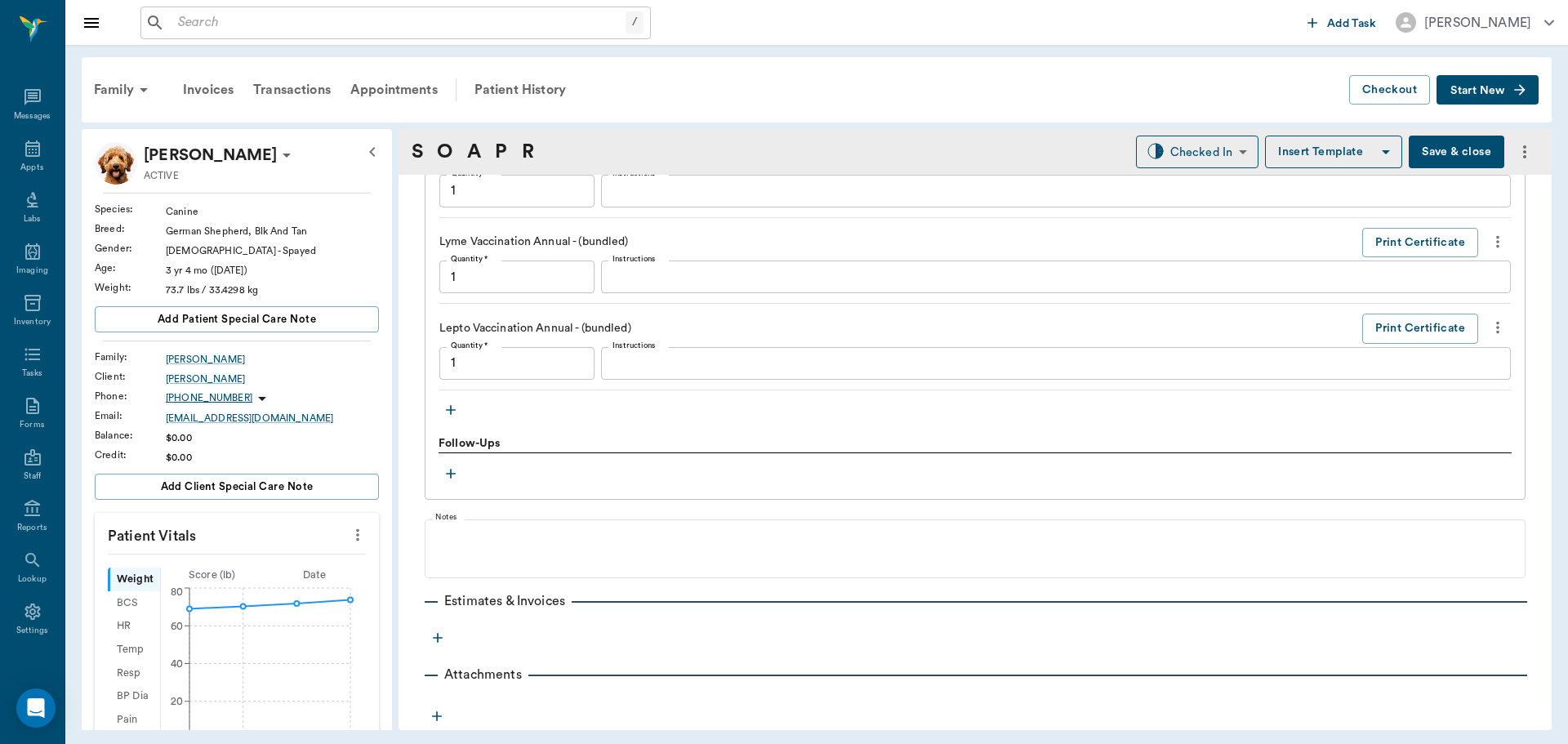
type input "1.00"
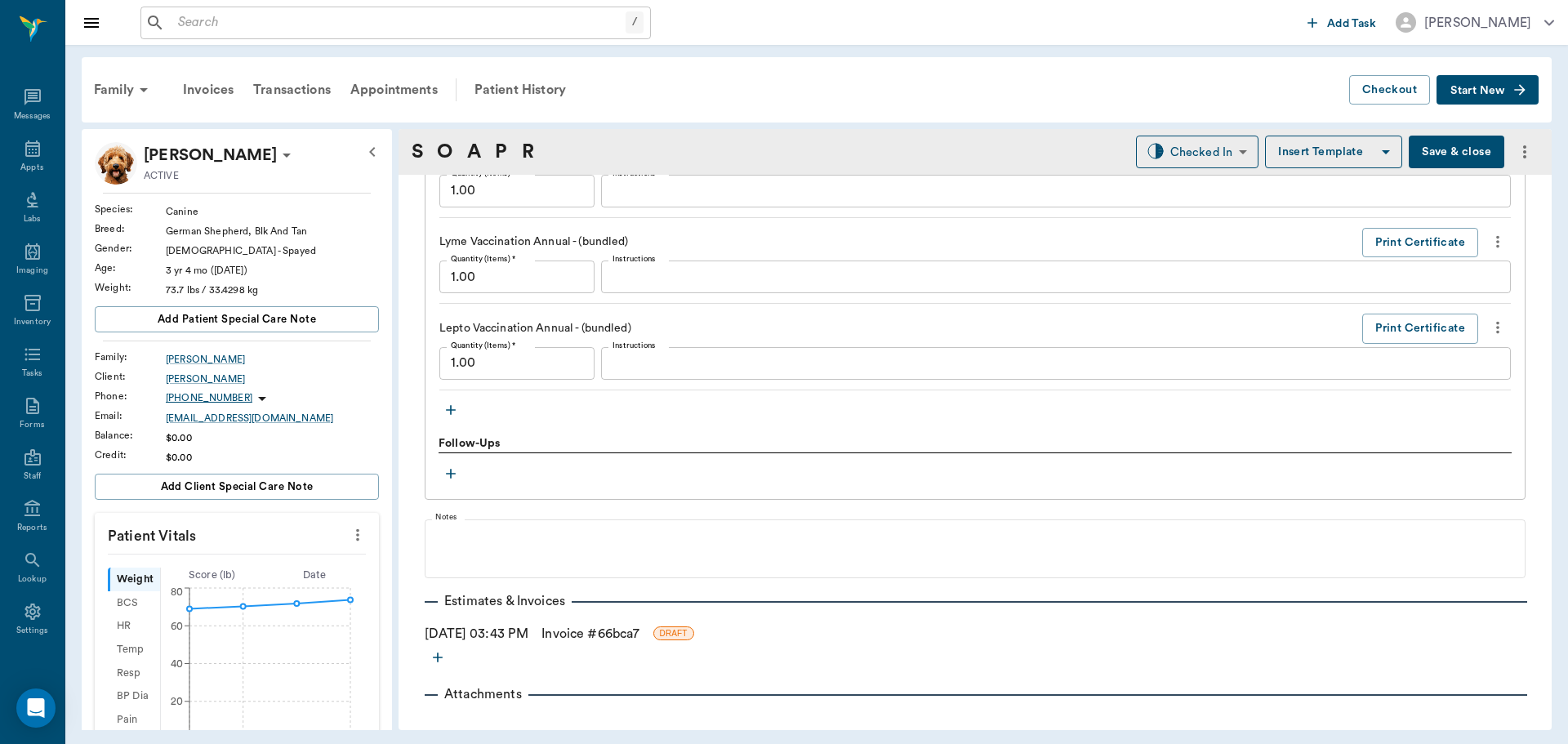
click at [622, 631] on link "Invoice # 66bca7" at bounding box center [590, 633] width 98 height 20
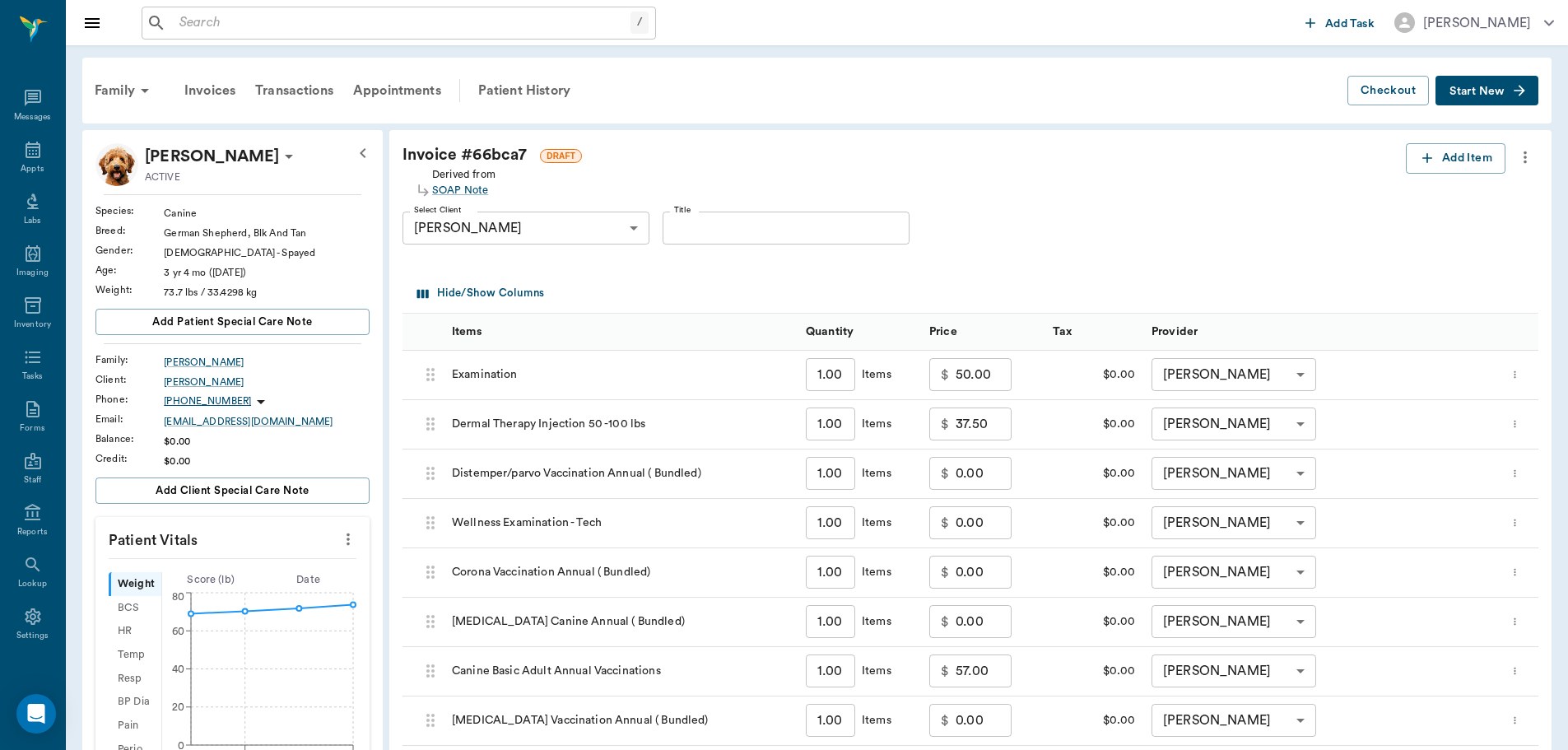
scroll to position [484, 0]
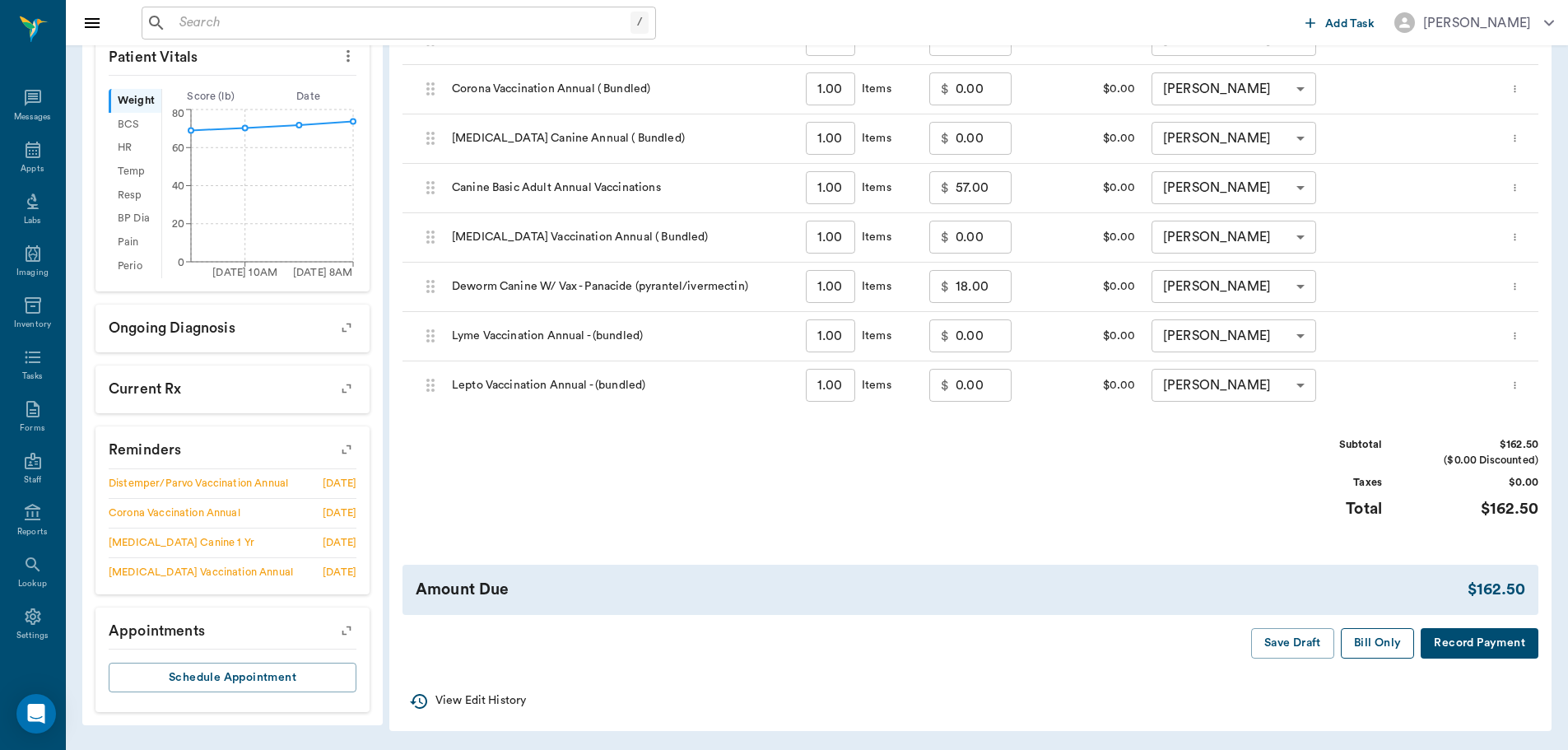
click at [1372, 647] on button "Bill Only" at bounding box center [1378, 643] width 74 height 30
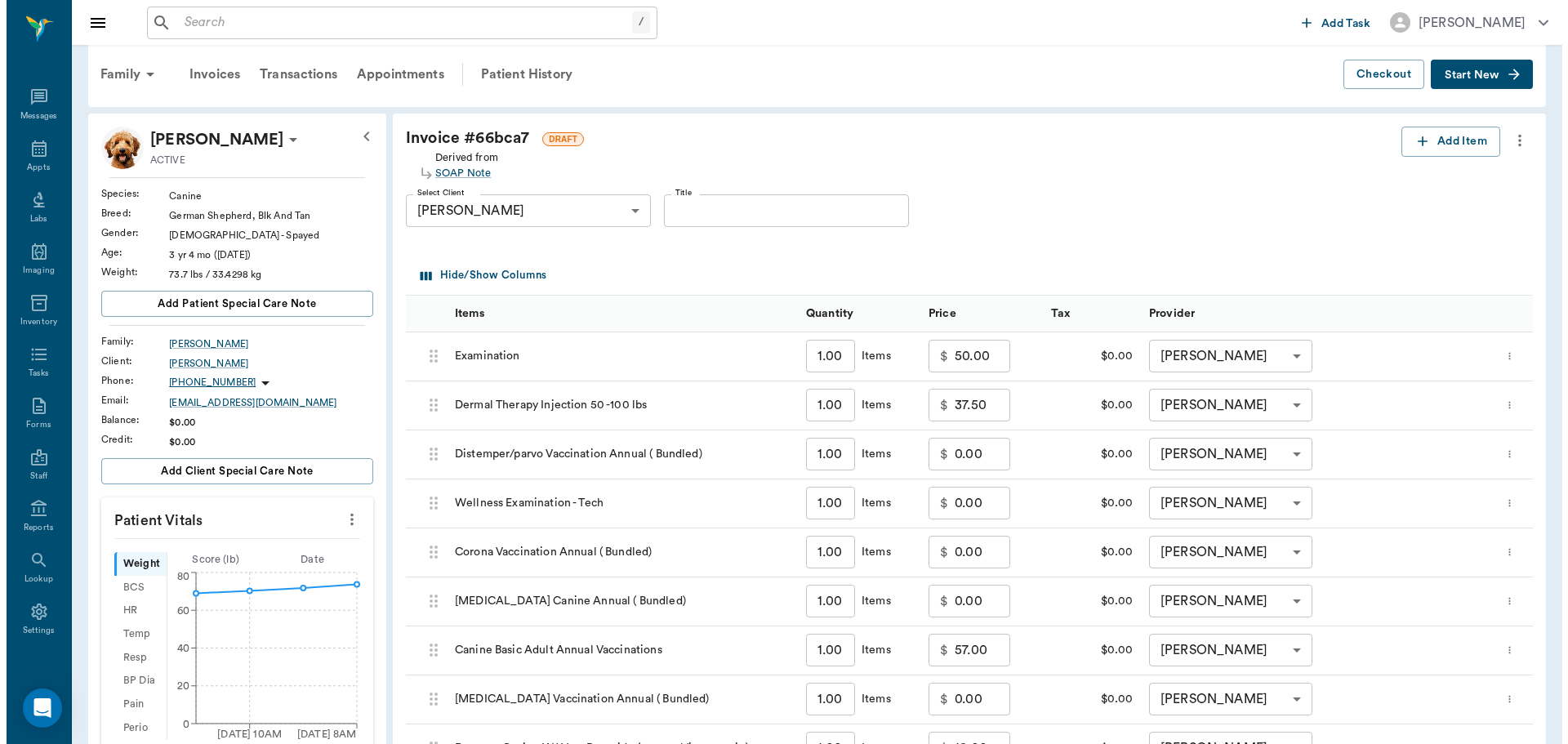
scroll to position [0, 0]
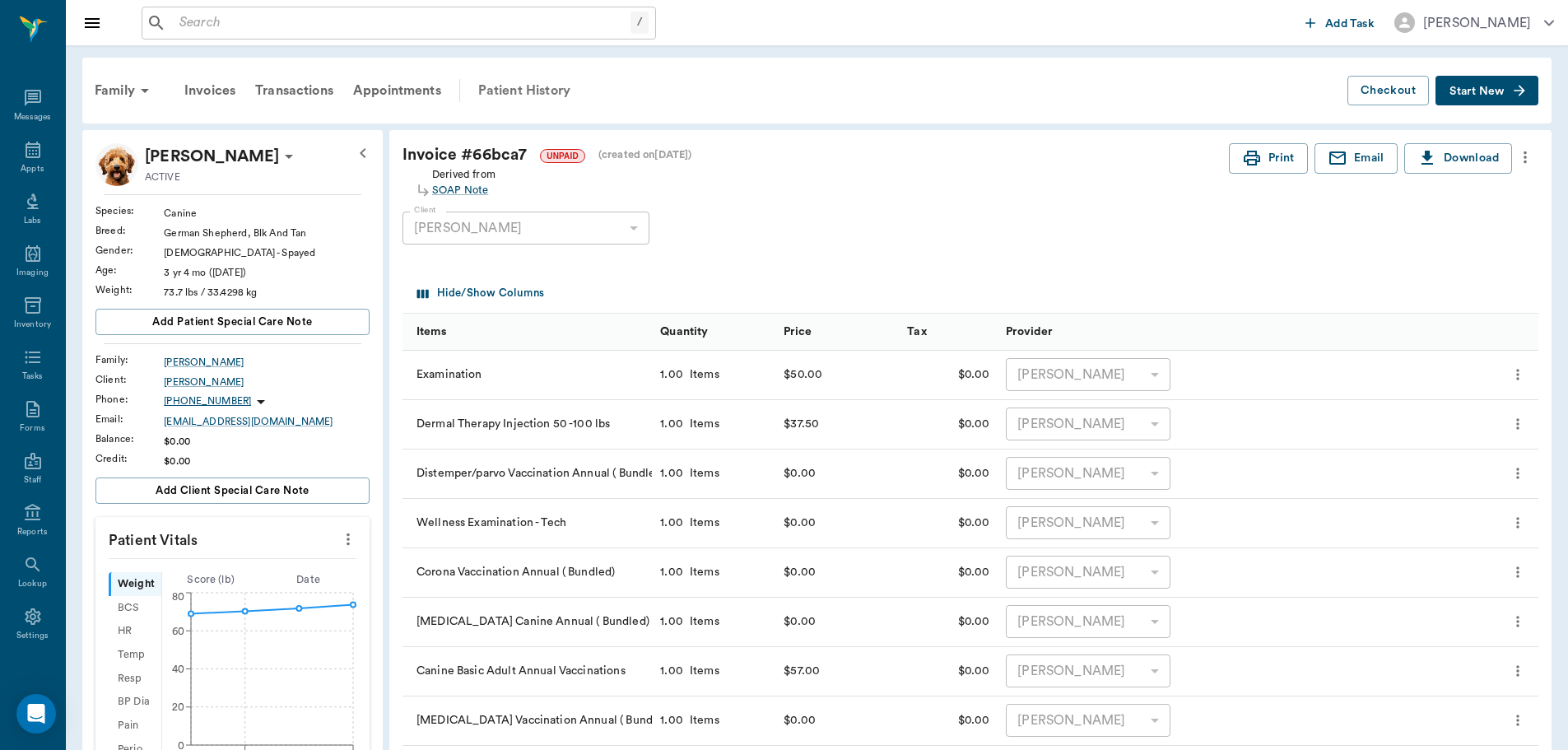
click at [537, 100] on div "Patient History" at bounding box center [524, 91] width 112 height 40
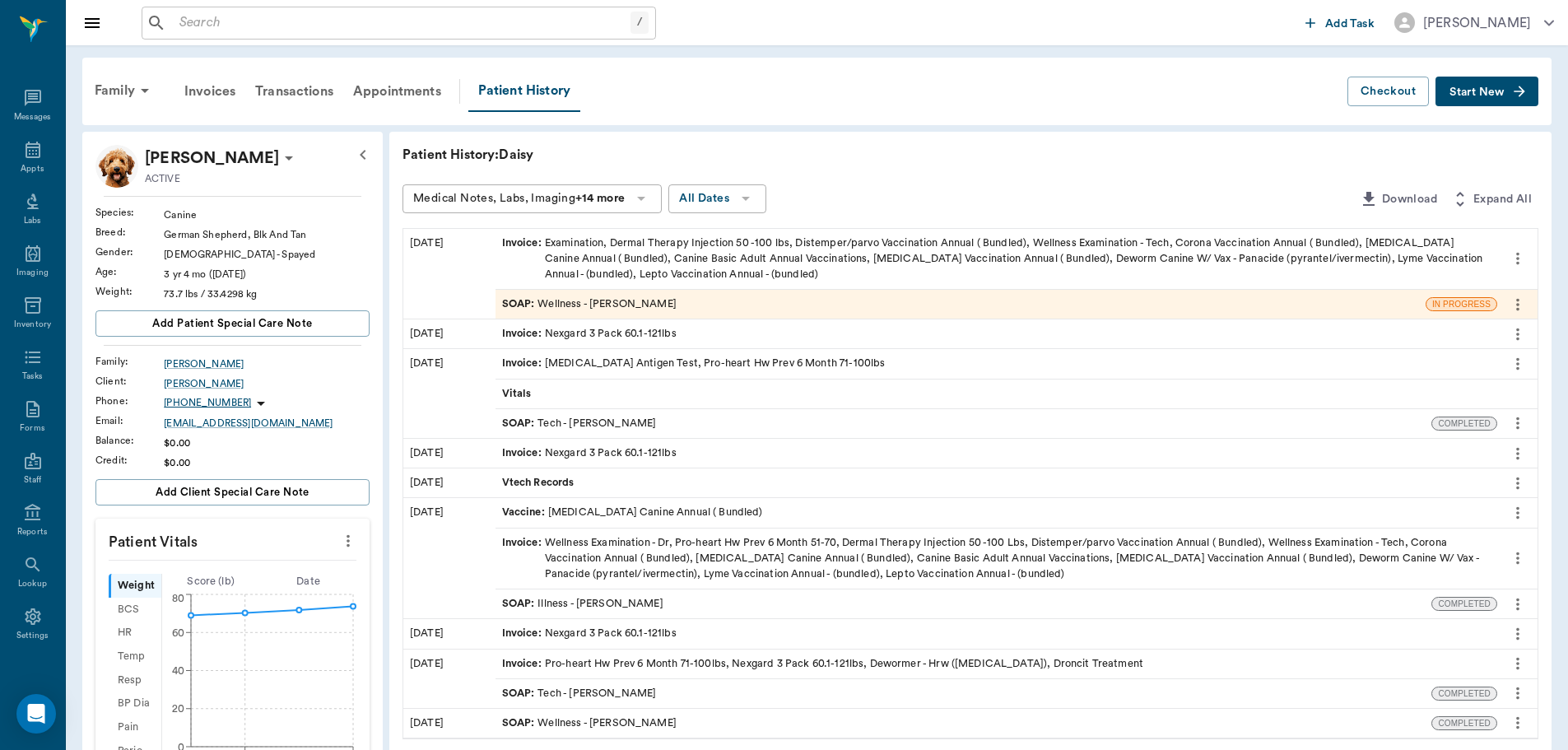
click at [671, 306] on div "SOAP : Wellness - [PERSON_NAME]" at bounding box center [589, 304] width 175 height 16
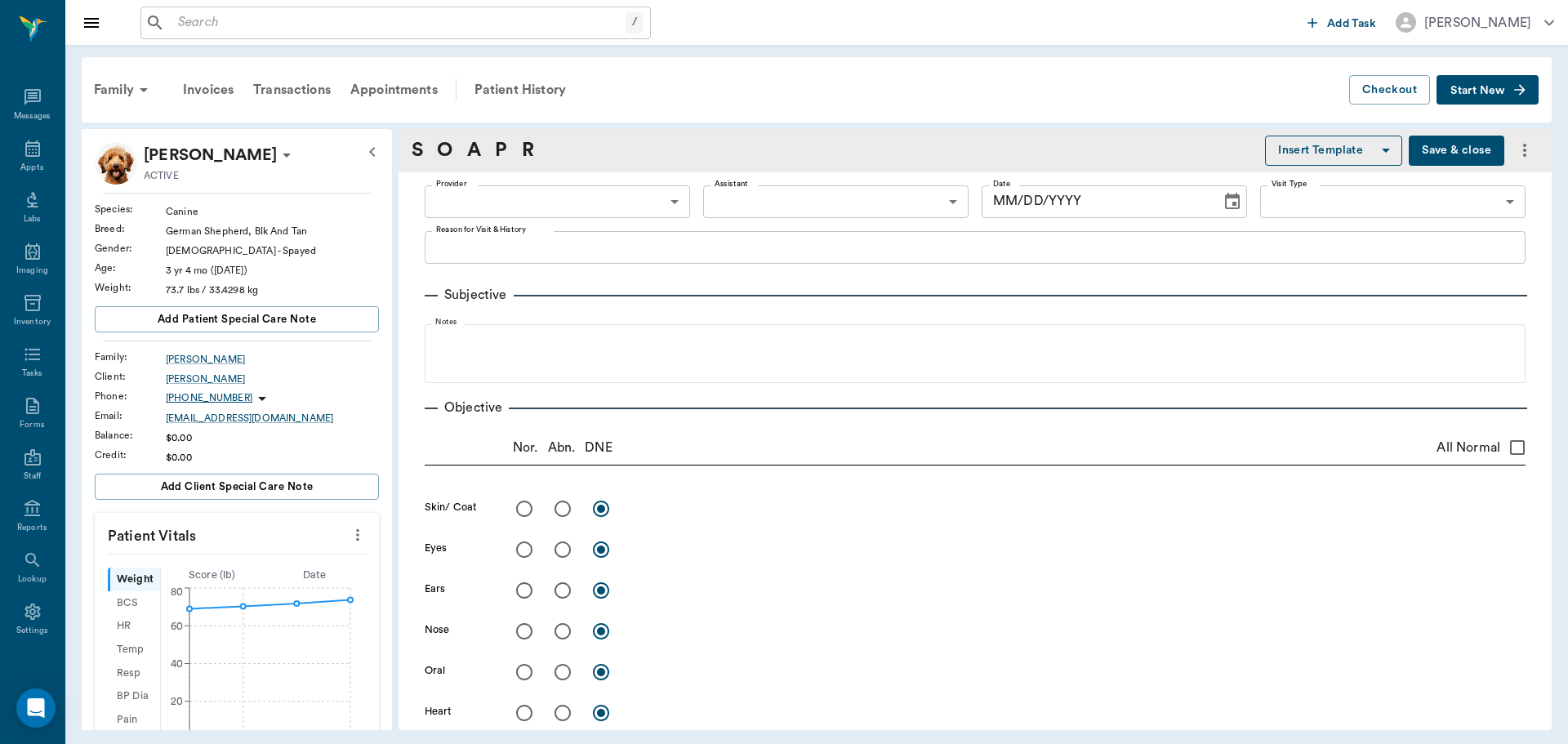
type input "63ec2f075fda476ae8351a4d"
type input "642ef10e332a41444de2bad1"
type input "65d2be4f46e3a538d89b8c14"
type textarea "Itching like crazy, hasn't had an allergy inj before, basic adult [GEOGRAPHIC_D…"
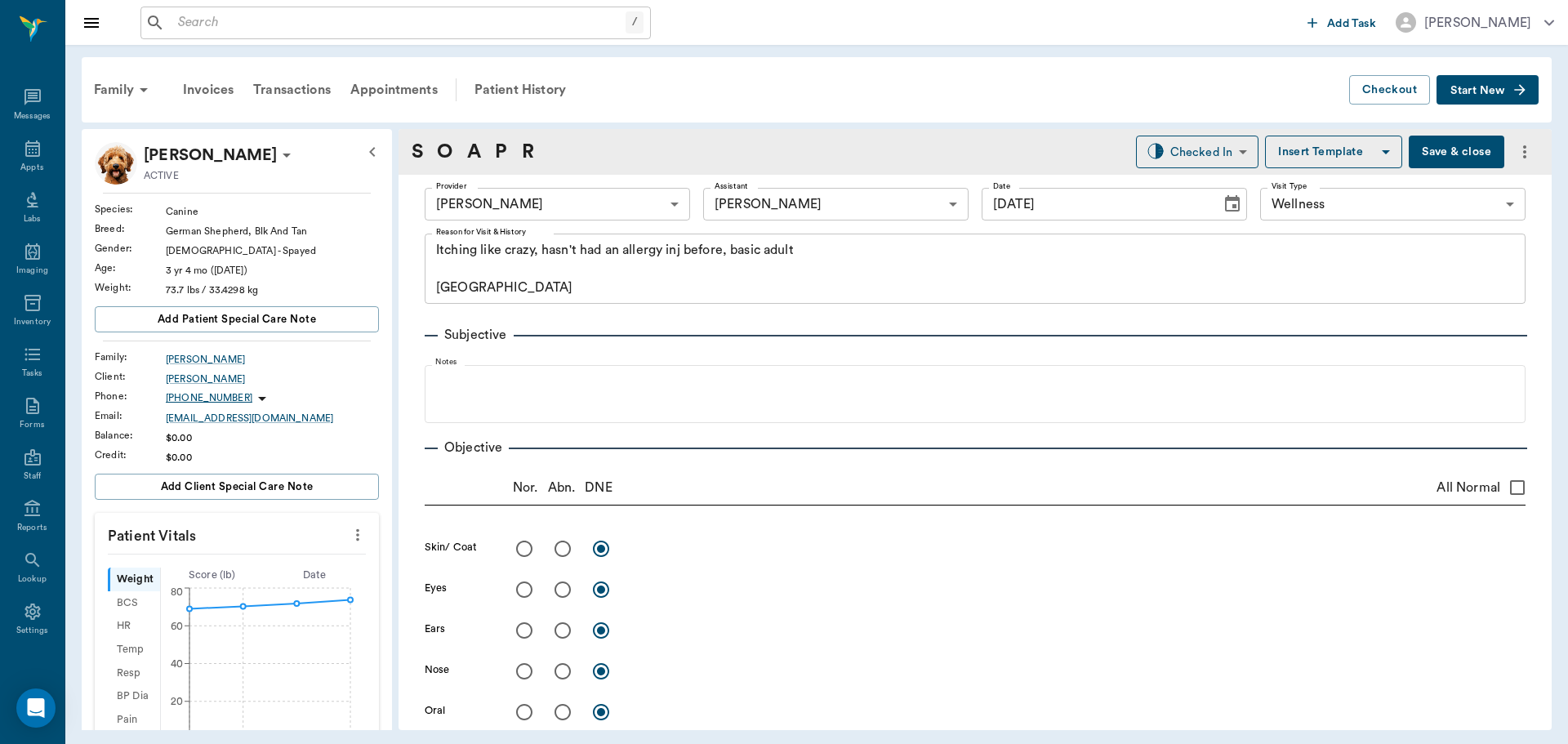
type input "[DATE]"
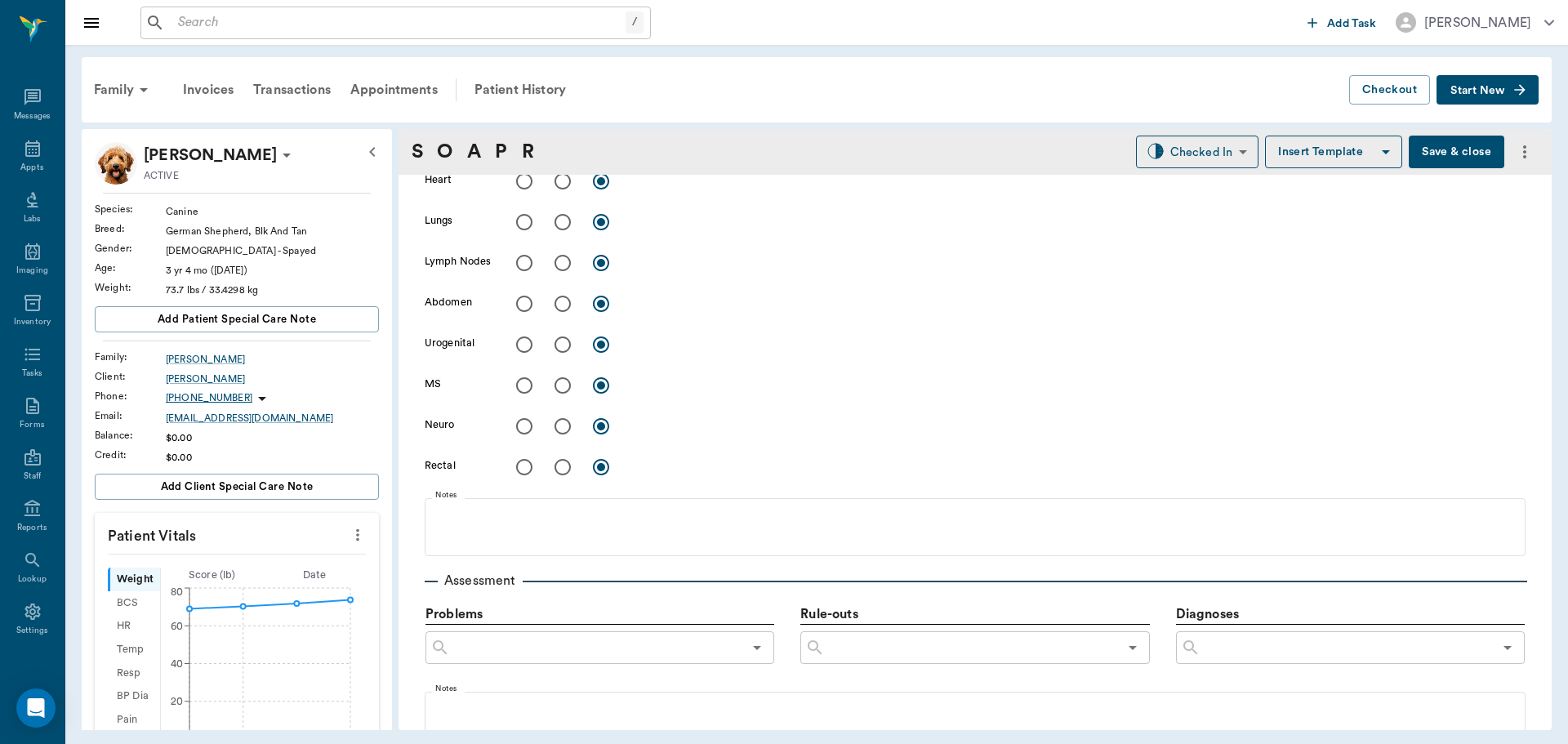
scroll to position [1143, 0]
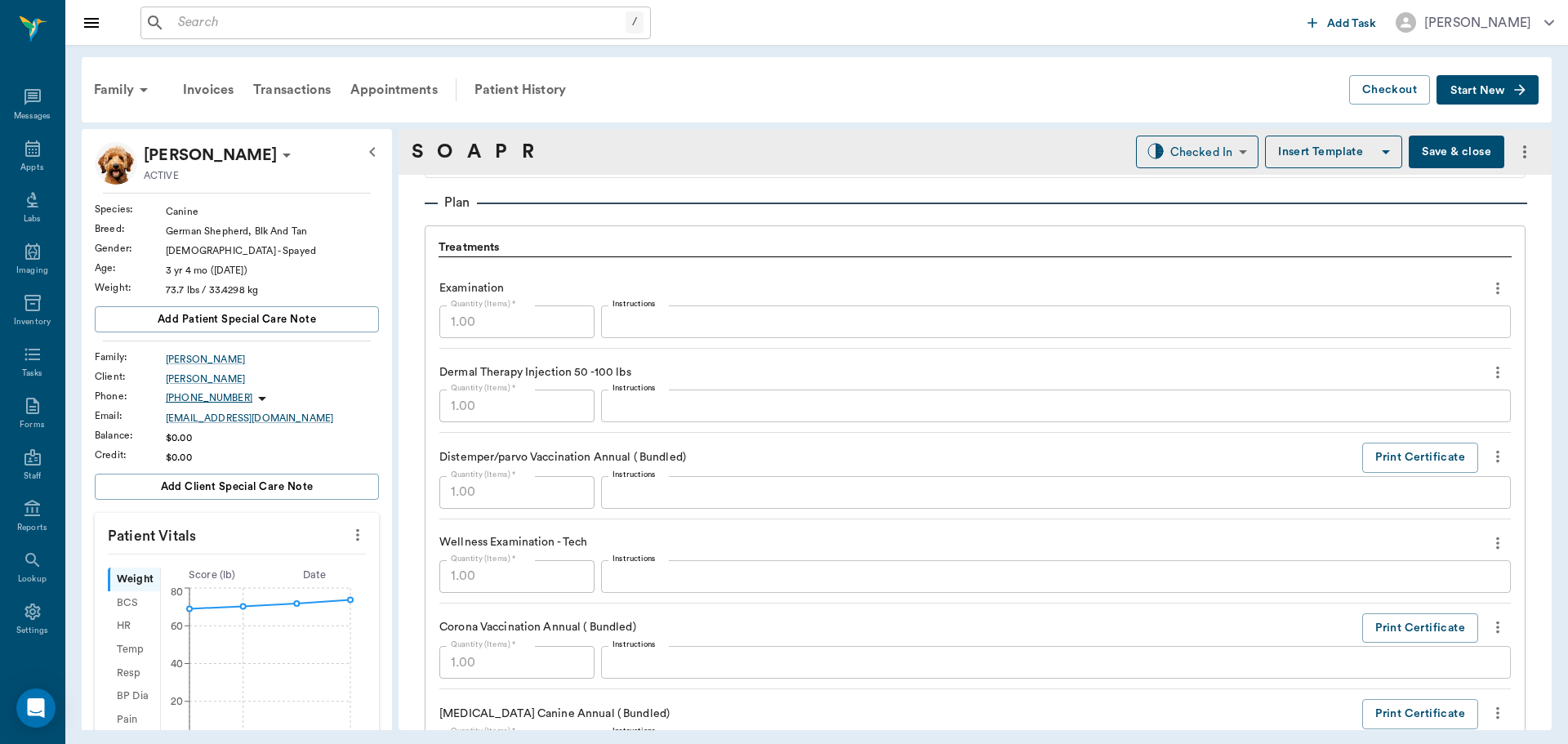
click at [736, 422] on div "x Instructions" at bounding box center [1056, 406] width 910 height 33
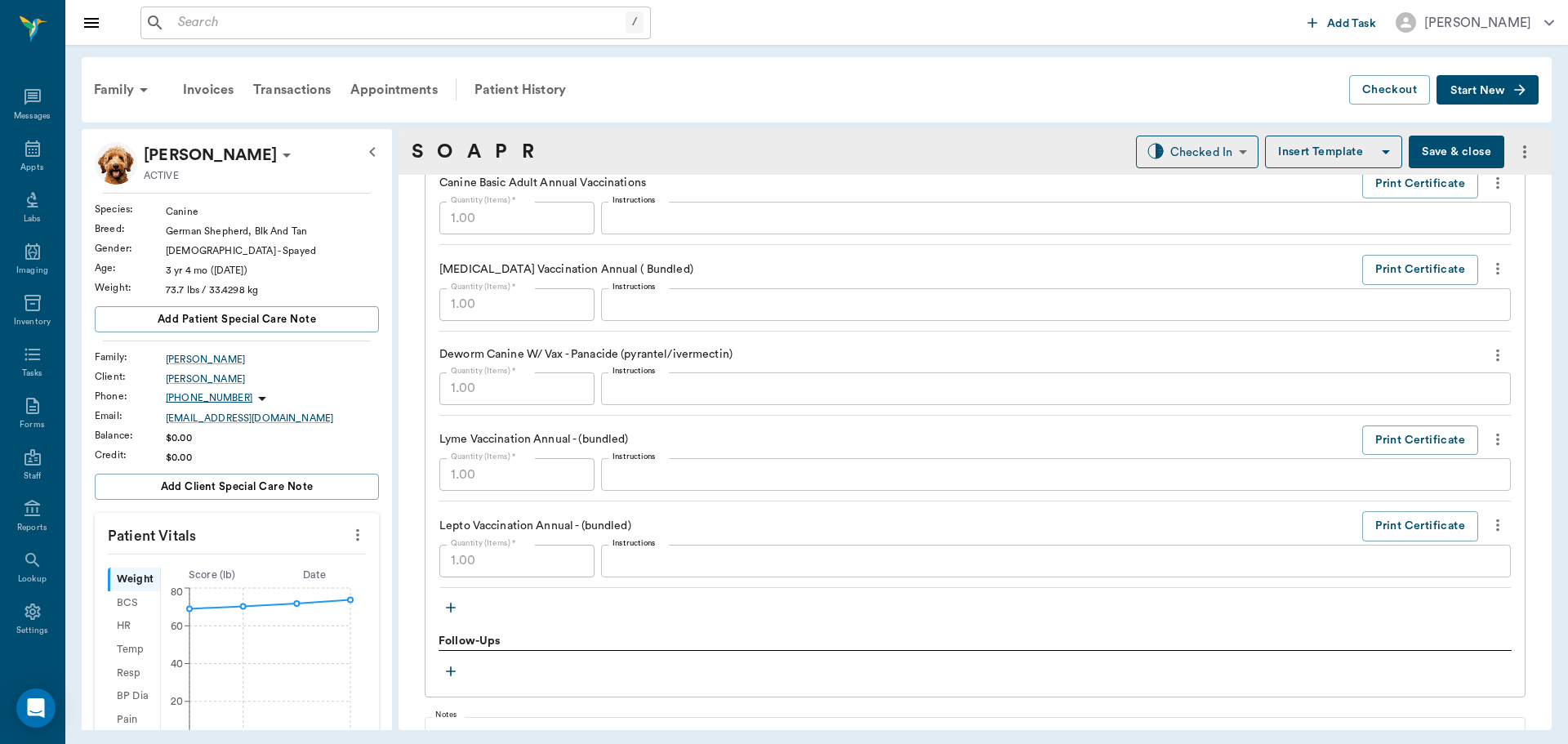
scroll to position [1797, 0]
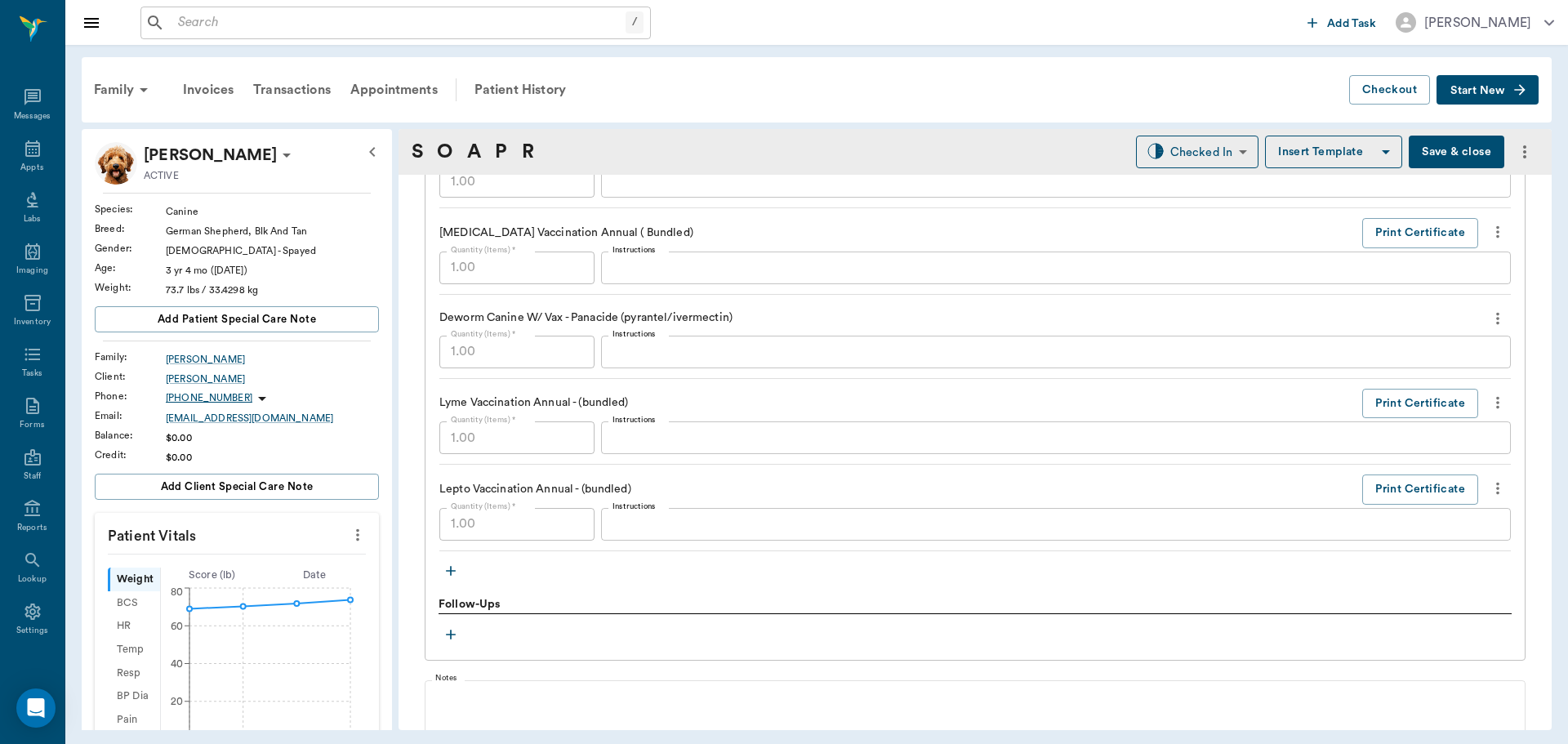
type textarea "MP80/Dex sp2"
click at [1447, 152] on button "Save & close" at bounding box center [1457, 152] width 96 height 33
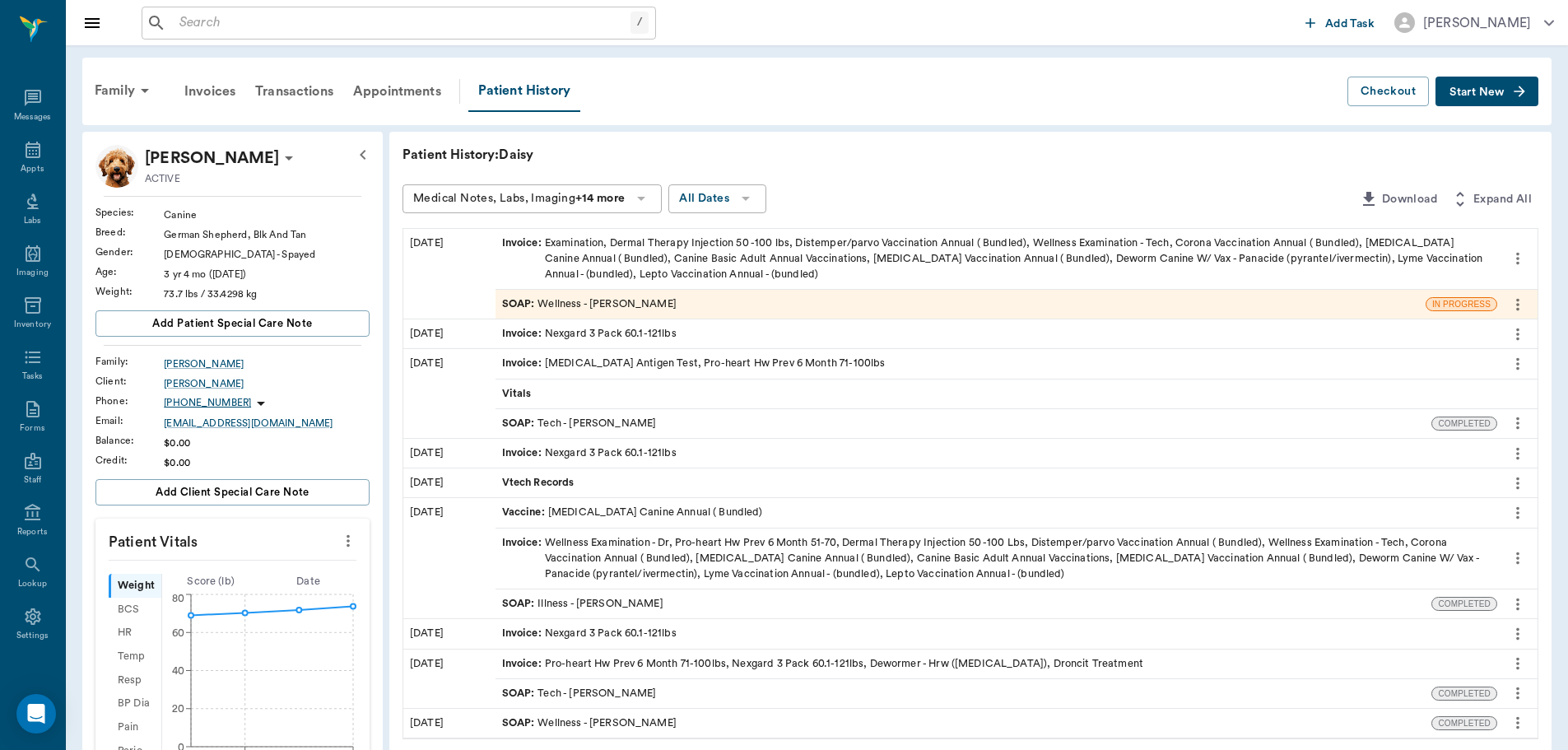
click at [1410, 260] on div "Invoice : Examination, Dermal Therapy Injection 50 -100 lbs, Distemper/parvo Va…" at bounding box center [997, 259] width 989 height 48
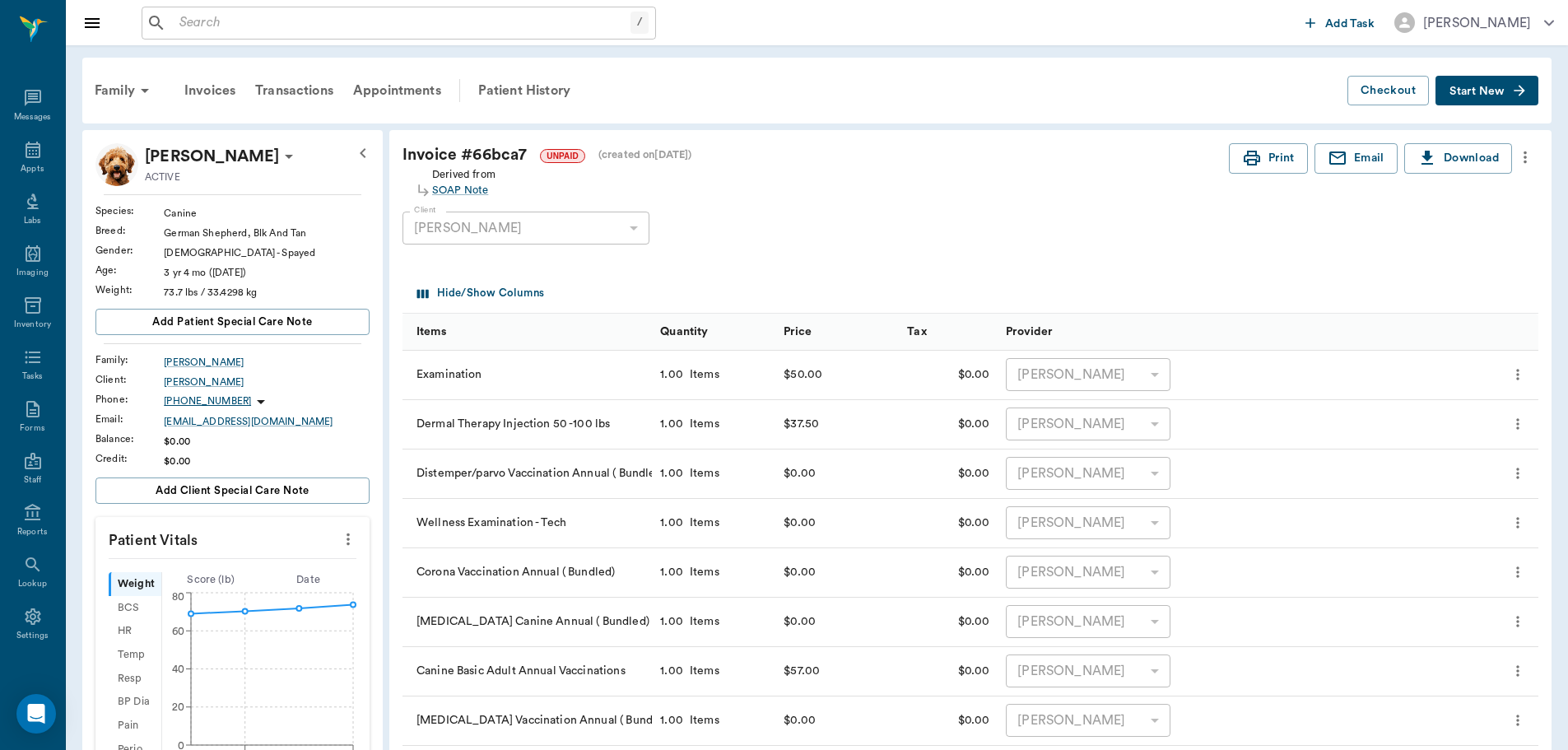
click at [1527, 162] on icon "more" at bounding box center [1525, 157] width 18 height 20
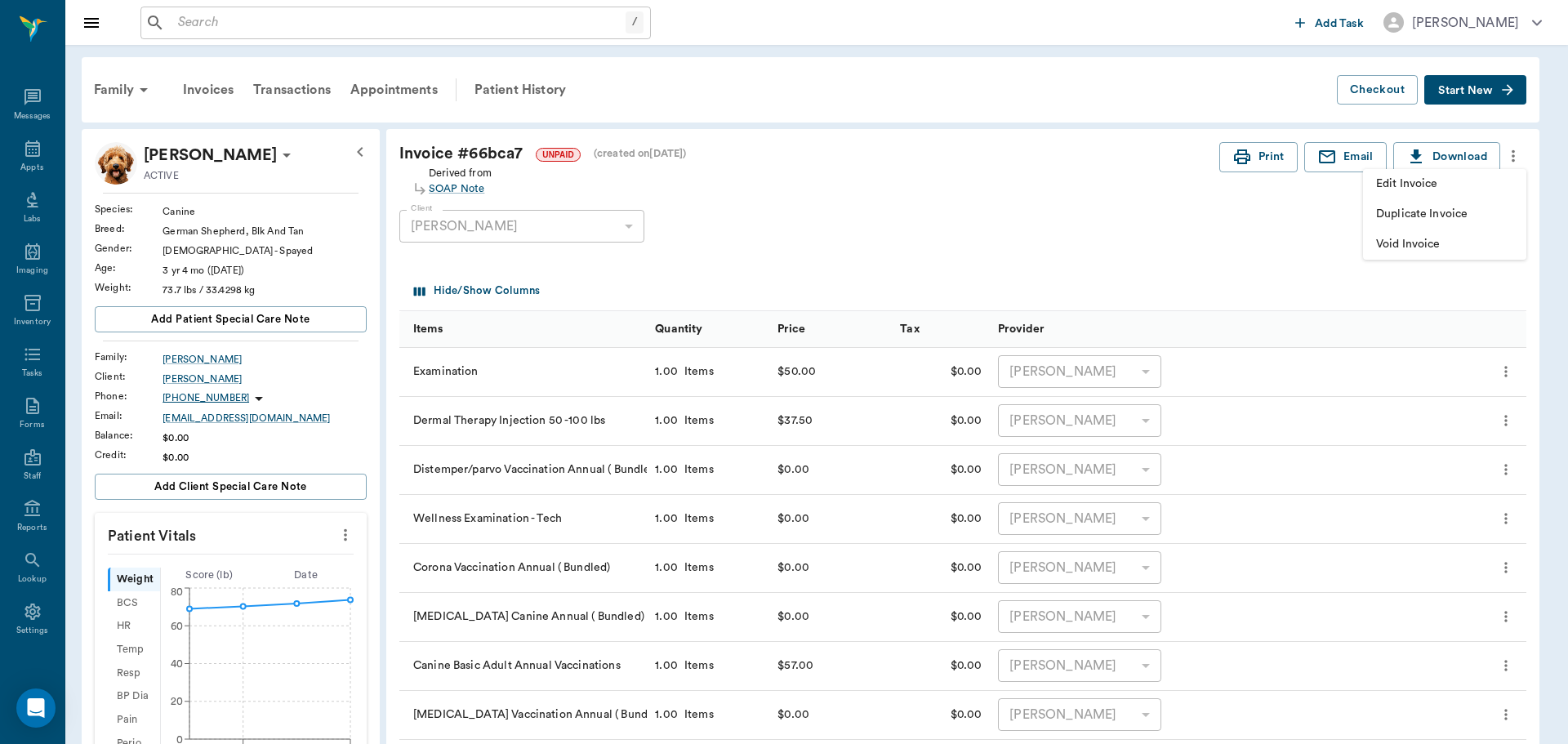
click at [975, 256] on div at bounding box center [784, 372] width 1568 height 744
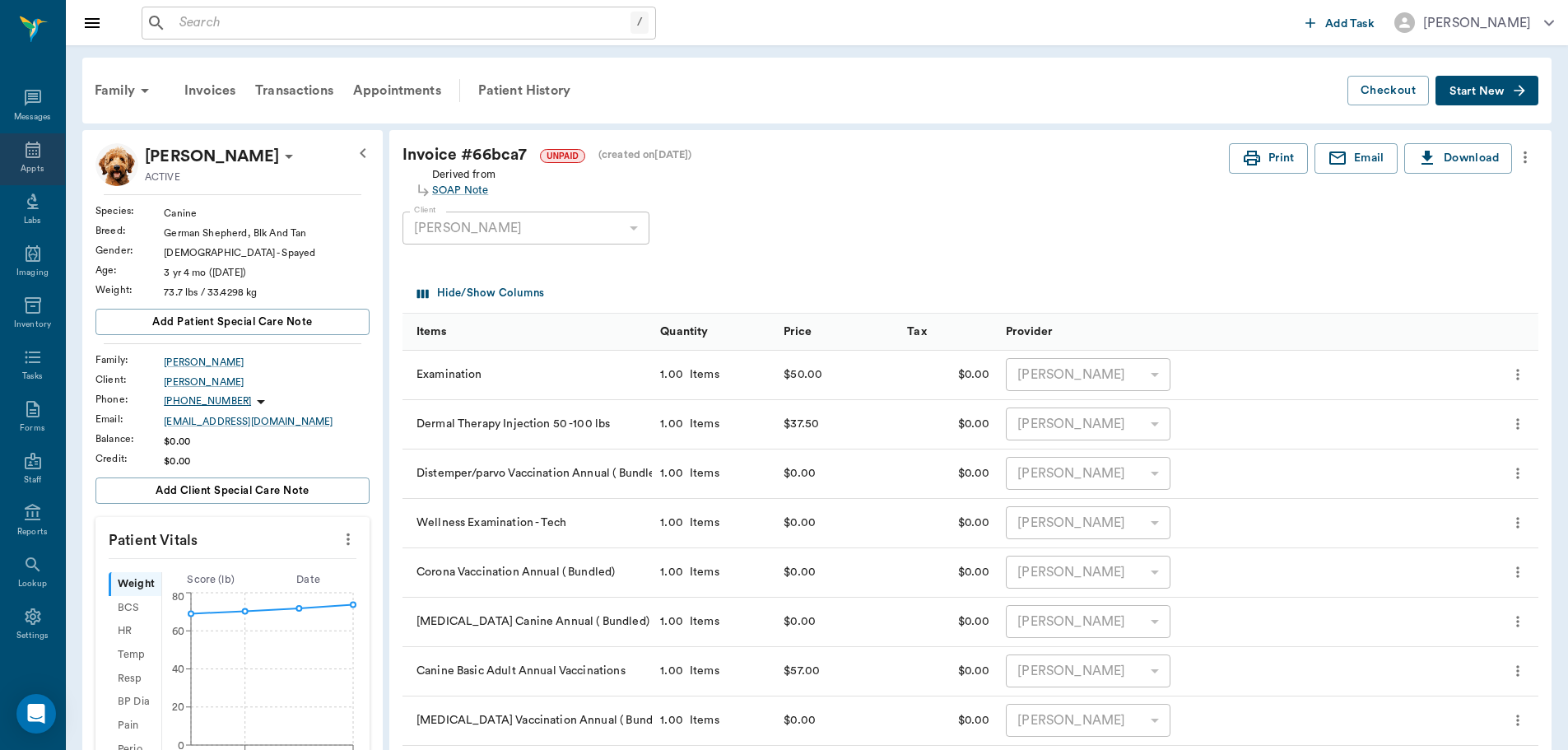
click at [39, 150] on div "Appts" at bounding box center [32, 159] width 65 height 52
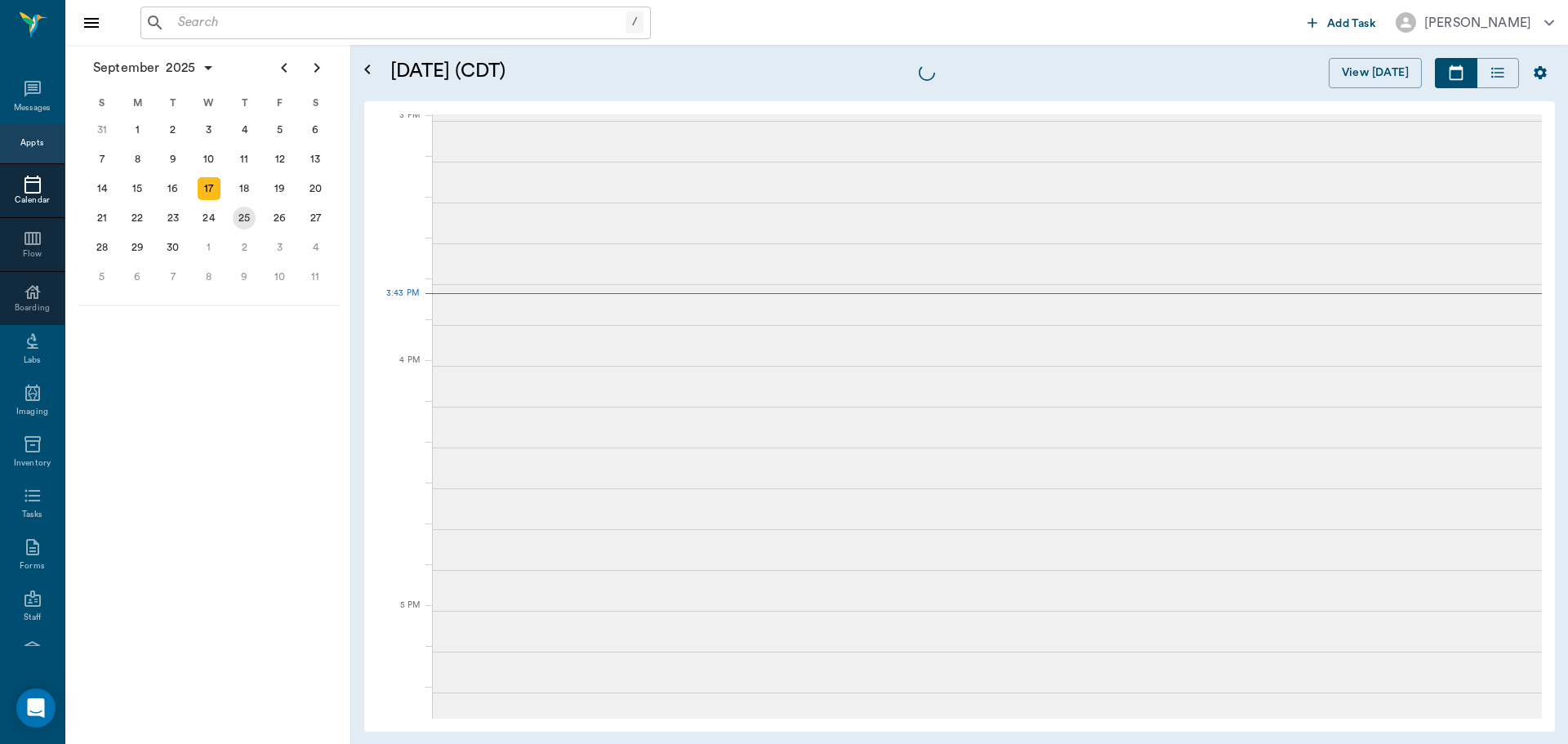
scroll to position [1600, 0]
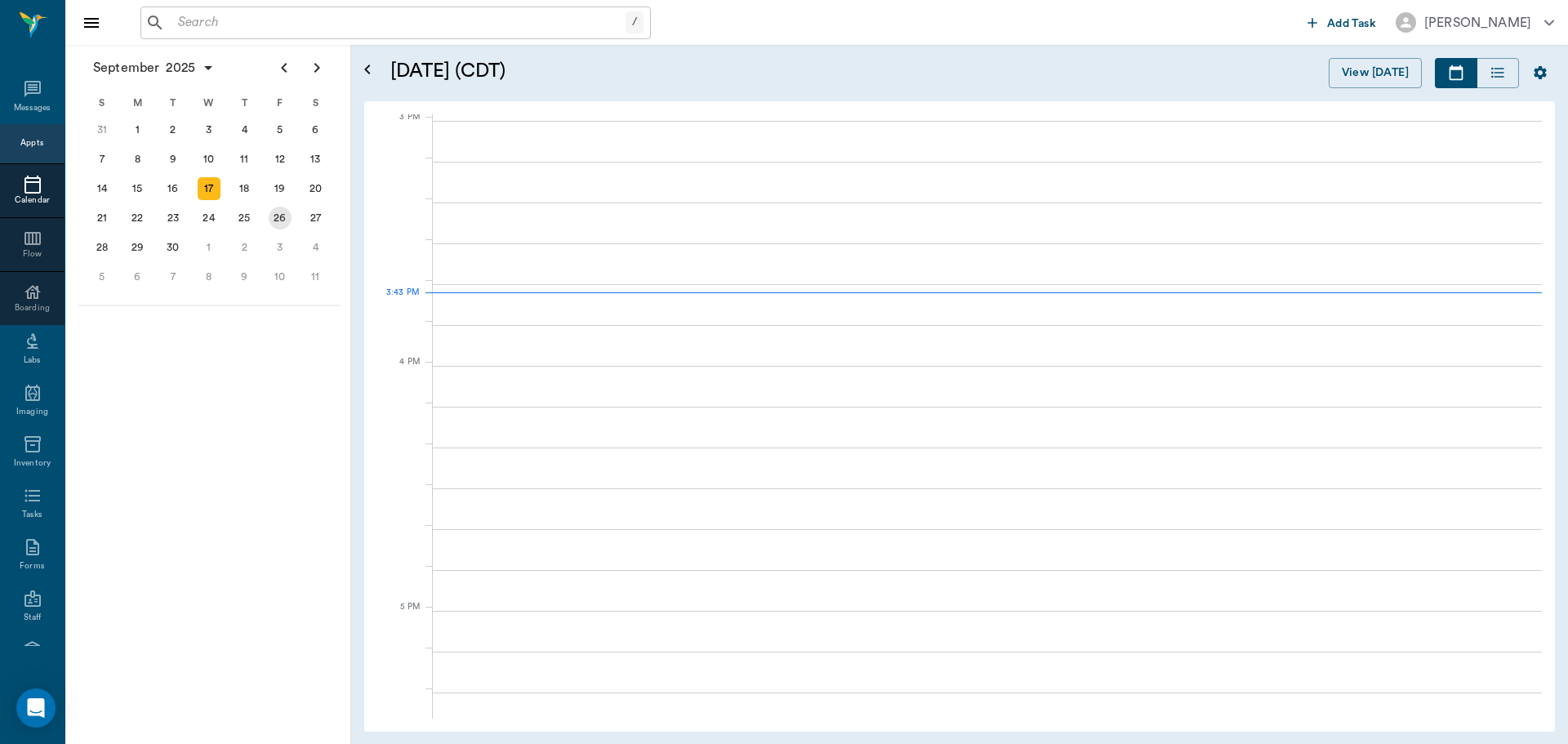
scroll to position [1719, 0]
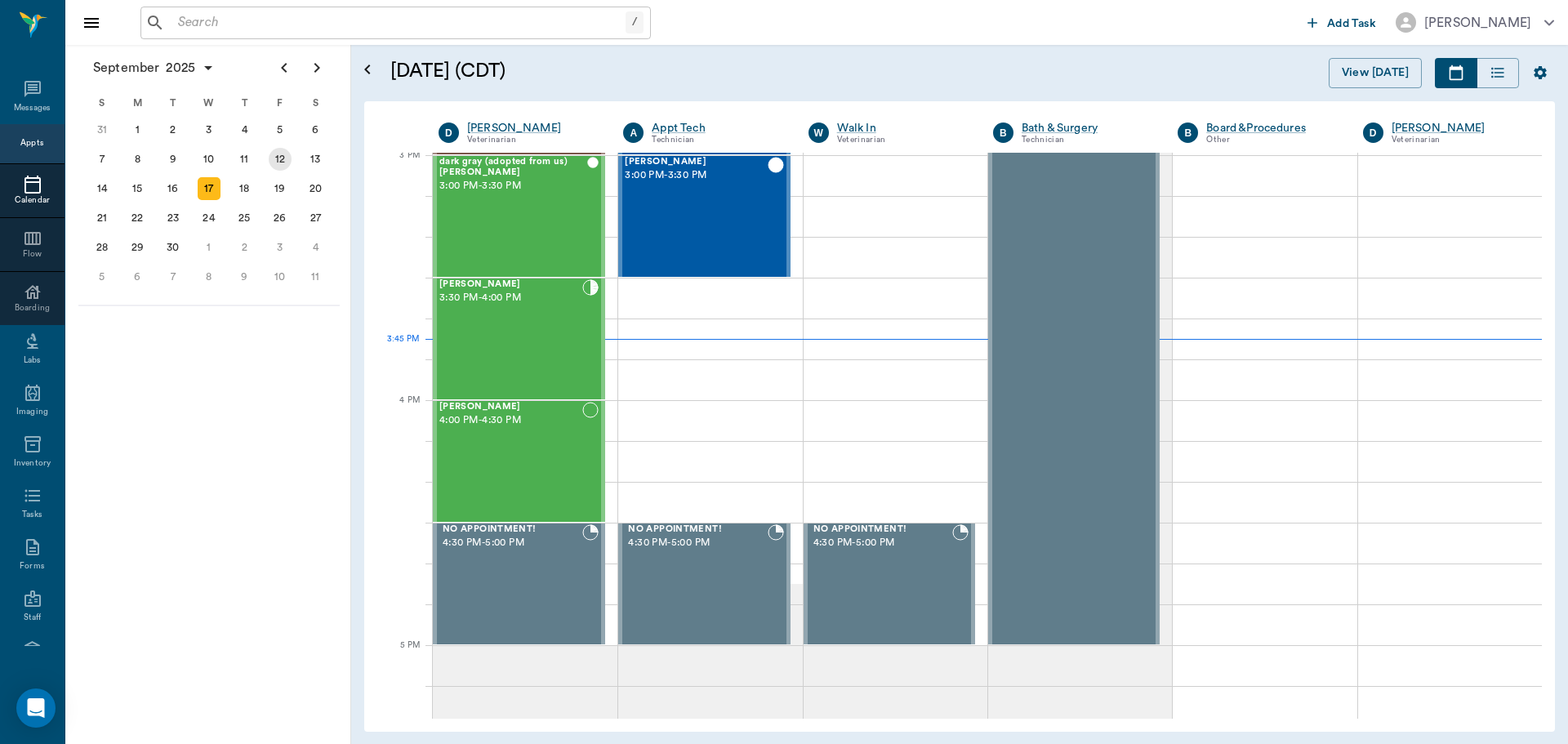
click at [268, 162] on div "12" at bounding box center [280, 158] width 36 height 29
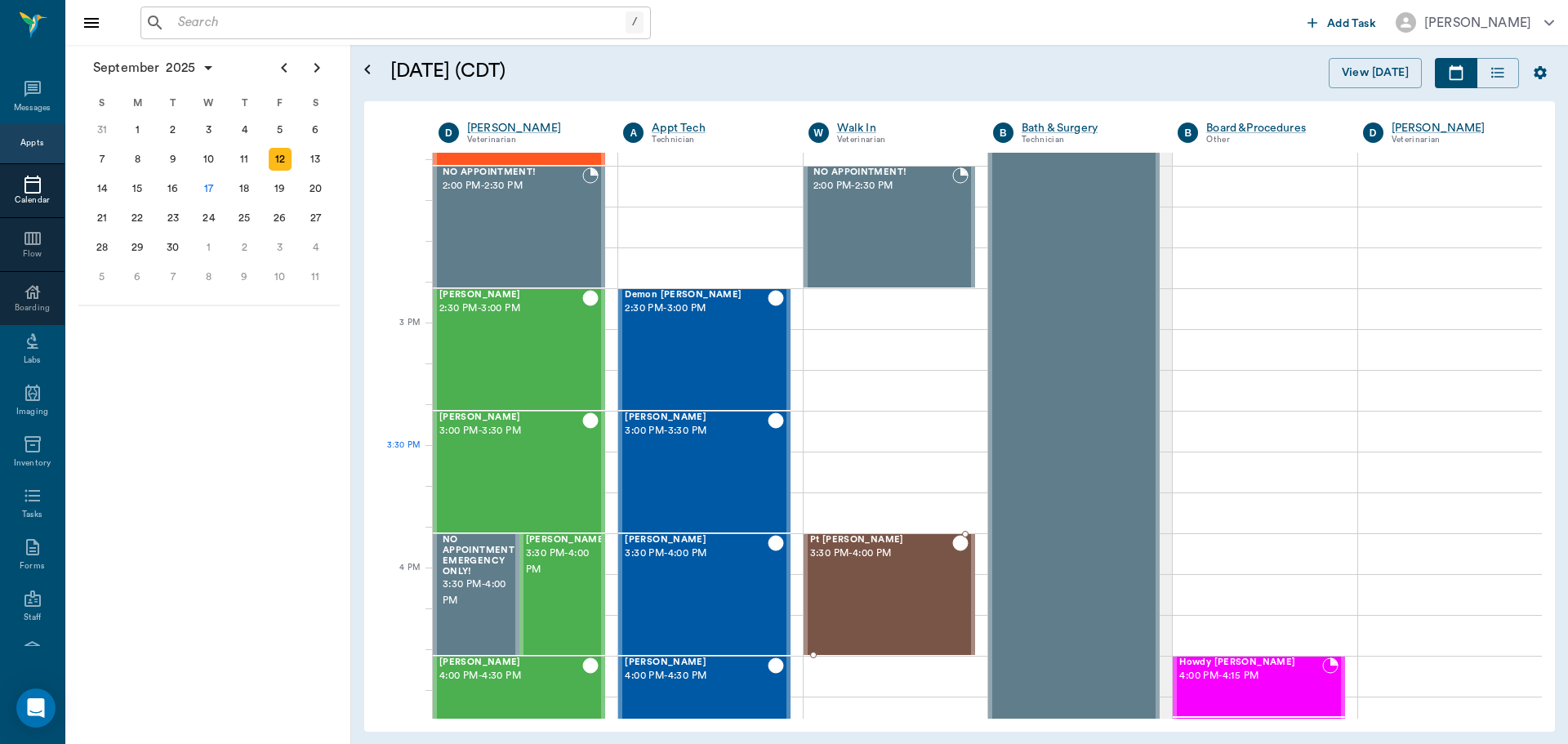
scroll to position [1552, 0]
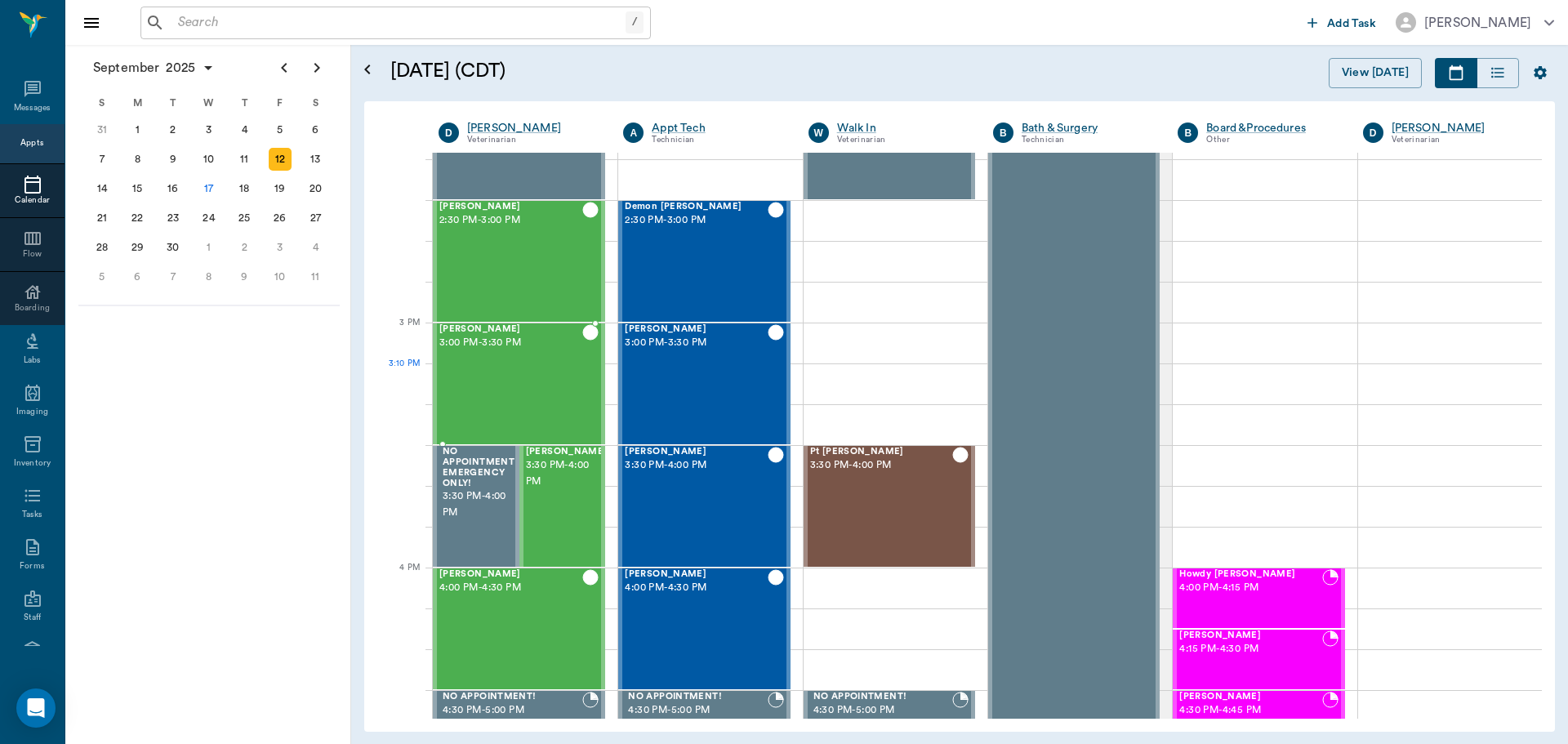
click at [486, 372] on div "Nigel Lilley 3:00 PM - 3:30 PM" at bounding box center [510, 383] width 143 height 119
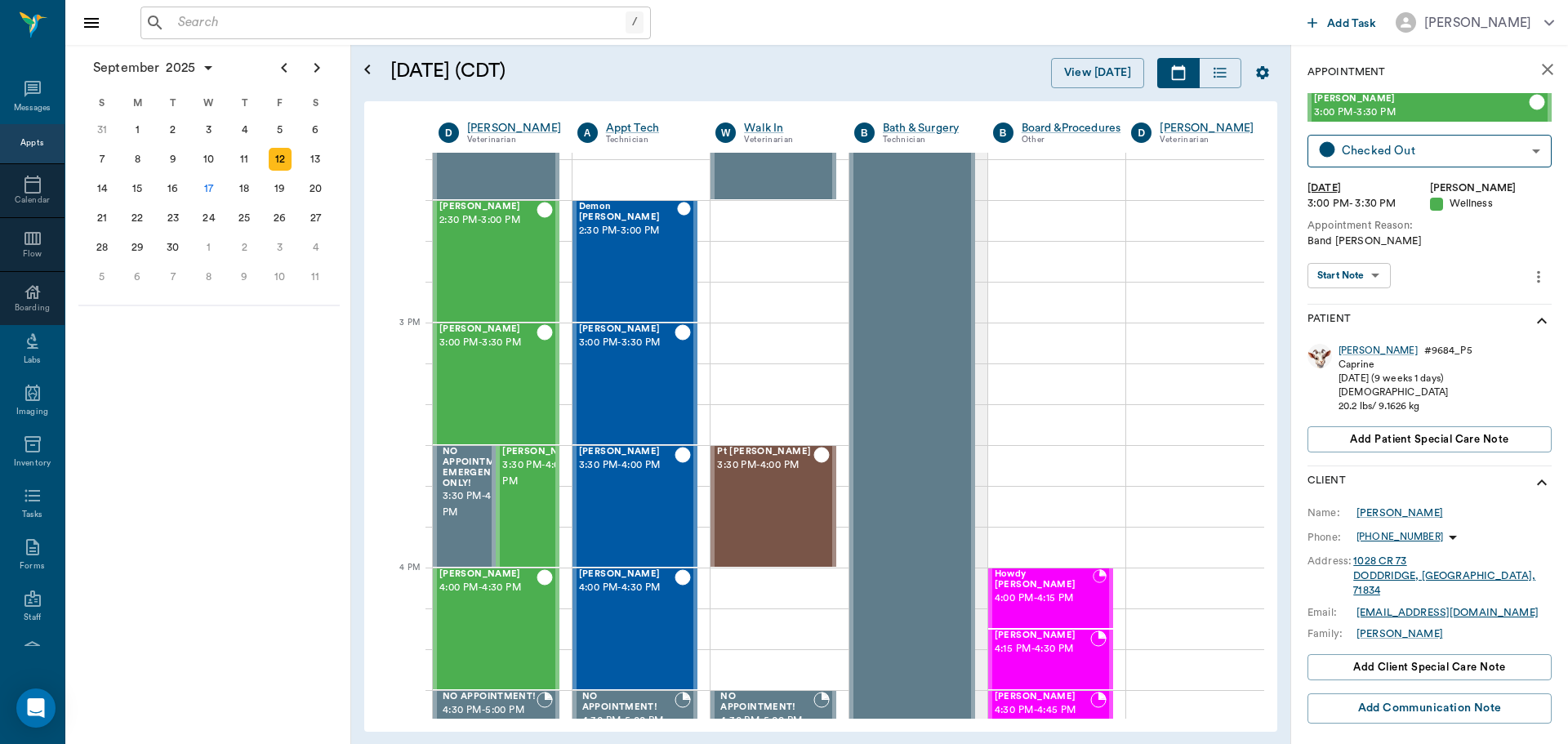
click at [281, 157] on div "12" at bounding box center [280, 159] width 22 height 22
click at [461, 255] on div "Nugget Smith 2:30 PM - 3:00 PM" at bounding box center [488, 260] width 97 height 119
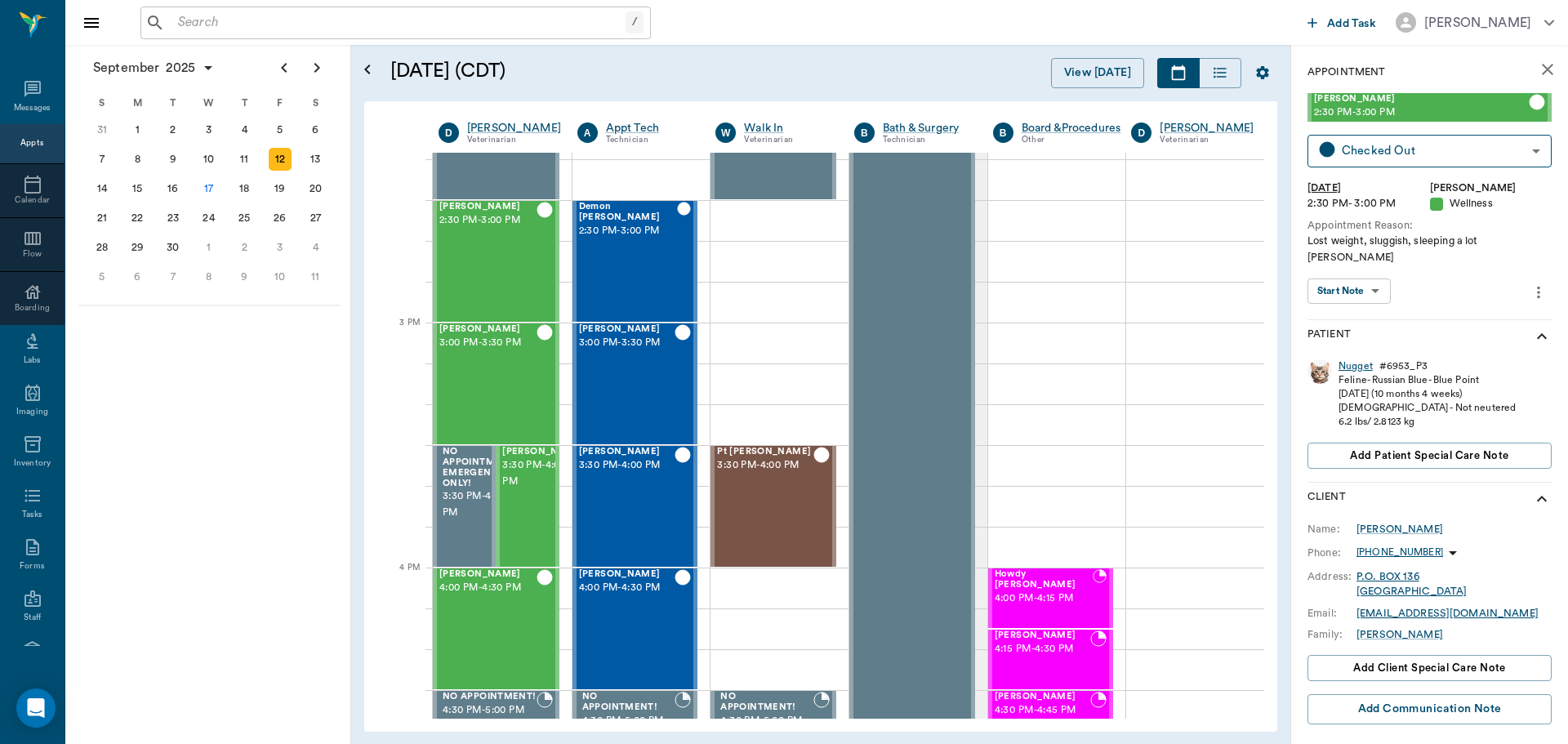
click at [1348, 360] on div "Nugget" at bounding box center [1355, 366] width 35 height 14
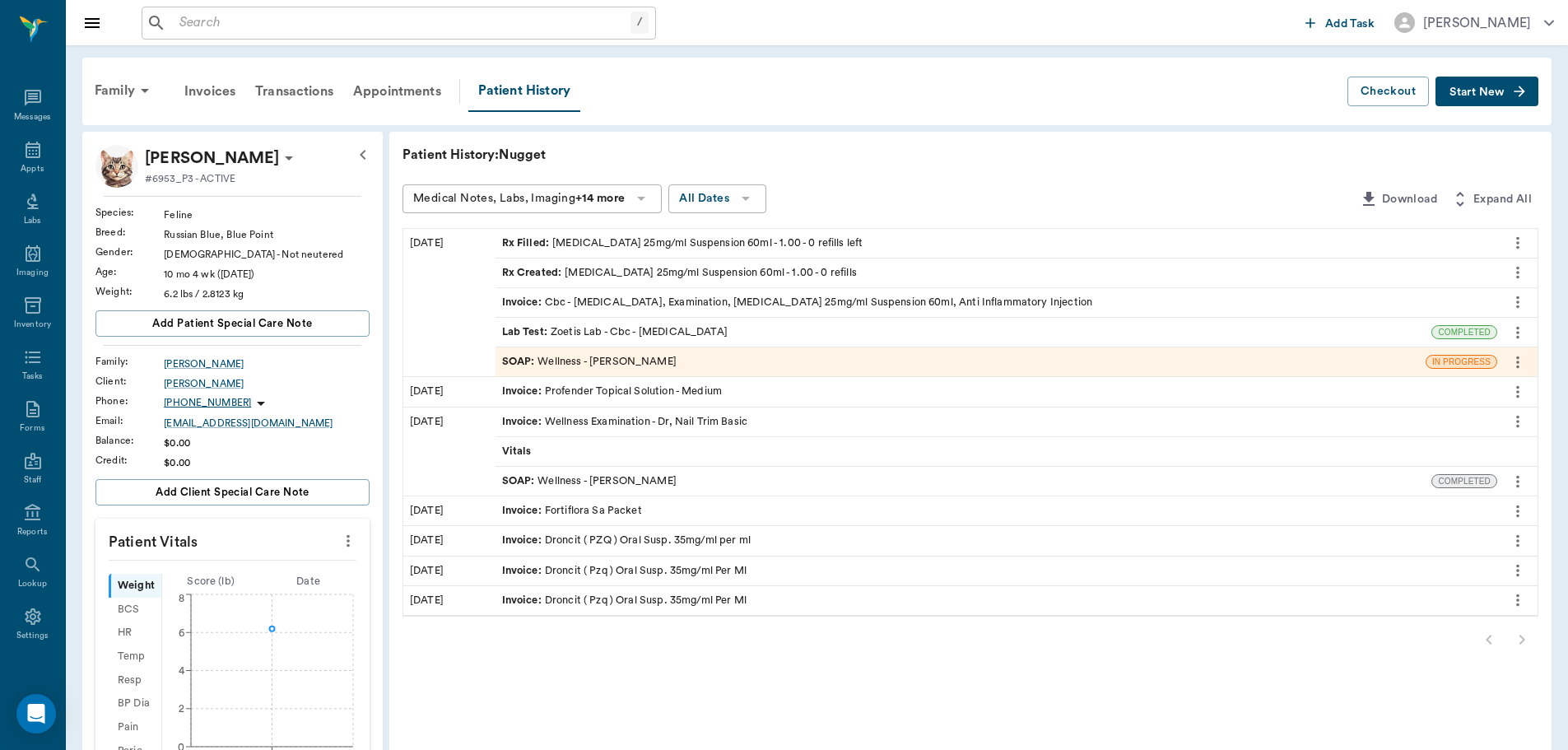
click at [573, 361] on div "SOAP : Wellness - [PERSON_NAME]" at bounding box center [589, 362] width 175 height 16
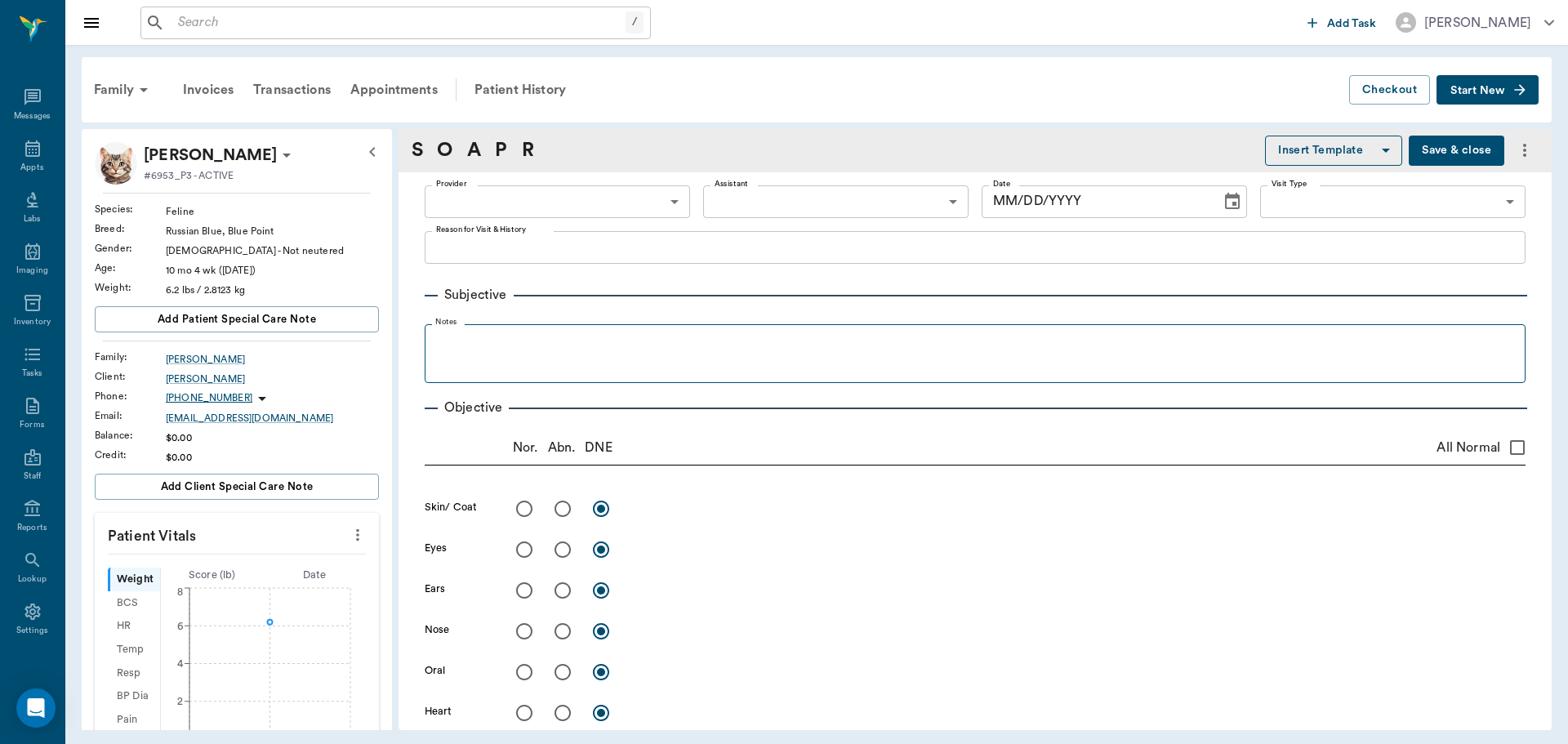
type input "63ec2f075fda476ae8351a4d"
type input "65d2be4f46e3a538d89b8c14"
type textarea "Lost weight, sluggish, sleeping a lot Christy"
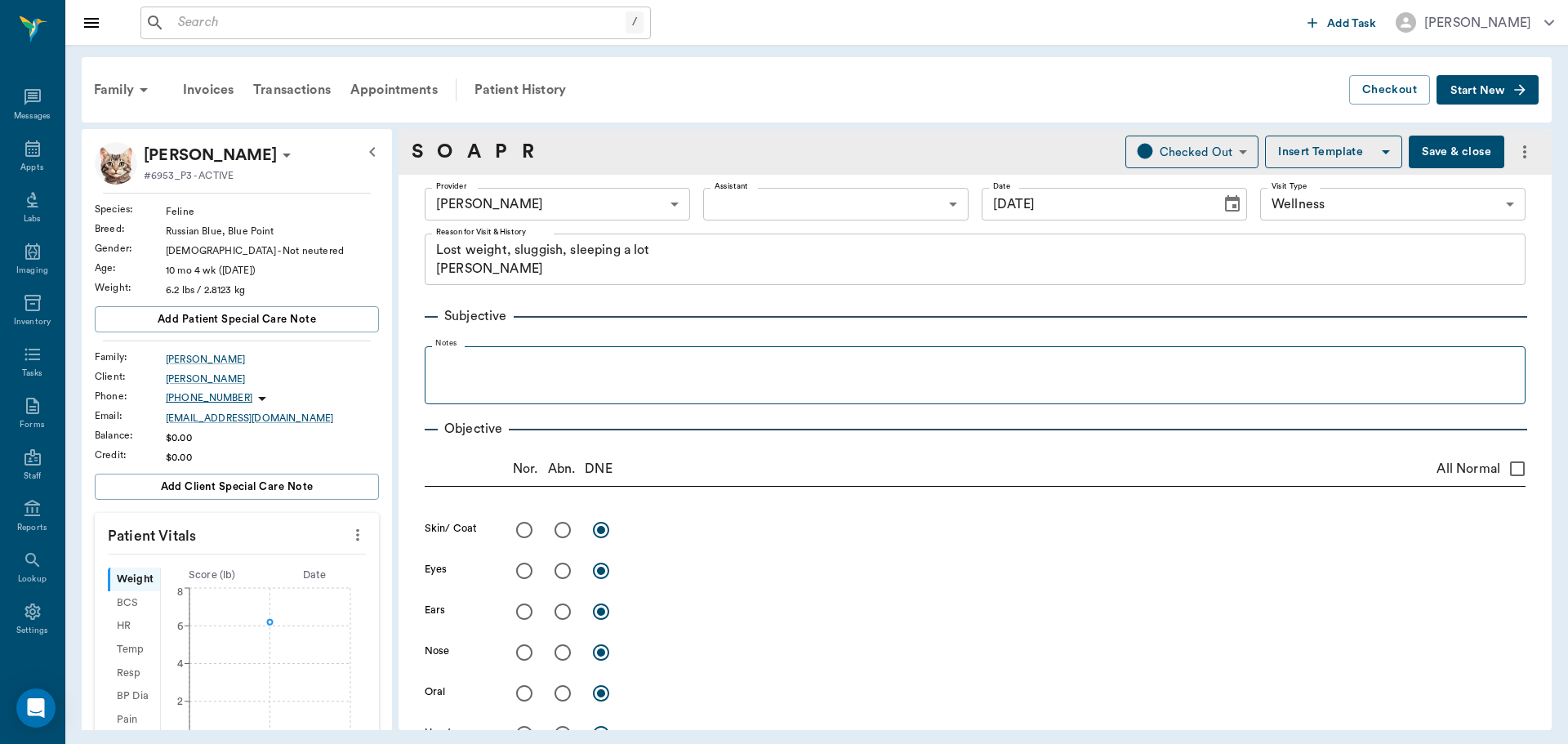
type input "09/12/2025"
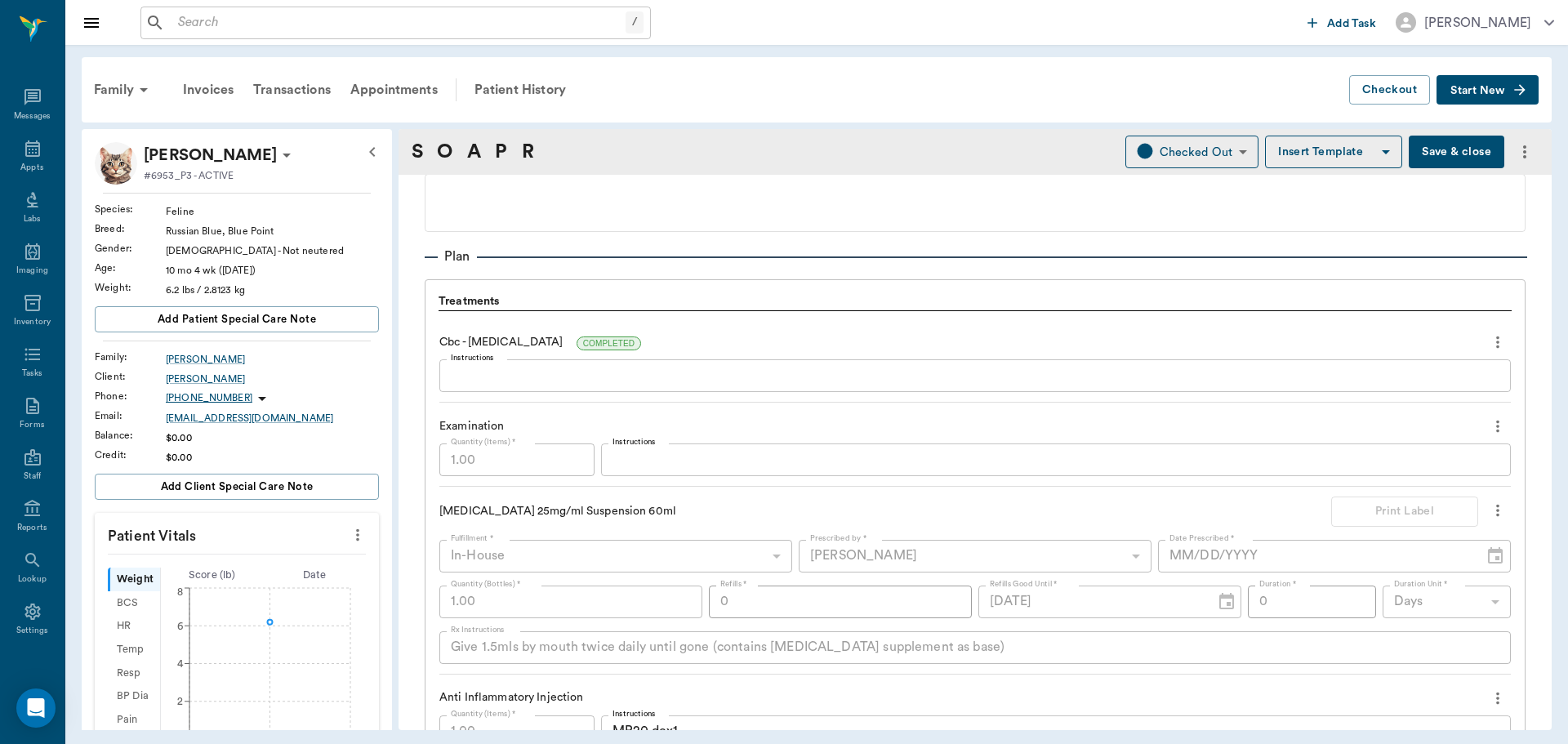
scroll to position [1143, 0]
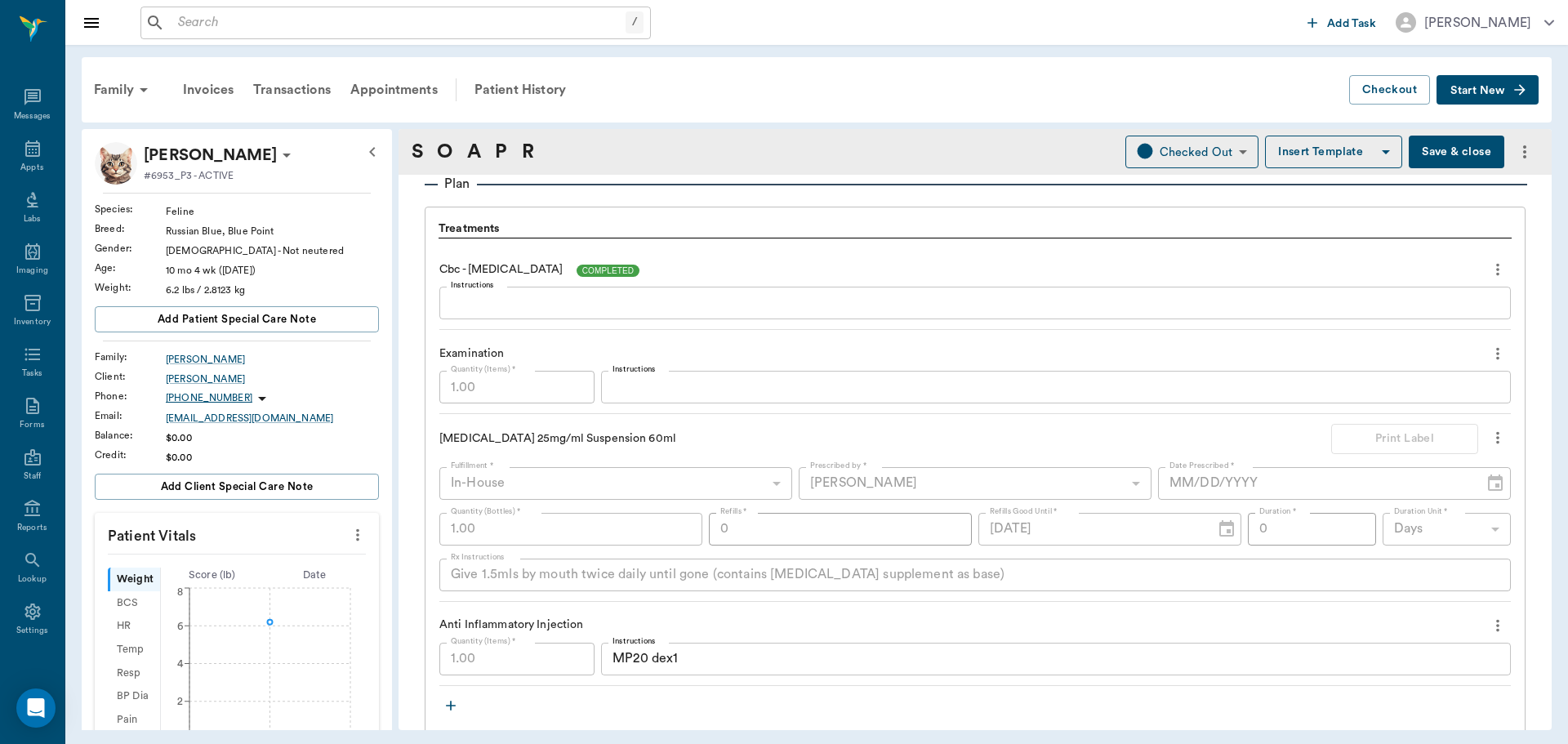
click at [629, 272] on span "COMPLETED" at bounding box center [608, 270] width 64 height 12
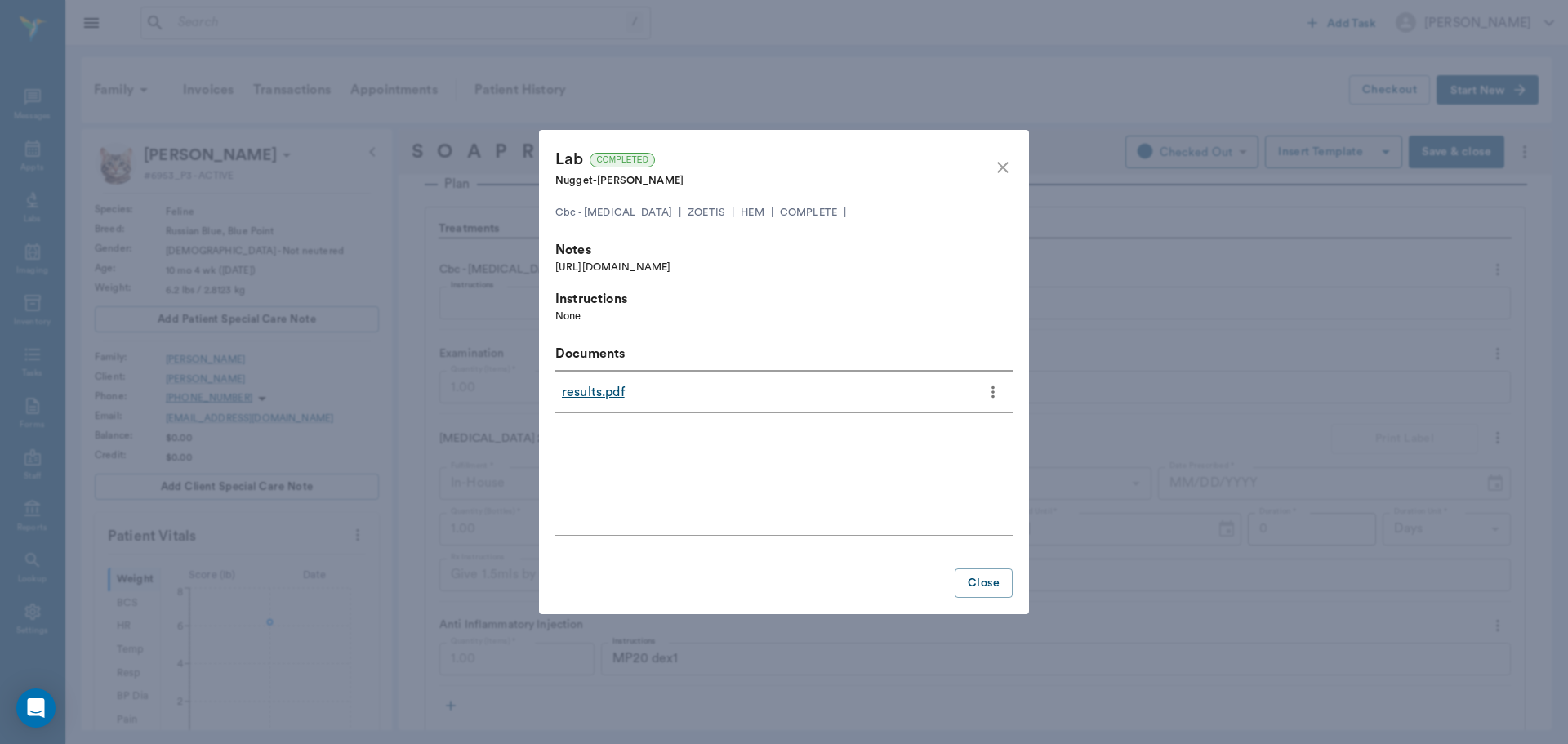
click at [577, 396] on link "results.pdf" at bounding box center [593, 392] width 63 height 20
click at [979, 585] on button "Close" at bounding box center [984, 584] width 58 height 30
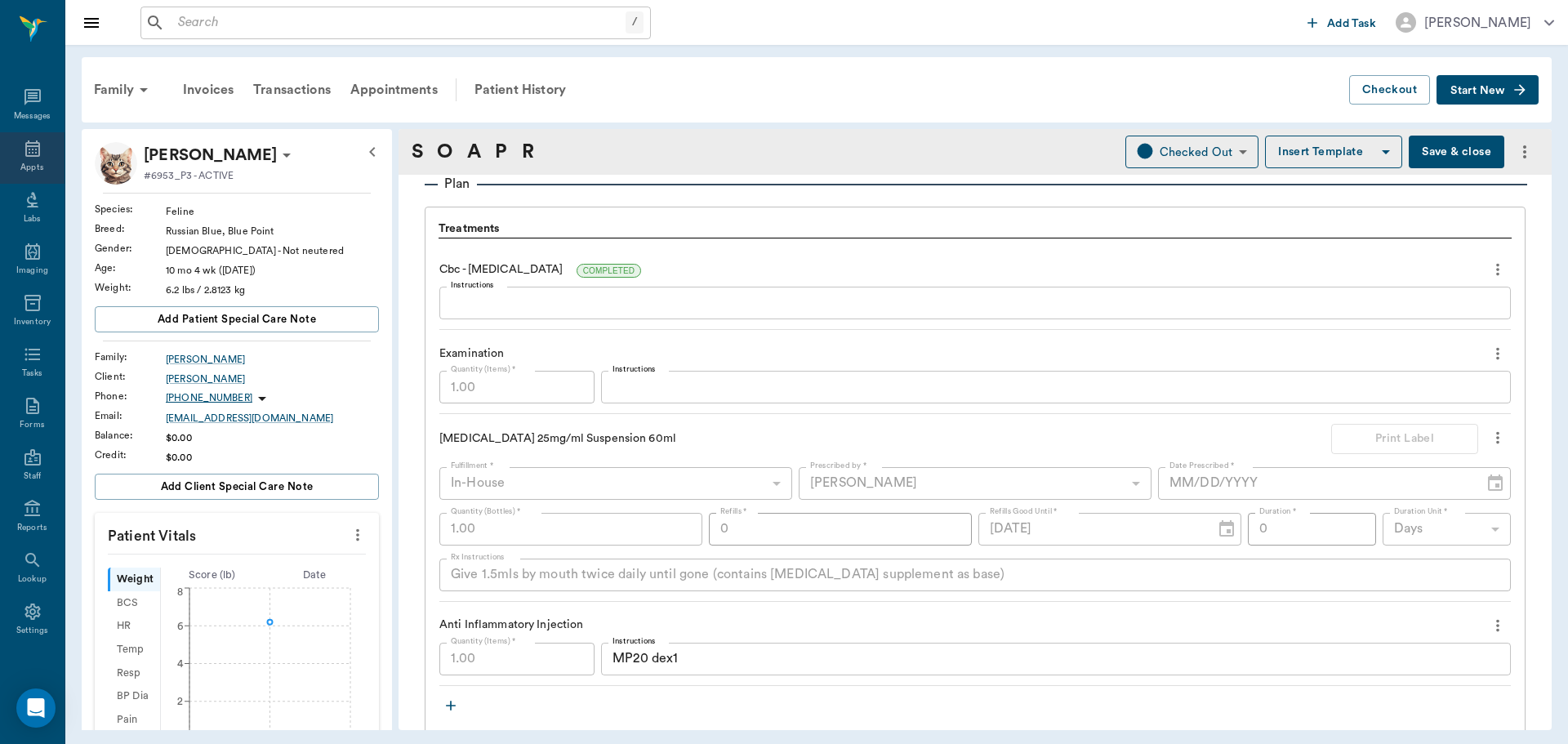
click at [25, 155] on icon at bounding box center [33, 148] width 15 height 16
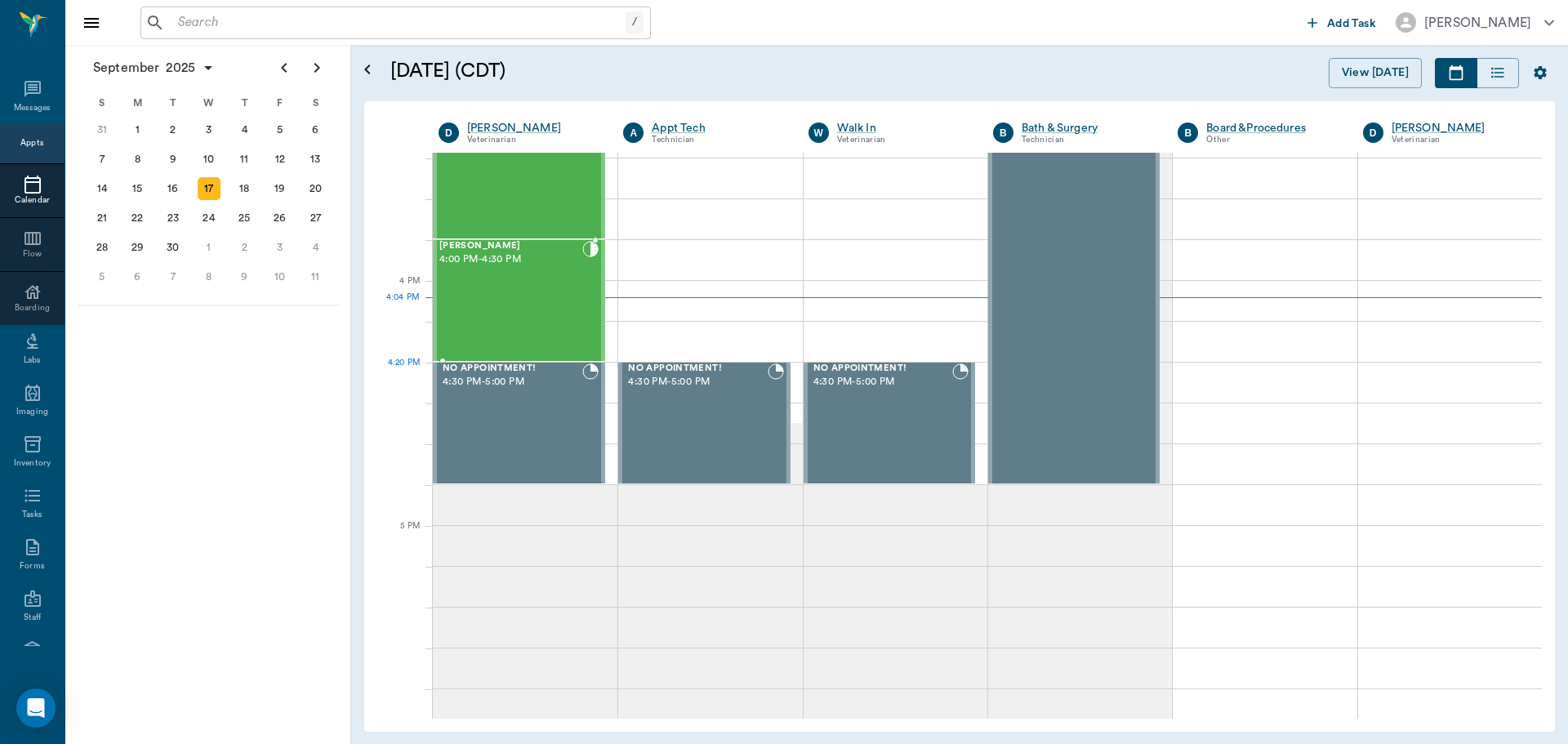
scroll to position [1798, 0]
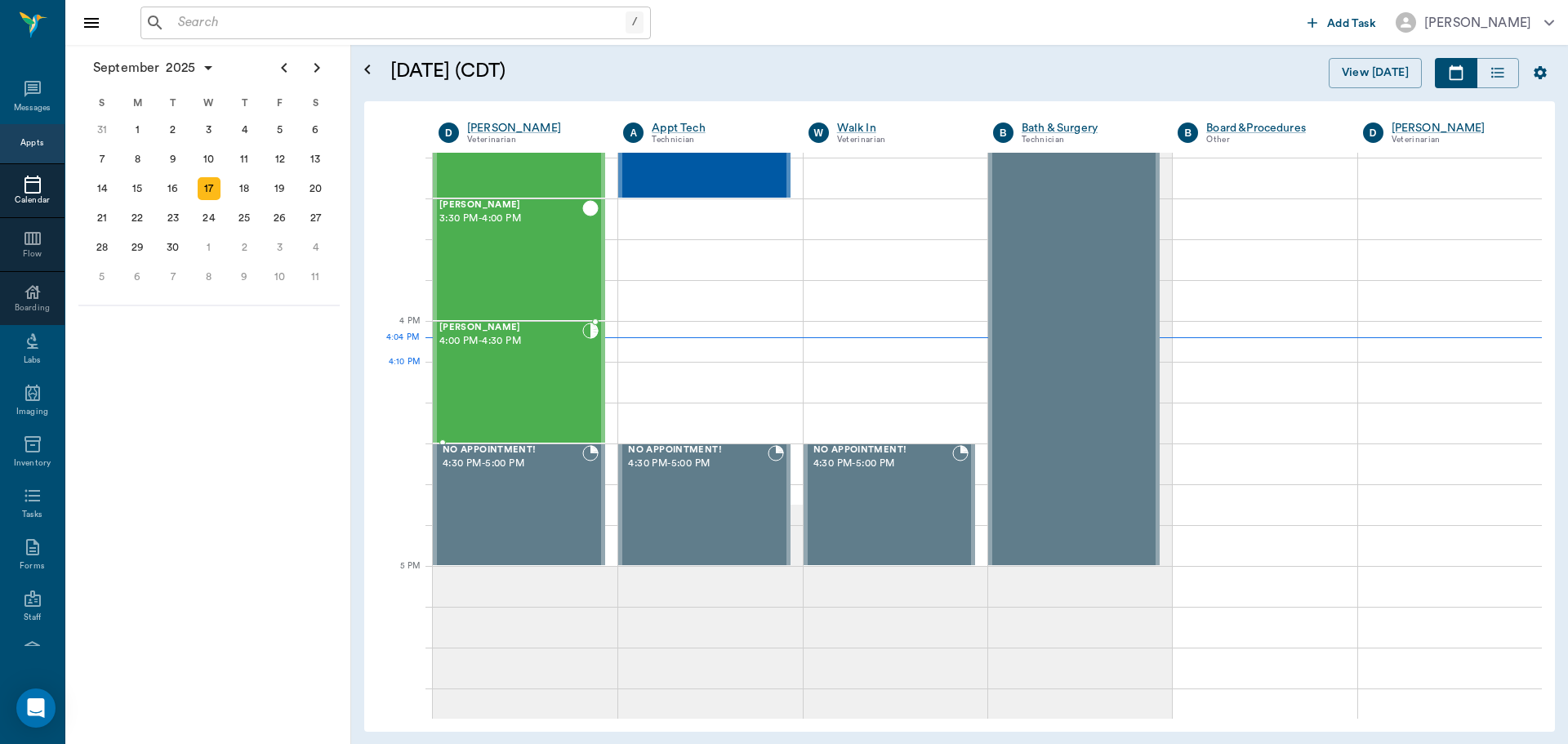
click at [497, 381] on div "Beni Mahon 4:00 PM - 4:30 PM" at bounding box center [510, 381] width 143 height 119
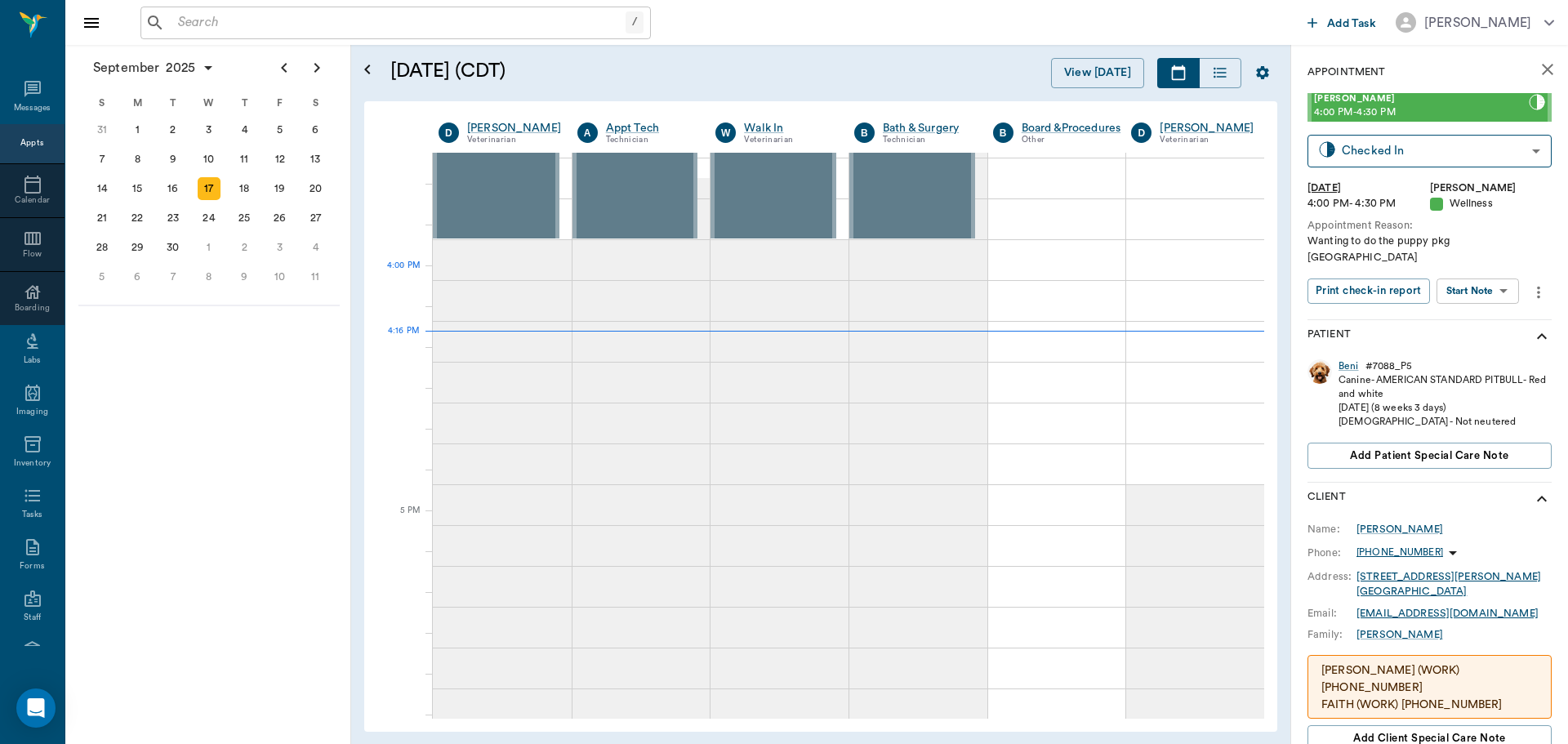
scroll to position [1635, 0]
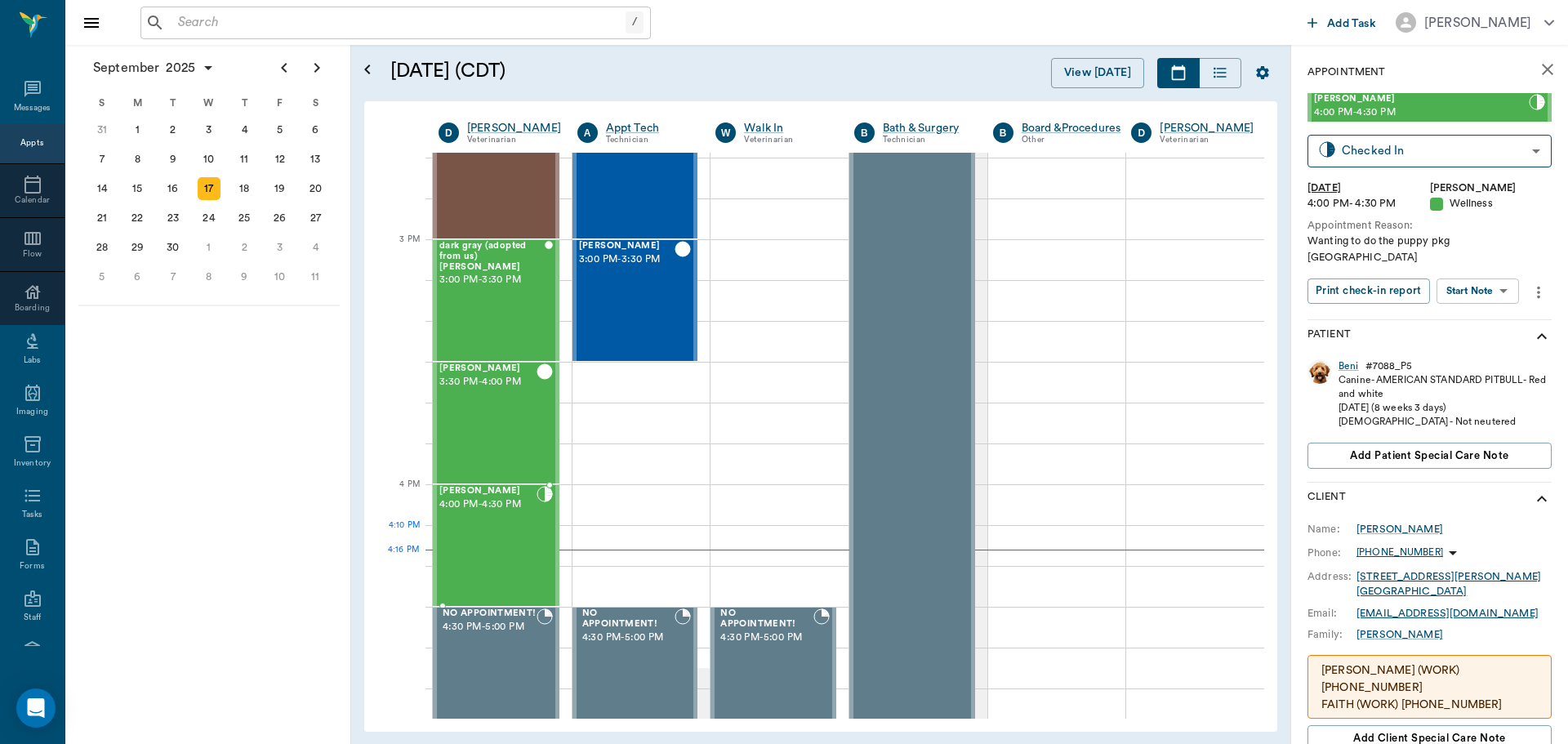
click at [480, 539] on div "Beni Mahon 4:00 PM - 4:30 PM" at bounding box center [488, 545] width 97 height 119
click at [480, 540] on div "Beni Mahon 4:00 PM - 4:30 PM" at bounding box center [488, 545] width 97 height 119
click at [479, 518] on div "Beni Mahon 4:00 PM - 4:30 PM" at bounding box center [488, 545] width 97 height 119
click at [1505, 275] on body "/ ​ Add Task Dr. Bert Ellsworth Nectar Messages Appts Calendar Flow Boarding La…" at bounding box center [784, 372] width 1568 height 744
click at [1470, 307] on button "Start SOAP" at bounding box center [1458, 309] width 55 height 19
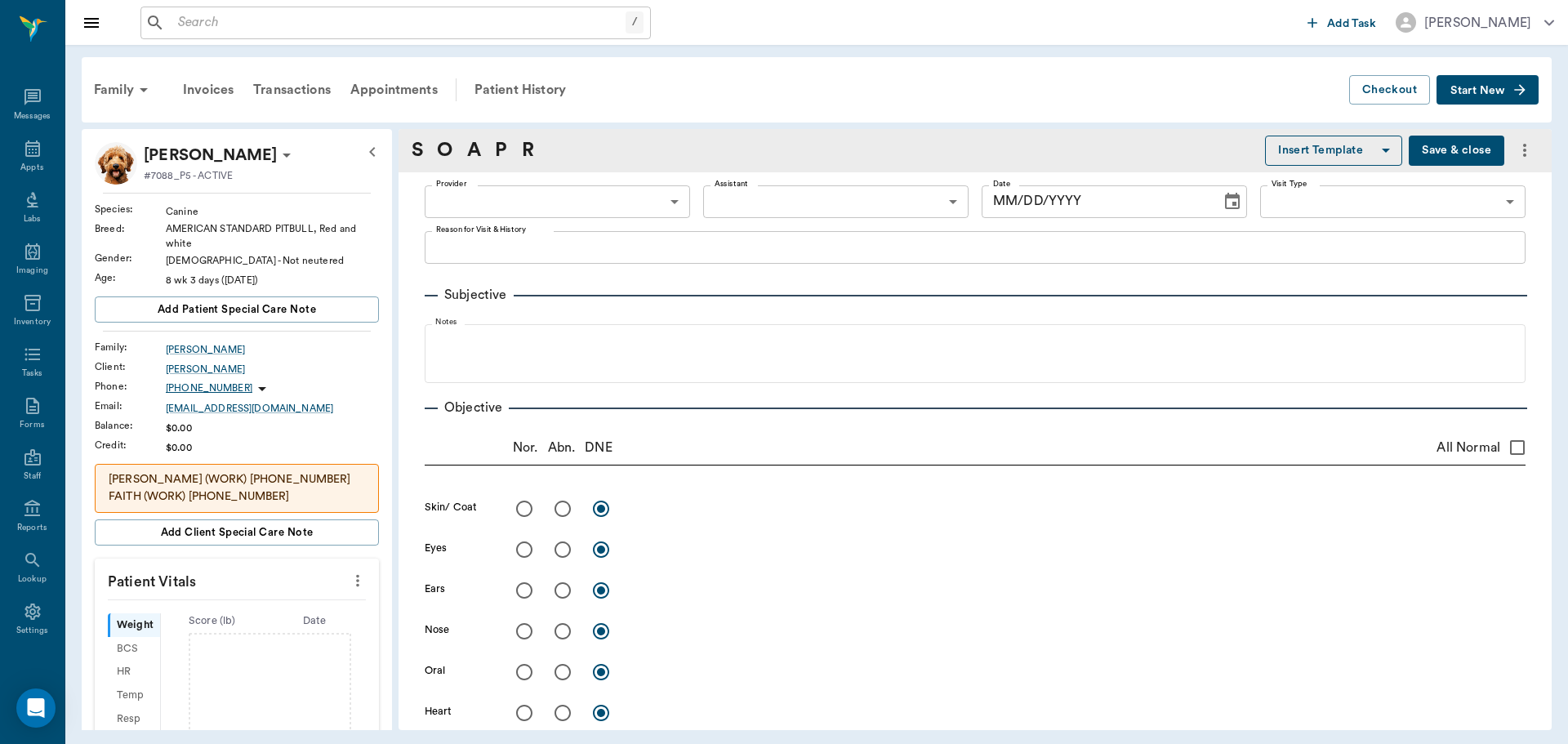
type input "63ec2f075fda476ae8351a4d"
type input "65d2be4f46e3a538d89b8c14"
type textarea "Wanting to do the puppy pkg Caryn"
type input "[DATE]"
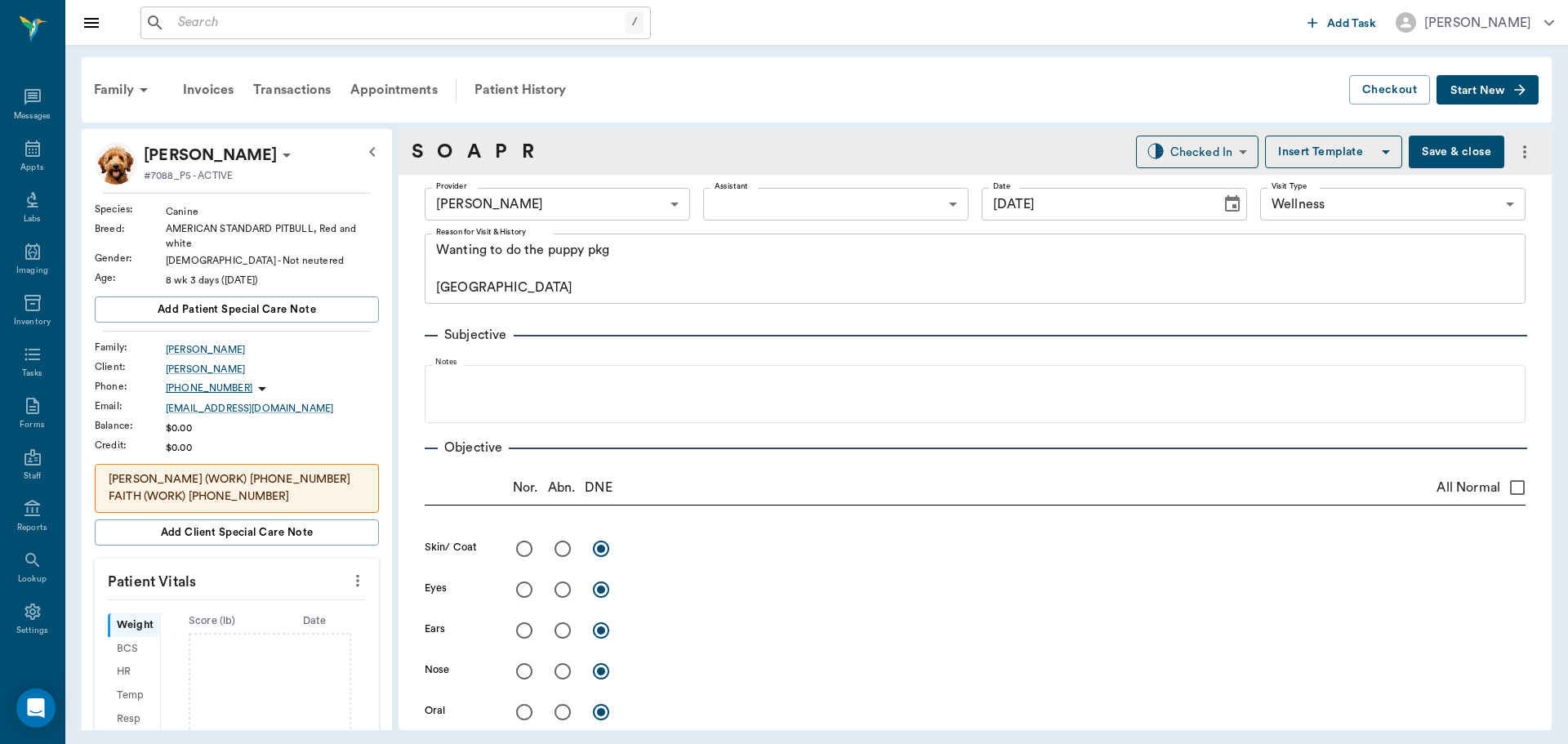
click at [1504, 482] on input "All Normal" at bounding box center [1516, 487] width 35 height 35
checkbox input "true"
radio input "true"
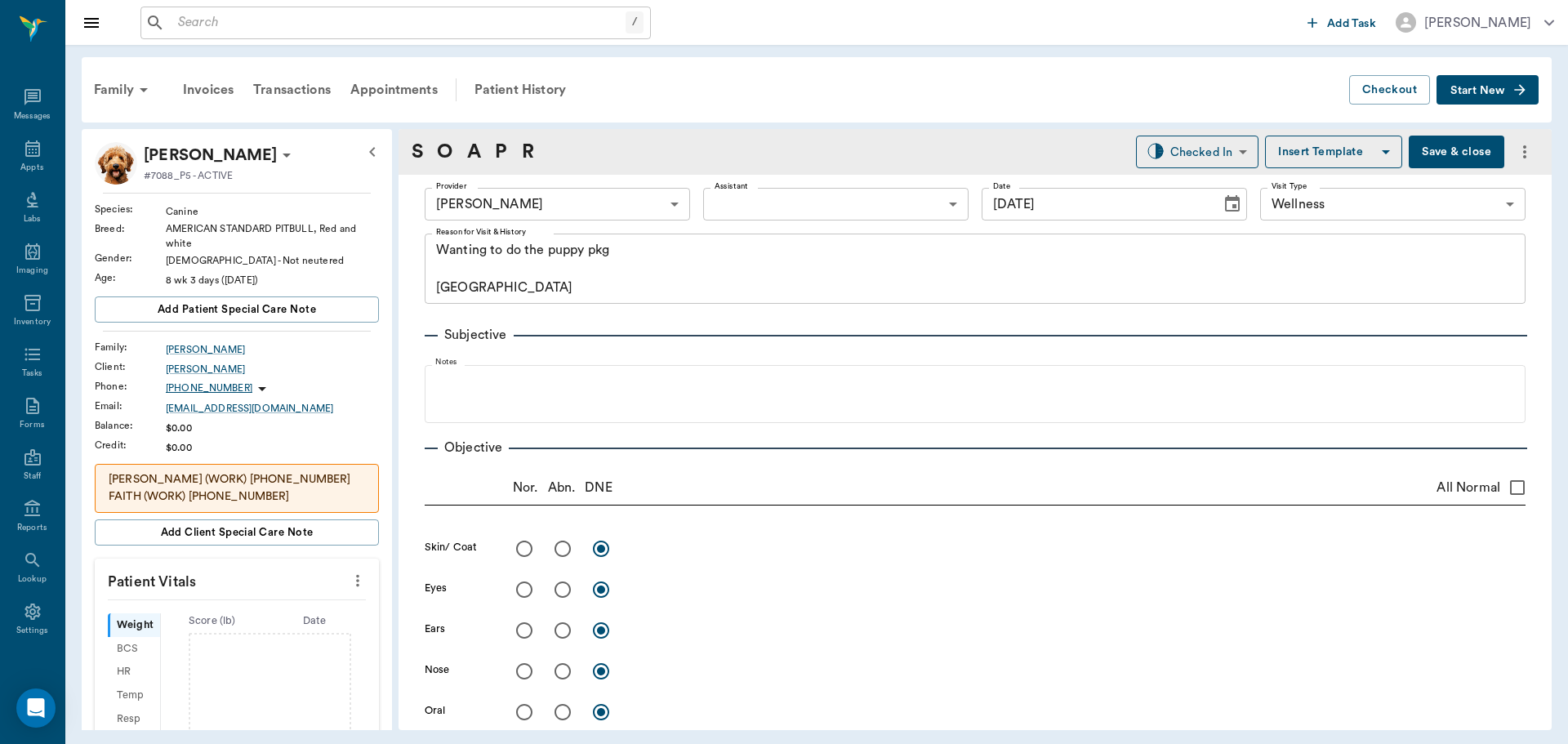
radio input "true"
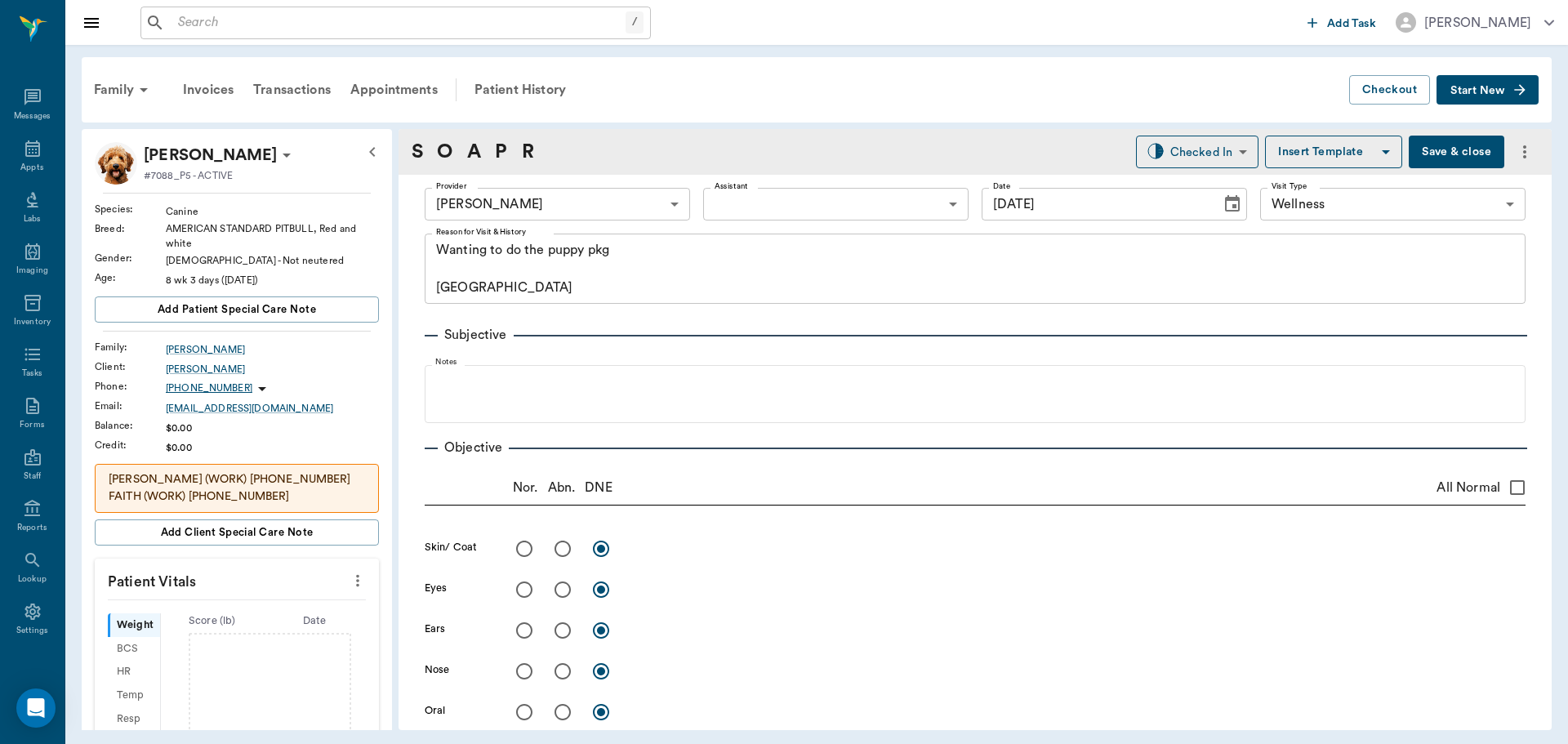
radio input "true"
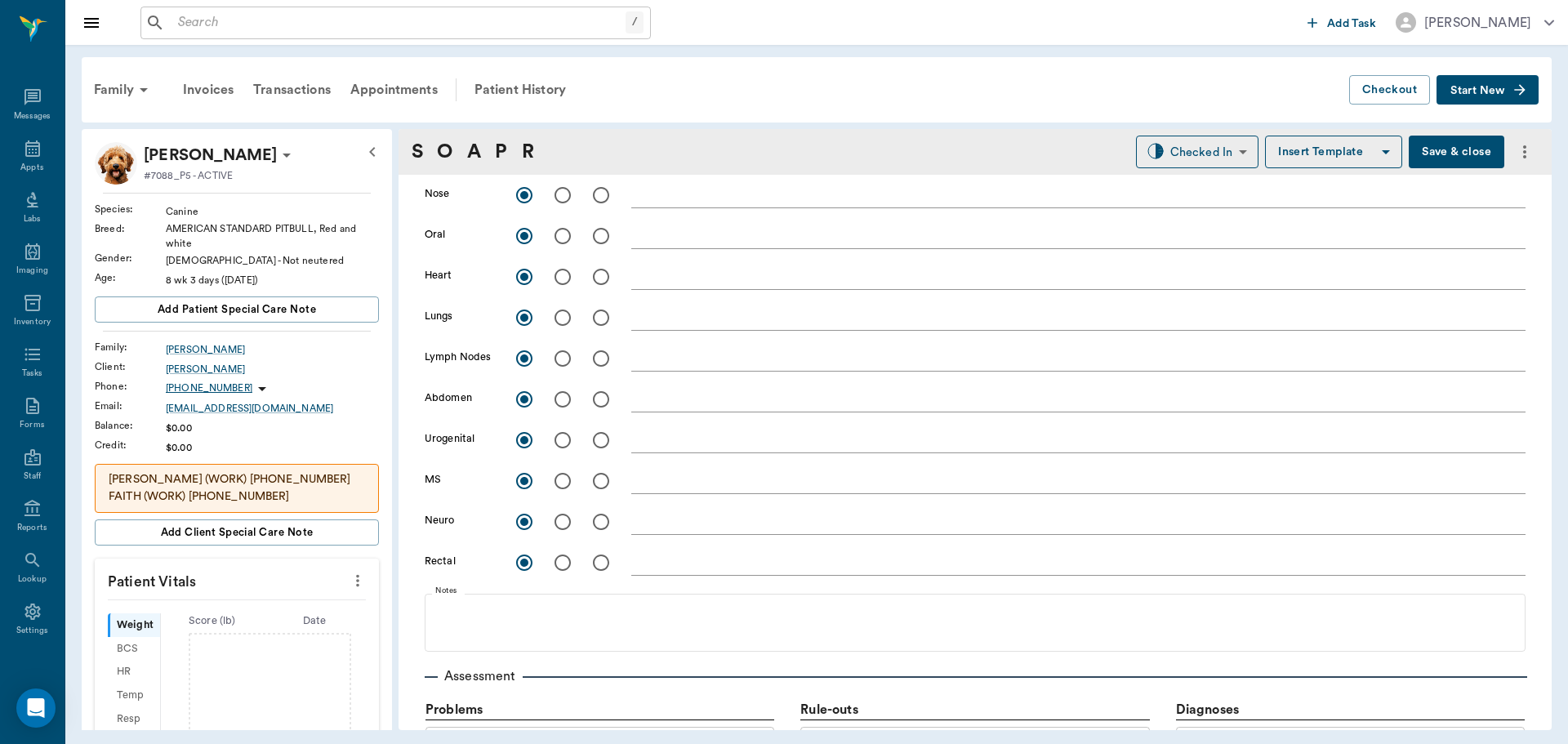
scroll to position [490, 0]
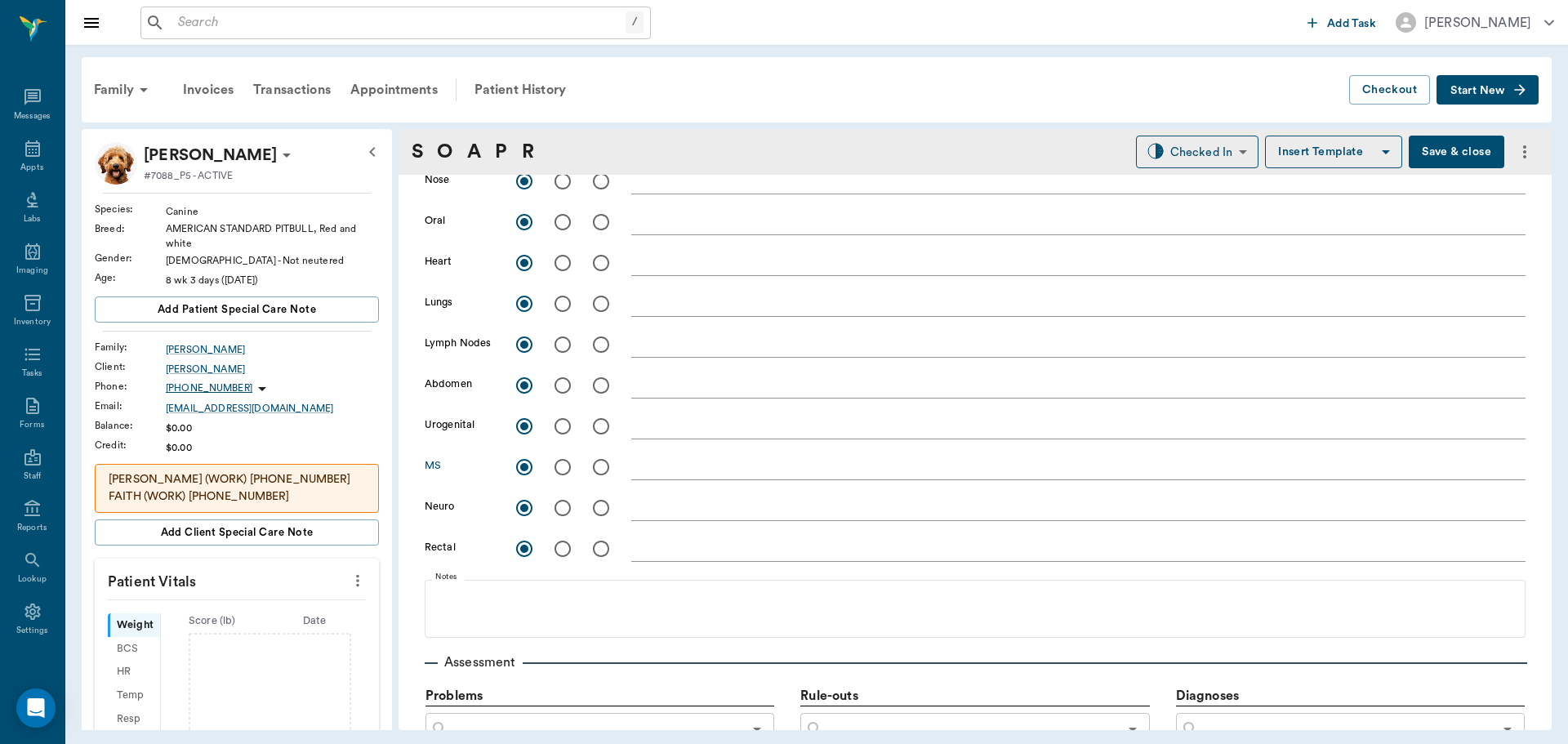
click at [561, 468] on input "radio" at bounding box center [562, 467] width 35 height 35
radio input "true"
checkbox input "false"
click at [658, 473] on textarea at bounding box center [1078, 467] width 894 height 19
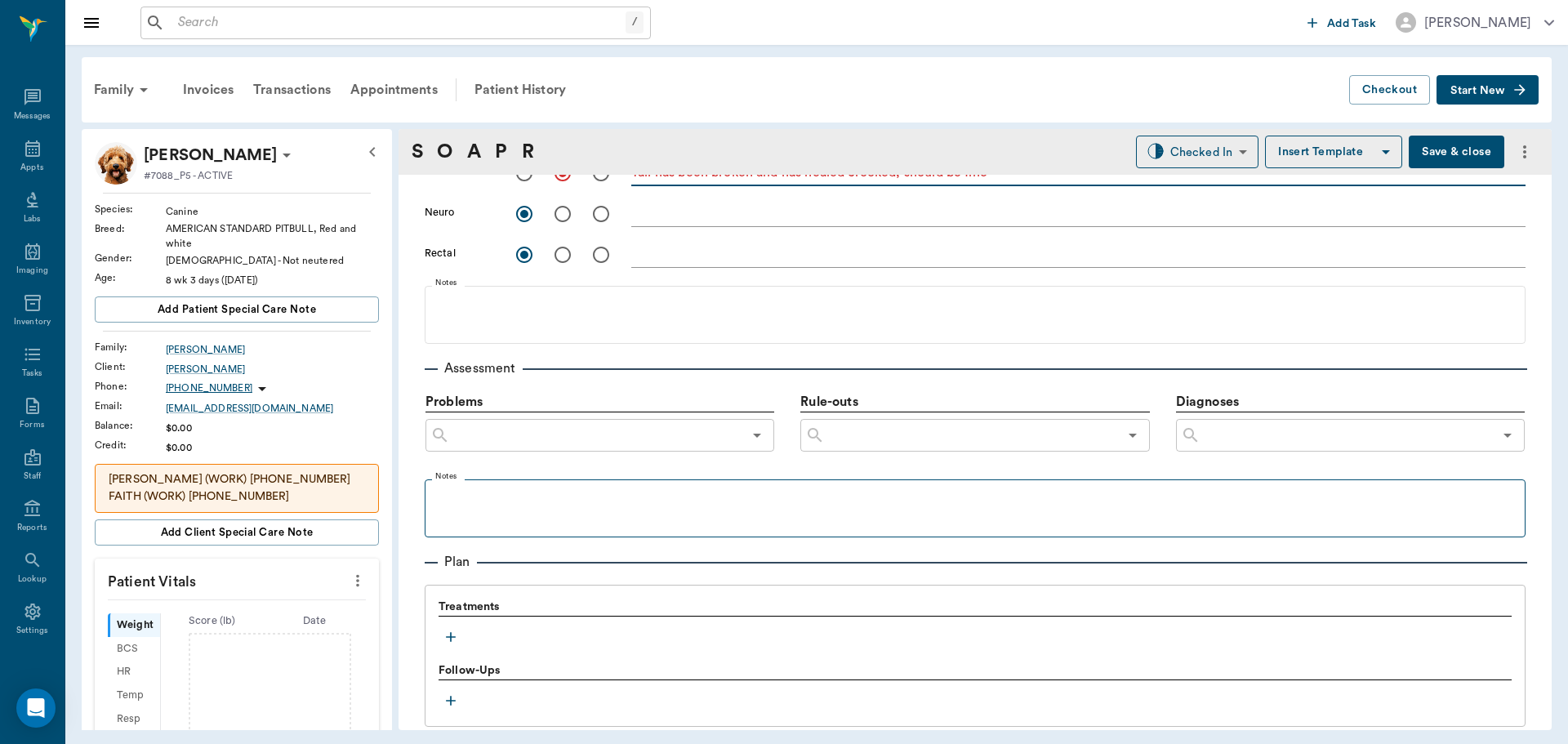
scroll to position [817, 0]
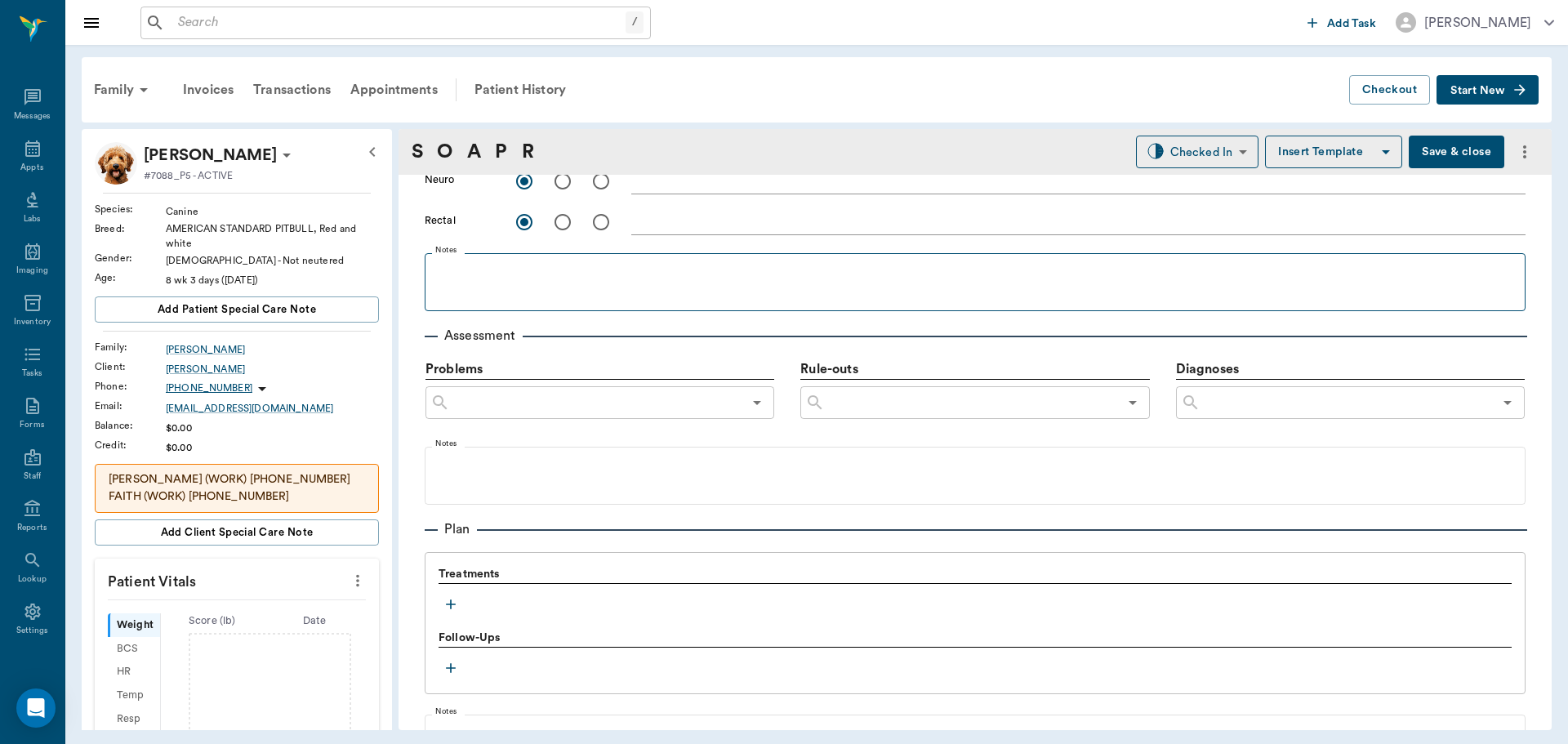
type textarea "Tail has been broken and has healed crooked, should be fine"
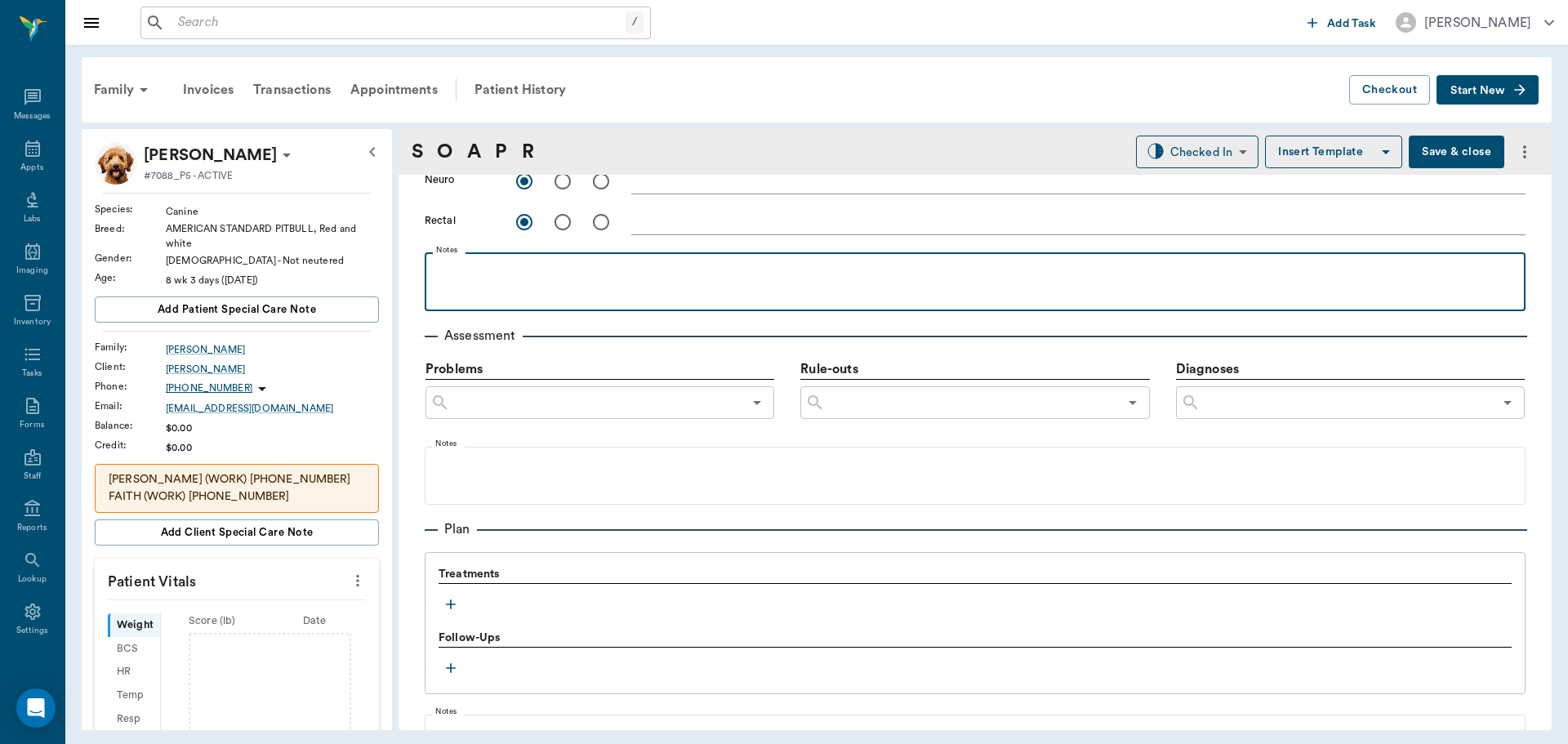
click at [493, 282] on div at bounding box center [975, 281] width 1085 height 41
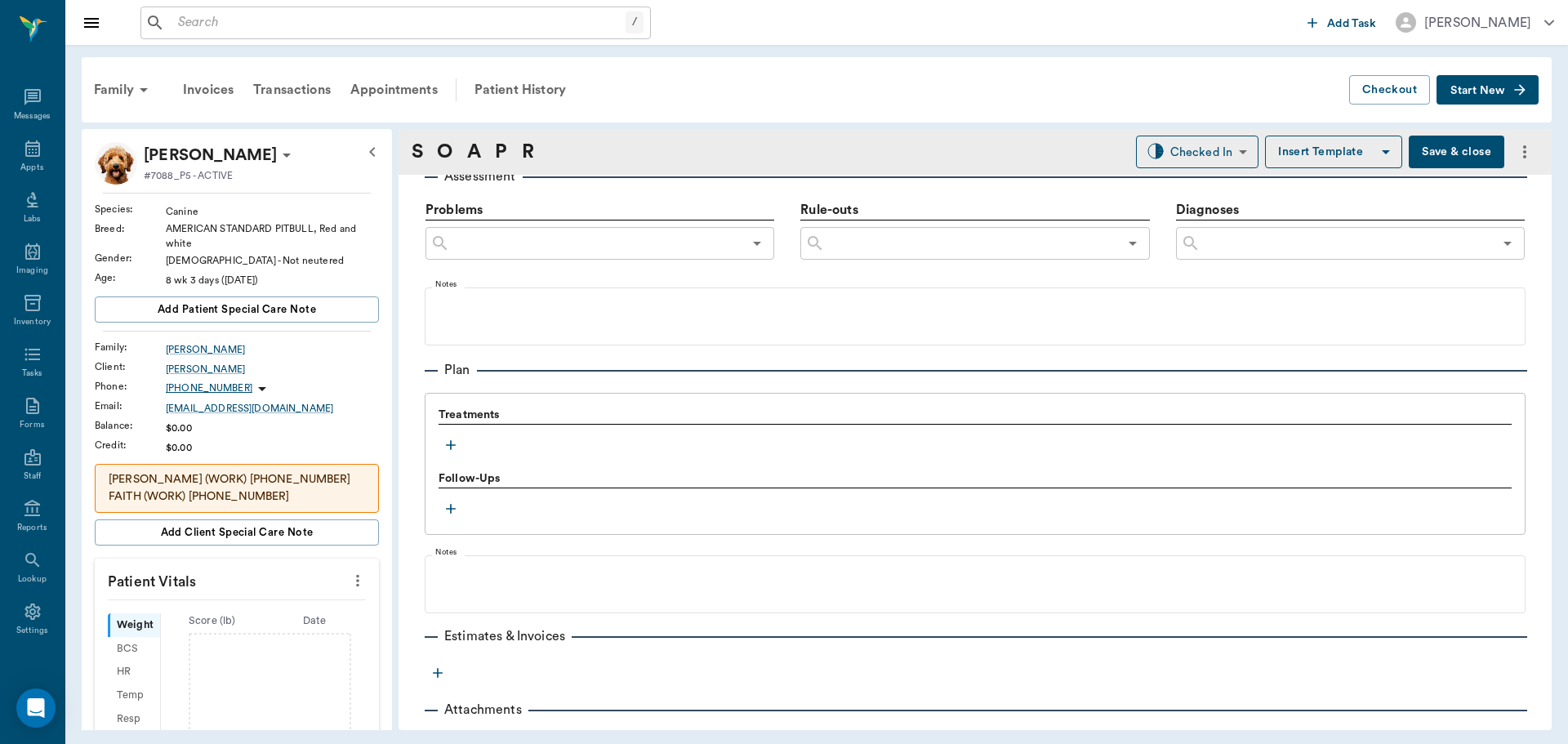
scroll to position [1011, 0]
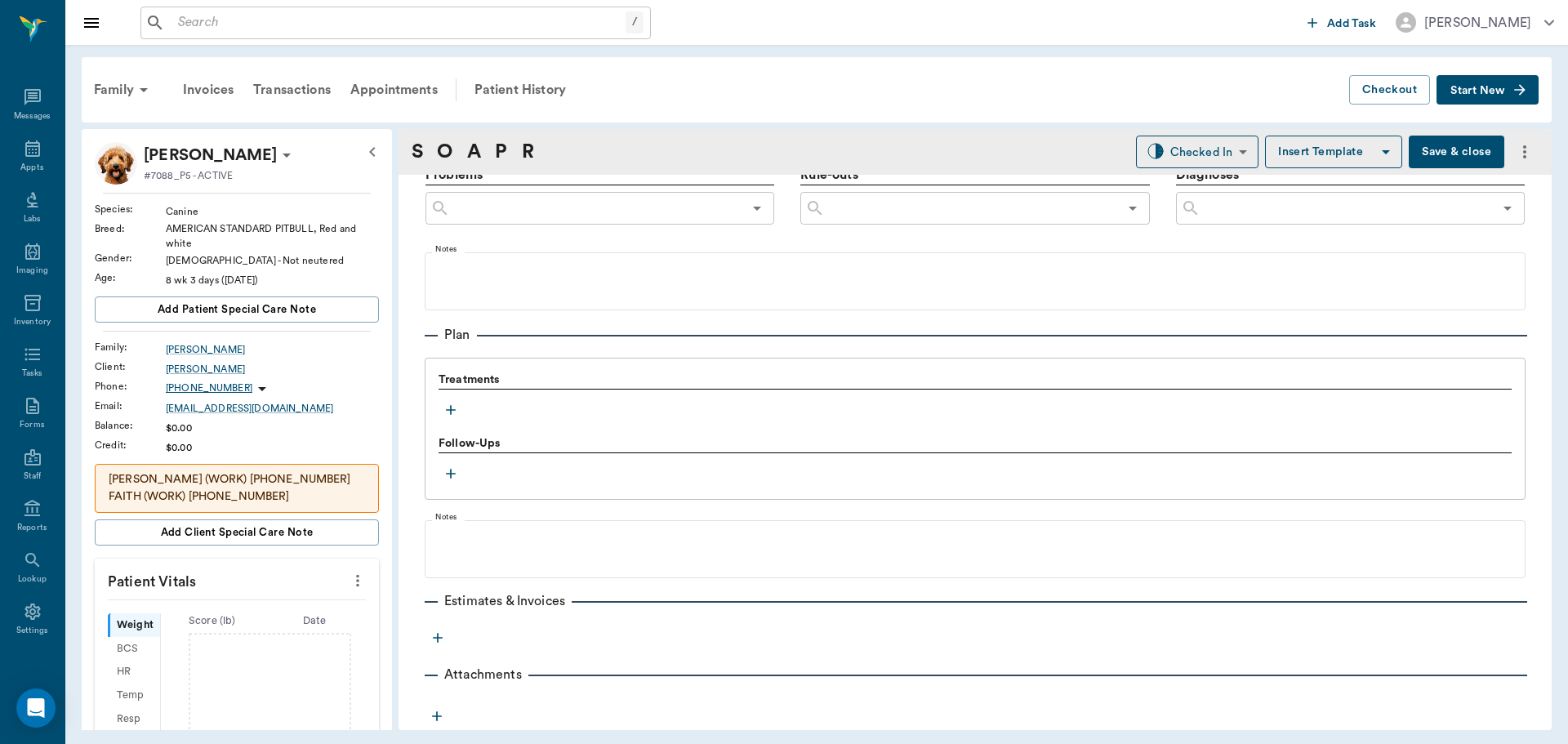
click at [449, 410] on icon "button" at bounding box center [451, 409] width 9 height 9
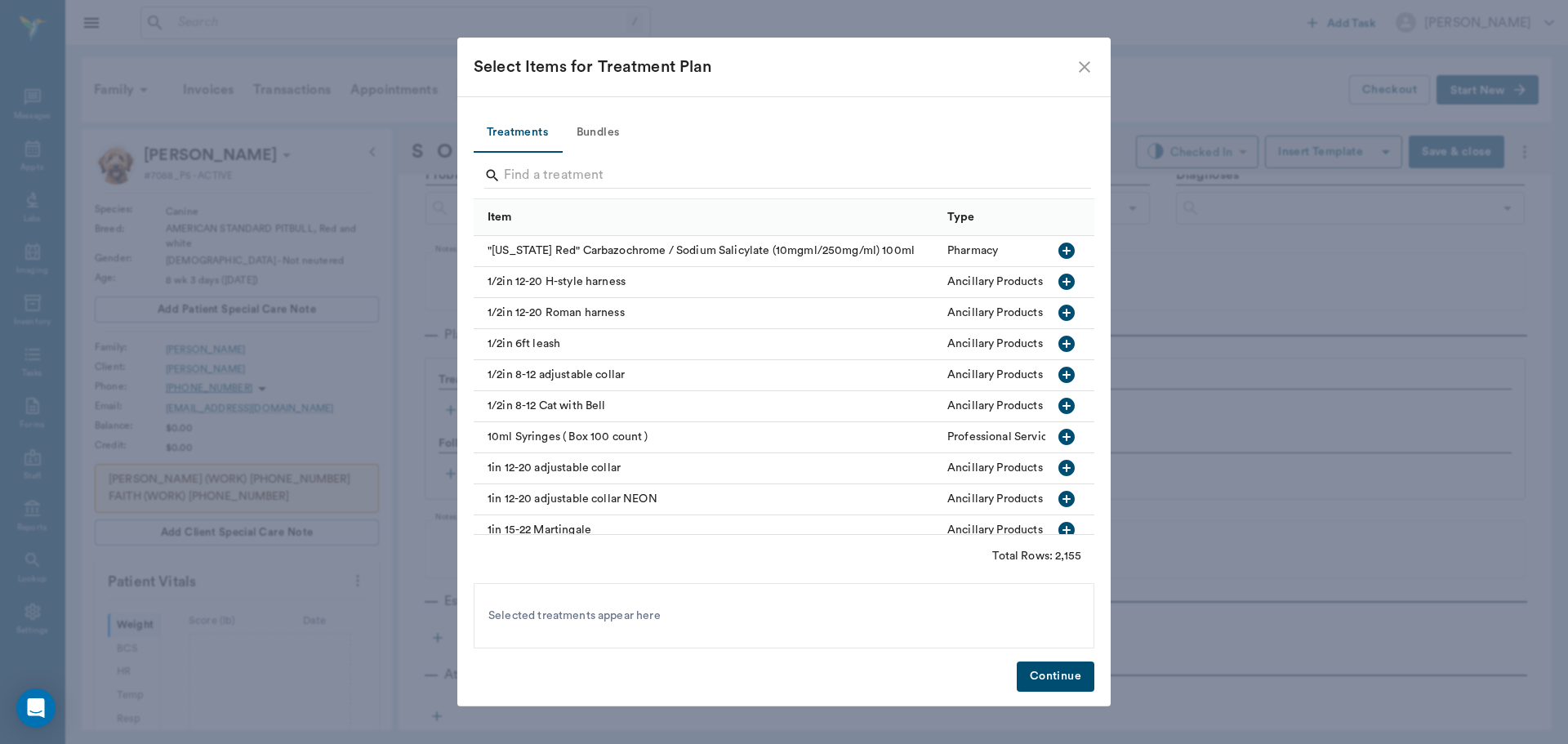
click at [599, 130] on button "Bundles" at bounding box center [598, 133] width 73 height 39
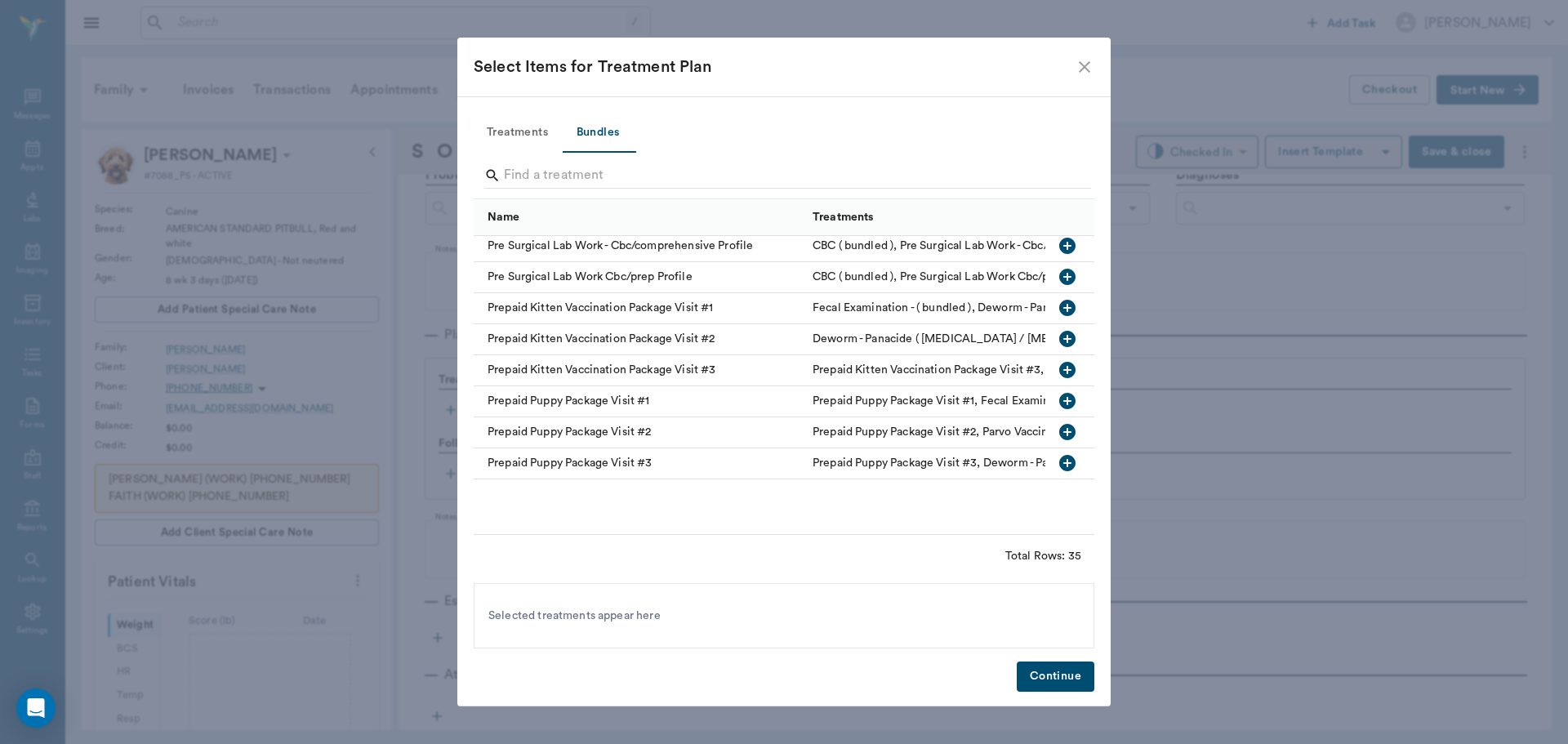
scroll to position [572, 0]
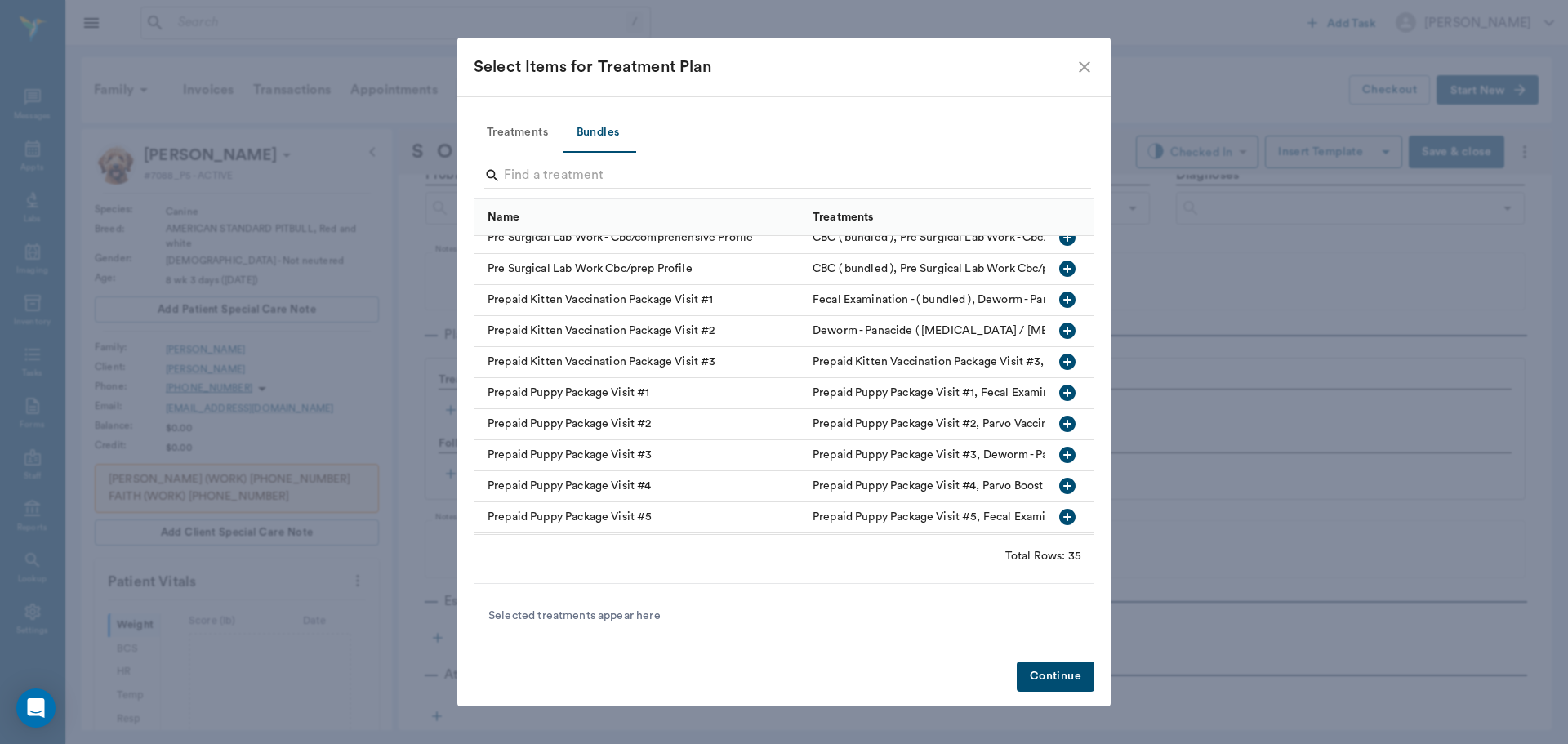
click at [1059, 391] on icon "button" at bounding box center [1067, 393] width 16 height 16
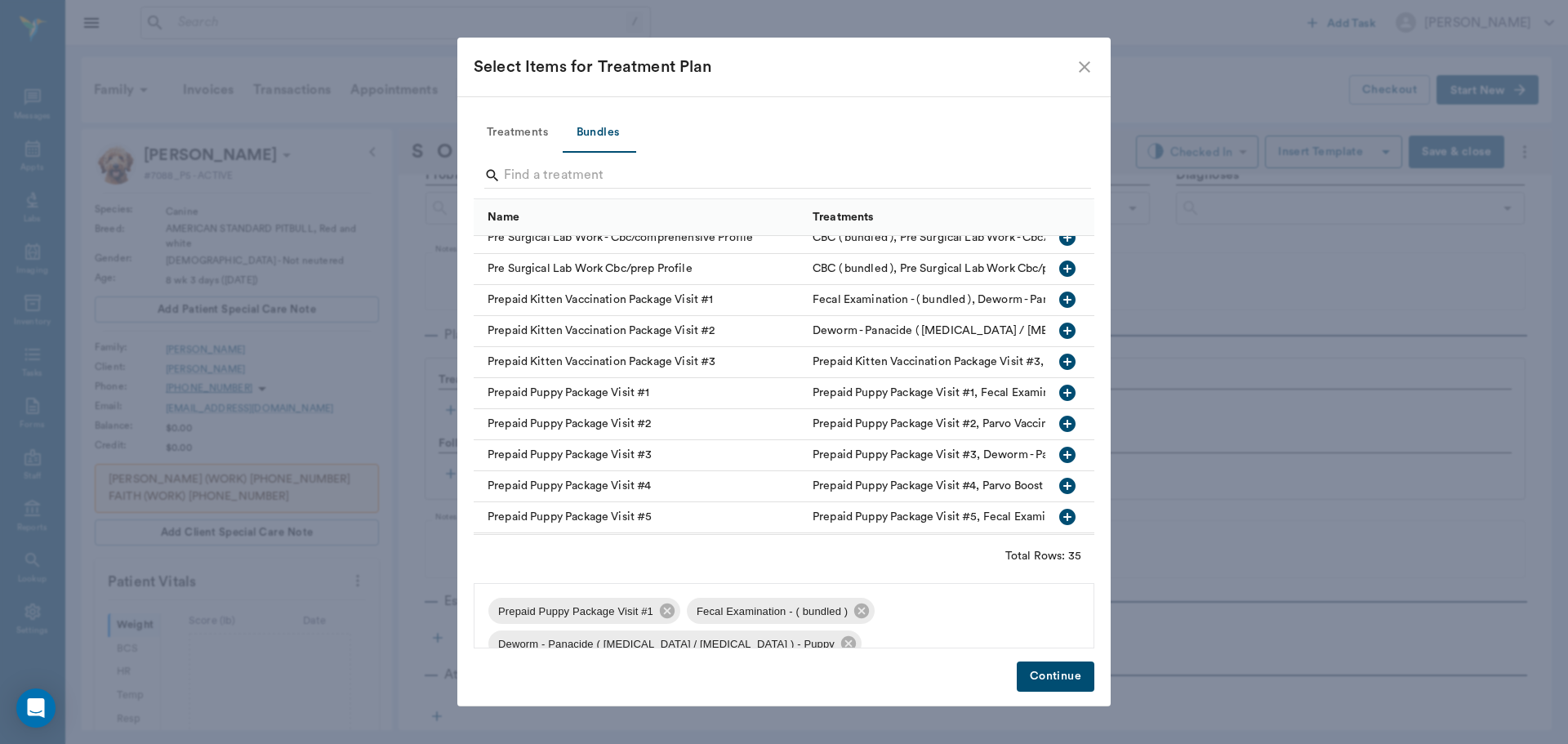
click at [1053, 679] on button "Continue" at bounding box center [1055, 677] width 78 height 30
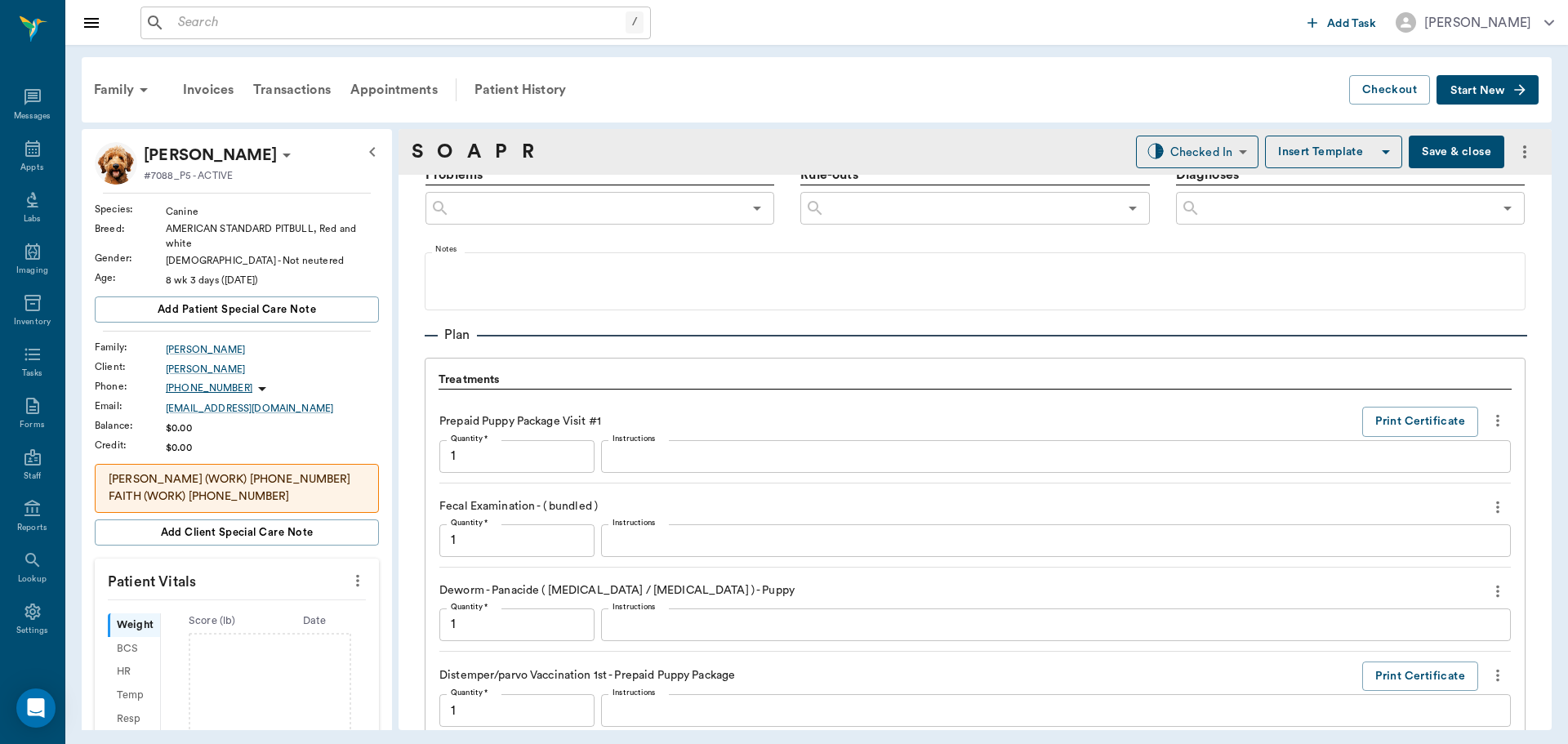
scroll to position [1422, 0]
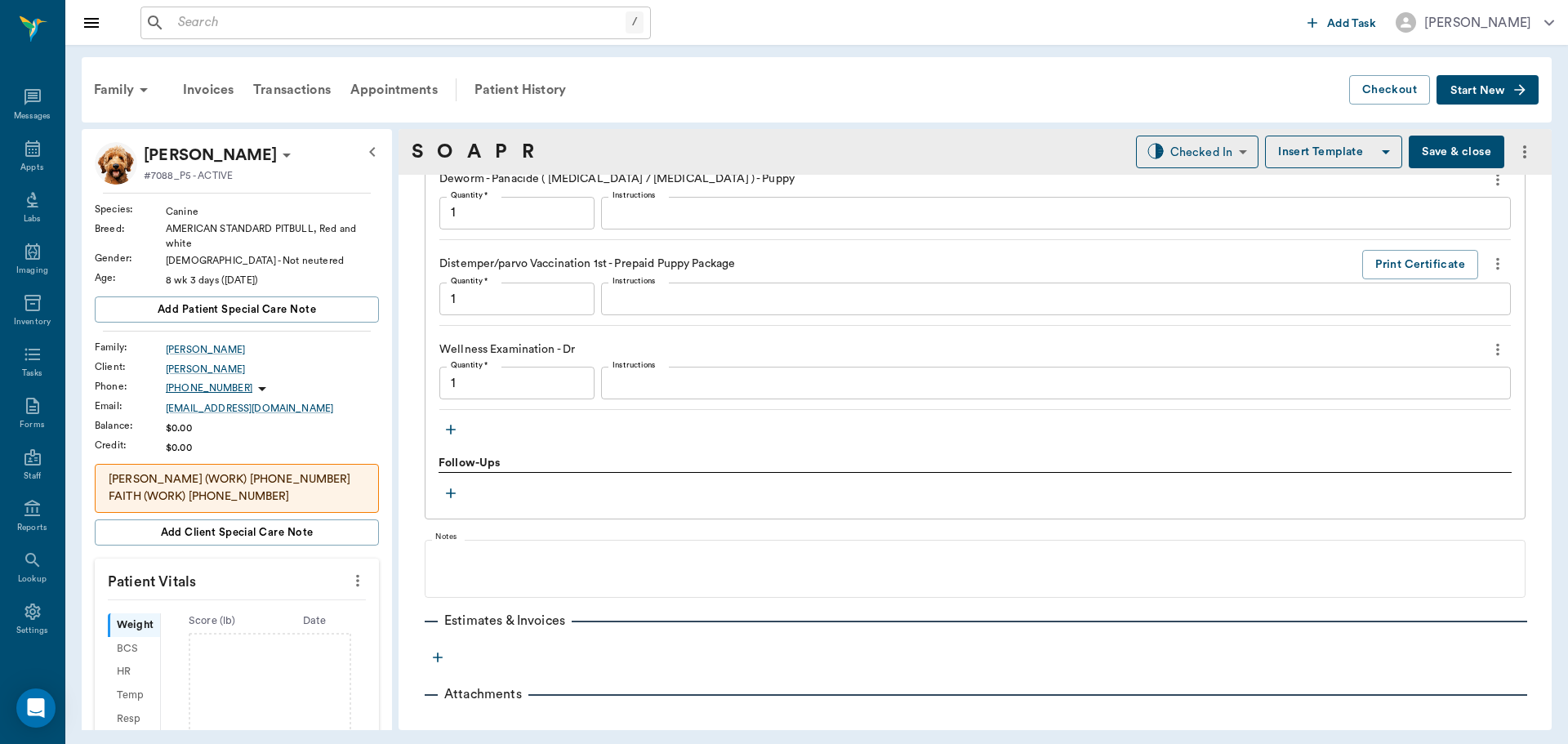
type input "1.00"
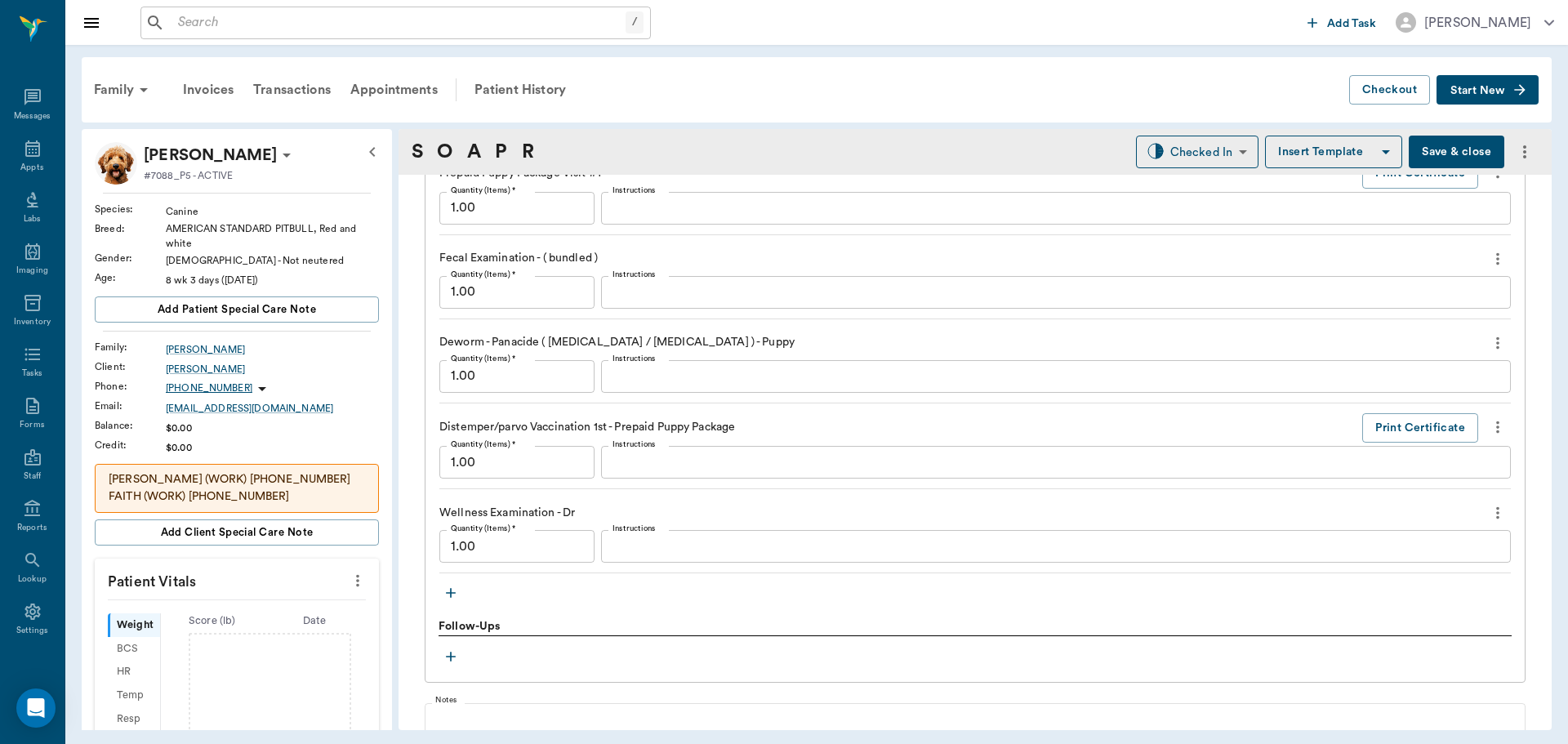
scroll to position [1462, 0]
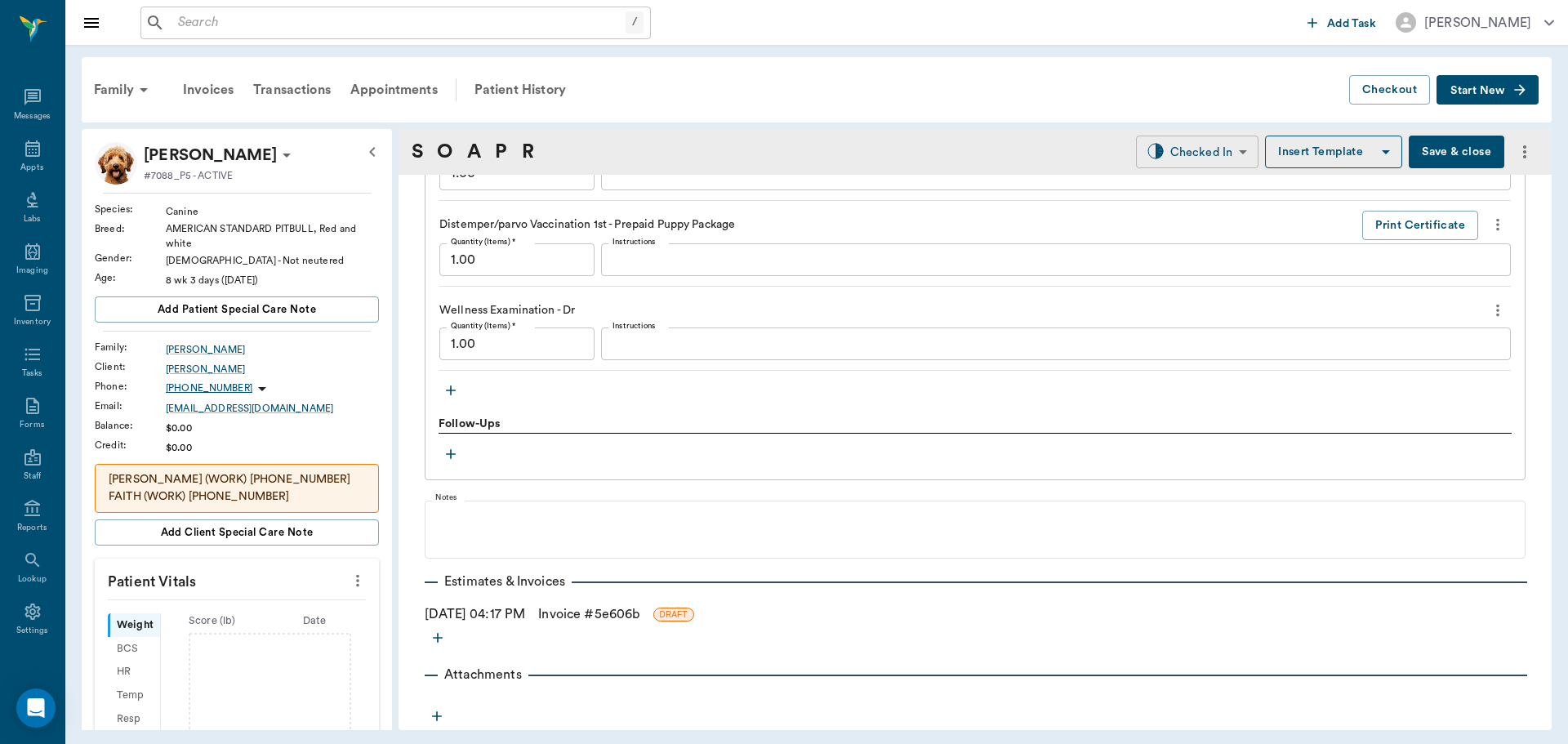
click at [1204, 156] on body "/ ​ Add Task Dr. Bert Ellsworth Nectar Messages Appts Labs Imaging Inventory Ta…" at bounding box center [784, 372] width 1568 height 744
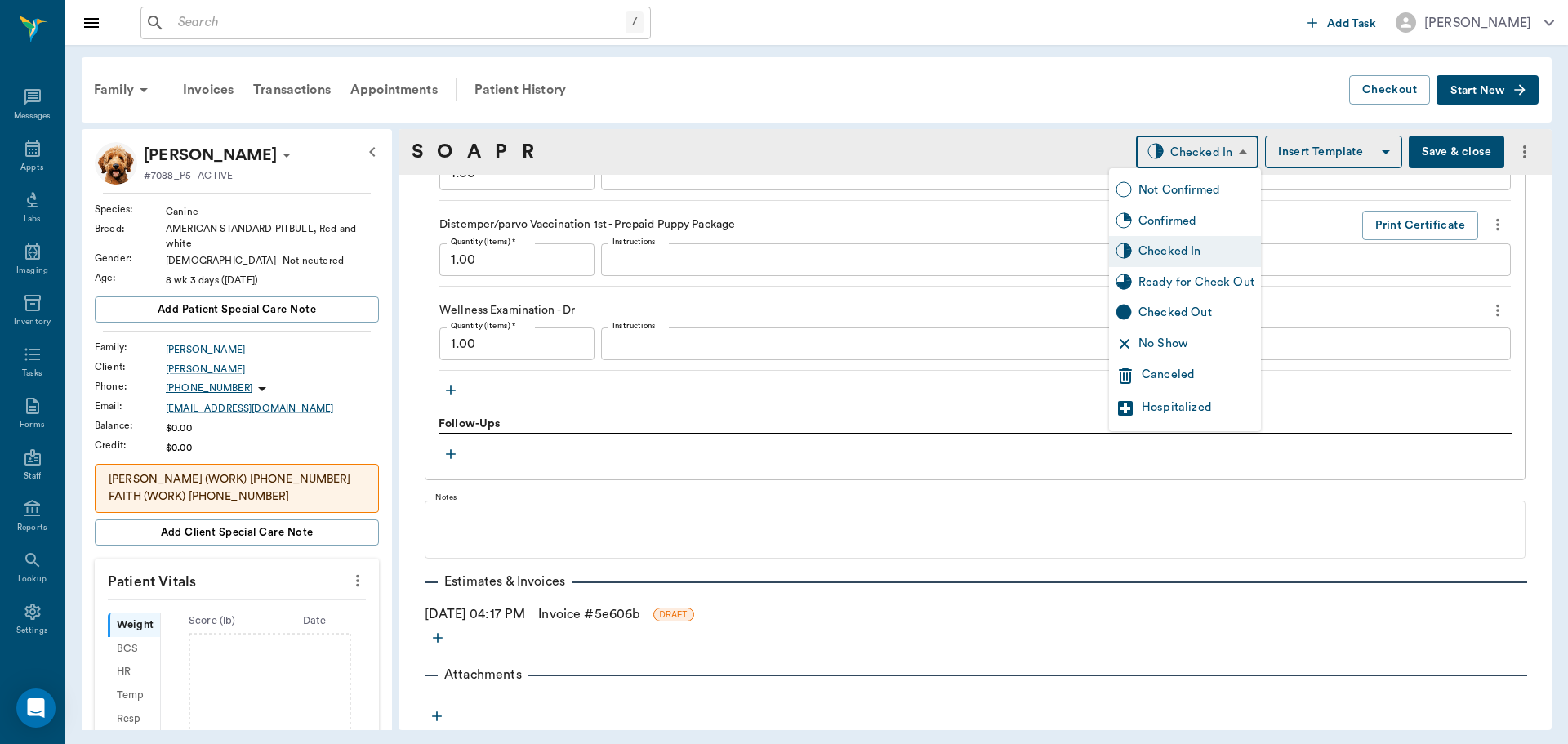
click at [1202, 283] on div "Ready for Check Out" at bounding box center [1196, 282] width 116 height 18
type input "READY_TO_CHECKOUT"
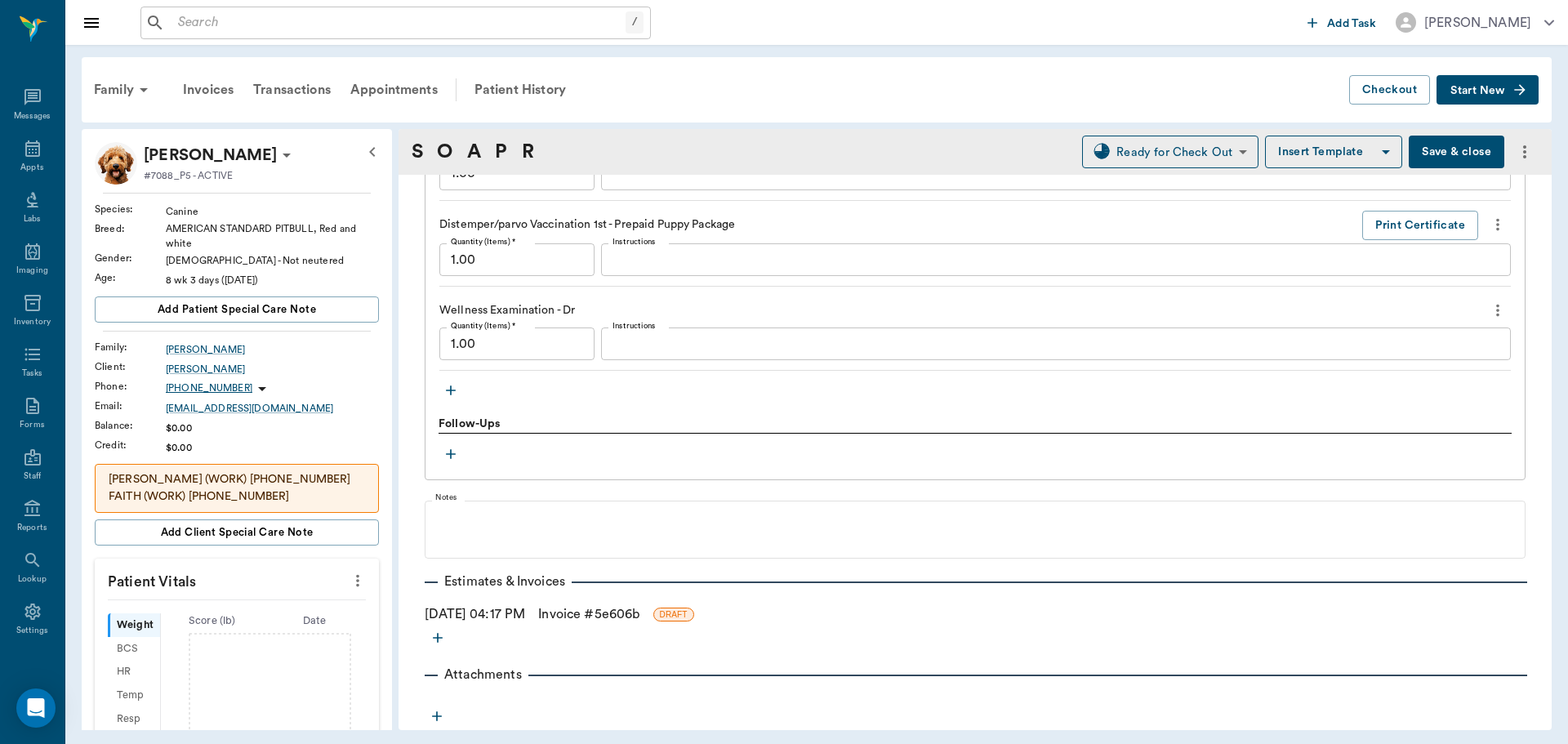
click at [1420, 151] on button "Save & close" at bounding box center [1457, 152] width 96 height 33
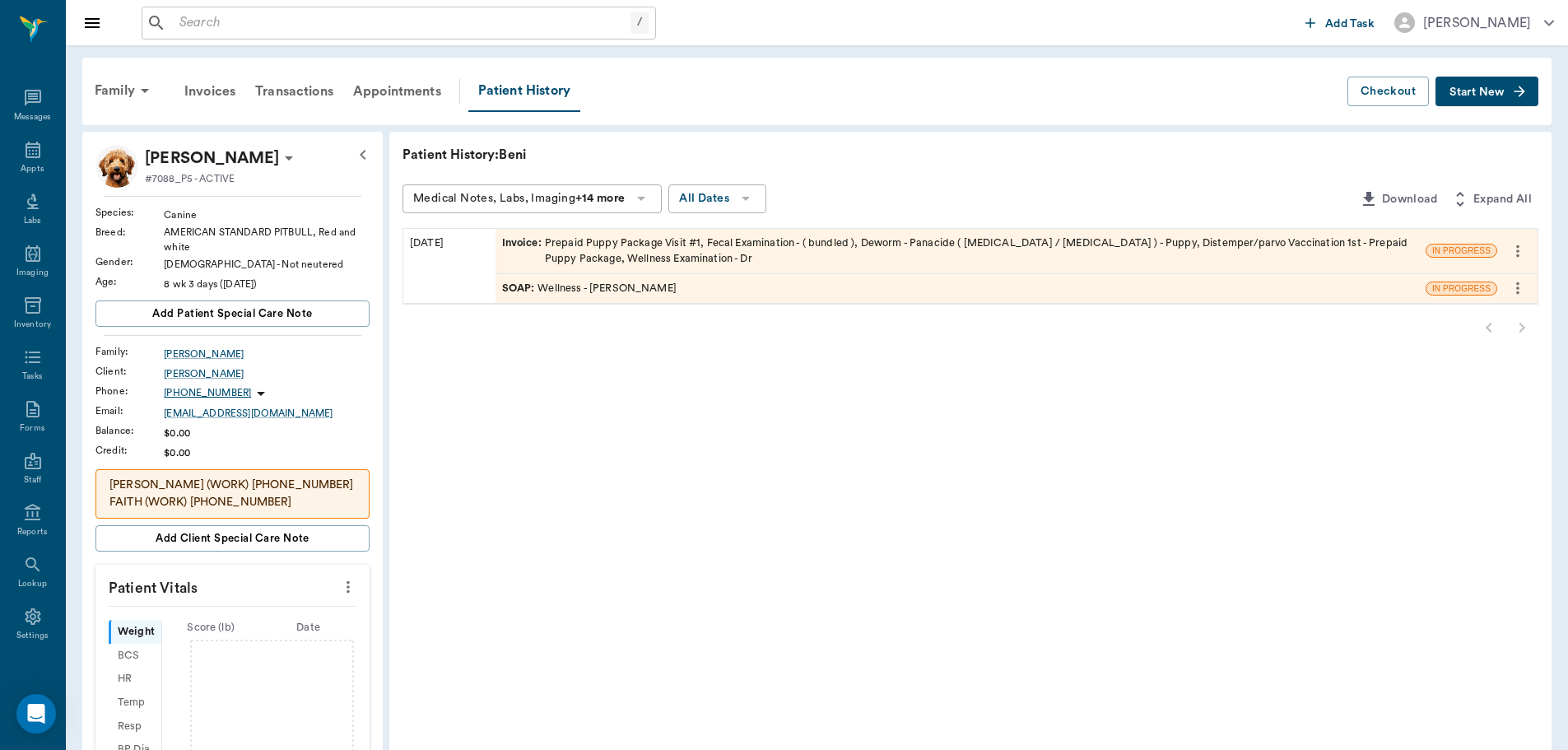
click at [353, 589] on icon "more" at bounding box center [348, 587] width 18 height 20
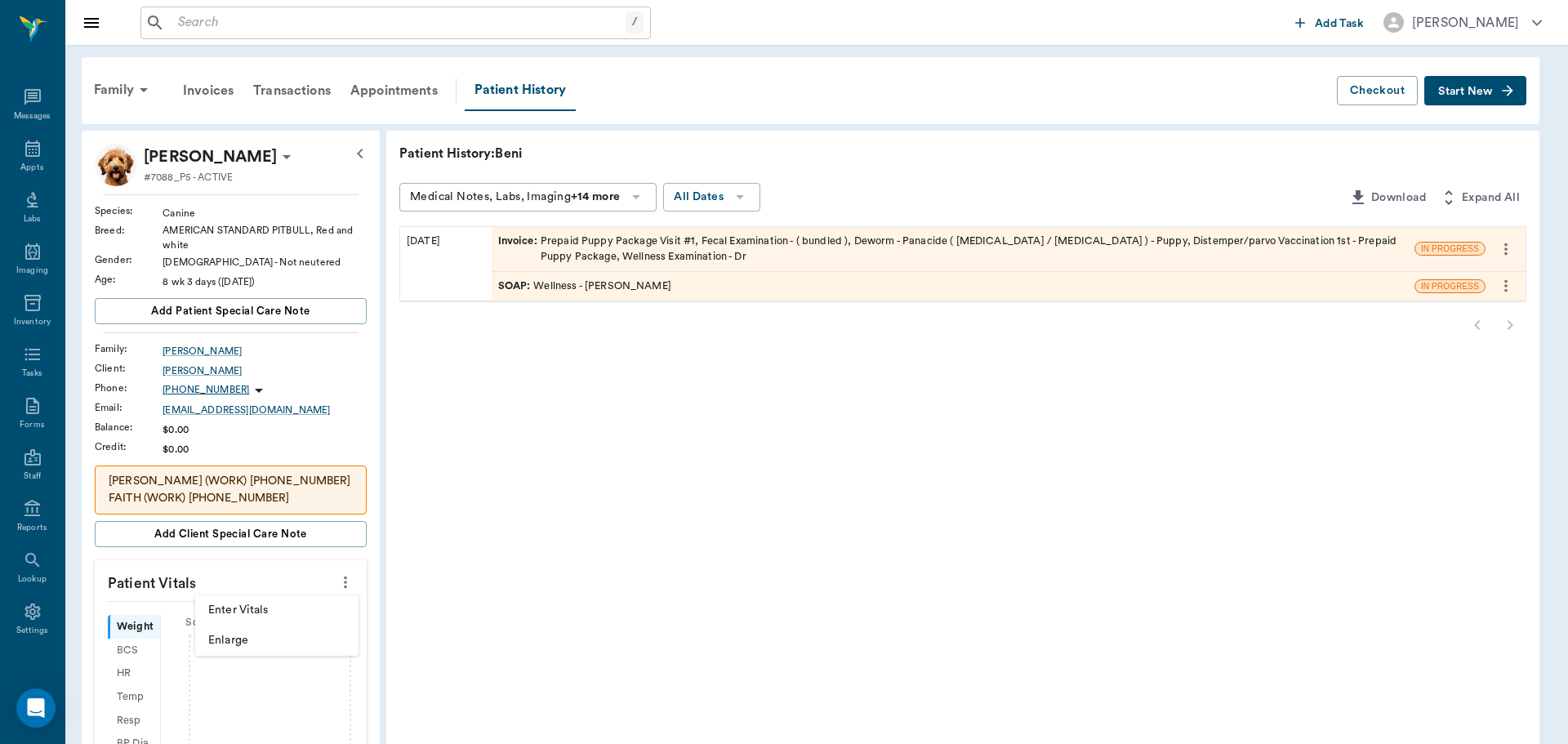
click at [322, 615] on span "Enter Vitals" at bounding box center [276, 610] width 137 height 17
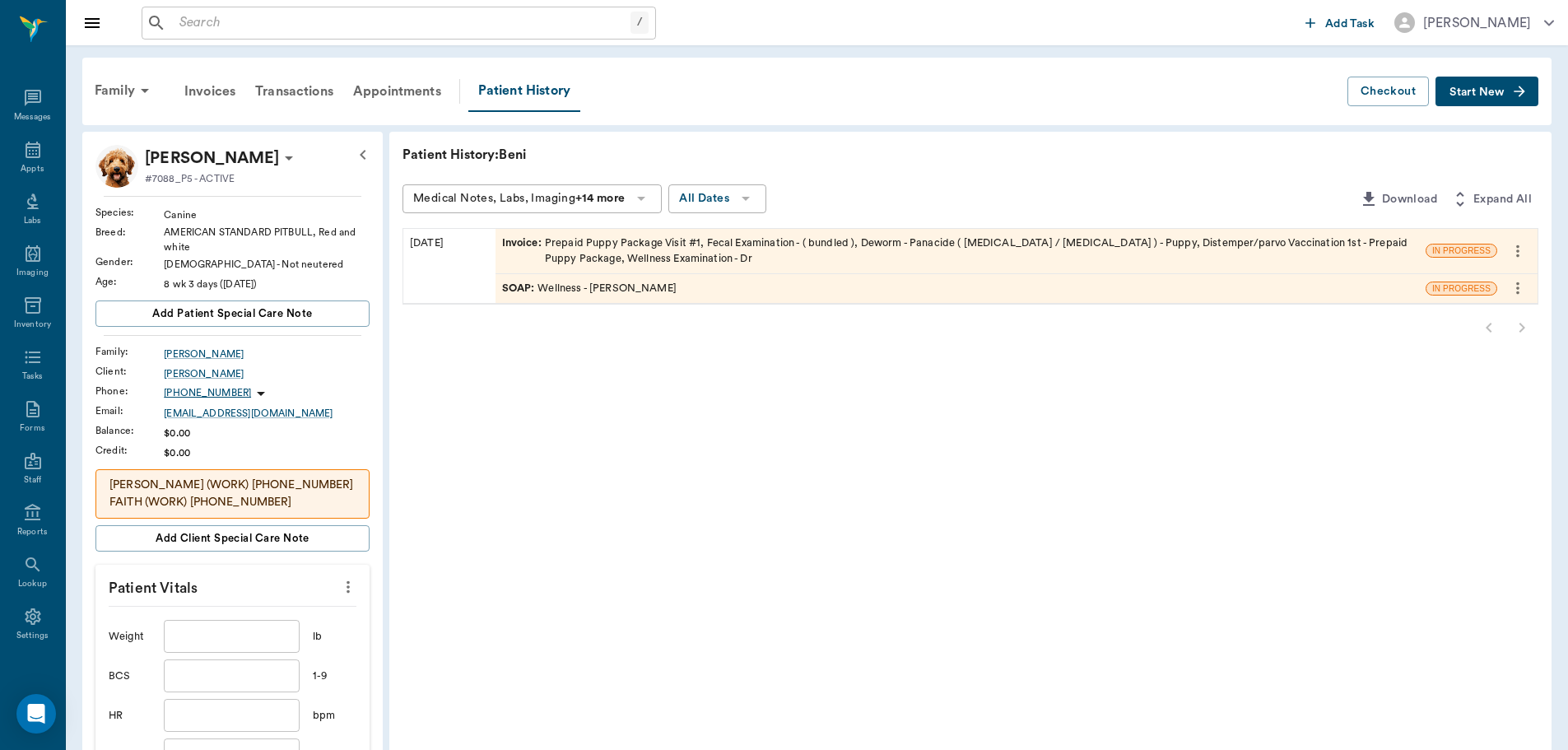
click at [614, 288] on div "SOAP : Wellness - [PERSON_NAME]" at bounding box center [589, 288] width 175 height 16
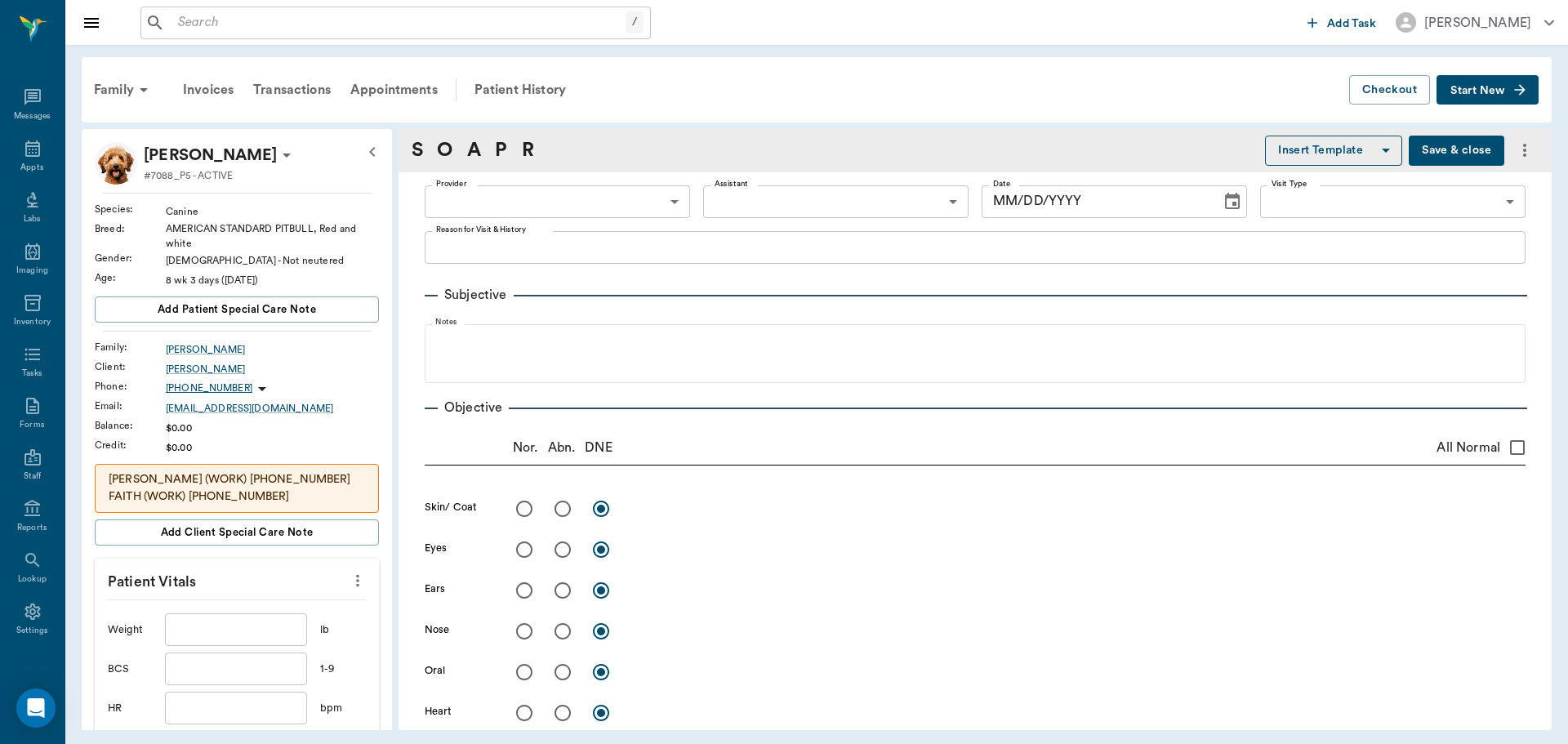
type input "63ec2f075fda476ae8351a4d"
type input "65d2be4f46e3a538d89b8c14"
type textarea "Wanting to do the puppy pkg Caryn"
radio input "true"
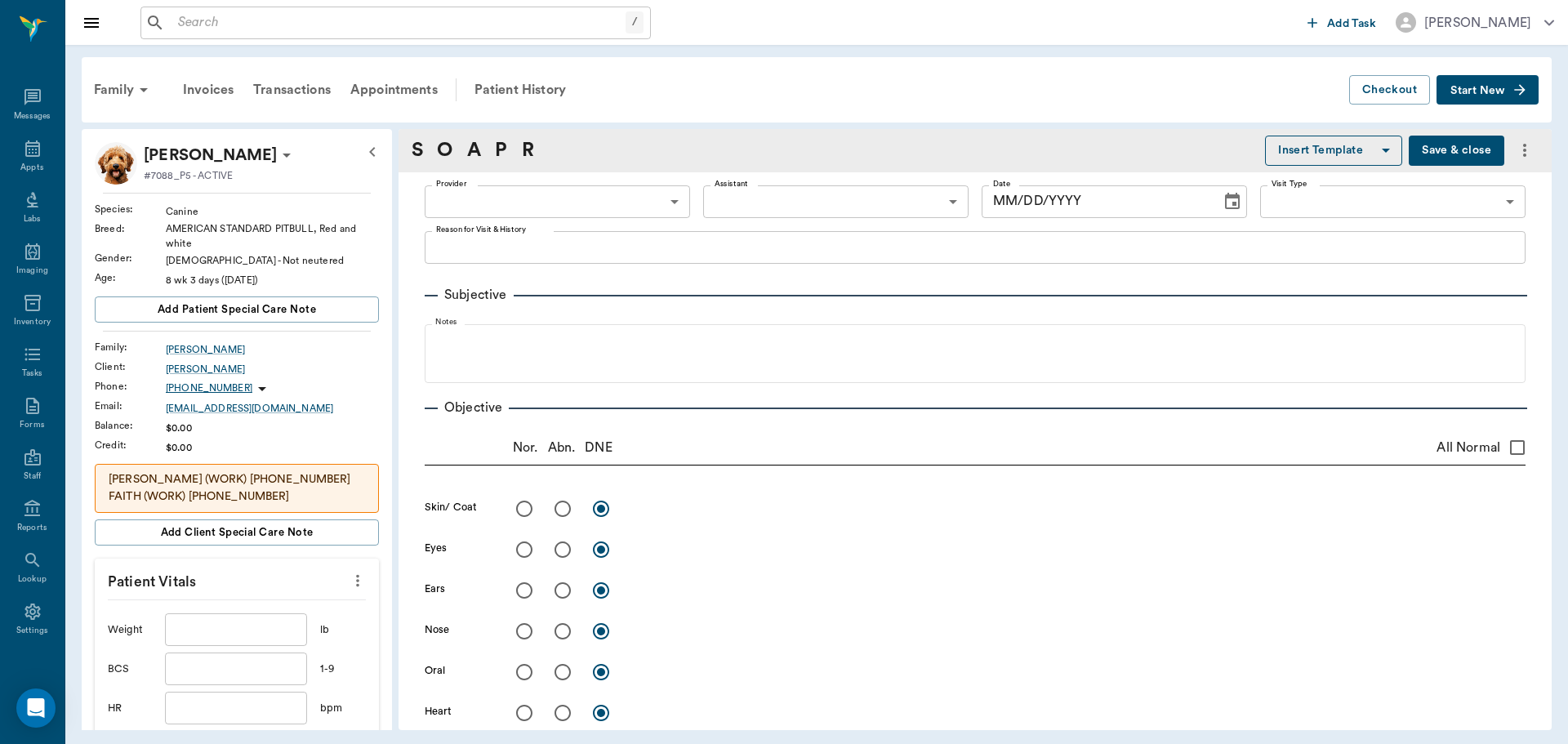
radio input "true"
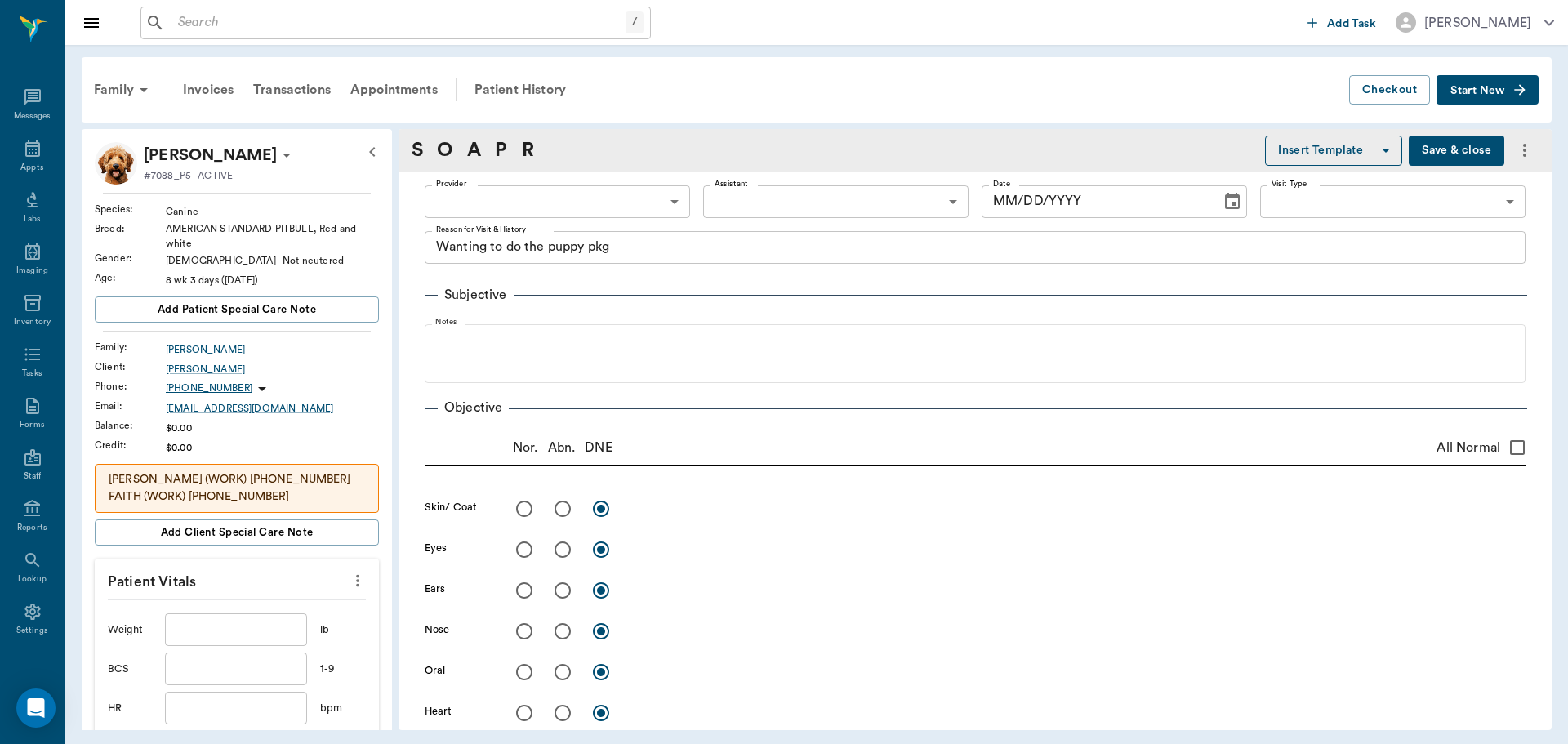
radio input "true"
type textarea "Tail has been broken and has healed crooked, should be fine"
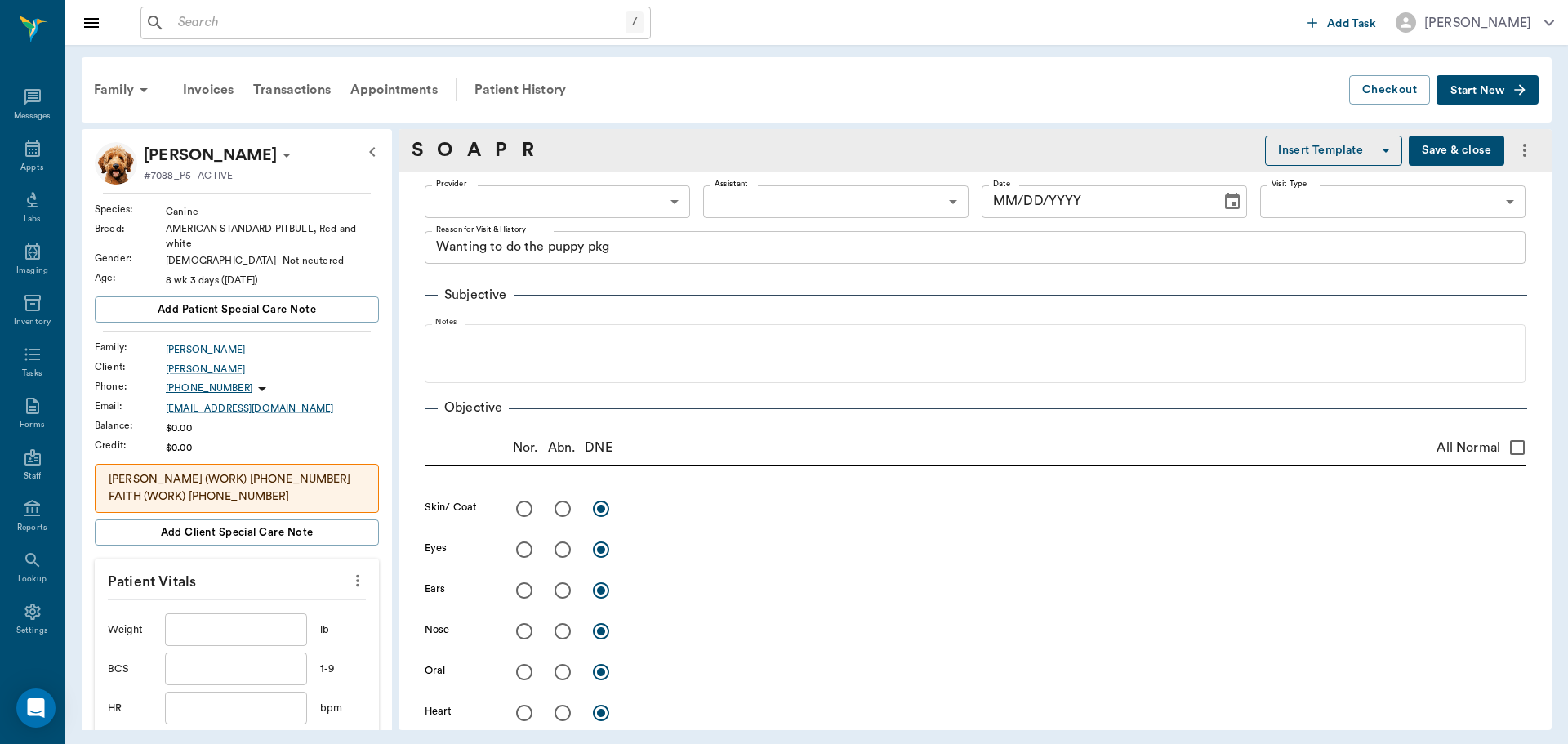
radio input "true"
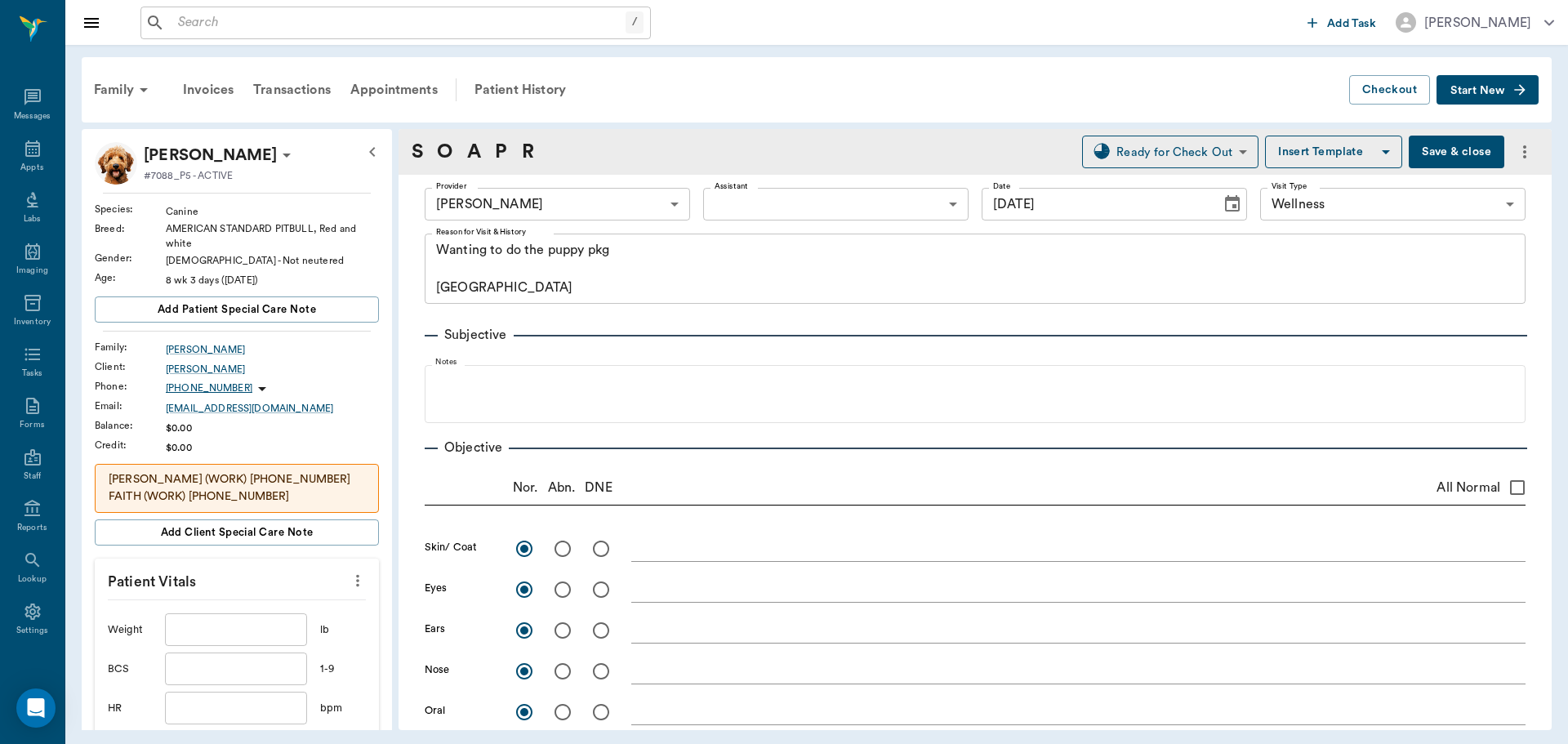
type input "[DATE]"
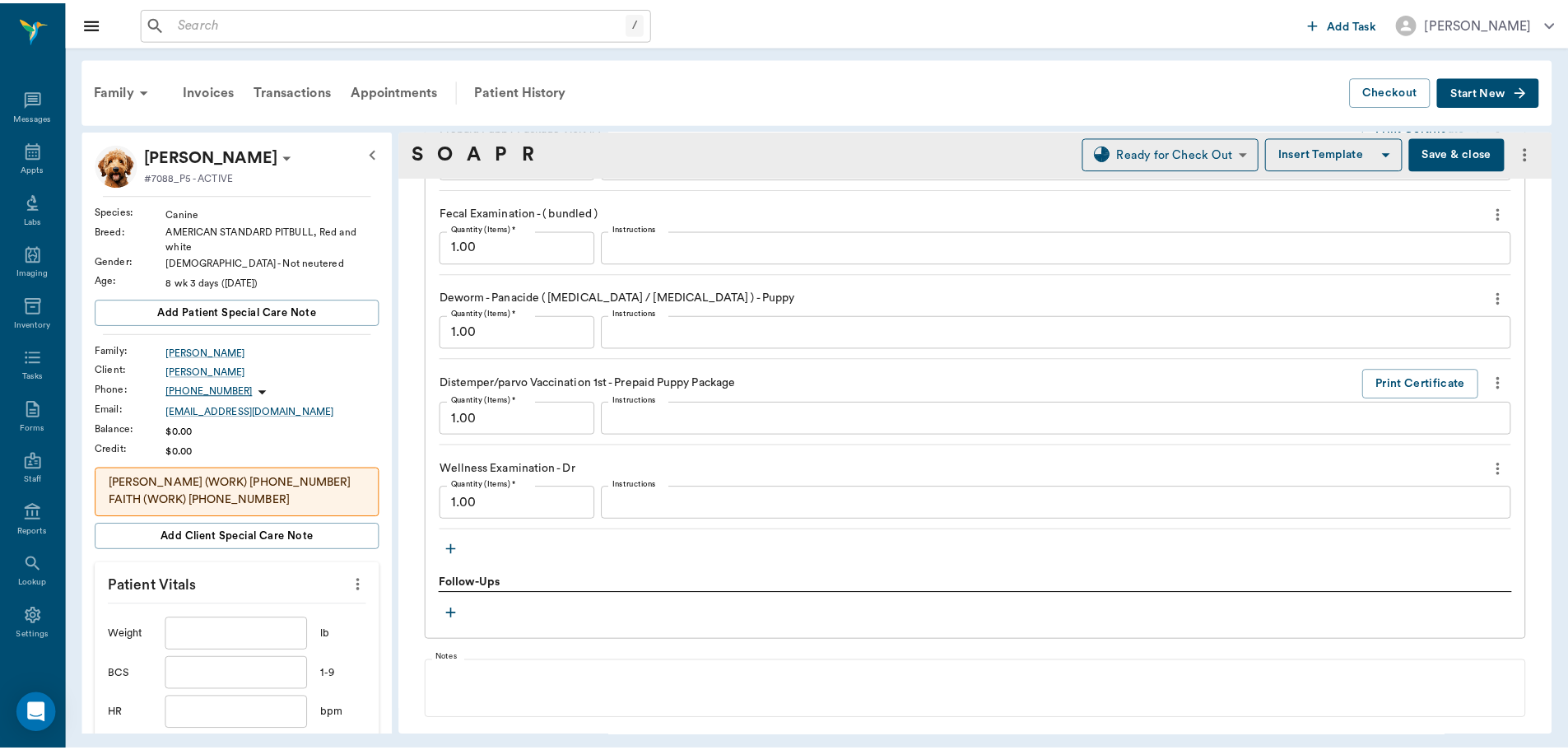
scroll to position [1400, 0]
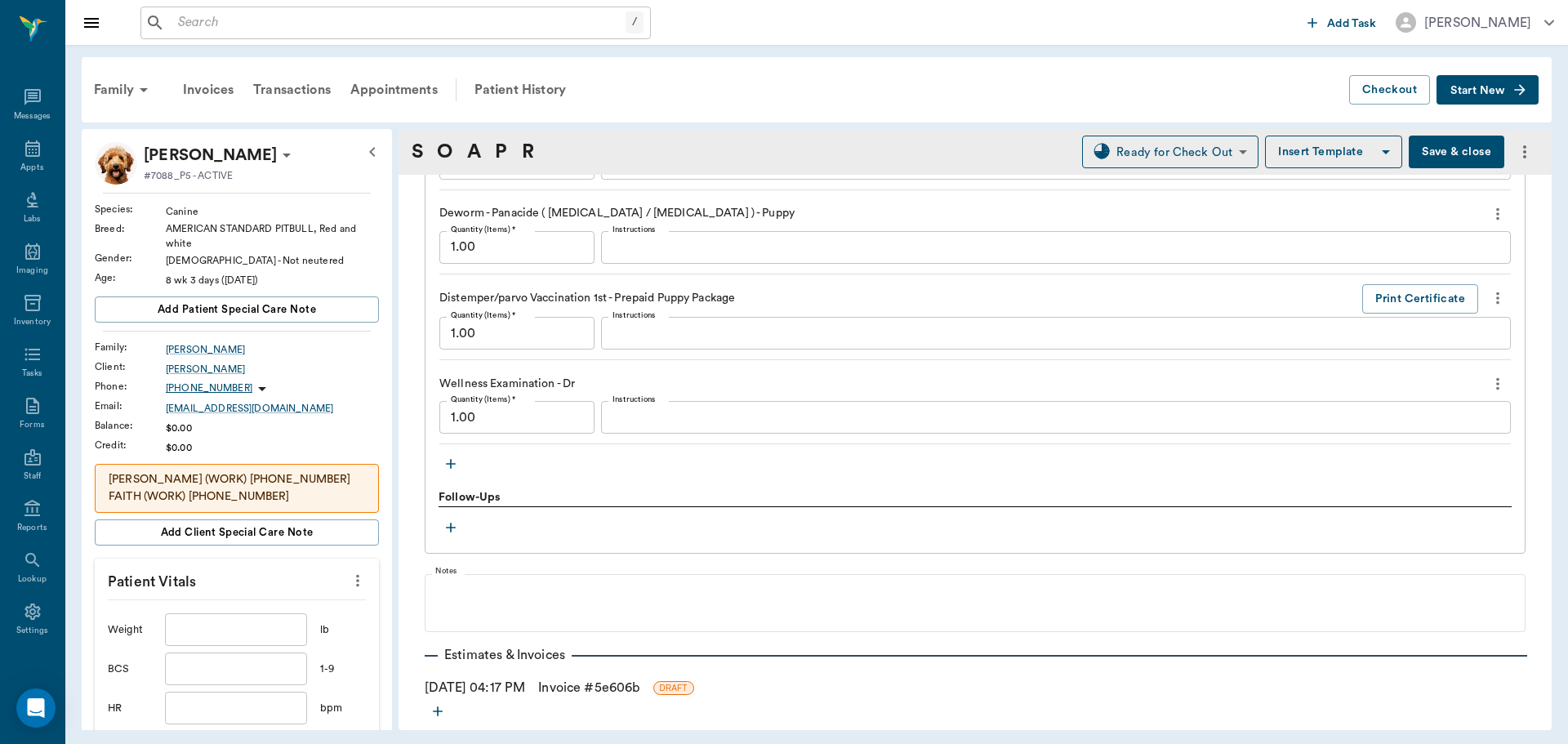
click at [454, 468] on icon "button" at bounding box center [450, 463] width 16 height 16
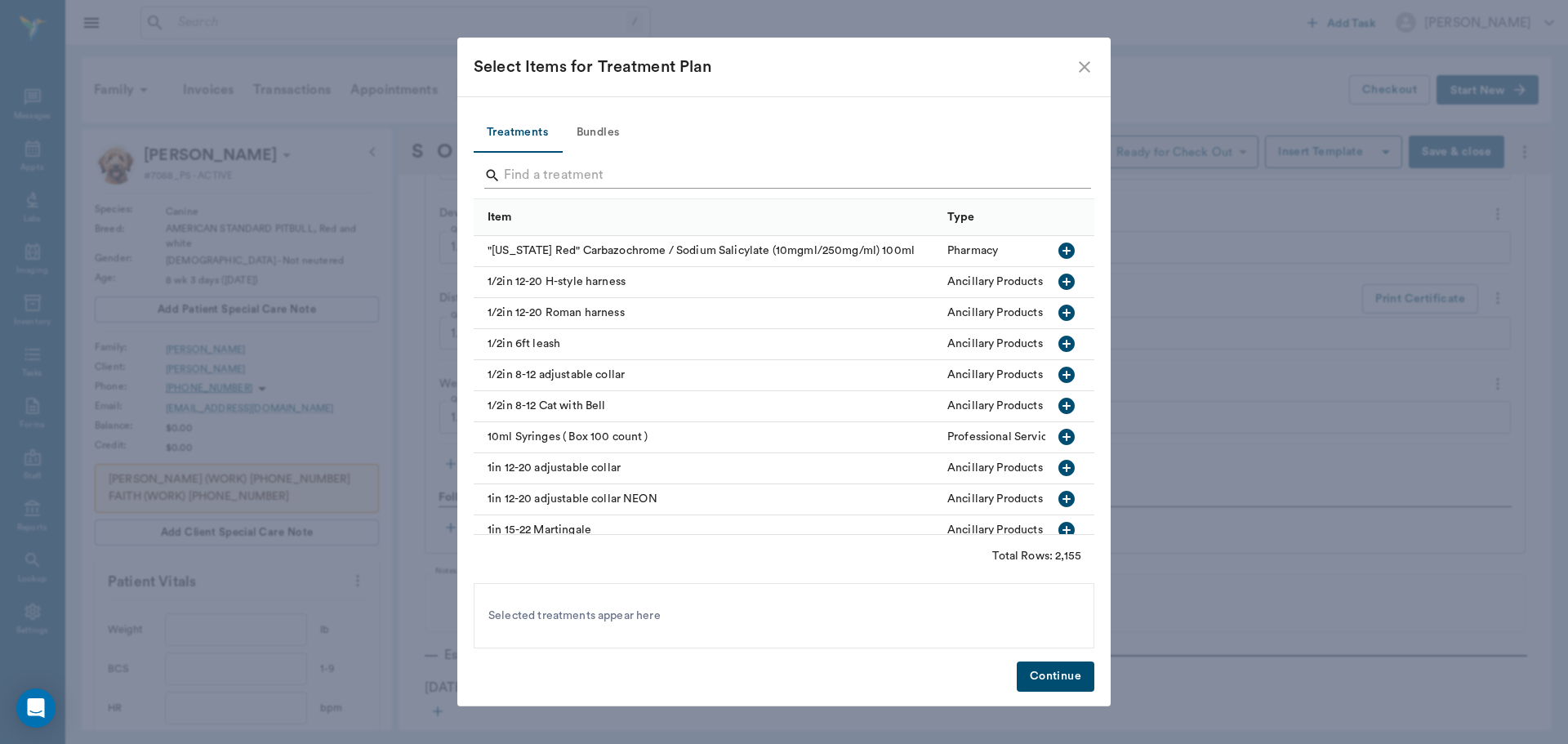
click at [583, 163] on input "Search" at bounding box center [785, 175] width 563 height 26
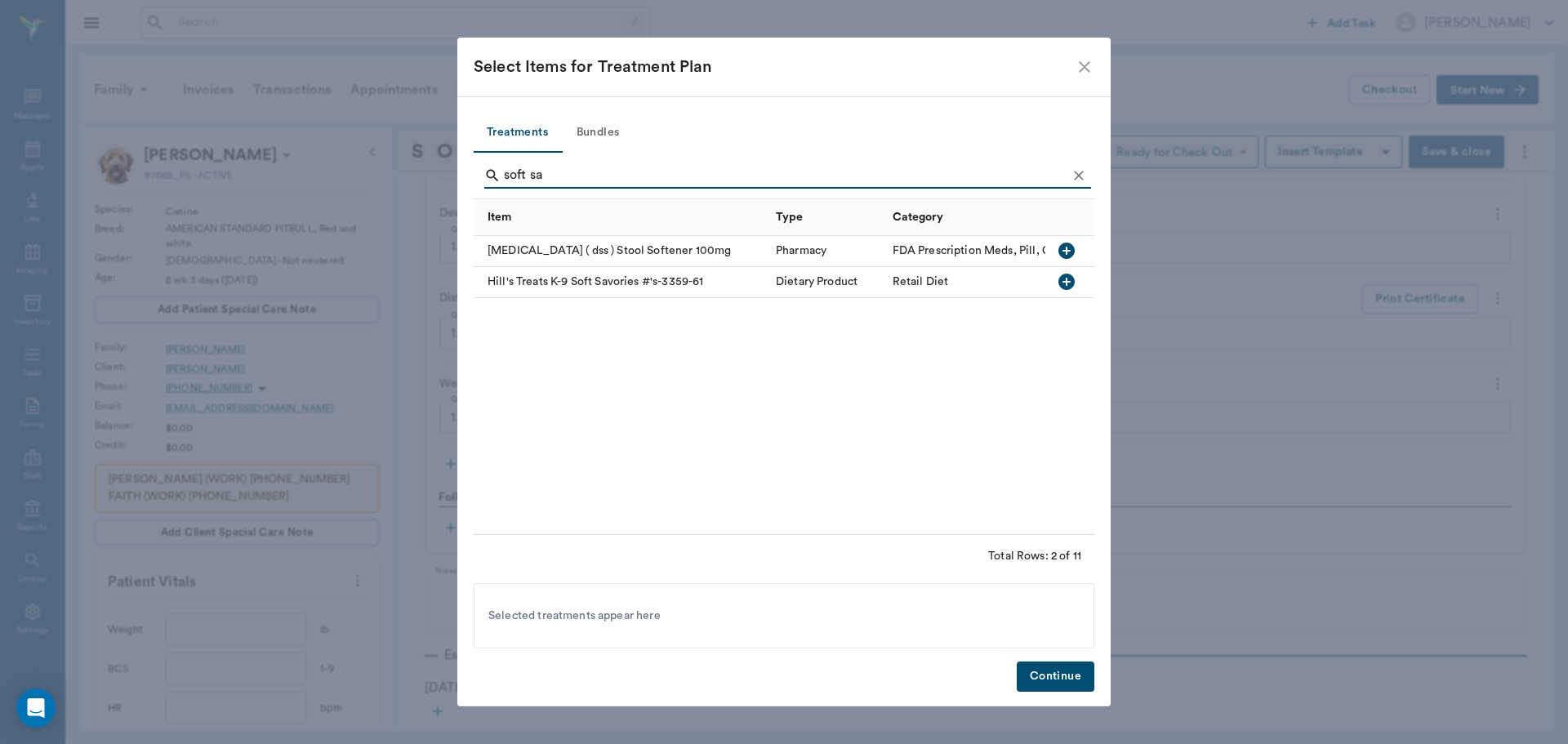
type input "soft sa"
click at [1063, 285] on icon "button" at bounding box center [1066, 281] width 16 height 16
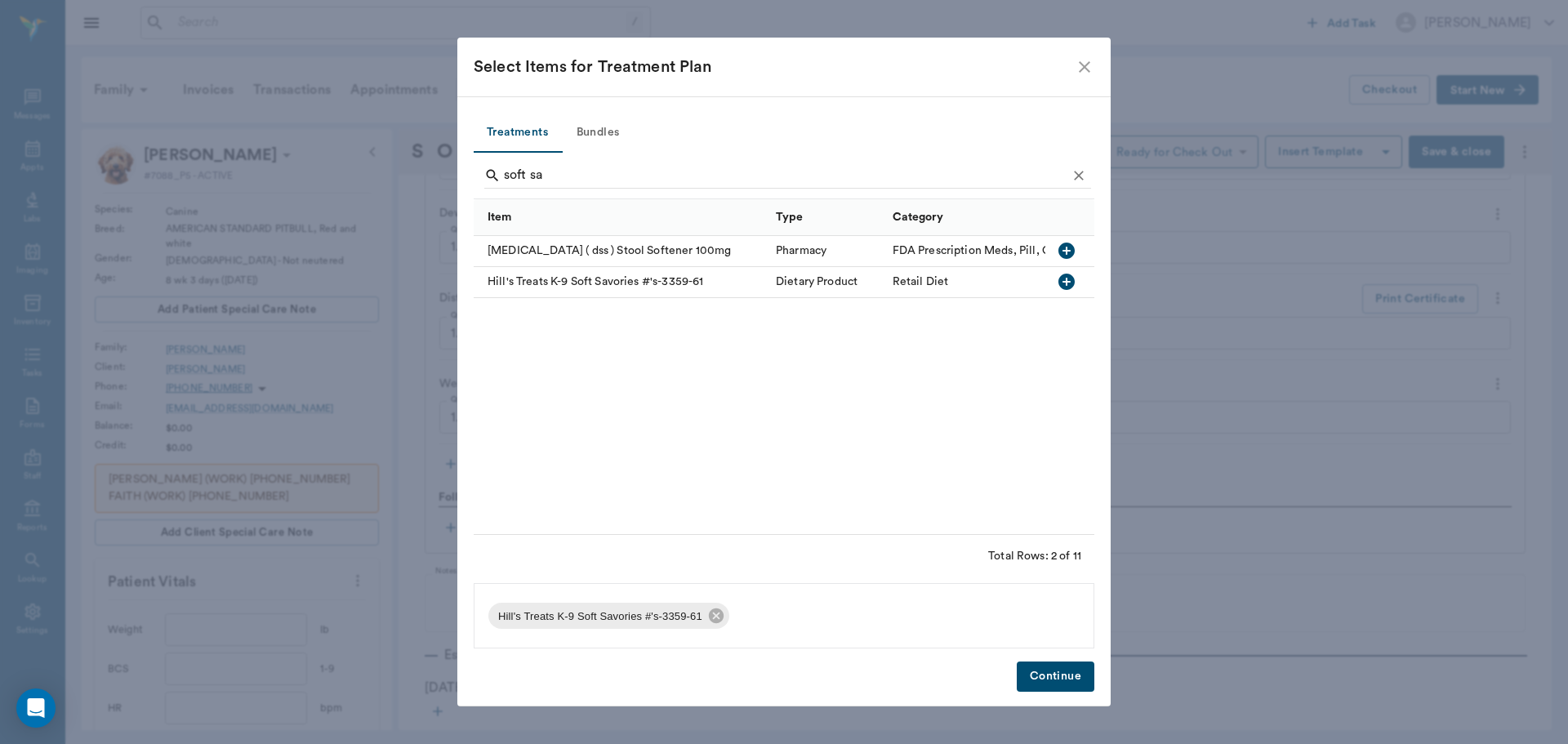
click at [1058, 671] on button "Continue" at bounding box center [1055, 677] width 78 height 30
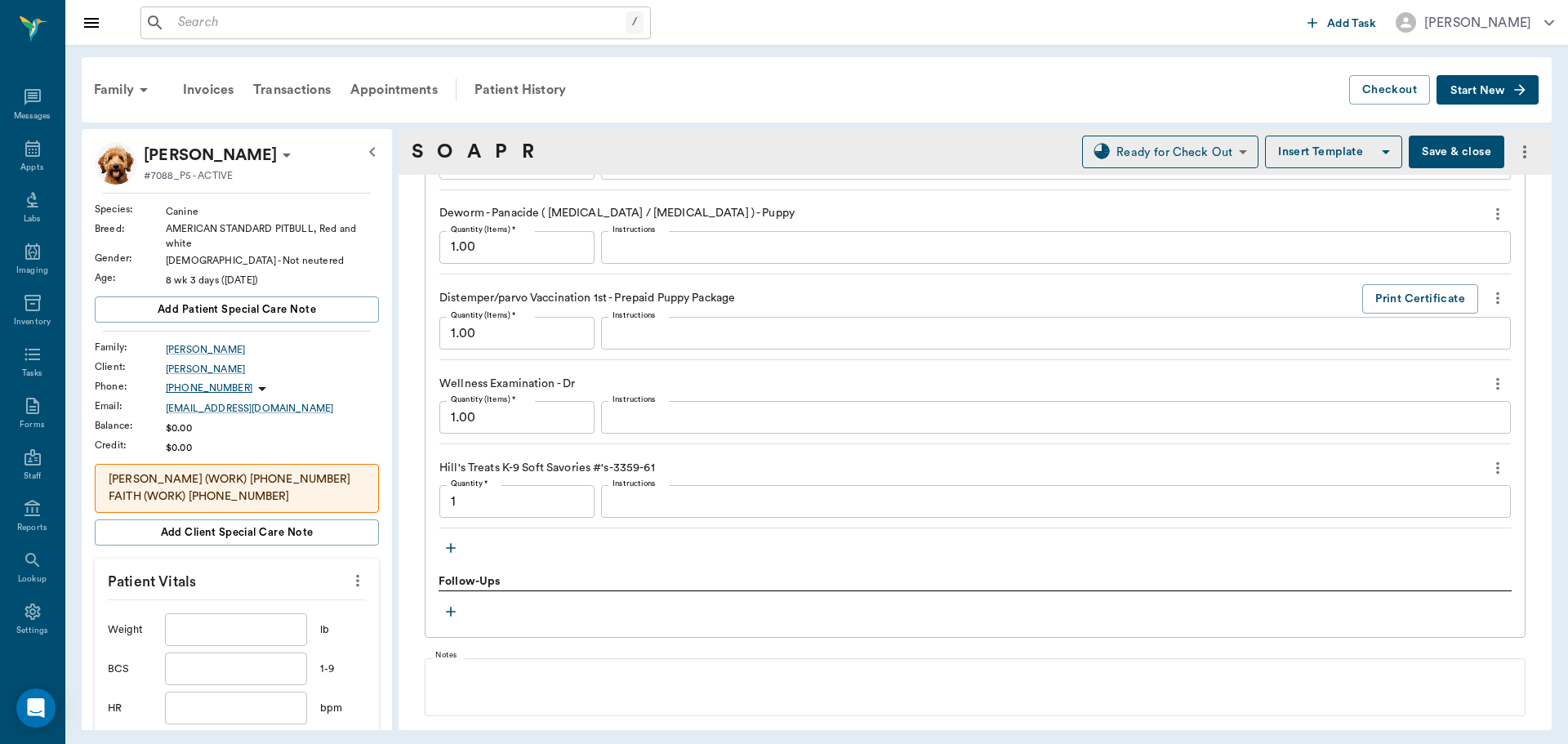
type input "1.00"
click at [1453, 156] on button "Save & close" at bounding box center [1457, 152] width 96 height 33
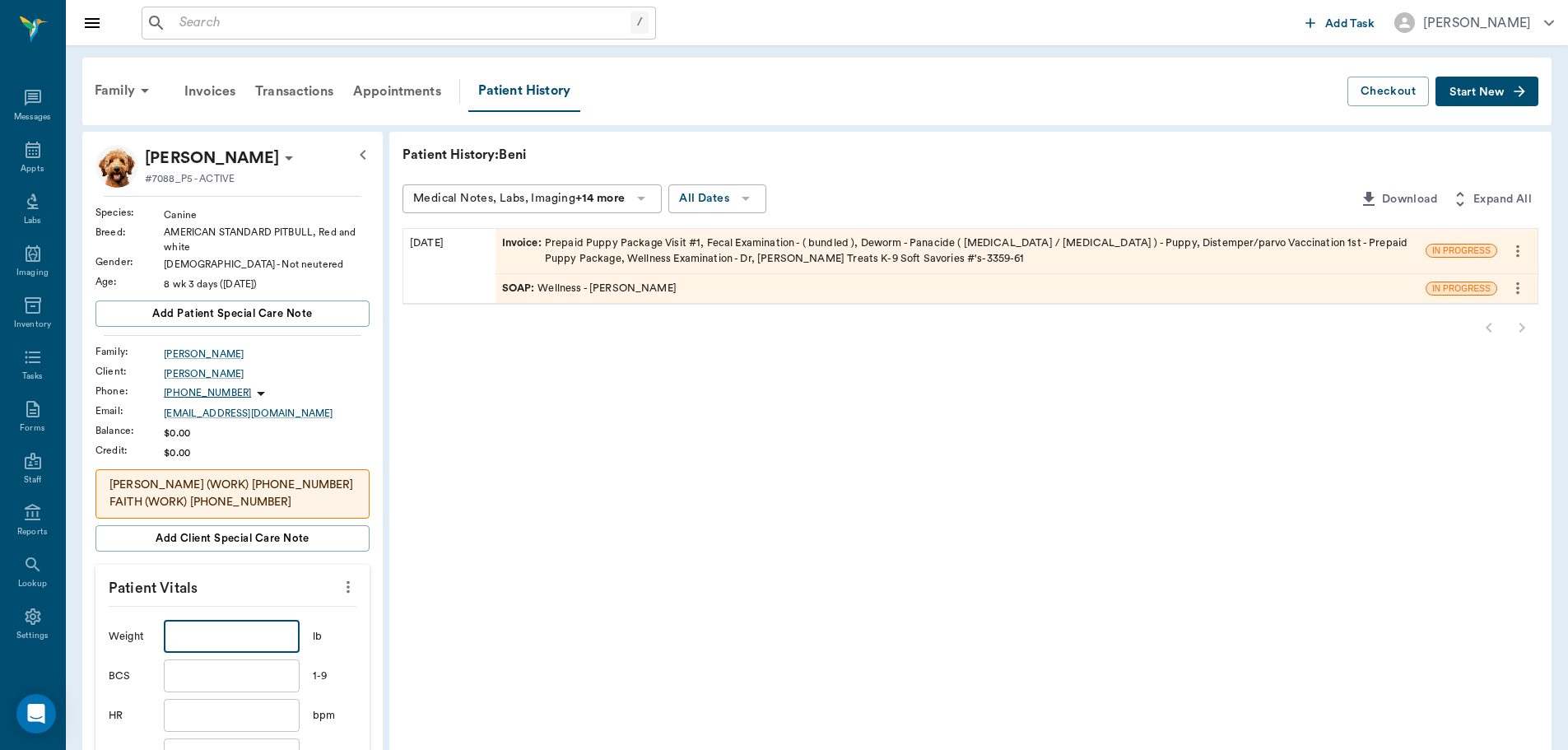
click at [260, 639] on input "text" at bounding box center [230, 636] width 135 height 33
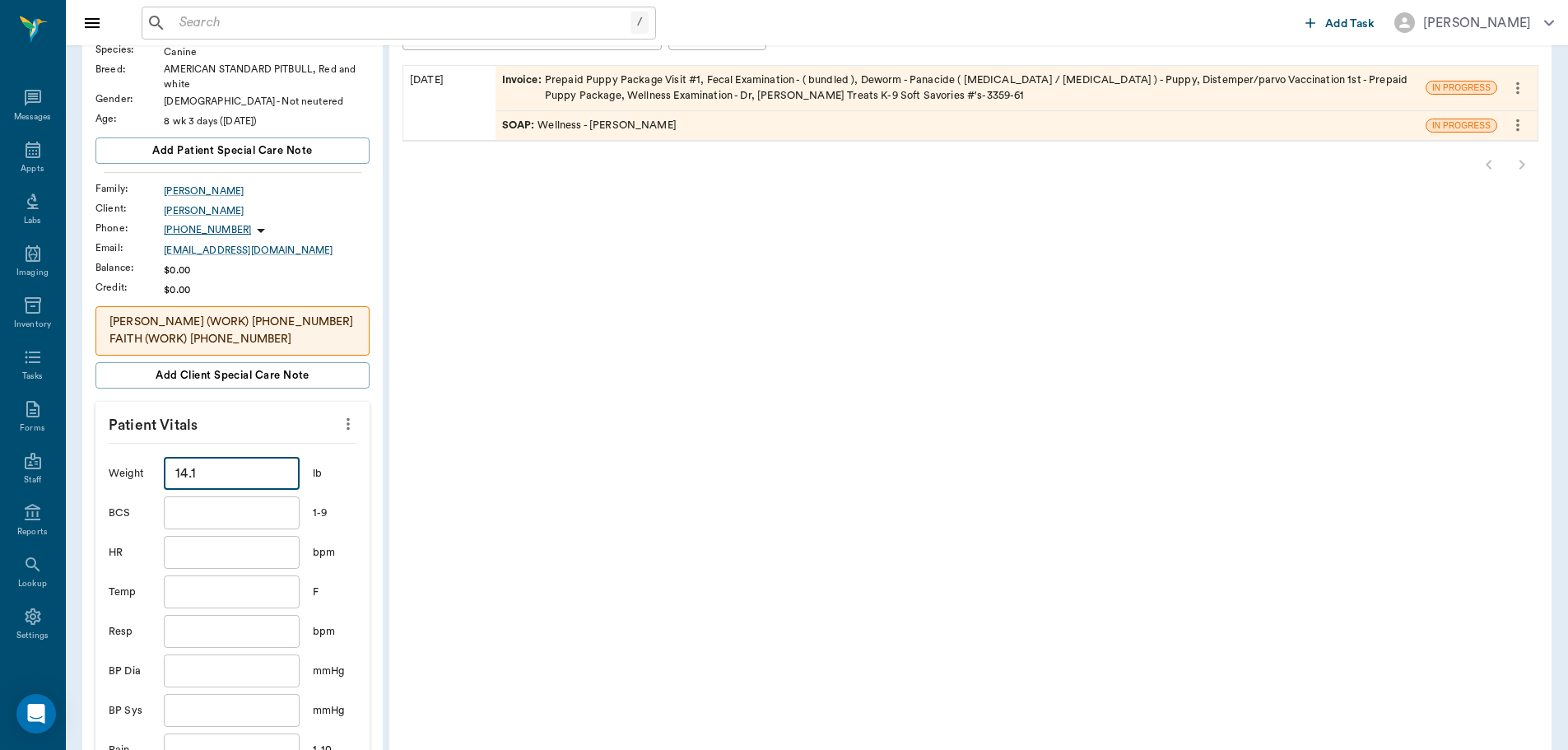
scroll to position [164, 0]
type input "14.1"
click at [257, 587] on input "text" at bounding box center [230, 590] width 135 height 33
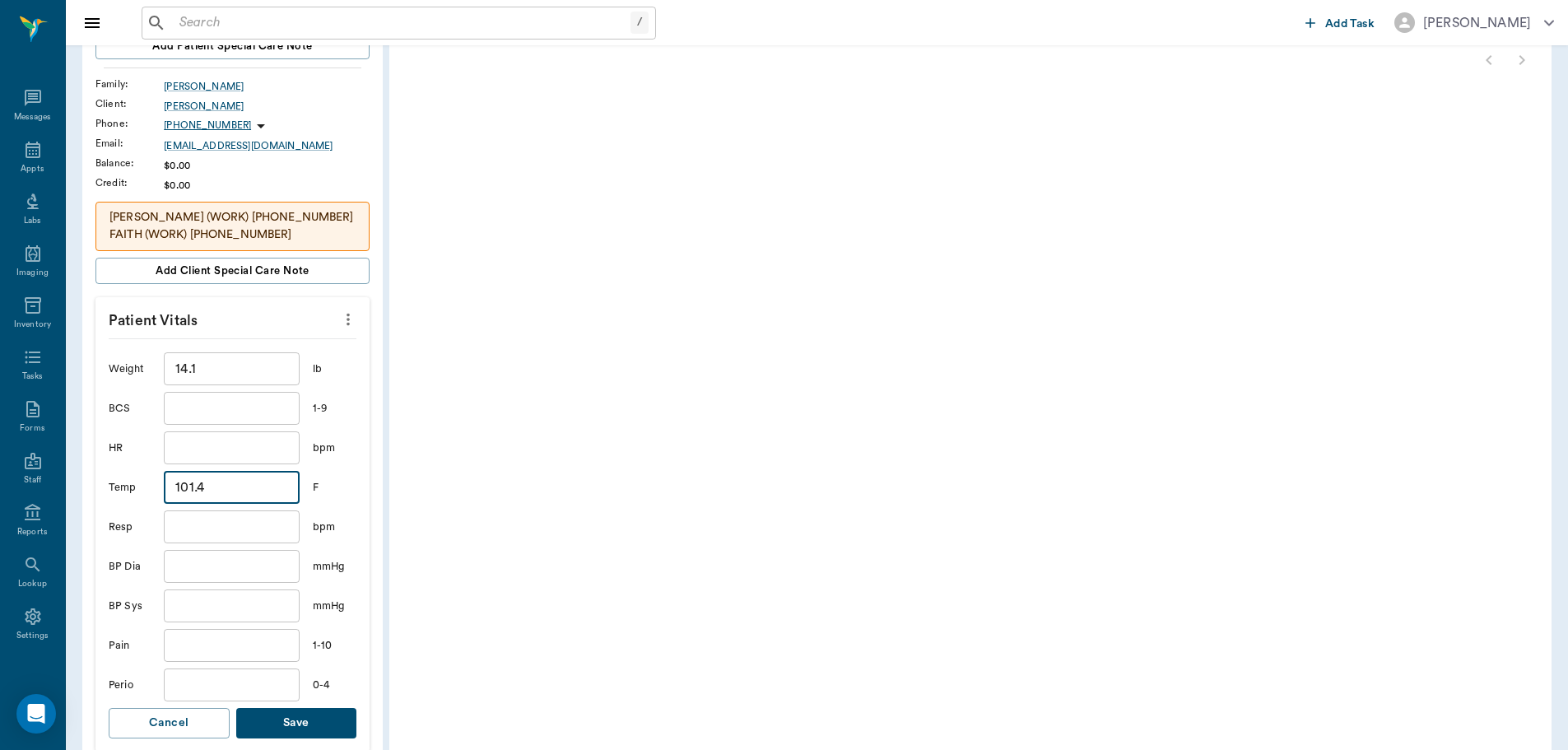
scroll to position [494, 0]
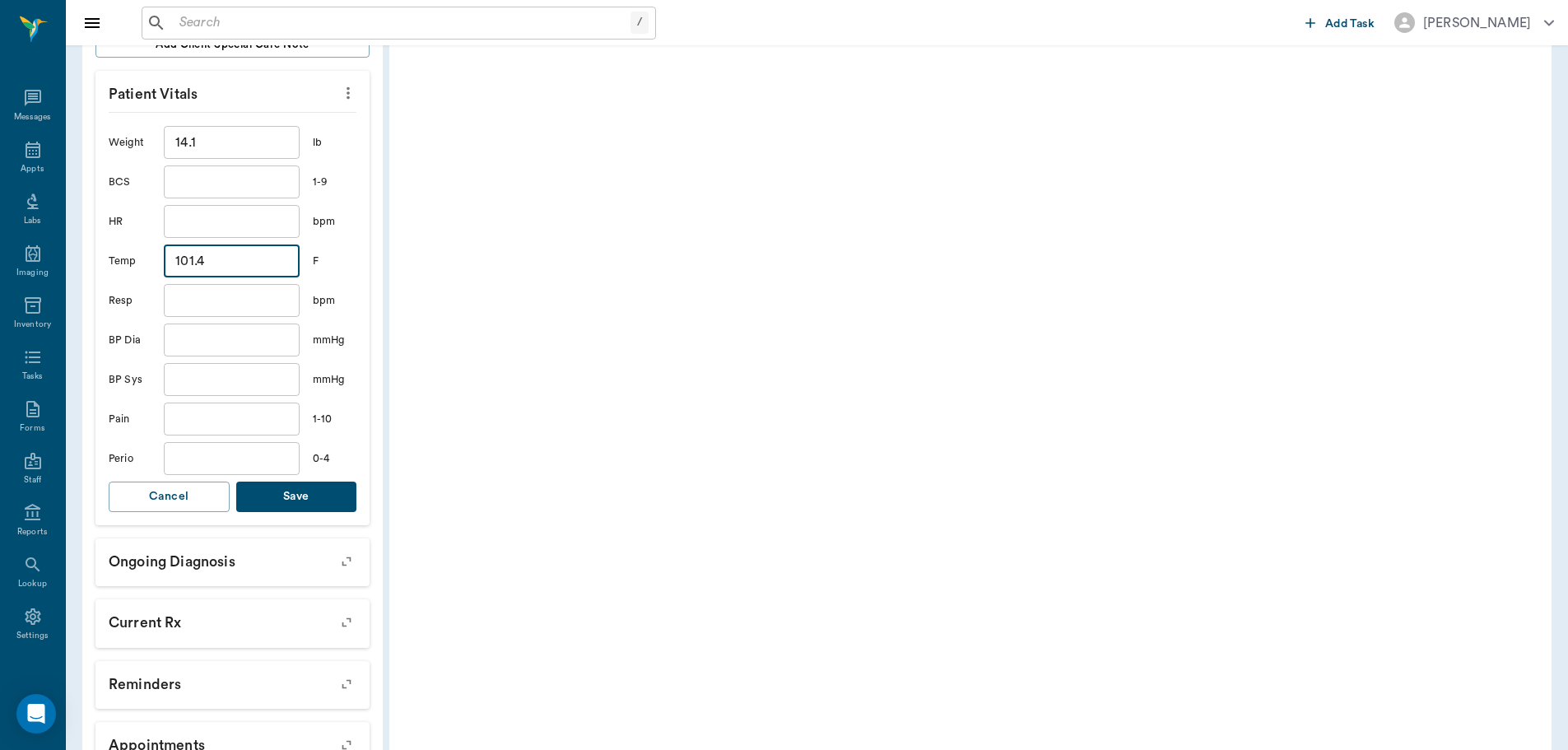
type input "101.4"
click at [241, 495] on button "Save" at bounding box center [297, 497] width 121 height 30
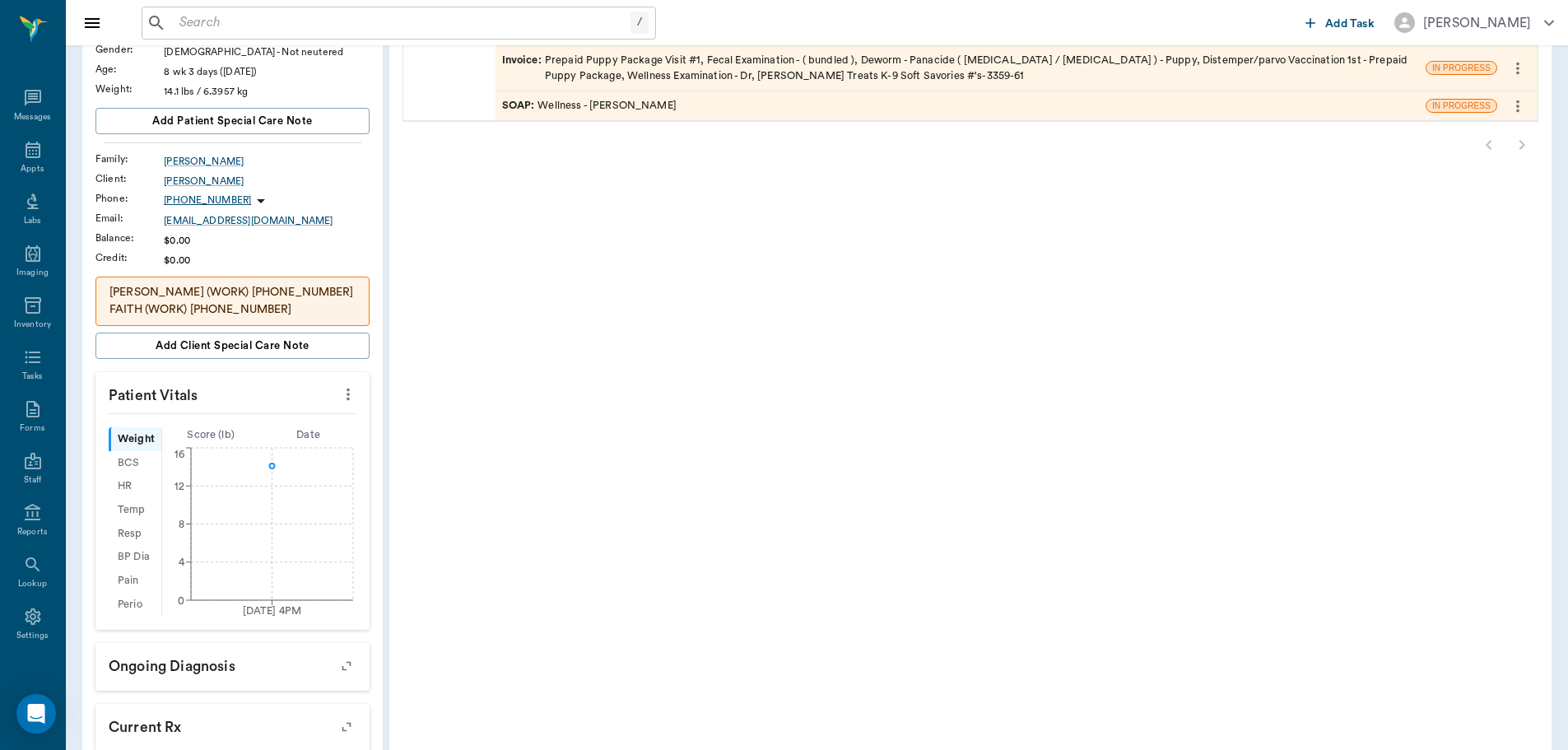
scroll to position [15, 0]
